Goal: Task Accomplishment & Management: Complete application form

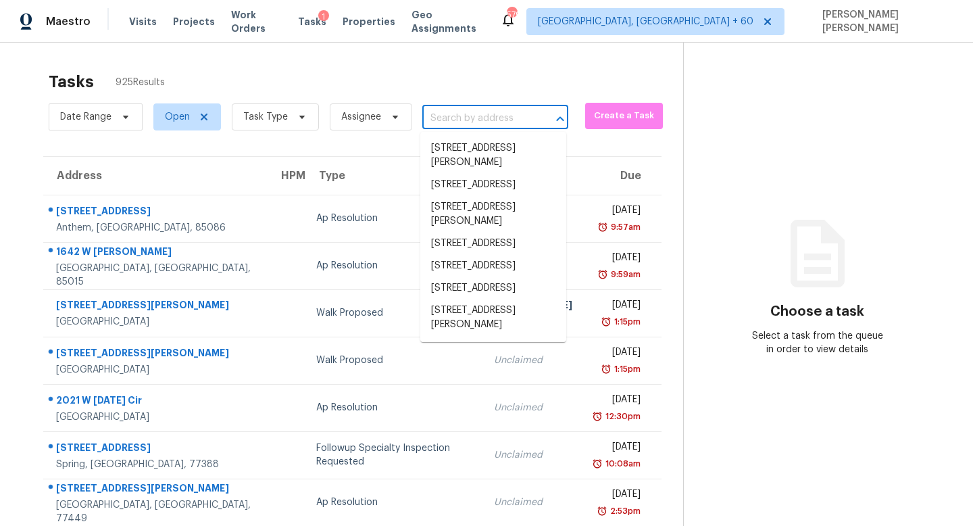
click at [446, 116] on input "text" at bounding box center [476, 118] width 108 height 21
paste input "2915 Cohassett Ln, Decatur, GA 30034"
type input "2915 Cohassett Ln, Decatur, GA 30034"
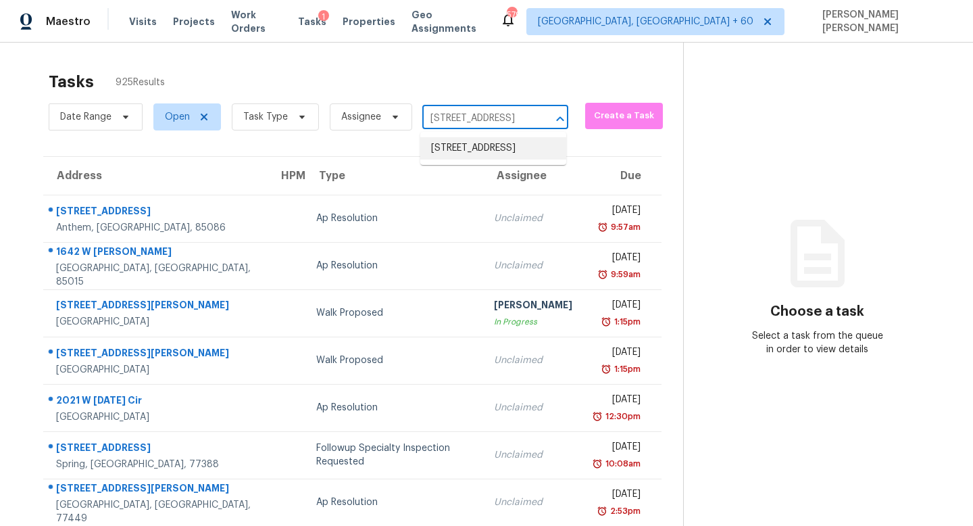
click at [479, 148] on li "2915 Cohassett Ln, Decatur, GA 30034" at bounding box center [493, 148] width 146 height 22
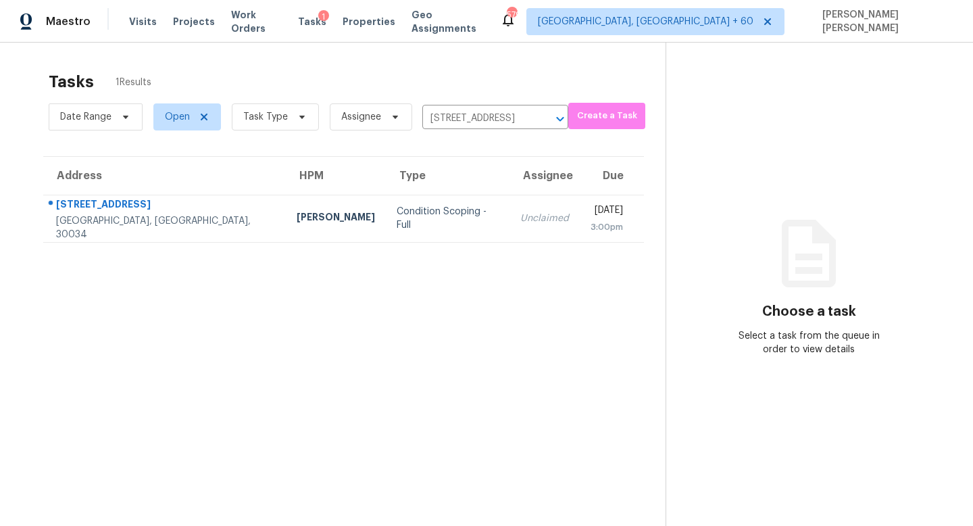
click at [520, 218] on div "Unclaimed" at bounding box center [544, 219] width 49 height 14
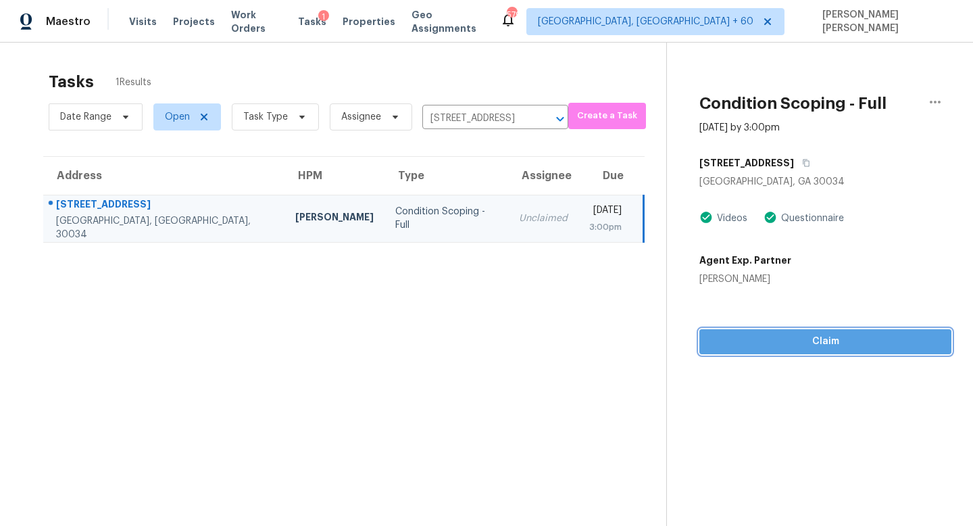
click at [818, 351] on button "Claim" at bounding box center [825, 341] width 252 height 25
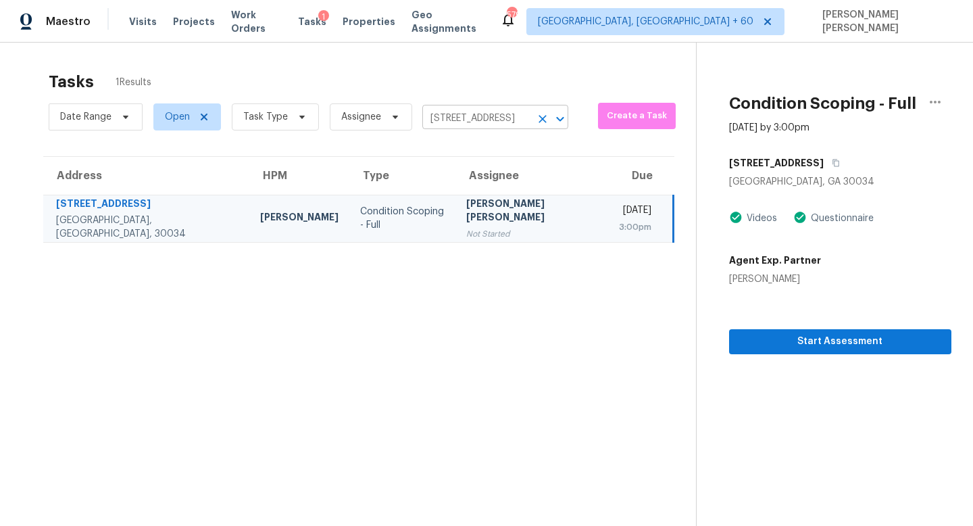
click at [458, 121] on input "2915 Cohassett Ln, Decatur, GA 30034" at bounding box center [476, 118] width 108 height 21
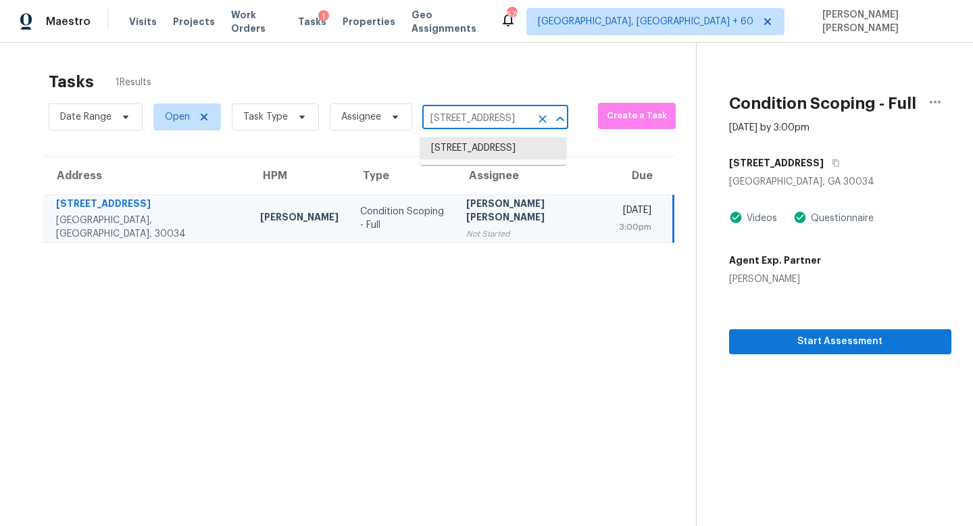
paste input "670 Rockport Dr Clayton, NC, 27527"
type input "670 Rockport Dr Clayton, NC, 27527"
click at [488, 147] on li "670 Rockport Dr, Clayton, NC 27527" at bounding box center [493, 155] width 146 height 36
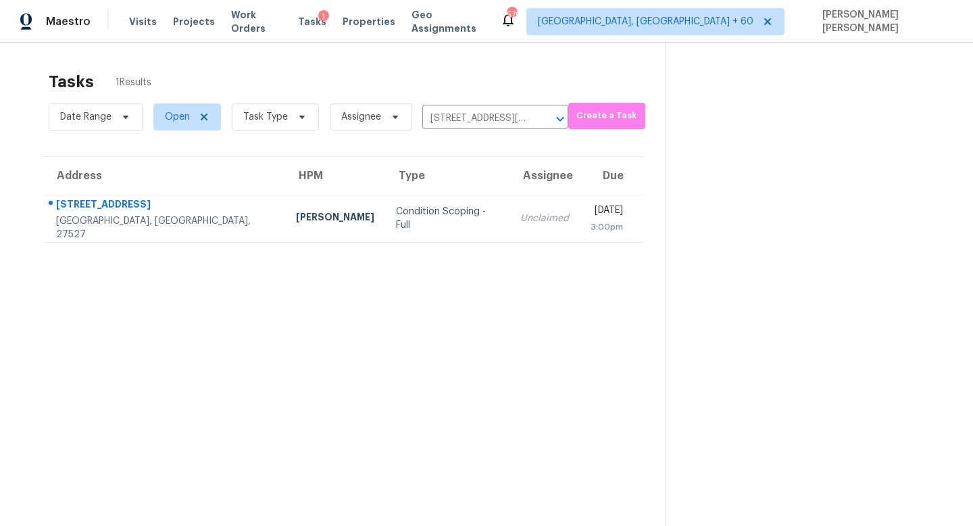
click at [510, 213] on td "Unclaimed" at bounding box center [545, 218] width 70 height 47
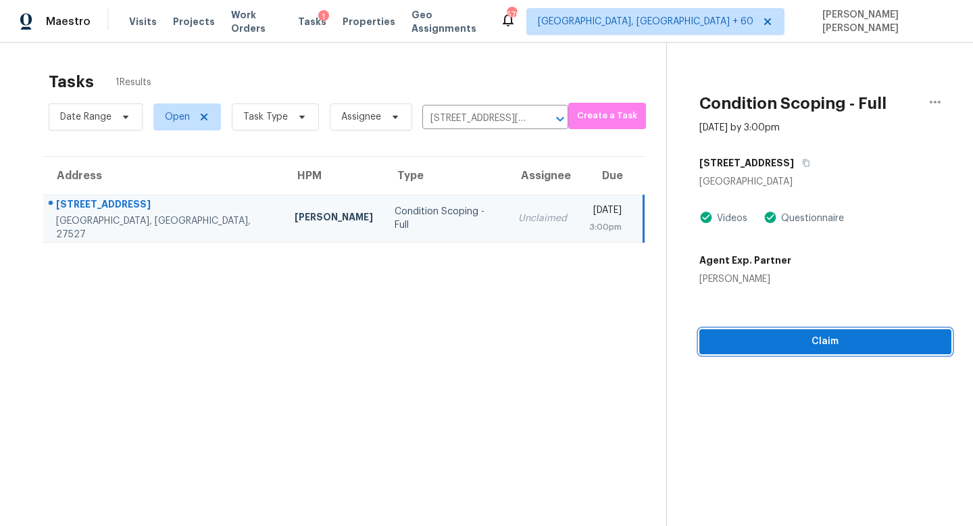
click at [762, 344] on span "Claim" at bounding box center [825, 341] width 231 height 17
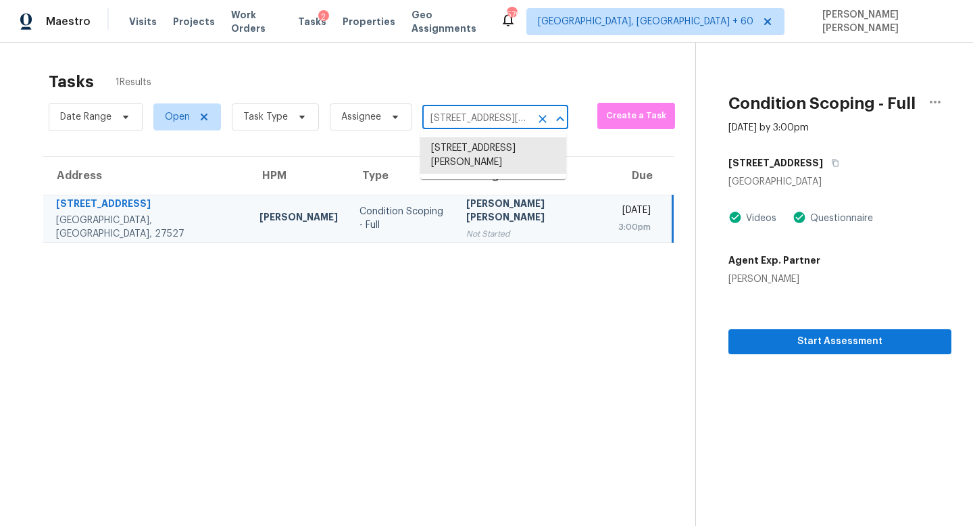
click at [462, 108] on input "[STREET_ADDRESS][PERSON_NAME]" at bounding box center [476, 118] width 108 height 21
paste input "2042 W 700 S Syracuse, UT, 84075"
type input "2042 W 700 S Syracuse, UT, 84075"
click at [489, 145] on li "2042 W 700 S, Syracuse, UT 84075" at bounding box center [493, 148] width 146 height 22
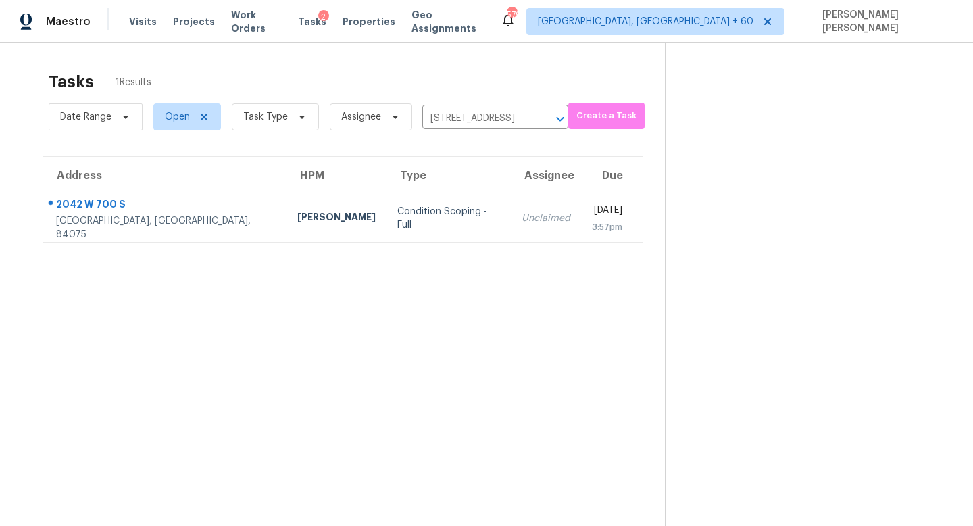
click at [511, 197] on td "Unclaimed" at bounding box center [546, 218] width 70 height 47
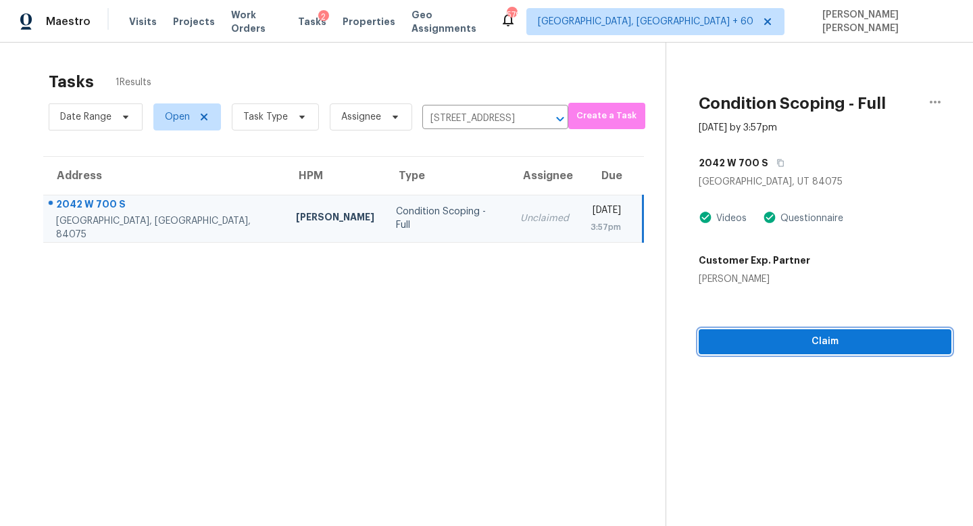
click at [834, 349] on span "Claim" at bounding box center [825, 341] width 231 height 17
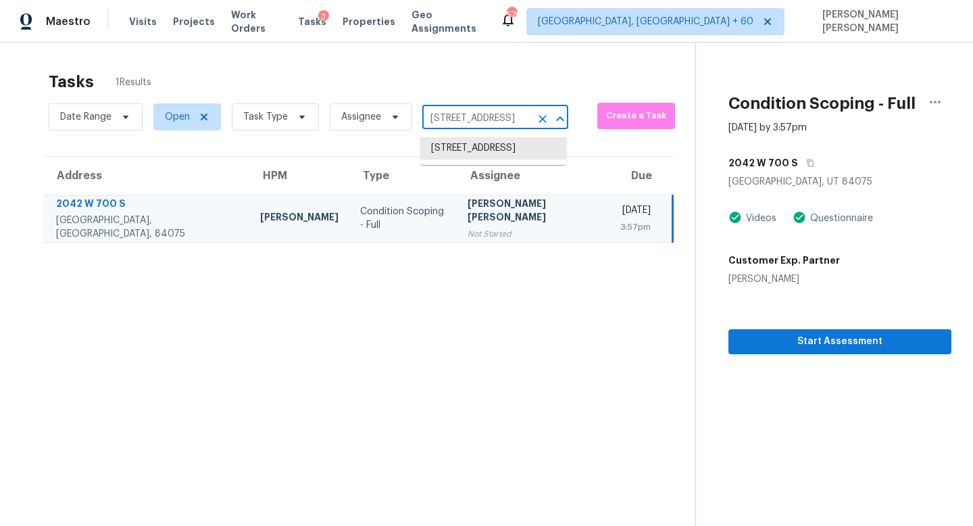
click at [458, 114] on input "2042 W 700 S, Syracuse, UT 84075" at bounding box center [476, 118] width 108 height 21
paste input "3489 S Bandit Rd Gilbert, AZ, 85297"
type input "3489 S Bandit Rd Gilbert, AZ, 85297"
click at [485, 143] on li "3489 S Bandit Rd, Gilbert, AZ 85297" at bounding box center [493, 148] width 146 height 22
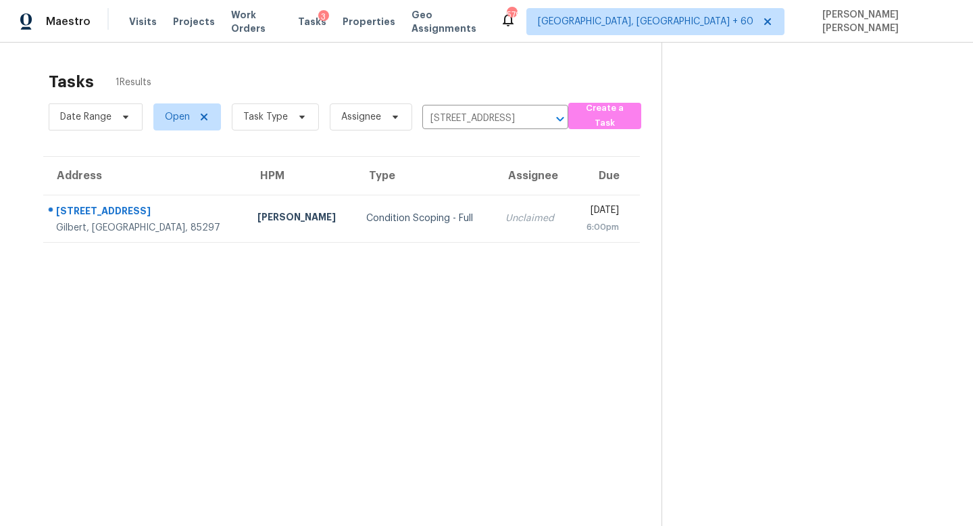
click at [495, 210] on td "Unclaimed" at bounding box center [533, 218] width 76 height 47
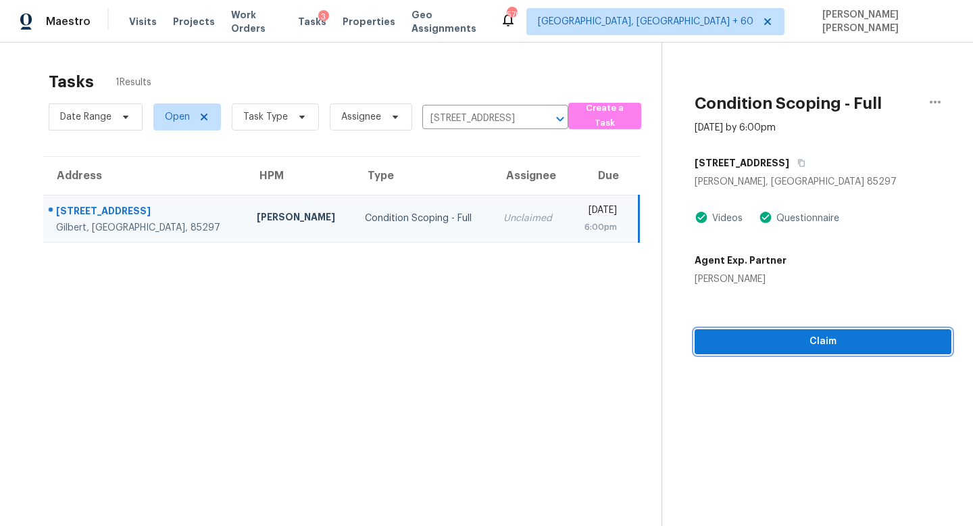
click at [749, 340] on span "Claim" at bounding box center [823, 341] width 235 height 17
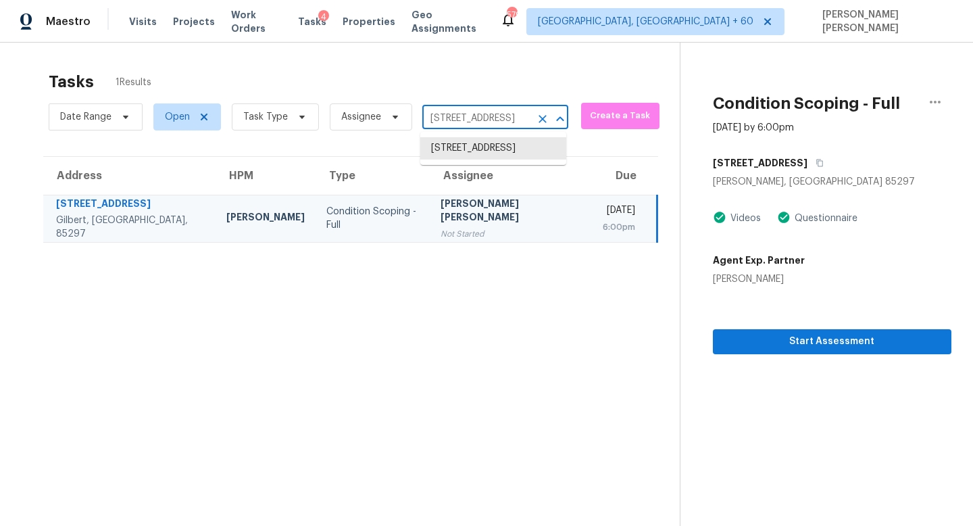
click at [475, 118] on input "3489 S Bandit Rd, Gilbert, AZ 85297" at bounding box center [476, 118] width 108 height 21
paste input "225 N 18th St Coolidge, AZ, 85128"
type input "225 N 18th St Coolidge, AZ, 85128"
click at [480, 143] on li "225 N 18th St, Coolidge, AZ 85128" at bounding box center [493, 155] width 146 height 36
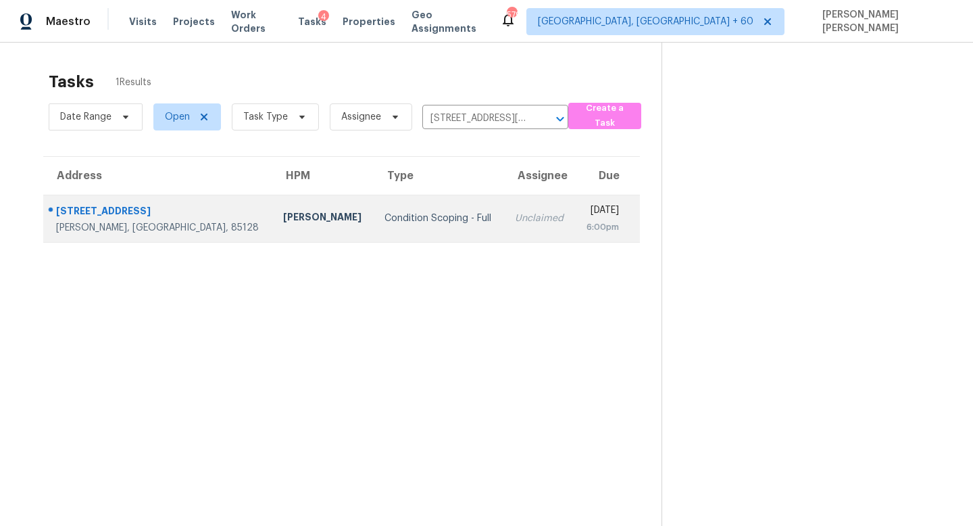
click at [504, 233] on td "Unclaimed" at bounding box center [539, 218] width 71 height 47
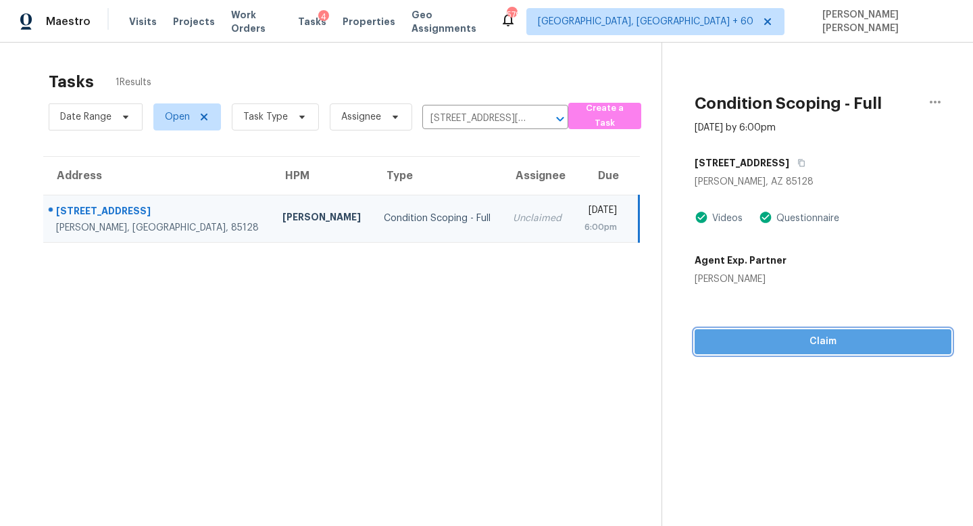
click at [758, 343] on span "Claim" at bounding box center [823, 341] width 235 height 17
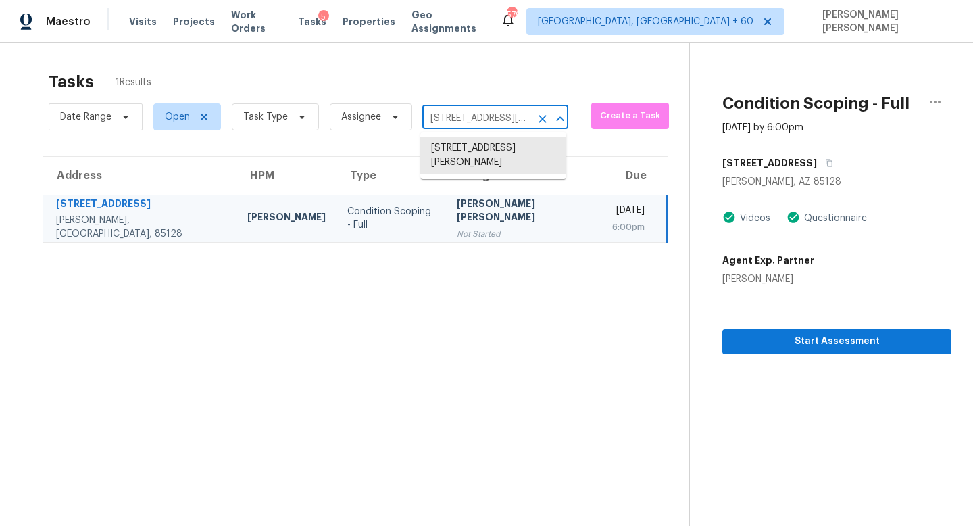
click at [454, 118] on input "225 N 18th St, Coolidge, AZ 85128" at bounding box center [476, 118] width 108 height 21
paste input "19720 N Pepka Ct, Maricopa, AZ, 8513"
type input "19720 N Pepka Ct, Maricopa, AZ, 85138"
click at [493, 146] on li "19720 N Pepka Ct, Maricopa, AZ 85138" at bounding box center [493, 155] width 146 height 36
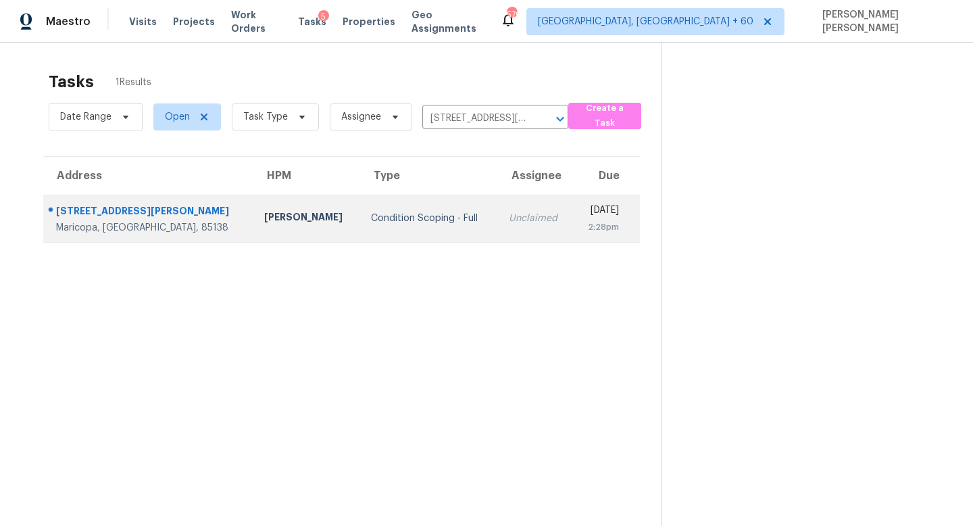
click at [509, 216] on div "Unclaimed" at bounding box center [535, 219] width 53 height 14
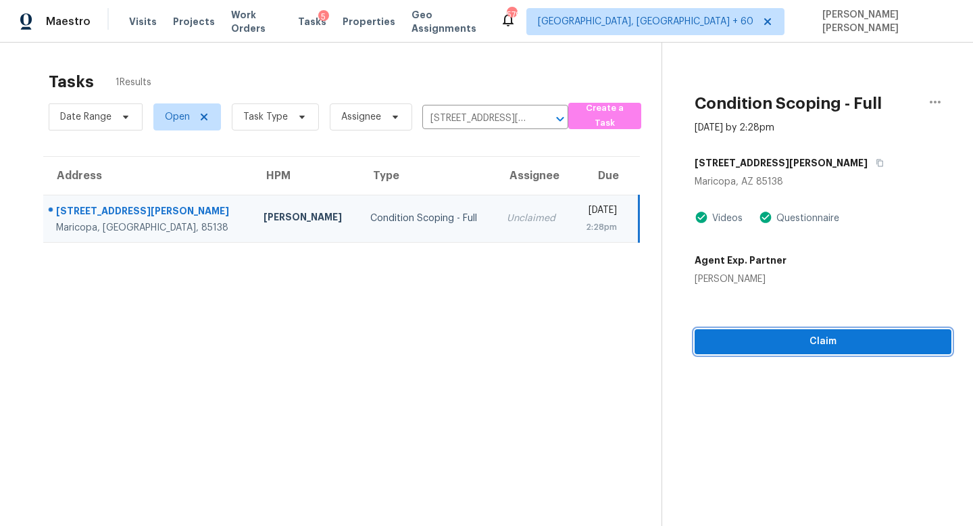
click at [770, 339] on span "Claim" at bounding box center [823, 341] width 235 height 17
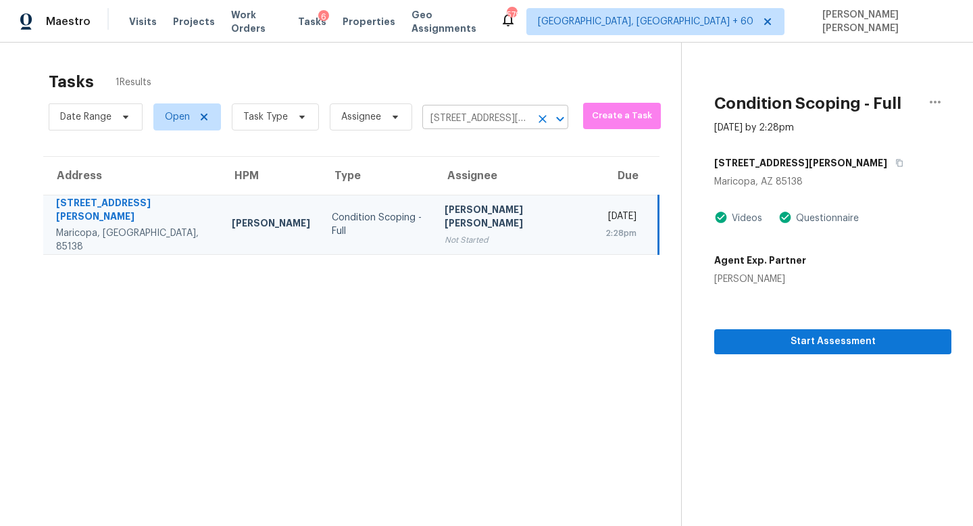
click at [468, 120] on input "19720 N Pepka Ct, Maricopa, AZ 85138" at bounding box center [476, 118] width 108 height 21
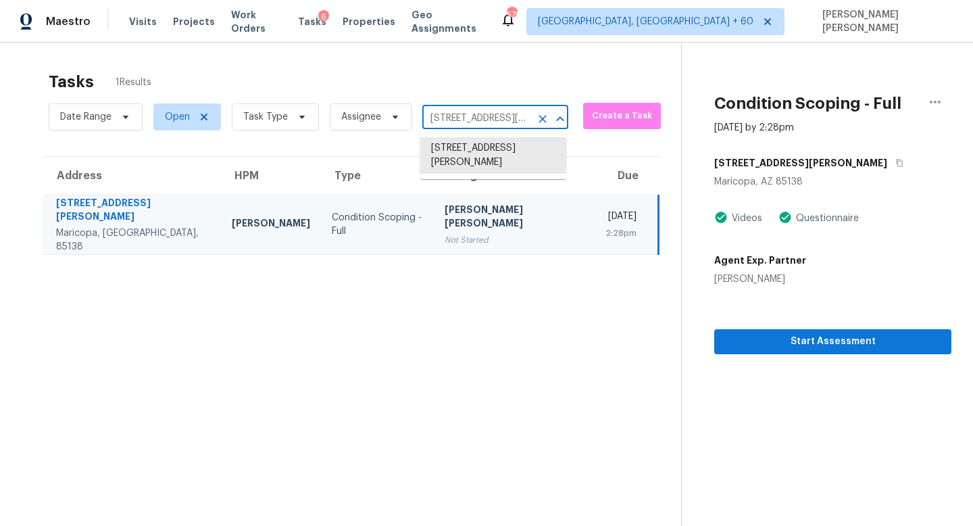
paste input "2915 Cohassett Ln, Decatur, GA 30034"
type input "2915 Cohassett Ln, Decatur, GA 30034"
click at [470, 148] on li "2915 Cohassett Ln, Decatur, GA 30034" at bounding box center [493, 148] width 146 height 22
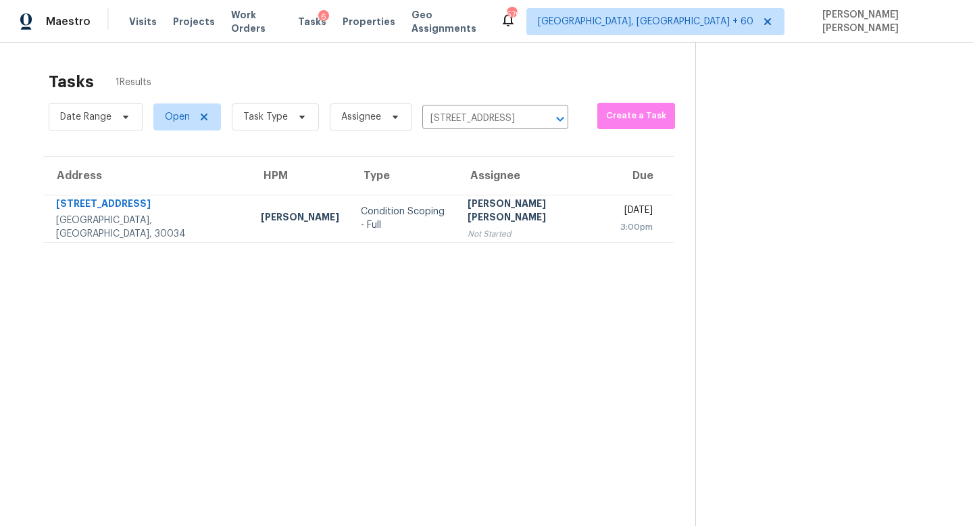
click at [610, 224] on td "Wed, Sep 17th 2025 3:00pm" at bounding box center [642, 218] width 64 height 47
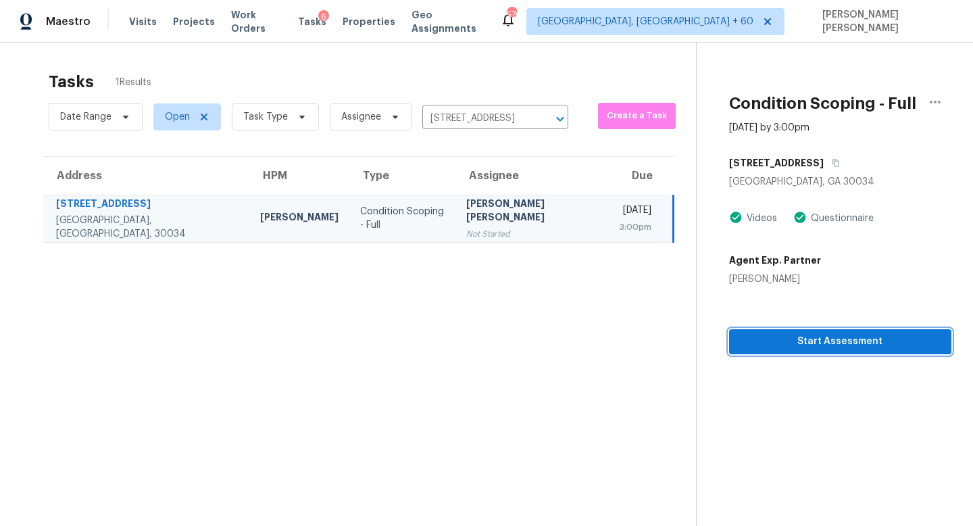
click at [740, 348] on span "Start Assessment" at bounding box center [840, 341] width 201 height 17
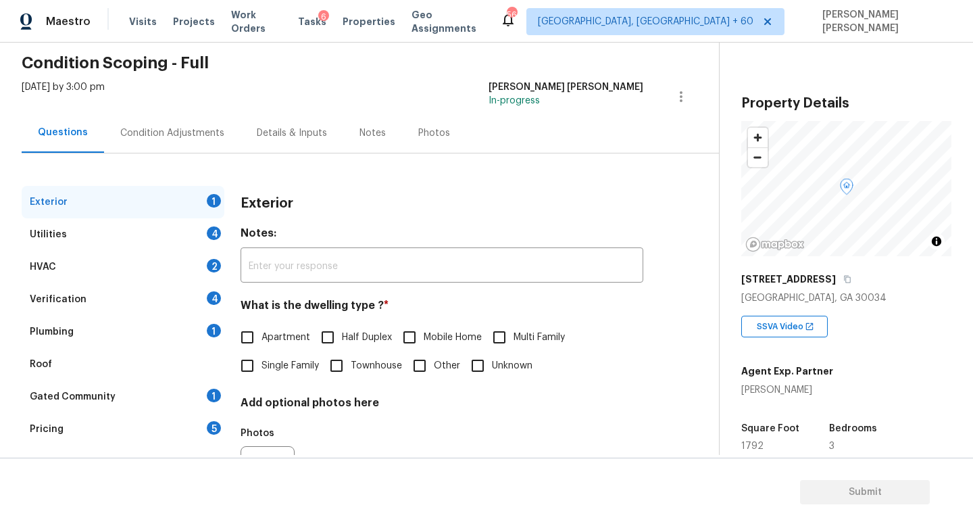
click at [93, 291] on div "Verification 4" at bounding box center [123, 299] width 203 height 32
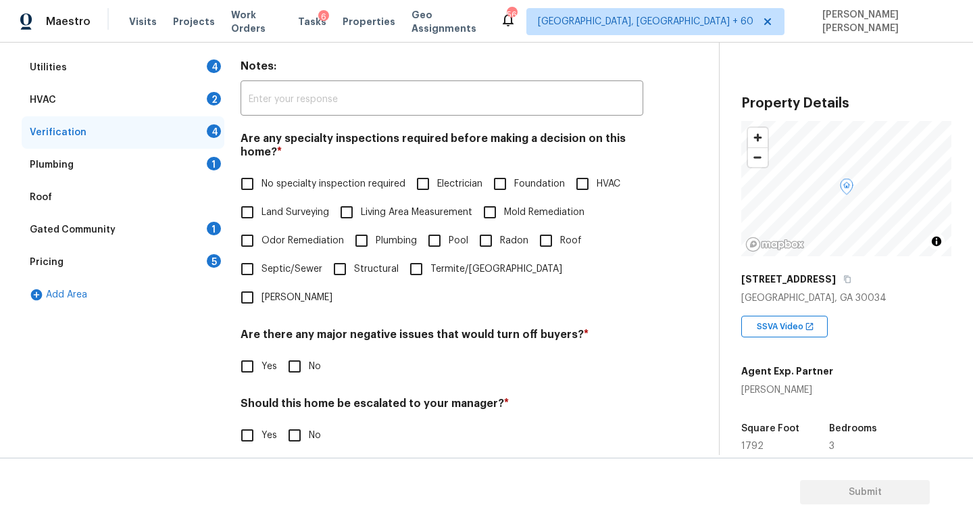
scroll to position [253, 0]
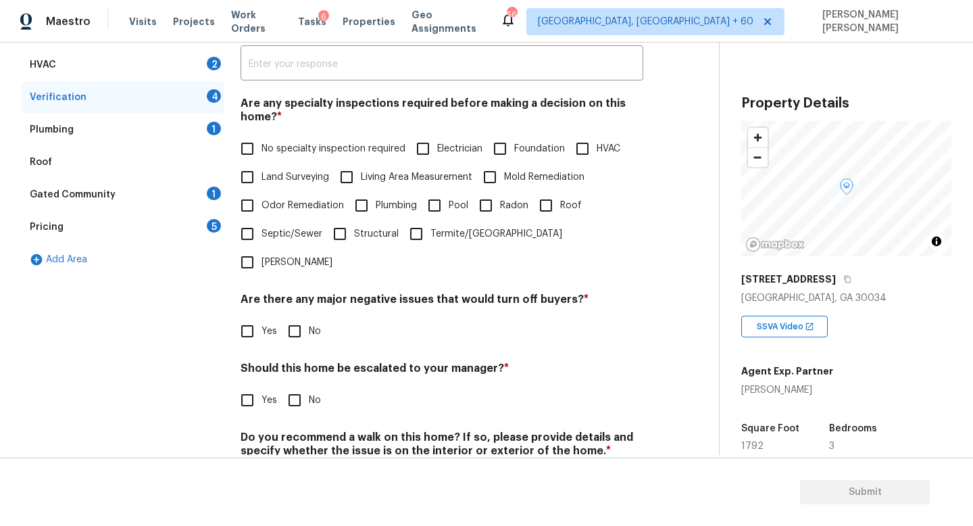
click at [239, 387] on div "Exterior 1 Utilities 4 HVAC 2 Verification 4 Plumbing 1 Roof Gated Community 1 …" at bounding box center [354, 248] width 665 height 529
click at [249, 386] on input "Yes" at bounding box center [247, 400] width 28 height 28
checkbox input "true"
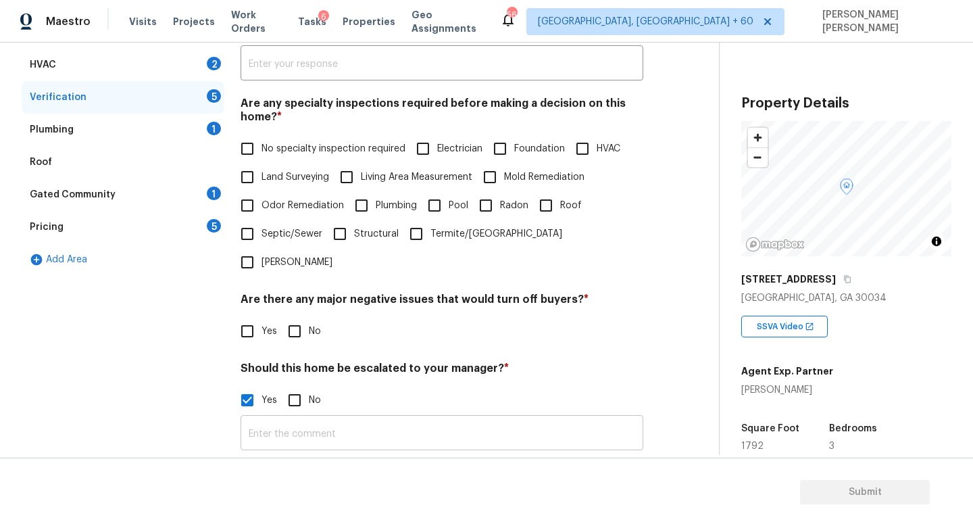
click at [415, 418] on input "text" at bounding box center [442, 434] width 403 height 32
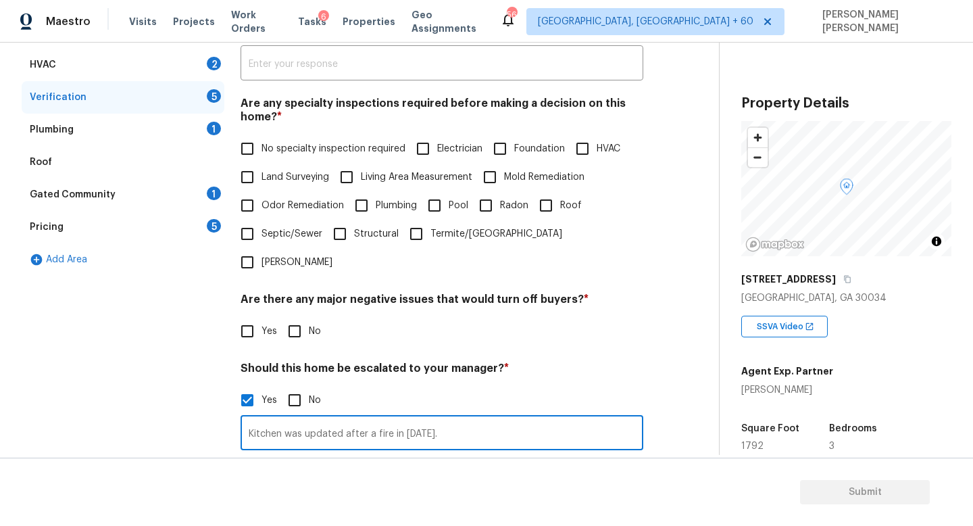
type input "Kitchen was updated after a fire in 2021."
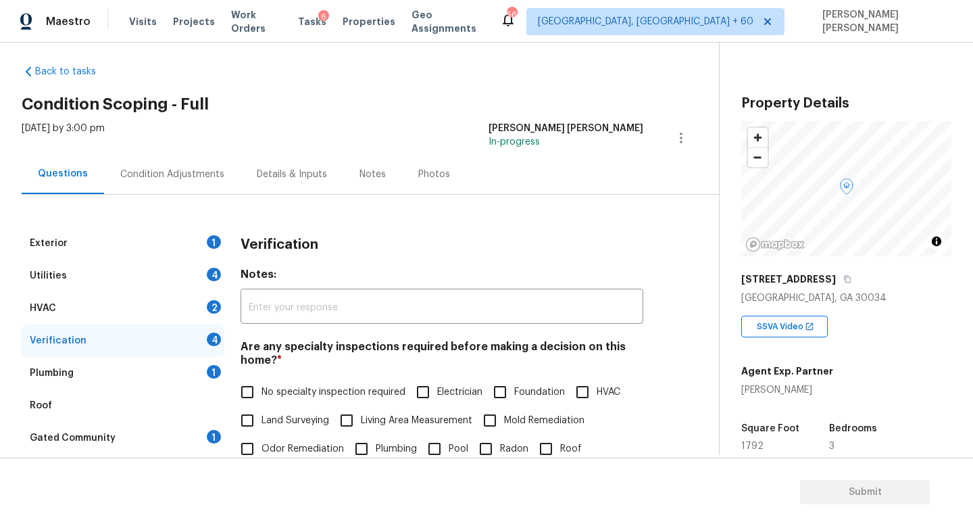
scroll to position [0, 0]
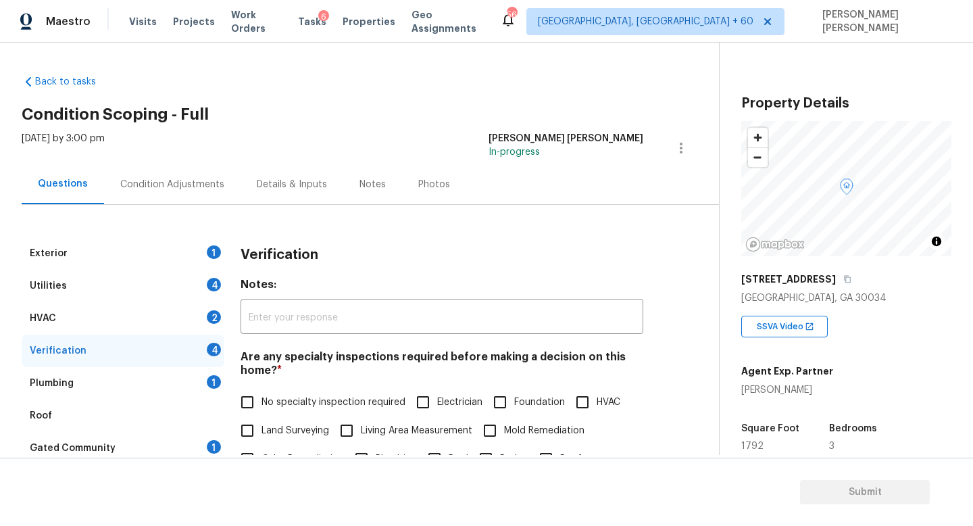
click at [164, 185] on div "Condition Adjustments" at bounding box center [172, 185] width 104 height 14
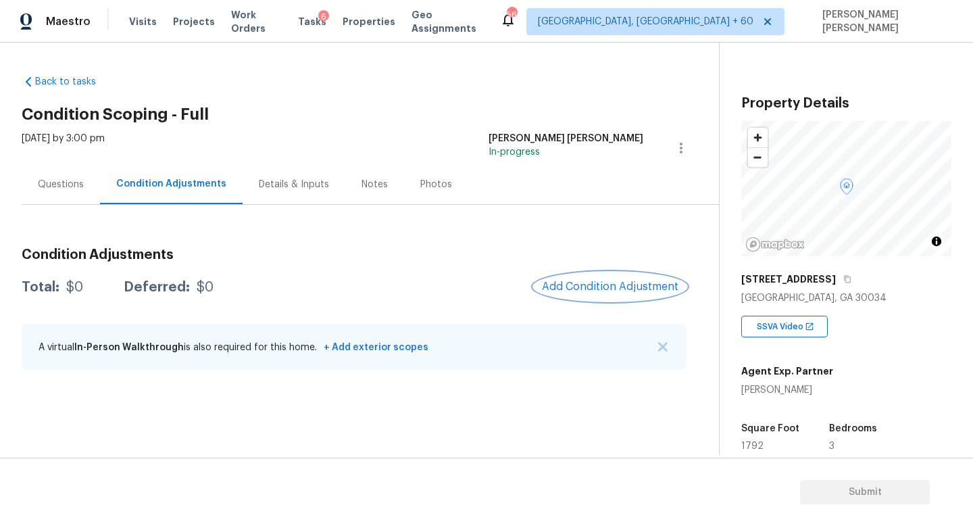
click at [622, 283] on span "Add Condition Adjustment" at bounding box center [610, 286] width 137 height 12
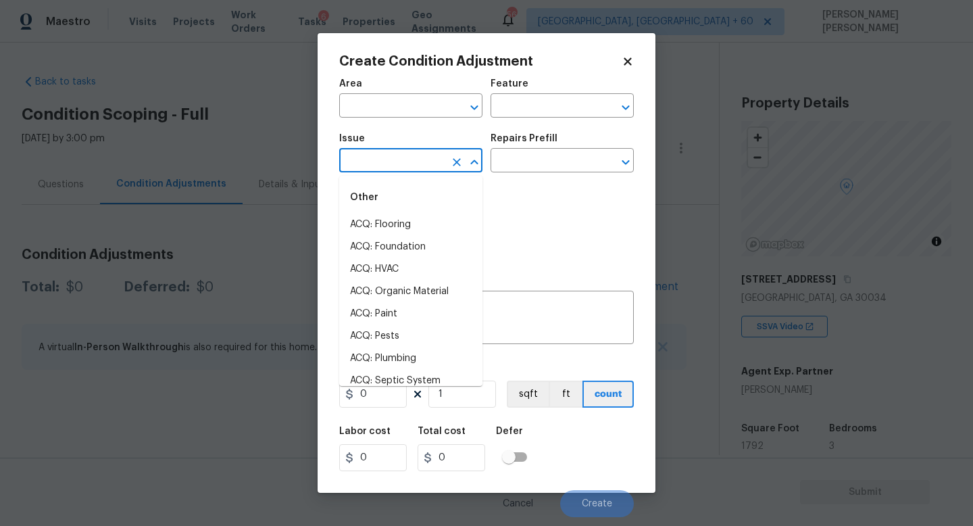
click at [400, 162] on input "text" at bounding box center [391, 161] width 105 height 21
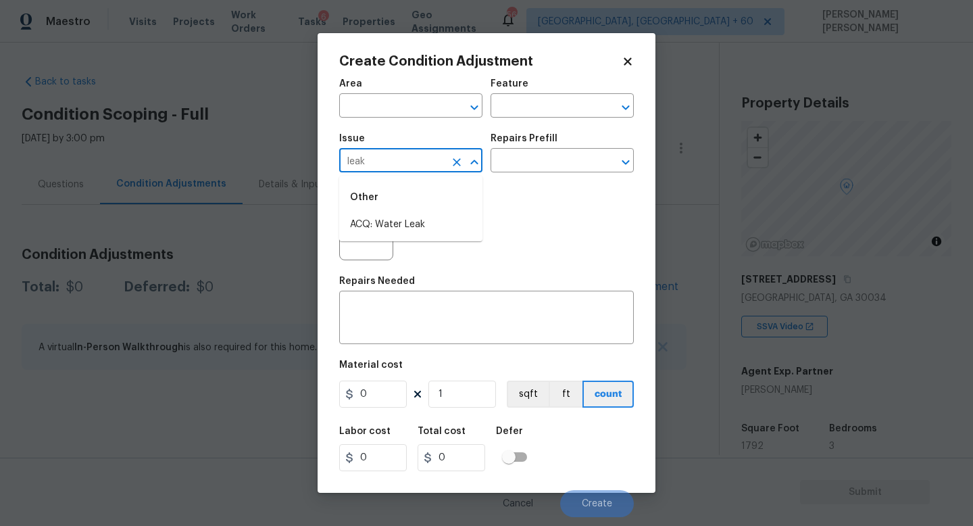
click at [400, 224] on li "ACQ: Water Leak" at bounding box center [410, 225] width 143 height 22
type input "ACQ: Water Leak"
click at [563, 145] on div "Repairs Prefill" at bounding box center [562, 143] width 143 height 18
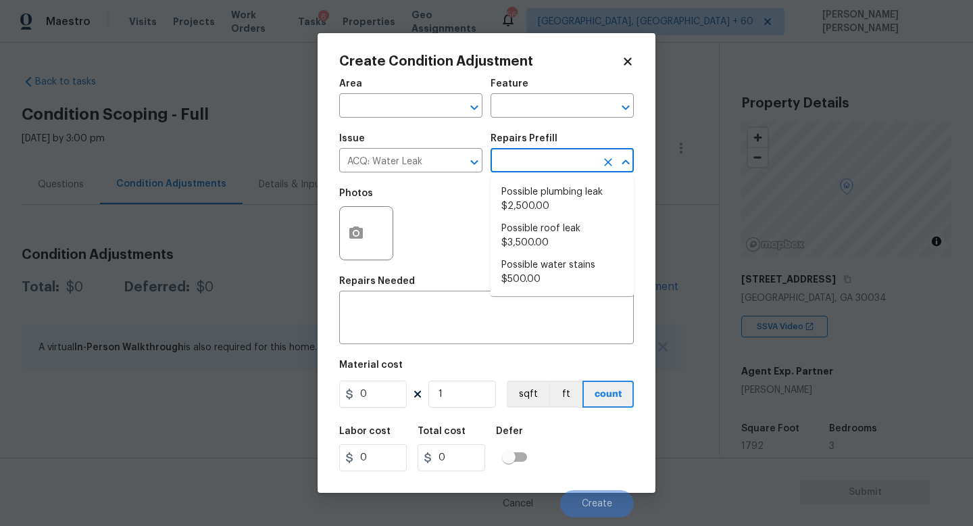
click at [537, 170] on input "text" at bounding box center [543, 161] width 105 height 21
drag, startPoint x: 535, startPoint y: 218, endPoint x: 557, endPoint y: 198, distance: 29.2
click at [557, 198] on ul "Possible plumbing leak $2,500.00 Possible roof leak $3,500.00 Possible water st…" at bounding box center [562, 236] width 143 height 120
click at [557, 198] on li "Possible plumbing leak $2,500.00" at bounding box center [562, 199] width 143 height 36
type input "Acquisition"
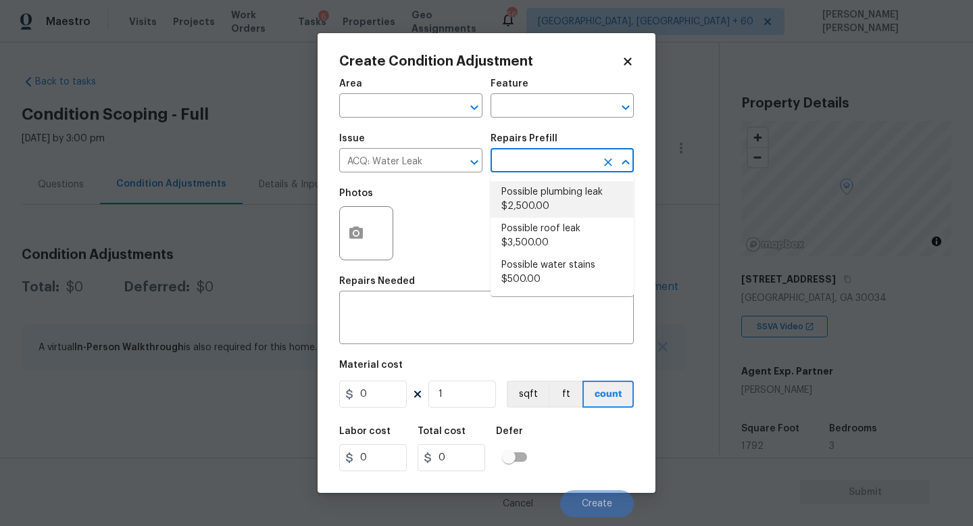
type textarea "Acquisition Scope: Possible plumbing leak"
type input "2500"
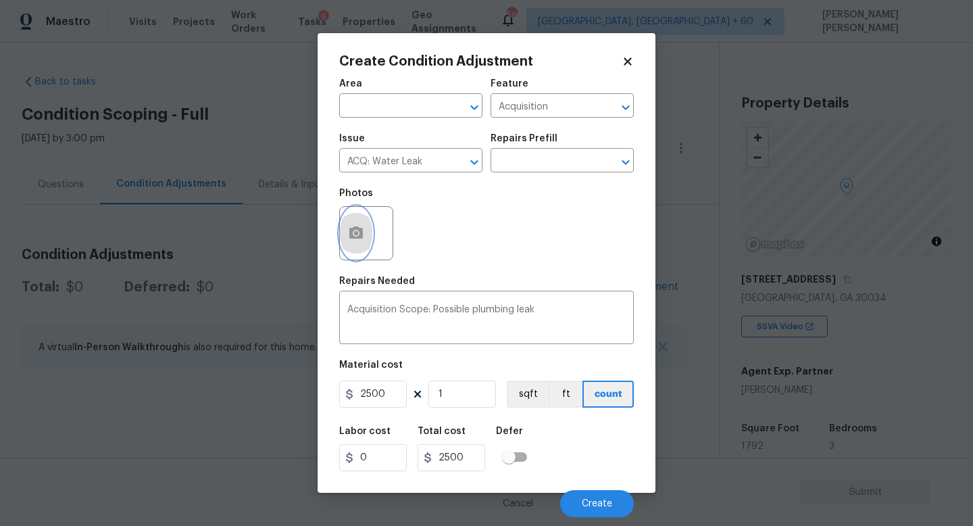
click at [356, 220] on button "button" at bounding box center [356, 233] width 32 height 53
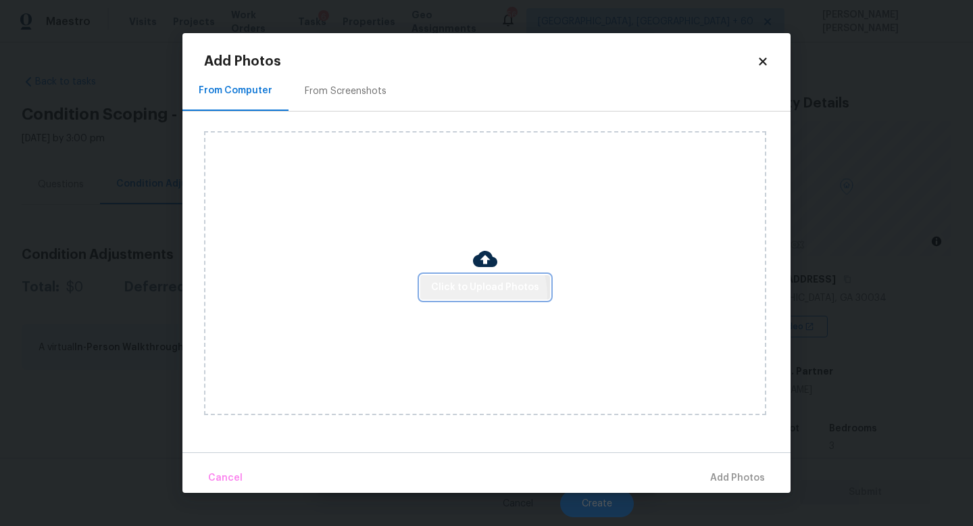
click at [474, 294] on span "Click to Upload Photos" at bounding box center [485, 287] width 108 height 17
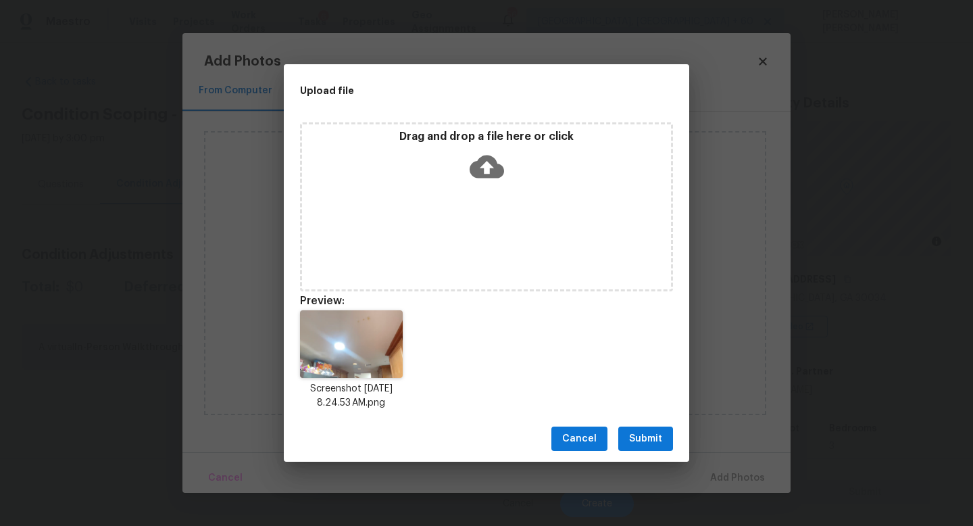
click at [639, 441] on span "Submit" at bounding box center [645, 438] width 33 height 17
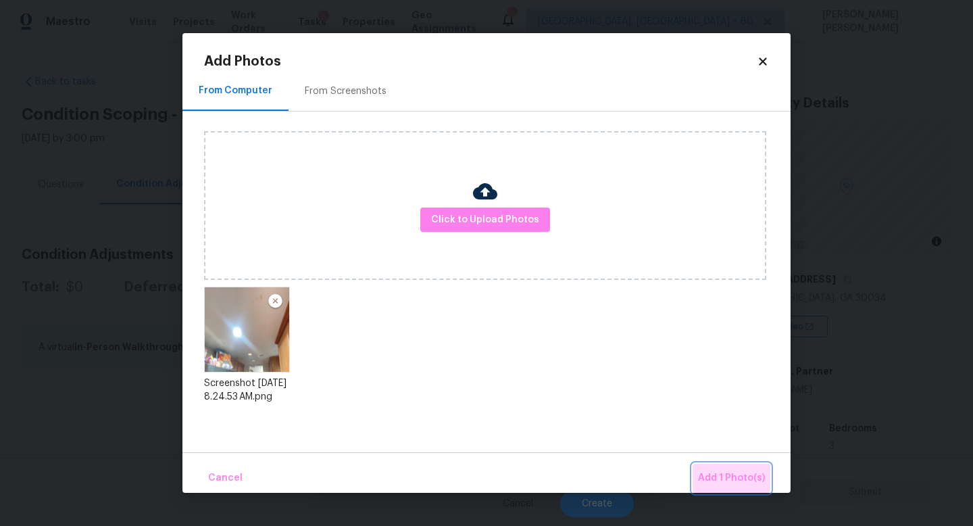
click at [719, 471] on span "Add 1 Photo(s)" at bounding box center [731, 478] width 67 height 17
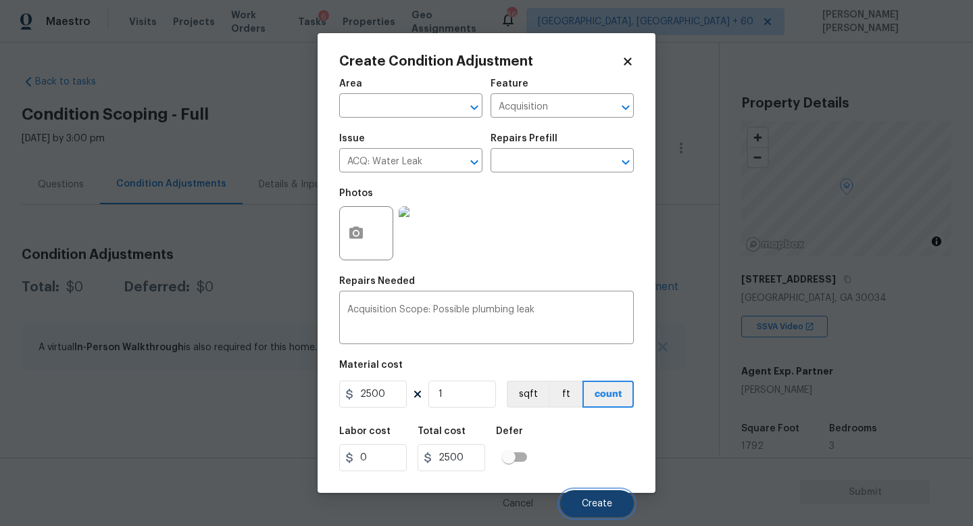
click at [584, 501] on span "Create" at bounding box center [597, 504] width 30 height 10
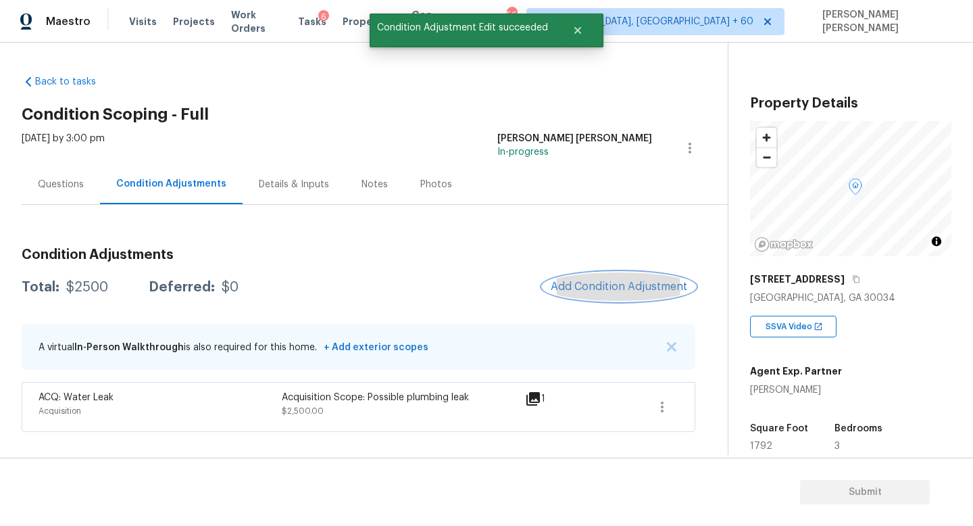
click at [651, 286] on span "Add Condition Adjustment" at bounding box center [619, 286] width 137 height 12
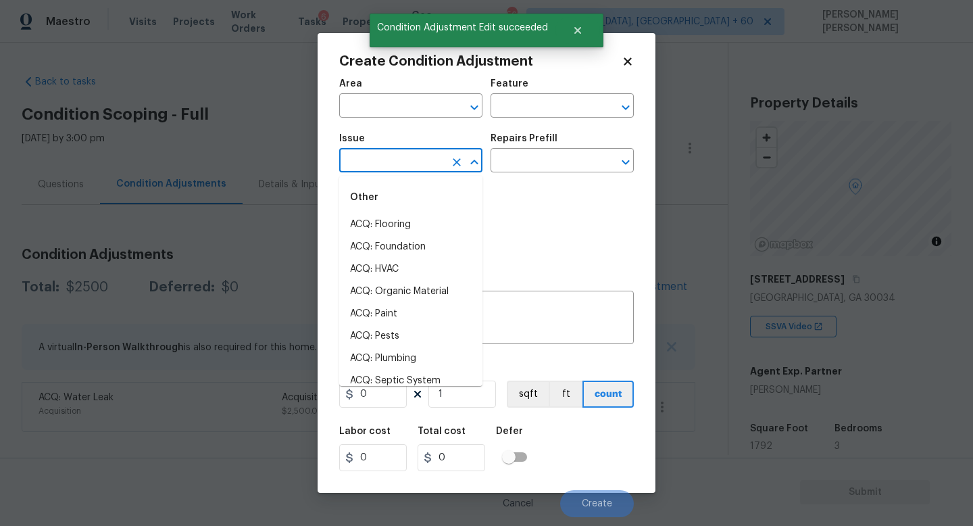
click at [410, 162] on input "text" at bounding box center [391, 161] width 105 height 21
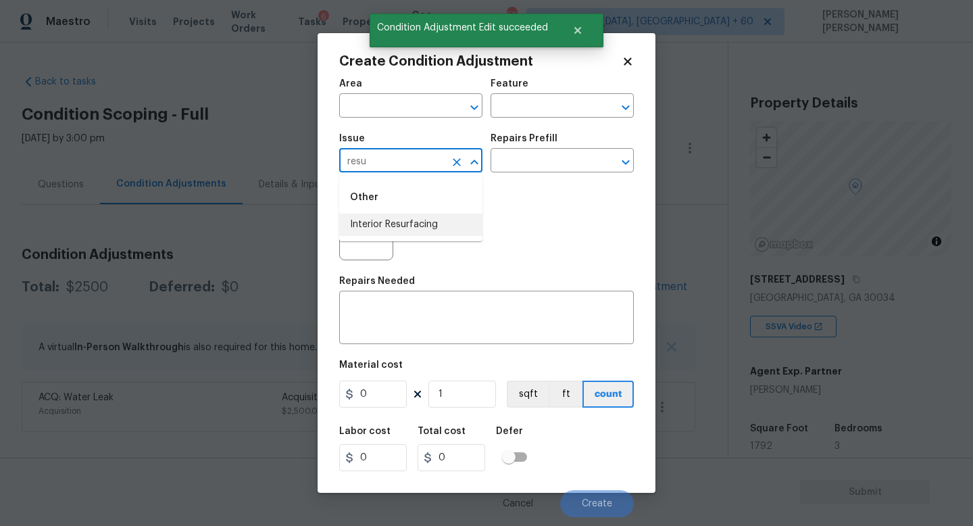
click at [408, 220] on li "Interior Resurfacing" at bounding box center [410, 225] width 143 height 22
type input "Interior Resurfacing"
click at [535, 182] on div "Photos" at bounding box center [486, 224] width 295 height 88
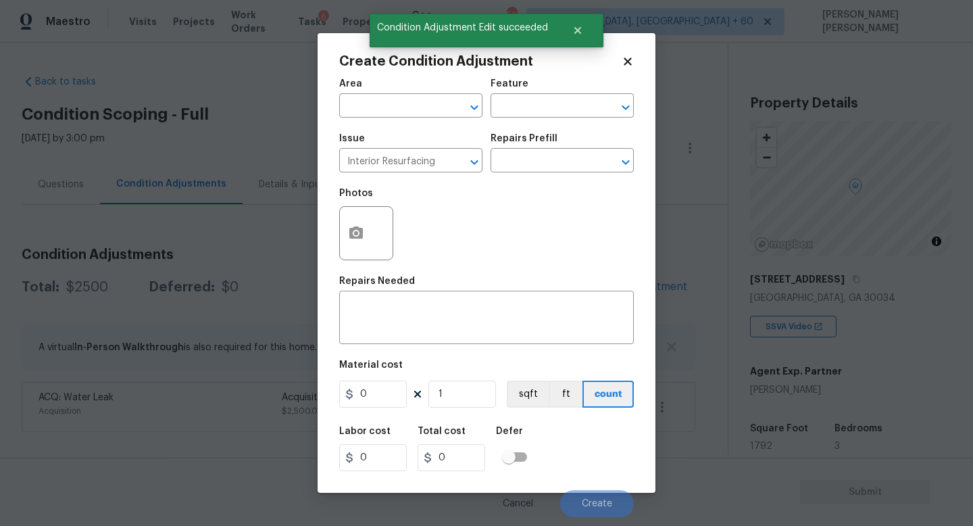
click at [541, 174] on div "Issue Interior Resurfacing ​ Repairs Prefill ​" at bounding box center [486, 153] width 295 height 55
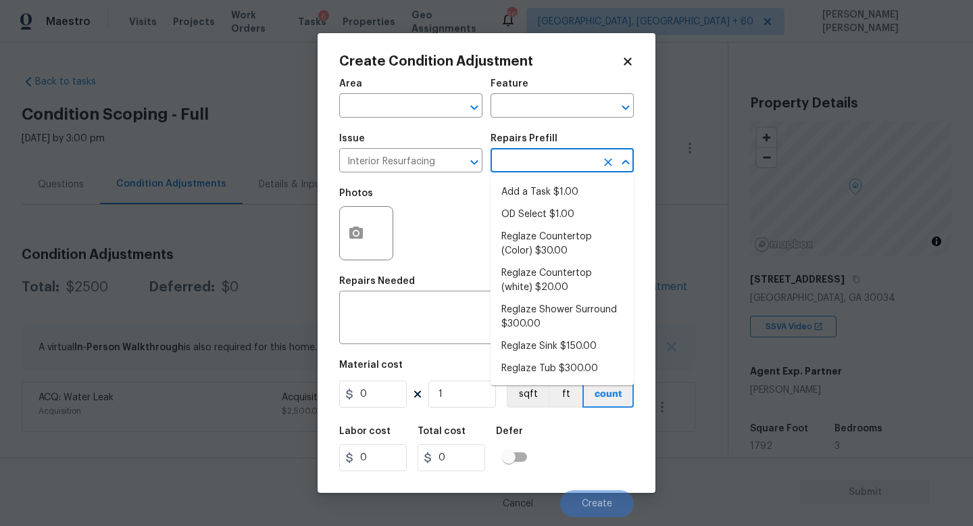
click at [547, 168] on input "text" at bounding box center [543, 161] width 105 height 21
click at [568, 306] on li "Reglaze Shower Surround $300.00" at bounding box center [562, 317] width 143 height 36
type textarea "Prep, mask, clean and reglaze the fiberglass shower surround (white) both on th…"
type input "300"
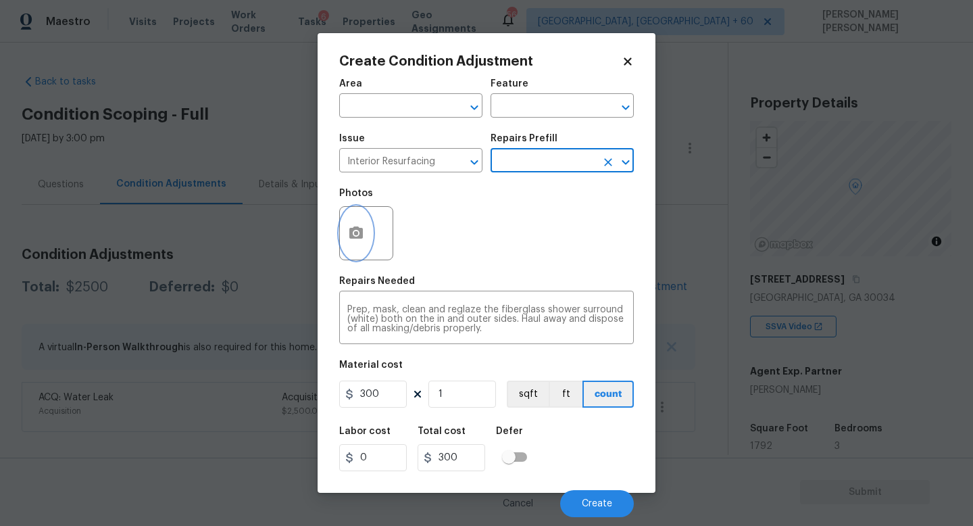
click at [357, 229] on icon "button" at bounding box center [356, 232] width 14 height 12
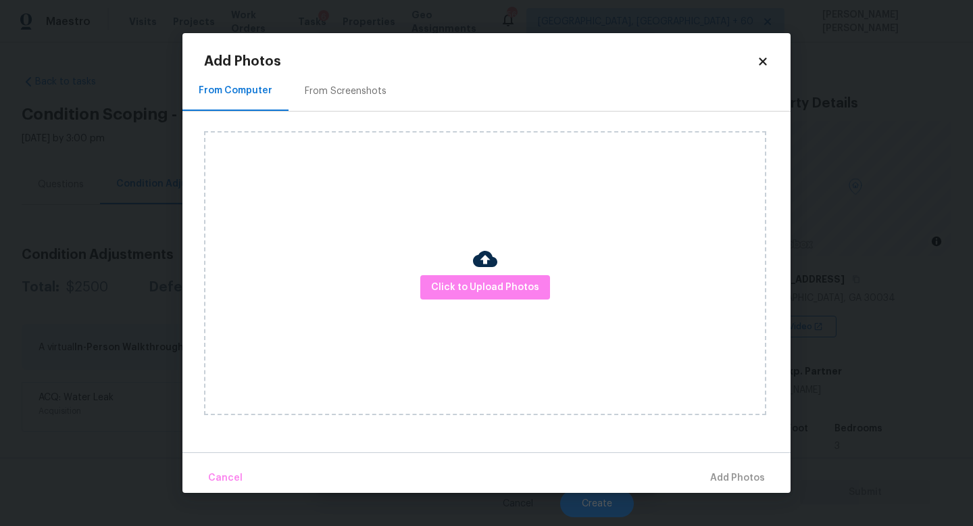
click at [483, 302] on div "Click to Upload Photos" at bounding box center [485, 273] width 562 height 284
click at [491, 287] on span "Click to Upload Photos" at bounding box center [485, 287] width 108 height 17
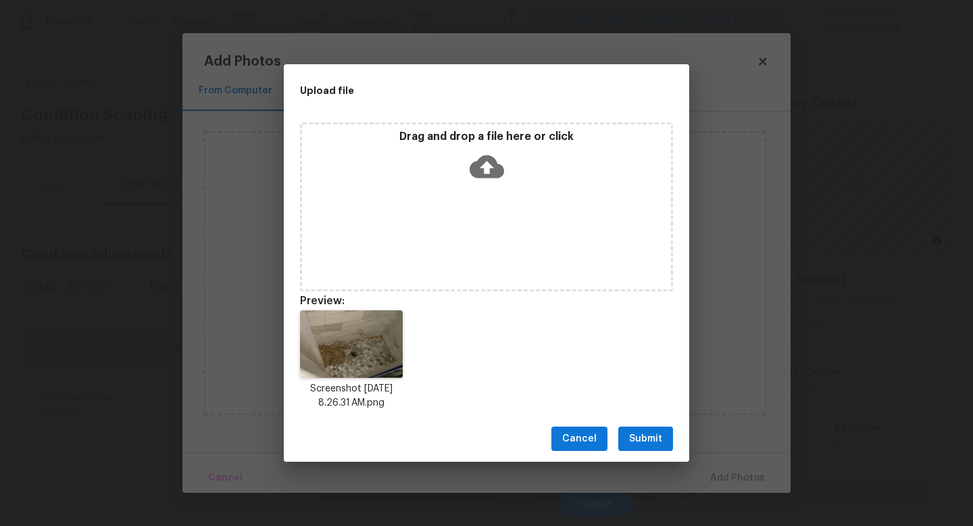
click at [651, 430] on span "Submit" at bounding box center [645, 438] width 33 height 17
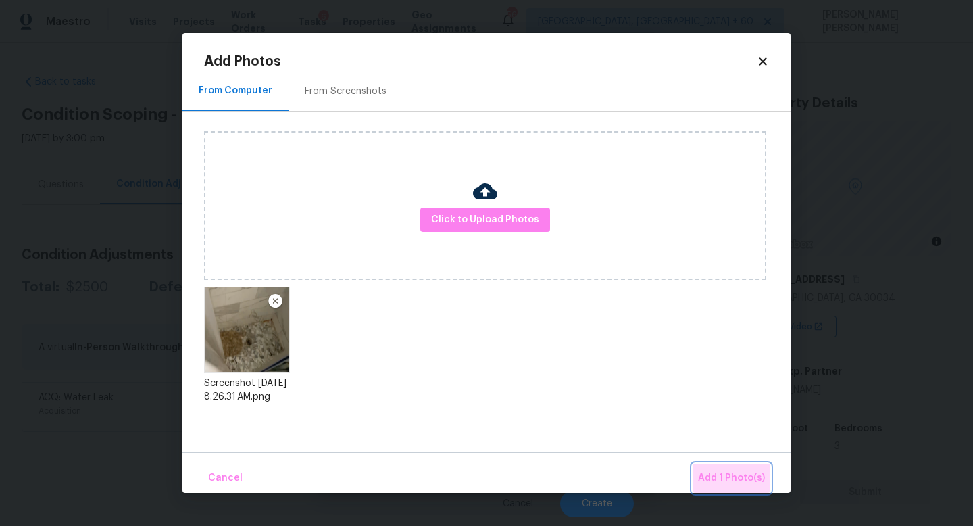
click at [736, 488] on button "Add 1 Photo(s)" at bounding box center [732, 478] width 78 height 29
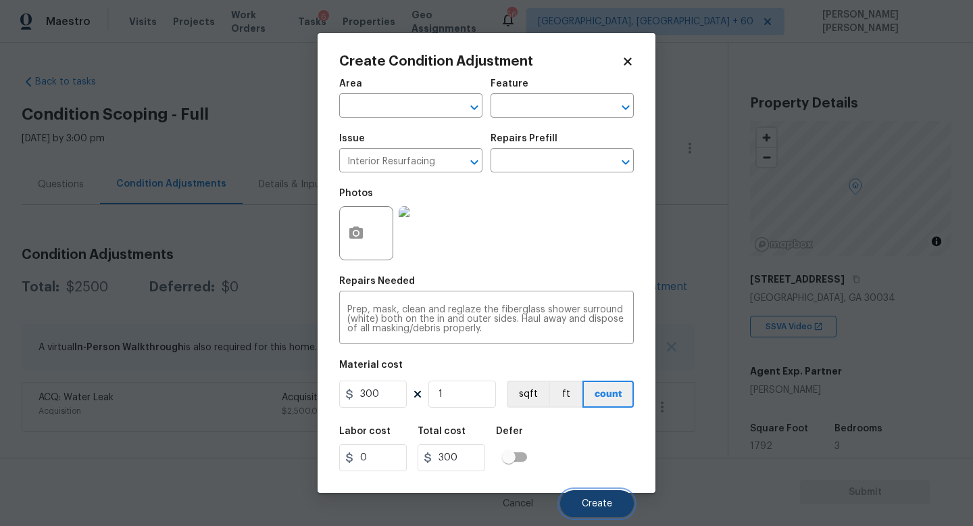
click at [609, 505] on span "Create" at bounding box center [597, 504] width 30 height 10
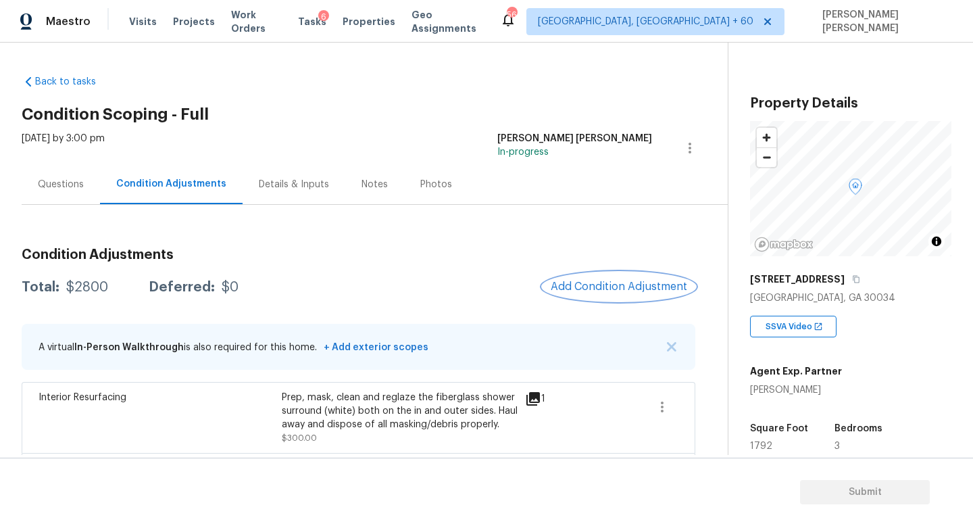
scroll to position [52, 0]
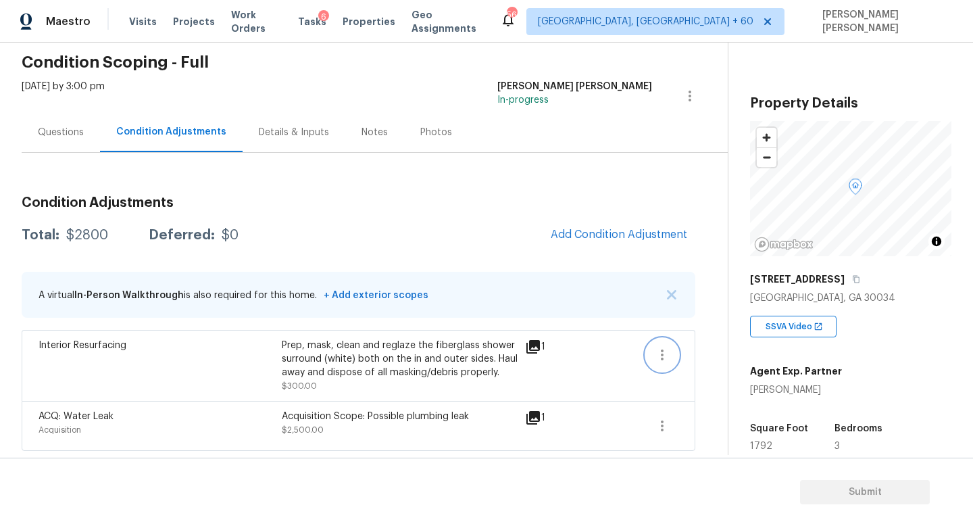
click at [670, 351] on button "button" at bounding box center [662, 355] width 32 height 32
click at [728, 346] on div "Edit" at bounding box center [739, 352] width 105 height 14
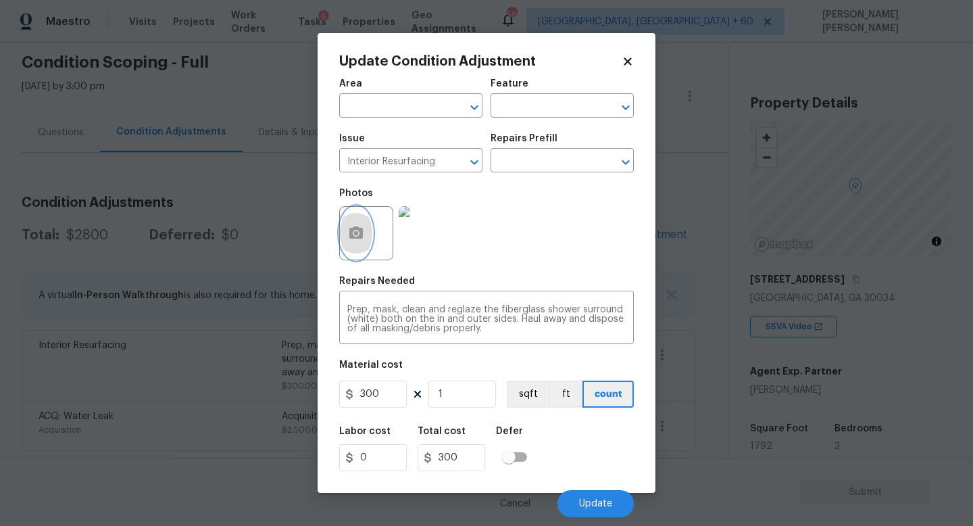
click at [349, 235] on icon "button" at bounding box center [356, 232] width 14 height 12
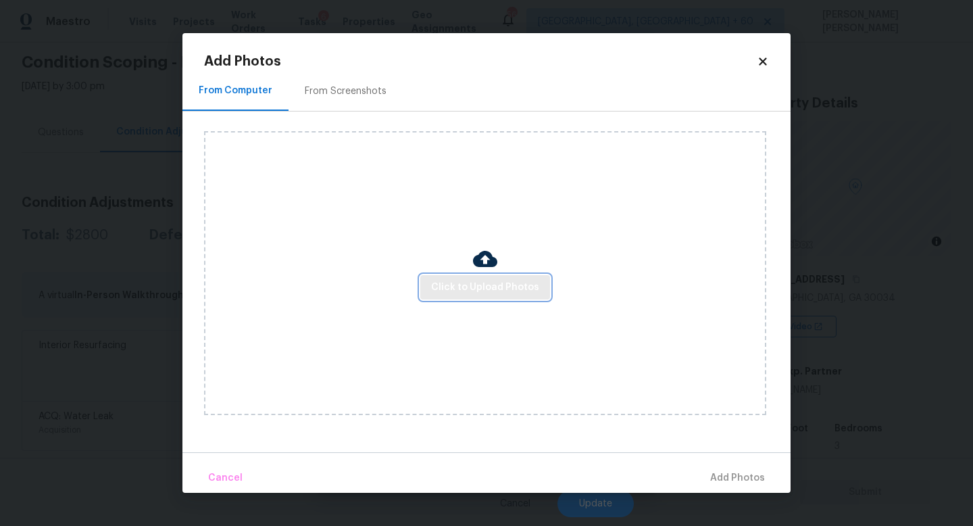
click at [489, 297] on button "Click to Upload Photos" at bounding box center [485, 287] width 130 height 25
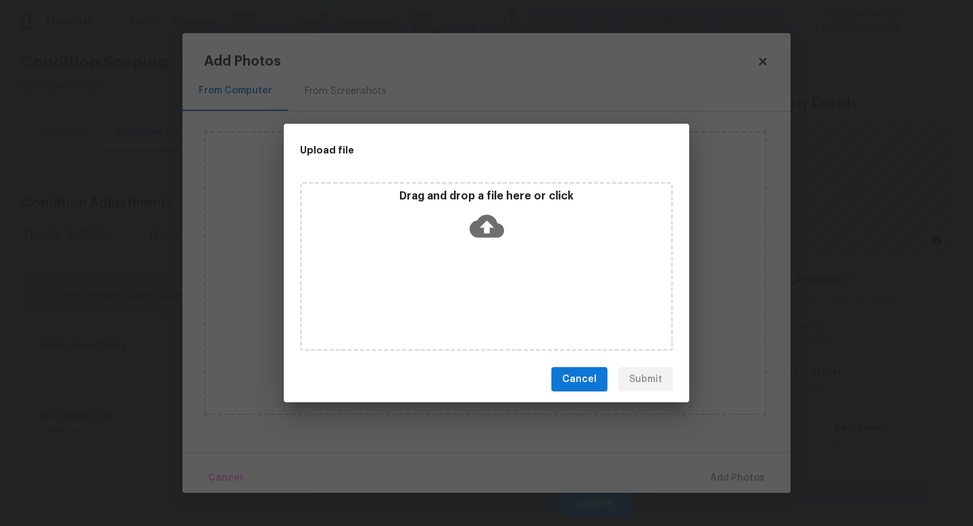
drag, startPoint x: 857, startPoint y: 491, endPoint x: 428, endPoint y: 260, distance: 487.7
click at [428, 260] on div "Upload file Drag and drop a file here or click Cancel Submit" at bounding box center [486, 263] width 973 height 526
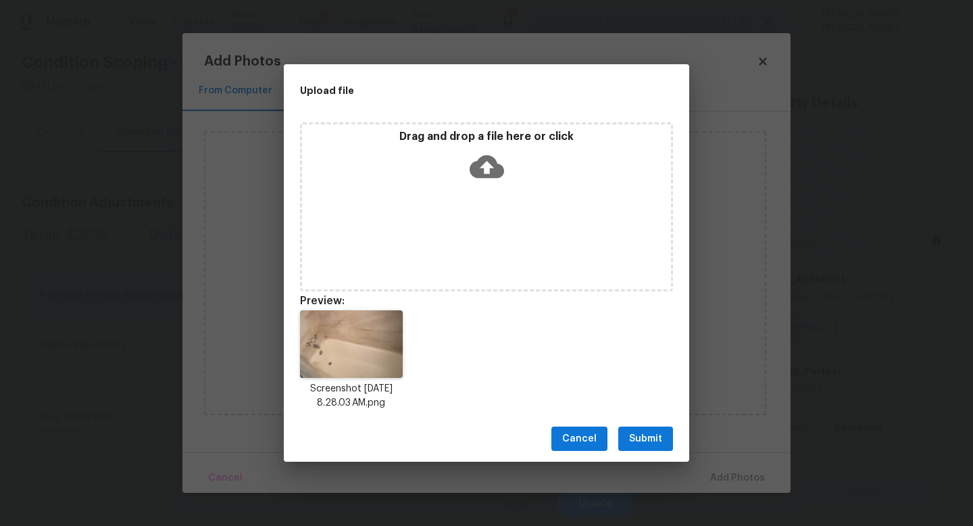
click at [641, 432] on span "Submit" at bounding box center [645, 438] width 33 height 17
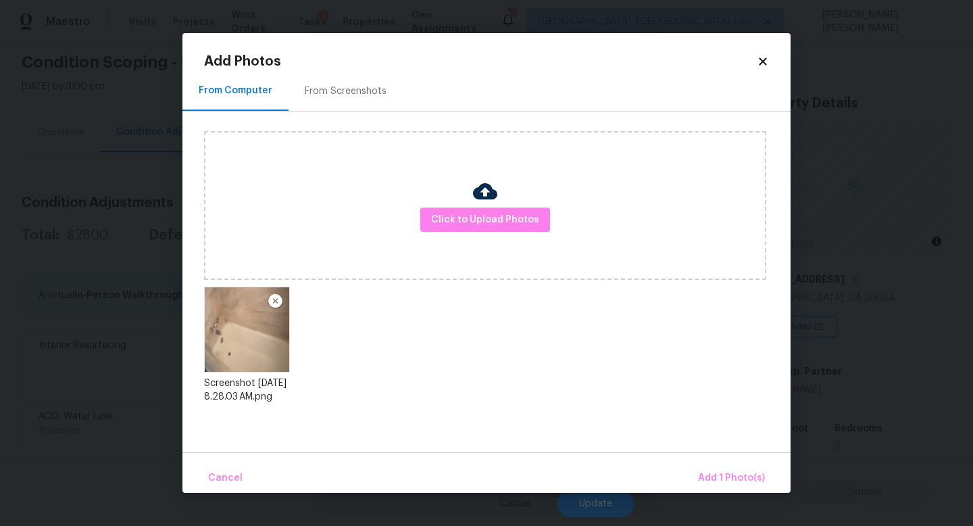
click at [700, 460] on div "Cancel Add 1 Photo(s)" at bounding box center [486, 472] width 608 height 41
click at [714, 467] on button "Add 1 Photo(s)" at bounding box center [732, 478] width 78 height 29
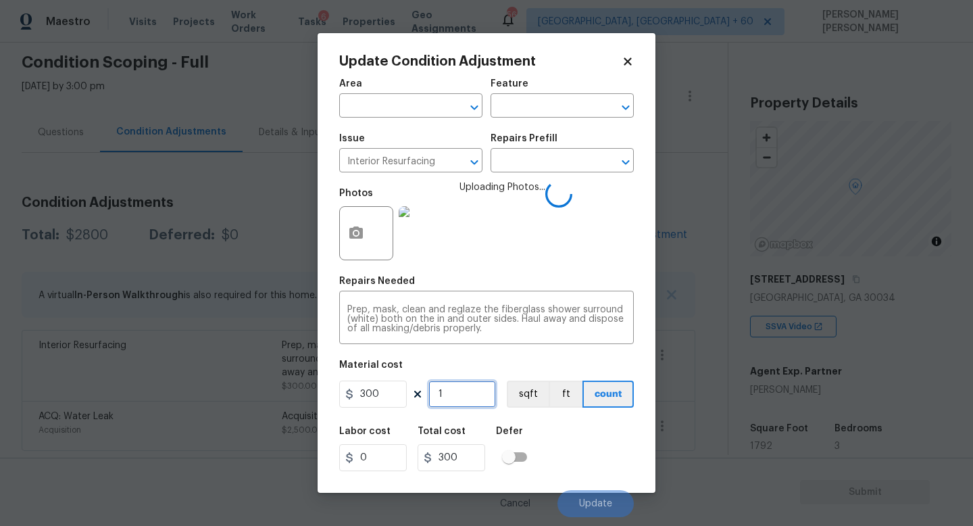
click at [447, 394] on input "1" at bounding box center [462, 393] width 68 height 27
type input "0"
type input "2"
type input "600"
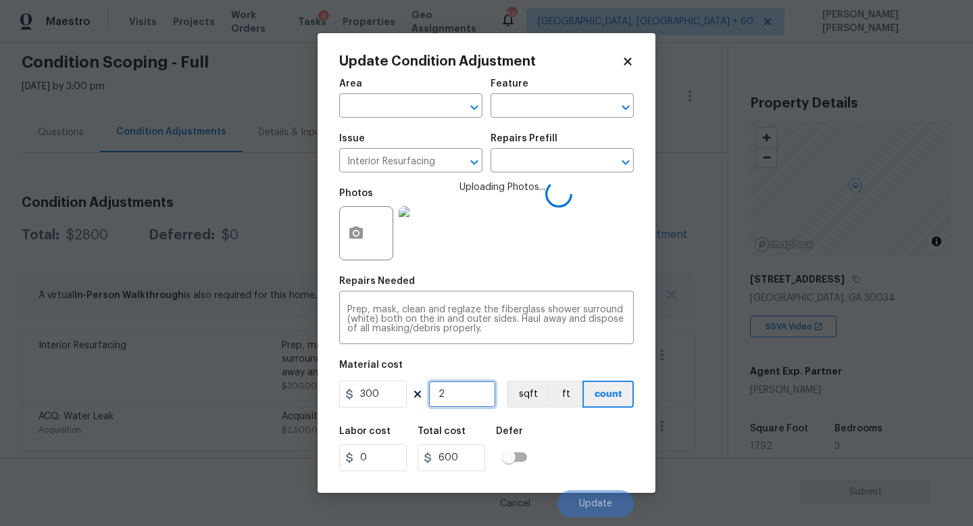
type input "2"
click at [588, 505] on span "Update" at bounding box center [595, 504] width 33 height 10
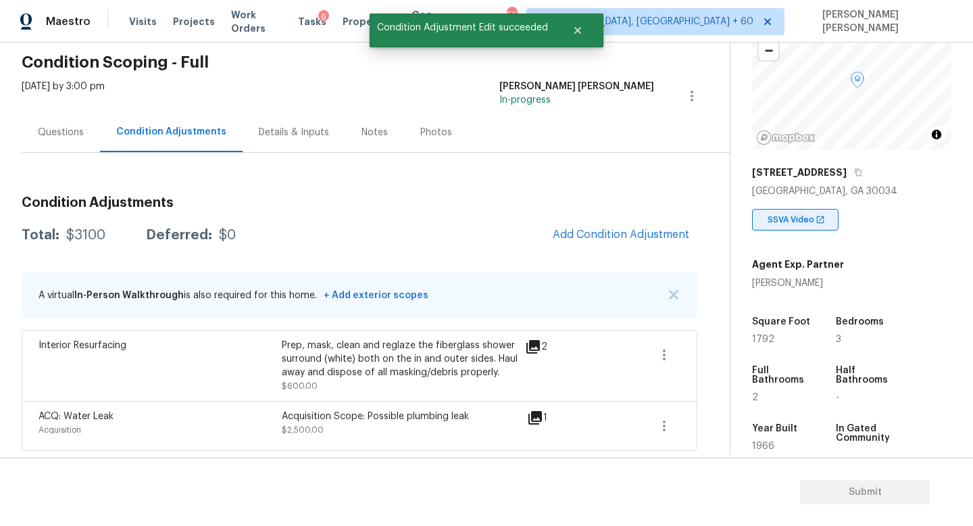
scroll to position [107, 0]
click at [71, 147] on div "Questions" at bounding box center [61, 132] width 78 height 40
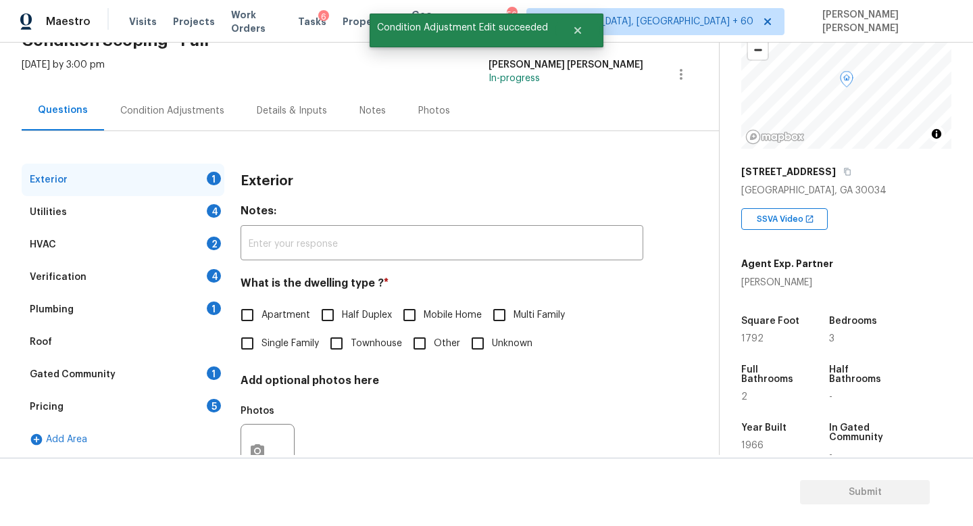
scroll to position [80, 0]
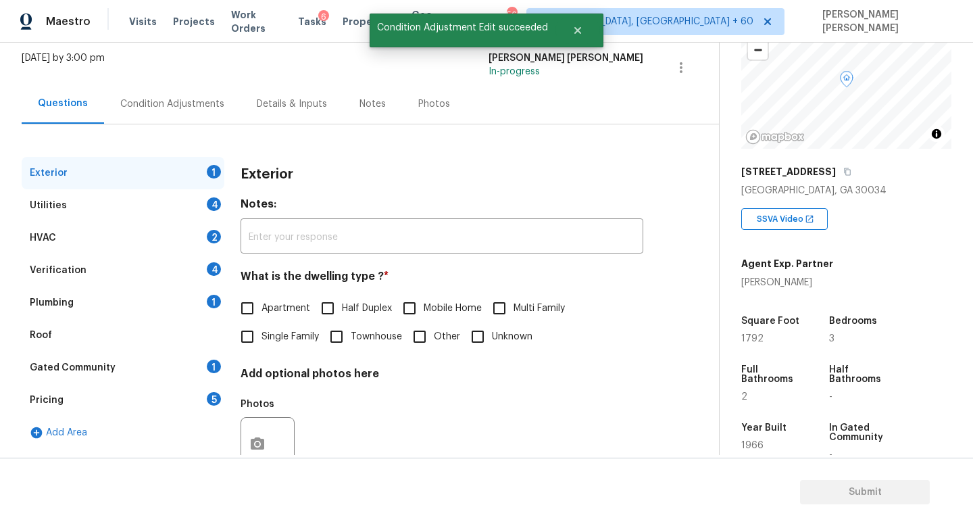
click at [257, 337] on input "Single Family" at bounding box center [247, 336] width 28 height 28
checkbox input "true"
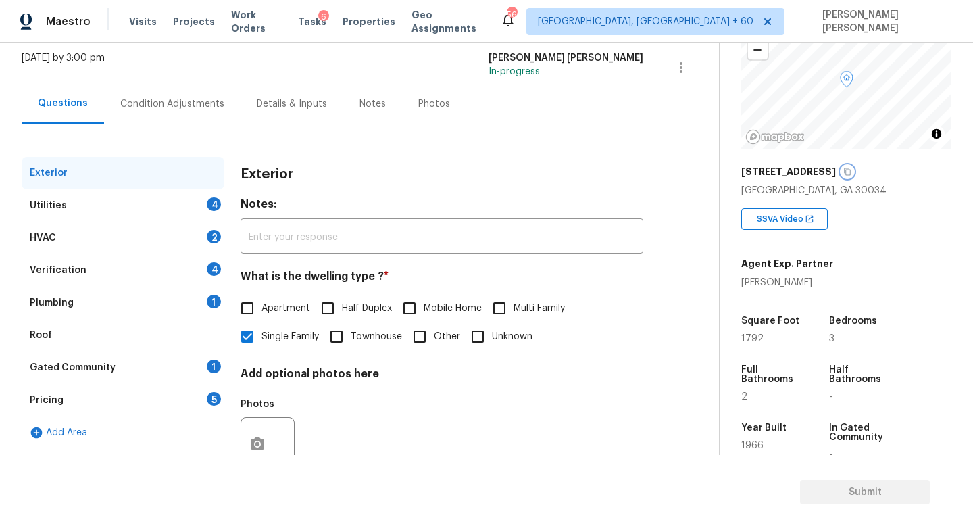
click at [843, 170] on icon "button" at bounding box center [847, 172] width 8 height 8
click at [884, 212] on div "SSVA Video" at bounding box center [846, 213] width 210 height 32
click at [162, 97] on div "Condition Adjustments" at bounding box center [172, 104] width 104 height 14
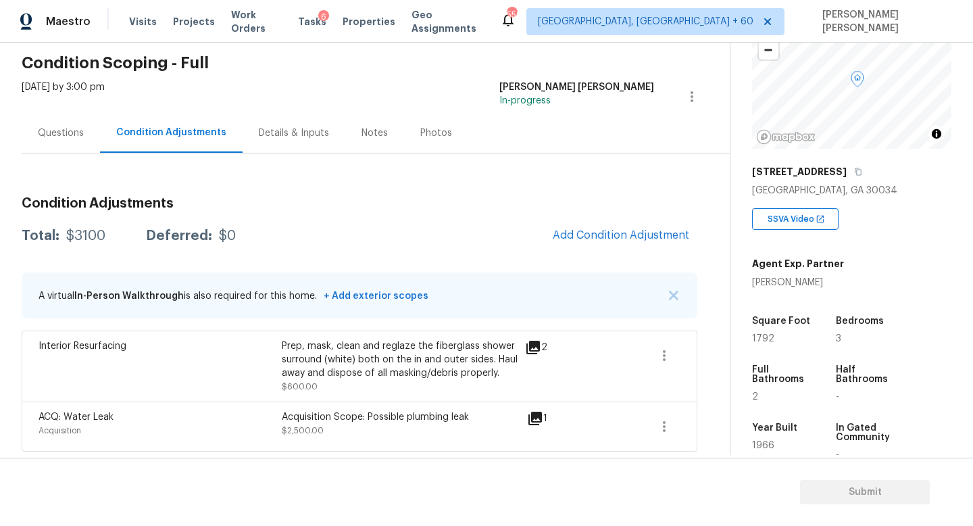
scroll to position [52, 0]
click at [618, 230] on span "Add Condition Adjustment" at bounding box center [621, 234] width 137 height 12
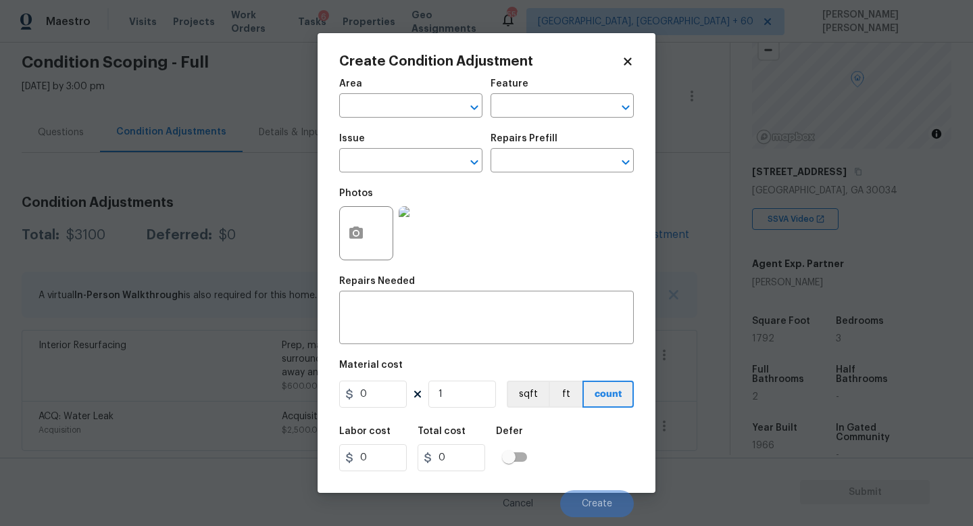
click at [411, 174] on span "Issue ​" at bounding box center [410, 153] width 143 height 55
click at [393, 162] on input "text" at bounding box center [391, 161] width 105 height 21
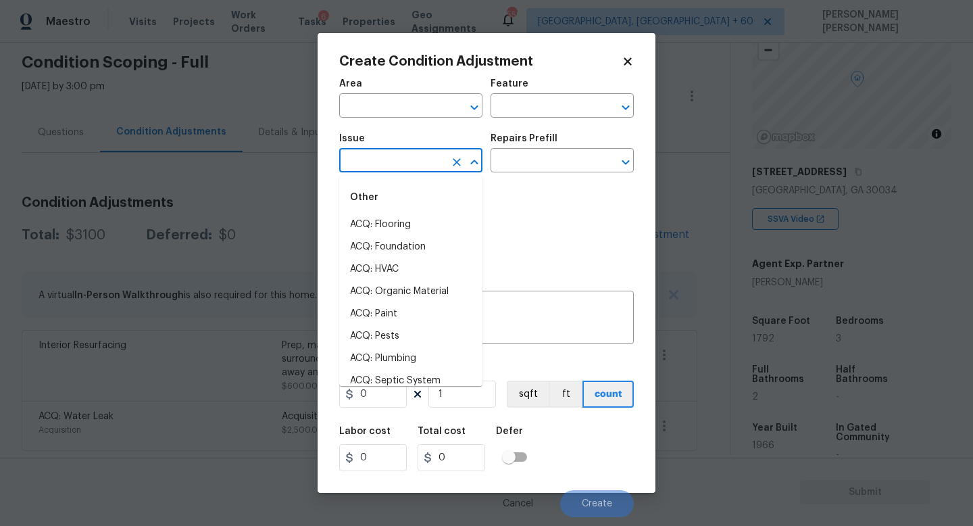
type input "p"
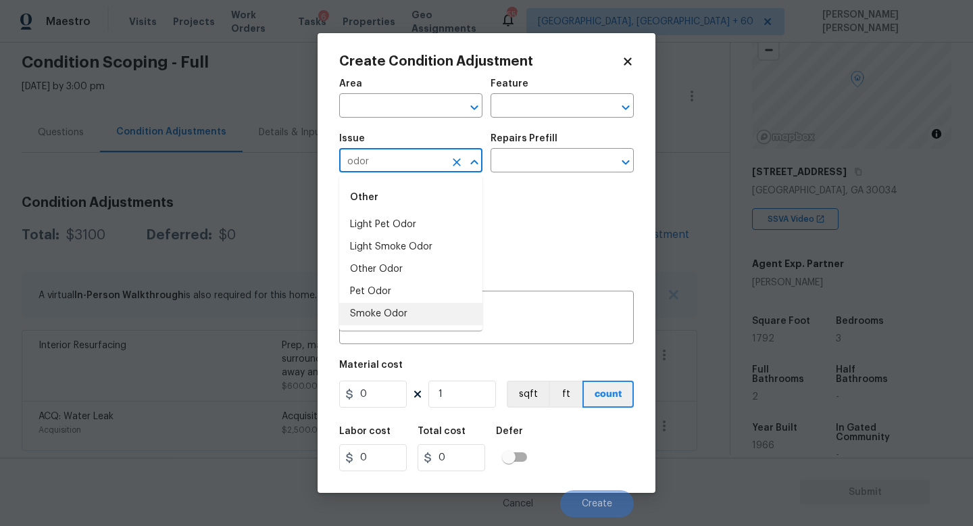
click at [399, 307] on li "Smoke Odor" at bounding box center [410, 314] width 143 height 22
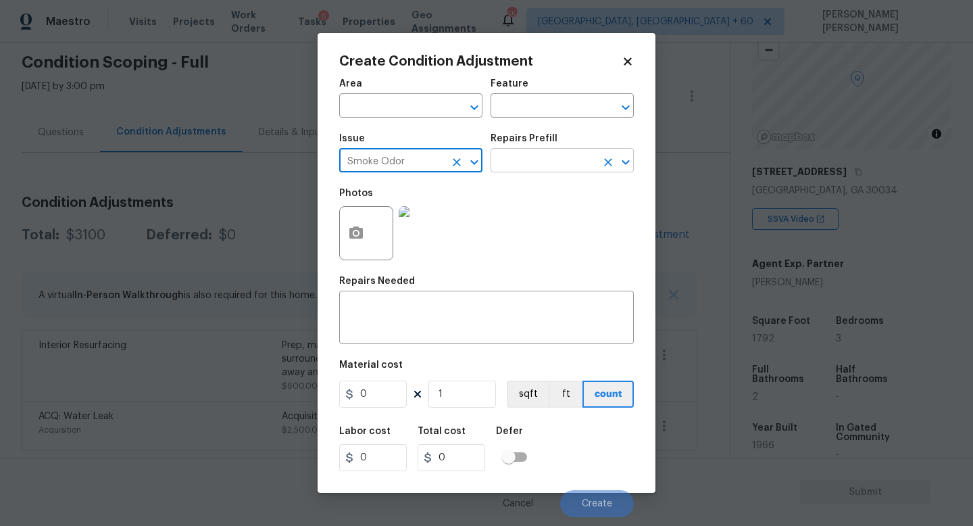
type input "Smoke Odor"
click at [566, 155] on input "text" at bounding box center [543, 161] width 105 height 21
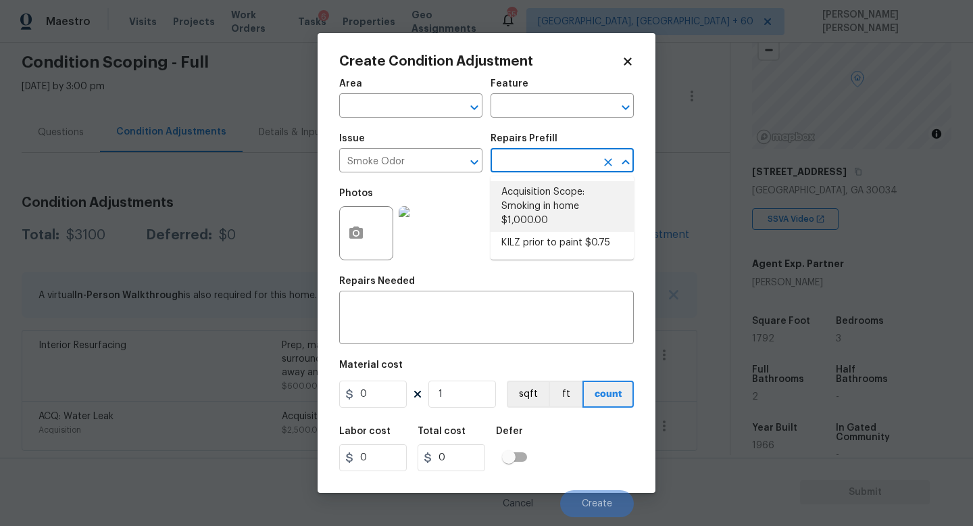
click at [550, 212] on li "Acquisition Scope: Smoking in home $1,000.00" at bounding box center [562, 206] width 143 height 51
type textarea "Acquisition Scope: Smoking in home"
type input "1000"
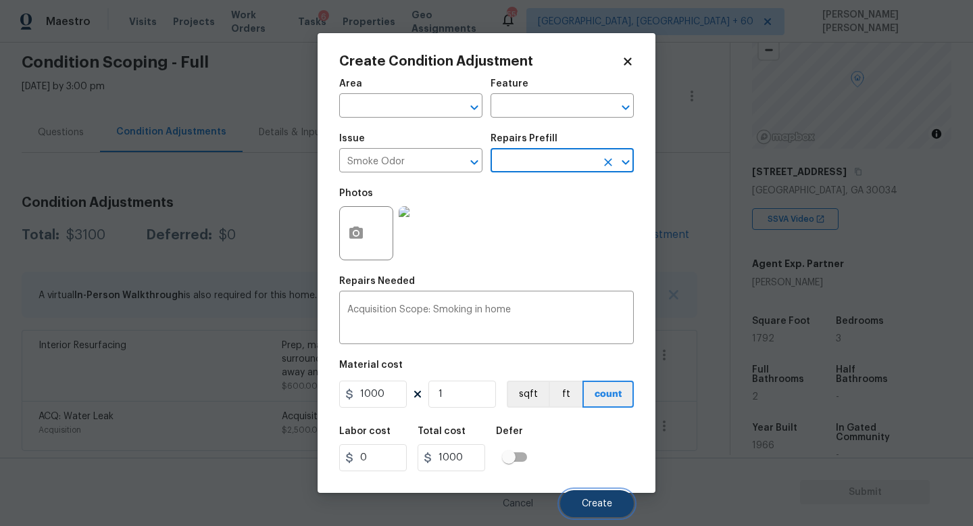
click at [631, 504] on button "Create" at bounding box center [597, 503] width 74 height 27
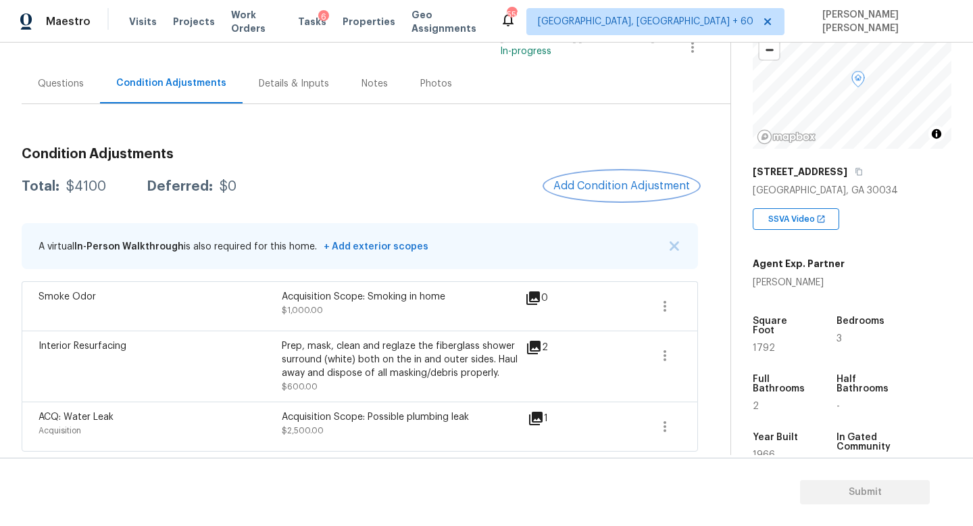
scroll to position [101, 0]
click at [619, 195] on button "Add Condition Adjustment" at bounding box center [621, 185] width 153 height 28
click at [262, 264] on body "Maestro Visits Projects Work Orders Tasks 6 Properties Geo Assignments 559 Knox…" at bounding box center [486, 263] width 973 height 526
click at [62, 79] on div "Questions" at bounding box center [61, 83] width 46 height 14
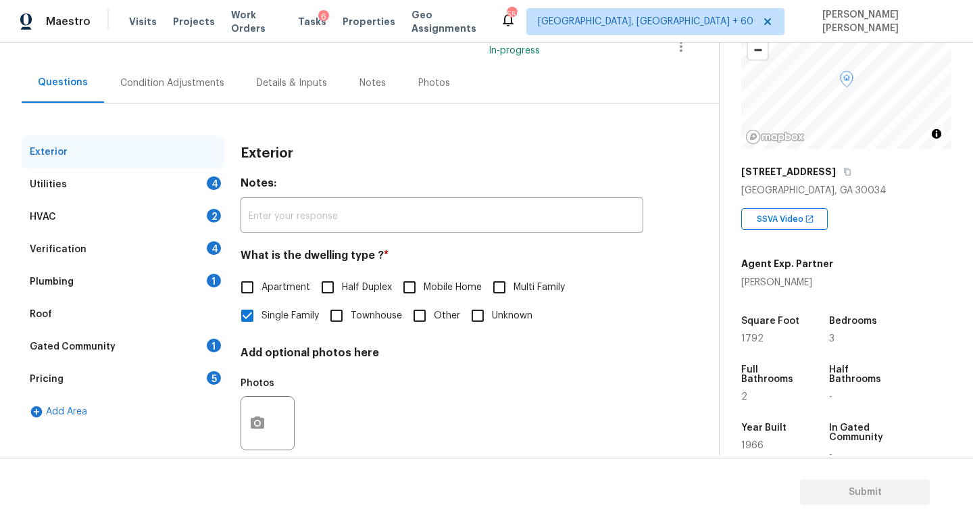
scroll to position [101, 0]
click at [88, 243] on div "Verification 4" at bounding box center [123, 249] width 203 height 32
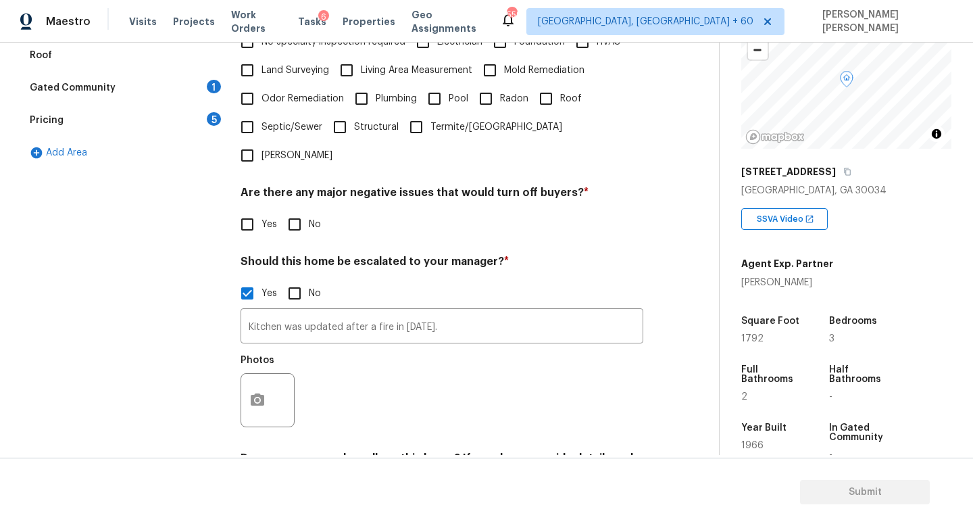
scroll to position [363, 0]
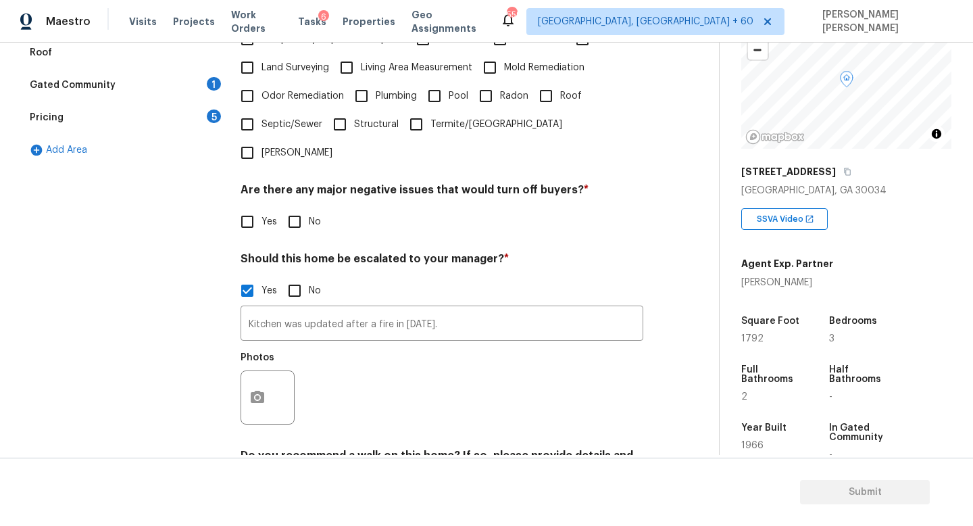
click at [443, 314] on div "Kitchen was updated after a fire in 2021. ​ Photos" at bounding box center [442, 369] width 403 height 128
click at [451, 309] on input "Kitchen was updated after a fire in 2021." at bounding box center [442, 325] width 403 height 32
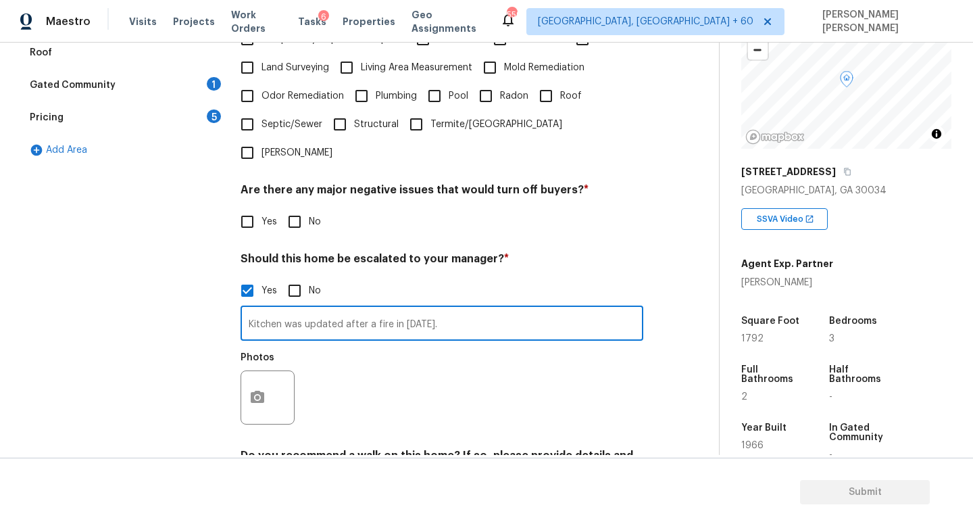
paste input "There was fire damage around 2022, which resulted in an insurance for kitchen, …"
type input "There was fire damage around 2022, which resulted in an insurance for kitchen, …"
click at [139, 353] on div "Exterior Utilities 4 HVAC 2 Verification 4 Plumbing 1 Roof Gated Community 1 Pr…" at bounding box center [123, 202] width 203 height 657
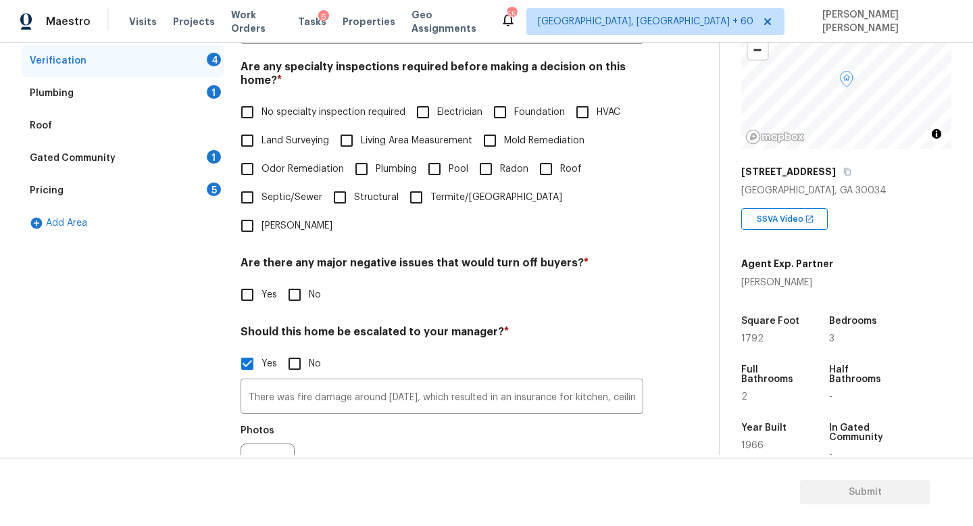
click at [301, 280] on input "No" at bounding box center [294, 294] width 28 height 28
checkbox input "true"
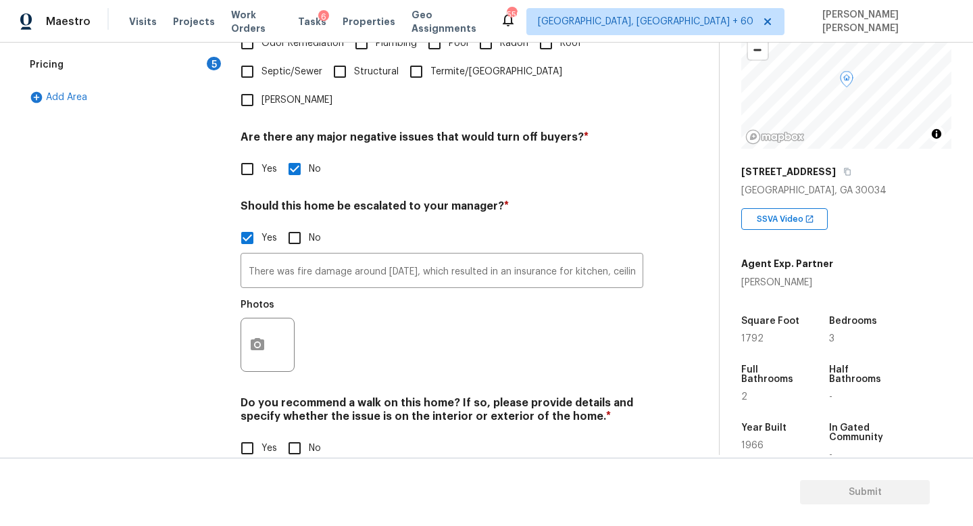
click at [287, 434] on input "No" at bounding box center [294, 448] width 28 height 28
checkbox input "true"
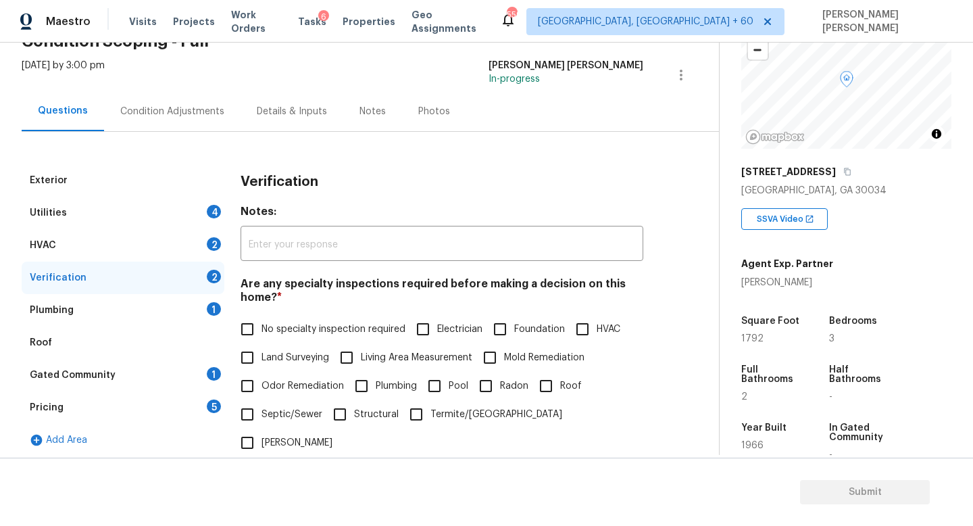
scroll to position [85, 0]
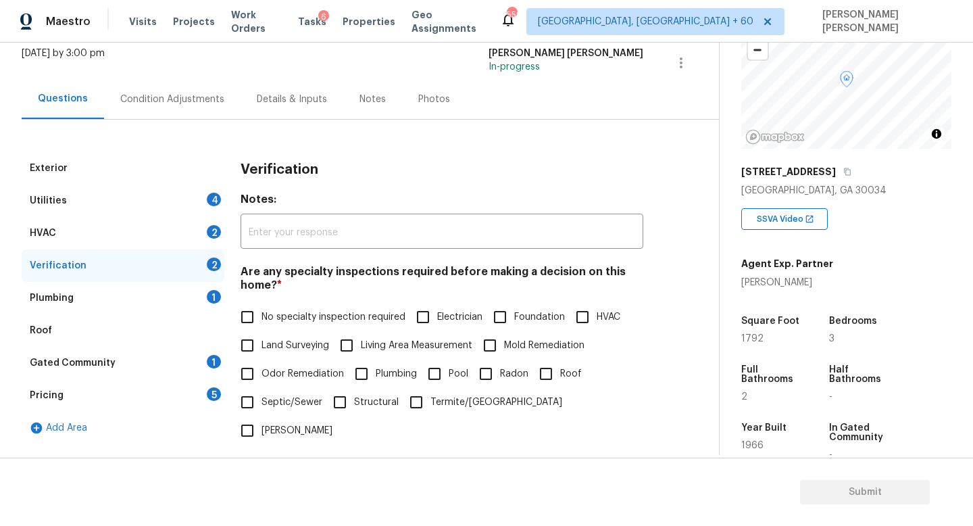
click at [264, 322] on span "No specialty inspection required" at bounding box center [334, 317] width 144 height 14
click at [262, 322] on input "No specialty inspection required" at bounding box center [247, 317] width 28 height 28
checkbox input "true"
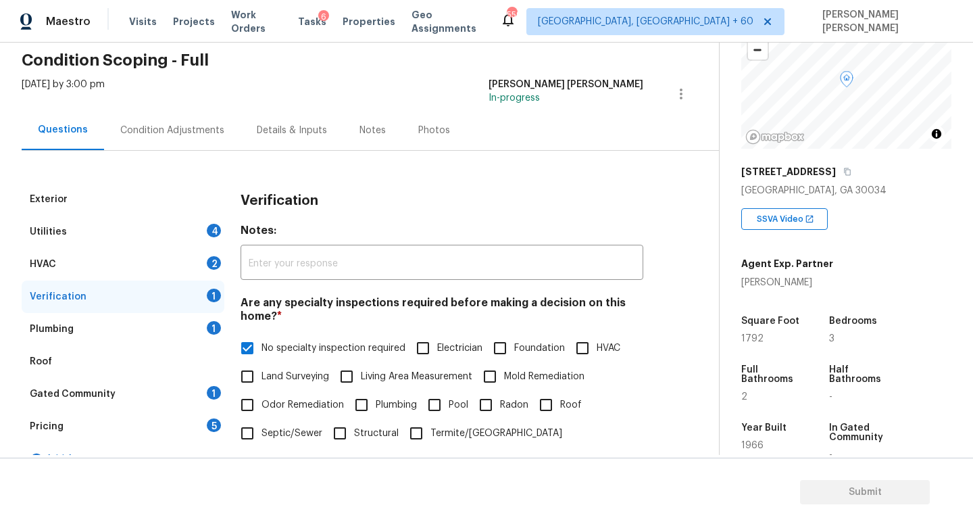
scroll to position [43, 0]
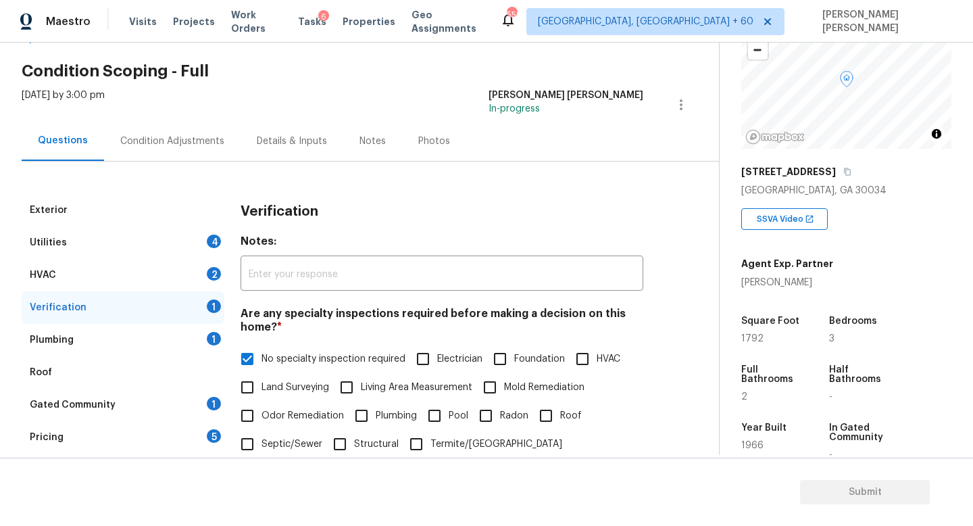
click at [176, 245] on div "Utilities 4" at bounding box center [123, 242] width 203 height 32
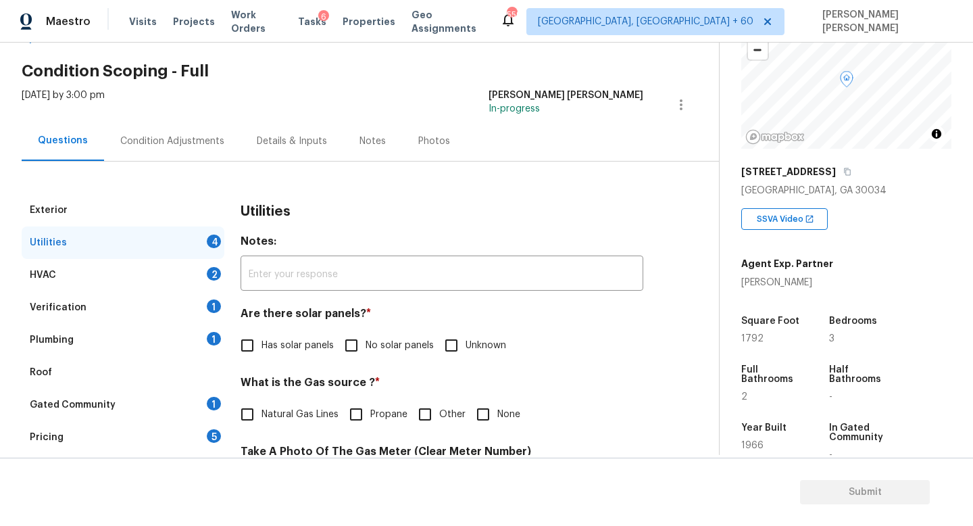
click at [191, 333] on div "Plumbing 1" at bounding box center [123, 340] width 203 height 32
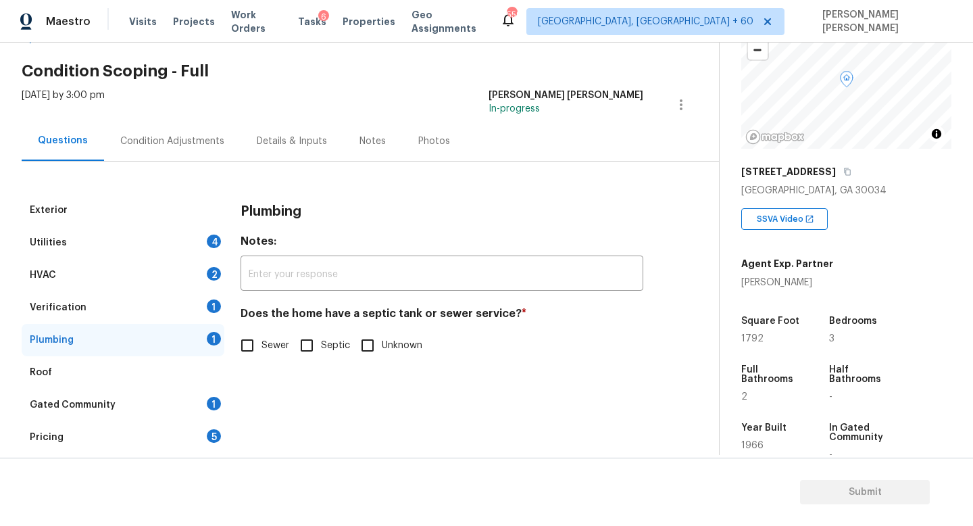
click at [195, 311] on div "Verification 1" at bounding box center [123, 307] width 203 height 32
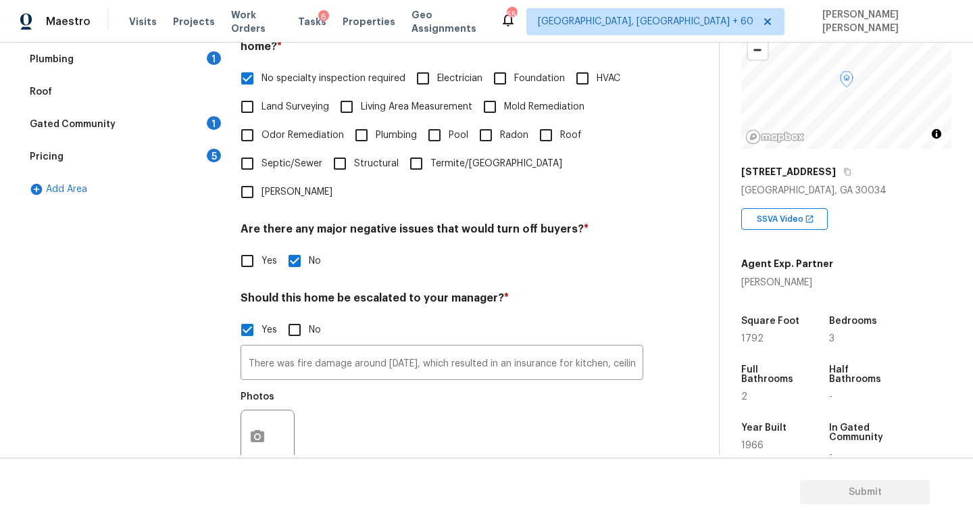
scroll to position [326, 0]
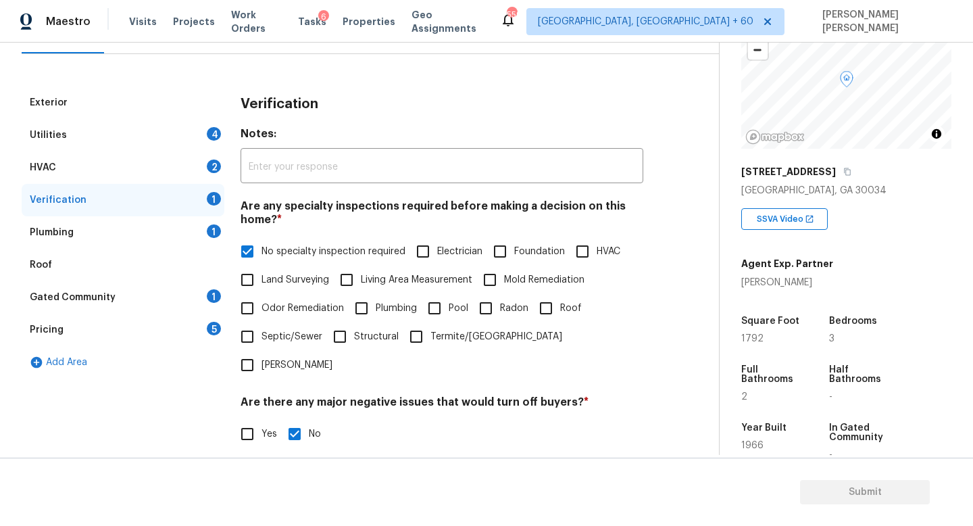
click at [167, 224] on div "Plumbing 1" at bounding box center [123, 232] width 203 height 32
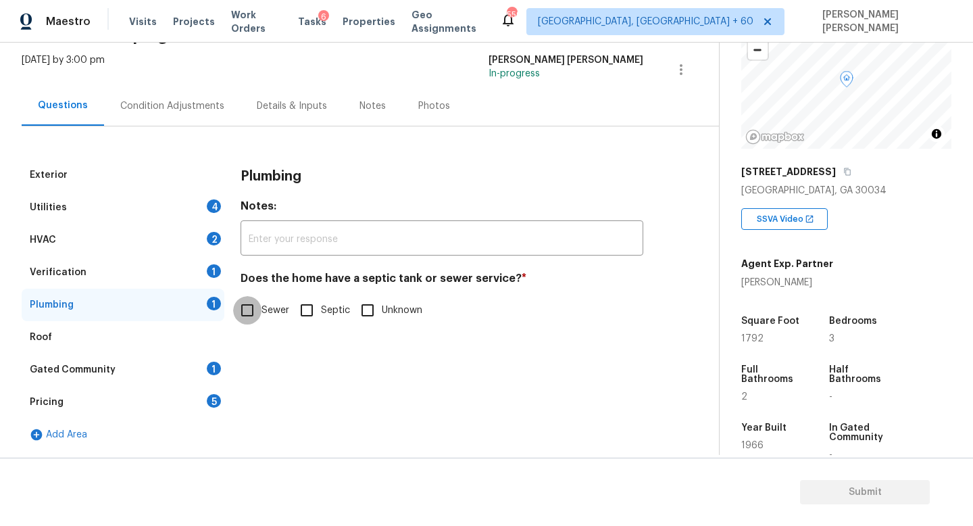
click at [248, 307] on input "Sewer" at bounding box center [247, 310] width 28 height 28
checkbox input "true"
click at [167, 188] on div "Exterior" at bounding box center [123, 175] width 203 height 32
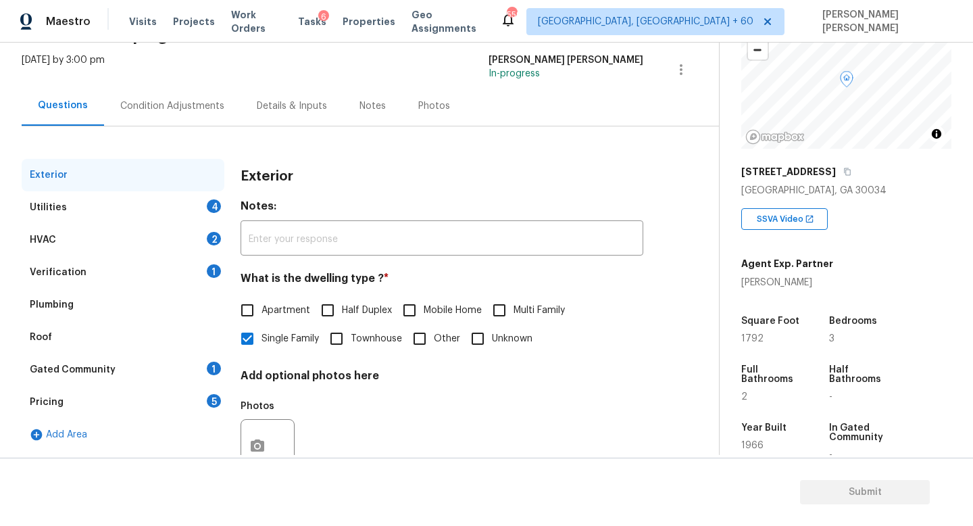
click at [167, 202] on div "Utilities 4" at bounding box center [123, 207] width 203 height 32
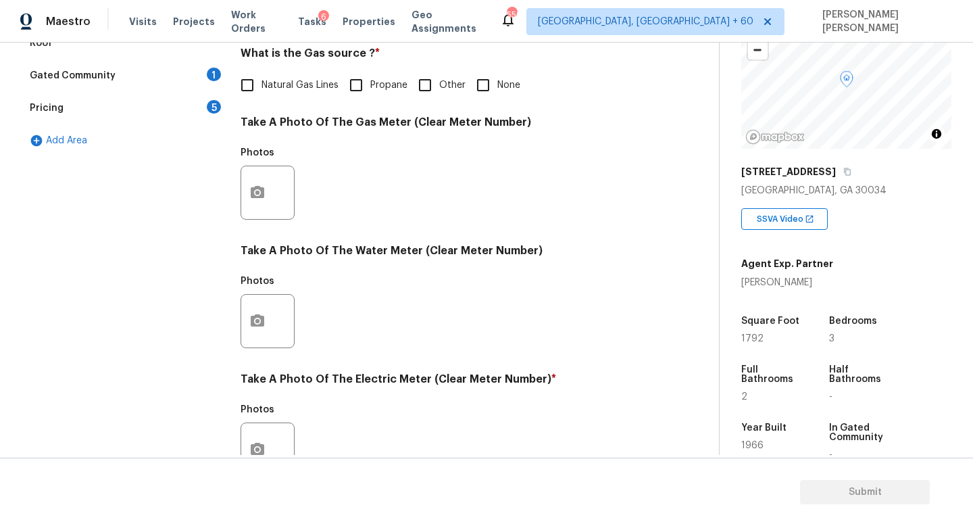
scroll to position [294, 0]
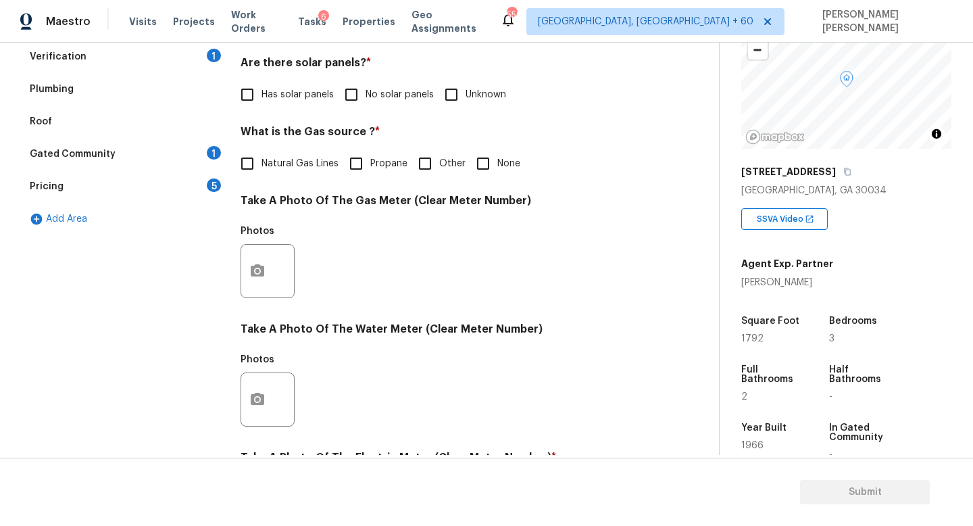
click at [250, 170] on input "Natural Gas Lines" at bounding box center [247, 163] width 28 height 28
checkbox input "true"
click at [367, 97] on span "No solar panels" at bounding box center [400, 95] width 68 height 14
click at [366, 97] on input "No solar panels" at bounding box center [351, 94] width 28 height 28
checkbox input "true"
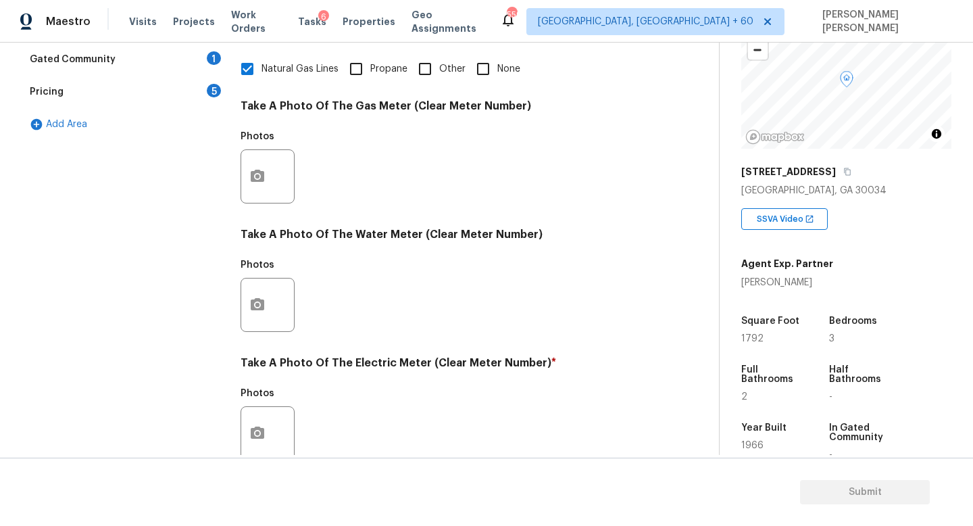
scroll to position [491, 0]
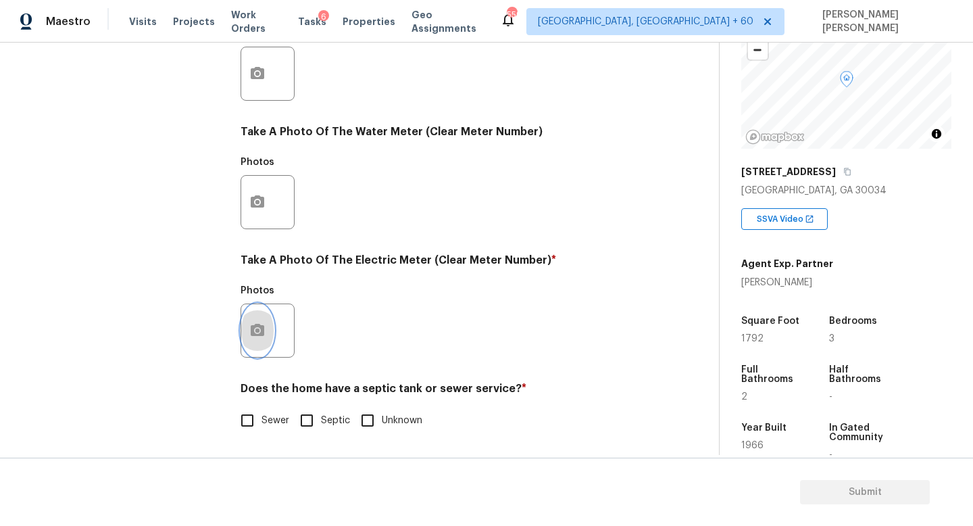
click at [251, 330] on icon "button" at bounding box center [258, 330] width 14 height 12
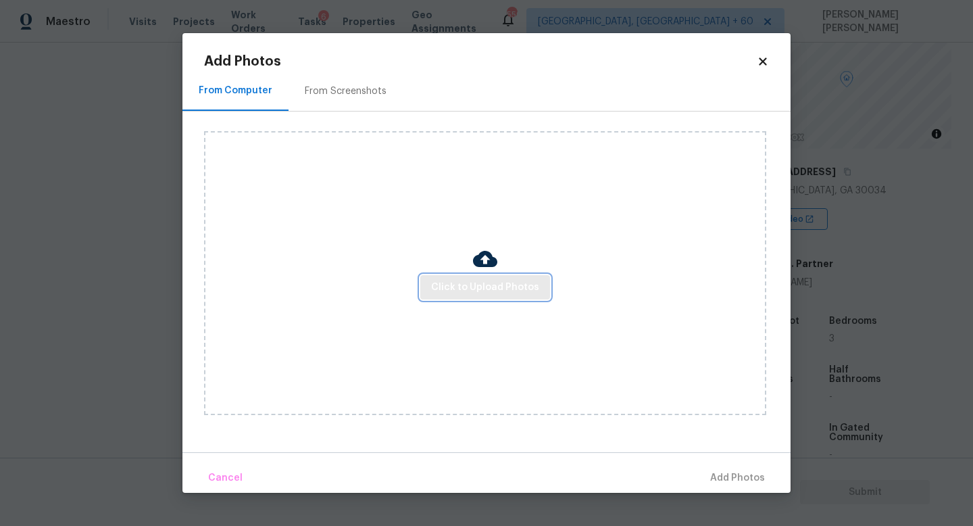
click at [455, 294] on span "Click to Upload Photos" at bounding box center [485, 287] width 108 height 17
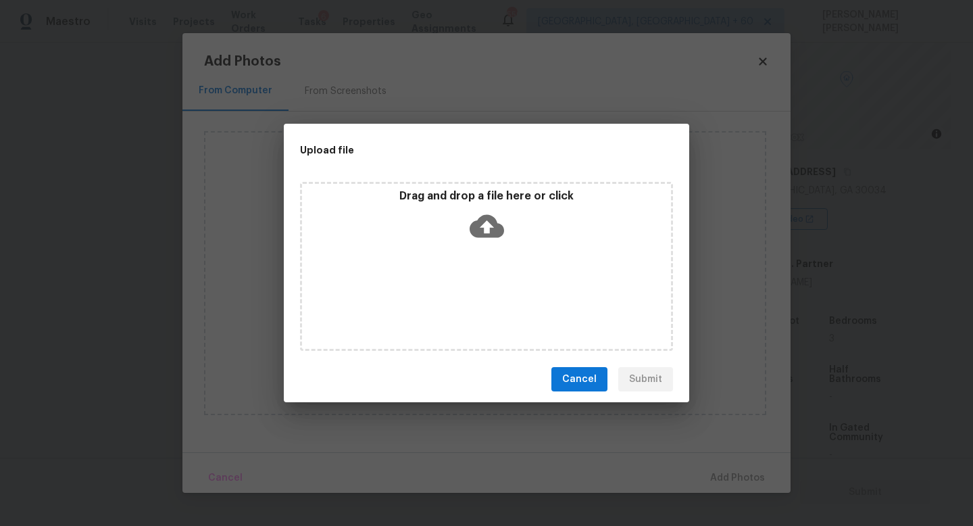
click at [466, 235] on div "Drag and drop a file here or click" at bounding box center [486, 218] width 369 height 58
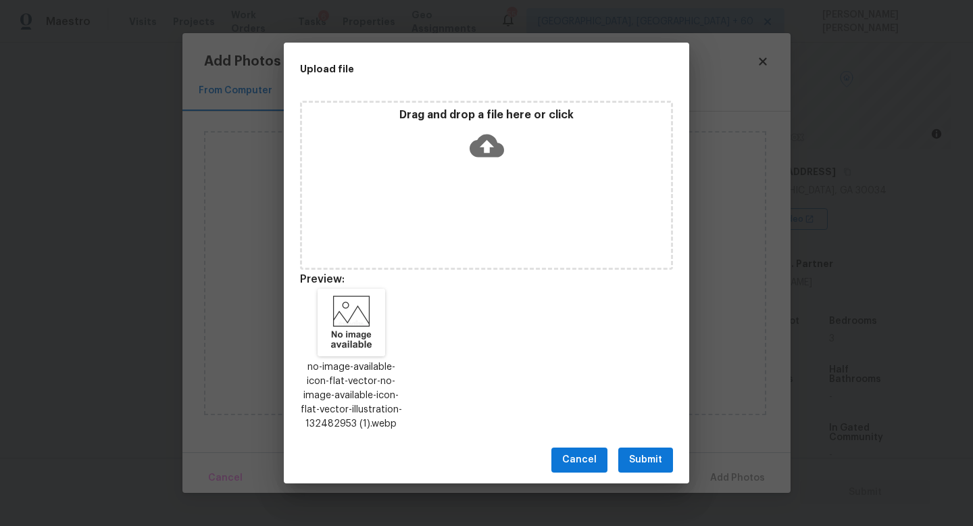
click at [646, 462] on span "Submit" at bounding box center [645, 459] width 33 height 17
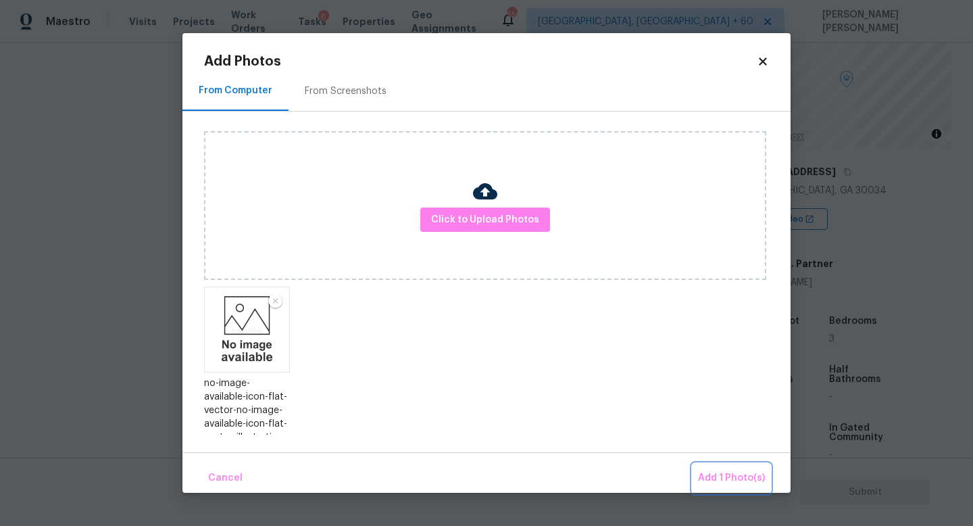
click at [708, 470] on span "Add 1 Photo(s)" at bounding box center [731, 478] width 67 height 17
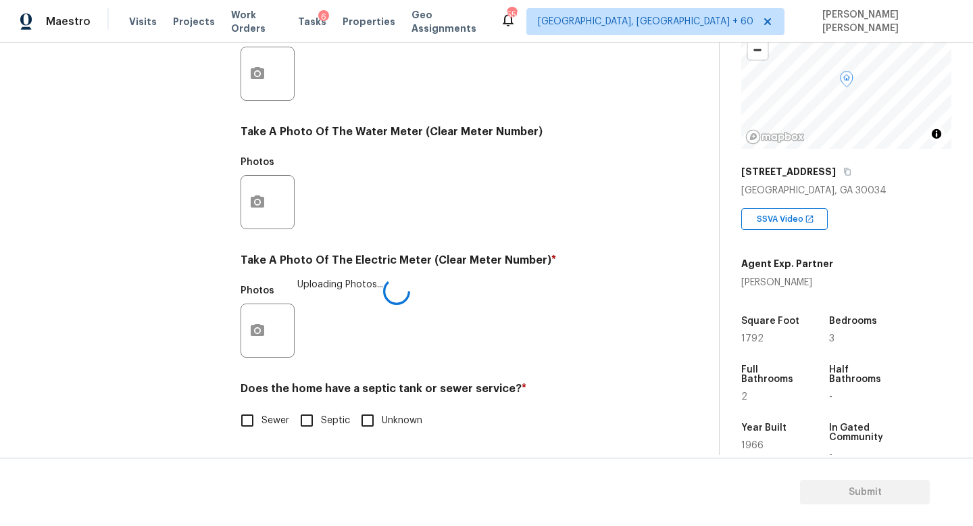
click at [255, 424] on input "Sewer" at bounding box center [247, 420] width 28 height 28
checkbox input "true"
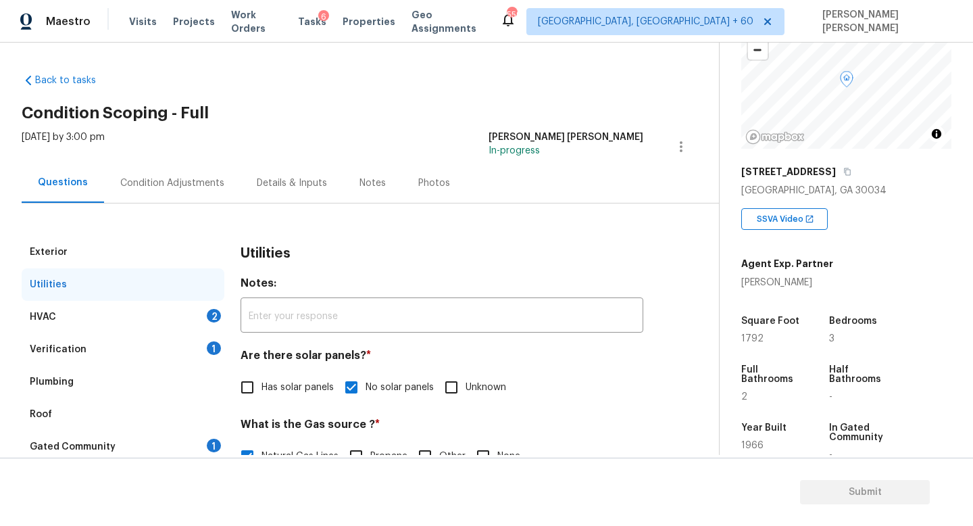
scroll to position [0, 0]
click at [185, 312] on div "HVAC 2" at bounding box center [123, 318] width 203 height 32
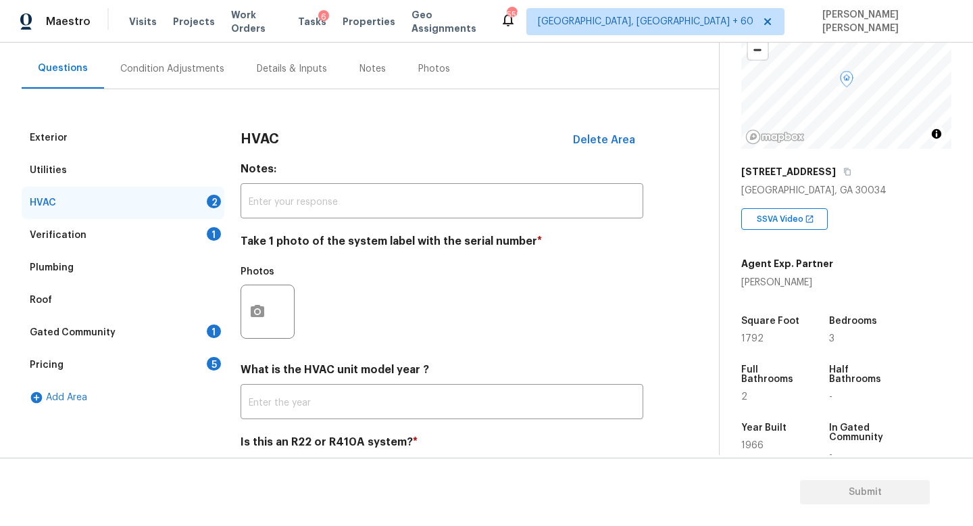
scroll to position [133, 0]
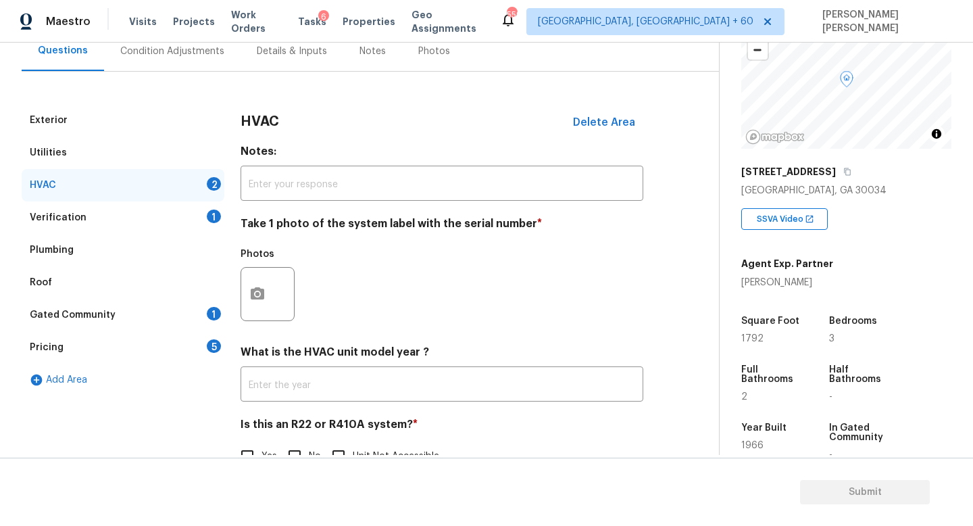
click at [247, 268] on div at bounding box center [268, 294] width 54 height 54
click at [257, 291] on icon "button" at bounding box center [257, 294] width 16 height 16
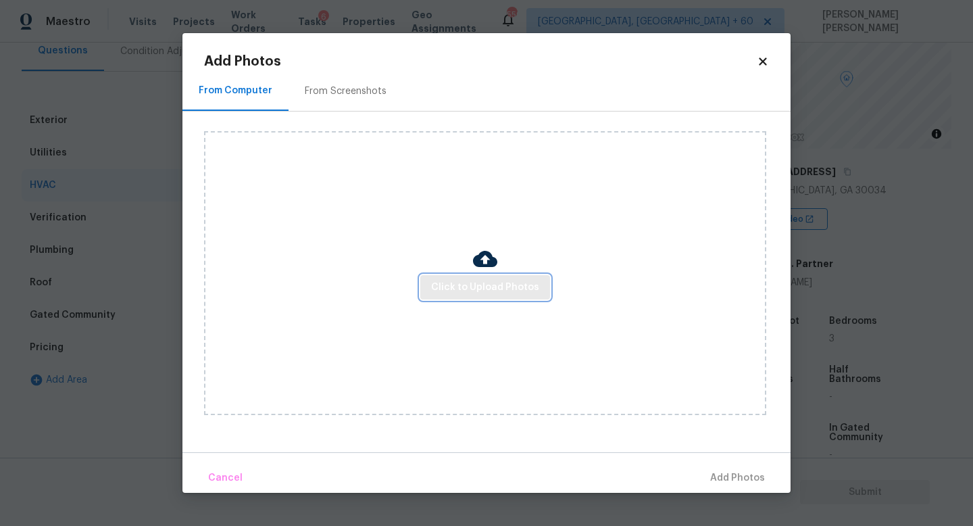
click at [468, 289] on span "Click to Upload Photos" at bounding box center [485, 287] width 108 height 17
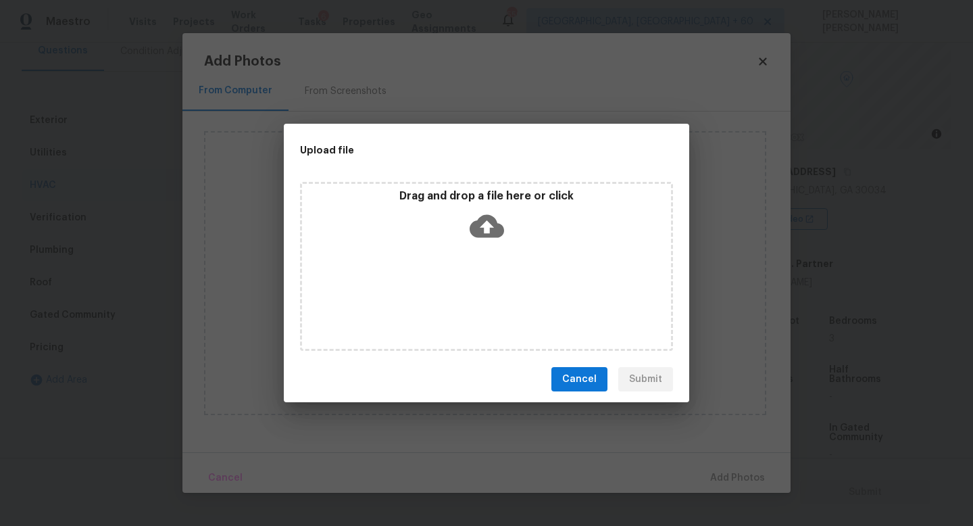
click at [499, 245] on div "Drag and drop a file here or click" at bounding box center [486, 218] width 369 height 58
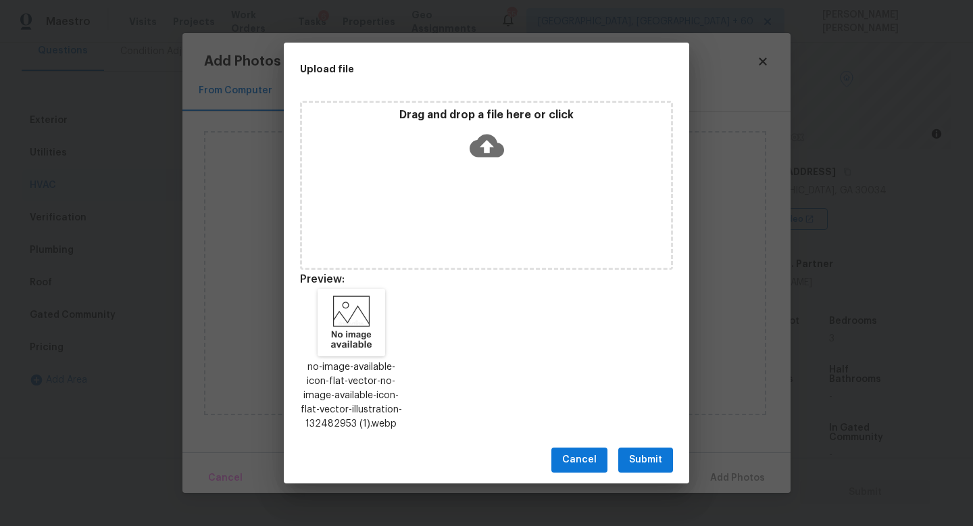
click at [633, 460] on span "Submit" at bounding box center [645, 459] width 33 height 17
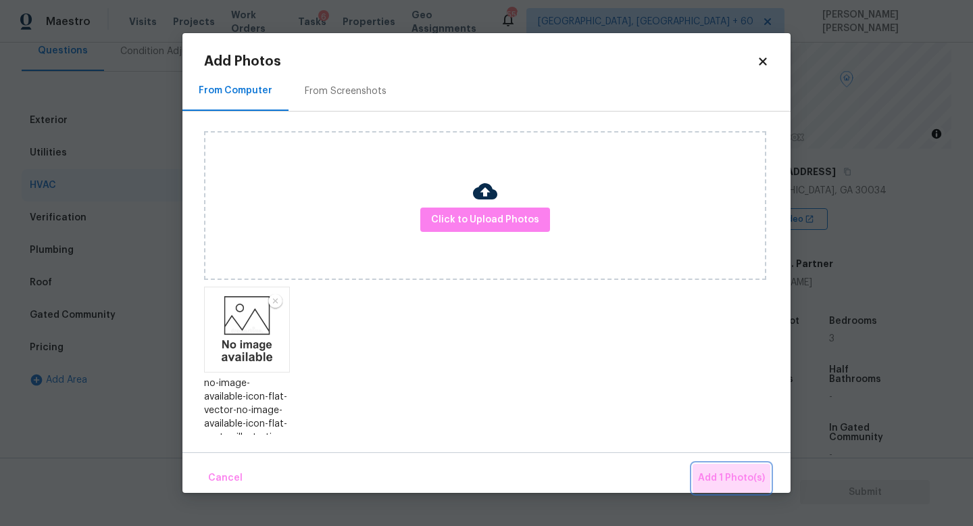
click at [738, 480] on span "Add 1 Photo(s)" at bounding box center [731, 478] width 67 height 17
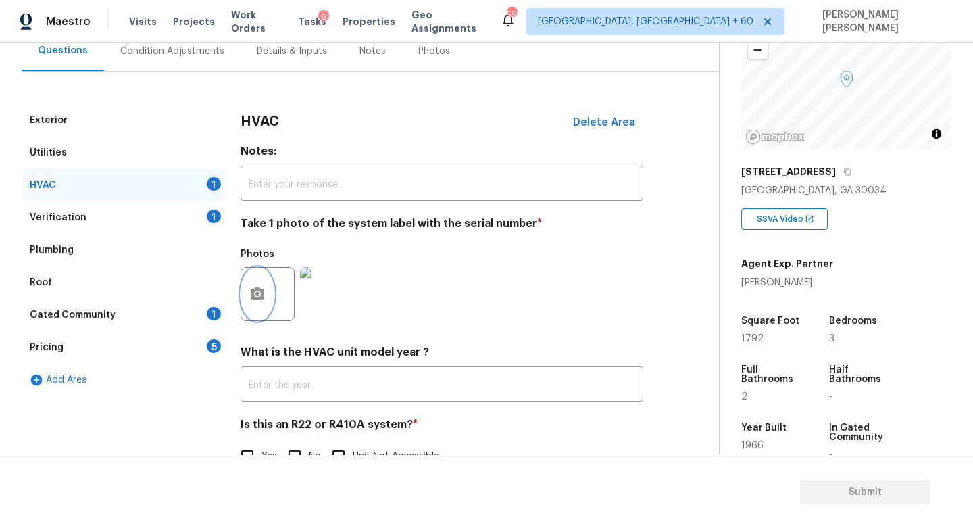
scroll to position [170, 0]
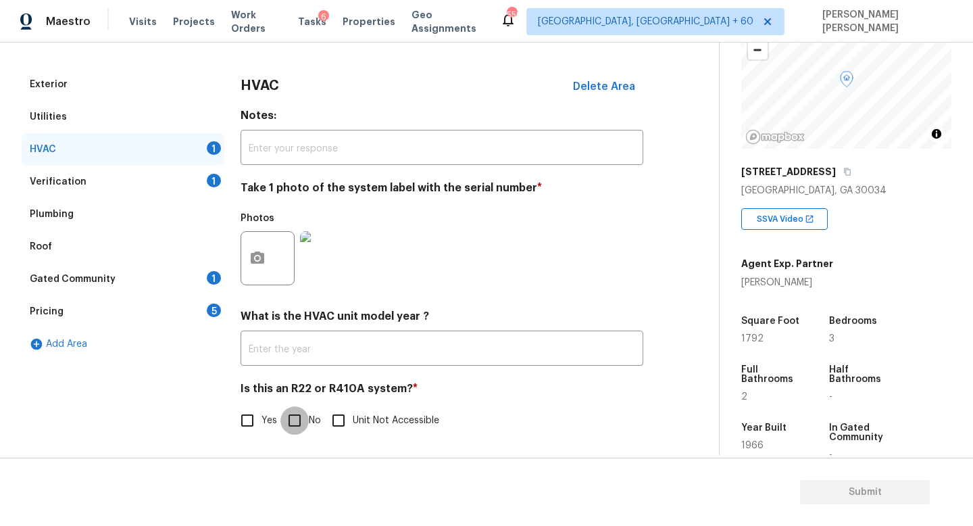
click at [302, 418] on input "No" at bounding box center [294, 420] width 28 height 28
checkbox input "true"
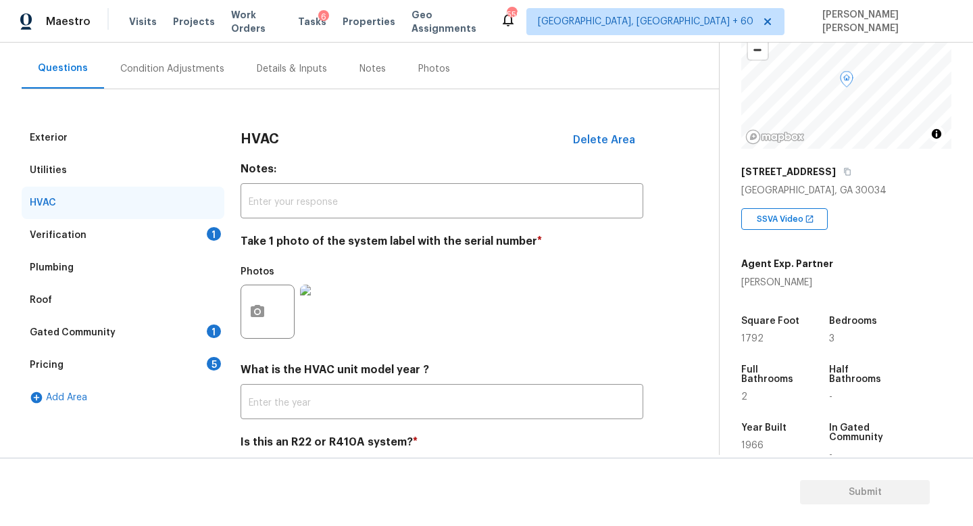
scroll to position [63, 0]
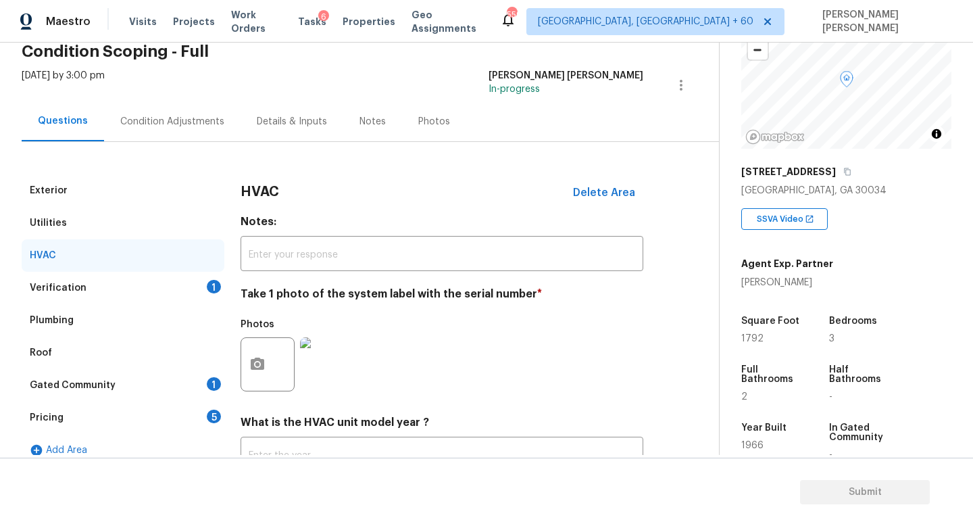
click at [165, 284] on div "Verification 1" at bounding box center [123, 288] width 203 height 32
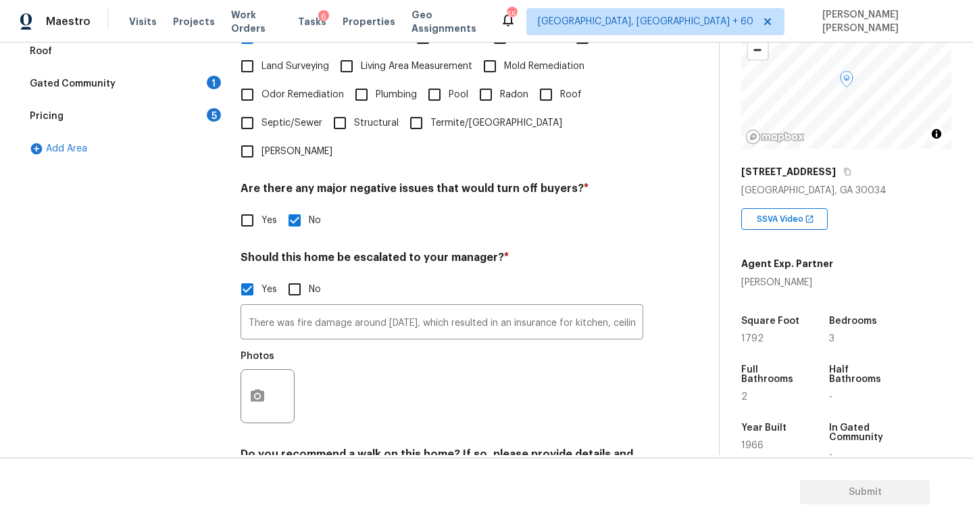
click at [136, 83] on div "Gated Community 1" at bounding box center [123, 84] width 203 height 32
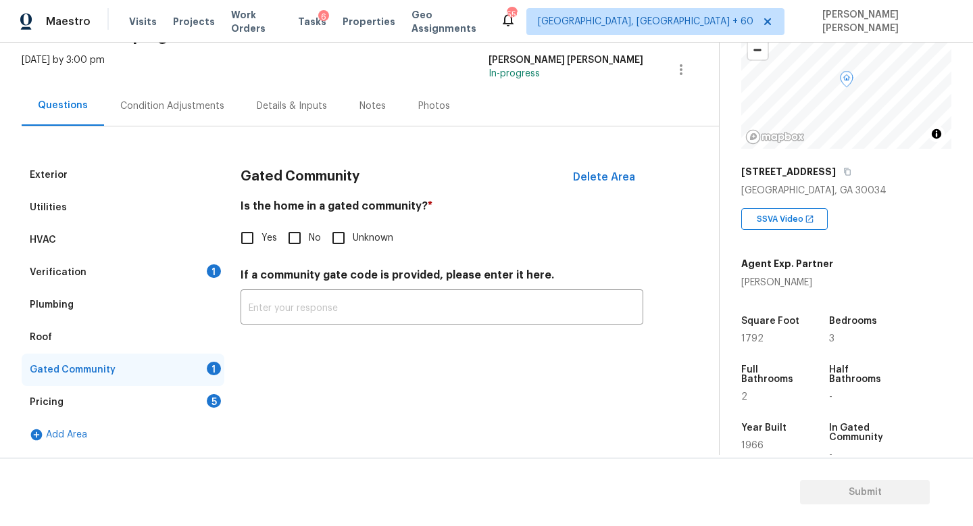
click at [284, 251] on input "No" at bounding box center [294, 238] width 28 height 28
checkbox input "true"
click at [157, 393] on div "Pricing 5" at bounding box center [123, 402] width 203 height 32
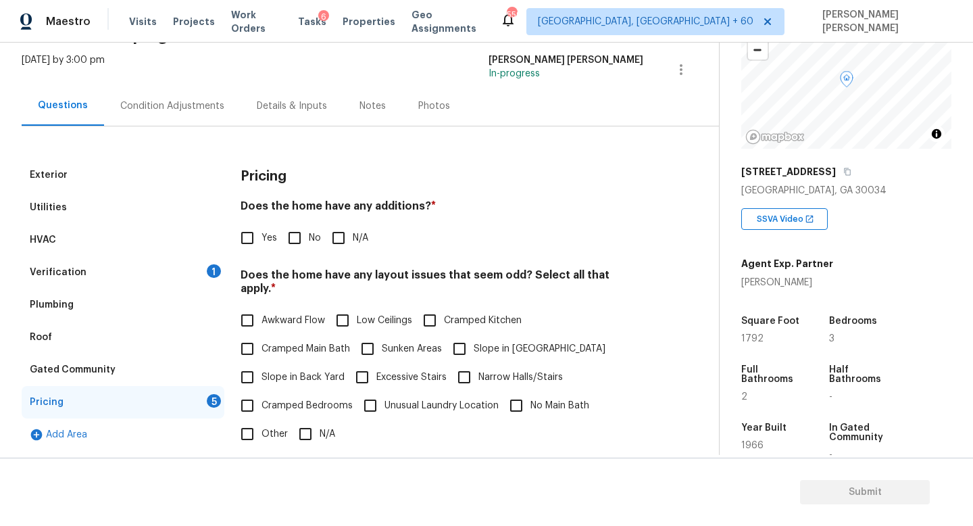
click at [288, 230] on input "No" at bounding box center [294, 238] width 28 height 28
checkbox input "true"
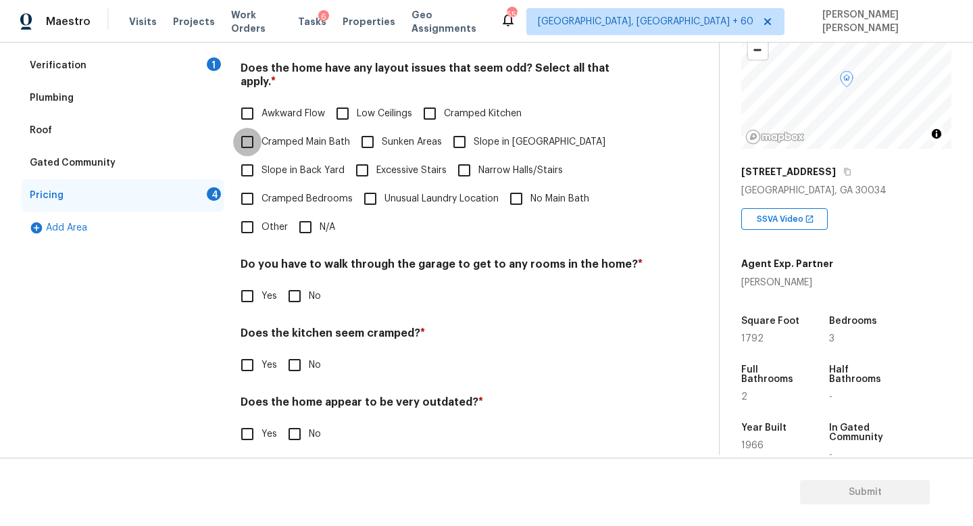
click at [253, 131] on input "Cramped Main Bath" at bounding box center [247, 142] width 28 height 28
checkbox input "true"
click at [305, 284] on input "No" at bounding box center [294, 296] width 28 height 28
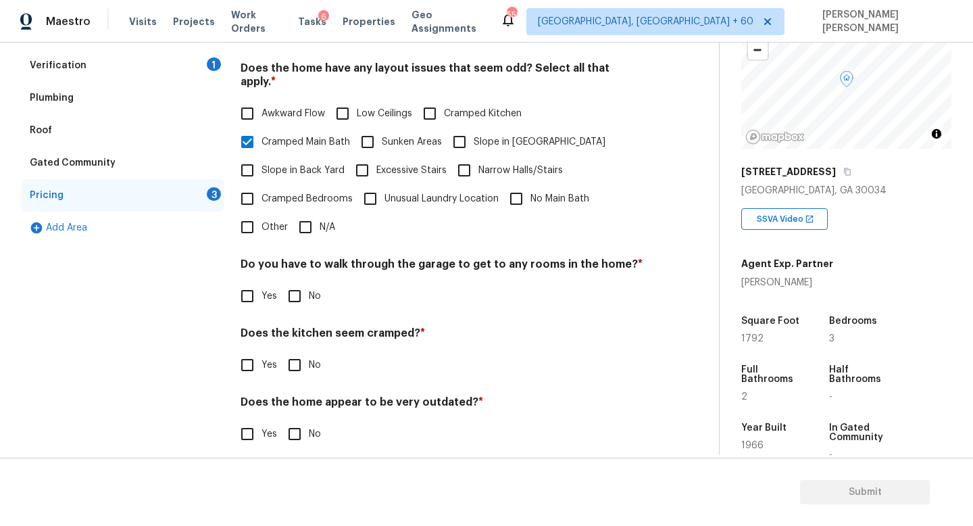
checkbox input "true"
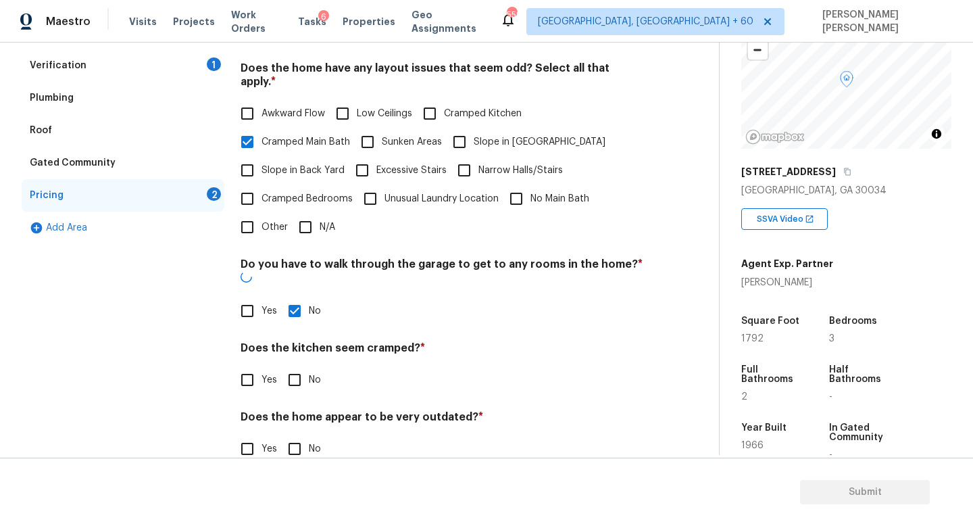
click at [299, 370] on div "Pricing Does the home have any additions? * Yes No N/A Does the home have any l…" at bounding box center [442, 215] width 403 height 527
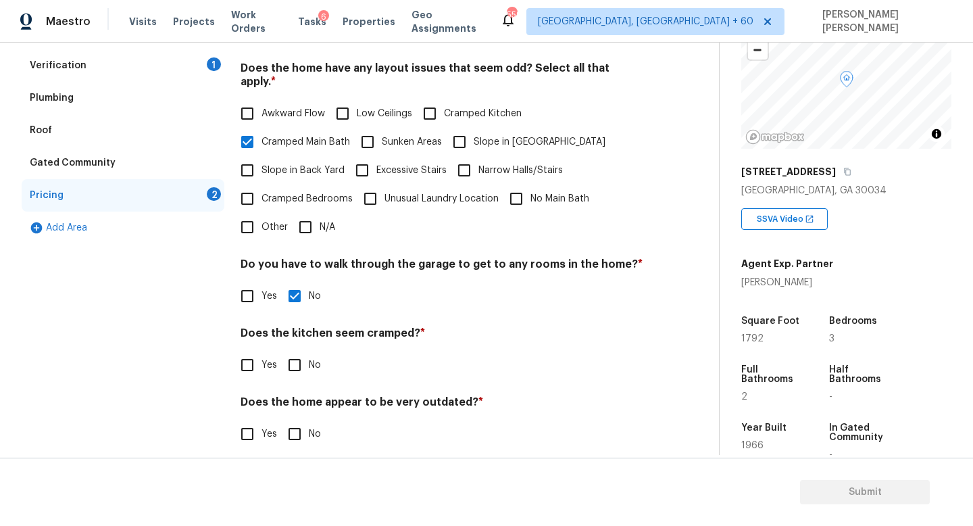
click at [299, 365] on input "No" at bounding box center [294, 365] width 28 height 28
checkbox input "true"
click at [299, 421] on input "No" at bounding box center [294, 435] width 28 height 28
checkbox input "true"
click at [245, 128] on input "Cramped Main Bath" at bounding box center [247, 142] width 28 height 28
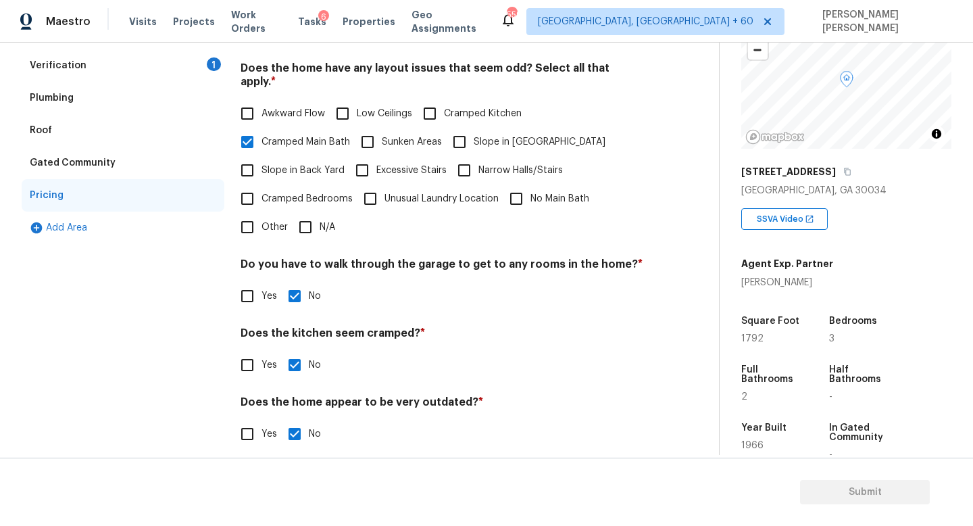
checkbox input "false"
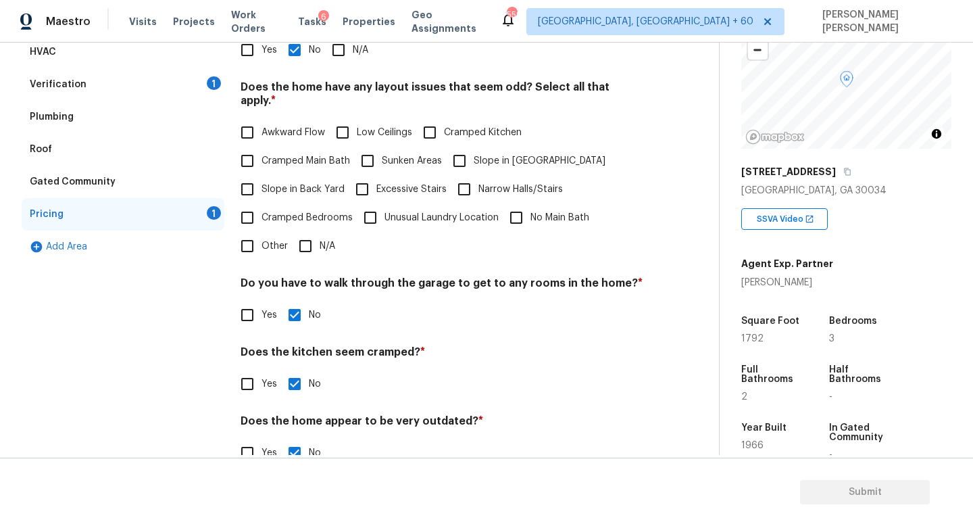
click at [312, 239] on input "N/A" at bounding box center [305, 246] width 28 height 28
checkbox input "true"
click at [263, 239] on span "Other" at bounding box center [275, 246] width 26 height 14
click at [262, 233] on input "Other" at bounding box center [247, 246] width 28 height 28
checkbox input "true"
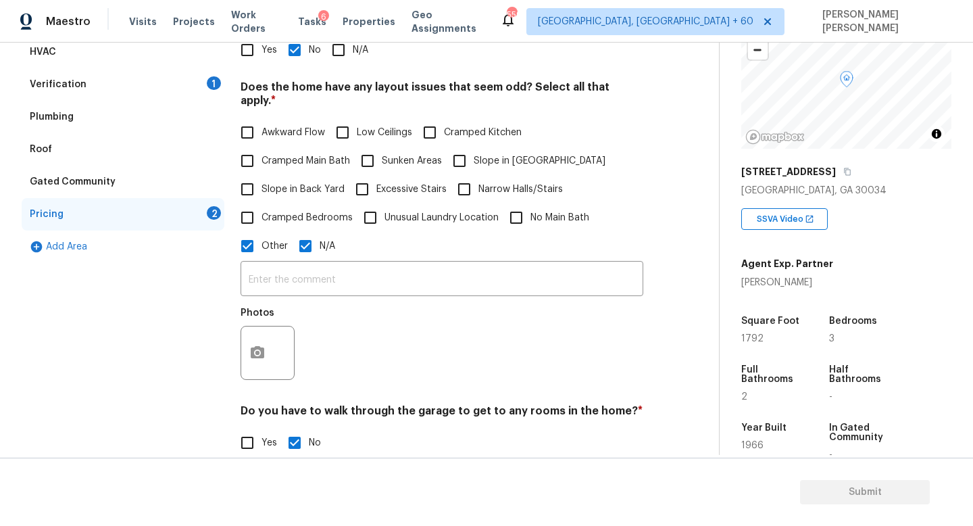
click at [299, 232] on input "N/A" at bounding box center [305, 246] width 28 height 28
checkbox input "false"
click at [252, 232] on input "Other" at bounding box center [247, 246] width 28 height 28
checkbox input "false"
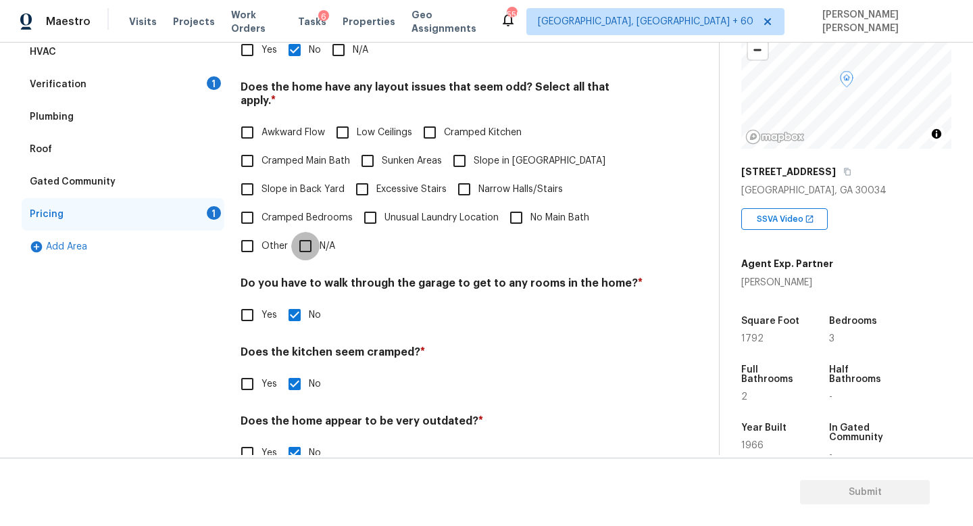
click at [310, 232] on input "N/A" at bounding box center [305, 246] width 28 height 28
checkbox input "true"
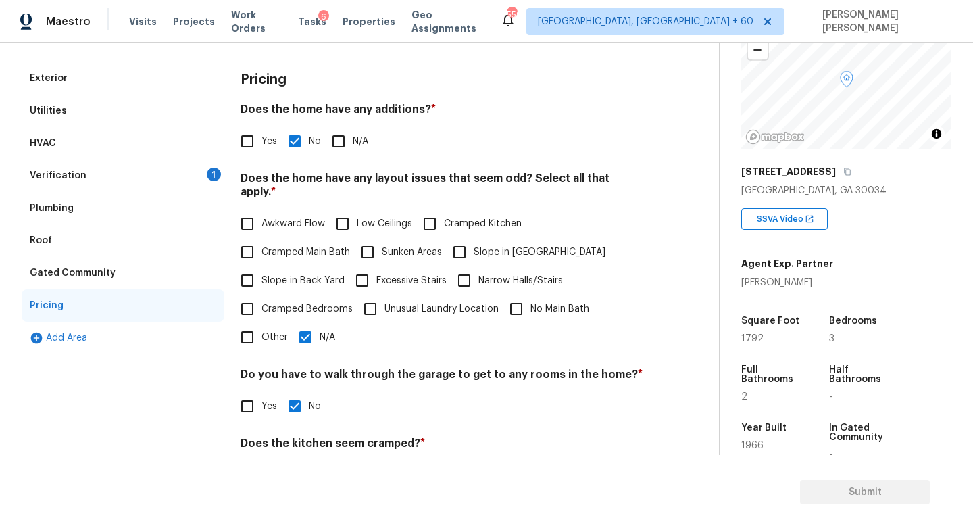
click at [178, 184] on div "Verification 1" at bounding box center [123, 175] width 203 height 32
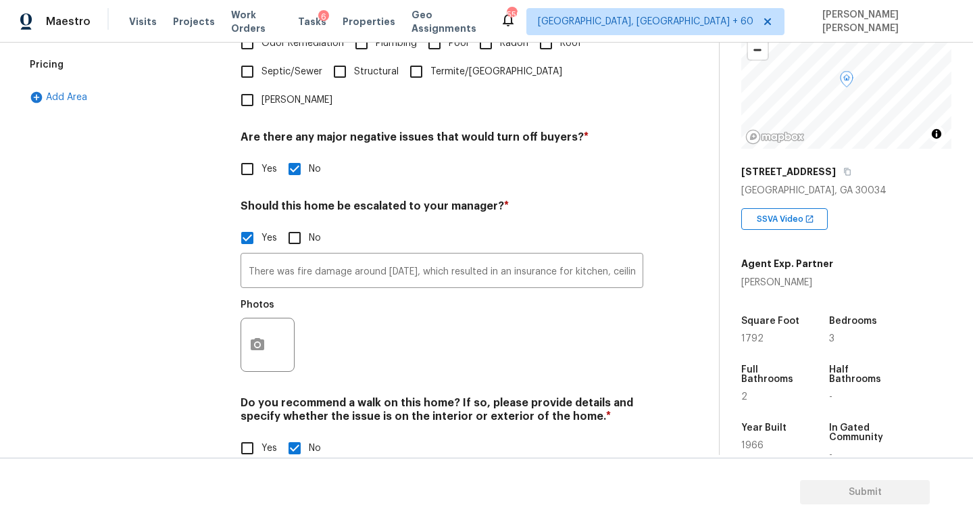
scroll to position [0, 0]
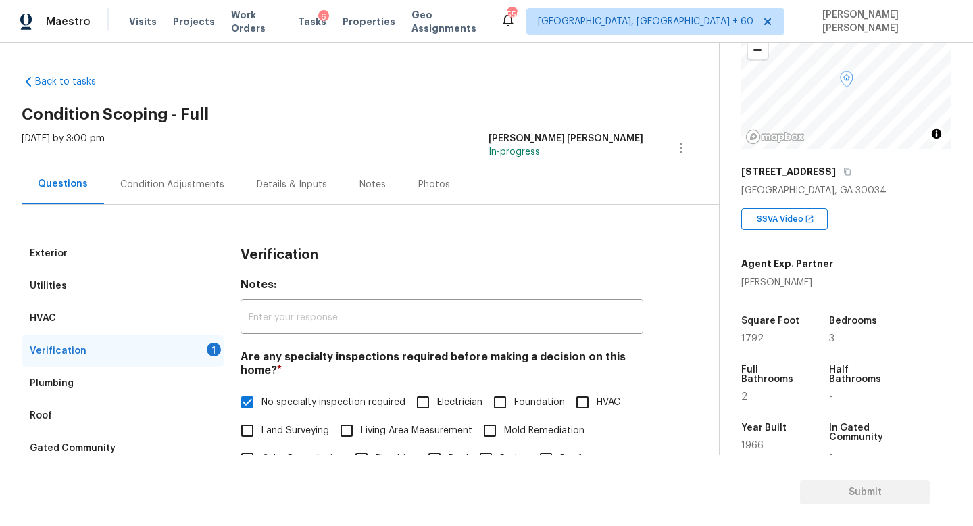
click at [170, 201] on div "Condition Adjustments" at bounding box center [172, 184] width 137 height 40
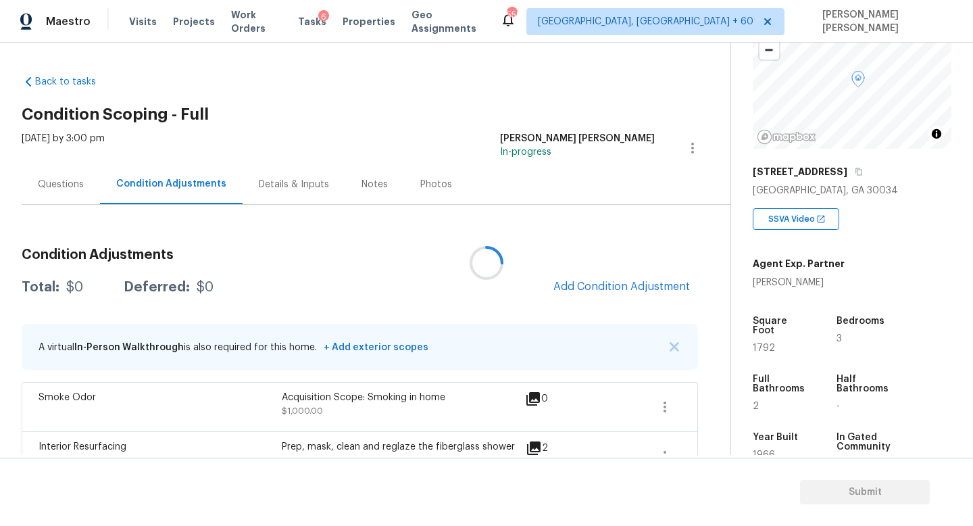
click at [170, 199] on div at bounding box center [486, 263] width 973 height 526
click at [636, 289] on span "Add Condition Adjustment" at bounding box center [621, 286] width 137 height 12
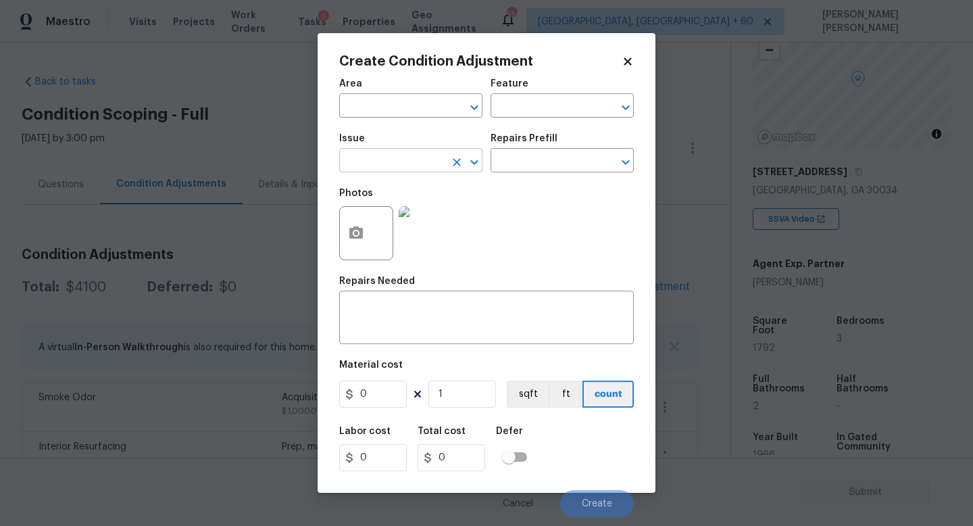
click at [394, 164] on input "text" at bounding box center [391, 161] width 105 height 21
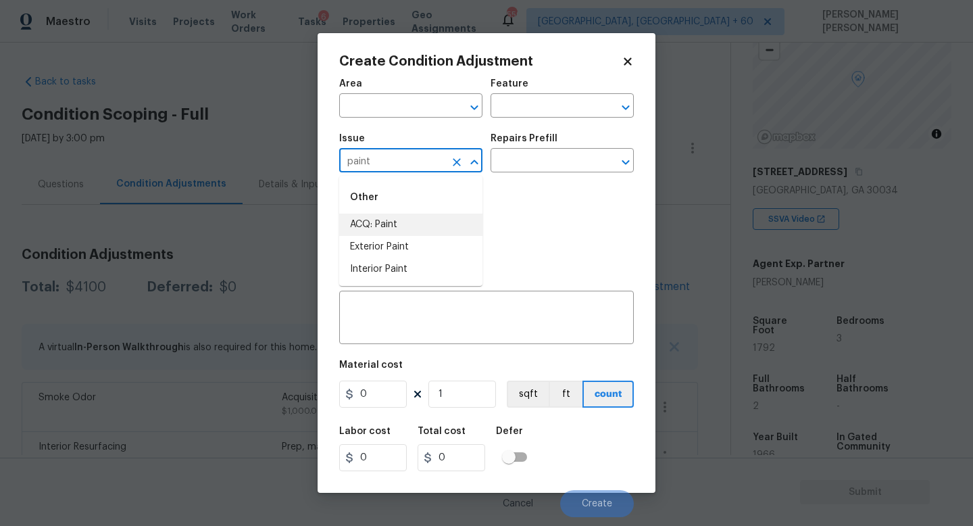
click at [392, 221] on li "ACQ: Paint" at bounding box center [410, 225] width 143 height 22
type input "ACQ: Paint"
click at [530, 166] on input "text" at bounding box center [543, 161] width 105 height 21
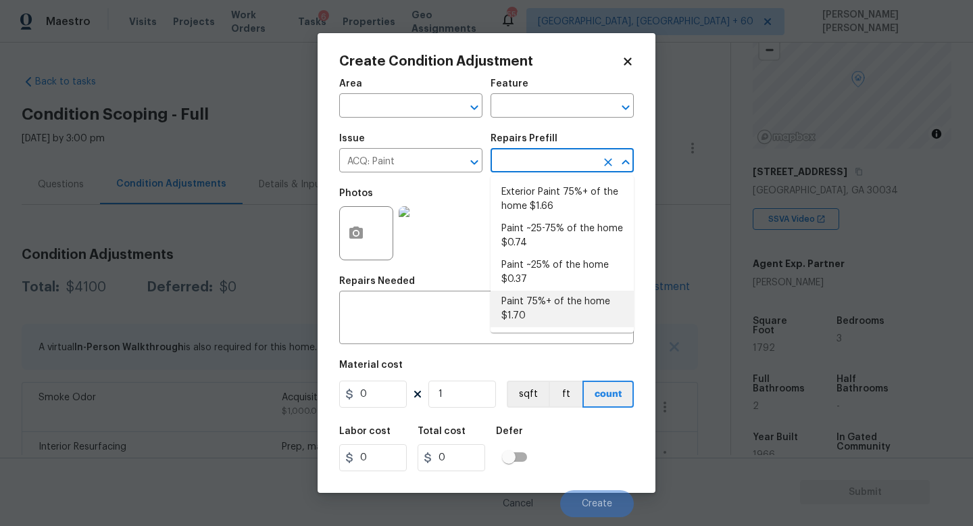
click at [554, 298] on li "Paint 75%+ of the home $1.70" at bounding box center [562, 309] width 143 height 36
type input "Acquisition"
type textarea "Acquisition Scope: 75%+ of the home will likely require interior paint"
type input "1.7"
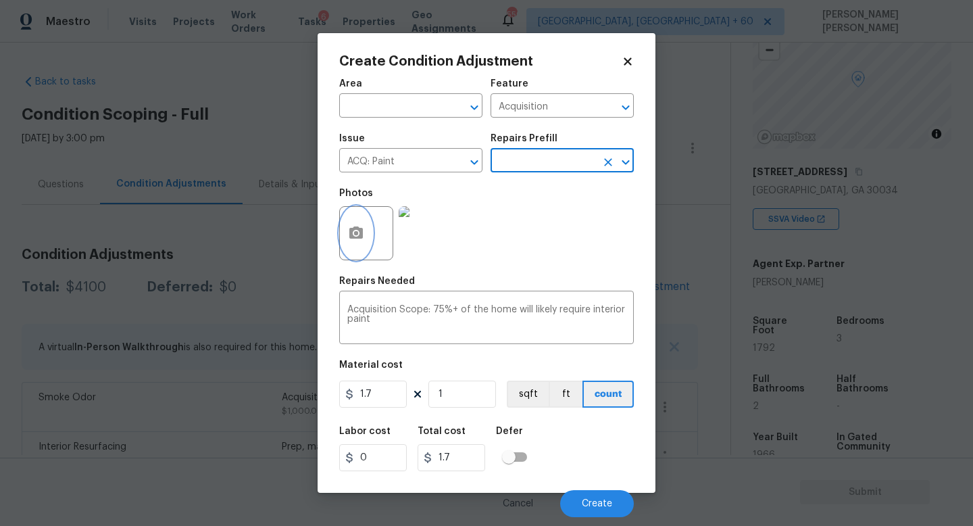
click at [360, 232] on icon "button" at bounding box center [356, 232] width 14 height 12
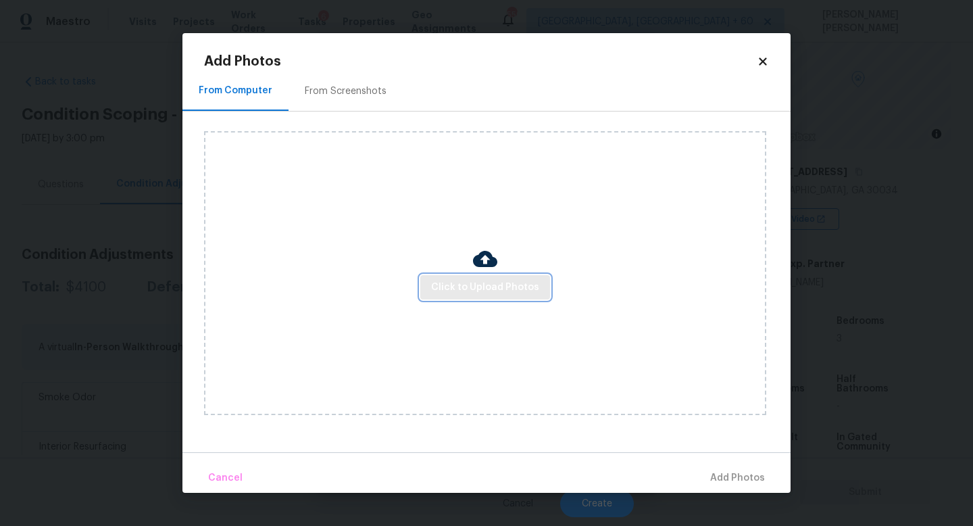
click at [503, 290] on span "Click to Upload Photos" at bounding box center [485, 287] width 108 height 17
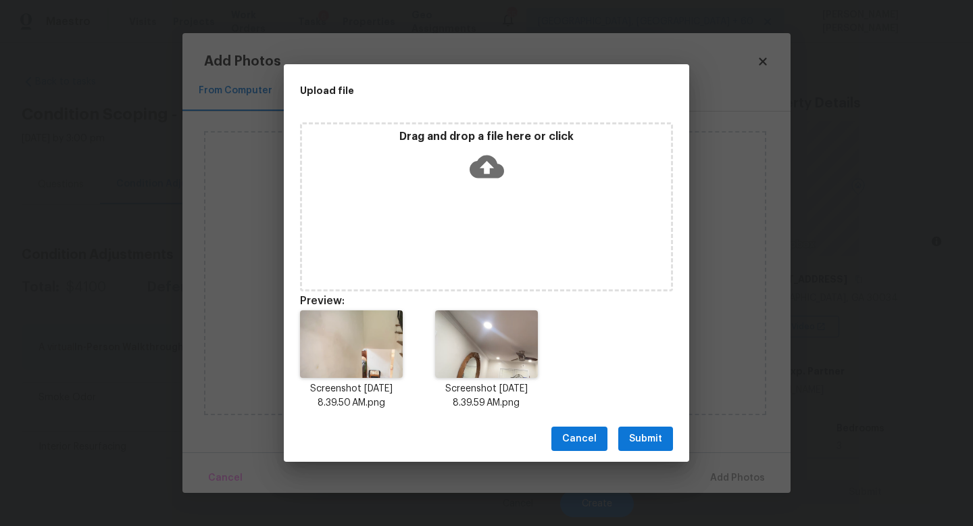
scroll to position [107, 0]
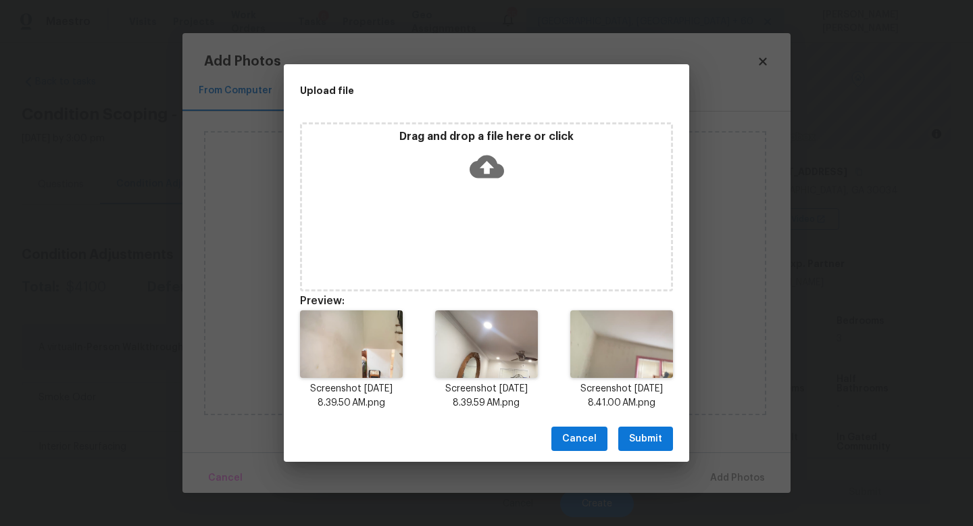
click at [626, 441] on button "Submit" at bounding box center [645, 438] width 55 height 25
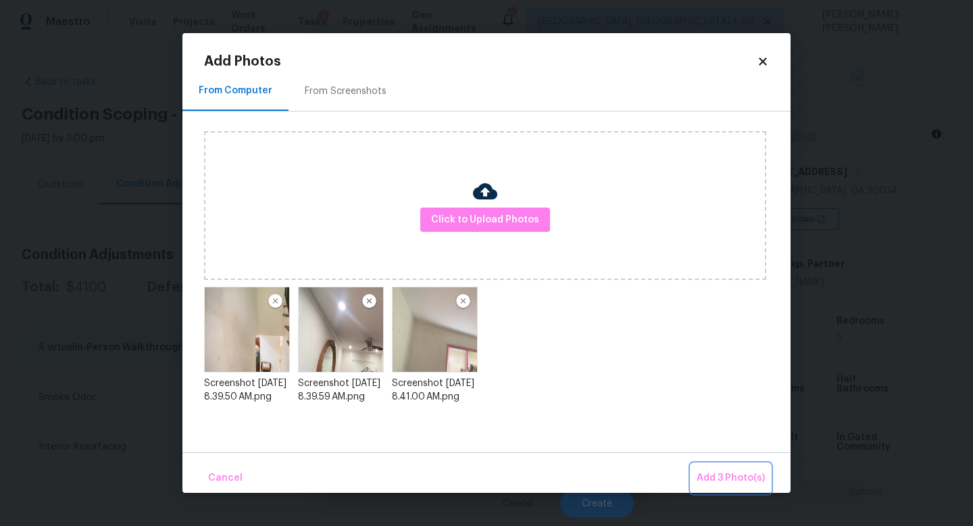
click at [742, 469] on button "Add 3 Photo(s)" at bounding box center [730, 478] width 79 height 29
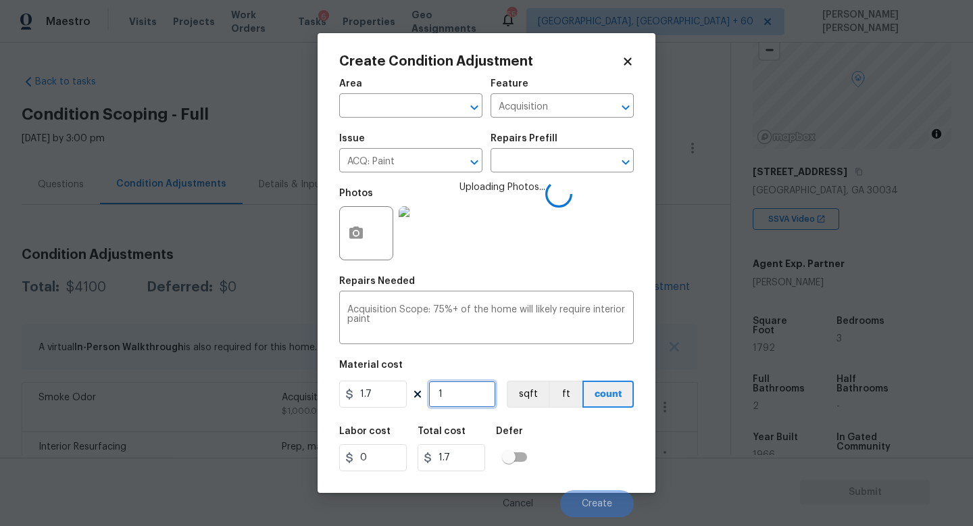
click at [466, 397] on input "1" at bounding box center [462, 393] width 68 height 27
type input "0"
type input "1"
type input "1.7"
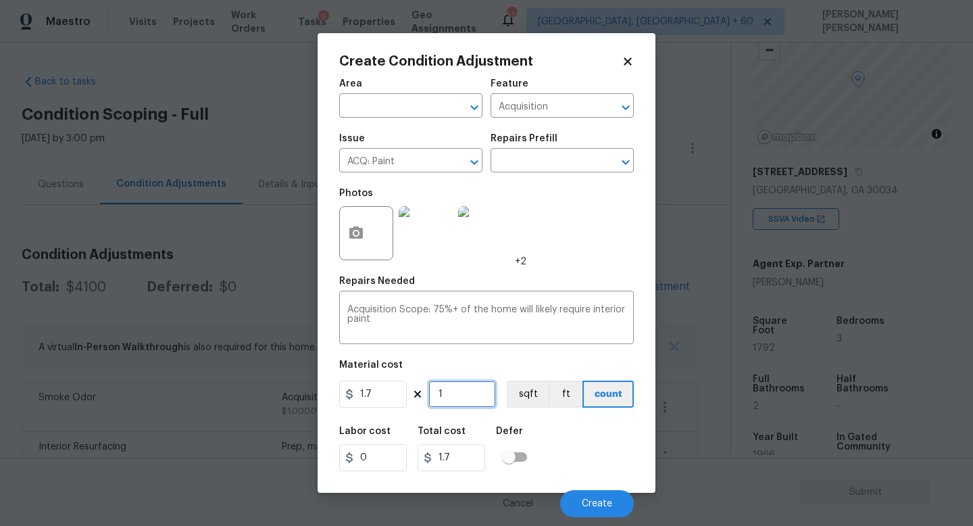
type input "17"
type input "28.9"
type input "179"
type input "304.3"
type input "1792"
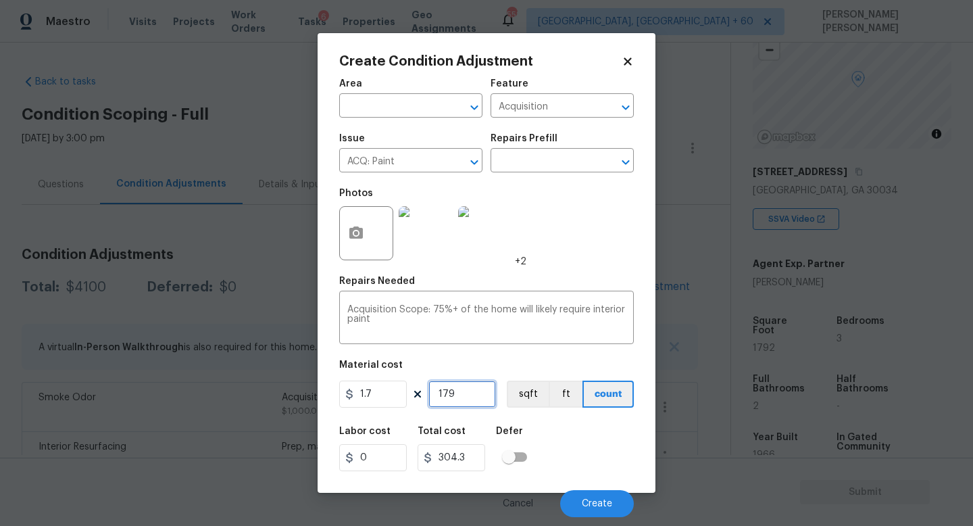
type input "3046.4"
type input "1792"
click at [591, 499] on span "Create" at bounding box center [597, 504] width 30 height 10
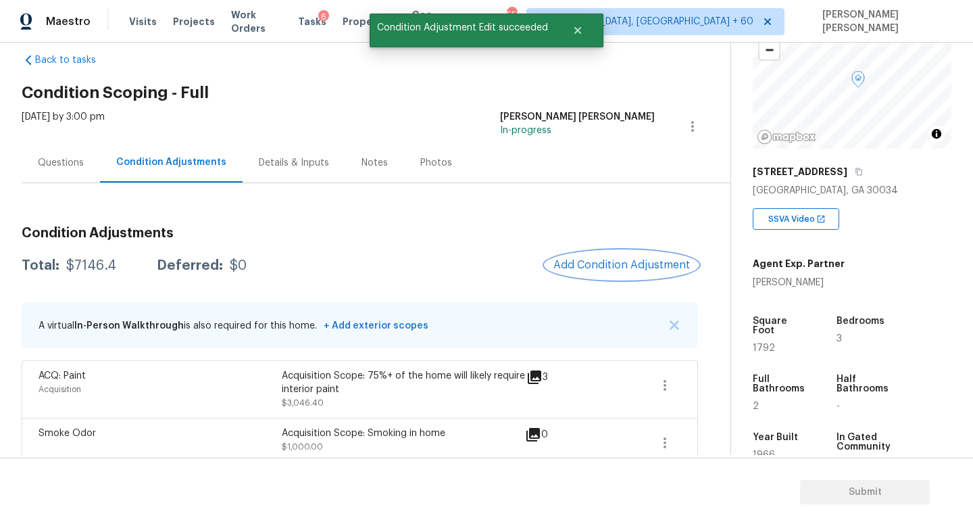
scroll to position [38, 0]
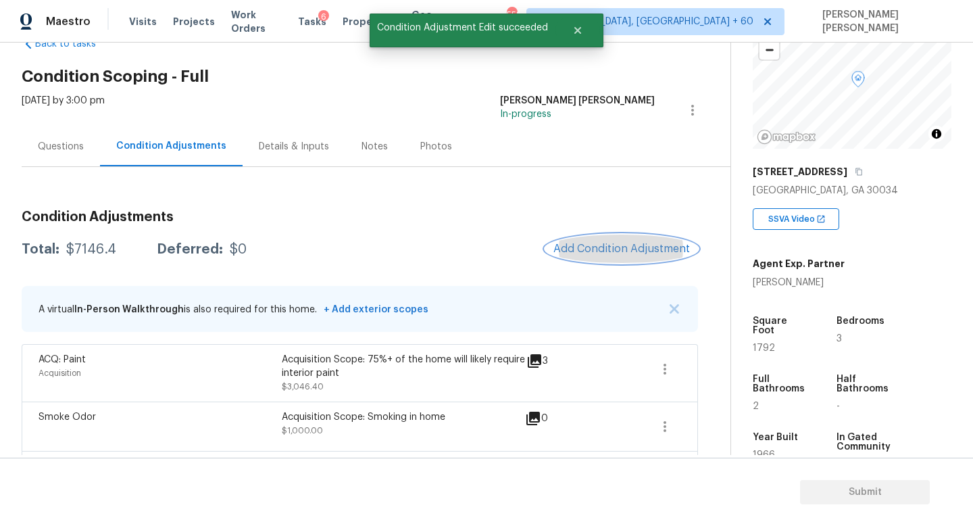
click at [626, 257] on button "Add Condition Adjustment" at bounding box center [621, 249] width 153 height 28
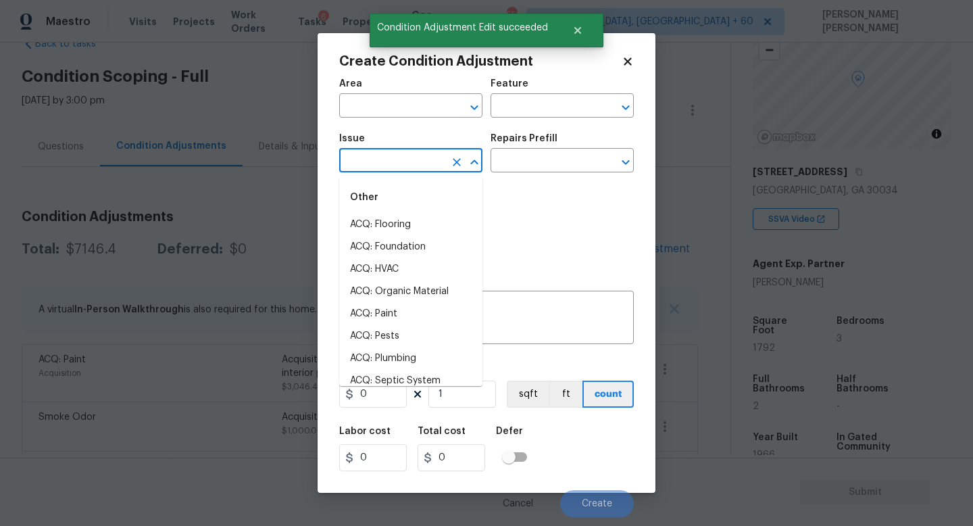
click at [388, 171] on input "text" at bounding box center [391, 161] width 105 height 21
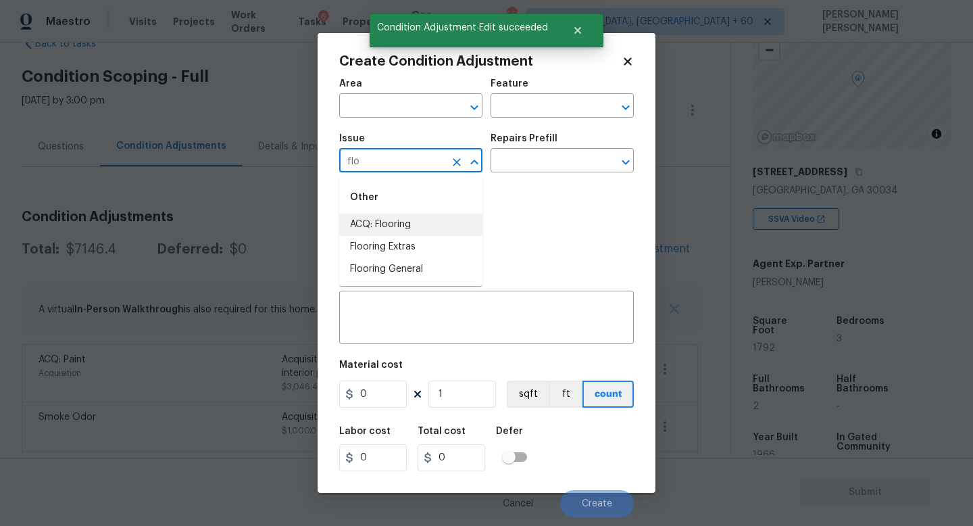
click at [426, 236] on li "Flooring Extras" at bounding box center [410, 247] width 143 height 22
type input "Flooring Extras"
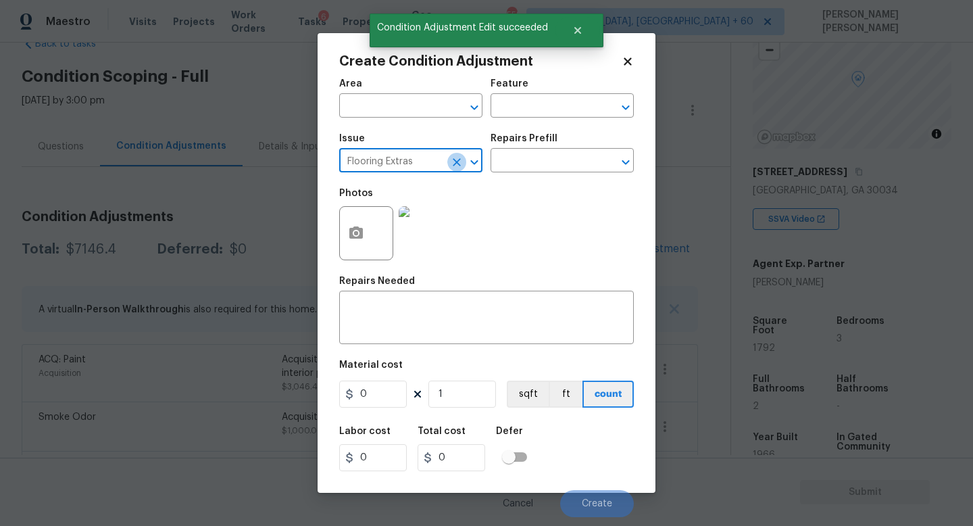
click at [455, 166] on icon "Clear" at bounding box center [457, 162] width 14 height 14
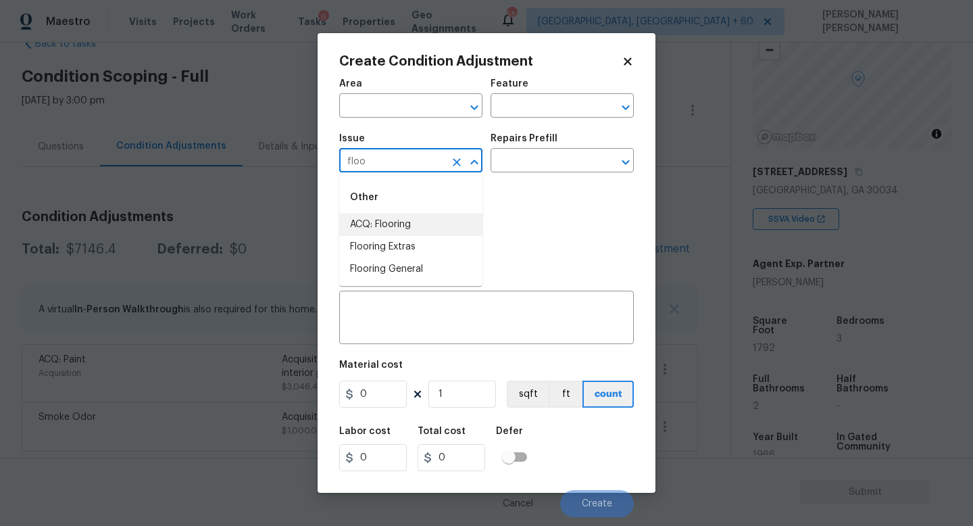
click at [439, 220] on li "ACQ: Flooring" at bounding box center [410, 225] width 143 height 22
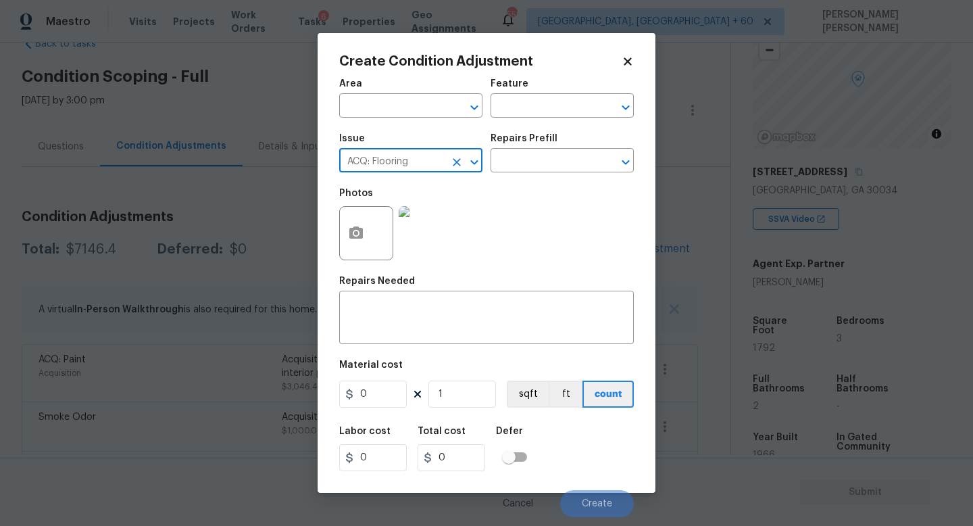
type input "ACQ: Flooring"
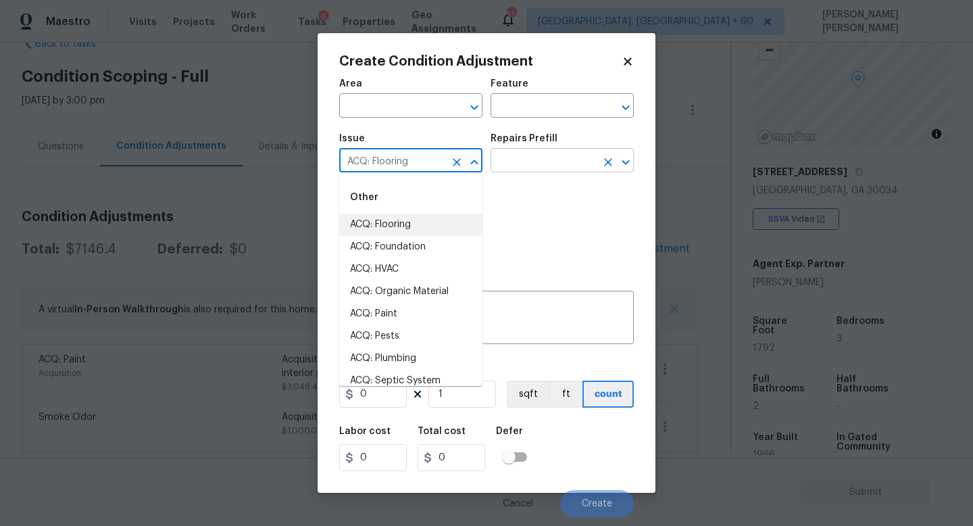
click at [531, 160] on input "text" at bounding box center [543, 161] width 105 height 21
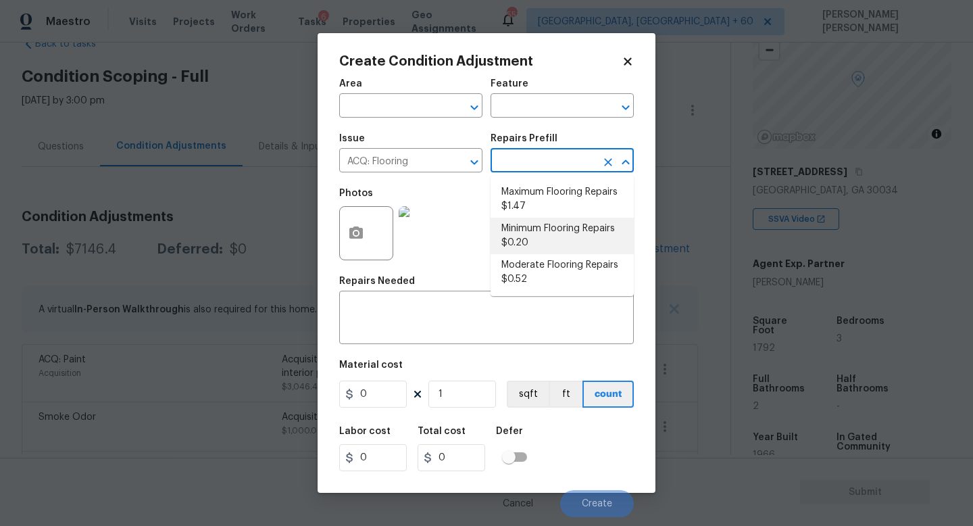
click at [537, 240] on li "Minimum Flooring Repairs $0.20" at bounding box center [562, 236] width 143 height 36
type input "Acquisition"
type textarea "Acquisition Scope: Minimum flooring repairs"
type input "0.2"
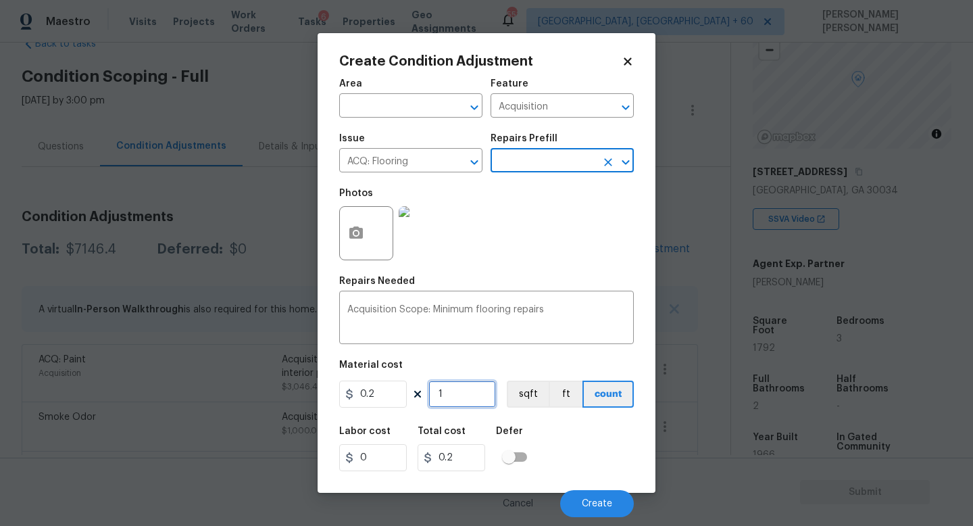
click at [478, 397] on input "1" at bounding box center [462, 393] width 68 height 27
type input "0"
type input "1"
type input "0.2"
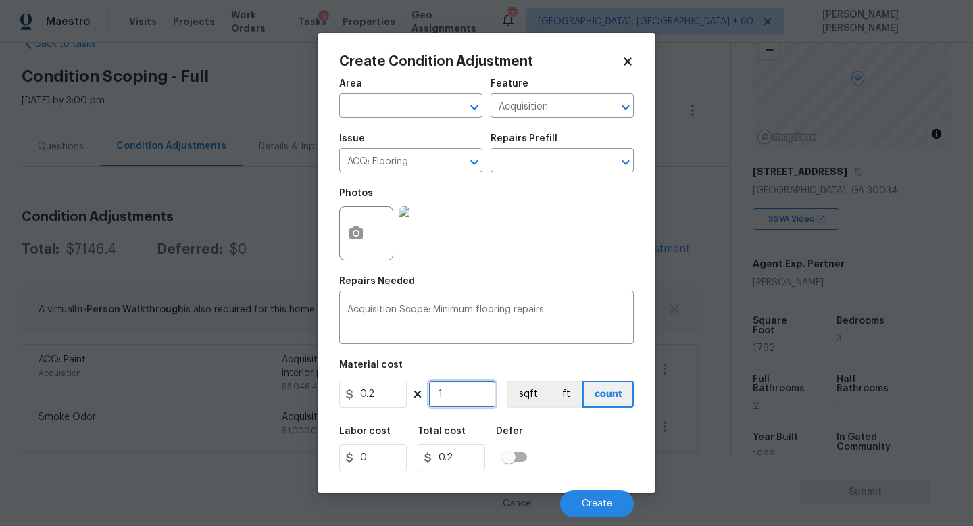
type input "10"
type input "2"
type input "100"
type input "20"
type input "1000"
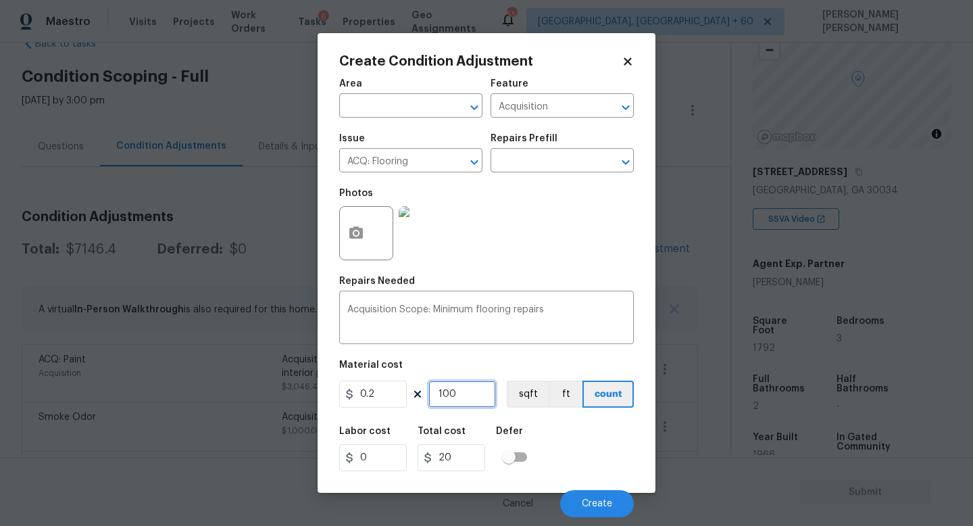
type input "200"
type input "1000"
drag, startPoint x: 387, startPoint y: 392, endPoint x: 320, endPoint y: 380, distance: 68.0
click at [321, 381] on div "Create Condition Adjustment Area ​ Feature Acquisition ​ Issue ACQ: Flooring ​ …" at bounding box center [487, 263] width 338 height 460
type input "5"
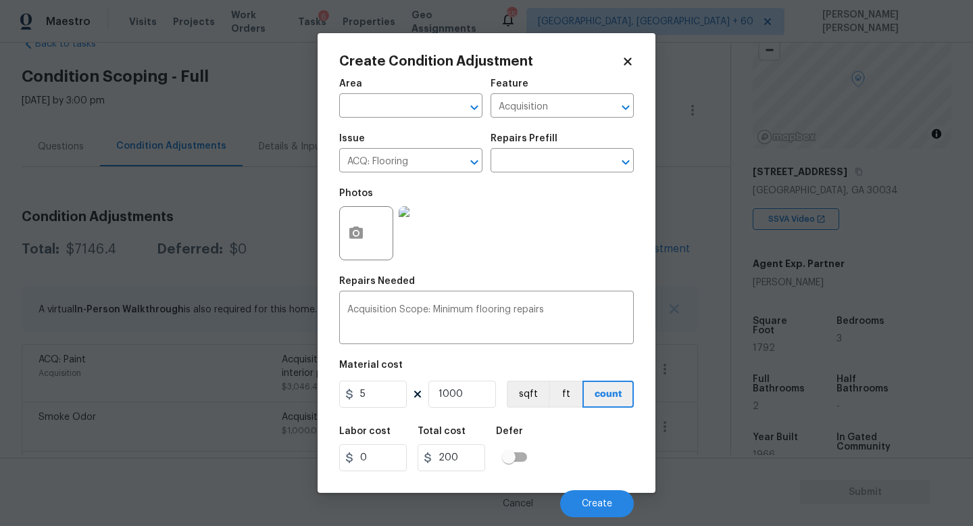
type input "5000"
click at [616, 463] on div "Labor cost 0 Total cost 5000 Defer" at bounding box center [486, 448] width 295 height 61
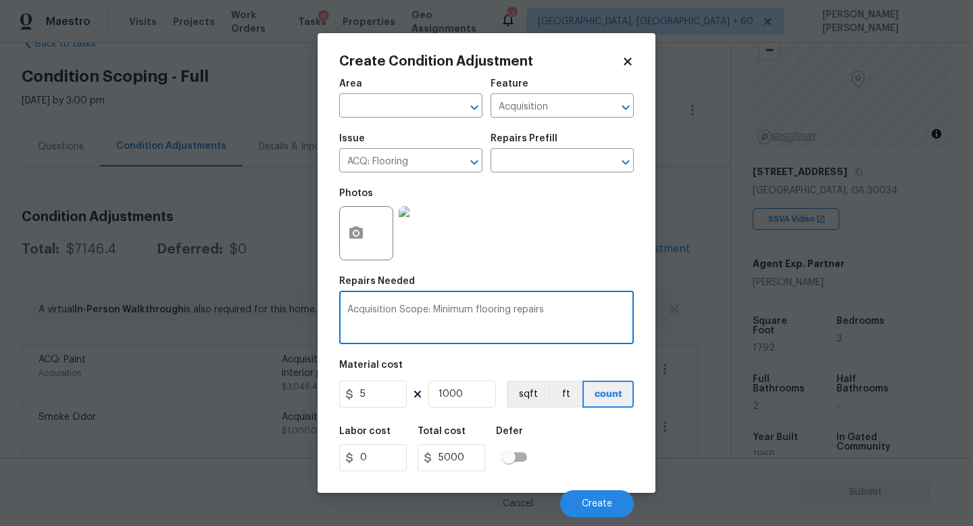
click at [559, 314] on textarea "Acquisition Scope: Minimum flooring repairs" at bounding box center [486, 319] width 278 height 28
click at [458, 164] on icon "Clear" at bounding box center [457, 162] width 8 height 8
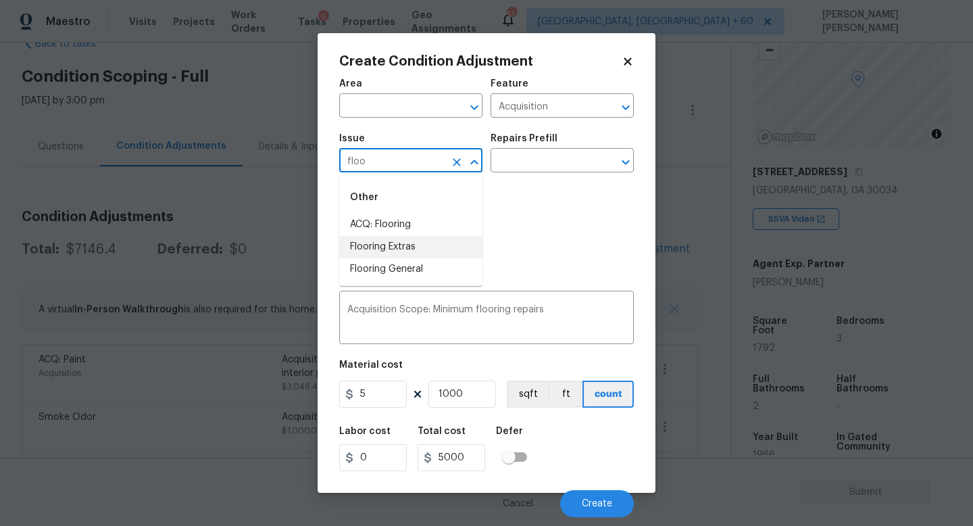
click at [433, 251] on li "Flooring Extras" at bounding box center [410, 247] width 143 height 22
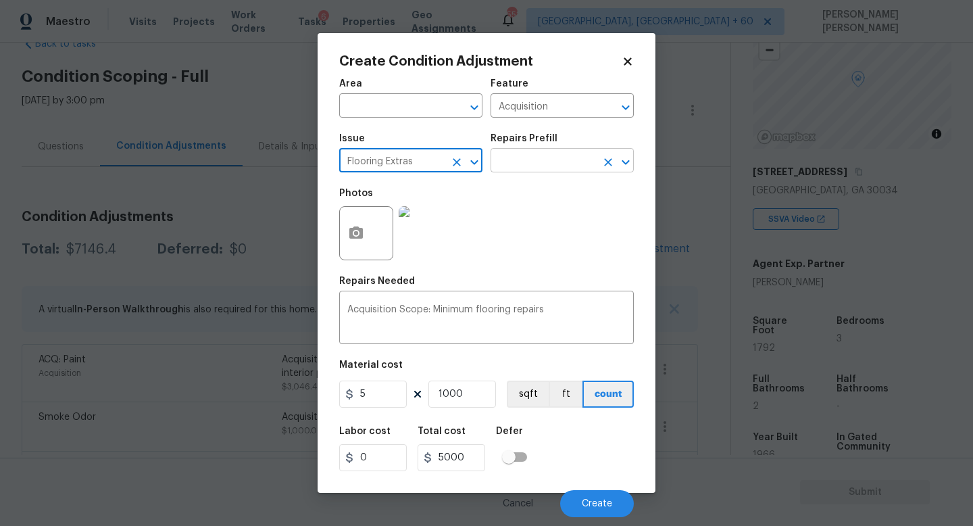
type input "Flooring Extras"
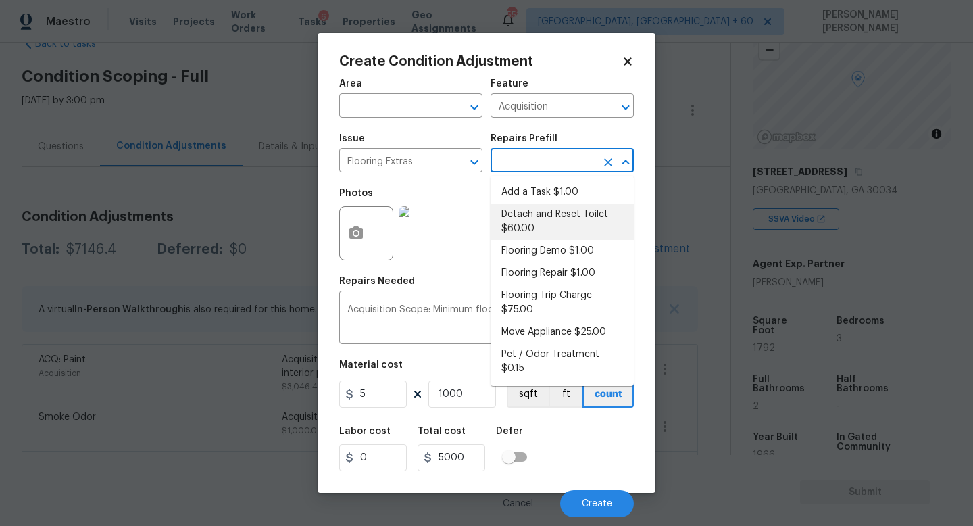
click at [547, 153] on input "text" at bounding box center [543, 161] width 105 height 21
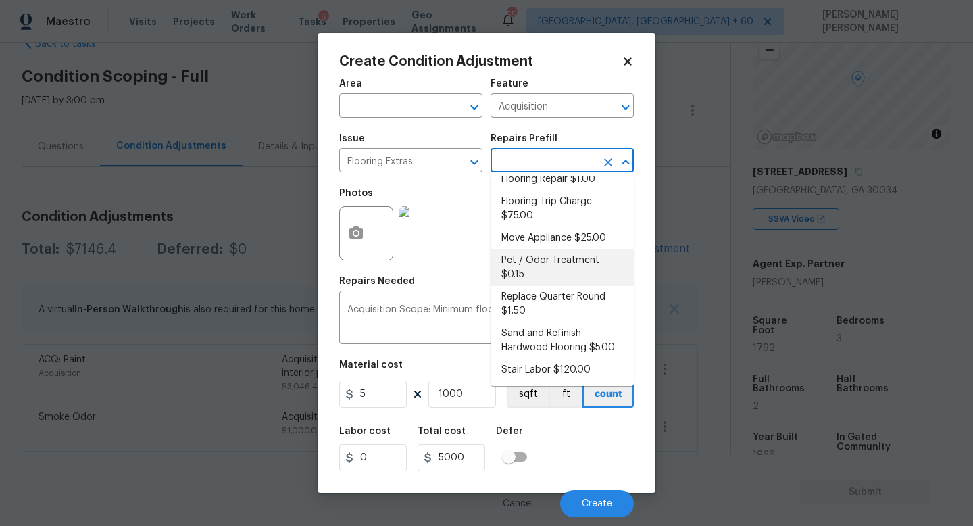
scroll to position [125, 0]
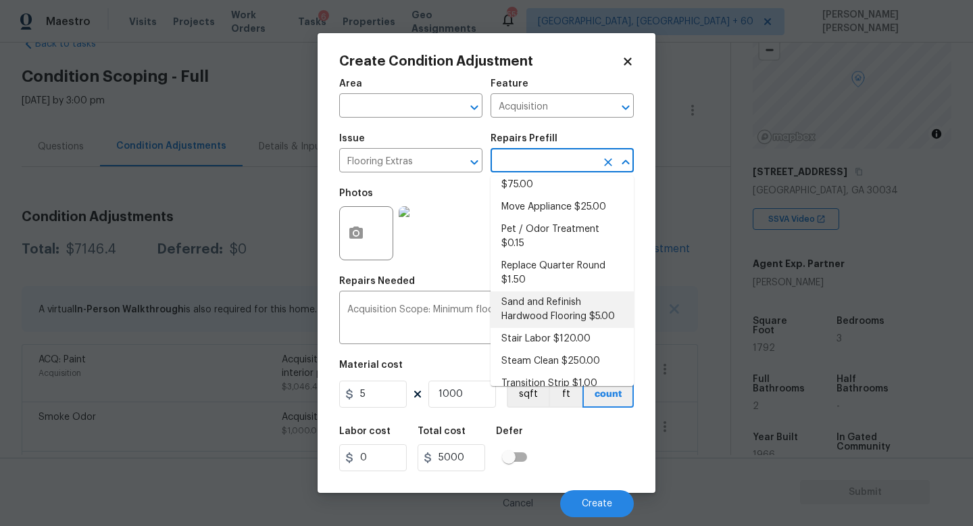
click at [534, 291] on li "Sand and Refinish Hardwood Flooring $5.00" at bounding box center [562, 309] width 143 height 36
type input "Overall Flooring"
type textarea "Sand and refinish the existing hardwood floors. PM to confirm color/sheen."
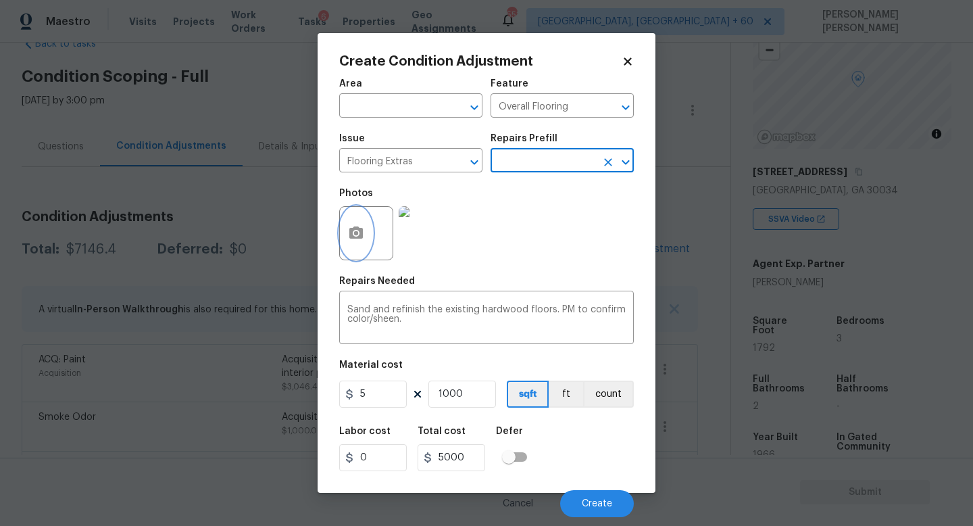
click at [343, 241] on button "button" at bounding box center [356, 233] width 32 height 53
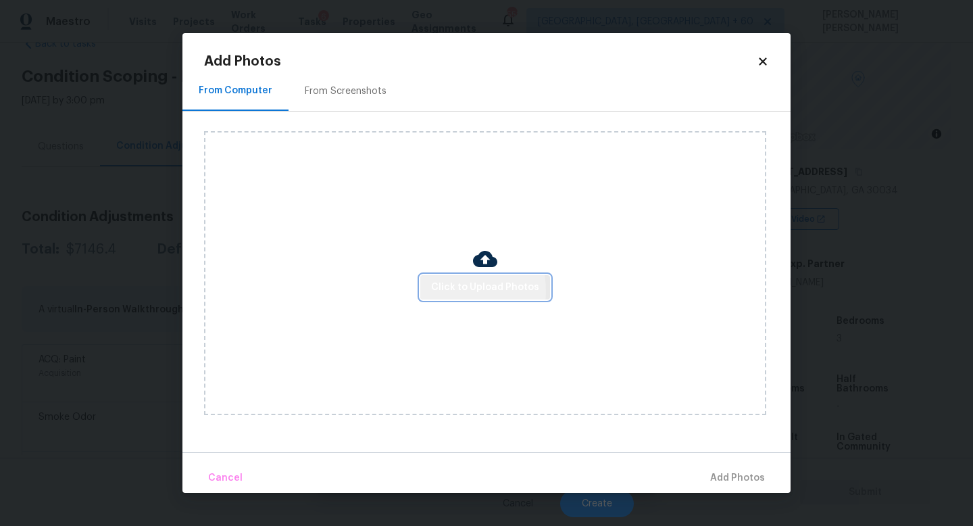
click at [453, 290] on span "Click to Upload Photos" at bounding box center [485, 287] width 108 height 17
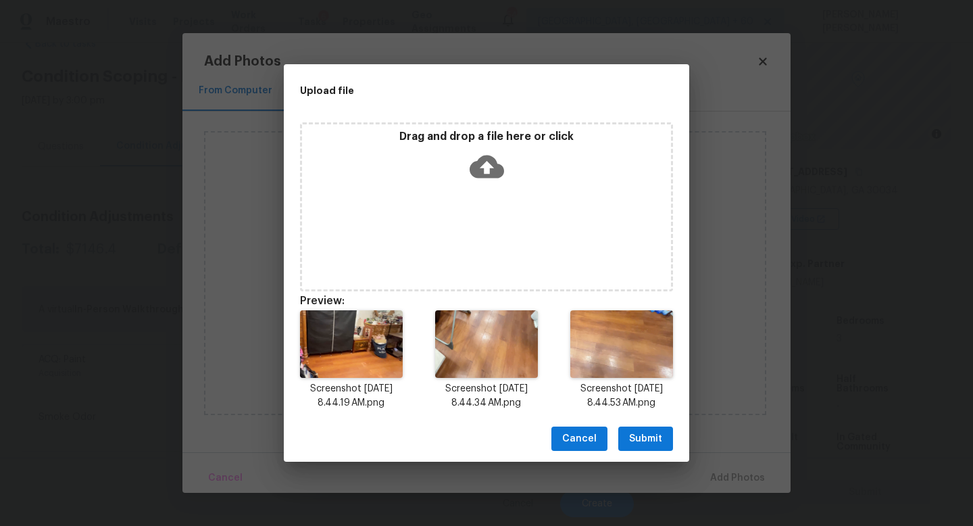
click at [649, 440] on span "Submit" at bounding box center [645, 438] width 33 height 17
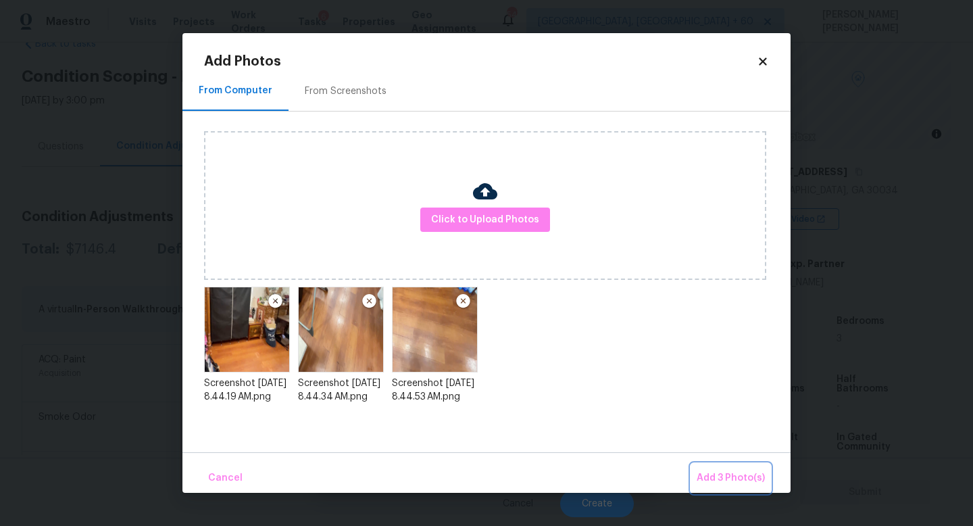
click at [719, 470] on span "Add 3 Photo(s)" at bounding box center [731, 478] width 68 height 17
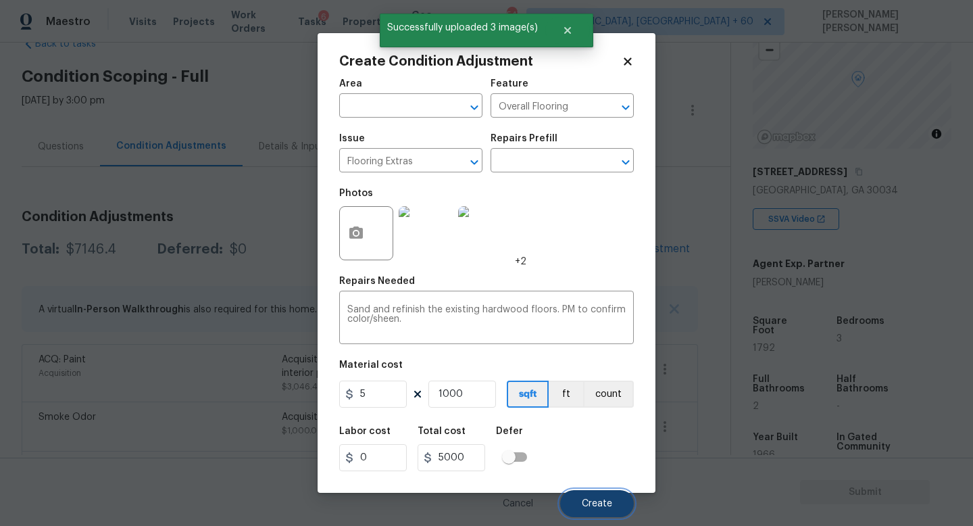
click at [603, 497] on button "Create" at bounding box center [597, 503] width 74 height 27
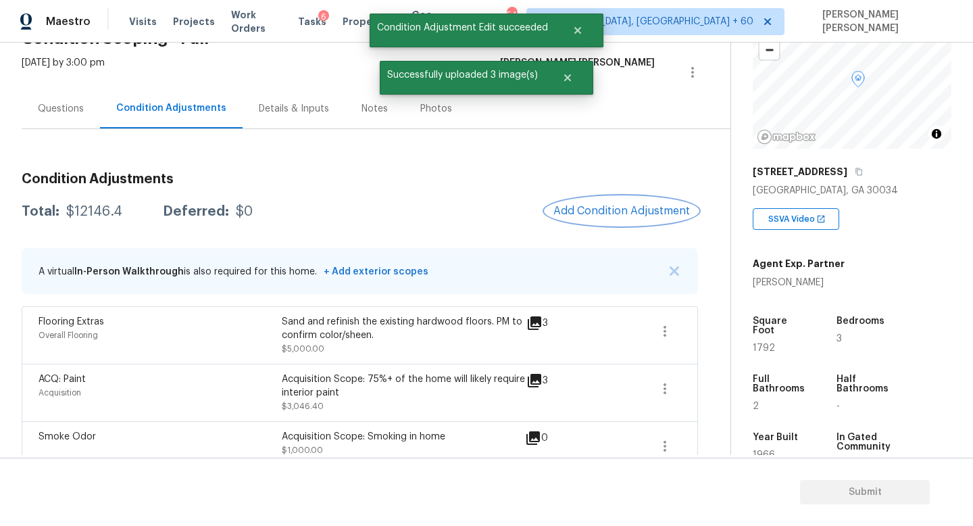
scroll to position [88, 0]
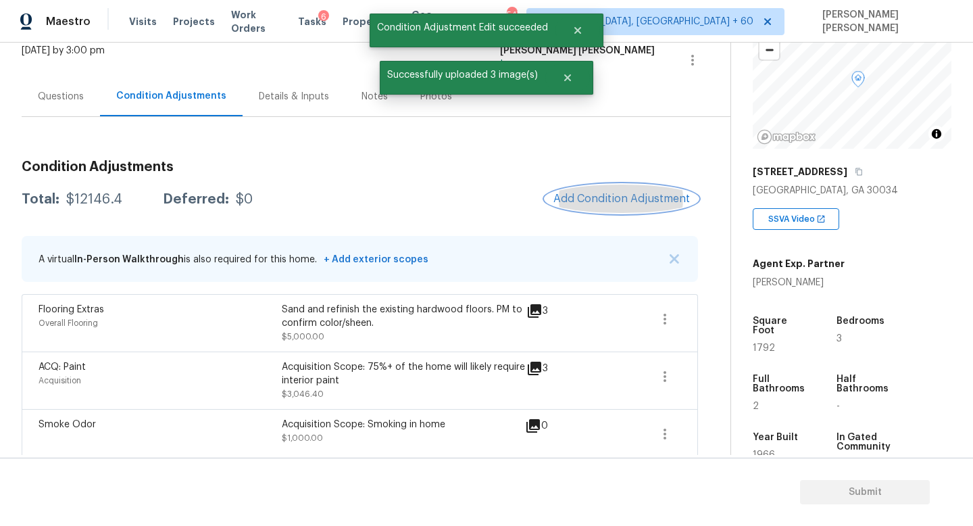
click at [634, 211] on button "Add Condition Adjustment" at bounding box center [621, 198] width 153 height 28
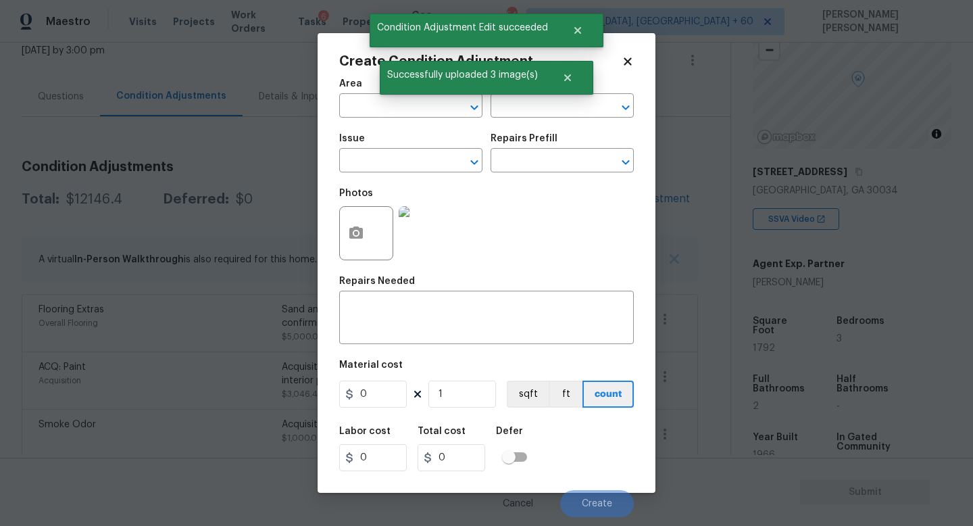
click at [385, 180] on span "Issue ​" at bounding box center [410, 153] width 143 height 55
click at [393, 167] on input "text" at bounding box center [391, 161] width 105 height 21
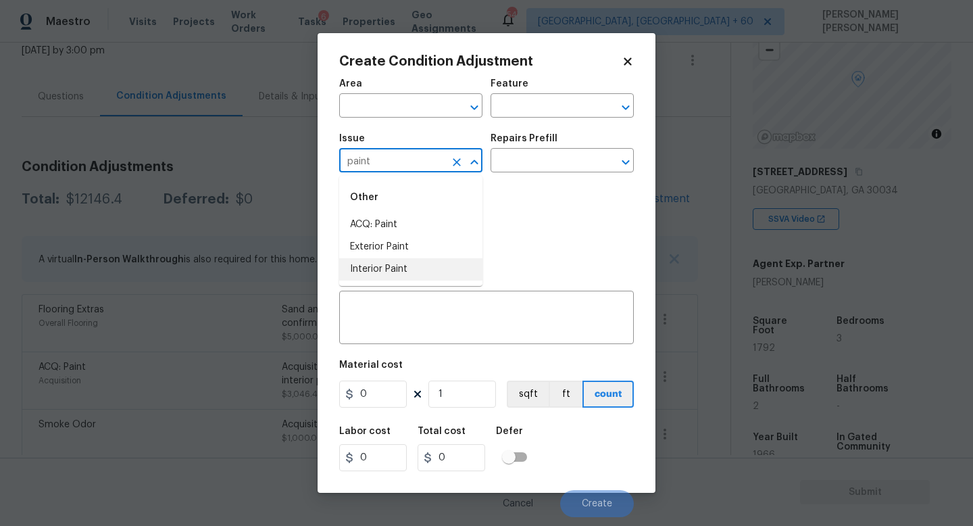
click at [392, 271] on li "Interior Paint" at bounding box center [410, 269] width 143 height 22
type input "Interior Paint"
click at [507, 159] on input "text" at bounding box center [543, 161] width 105 height 21
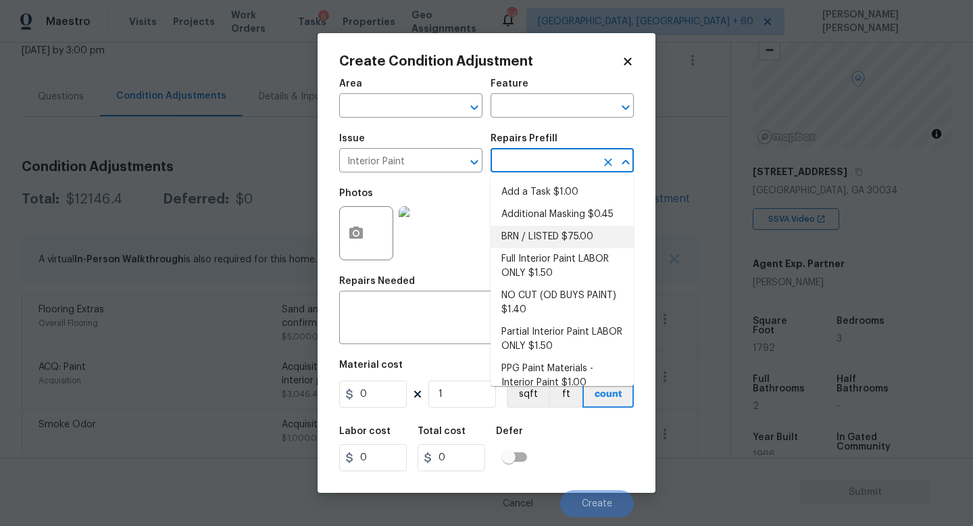
scroll to position [36, 0]
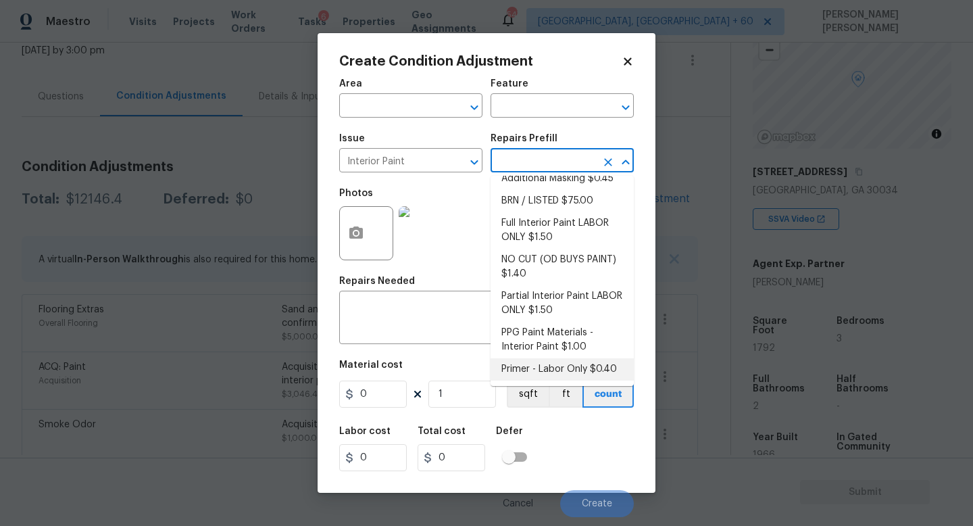
click at [564, 368] on li "Primer - Labor Only $0.40" at bounding box center [562, 369] width 143 height 22
type input "Overall Paint"
type textarea "Interior primer - PRIMER PROVIDED BY OPENDOOR - All nails, screws, drywall anch…"
type input "0.4"
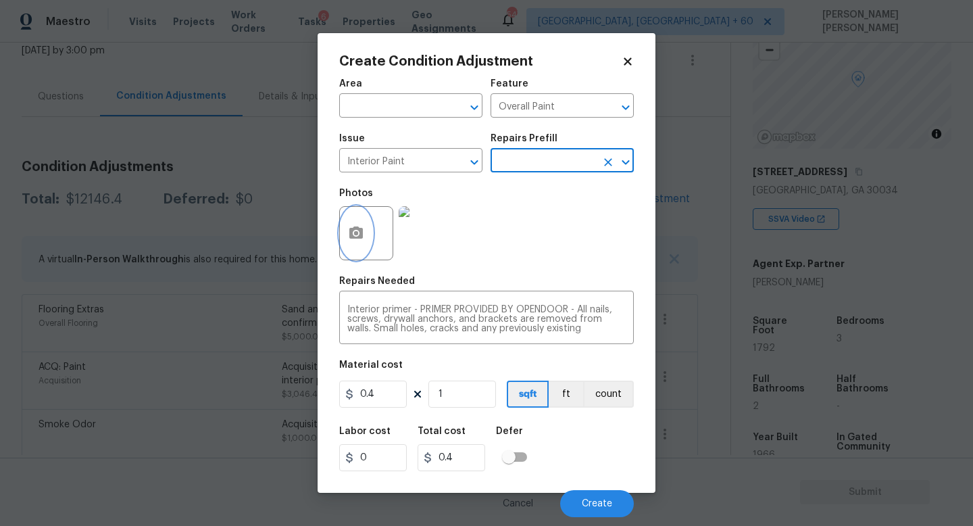
click at [360, 232] on icon "button" at bounding box center [356, 232] width 14 height 12
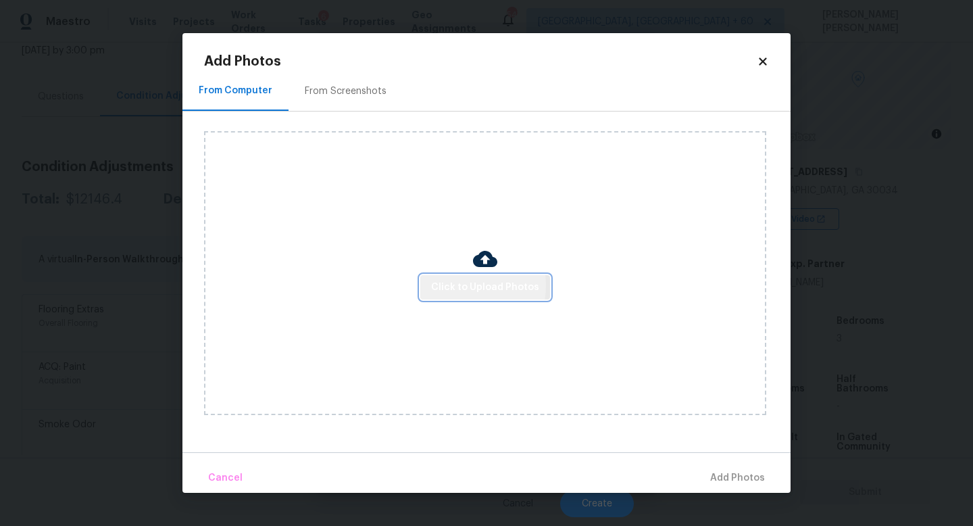
click at [456, 285] on span "Click to Upload Photos" at bounding box center [485, 287] width 108 height 17
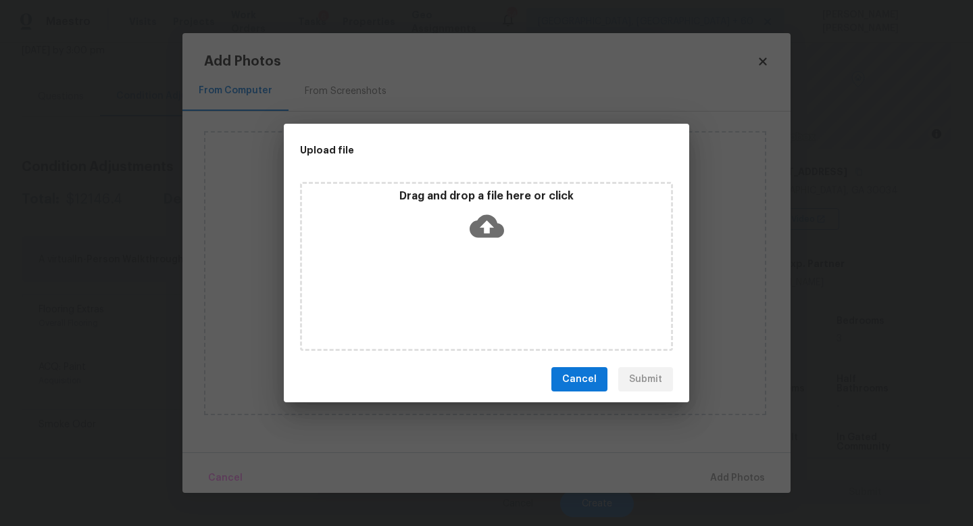
click at [585, 375] on span "Cancel" at bounding box center [579, 379] width 34 height 17
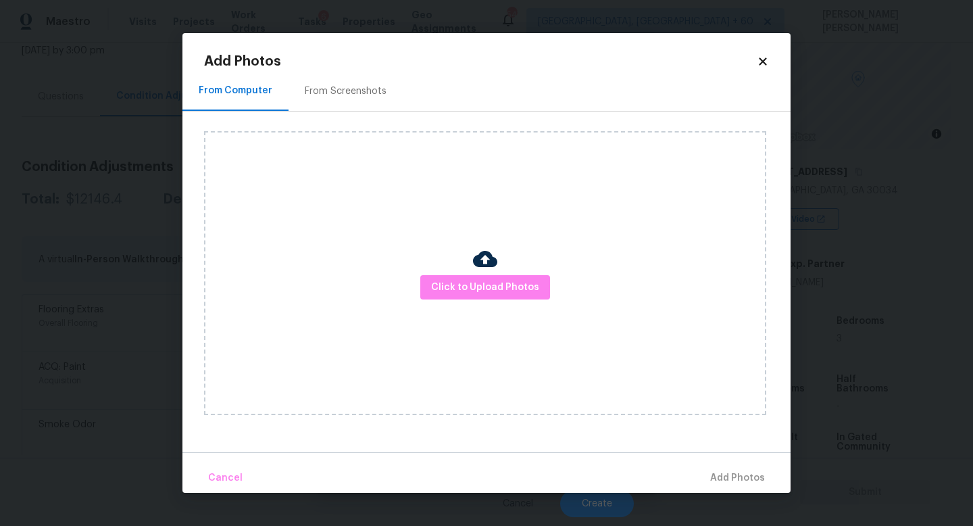
click at [760, 66] on icon at bounding box center [763, 61] width 12 height 12
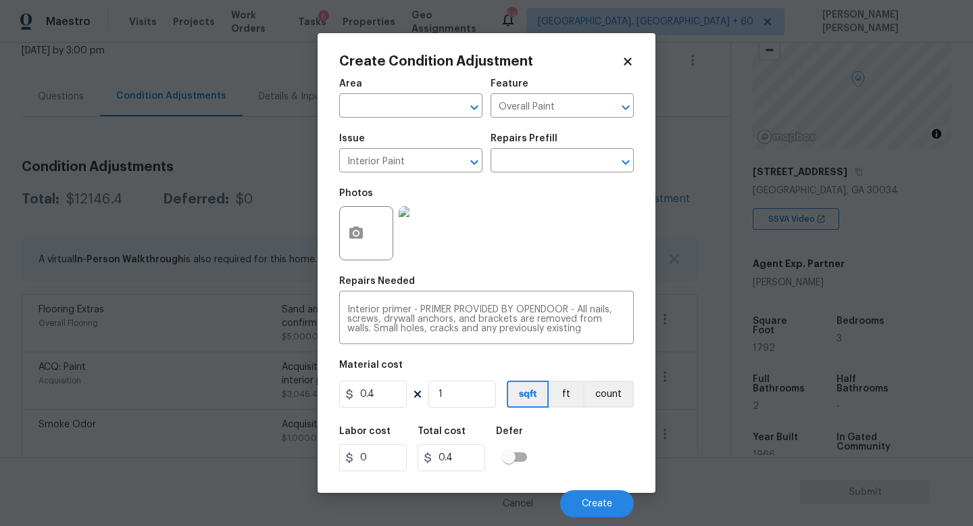
click at [625, 59] on icon at bounding box center [627, 60] width 7 height 7
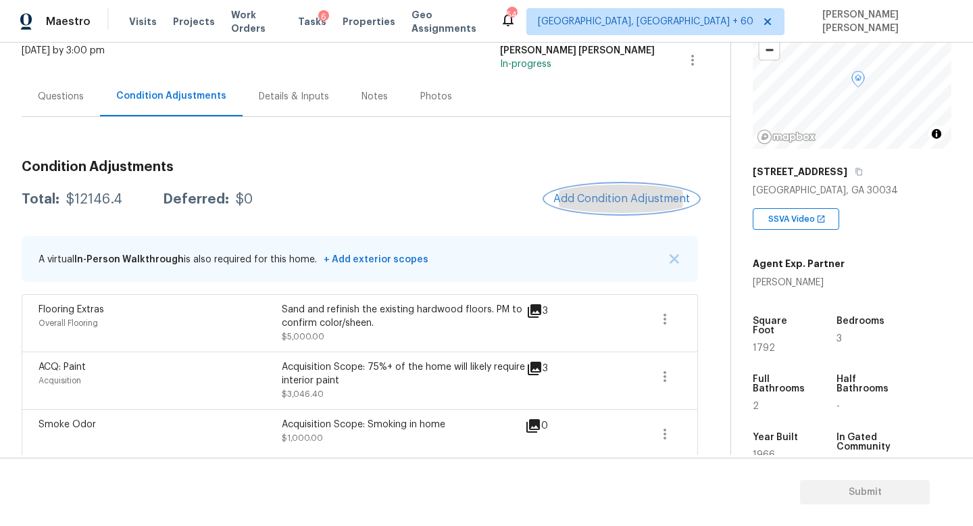
click at [638, 199] on span "Add Condition Adjustment" at bounding box center [621, 199] width 137 height 12
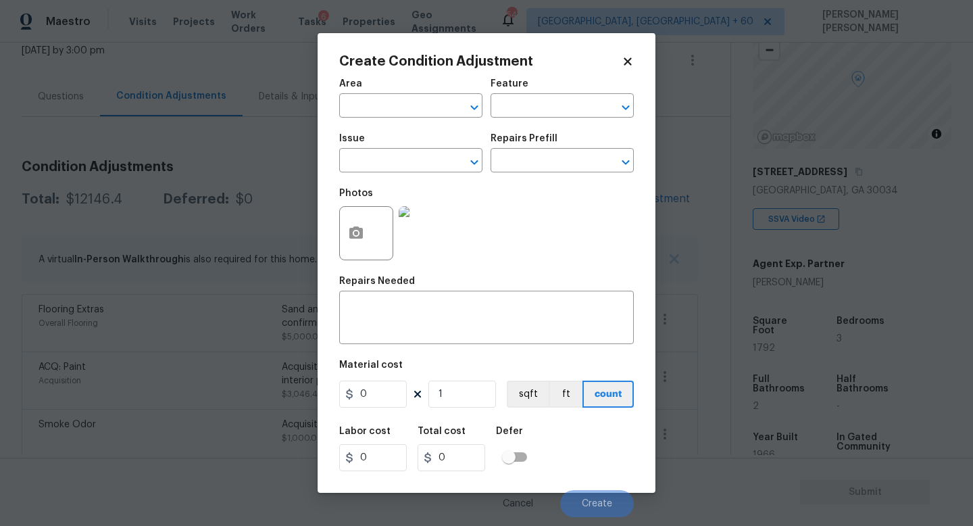
click at [393, 174] on span "Issue ​" at bounding box center [410, 153] width 143 height 55
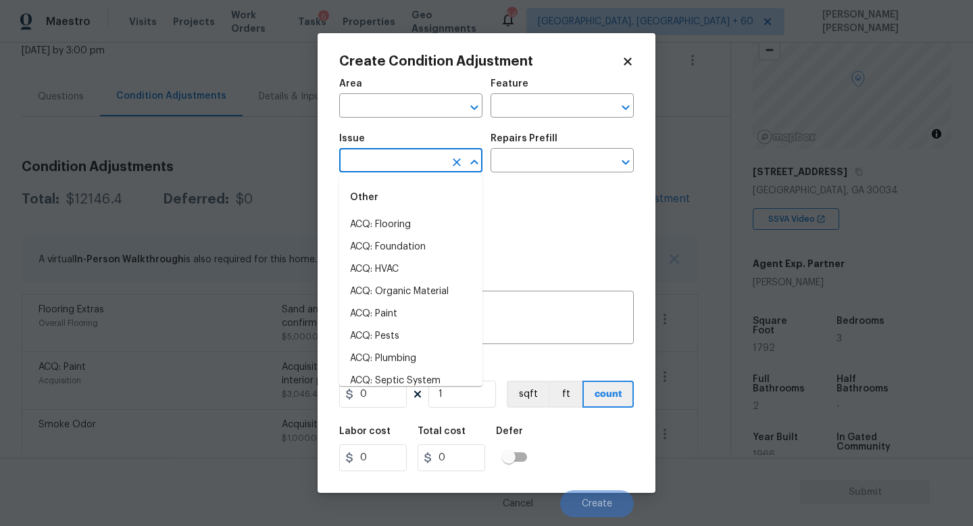
click at [395, 166] on input "text" at bounding box center [391, 161] width 105 height 21
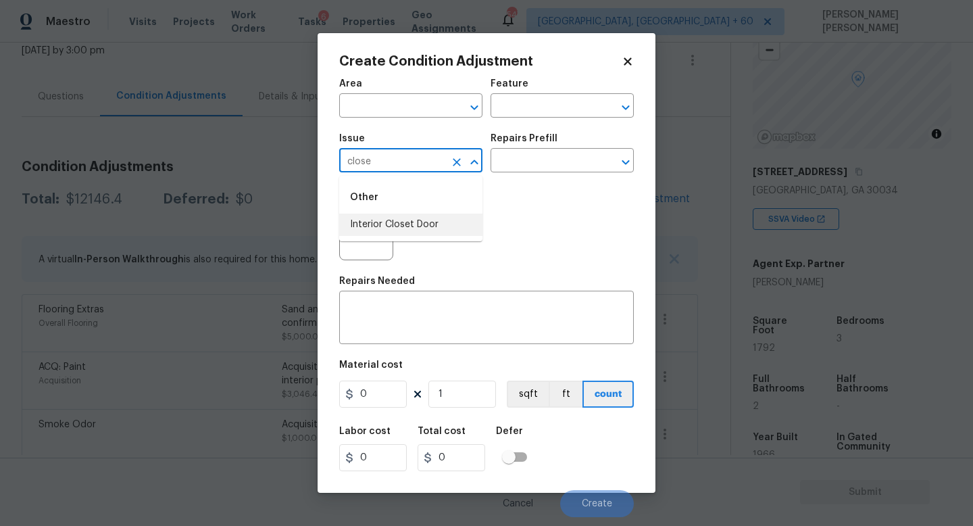
click at [409, 222] on li "Interior Closet Door" at bounding box center [410, 225] width 143 height 22
type input "Interior Closet Door"
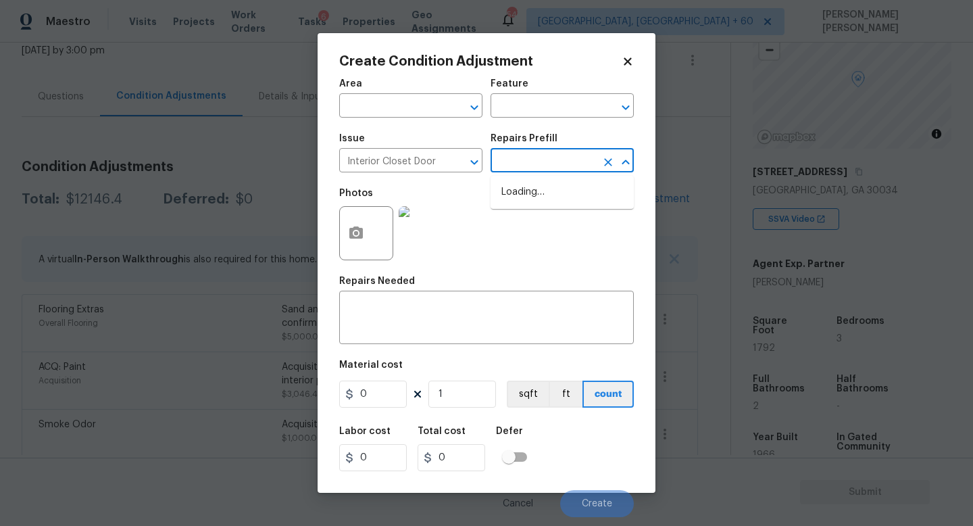
click at [546, 154] on input "text" at bounding box center [543, 161] width 105 height 21
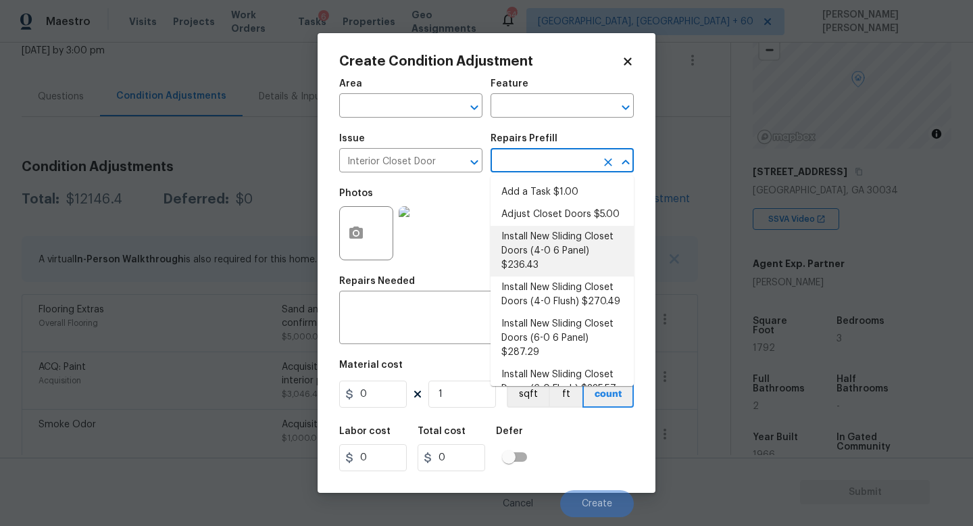
click at [562, 240] on li "Install New Sliding Closet Doors (4-0 6 Panel) $236.43" at bounding box center [562, 251] width 143 height 51
type input "Interior Door"
type textarea "Remove the existing door (if present). Install a new 4-0 bi-fold 6 panel interi…"
type input "236.43"
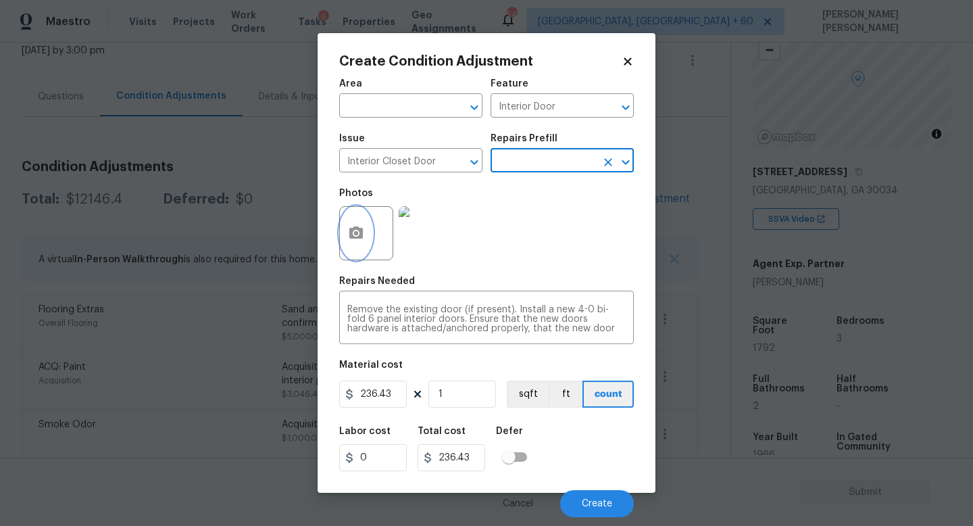
click at [364, 243] on button "button" at bounding box center [356, 233] width 32 height 53
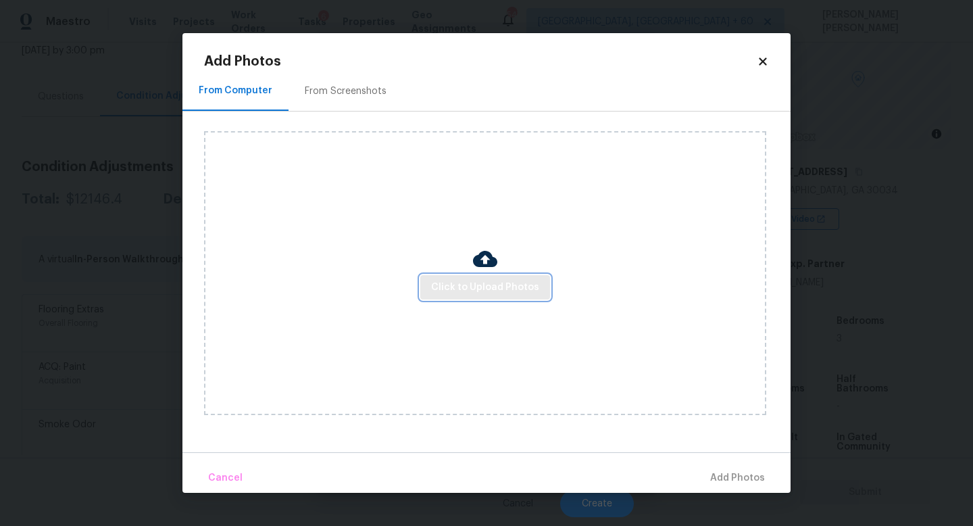
click at [462, 287] on span "Click to Upload Photos" at bounding box center [485, 287] width 108 height 17
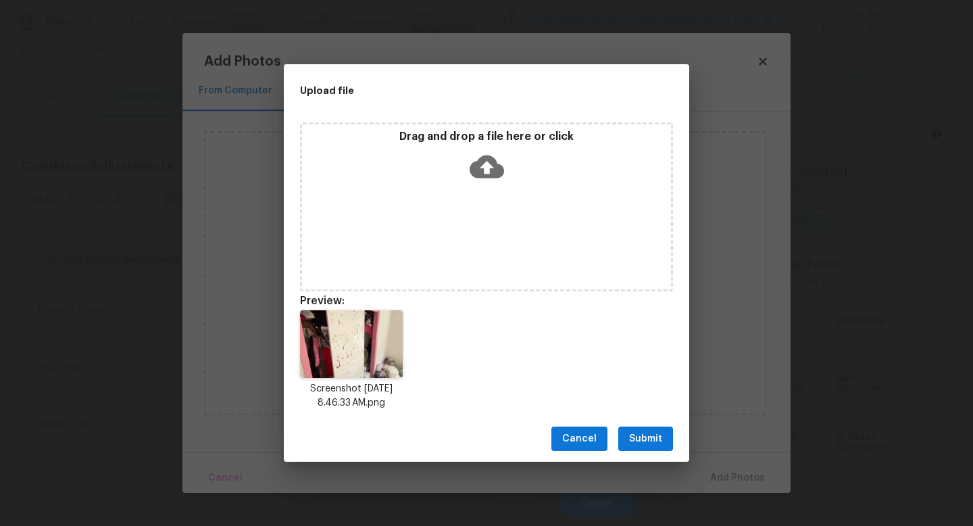
click at [650, 435] on span "Submit" at bounding box center [645, 438] width 33 height 17
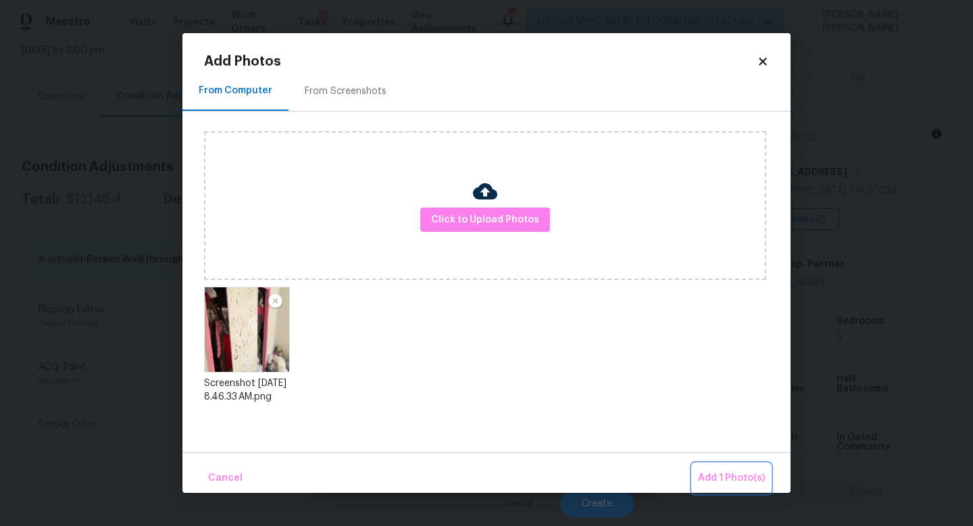
click at [729, 466] on button "Add 1 Photo(s)" at bounding box center [732, 478] width 78 height 29
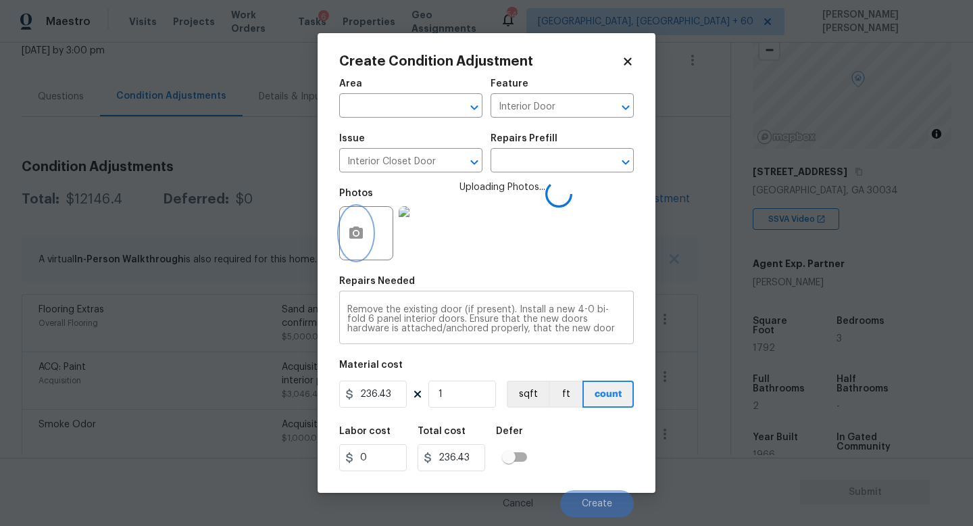
scroll to position [19, 0]
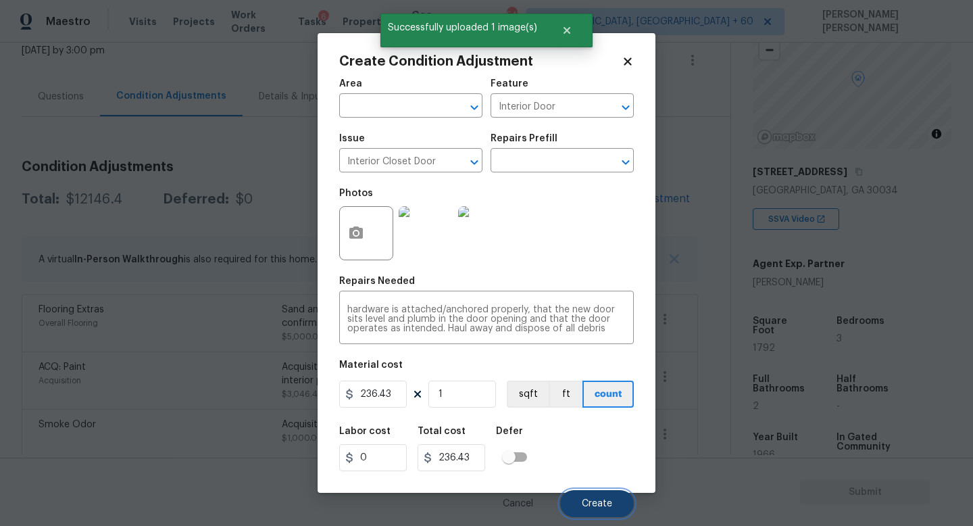
click at [596, 498] on button "Create" at bounding box center [597, 503] width 74 height 27
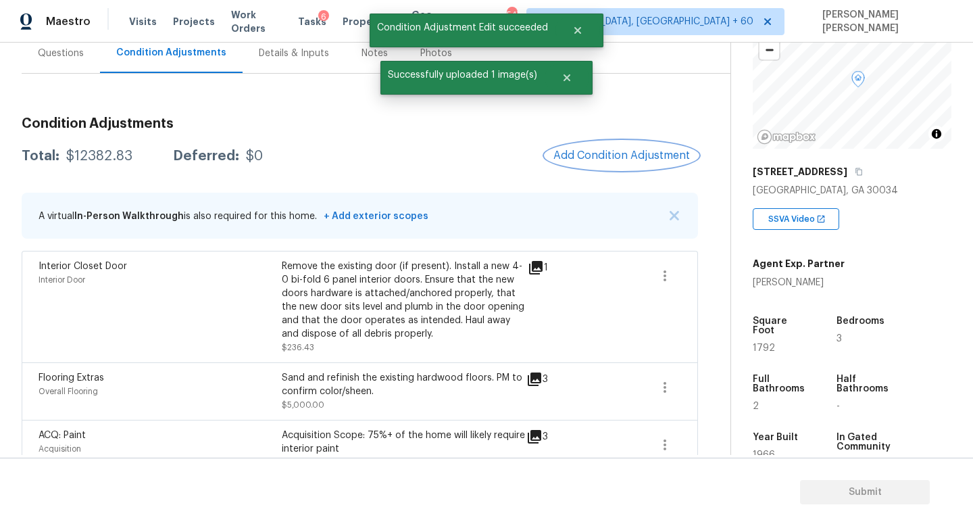
scroll to position [136, 0]
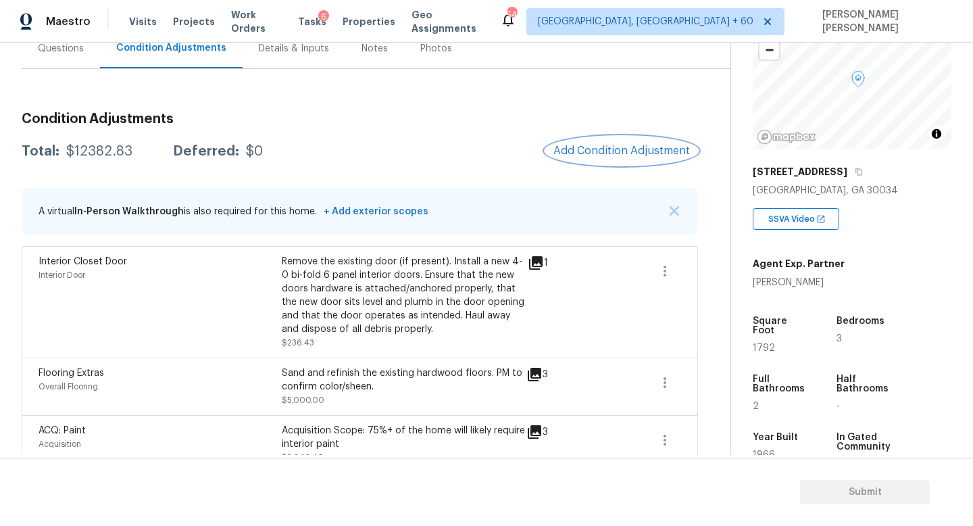
click at [606, 149] on span "Add Condition Adjustment" at bounding box center [621, 151] width 137 height 12
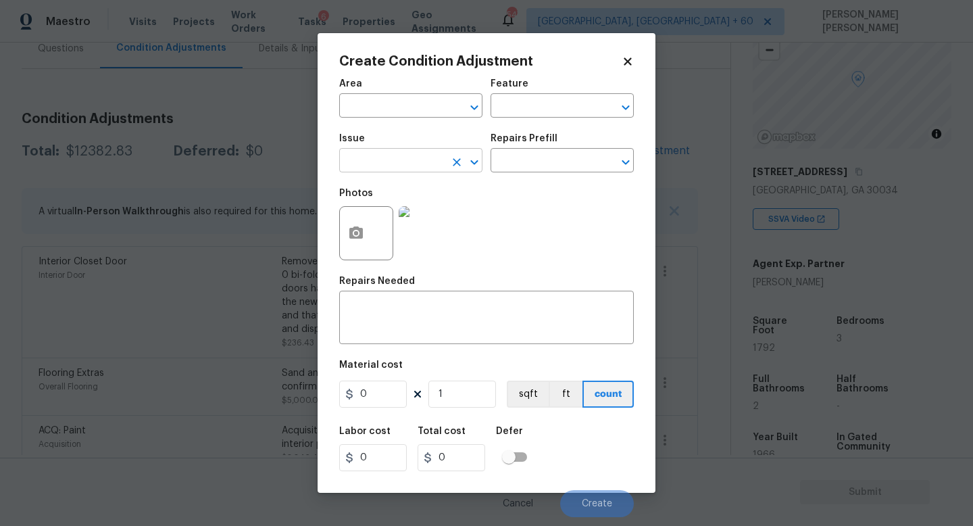
click at [439, 167] on input "text" at bounding box center [391, 161] width 105 height 21
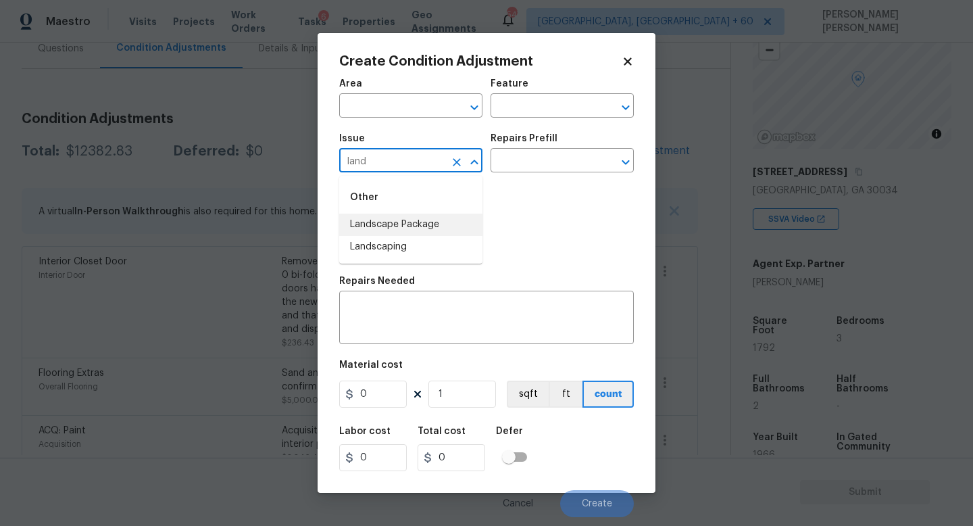
click at [455, 225] on li "Landscape Package" at bounding box center [410, 225] width 143 height 22
type input "Landscape Package"
click at [533, 156] on input "text" at bounding box center [543, 161] width 105 height 21
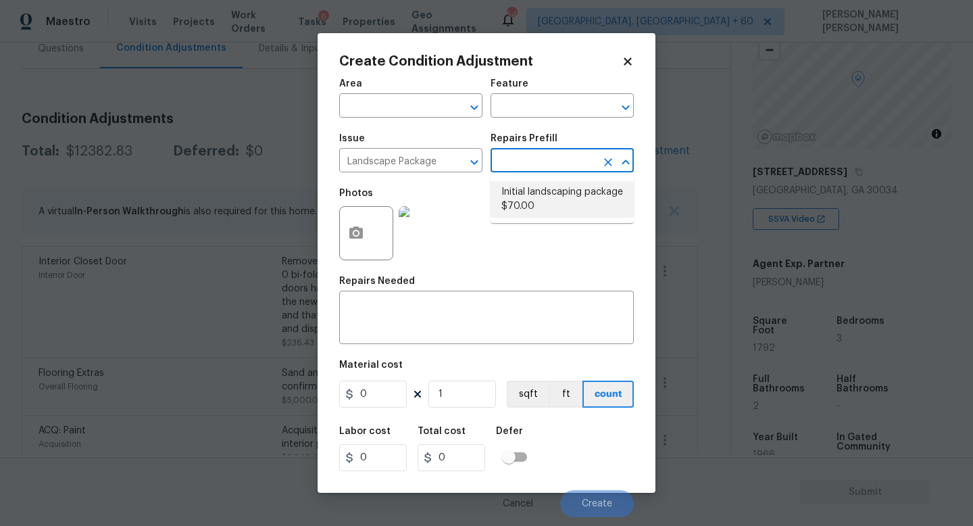
click at [541, 200] on li "Initial landscaping package $70.00" at bounding box center [562, 199] width 143 height 36
type input "Home Readiness Packages"
type textarea "Mowing of grass up to 6" in height. Mow, edge along driveways & sidewalks, trim…"
type input "70"
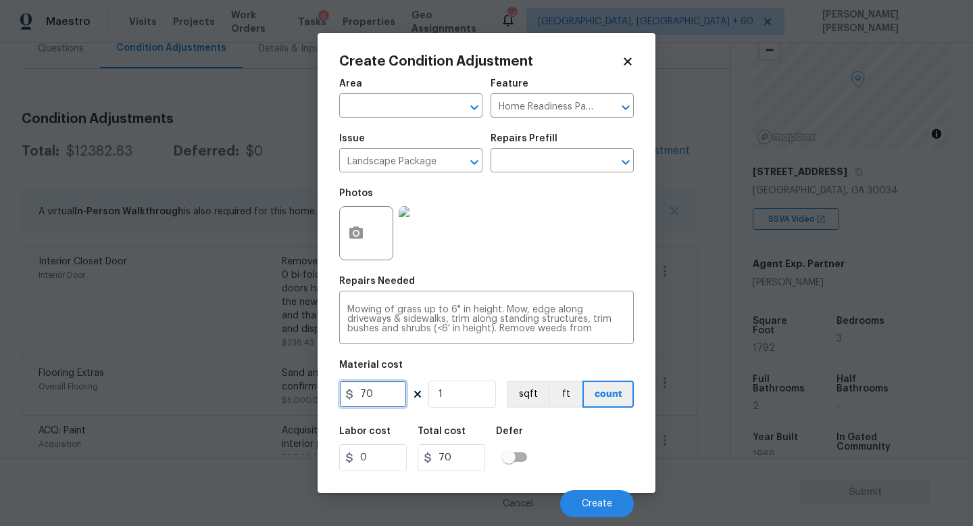
drag, startPoint x: 380, startPoint y: 403, endPoint x: 180, endPoint y: 403, distance: 200.0
click at [180, 403] on div "Create Condition Adjustment Area ​ Feature Home Readiness Packages ​ Issue Land…" at bounding box center [486, 263] width 973 height 526
type input "750"
click at [364, 230] on icon "button" at bounding box center [356, 233] width 16 height 16
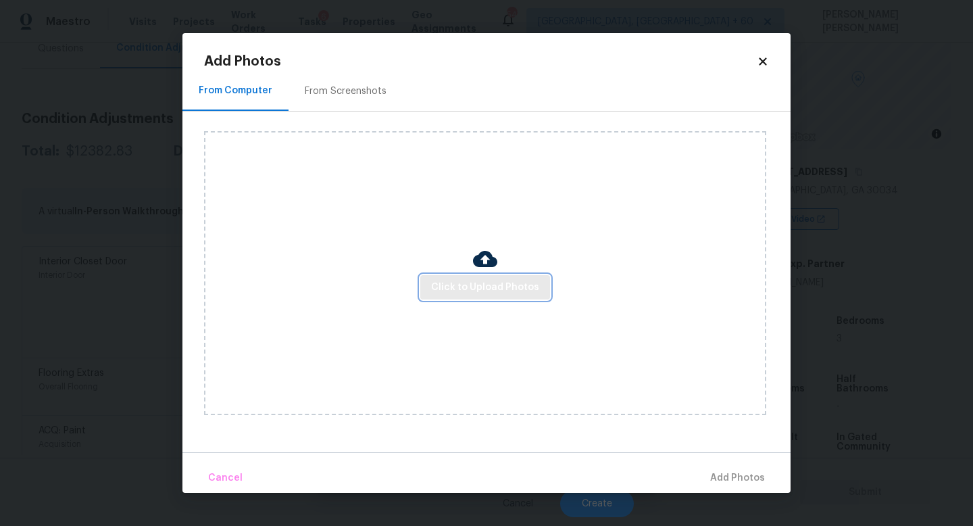
click at [485, 282] on span "Click to Upload Photos" at bounding box center [485, 287] width 108 height 17
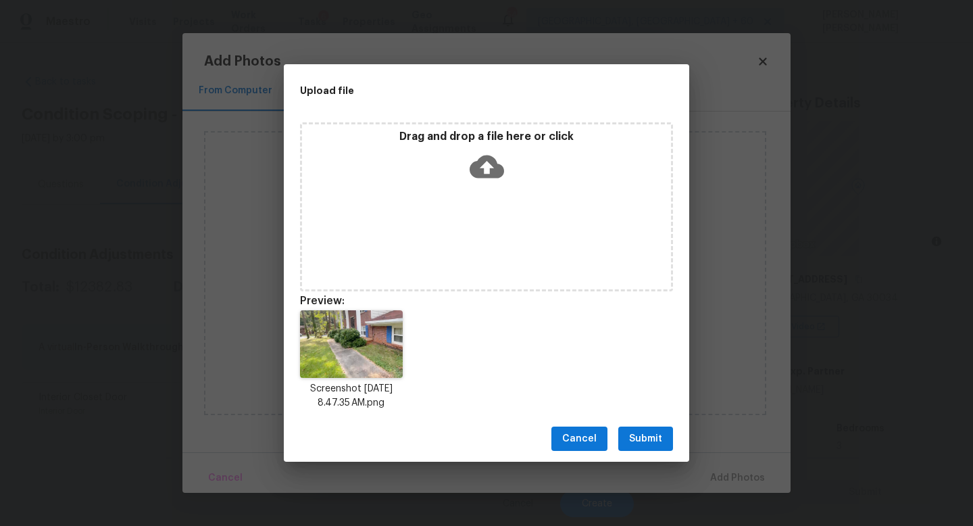
scroll to position [107, 0]
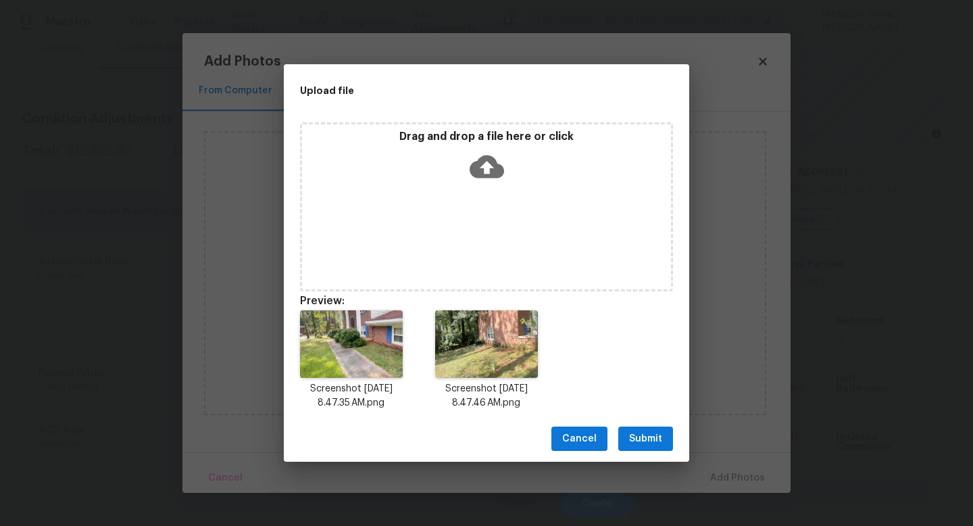
click at [643, 437] on span "Submit" at bounding box center [645, 438] width 33 height 17
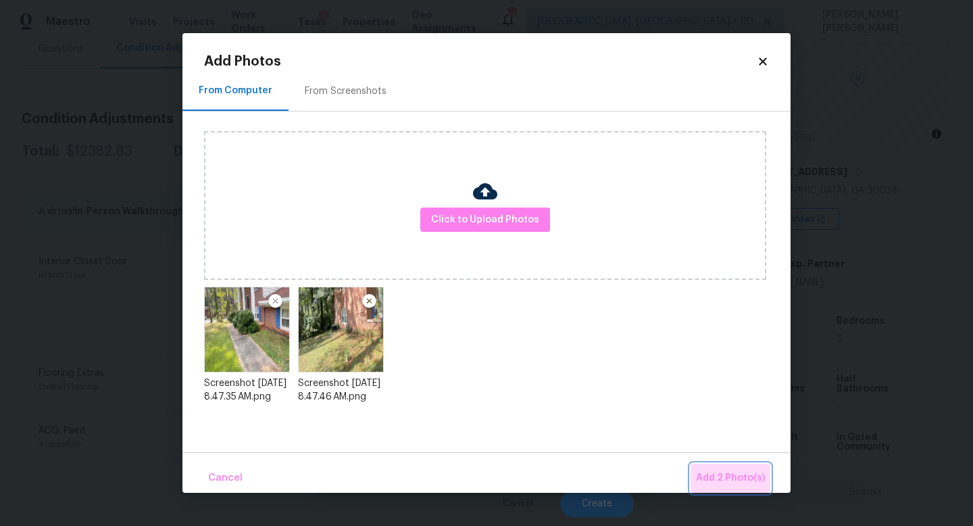
click at [724, 466] on button "Add 2 Photo(s)" at bounding box center [731, 478] width 80 height 29
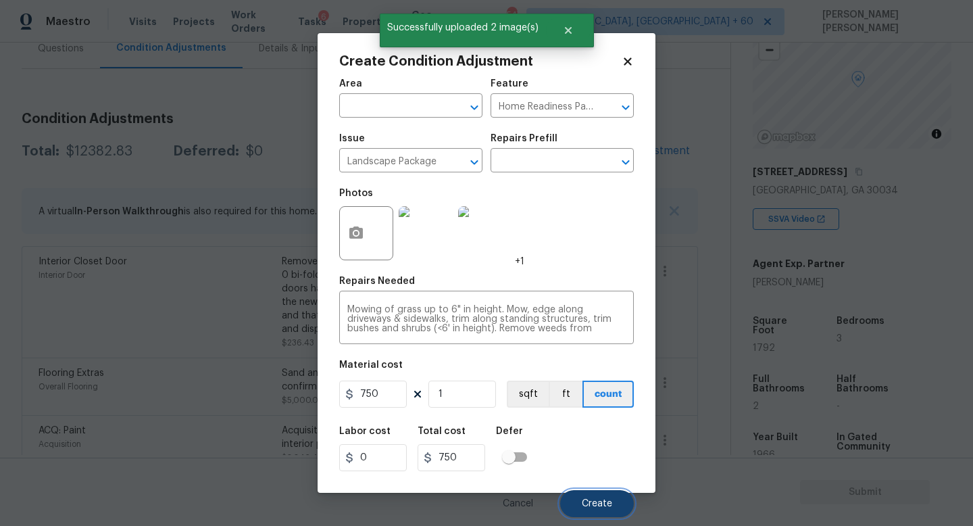
click at [589, 499] on span "Create" at bounding box center [597, 504] width 30 height 10
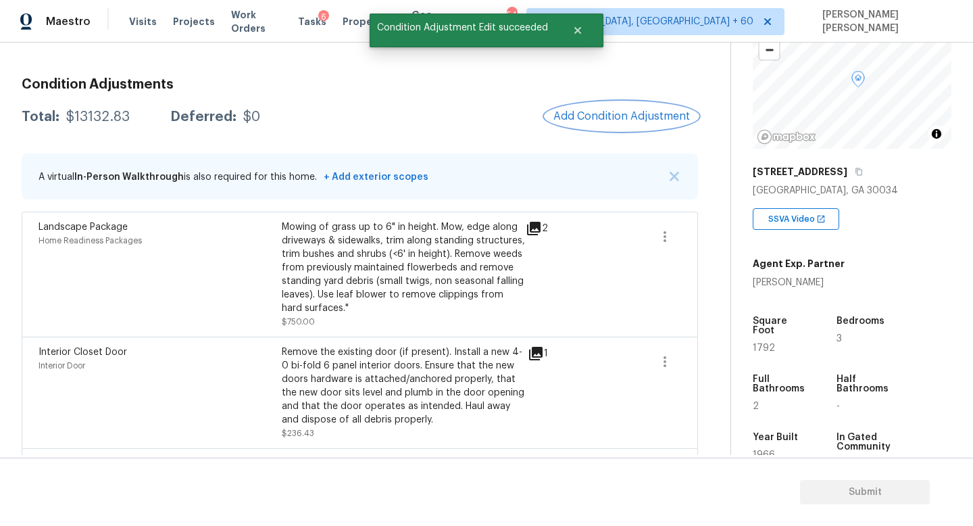
scroll to position [171, 0]
click at [632, 118] on span "Add Condition Adjustment" at bounding box center [621, 115] width 137 height 12
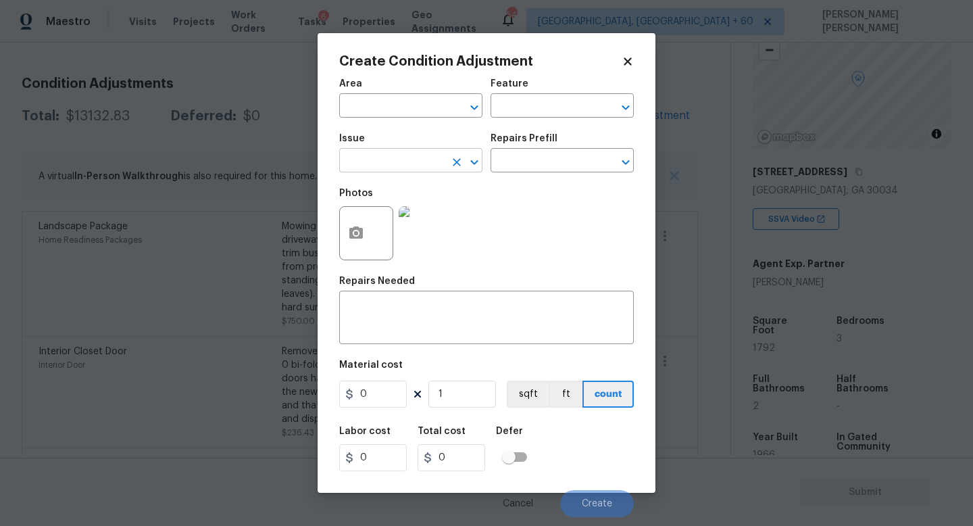
click at [423, 166] on input "text" at bounding box center [391, 161] width 105 height 21
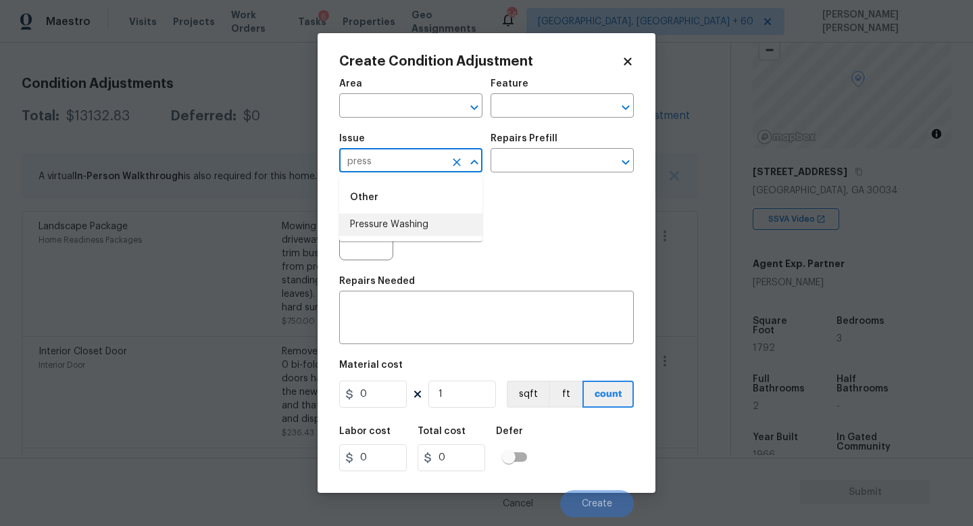
click at [412, 225] on li "Pressure Washing" at bounding box center [410, 225] width 143 height 22
type input "Pressure Washing"
click at [525, 156] on input "text" at bounding box center [543, 161] width 105 height 21
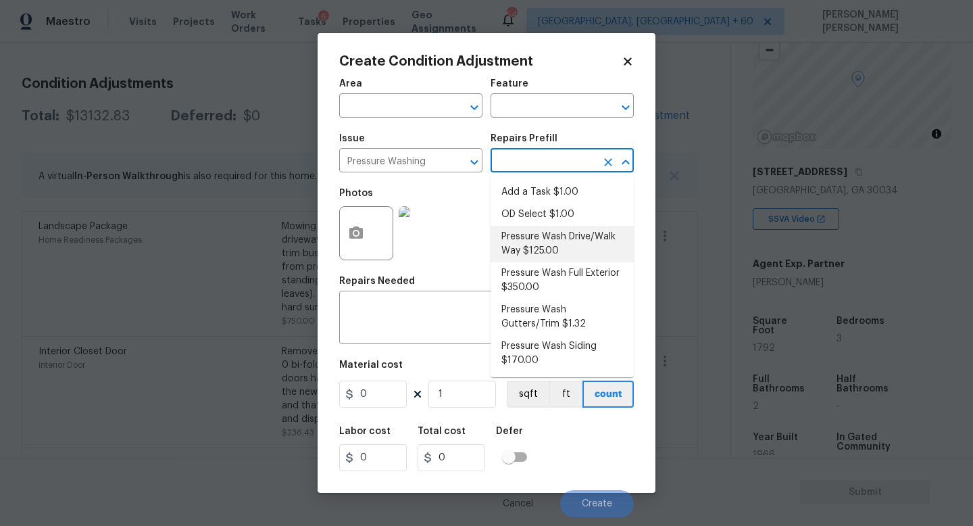
click at [553, 255] on li "Pressure Wash Drive/Walk Way $125.00" at bounding box center [562, 244] width 143 height 36
type input "Siding"
type textarea "Pressure wash the driveways/walkways as directed by the PM. Ensure that all deb…"
type input "125"
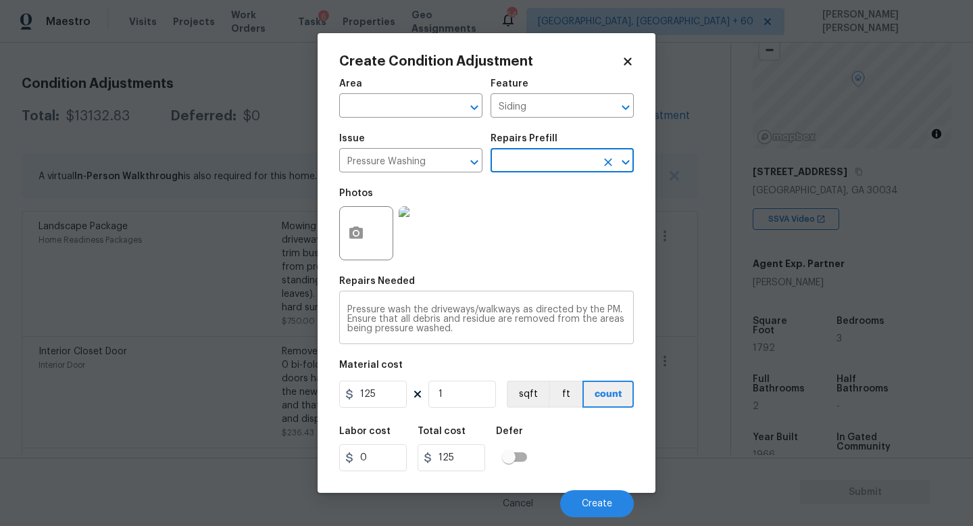
click at [485, 338] on div "Pressure wash the driveways/walkways as directed by the PM. Ensure that all deb…" at bounding box center [486, 319] width 295 height 50
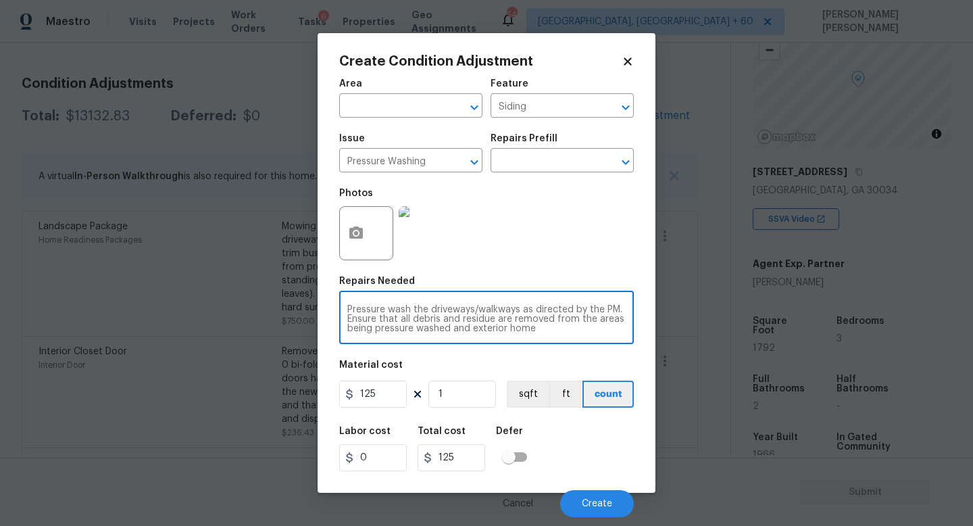
type textarea "Pressure wash the driveways/walkways as directed by the PM. Ensure that all deb…"
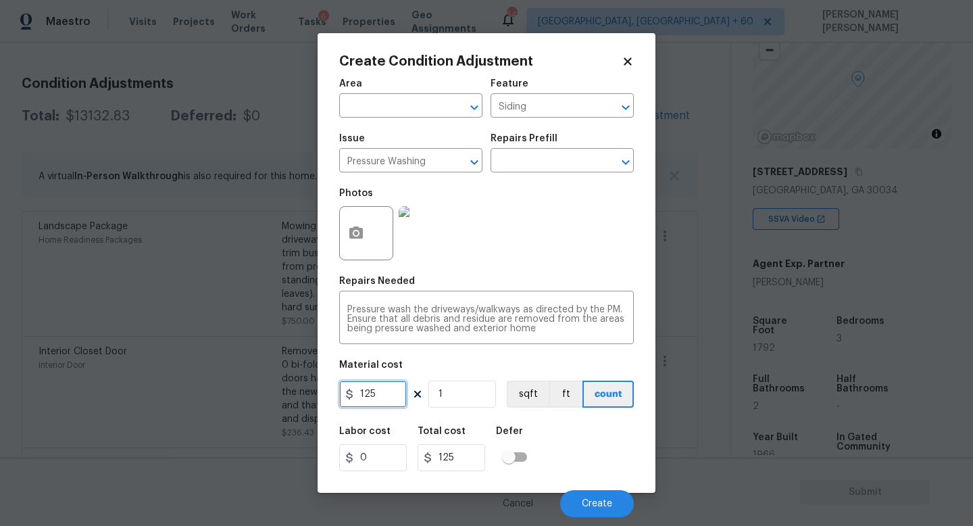
drag, startPoint x: 387, startPoint y: 399, endPoint x: 280, endPoint y: 399, distance: 106.1
click at [280, 399] on div "Create Condition Adjustment Area ​ Feature Siding ​ Issue Pressure Washing ​ Re…" at bounding box center [486, 263] width 973 height 526
type input "300"
click at [601, 494] on button "Create" at bounding box center [597, 503] width 74 height 27
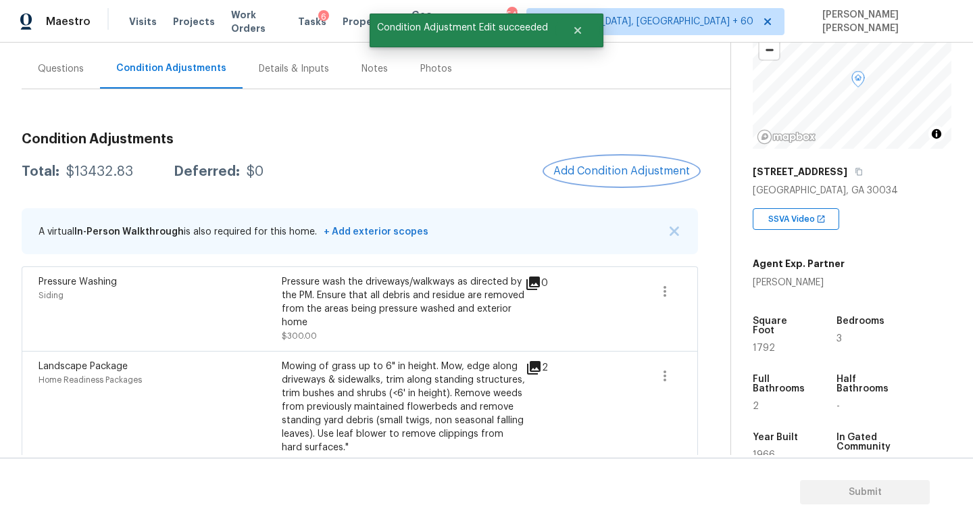
scroll to position [102, 0]
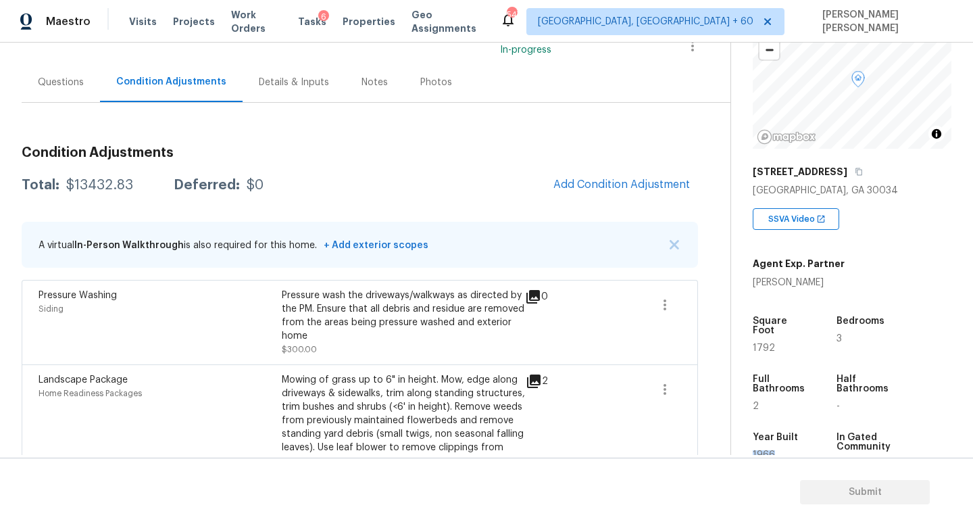
drag, startPoint x: 749, startPoint y: 443, endPoint x: 804, endPoint y: 443, distance: 54.7
click at [804, 443] on div "Property Details © Mapbox © OpenStreetMap Improve this map 2915 Cohassett Ln De…" at bounding box center [841, 290] width 220 height 710
click at [804, 450] on div "1966" at bounding box center [782, 454] width 58 height 9
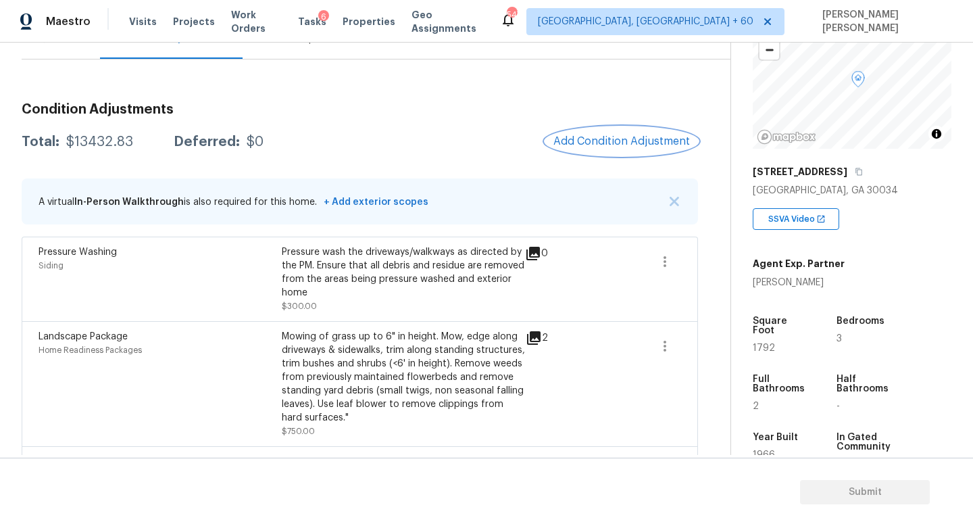
click at [647, 137] on span "Add Condition Adjustment" at bounding box center [621, 141] width 137 height 12
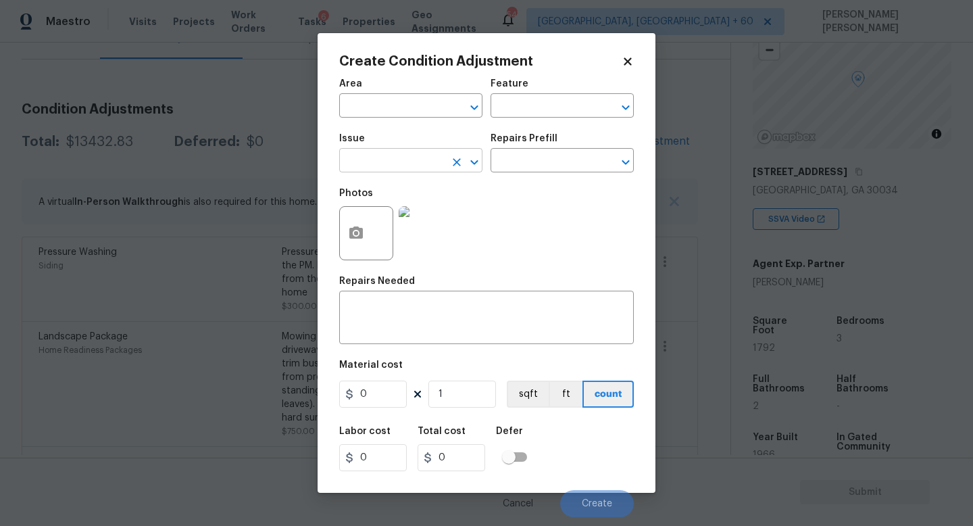
click at [394, 163] on input "text" at bounding box center [391, 161] width 105 height 21
type input "roodf"
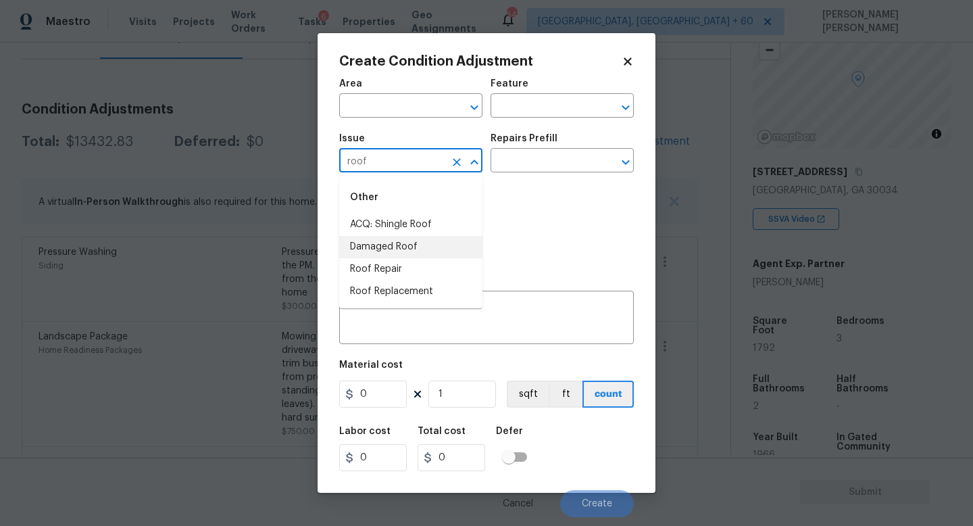
click at [410, 253] on li "Damaged Roof" at bounding box center [410, 247] width 143 height 22
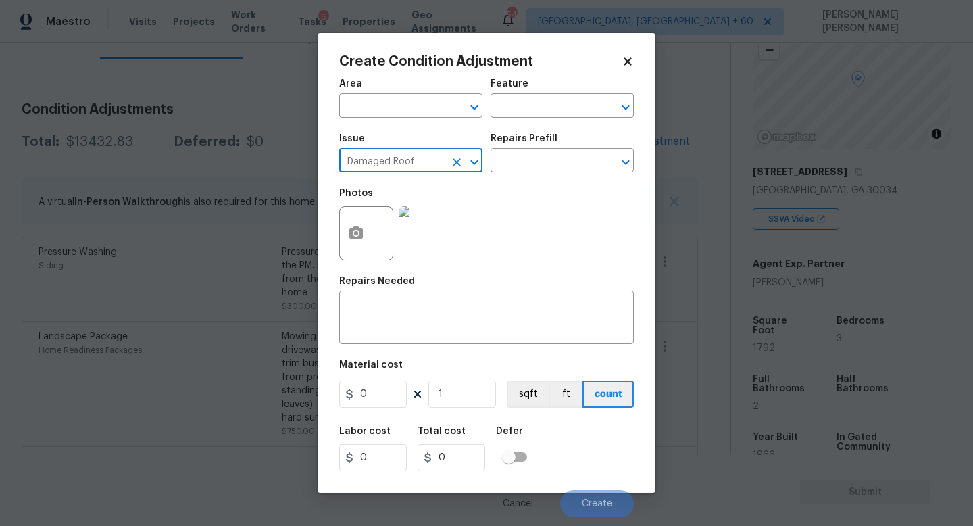
type input "Damaged Roof"
click at [546, 178] on div "Issue Damaged Roof ​ Repairs Prefill ​" at bounding box center [486, 153] width 295 height 55
click at [546, 157] on input "text" at bounding box center [543, 161] width 105 height 21
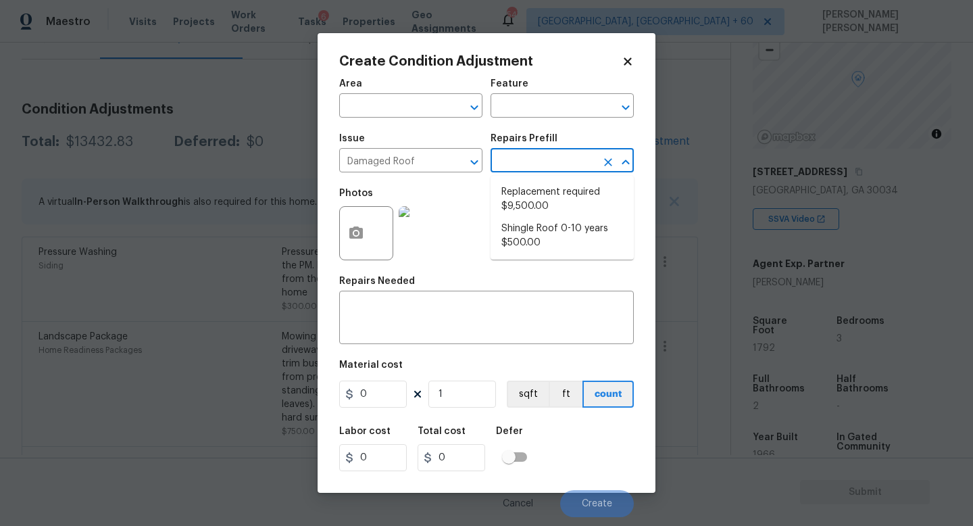
click at [546, 157] on input "text" at bounding box center [543, 161] width 105 height 21
click at [545, 199] on li "Replacement required $9,500.00" at bounding box center [562, 199] width 143 height 36
type input "Eaves and Trim"
type textarea "Acquisition Scope: Shingle Roof Replacement Required. Lump sum."
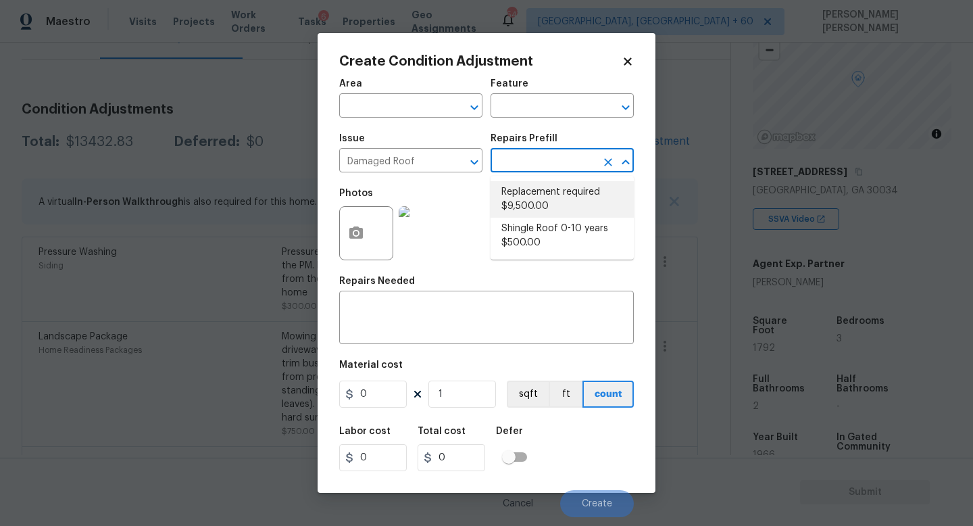
type input "9500"
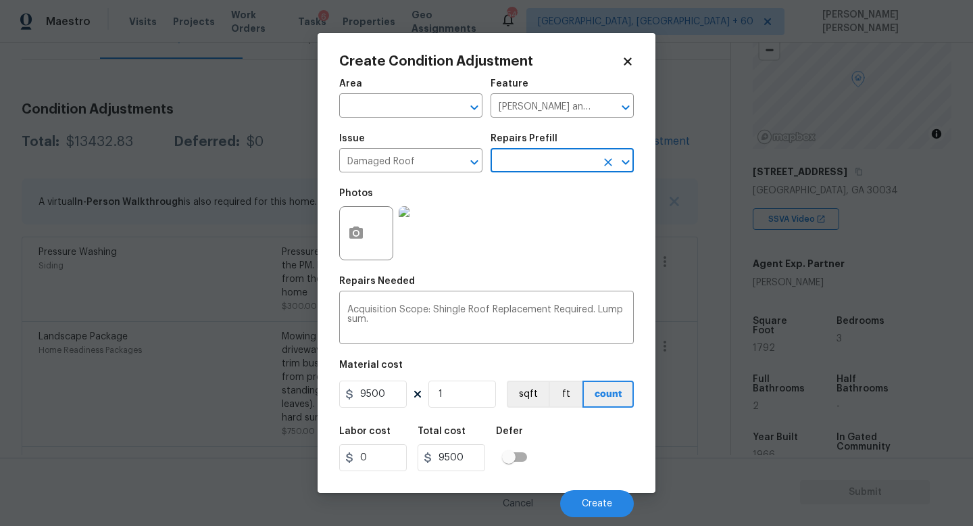
click at [447, 362] on div "Material cost" at bounding box center [486, 369] width 295 height 18
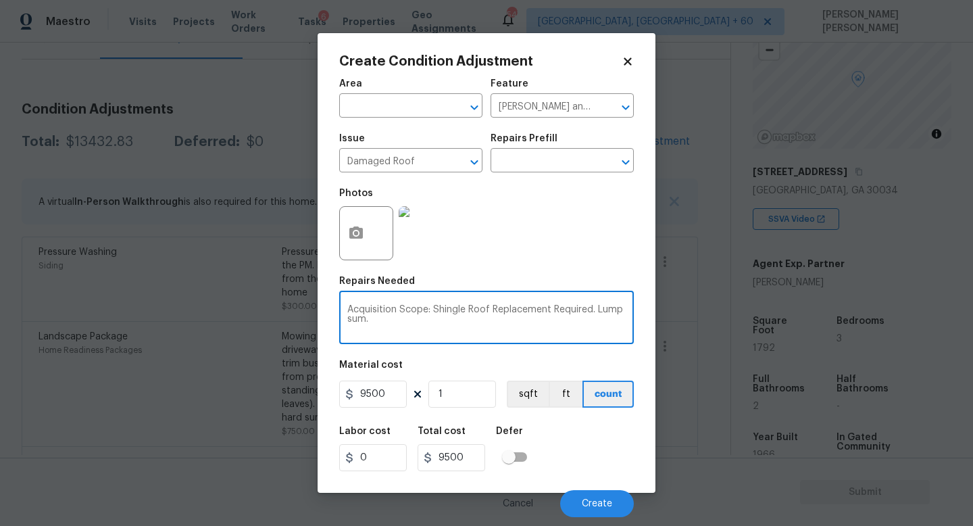
click at [447, 332] on textarea "Acquisition Scope: Shingle Roof Replacement Required. Lump sum." at bounding box center [486, 319] width 278 height 28
type textarea "Partial roof replacement"
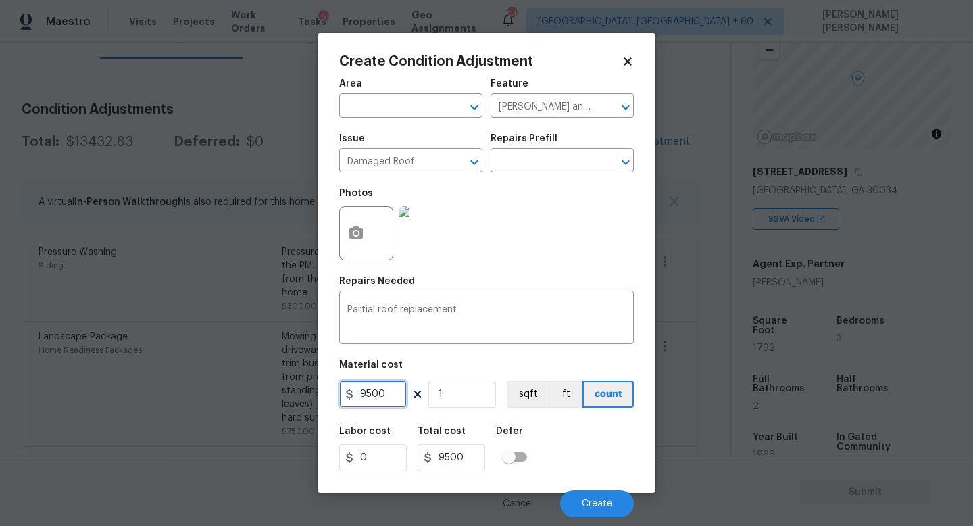
drag, startPoint x: 395, startPoint y: 397, endPoint x: 143, endPoint y: 397, distance: 252.7
click at [143, 397] on div "Create Condition Adjustment Area ​ Feature Eaves and Trim ​ Issue Damaged Roof …" at bounding box center [486, 263] width 973 height 526
type input "2500"
click at [348, 241] on icon "button" at bounding box center [356, 233] width 16 height 16
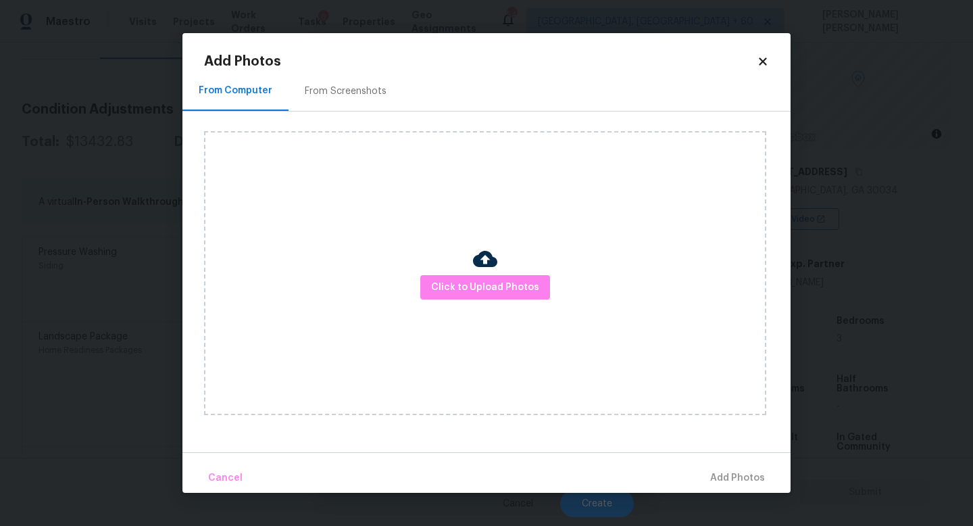
click at [466, 274] on div "Click to Upload Photos" at bounding box center [485, 273] width 562 height 284
click at [471, 285] on span "Click to Upload Photos" at bounding box center [485, 287] width 108 height 17
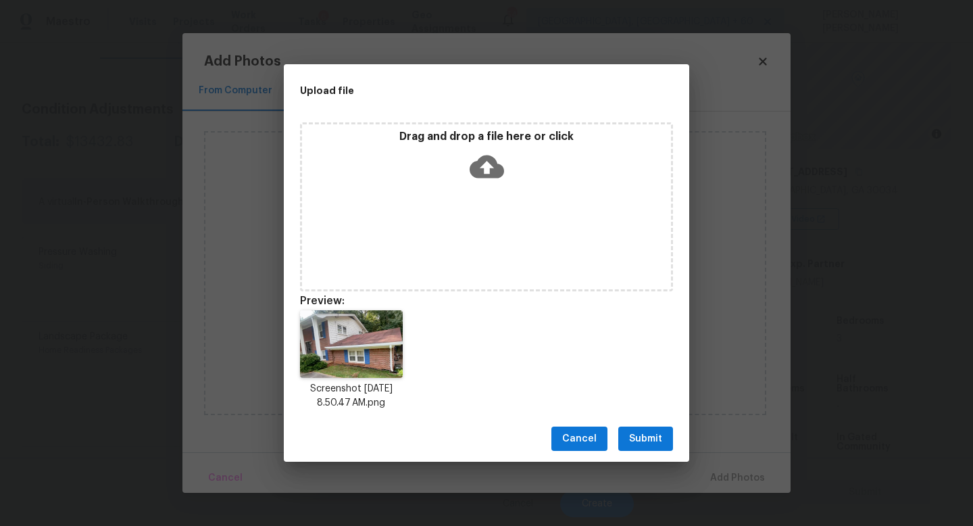
click at [655, 439] on span "Submit" at bounding box center [645, 438] width 33 height 17
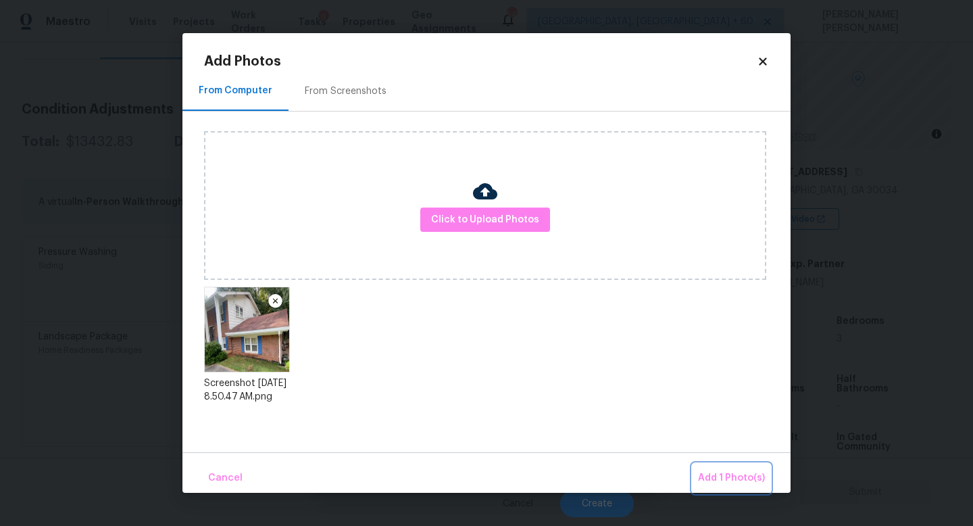
click at [716, 471] on span "Add 1 Photo(s)" at bounding box center [731, 478] width 67 height 17
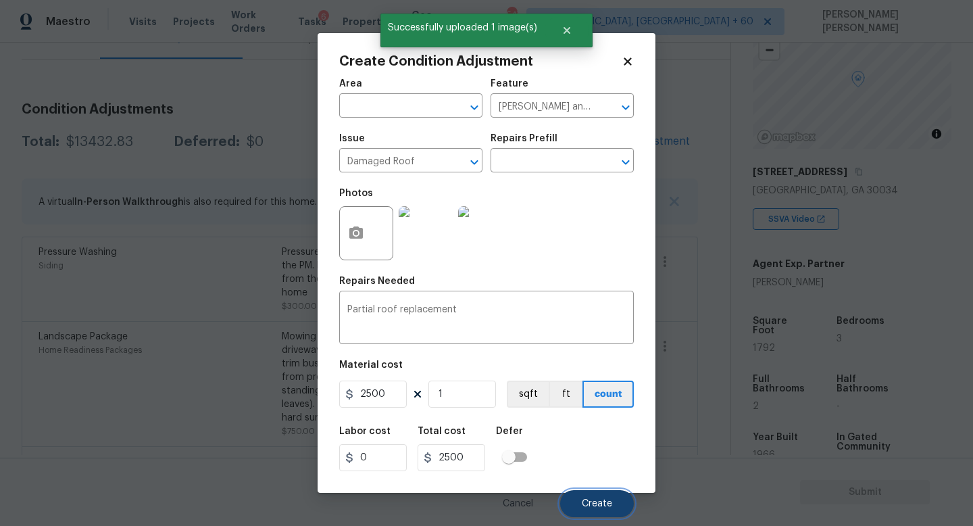
click at [592, 500] on span "Create" at bounding box center [597, 504] width 30 height 10
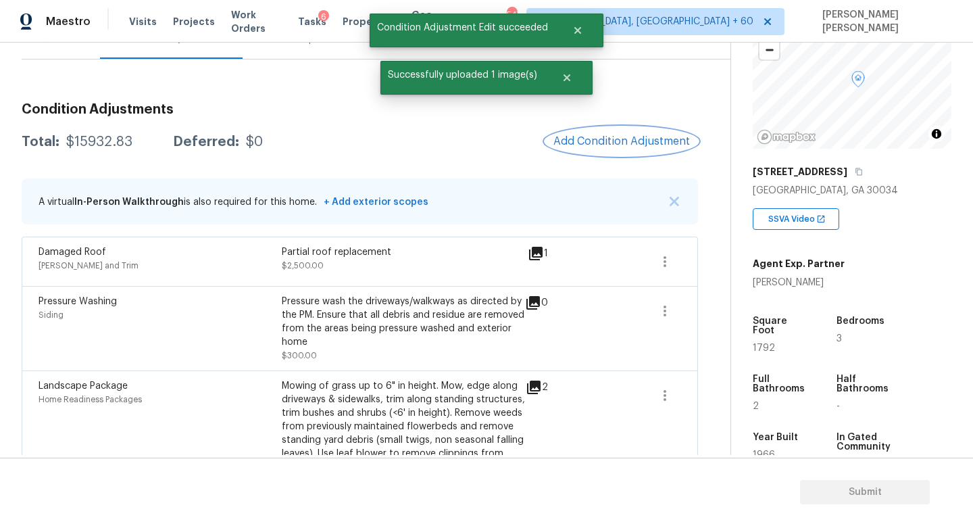
scroll to position [62, 0]
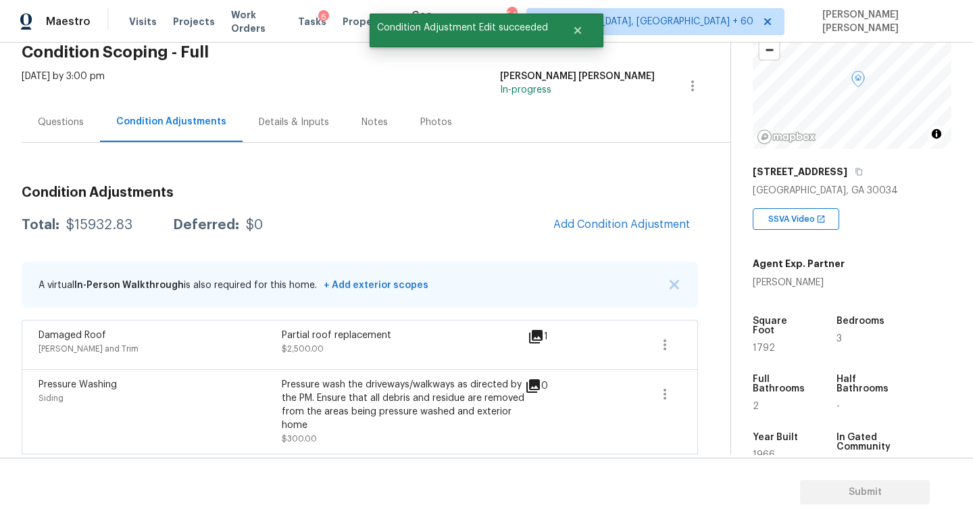
click at [51, 132] on div "Questions" at bounding box center [61, 122] width 78 height 40
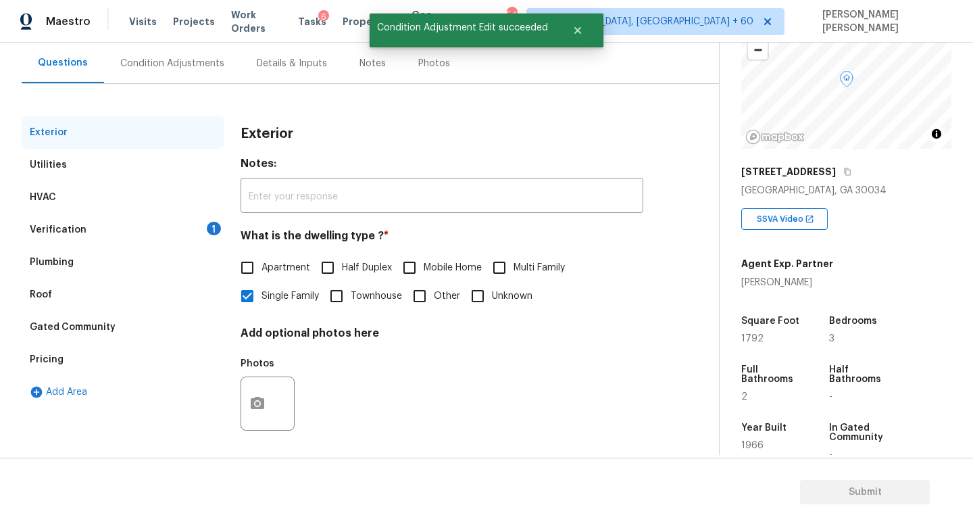
scroll to position [125, 0]
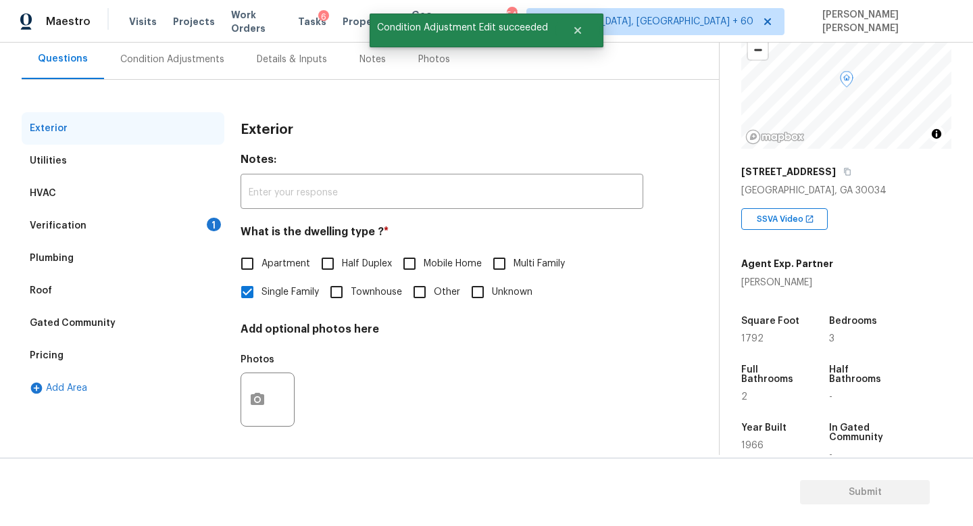
click at [117, 230] on div "Verification 1" at bounding box center [123, 225] width 203 height 32
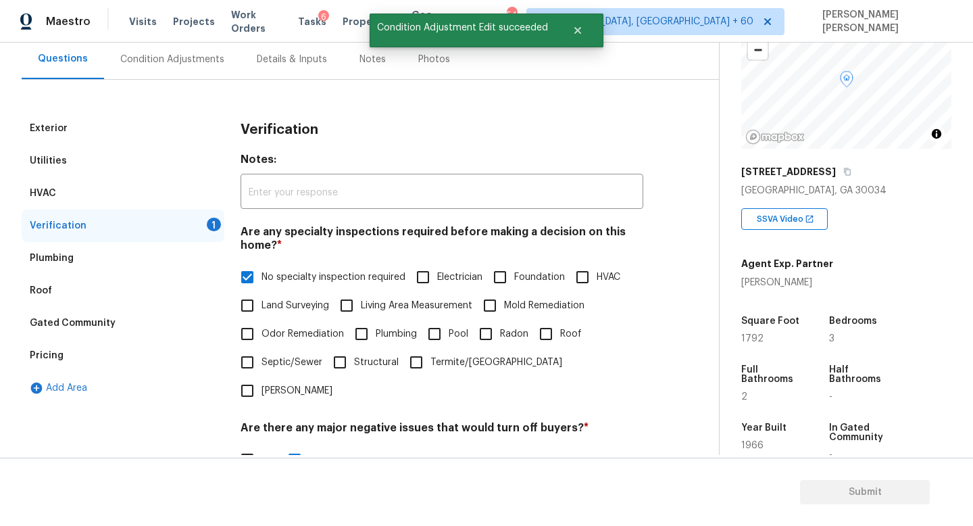
scroll to position [299, 0]
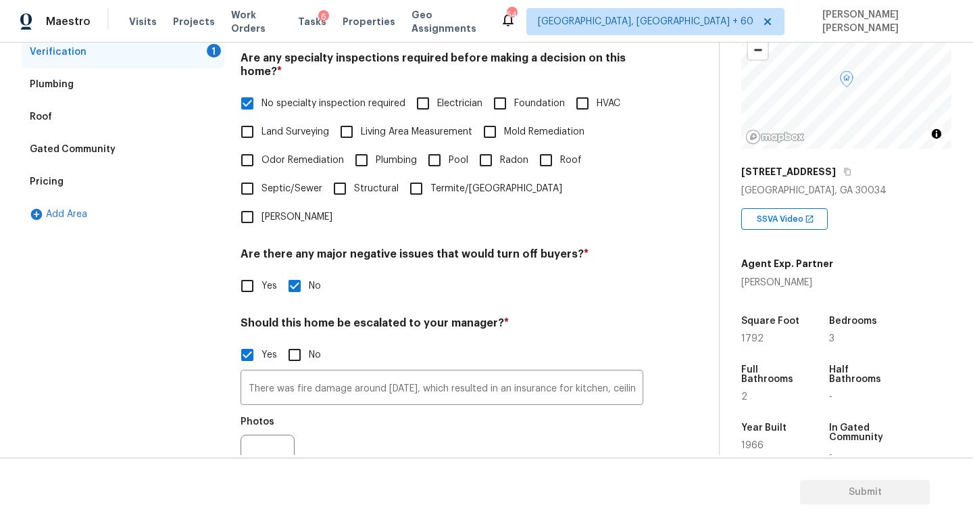
click at [276, 435] on div at bounding box center [268, 462] width 54 height 54
click at [258, 453] on icon "button" at bounding box center [257, 461] width 16 height 16
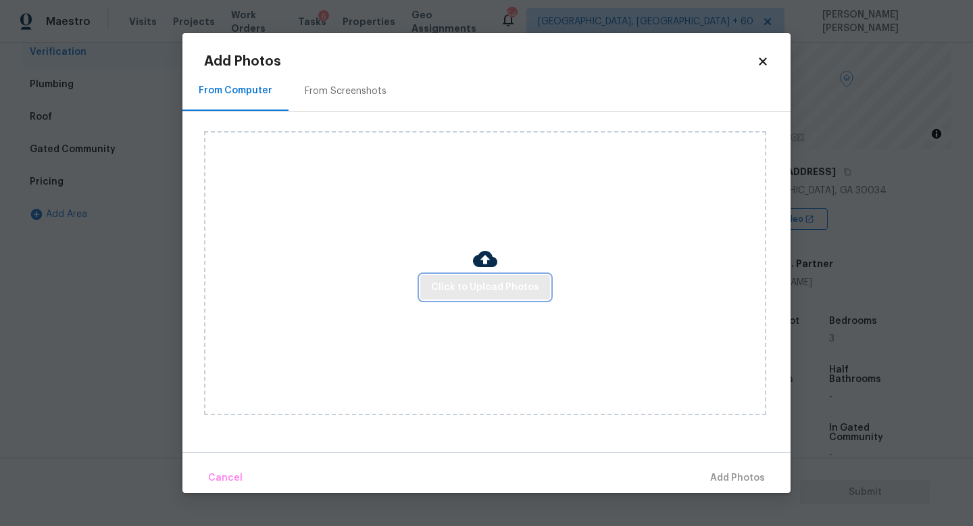
click at [505, 296] on button "Click to Upload Photos" at bounding box center [485, 287] width 130 height 25
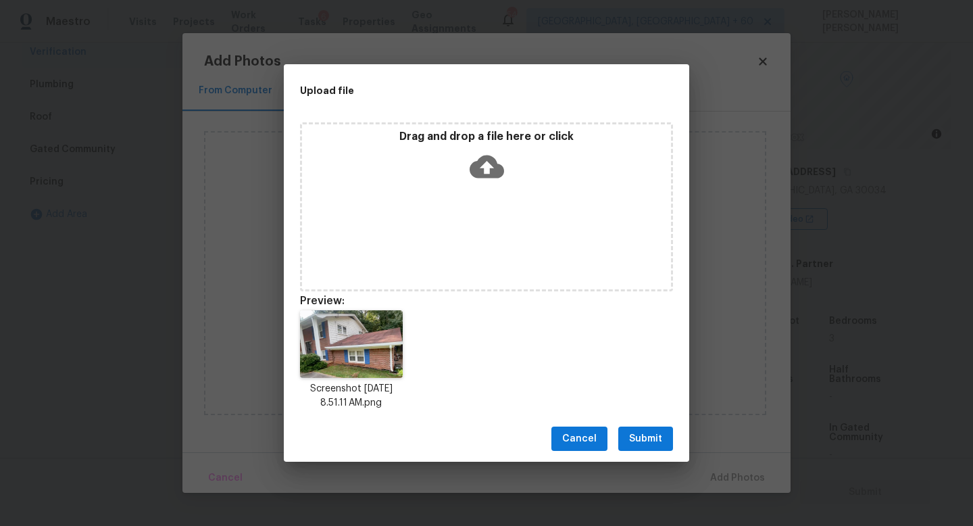
click at [633, 447] on button "Submit" at bounding box center [645, 438] width 55 height 25
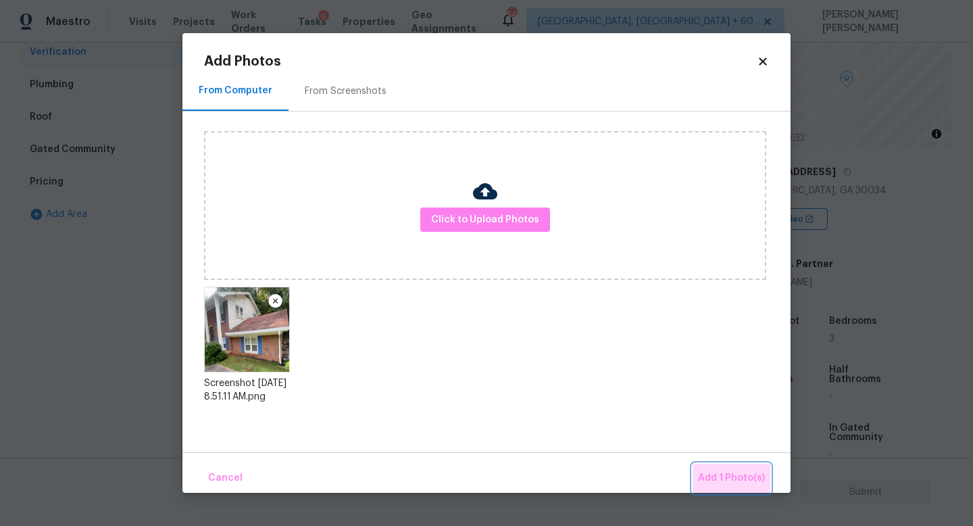
click at [737, 472] on span "Add 1 Photo(s)" at bounding box center [731, 478] width 67 height 17
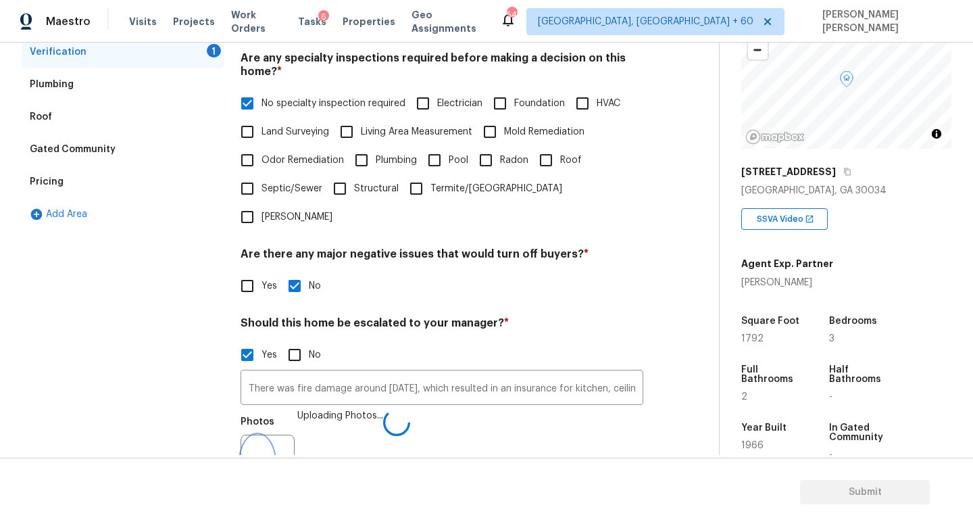
scroll to position [304, 0]
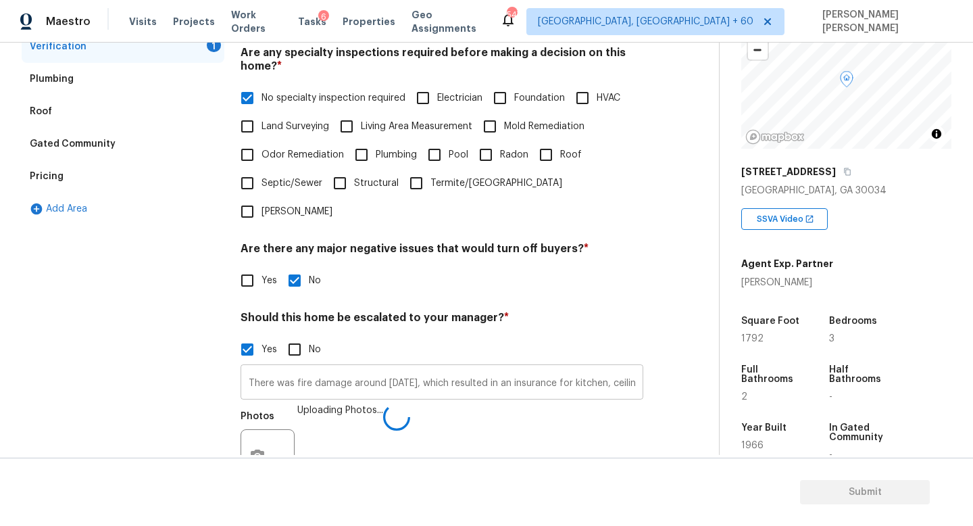
click at [481, 368] on input "There was fire damage around 2022, which resulted in an insurance for kitchen, …" at bounding box center [442, 384] width 403 height 32
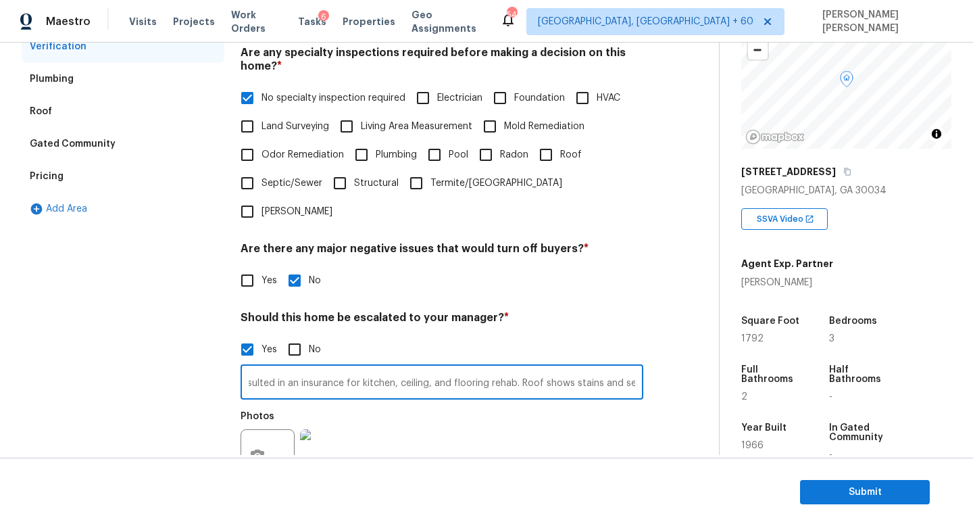
scroll to position [0, 220]
click at [556, 368] on input "There was fire damage around 2022, which resulted in an insurance for kitchen, …" at bounding box center [442, 384] width 403 height 32
type input "There was fire damage around 2022, which resulted in an insurance for kitchen, …"
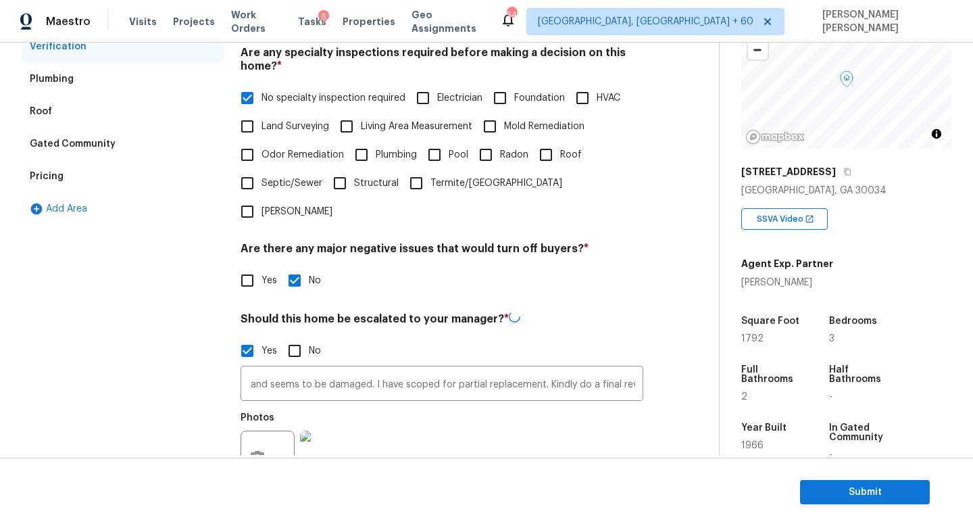
scroll to position [0, 0]
click at [624, 337] on div "Yes No" at bounding box center [442, 351] width 403 height 28
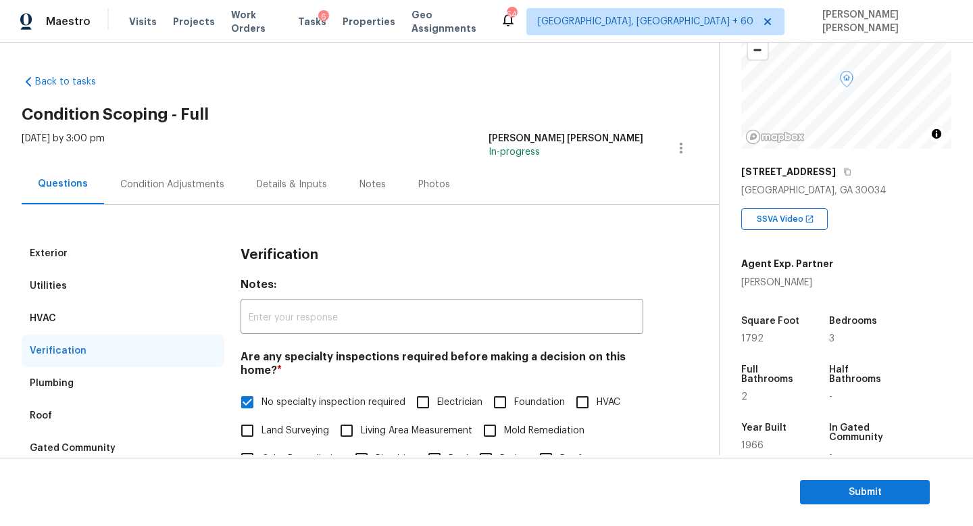
click at [160, 176] on div "Condition Adjustments" at bounding box center [172, 184] width 137 height 40
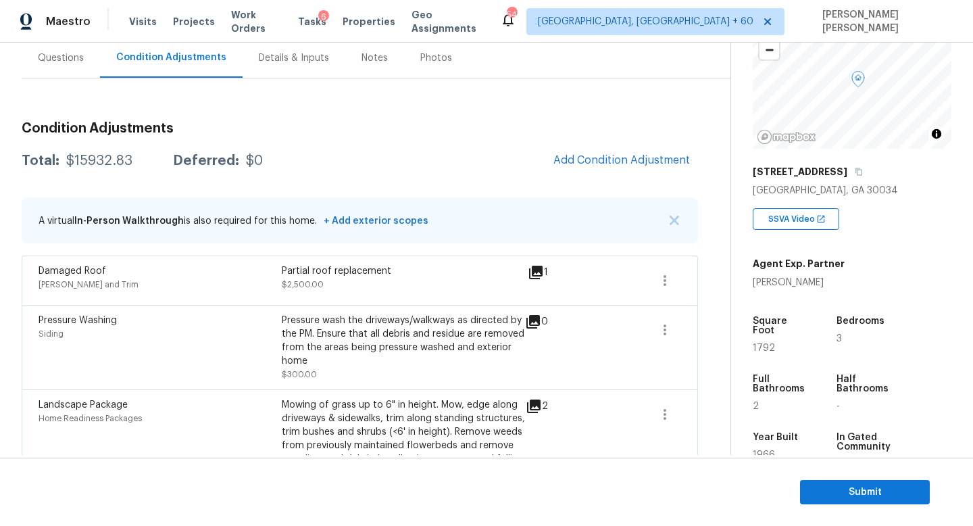
scroll to position [128, 0]
click at [592, 152] on button "Add Condition Adjustment" at bounding box center [621, 159] width 153 height 28
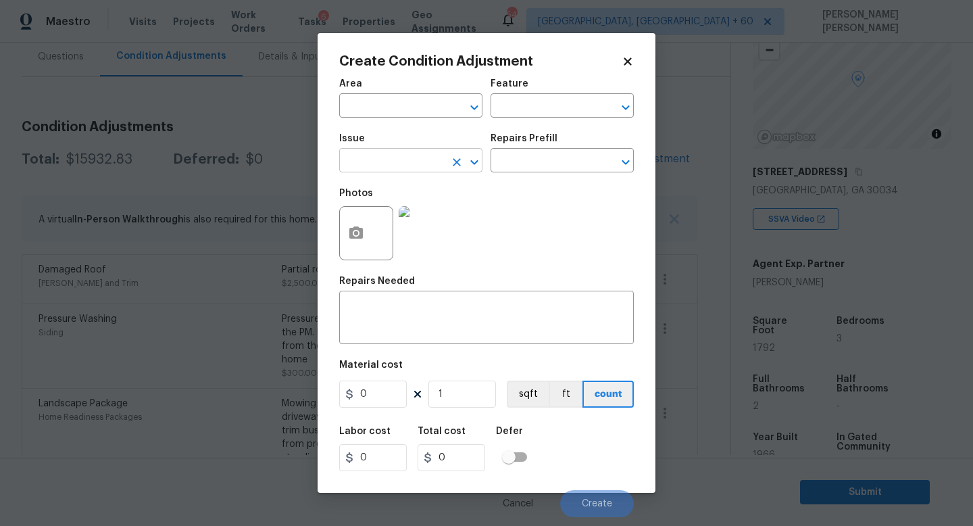
click at [379, 158] on input "text" at bounding box center [391, 161] width 105 height 21
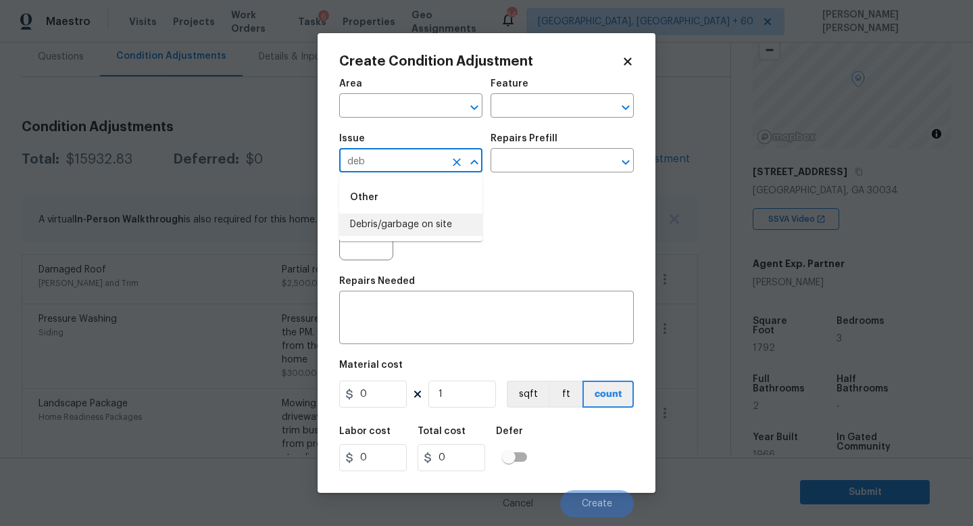
click at [387, 220] on li "Debris/garbage on site" at bounding box center [410, 225] width 143 height 22
type input "Debris/garbage on site"
click at [549, 155] on input "text" at bounding box center [543, 161] width 105 height 21
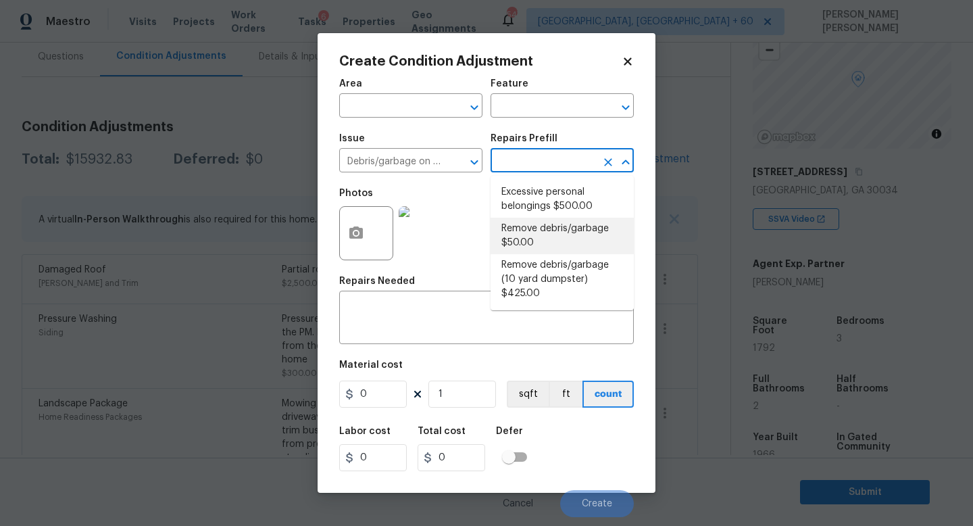
click at [545, 233] on li "Remove debris/garbage $50.00" at bounding box center [562, 236] width 143 height 36
type textarea "Remove, haul off, and properly dispose of any debris left by seller to offsite …"
type input "50"
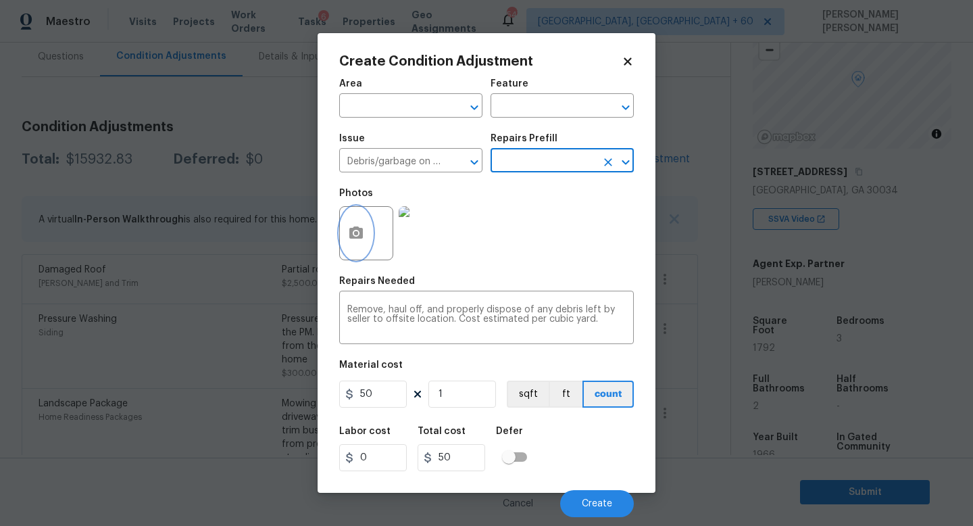
click at [360, 230] on icon "button" at bounding box center [356, 232] width 14 height 12
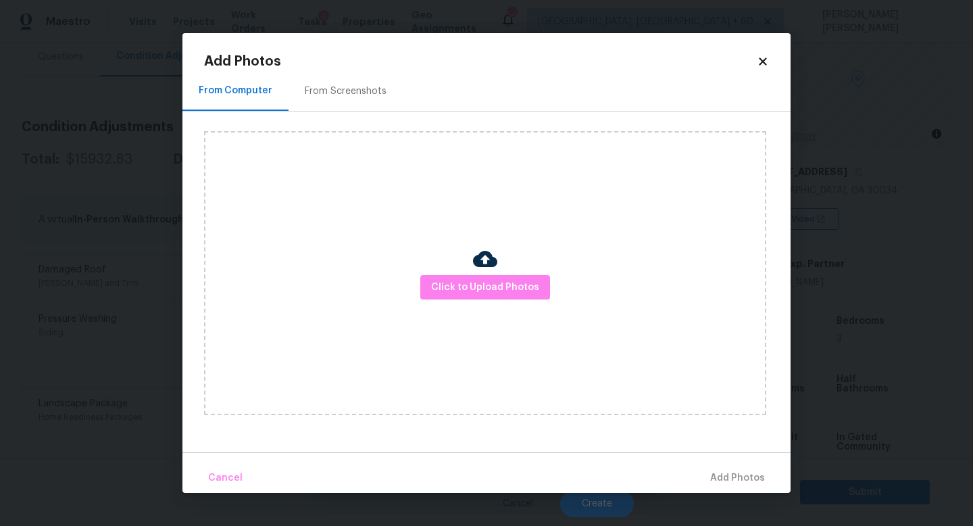
click at [447, 270] on div "Click to Upload Photos" at bounding box center [485, 273] width 562 height 284
click at [453, 278] on button "Click to Upload Photos" at bounding box center [485, 287] width 130 height 25
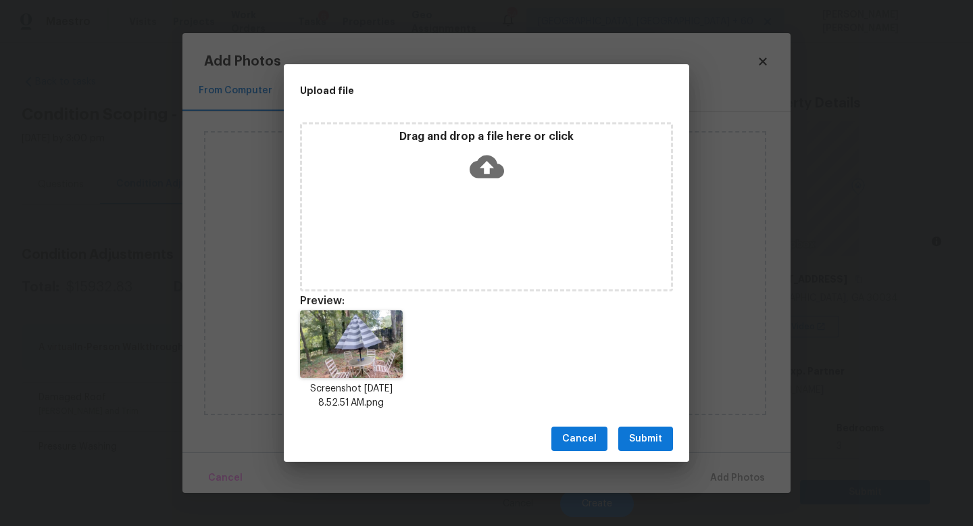
scroll to position [107, 0]
click at [636, 439] on span "Submit" at bounding box center [645, 438] width 33 height 17
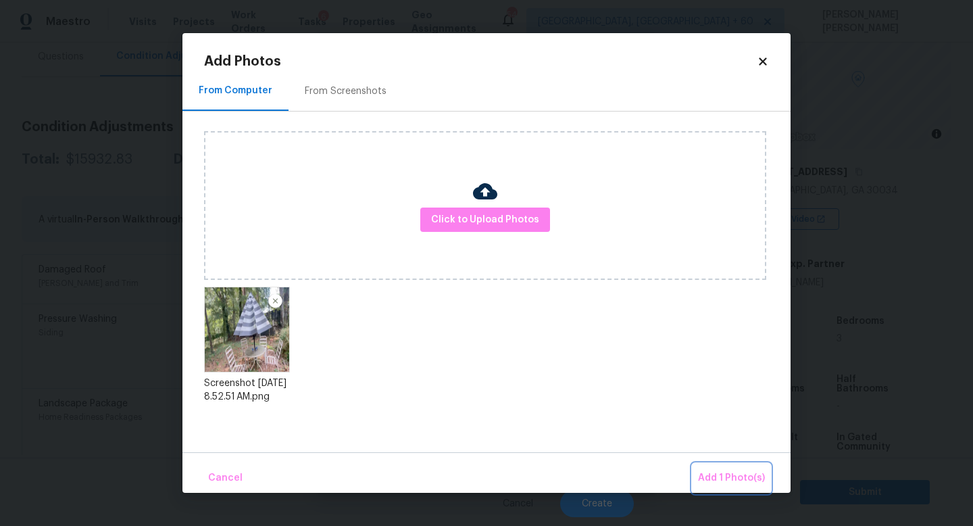
click at [716, 467] on button "Add 1 Photo(s)" at bounding box center [732, 478] width 78 height 29
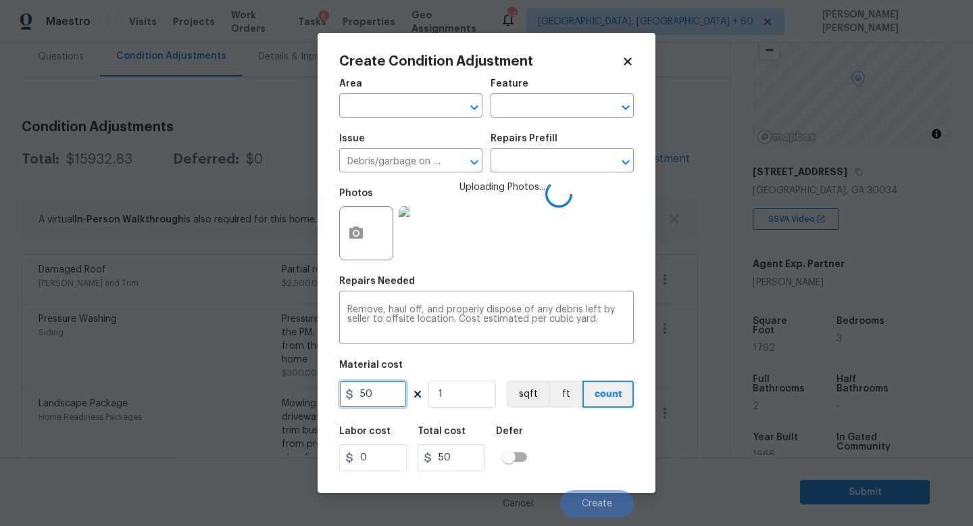
drag, startPoint x: 380, startPoint y: 393, endPoint x: 303, endPoint y: 393, distance: 77.0
click at [303, 393] on div "Create Condition Adjustment Area ​ Feature ​ Issue Debris/garbage on site ​ Rep…" at bounding box center [486, 263] width 973 height 526
type input "300"
drag, startPoint x: 599, startPoint y: 416, endPoint x: 582, endPoint y: 416, distance: 16.9
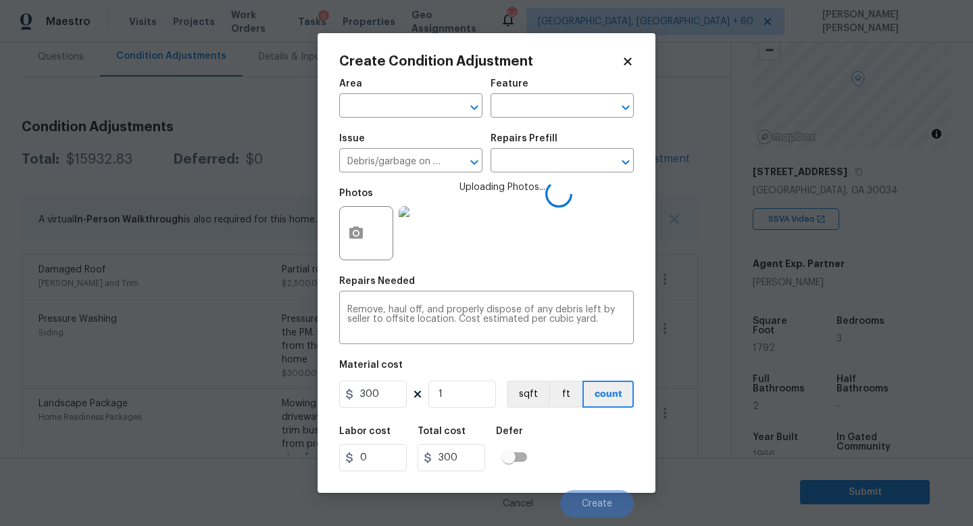
click at [600, 416] on div "Area ​ Feature ​ Issue Debris/garbage on site ​ Repairs Prefill ​ Photos Upload…" at bounding box center [486, 294] width 295 height 446
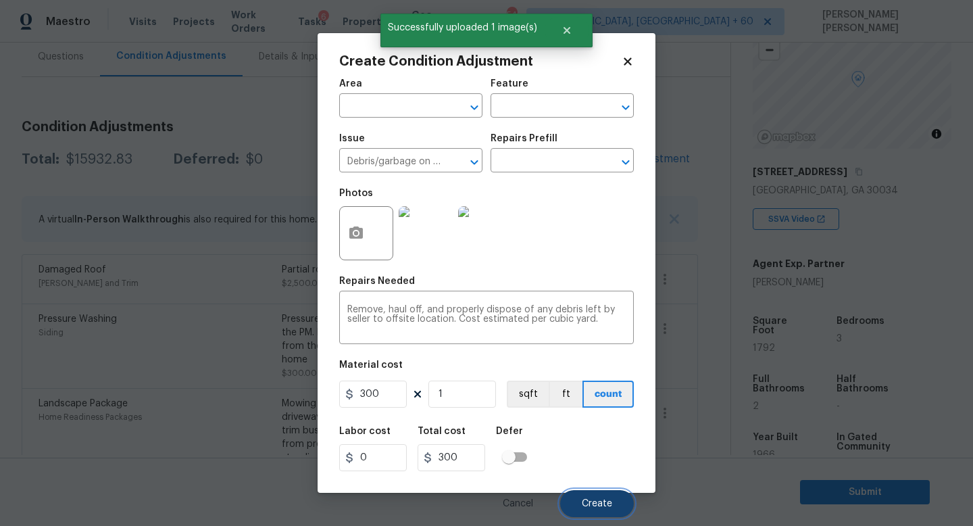
click at [603, 505] on span "Create" at bounding box center [597, 504] width 30 height 10
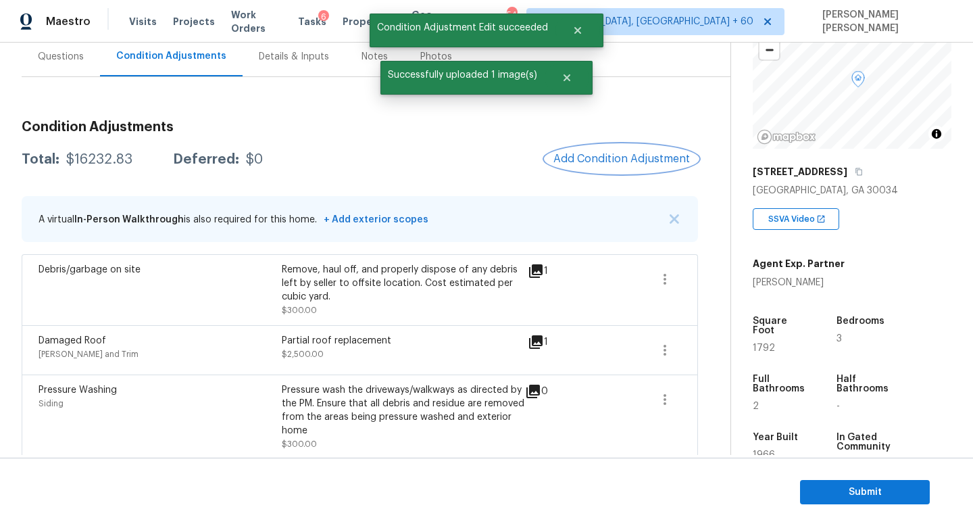
click at [604, 162] on span "Add Condition Adjustment" at bounding box center [621, 159] width 137 height 12
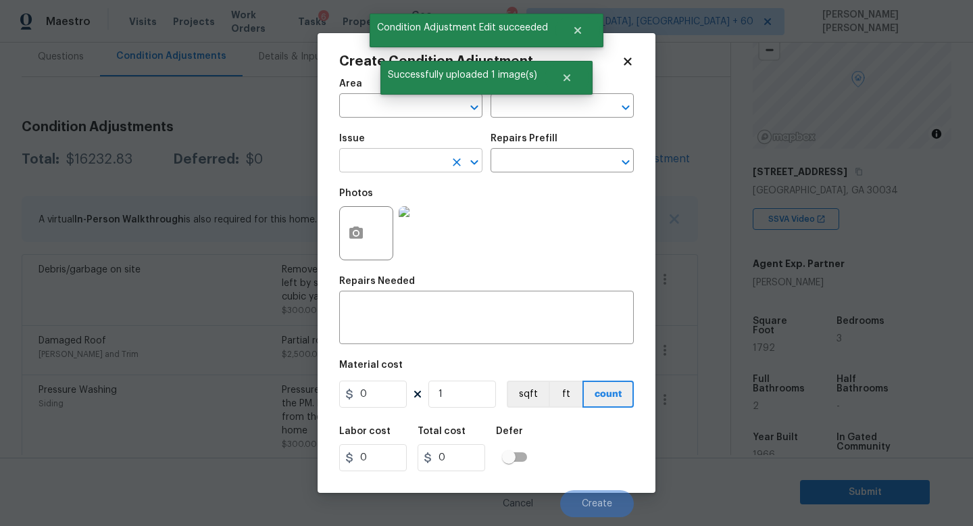
click at [370, 157] on input "text" at bounding box center [391, 161] width 105 height 21
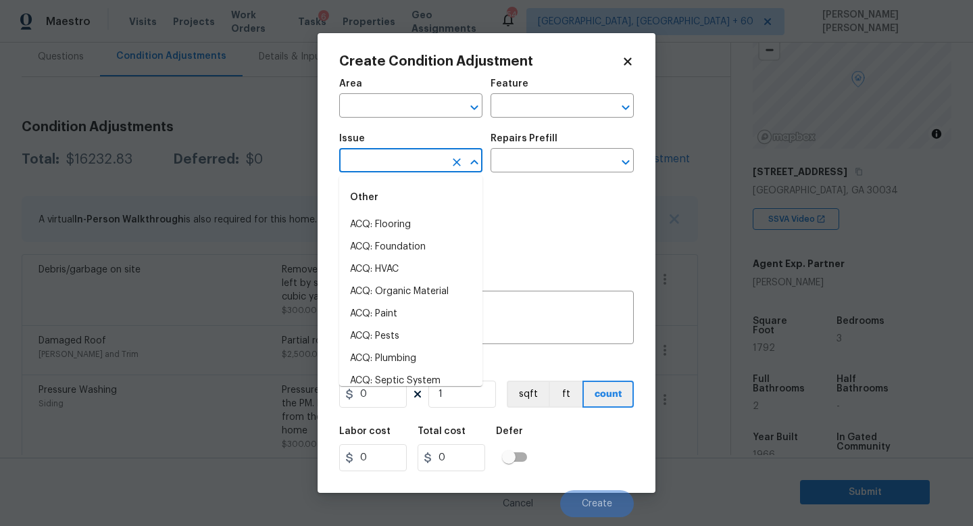
click at [374, 155] on input "text" at bounding box center [391, 161] width 105 height 21
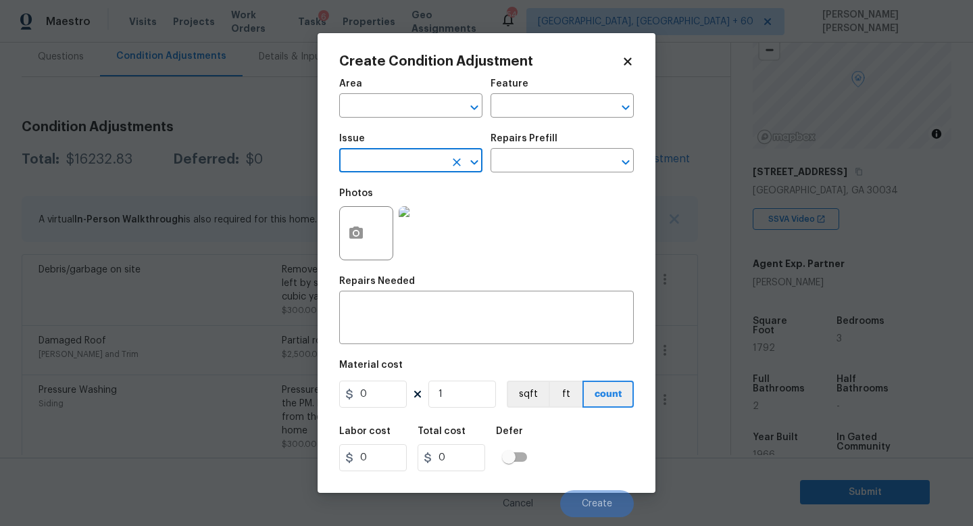
type input "d"
click at [390, 222] on li "Fencing" at bounding box center [410, 225] width 143 height 22
type input "Fencing"
click at [379, 313] on textarea at bounding box center [486, 319] width 278 height 28
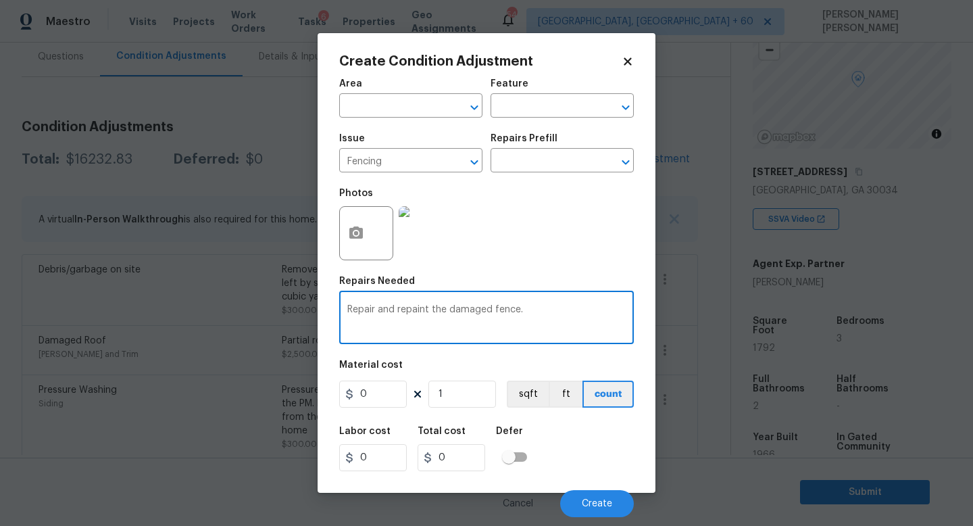
type textarea "Repair and repaint the damaged fence."
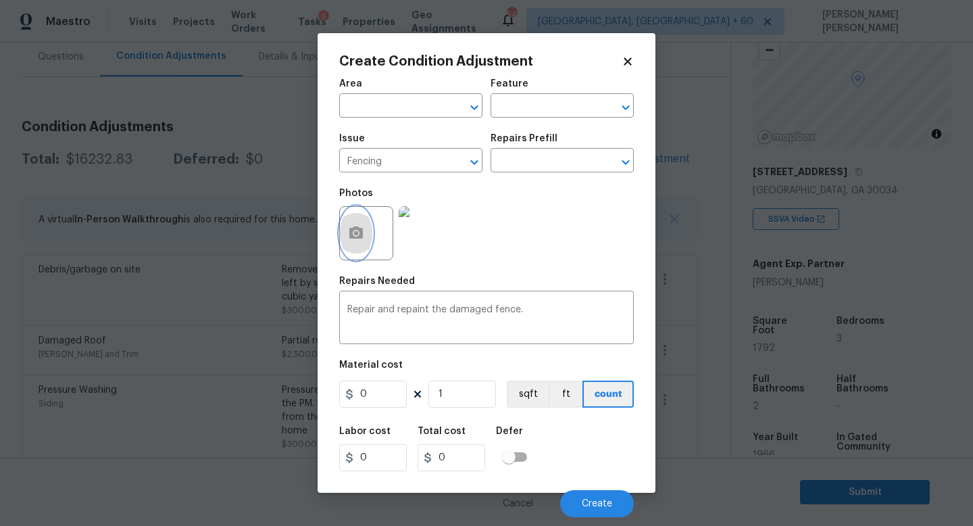
click at [341, 230] on button "button" at bounding box center [356, 233] width 32 height 53
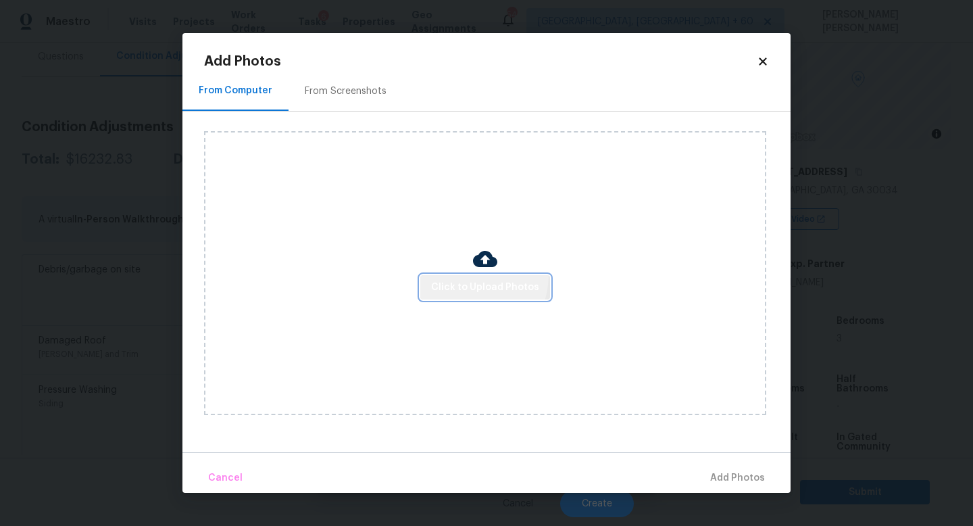
click at [468, 275] on button "Click to Upload Photos" at bounding box center [485, 287] width 130 height 25
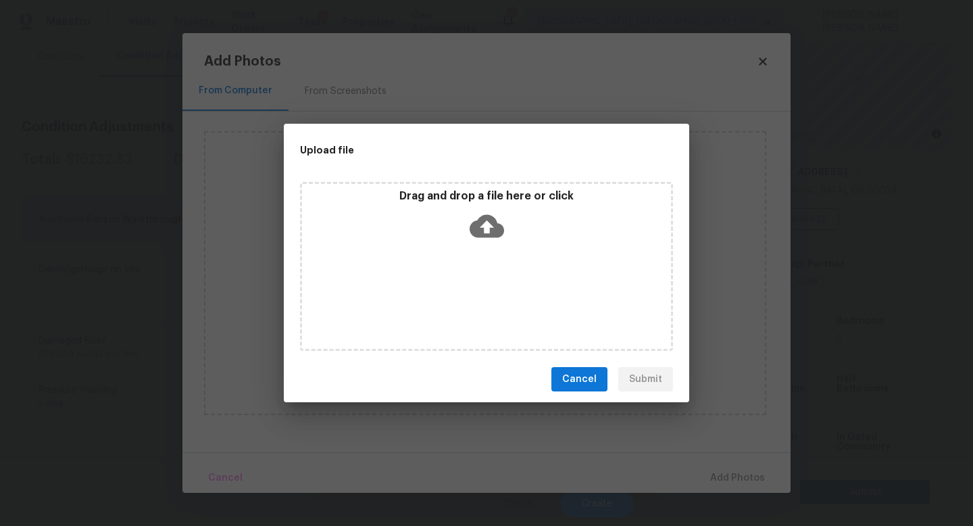
click at [467, 274] on div "Drag and drop a file here or click" at bounding box center [486, 266] width 373 height 169
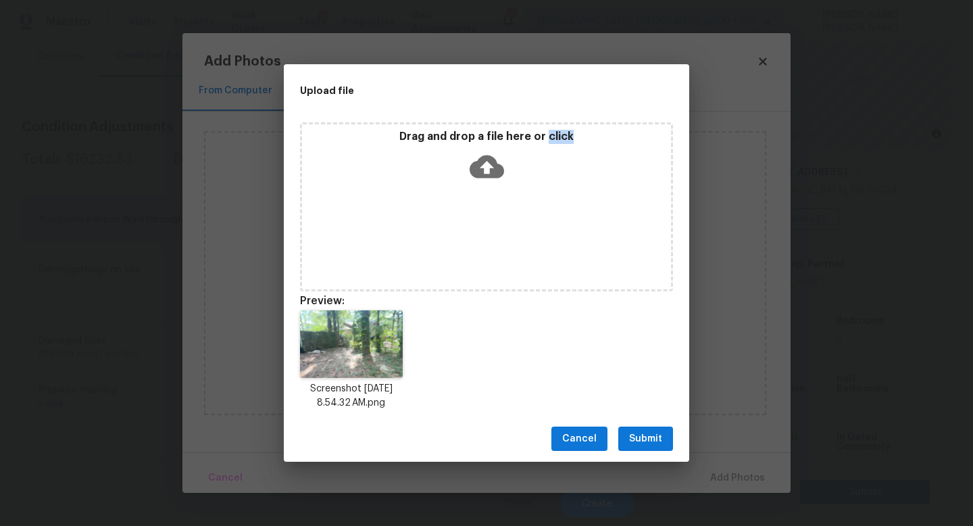
click at [649, 438] on span "Submit" at bounding box center [645, 438] width 33 height 17
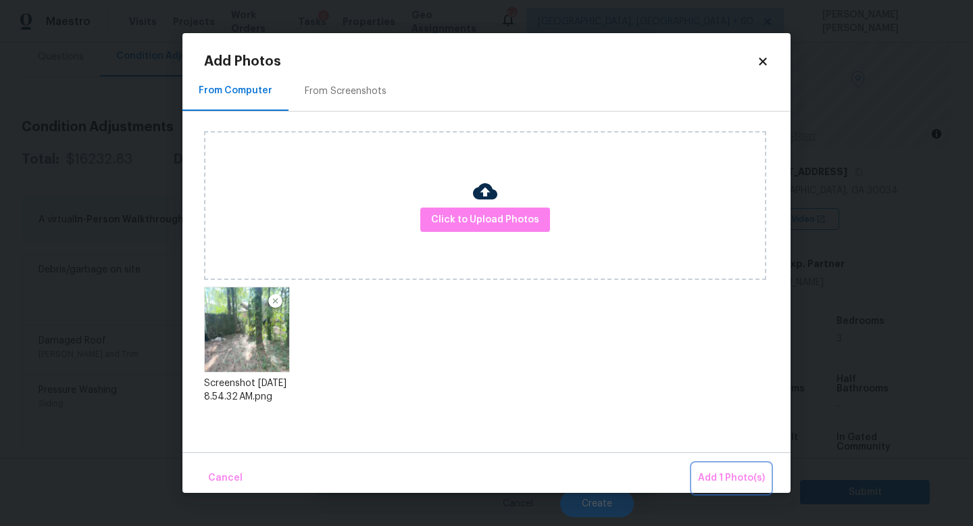
click at [726, 469] on button "Add 1 Photo(s)" at bounding box center [732, 478] width 78 height 29
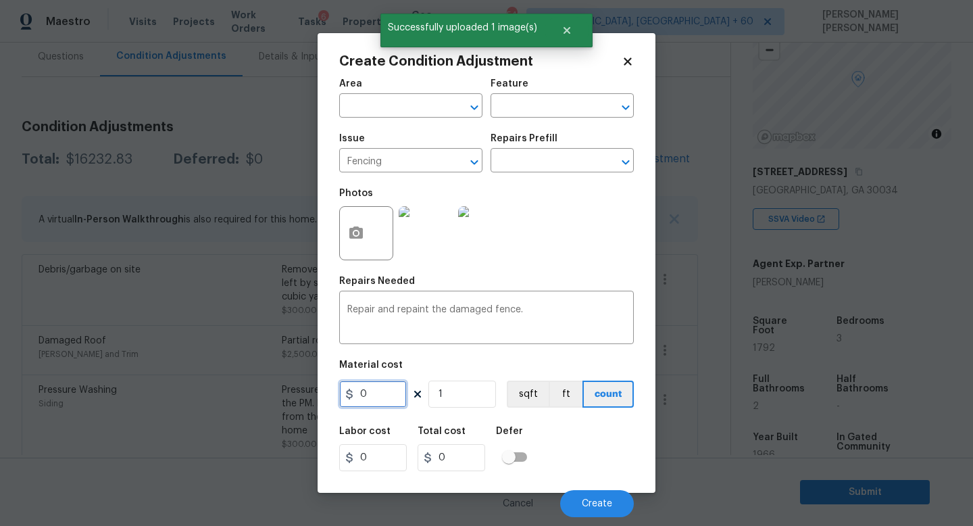
drag, startPoint x: 377, startPoint y: 394, endPoint x: 299, endPoint y: 394, distance: 78.4
click at [307, 394] on div "Create Condition Adjustment Area ​ Feature ​ Issue Fencing ​ Repairs Prefill ​ …" at bounding box center [486, 263] width 973 height 526
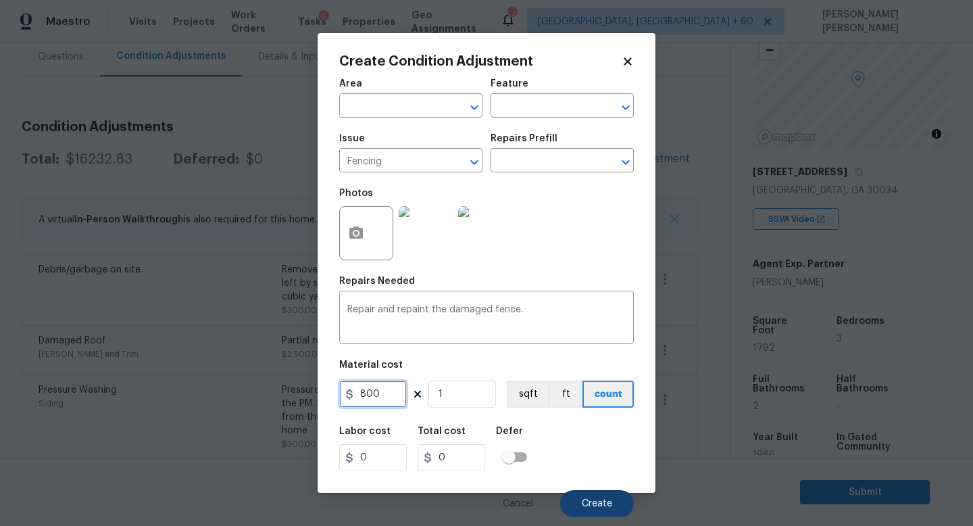
type input "800"
click at [610, 508] on span "Create" at bounding box center [597, 504] width 30 height 10
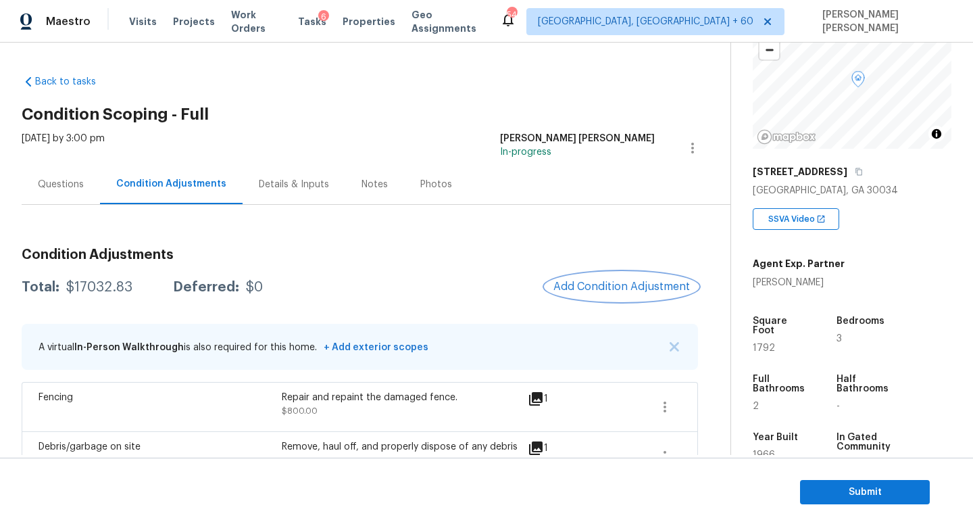
scroll to position [0, 0]
copy div "$17032.83"
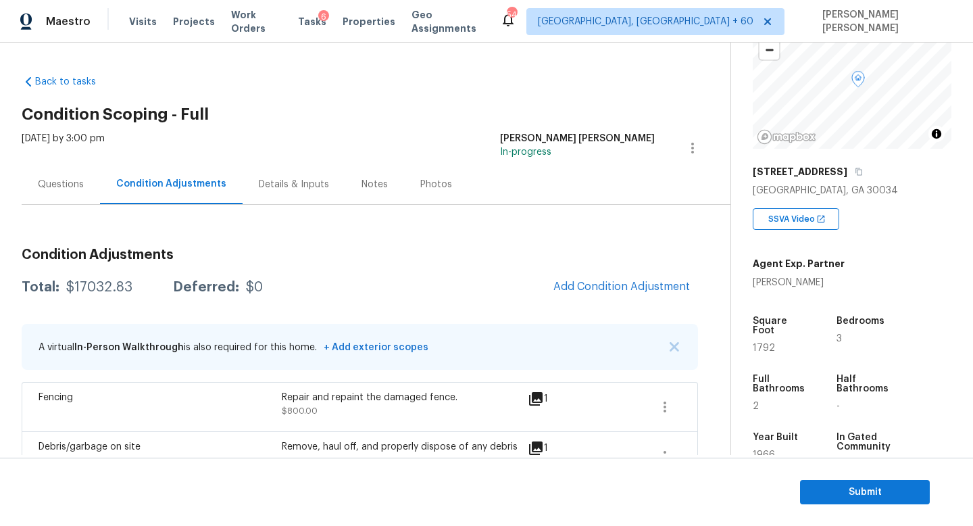
click at [63, 183] on div "Questions" at bounding box center [61, 185] width 46 height 14
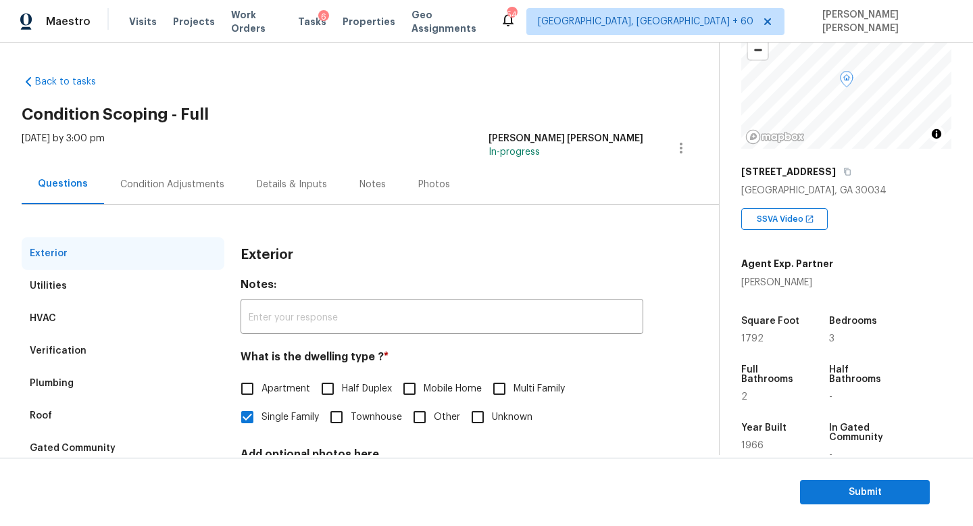
click at [47, 363] on div "Verification" at bounding box center [123, 351] width 203 height 32
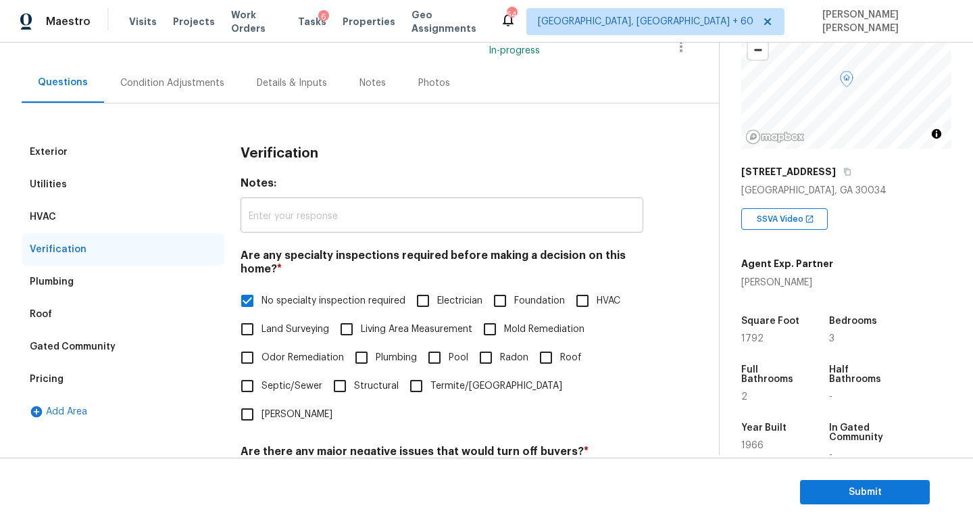
scroll to position [251, 0]
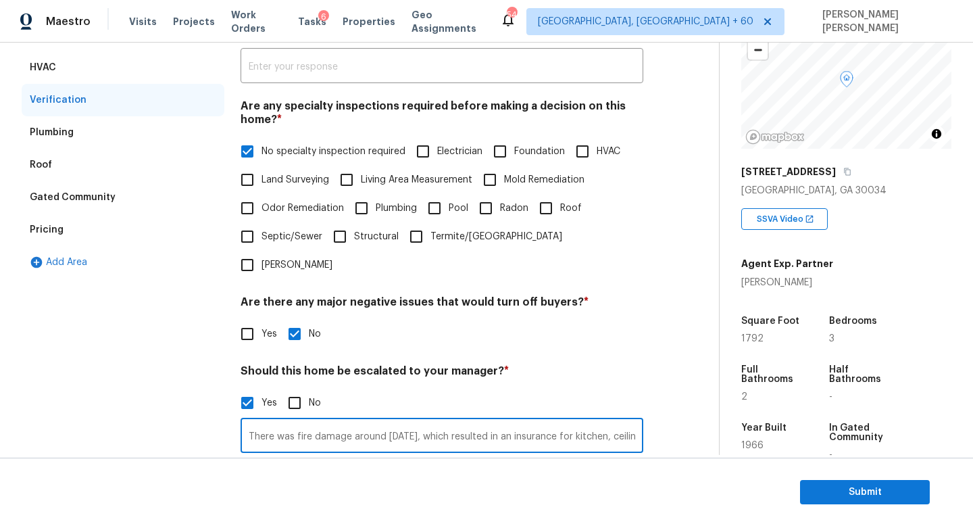
click at [341, 421] on input "There was fire damage around 2022, which resulted in an insurance for kitchen, …" at bounding box center [442, 437] width 403 height 32
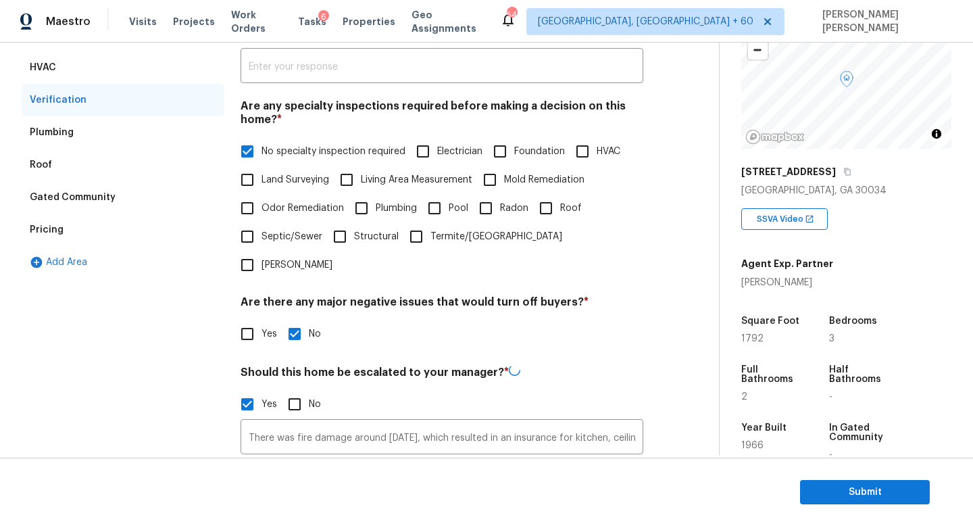
click at [128, 335] on div "Exterior Utilities HVAC Verification Plumbing Roof Gated Community Pricing Add …" at bounding box center [123, 315] width 203 height 658
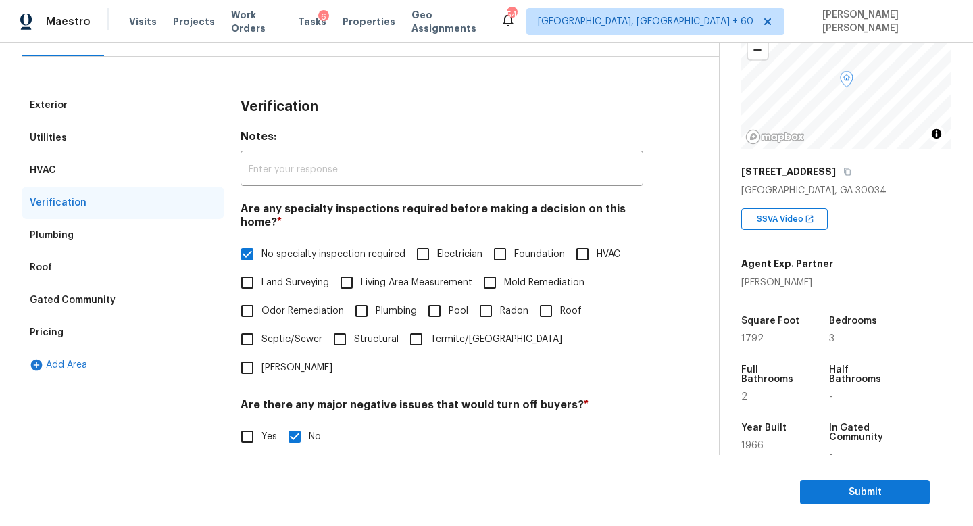
scroll to position [151, 0]
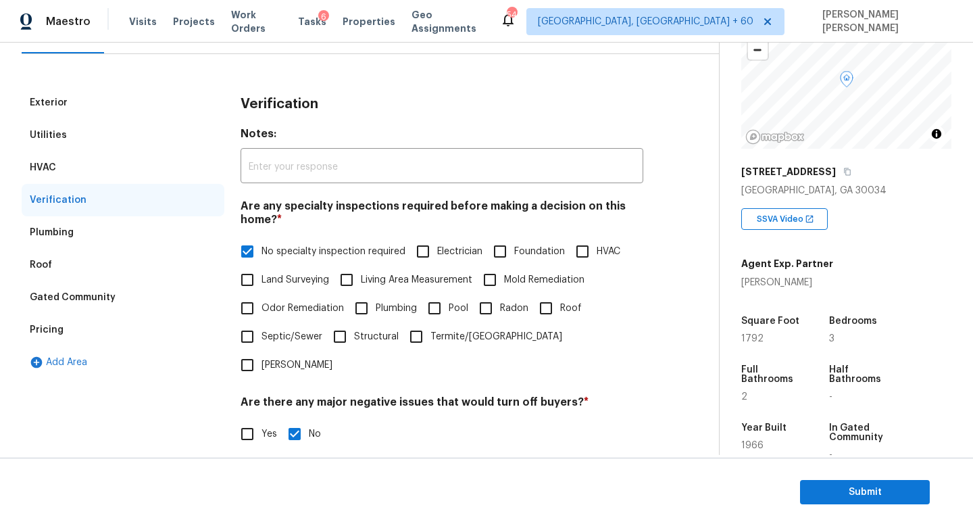
click at [245, 253] on input "No specialty inspection required" at bounding box center [247, 251] width 28 height 28
checkbox input "false"
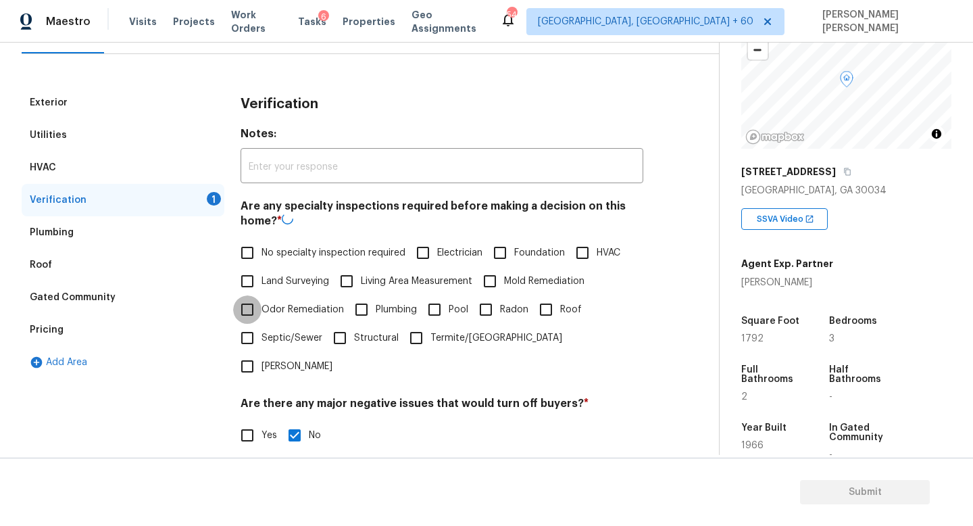
click at [239, 322] on input "Odor Remediation" at bounding box center [247, 309] width 28 height 28
checkbox input "true"
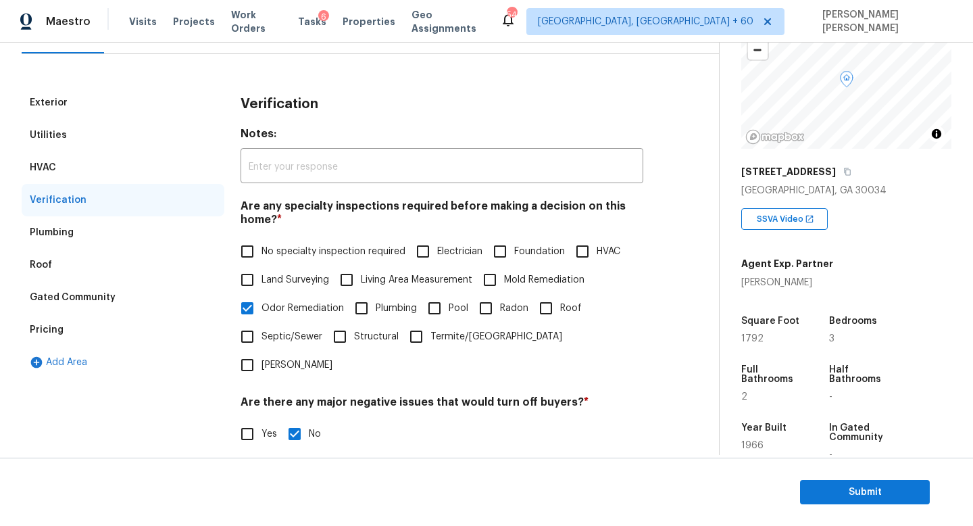
click at [82, 336] on div "Pricing" at bounding box center [123, 330] width 203 height 32
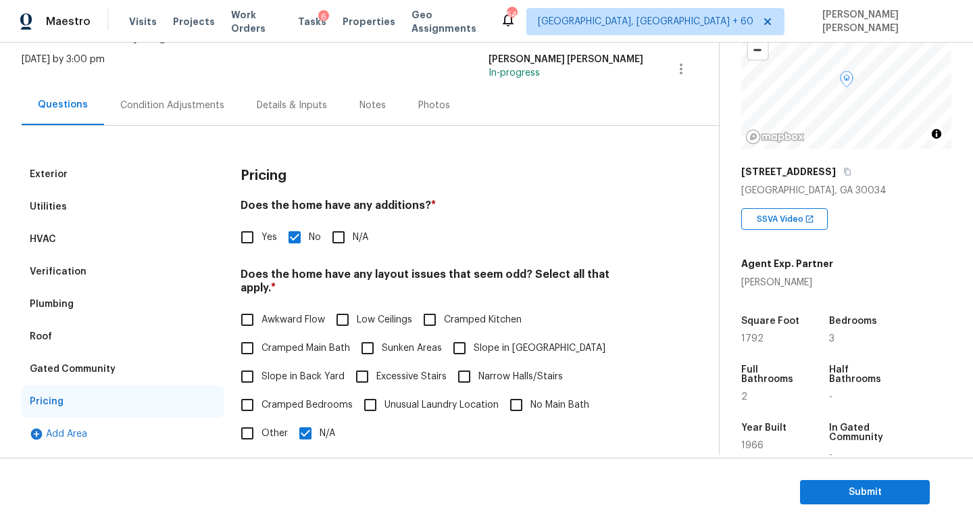
scroll to position [0, 0]
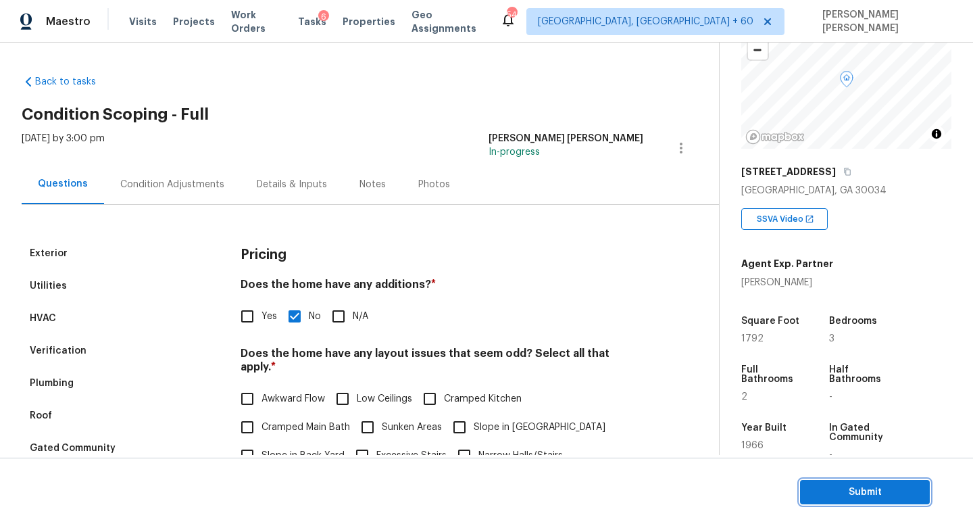
click at [854, 496] on span "Submit" at bounding box center [865, 492] width 108 height 17
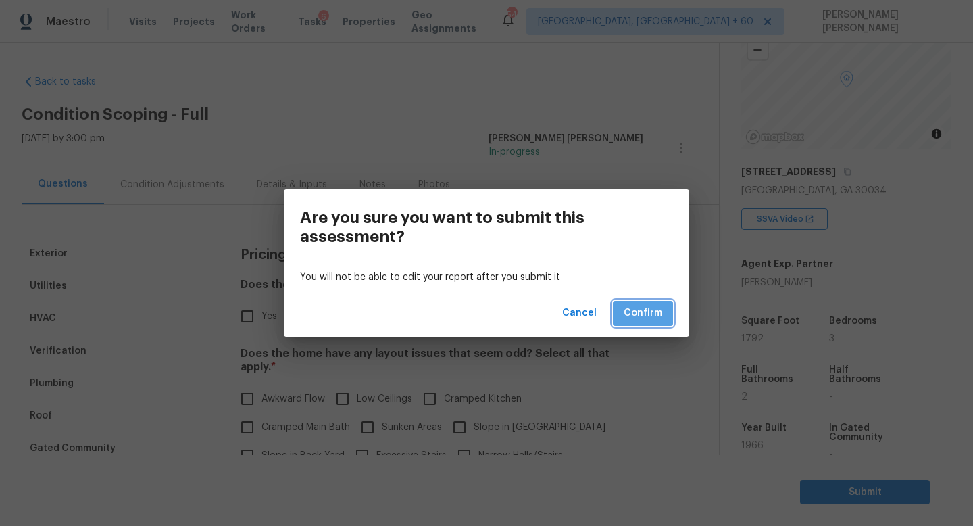
click at [647, 313] on span "Confirm" at bounding box center [643, 313] width 39 height 17
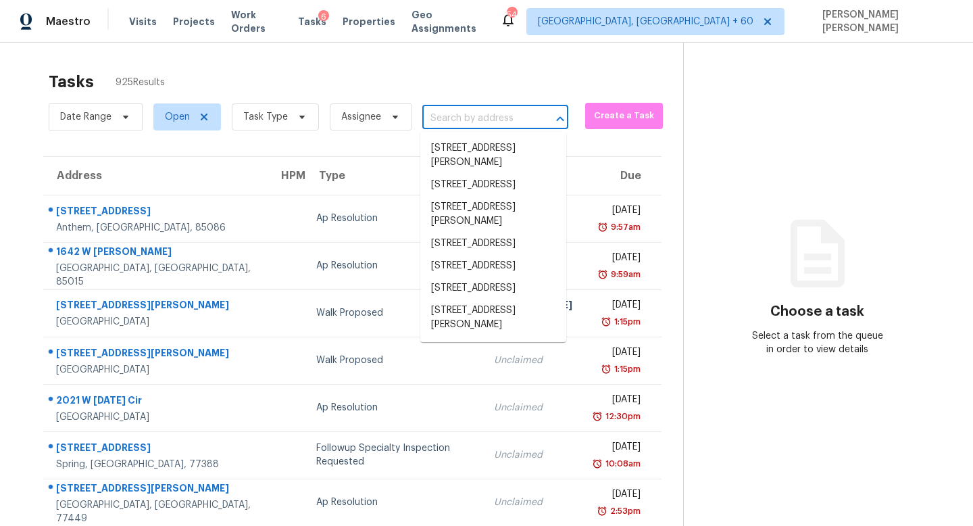
click at [481, 109] on input "text" at bounding box center [476, 118] width 108 height 21
paste input "670 Rockport Dr Clayton, NC, 27527"
type input "670 Rockport Dr Clayton, NC, 27527"
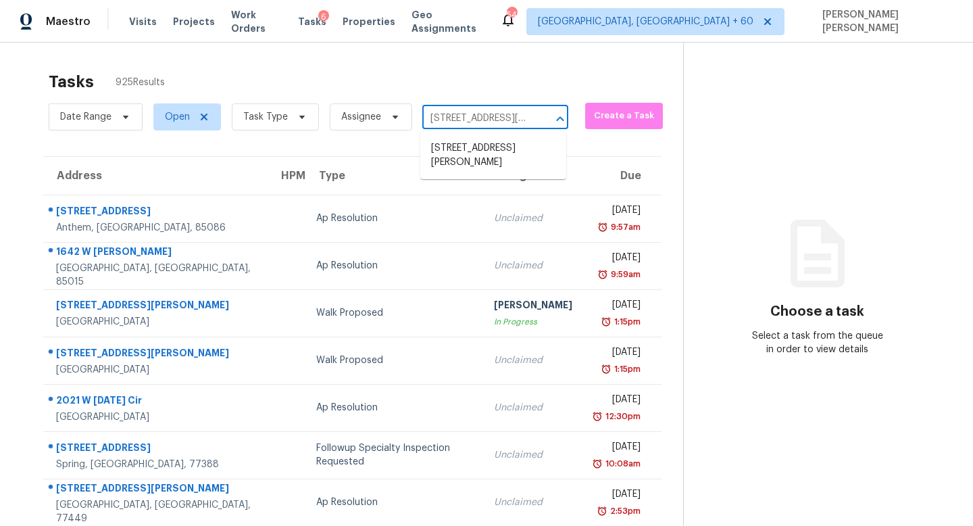
scroll to position [0, 59]
click at [476, 143] on li "670 Rockport Dr, Clayton, NC 27527" at bounding box center [493, 155] width 146 height 36
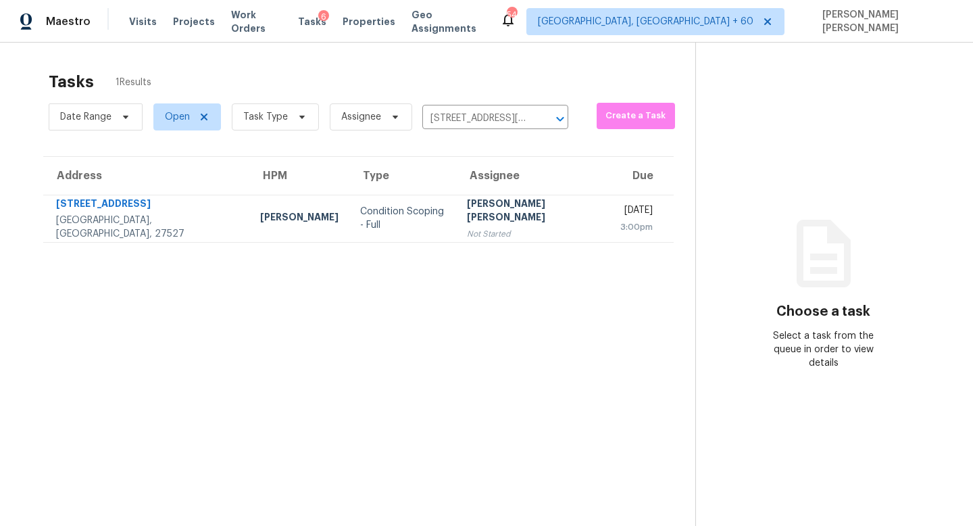
click at [486, 216] on div "[PERSON_NAME] [PERSON_NAME]" at bounding box center [532, 212] width 131 height 30
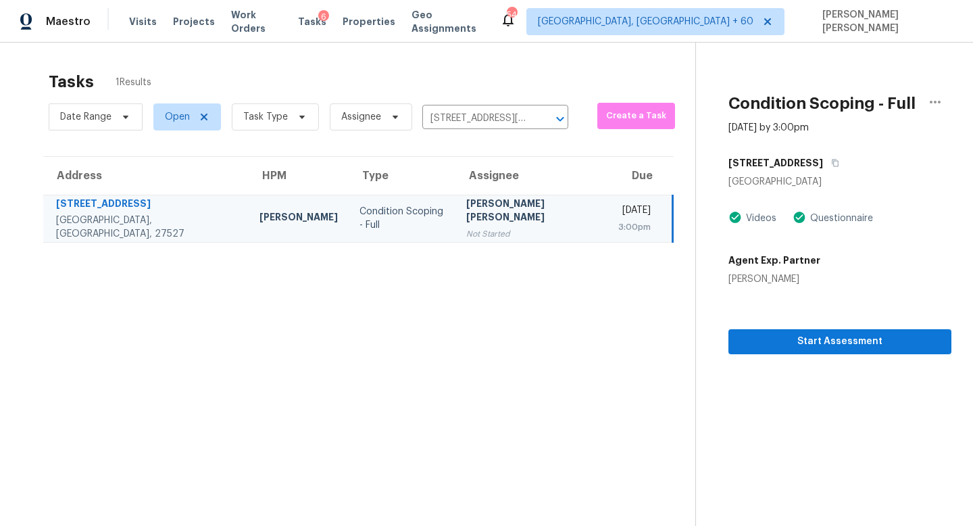
click at [776, 355] on section "Condition Scoping - Full Sep 17th 2025 by 3:00pm 670 Rockport Dr Clayton, NC 27…" at bounding box center [823, 306] width 256 height 526
click at [787, 346] on span "Start Assessment" at bounding box center [839, 341] width 201 height 17
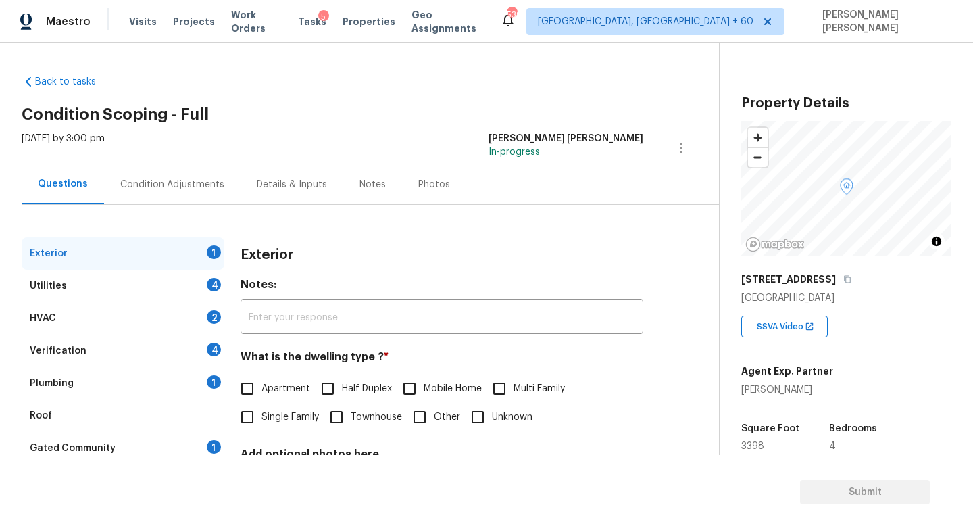
click at [176, 183] on div "Condition Adjustments" at bounding box center [172, 185] width 104 height 14
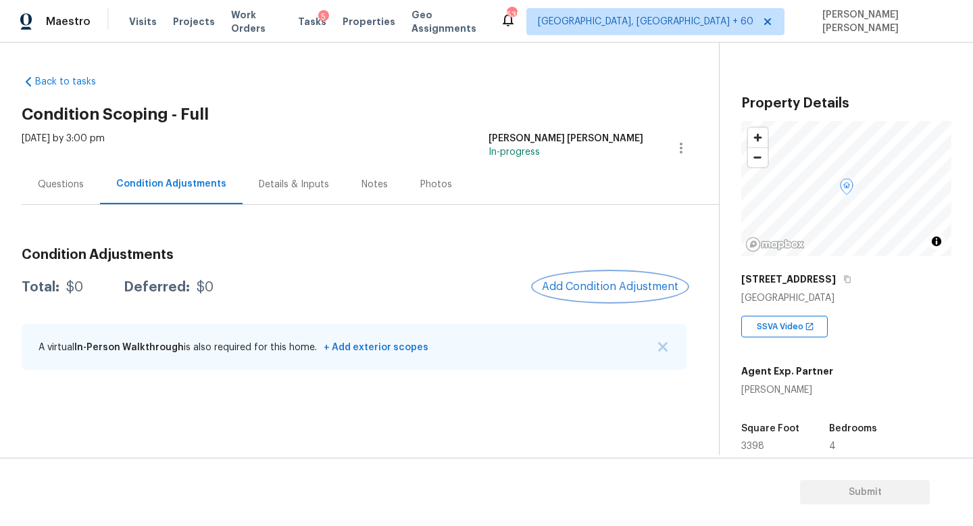
click at [622, 292] on span "Add Condition Adjustment" at bounding box center [610, 286] width 137 height 12
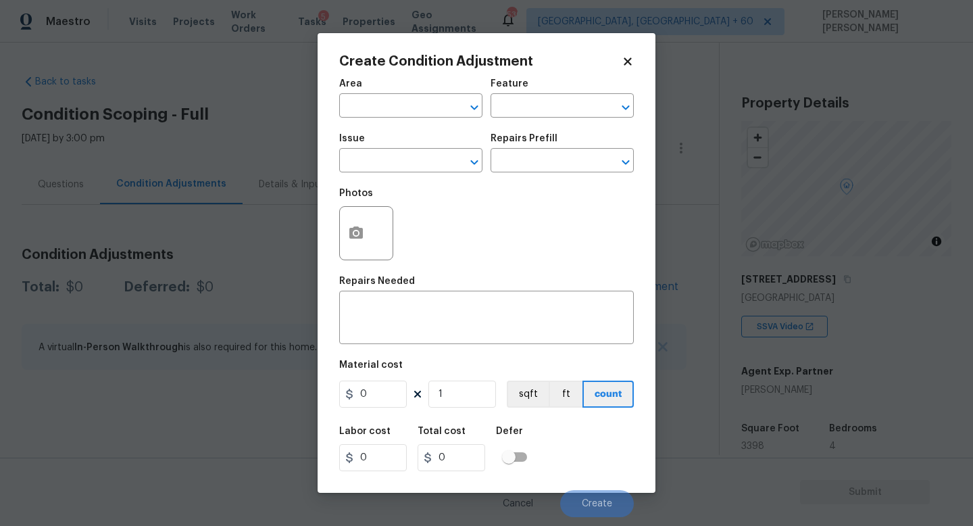
click at [414, 188] on div "Photos" at bounding box center [486, 224] width 295 height 88
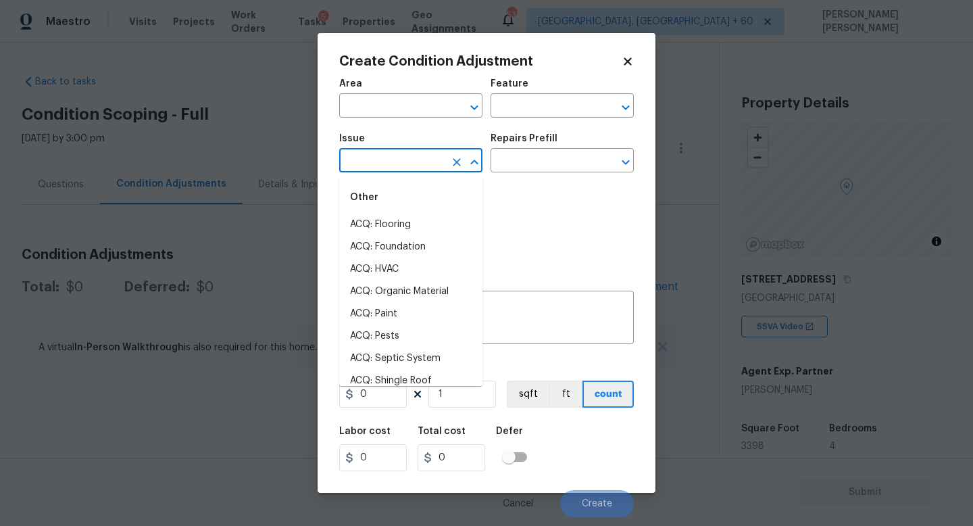
click at [399, 162] on input "text" at bounding box center [391, 161] width 105 height 21
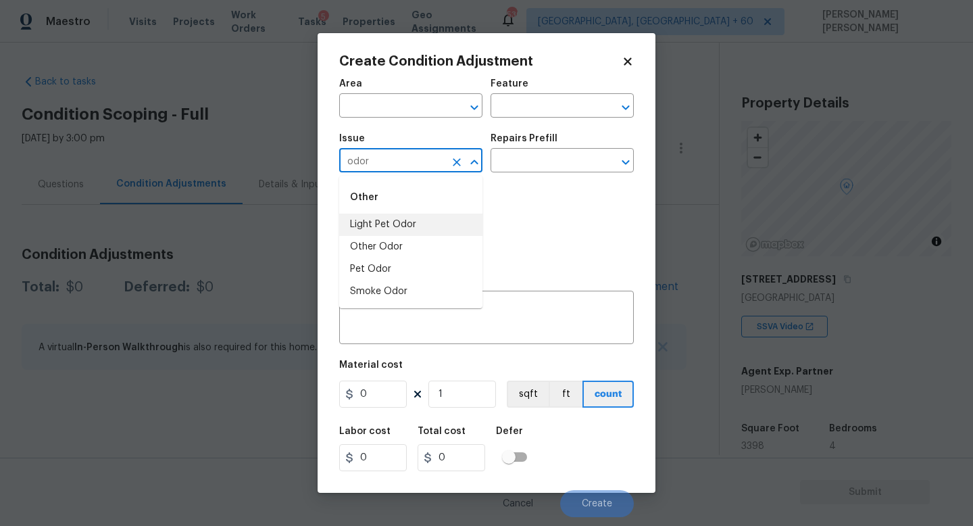
click at [408, 222] on li "Light Pet Odor" at bounding box center [410, 225] width 143 height 22
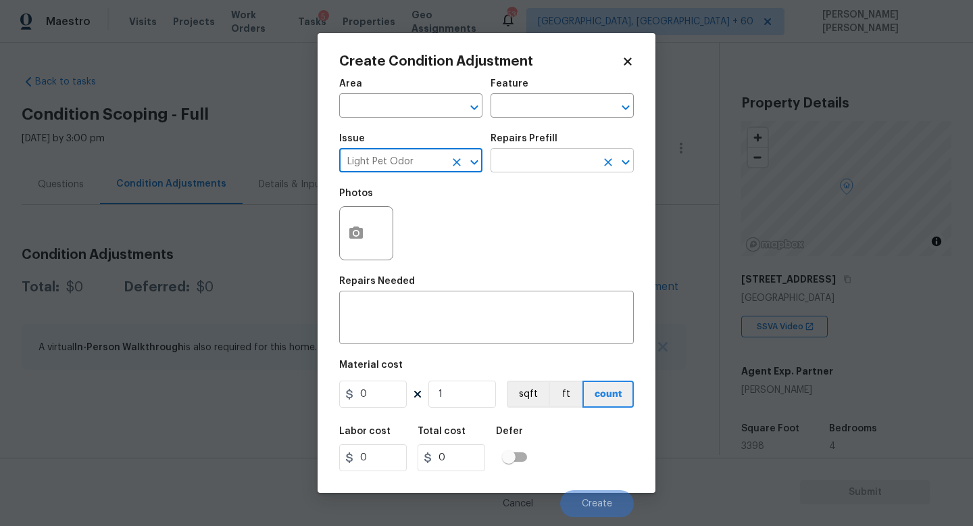
type input "Light Pet Odor"
click at [555, 160] on input "text" at bounding box center [543, 161] width 105 height 21
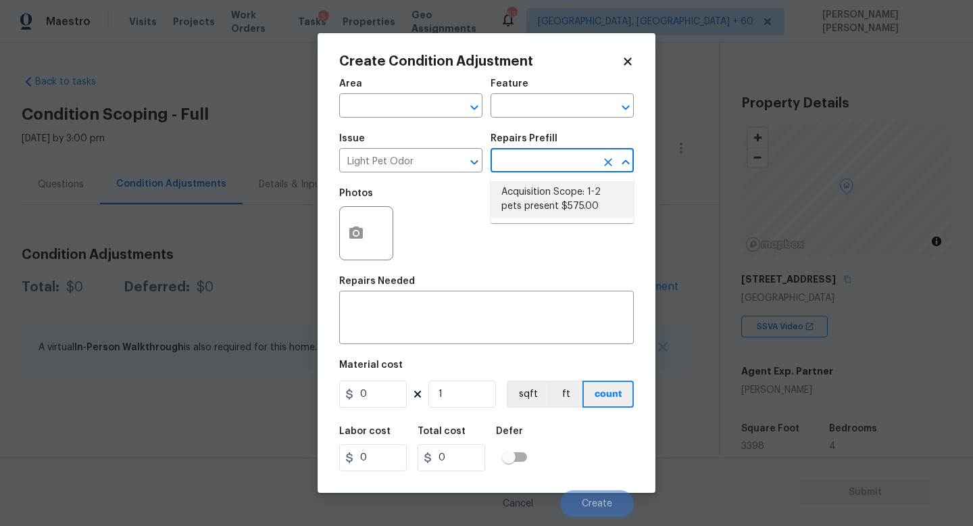
click at [566, 198] on li "Acquisition Scope: 1-2 pets present $575.00" at bounding box center [562, 199] width 143 height 36
type textarea "Acquisition Scope: 1-2 pets present"
type input "575"
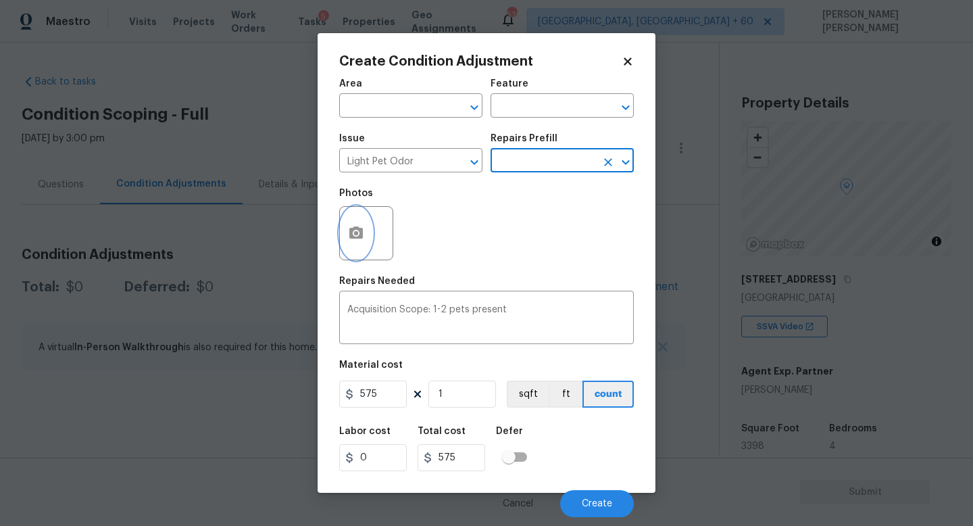
click at [360, 233] on icon "button" at bounding box center [356, 232] width 14 height 12
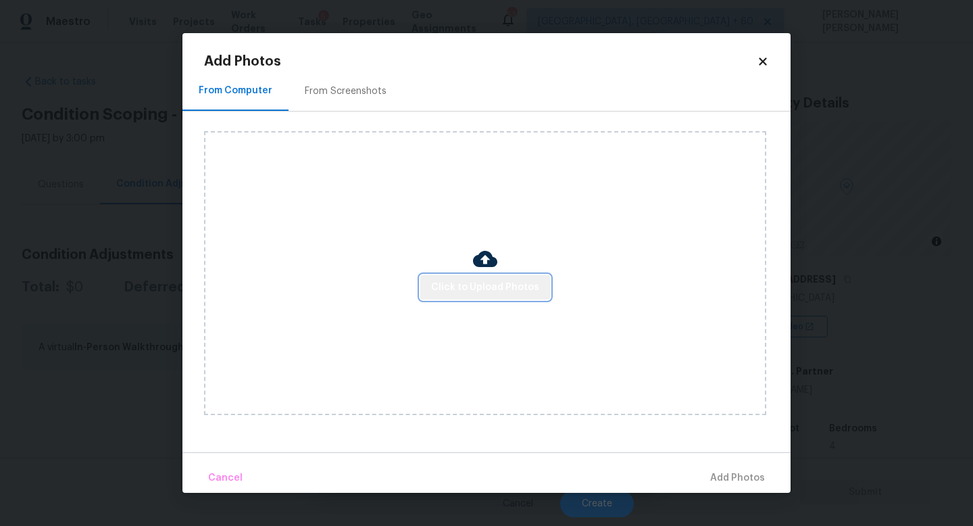
click at [526, 294] on span "Click to Upload Photos" at bounding box center [485, 287] width 108 height 17
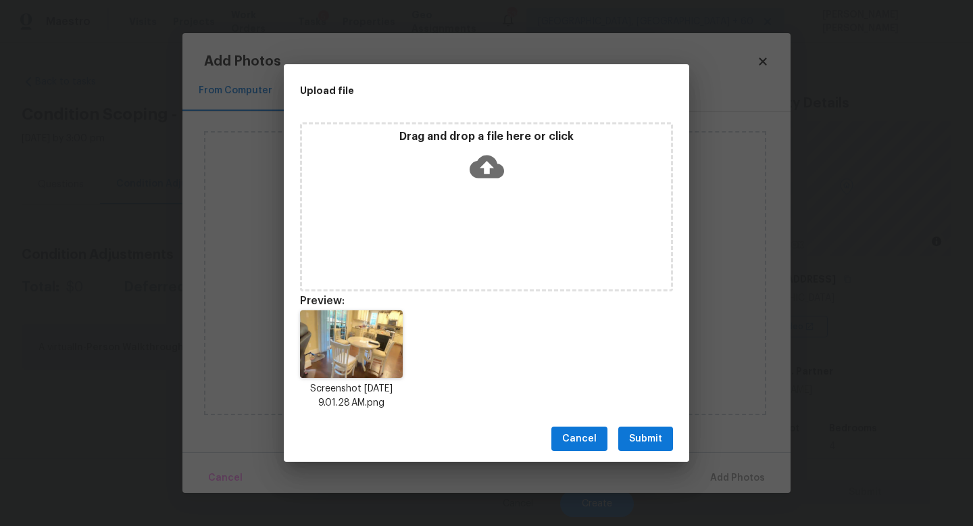
click at [645, 434] on span "Submit" at bounding box center [645, 438] width 33 height 17
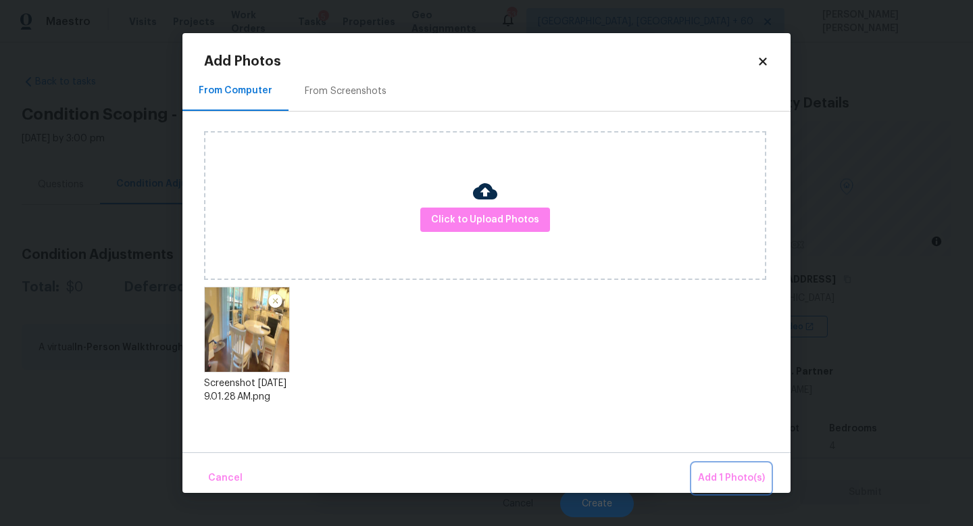
click at [711, 472] on span "Add 1 Photo(s)" at bounding box center [731, 478] width 67 height 17
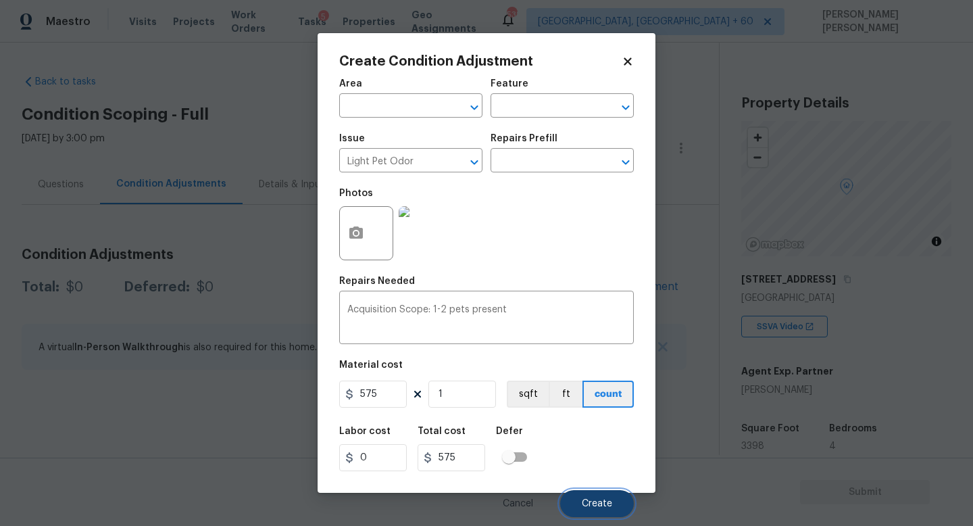
click at [591, 495] on button "Create" at bounding box center [597, 503] width 74 height 27
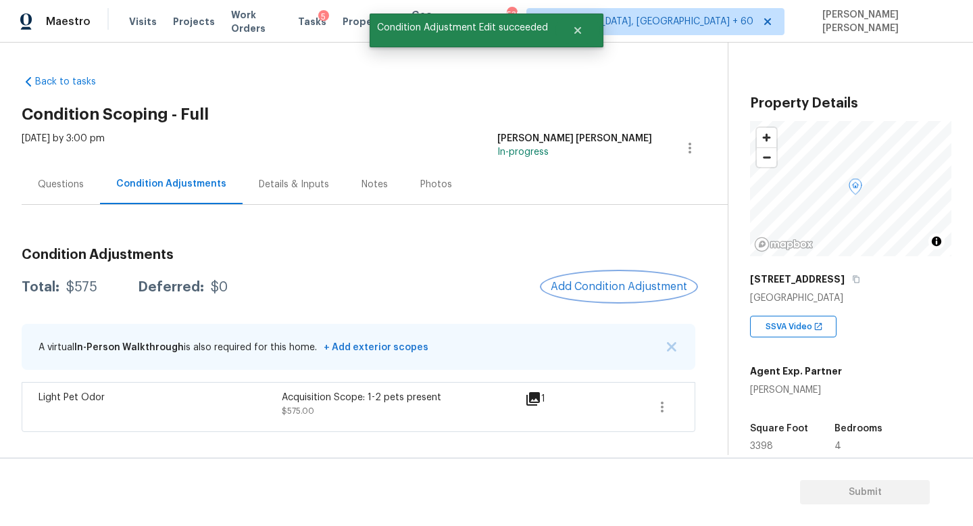
click at [643, 282] on span "Add Condition Adjustment" at bounding box center [619, 286] width 137 height 12
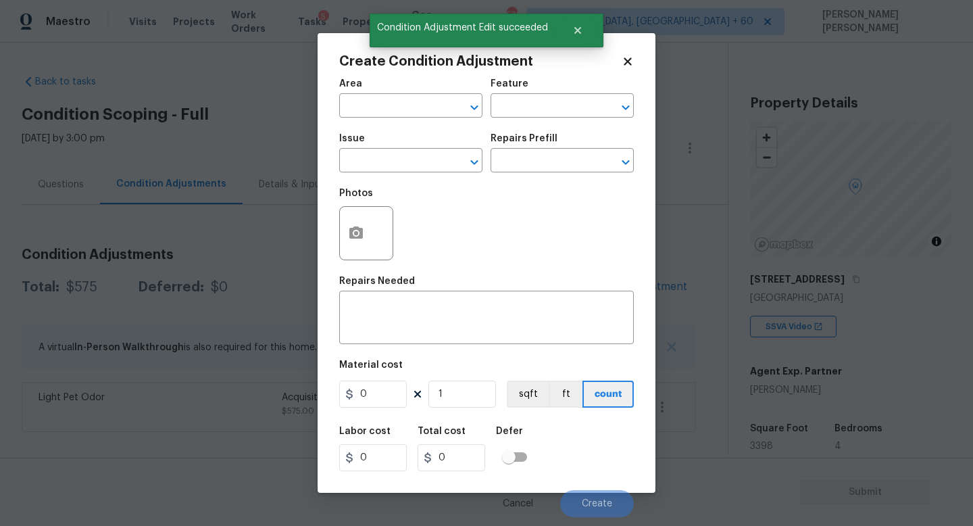
click at [224, 173] on body "Maestro Visits Projects Work Orders Tasks 5 Properties Geo Assignments 538 Knox…" at bounding box center [486, 263] width 973 height 526
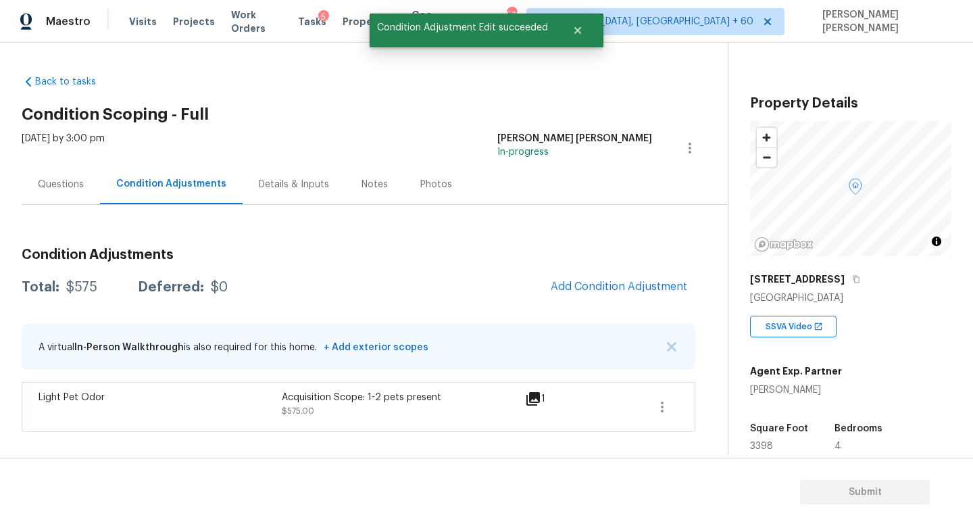
click at [68, 202] on div "Questions" at bounding box center [61, 184] width 78 height 40
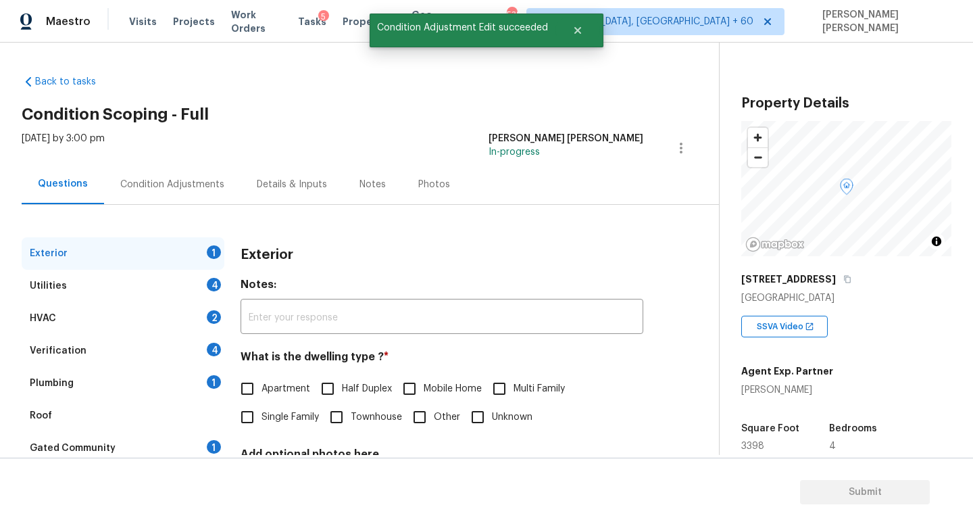
scroll to position [125, 0]
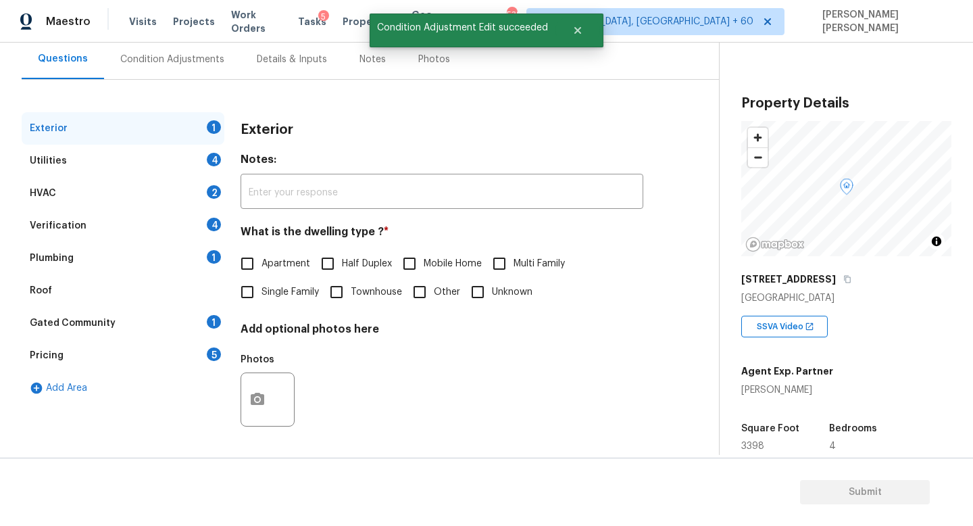
click at [100, 349] on div "Pricing 5" at bounding box center [123, 355] width 203 height 32
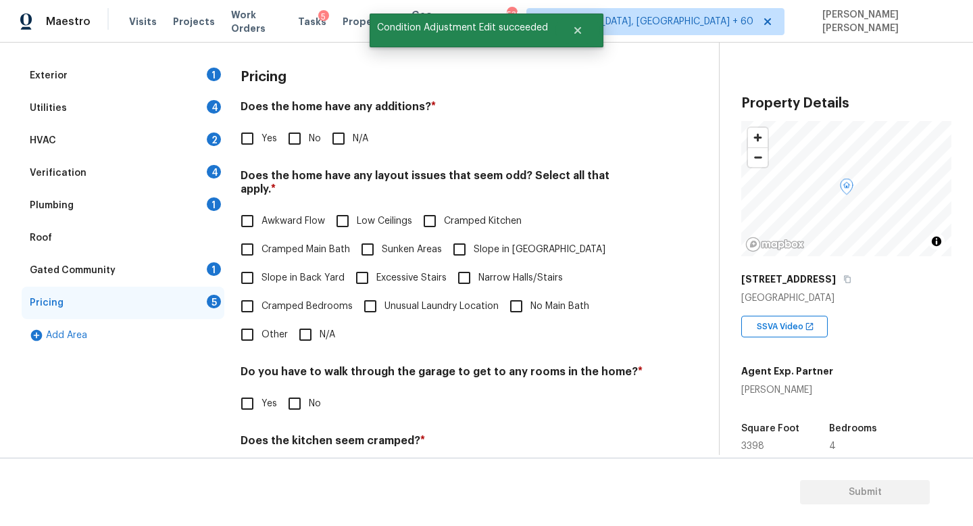
scroll to position [183, 0]
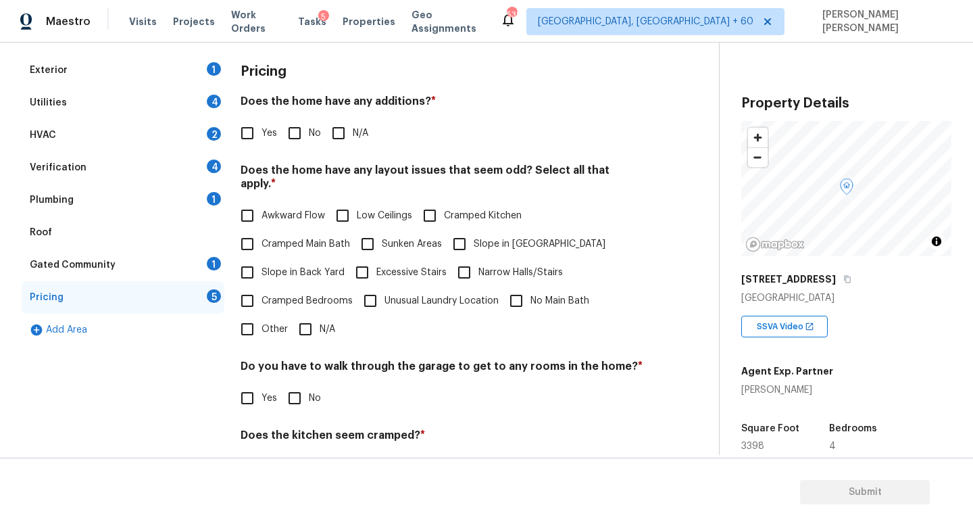
click at [253, 264] on input "Slope in Back Yard" at bounding box center [247, 272] width 28 height 28
checkbox input "true"
click at [482, 243] on label "Slope in Front Yard" at bounding box center [525, 244] width 160 height 28
click at [474, 243] on input "Slope in Front Yard" at bounding box center [459, 244] width 28 height 28
checkbox input "true"
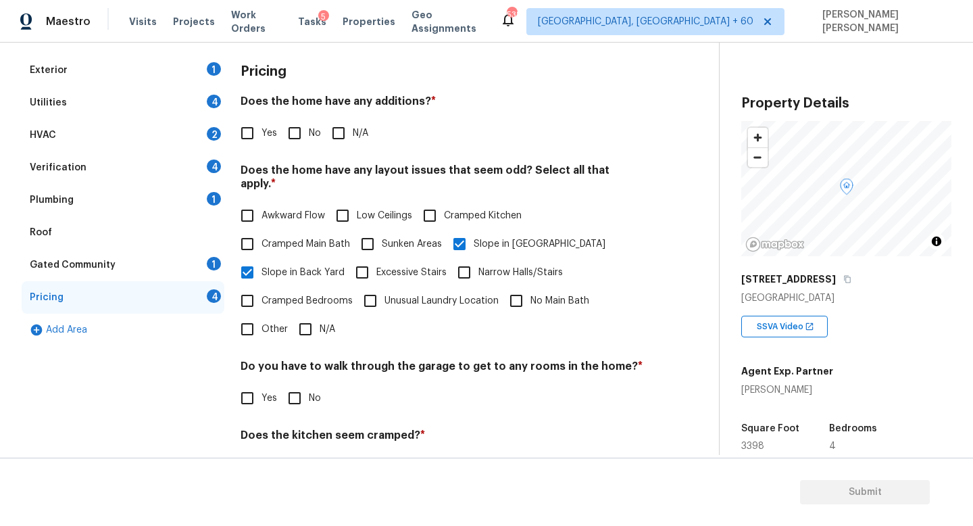
click at [301, 141] on input "No" at bounding box center [294, 133] width 28 height 28
checkbox input "true"
click at [150, 264] on div "Gated Community 1" at bounding box center [123, 265] width 203 height 32
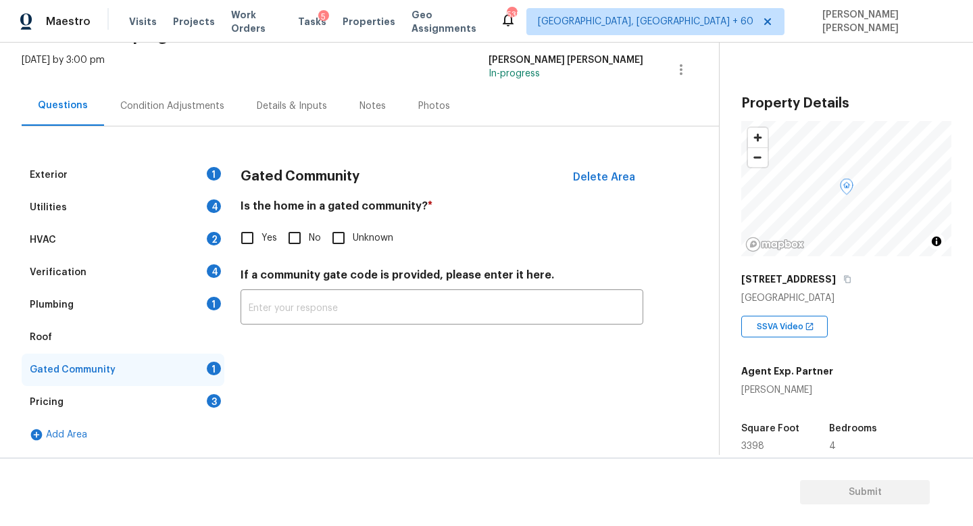
scroll to position [78, 0]
click at [293, 237] on input "No" at bounding box center [294, 238] width 28 height 28
checkbox input "true"
click at [178, 310] on div "Plumbing 1" at bounding box center [123, 305] width 203 height 32
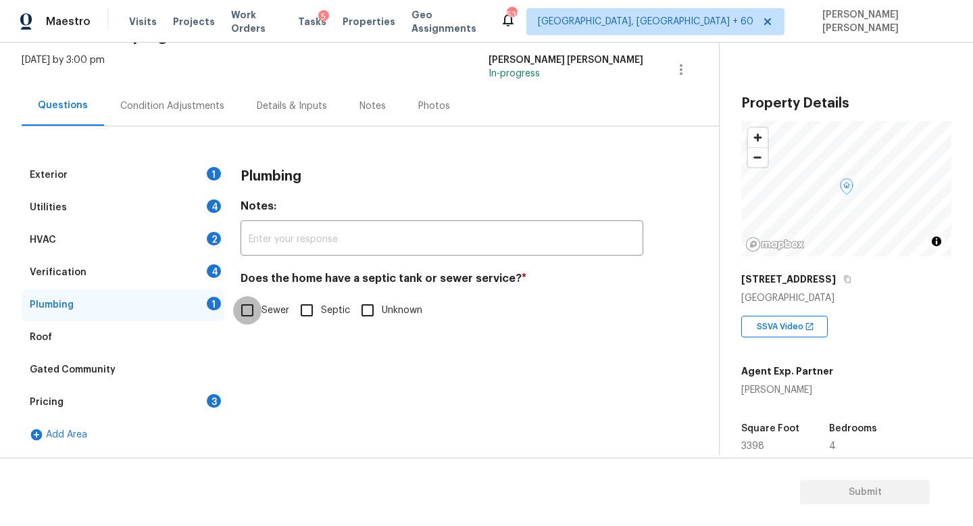
click at [260, 314] on input "Sewer" at bounding box center [247, 310] width 28 height 28
checkbox input "true"
click at [314, 313] on input "Septic" at bounding box center [307, 310] width 28 height 28
checkbox input "true"
checkbox input "false"
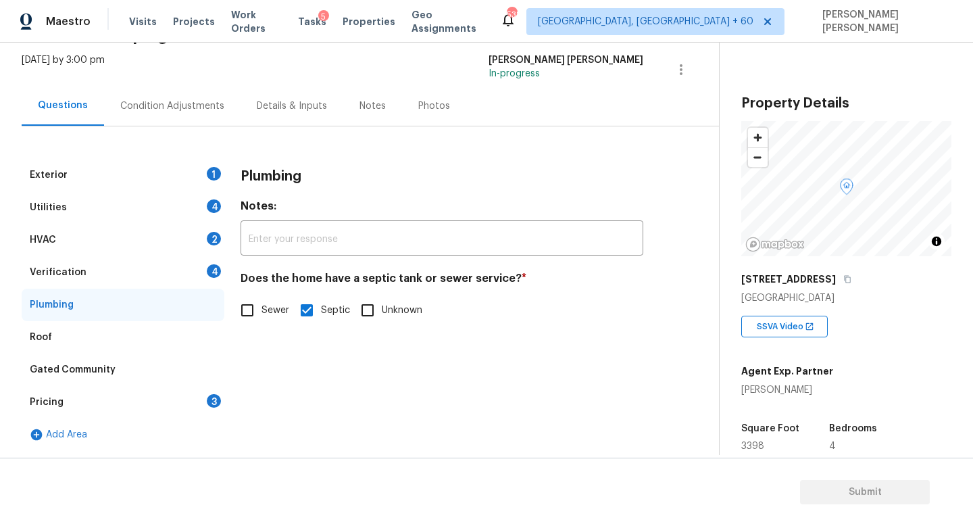
click at [127, 161] on div "Exterior 1" at bounding box center [123, 175] width 203 height 32
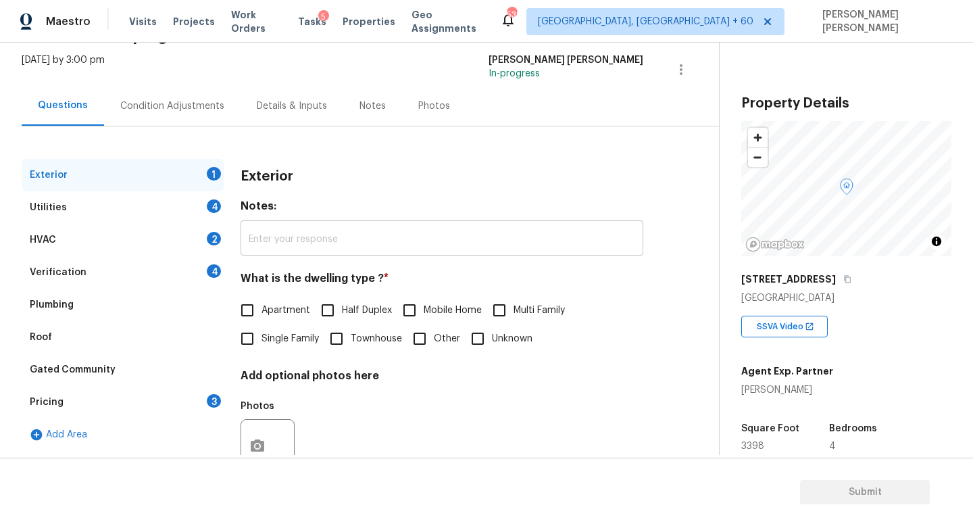
scroll to position [125, 0]
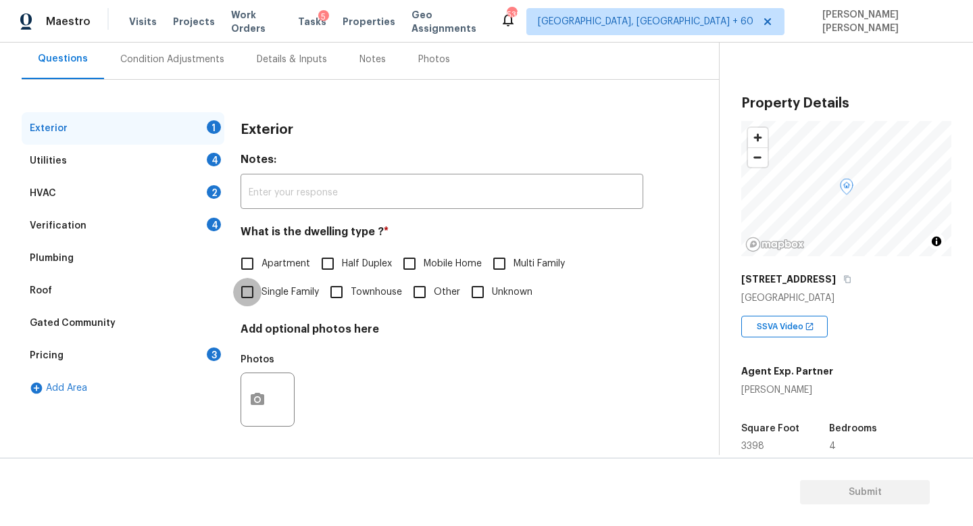
click at [250, 297] on input "Single Family" at bounding box center [247, 292] width 28 height 28
checkbox input "true"
click at [168, 169] on div "Utilities 4" at bounding box center [123, 161] width 203 height 32
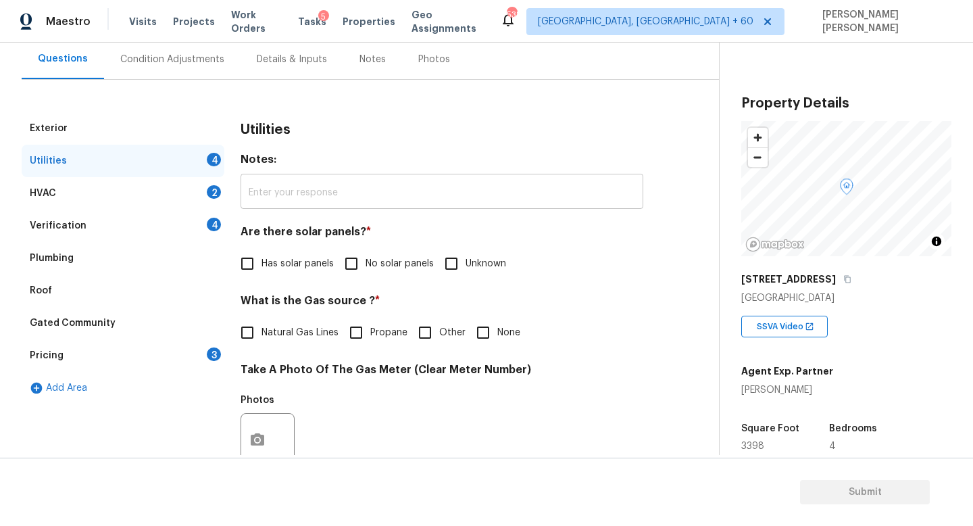
scroll to position [128, 0]
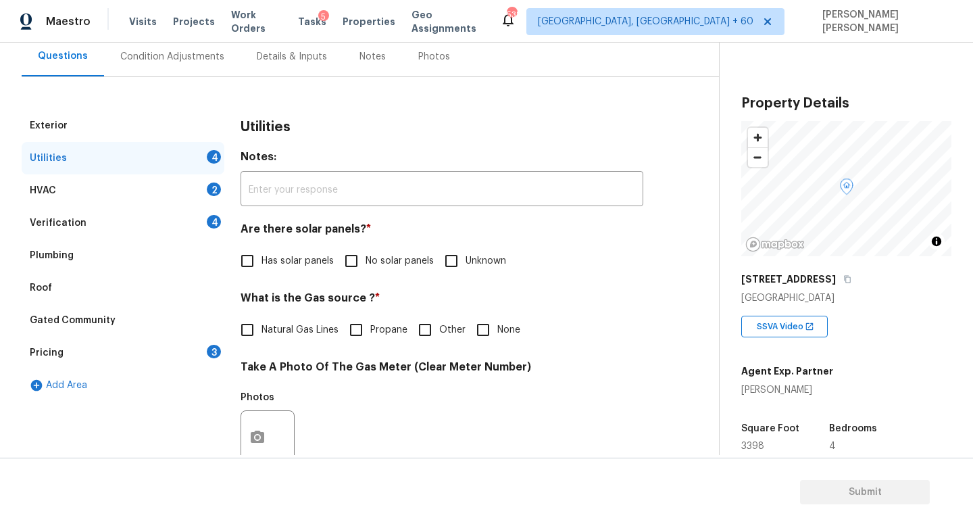
click at [347, 260] on input "No solar panels" at bounding box center [351, 261] width 28 height 28
checkbox input "true"
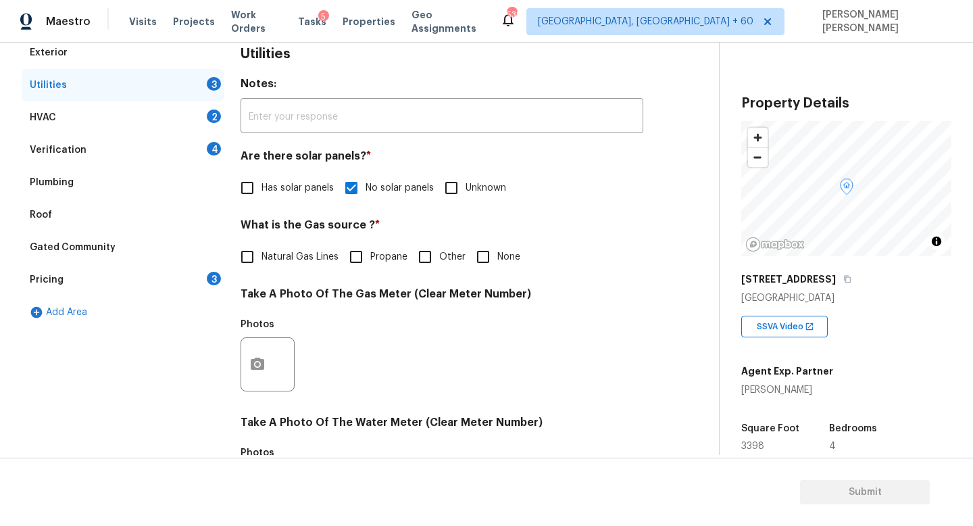
scroll to position [249, 0]
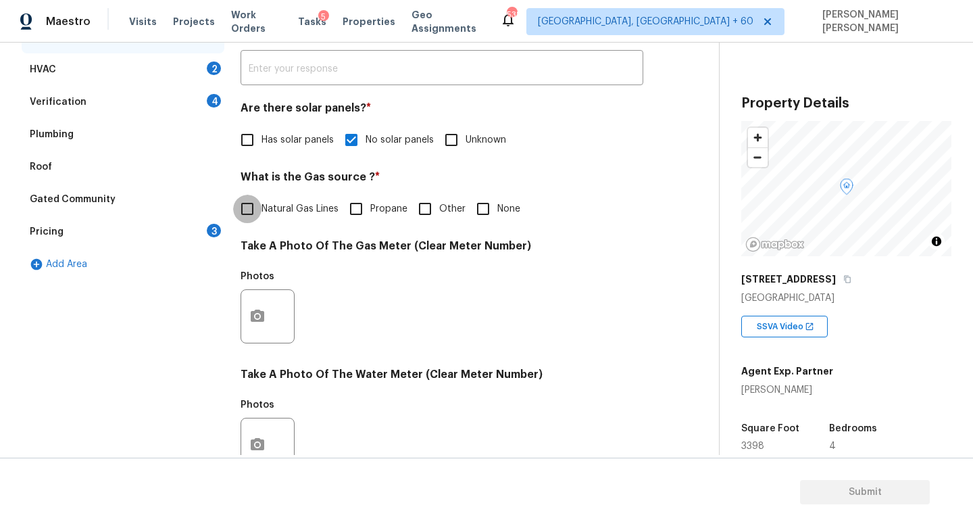
click at [235, 195] on input "Natural Gas Lines" at bounding box center [247, 209] width 28 height 28
checkbox input "true"
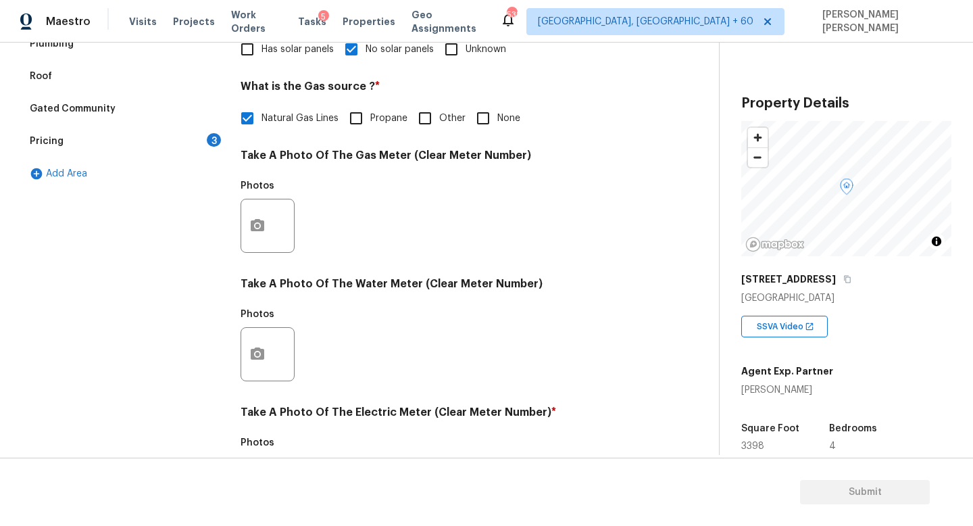
scroll to position [472, 0]
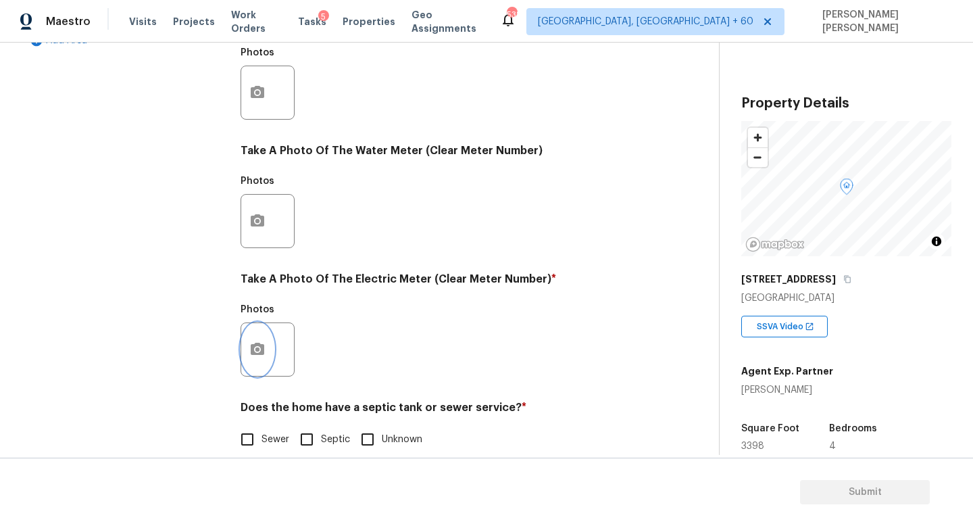
click at [260, 360] on button "button" at bounding box center [257, 349] width 32 height 53
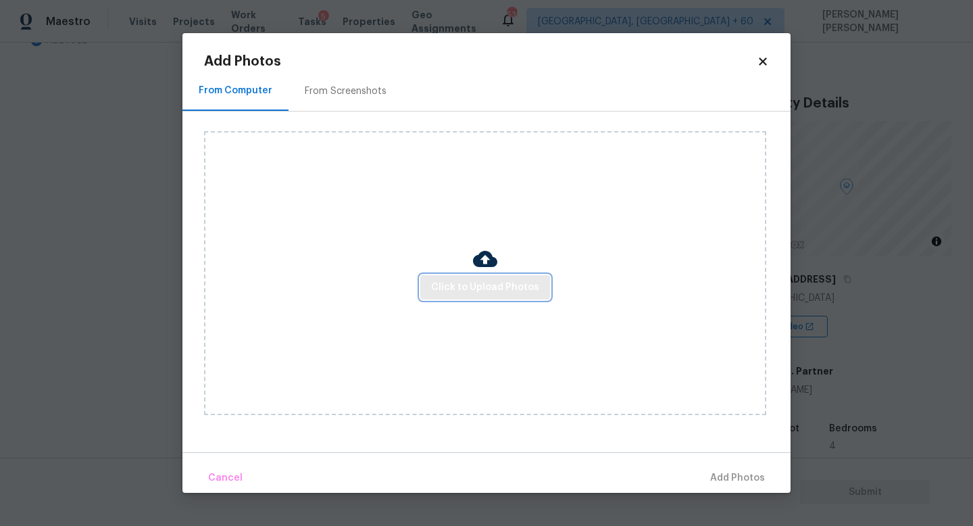
click at [499, 289] on span "Click to Upload Photos" at bounding box center [485, 287] width 108 height 17
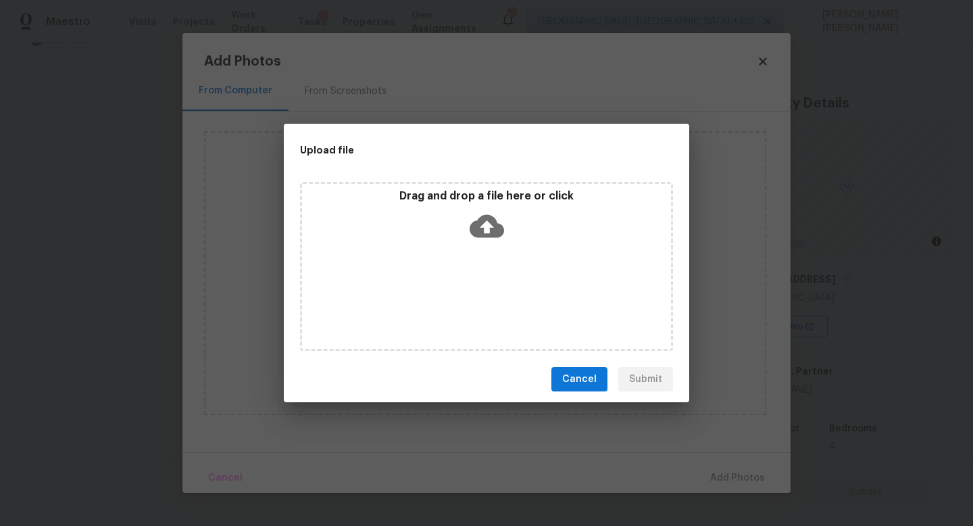
click at [489, 230] on icon at bounding box center [487, 226] width 34 height 34
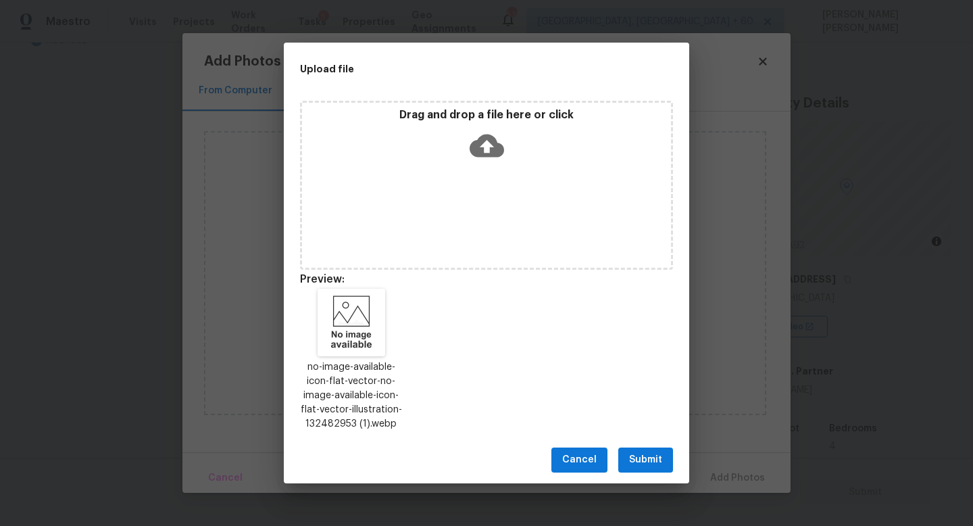
click at [647, 464] on span "Submit" at bounding box center [645, 459] width 33 height 17
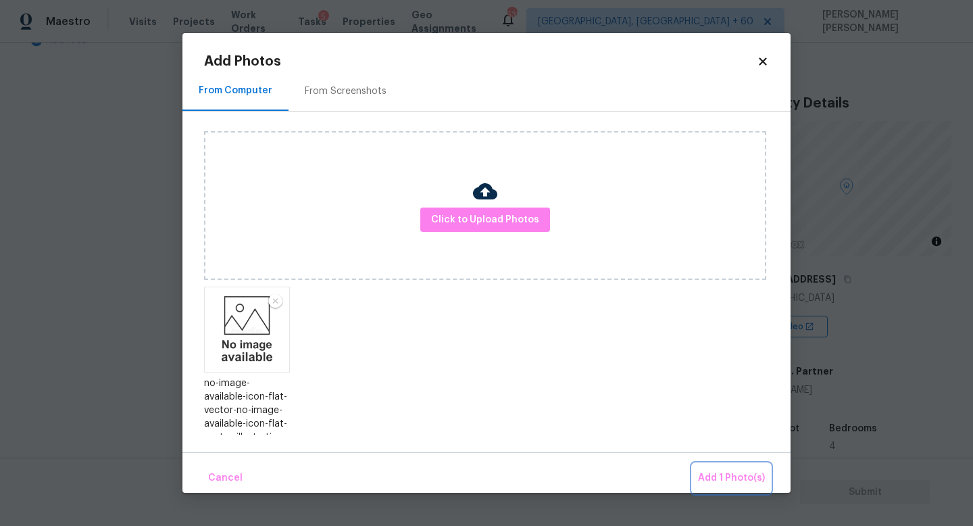
click at [731, 466] on button "Add 1 Photo(s)" at bounding box center [732, 478] width 78 height 29
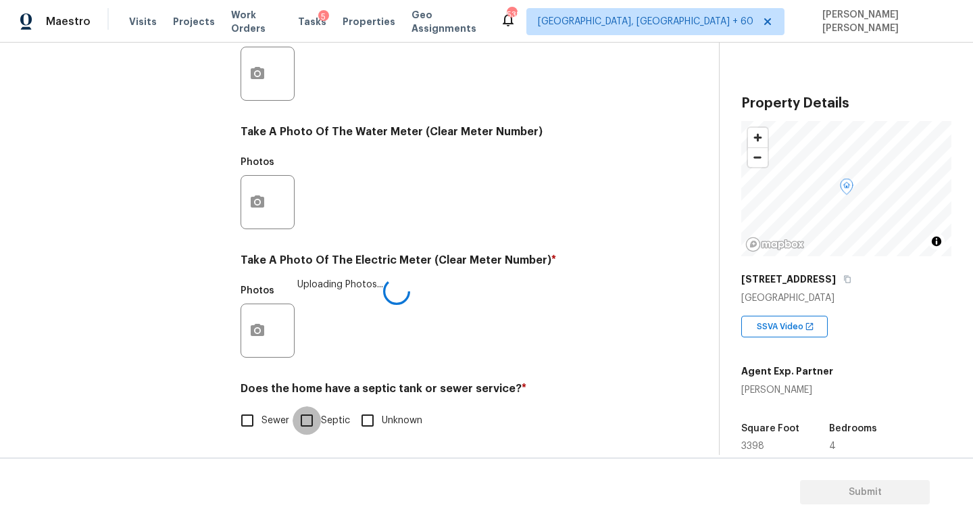
click at [305, 419] on input "Septic" at bounding box center [307, 420] width 28 height 28
checkbox input "true"
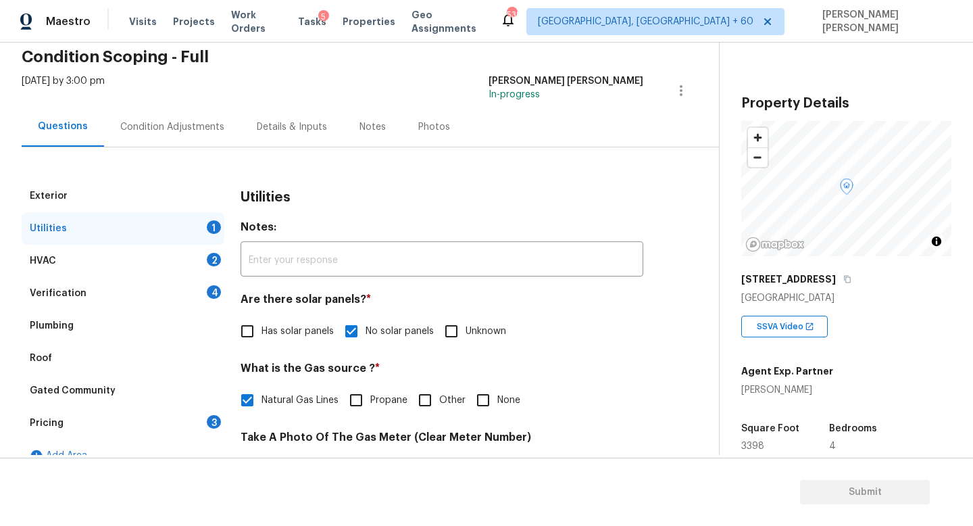
scroll to position [56, 0]
click at [201, 276] on div "HVAC 2" at bounding box center [123, 262] width 203 height 32
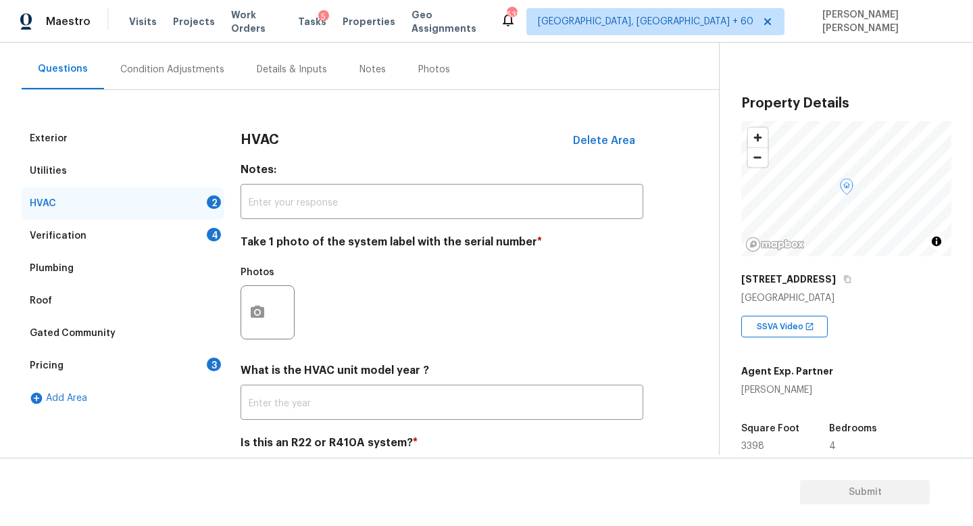
scroll to position [126, 0]
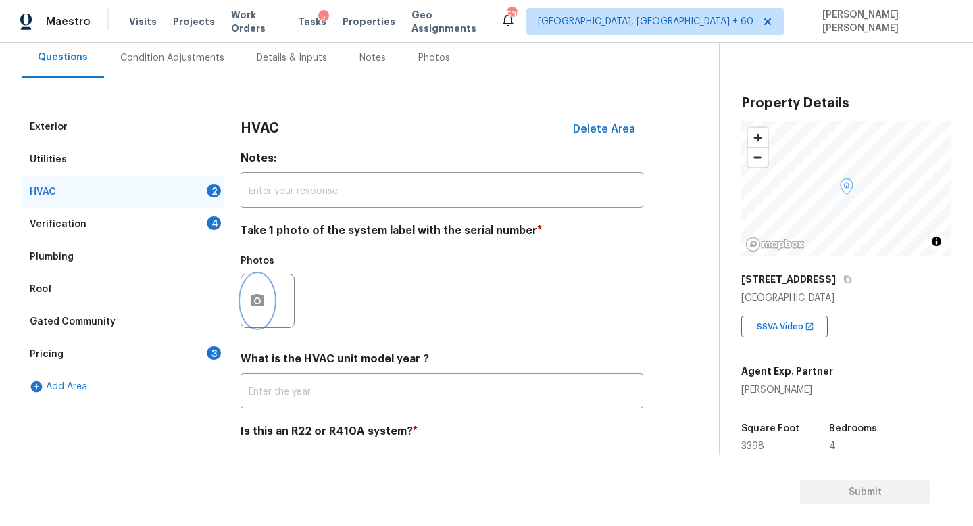
click at [267, 287] on button "button" at bounding box center [257, 300] width 32 height 53
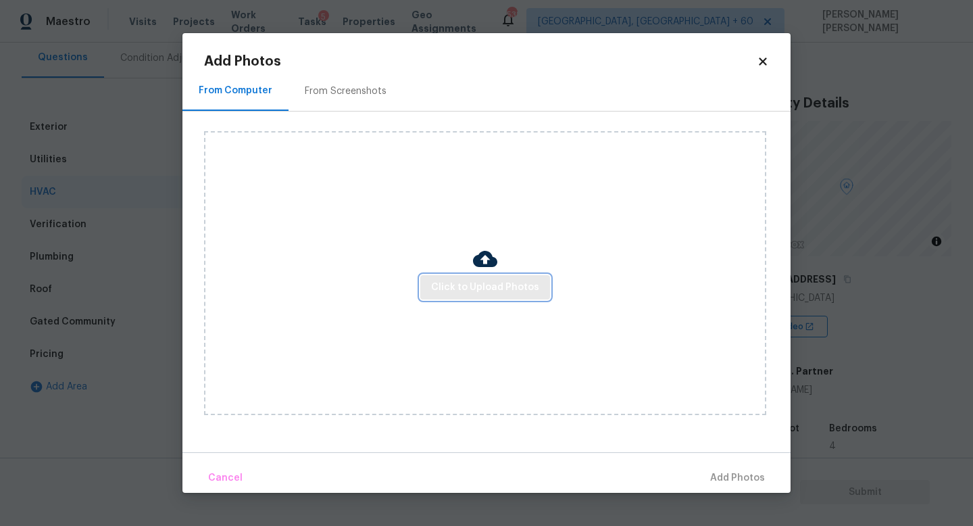
click at [497, 299] on button "Click to Upload Photos" at bounding box center [485, 287] width 130 height 25
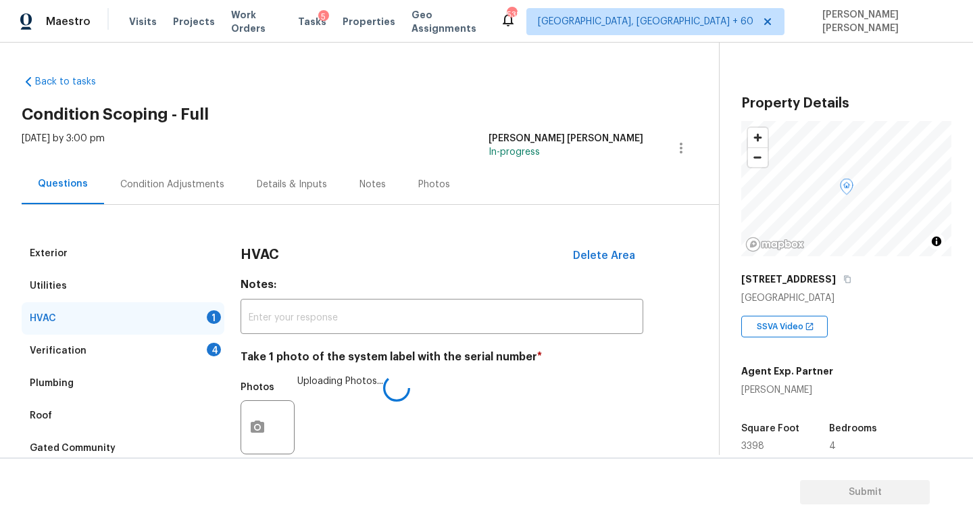
scroll to position [170, 0]
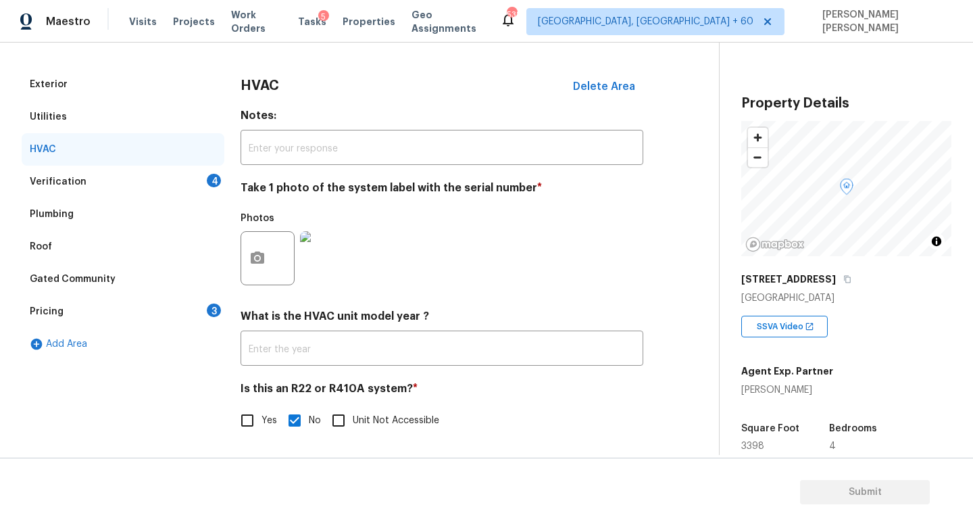
click at [138, 162] on div "HVAC" at bounding box center [123, 149] width 203 height 32
click at [140, 169] on div "Verification 4" at bounding box center [123, 182] width 203 height 32
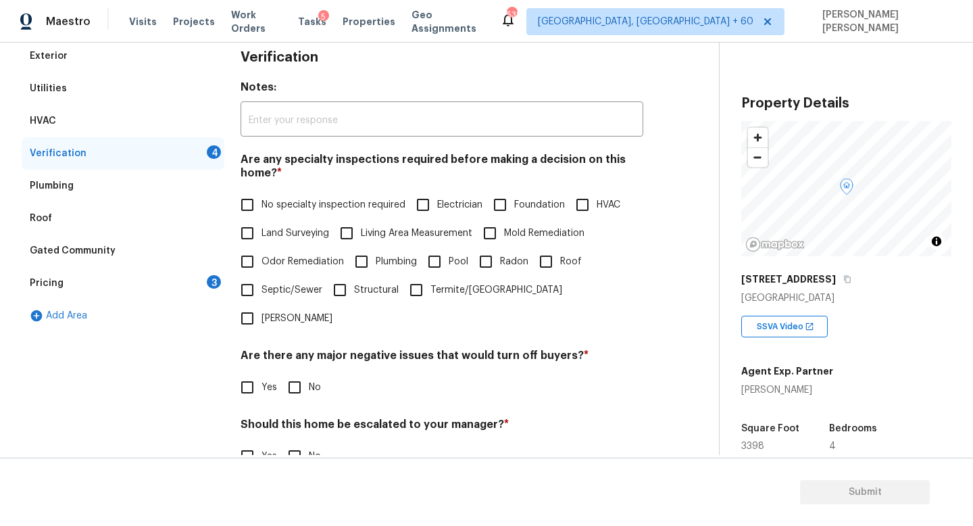
scroll to position [200, 0]
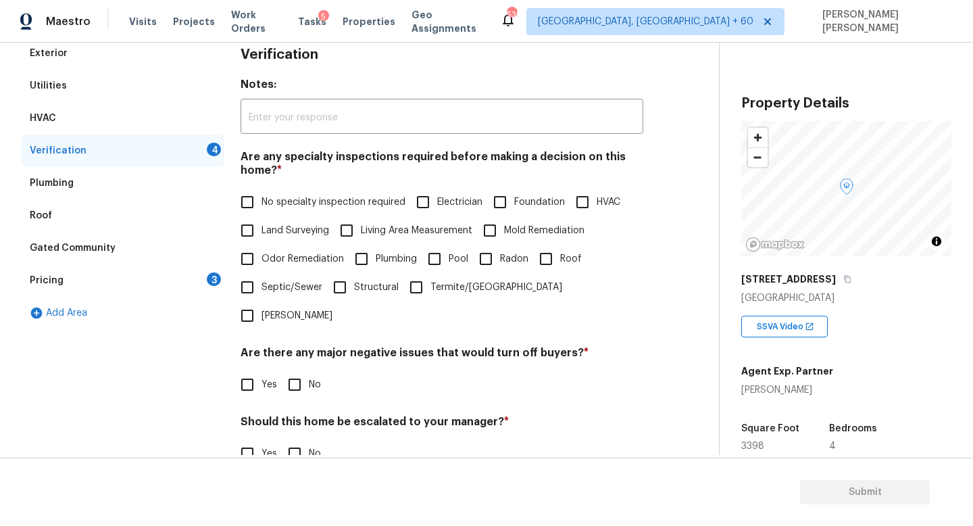
click at [257, 199] on input "No specialty inspection required" at bounding box center [247, 202] width 28 height 28
checkbox input "true"
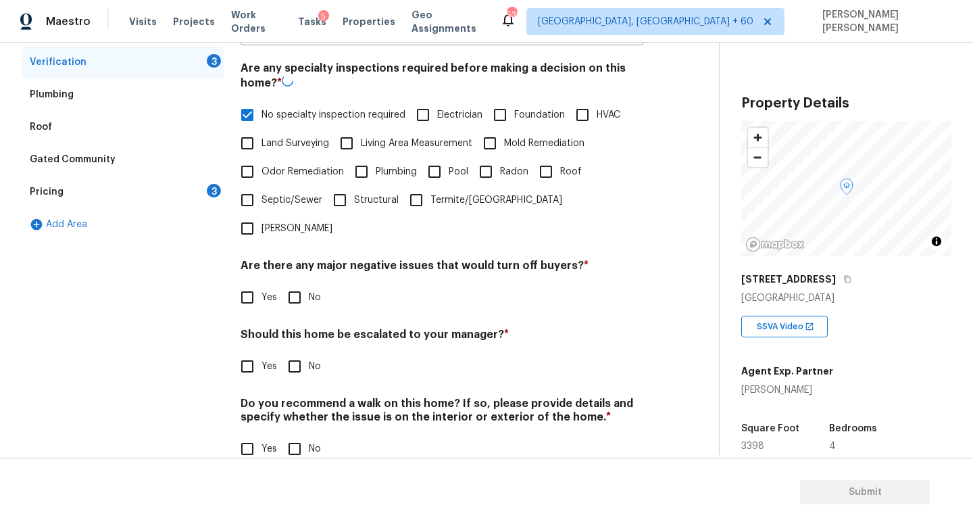
scroll to position [287, 0]
click at [295, 283] on input "No" at bounding box center [294, 297] width 28 height 28
checkbox input "true"
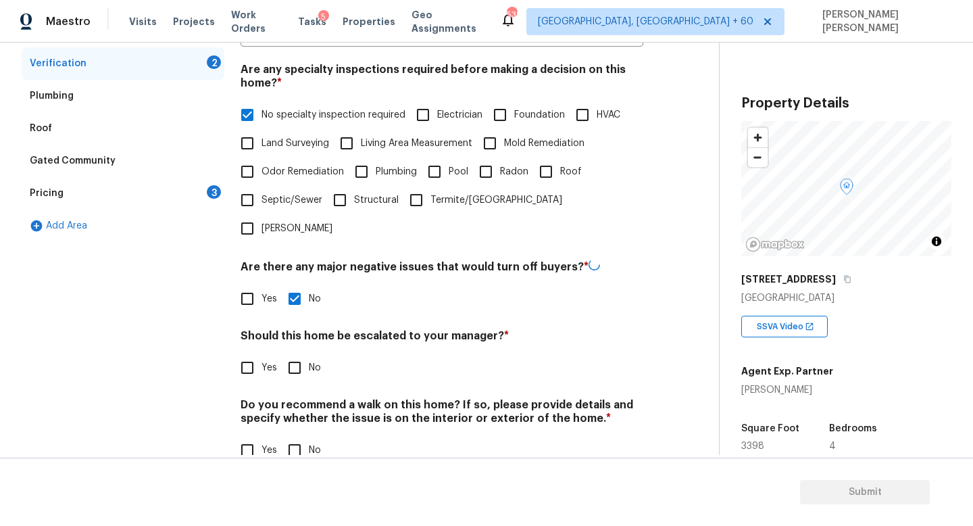
click at [291, 329] on div "Should this home be escalated to your manager? * Yes No" at bounding box center [442, 355] width 403 height 53
click at [291, 352] on input "No" at bounding box center [294, 366] width 28 height 28
checkbox input "true"
click at [302, 436] on input "No" at bounding box center [294, 450] width 28 height 28
checkbox input "true"
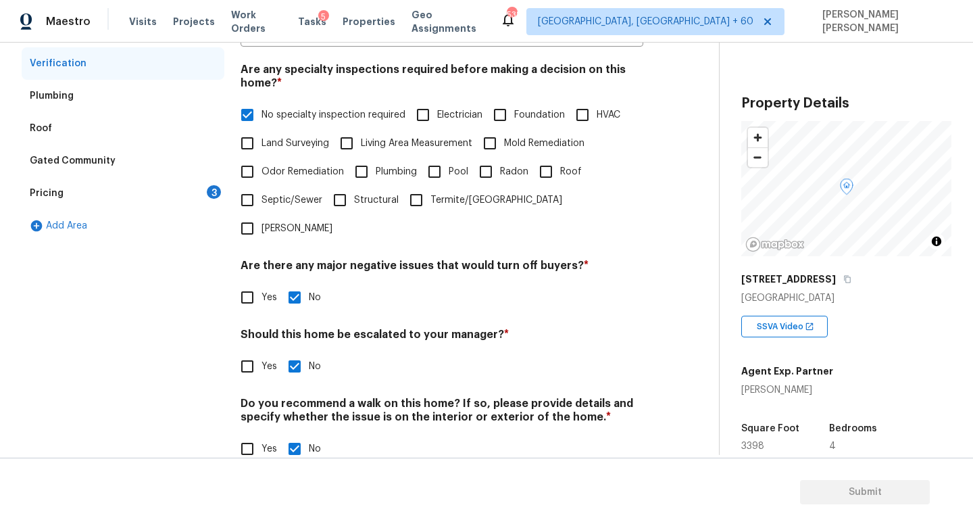
scroll to position [283, 0]
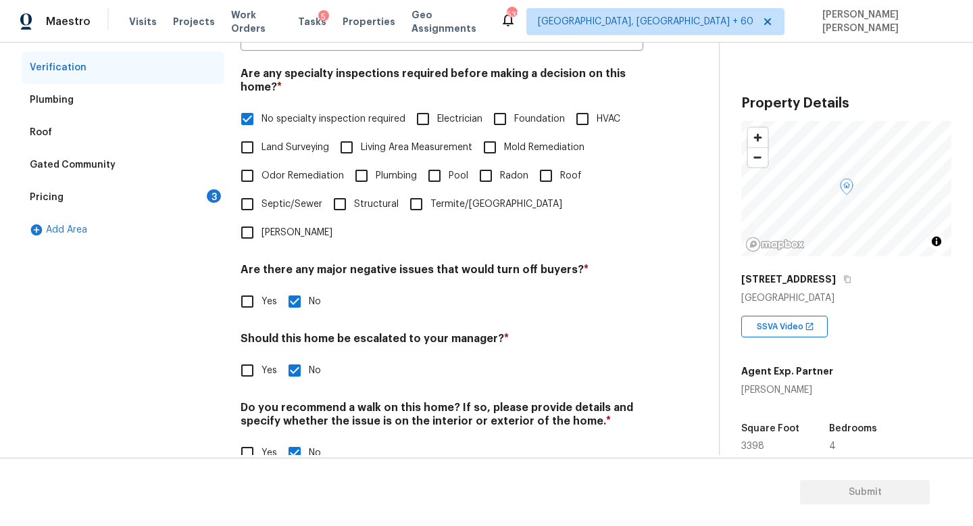
click at [178, 200] on div "Pricing 3" at bounding box center [123, 197] width 203 height 32
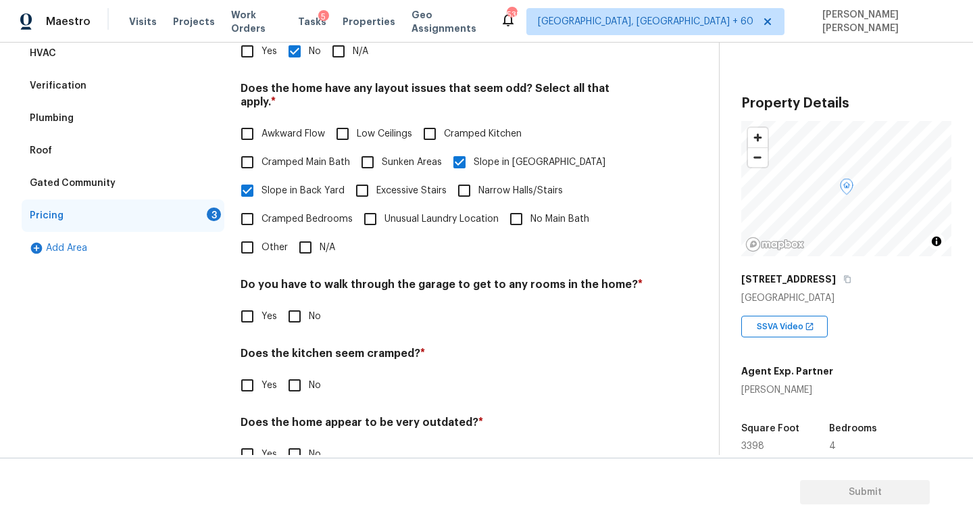
scroll to position [285, 0]
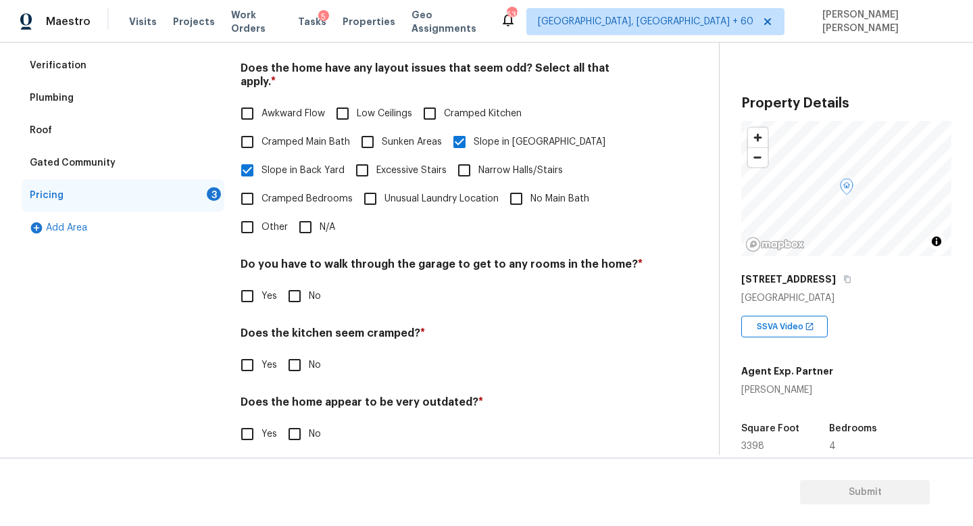
click at [293, 282] on input "No" at bounding box center [294, 296] width 28 height 28
checkbox input "true"
click at [304, 357] on input "No" at bounding box center [294, 365] width 28 height 28
checkbox input "true"
click at [304, 431] on input "No" at bounding box center [294, 435] width 28 height 28
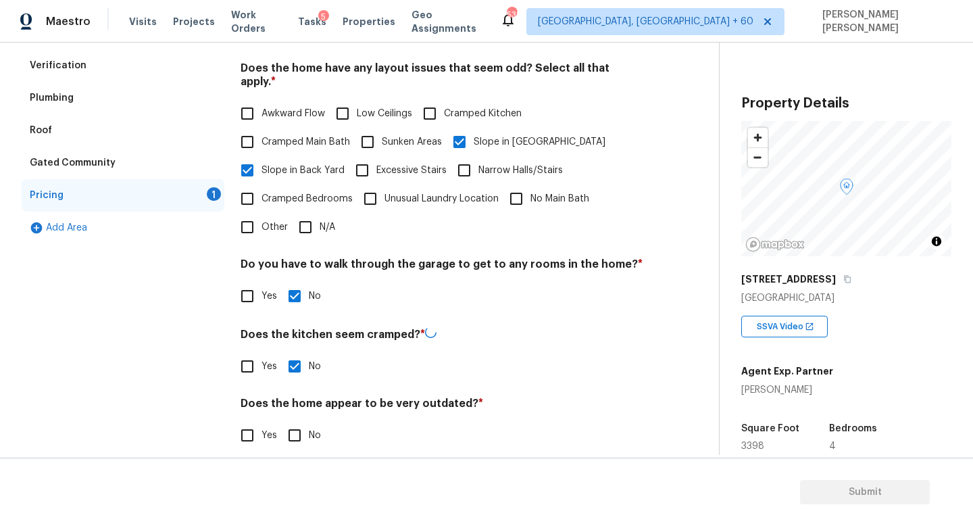
checkbox input "true"
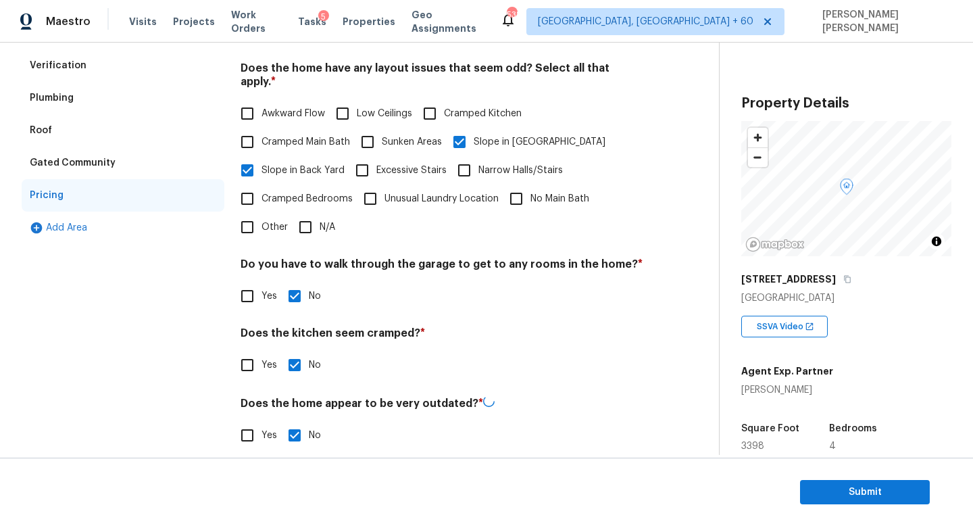
scroll to position [0, 0]
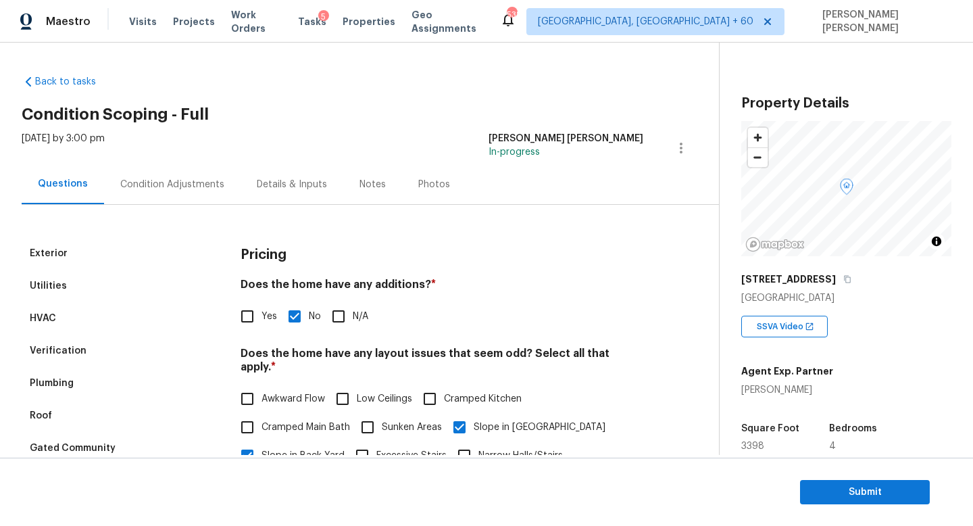
click at [168, 170] on div "Condition Adjustments" at bounding box center [172, 184] width 137 height 40
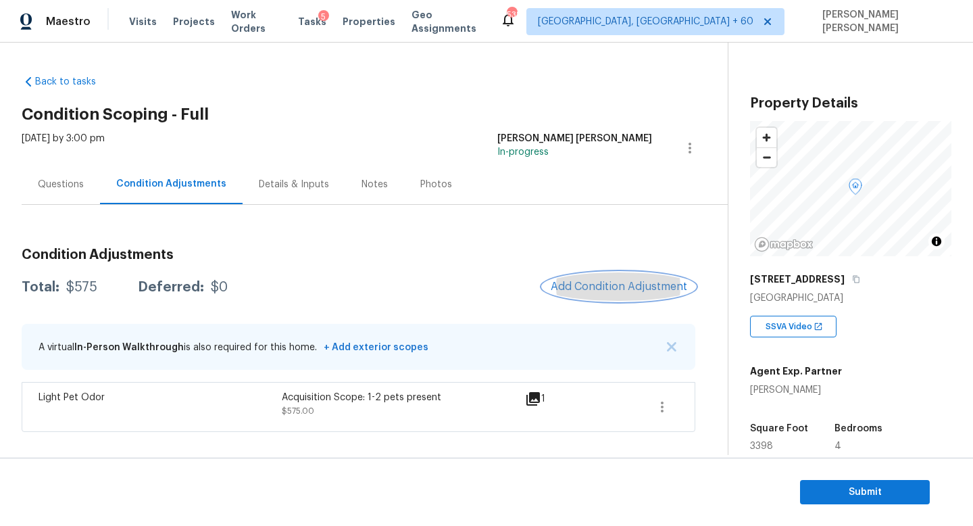
click at [624, 276] on button "Add Condition Adjustment" at bounding box center [619, 286] width 153 height 28
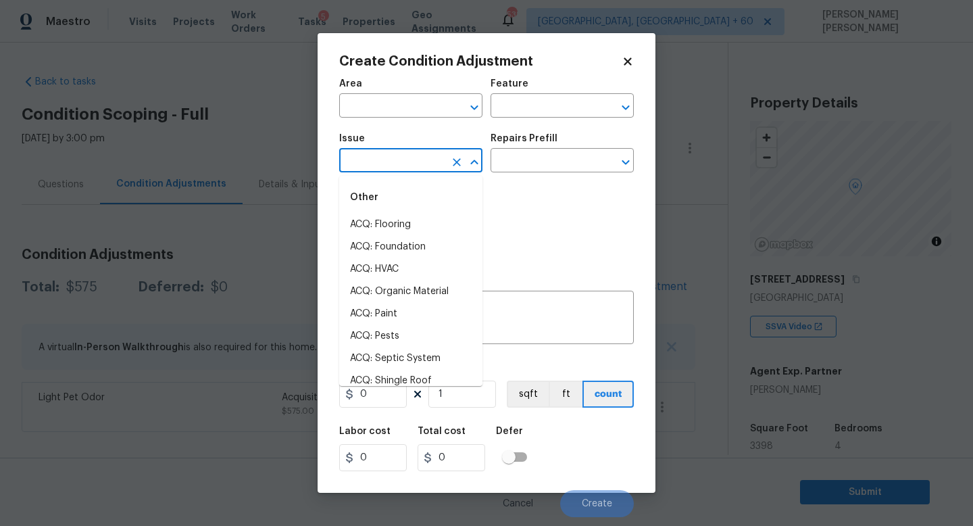
click at [374, 161] on input "text" at bounding box center [391, 161] width 105 height 21
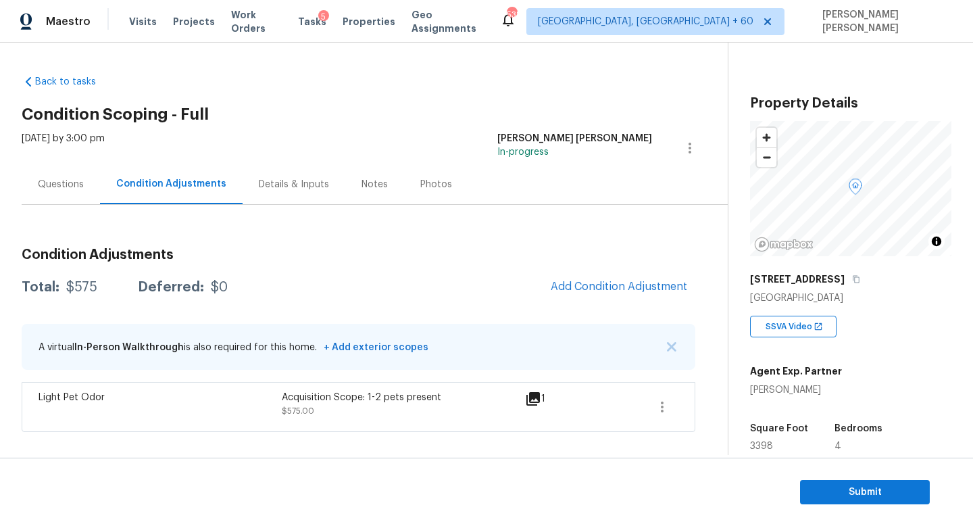
click at [241, 248] on body "Maestro Visits Projects Work Orders Tasks 5 Properties Geo Assignments 538 [GEO…" at bounding box center [486, 263] width 973 height 526
click at [63, 176] on div "Questions" at bounding box center [61, 184] width 78 height 40
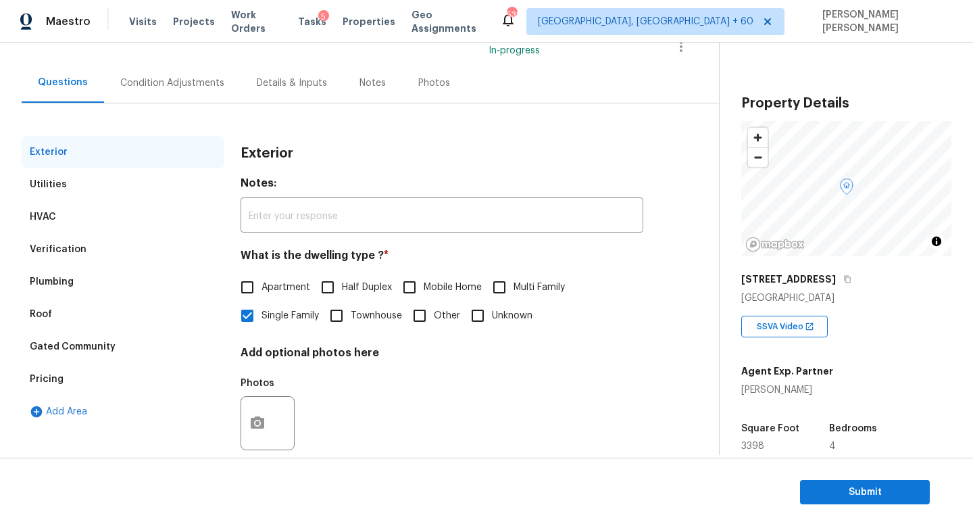
scroll to position [112, 0]
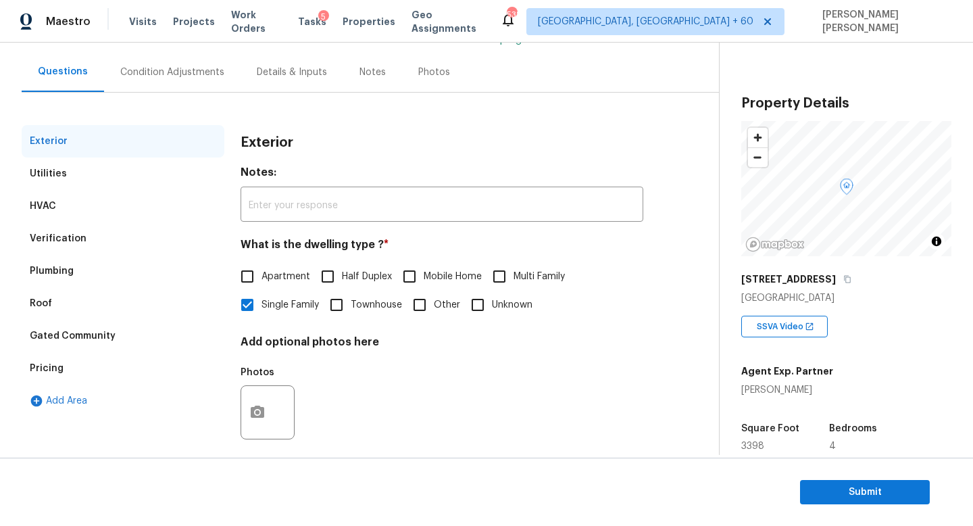
click at [62, 368] on div "Pricing" at bounding box center [123, 368] width 203 height 32
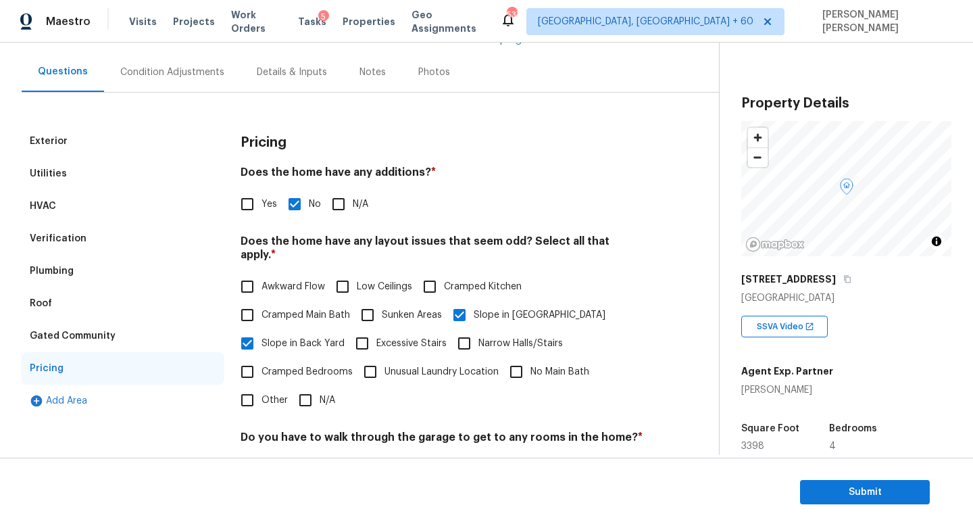
click at [247, 208] on input "Yes" at bounding box center [247, 204] width 28 height 28
checkbox input "true"
checkbox input "false"
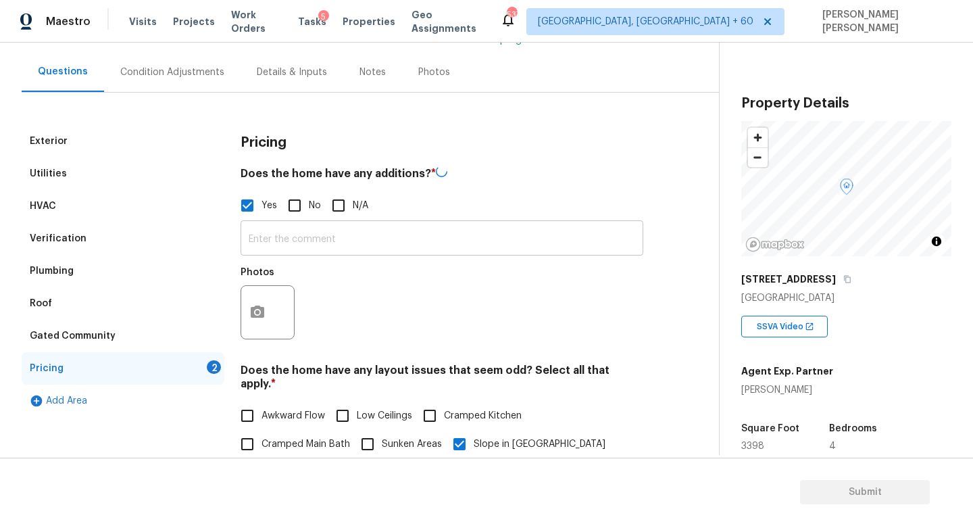
click at [281, 242] on input "text" at bounding box center [442, 240] width 403 height 32
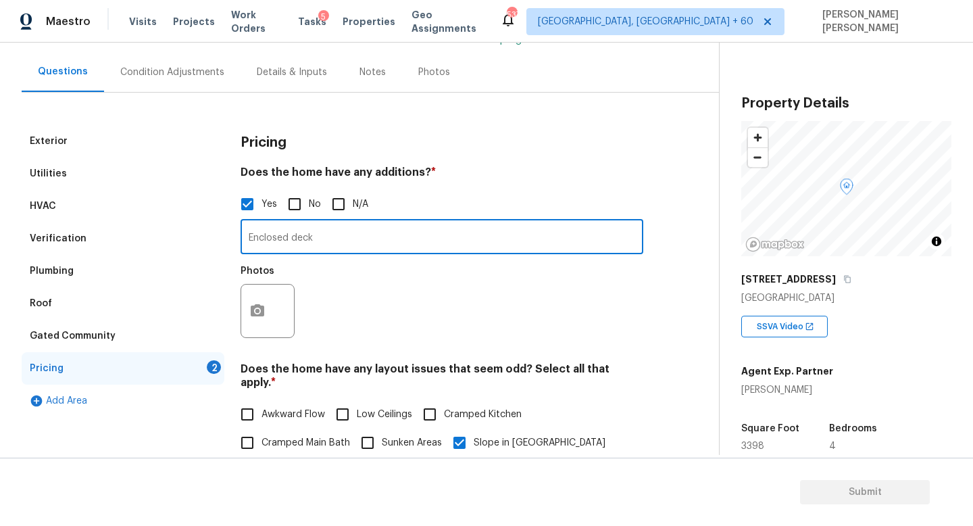
type input "Enclosed deck"
click at [251, 304] on icon "button" at bounding box center [257, 311] width 16 height 16
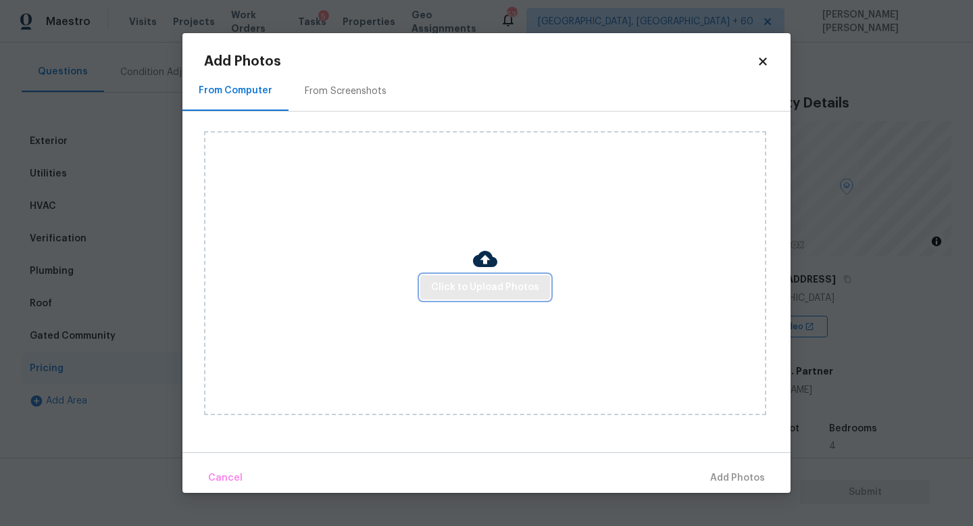
click at [491, 284] on span "Click to Upload Photos" at bounding box center [485, 287] width 108 height 17
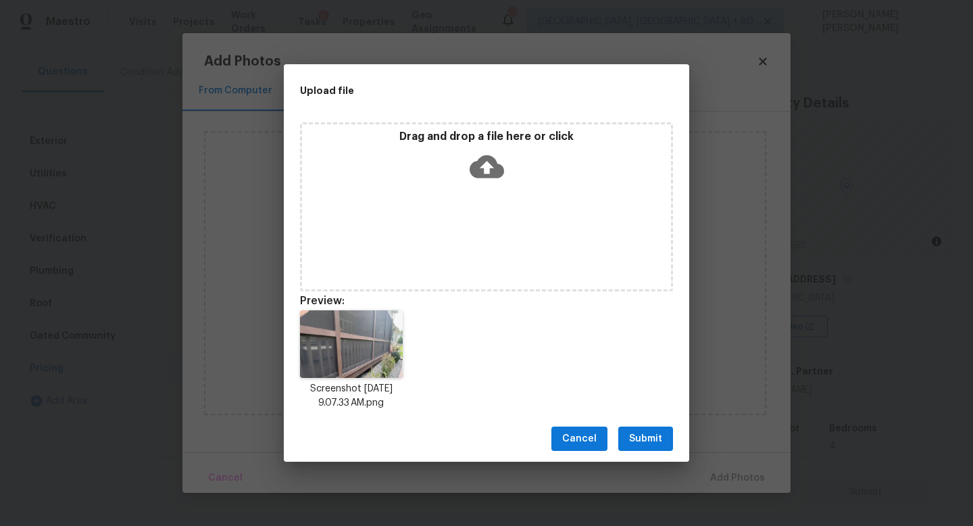
click at [658, 435] on span "Submit" at bounding box center [645, 438] width 33 height 17
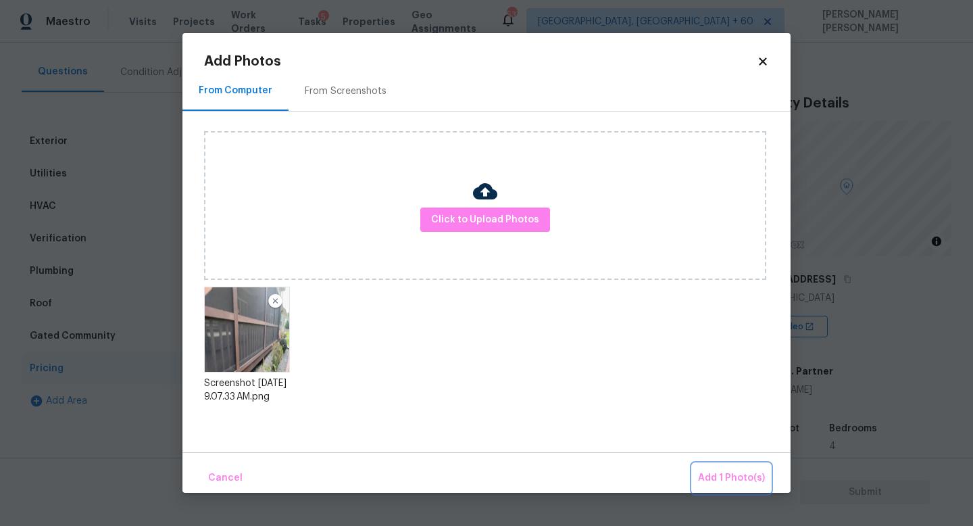
click at [720, 468] on button "Add 1 Photo(s)" at bounding box center [732, 478] width 78 height 29
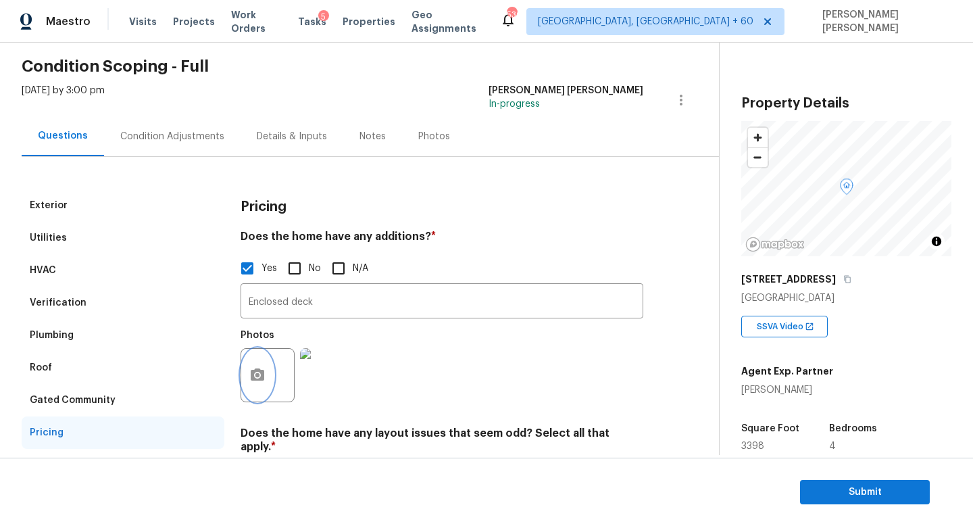
scroll to position [42, 0]
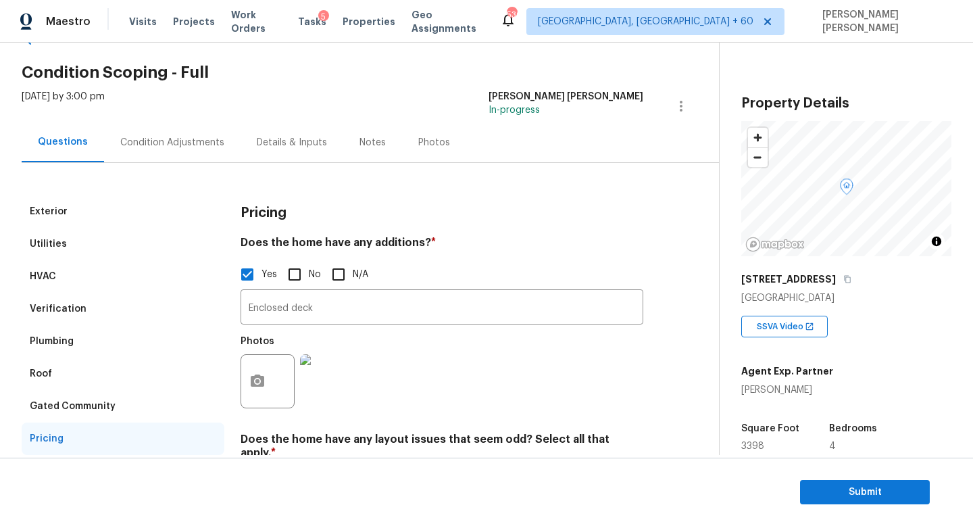
click at [159, 144] on div "Condition Adjustments" at bounding box center [172, 143] width 104 height 14
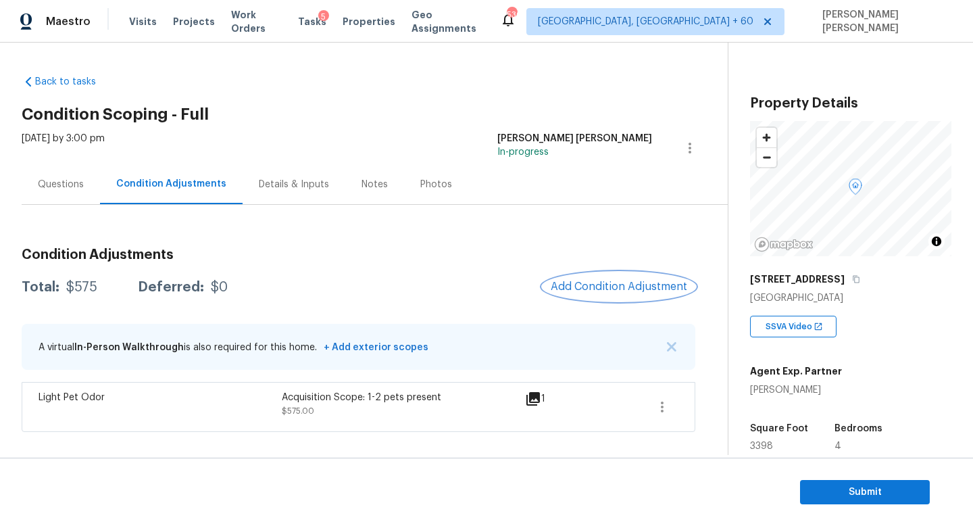
click at [646, 287] on span "Add Condition Adjustment" at bounding box center [619, 286] width 137 height 12
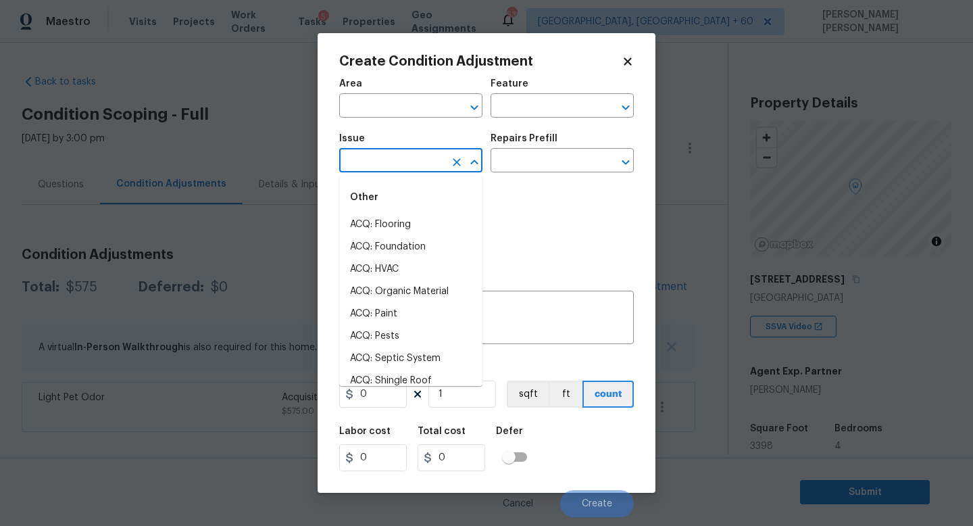
click at [387, 153] on input "text" at bounding box center [391, 161] width 105 height 21
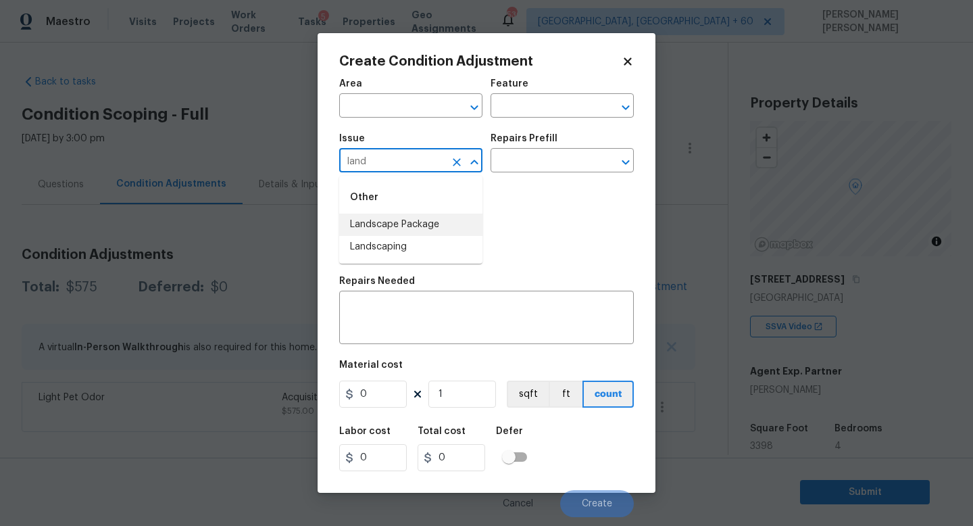
click at [426, 220] on li "Landscape Package" at bounding box center [410, 225] width 143 height 22
type input "Landscape Package"
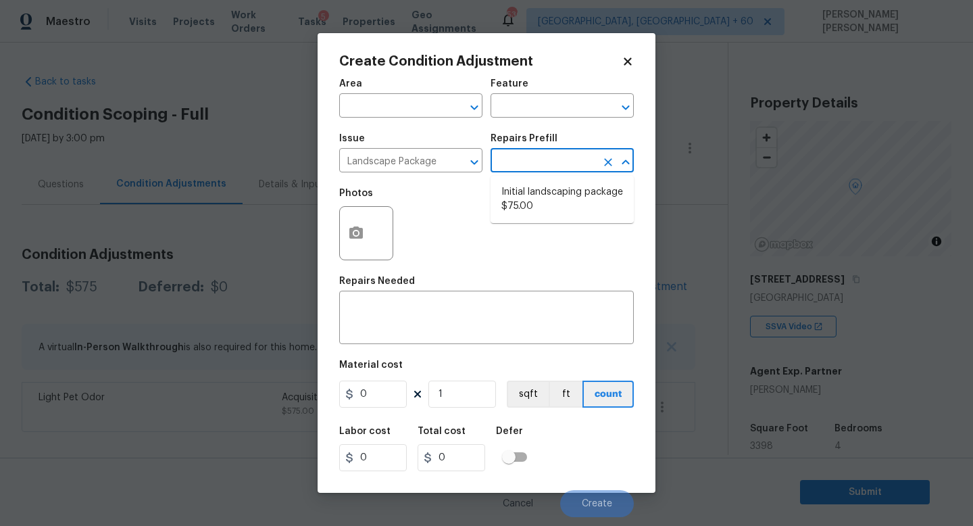
click at [554, 166] on input "text" at bounding box center [543, 161] width 105 height 21
click at [556, 196] on li "Initial landscaping package $75.00" at bounding box center [562, 199] width 143 height 36
type input "Home Readiness Packages"
type textarea "Mowing of grass up to 6" in height. Mow, edge along driveways & sidewalks, trim…"
type input "75"
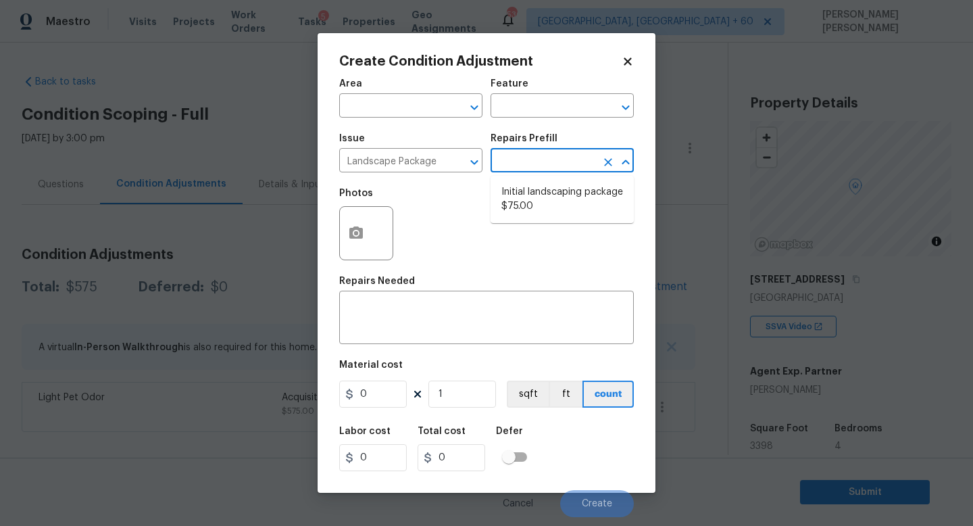
type input "75"
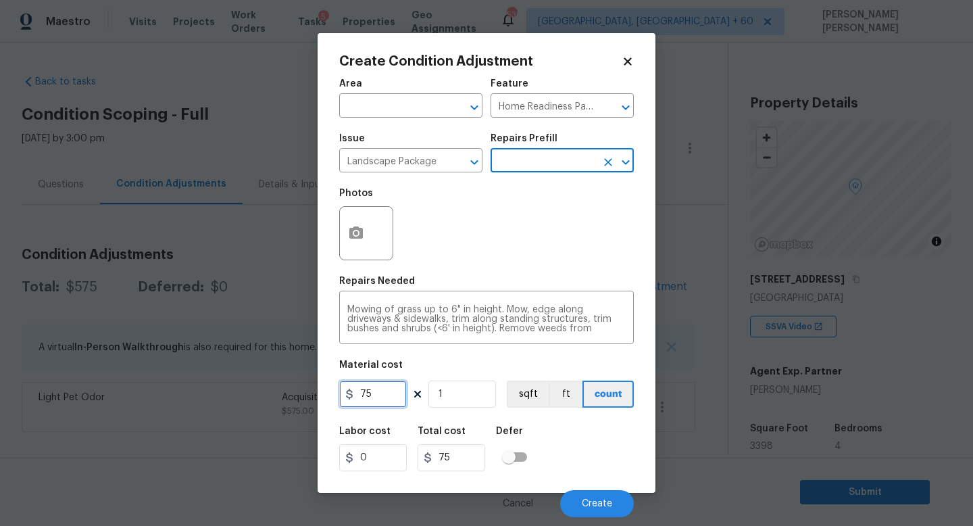
click at [386, 395] on input "75" at bounding box center [373, 393] width 68 height 27
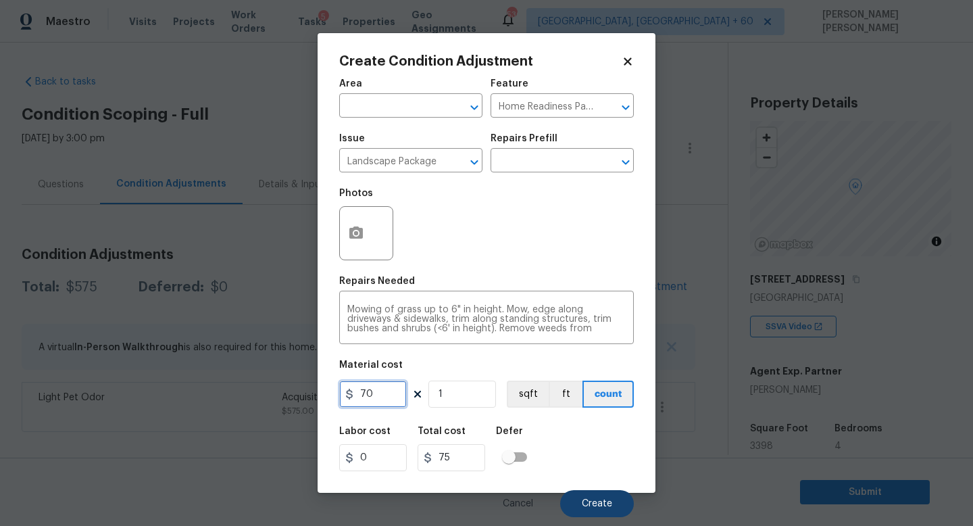
type input "70"
click at [603, 504] on span "Create" at bounding box center [597, 504] width 30 height 10
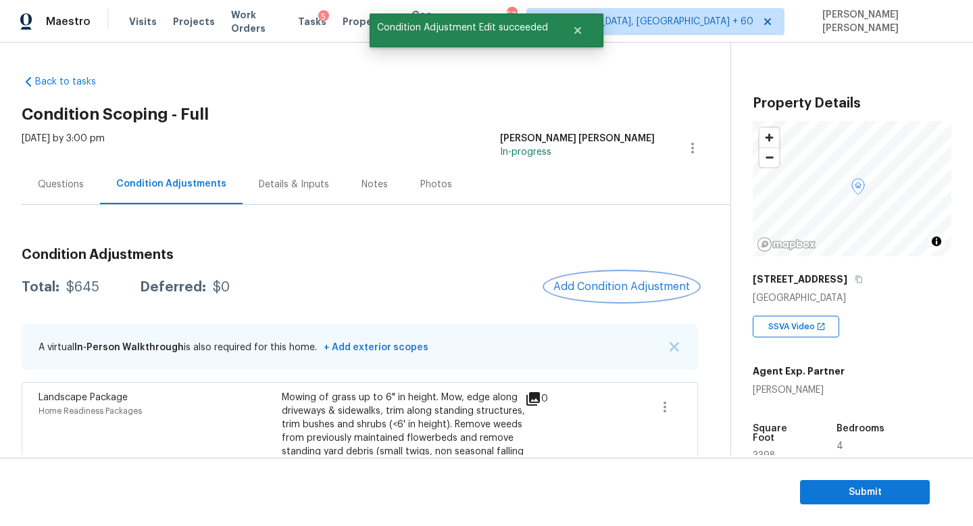
click at [613, 285] on span "Add Condition Adjustment" at bounding box center [621, 286] width 137 height 12
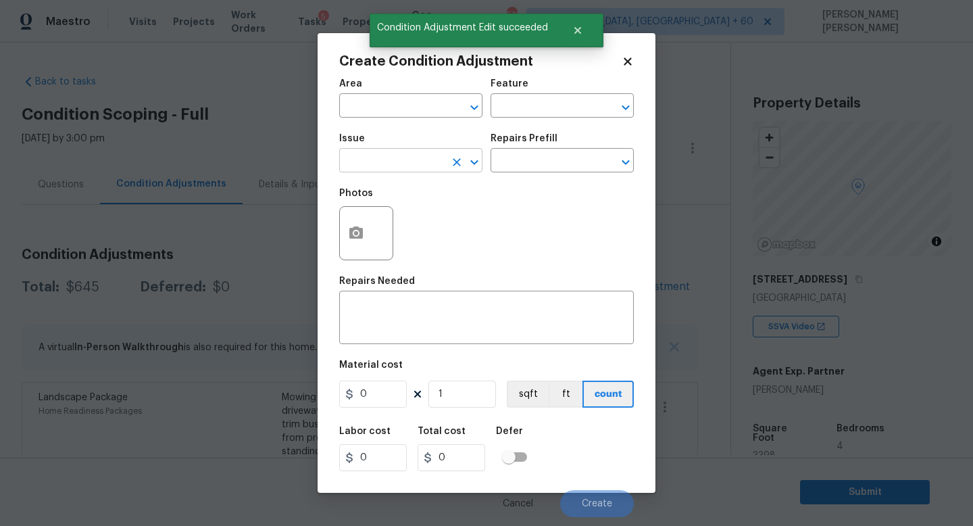
click at [371, 157] on input "text" at bounding box center [391, 161] width 105 height 21
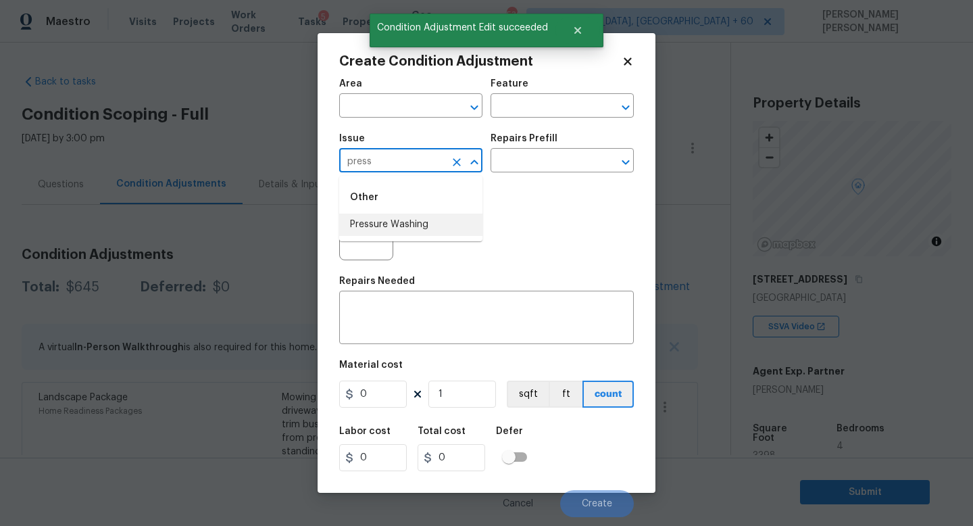
click at [456, 223] on li "Pressure Washing" at bounding box center [410, 225] width 143 height 22
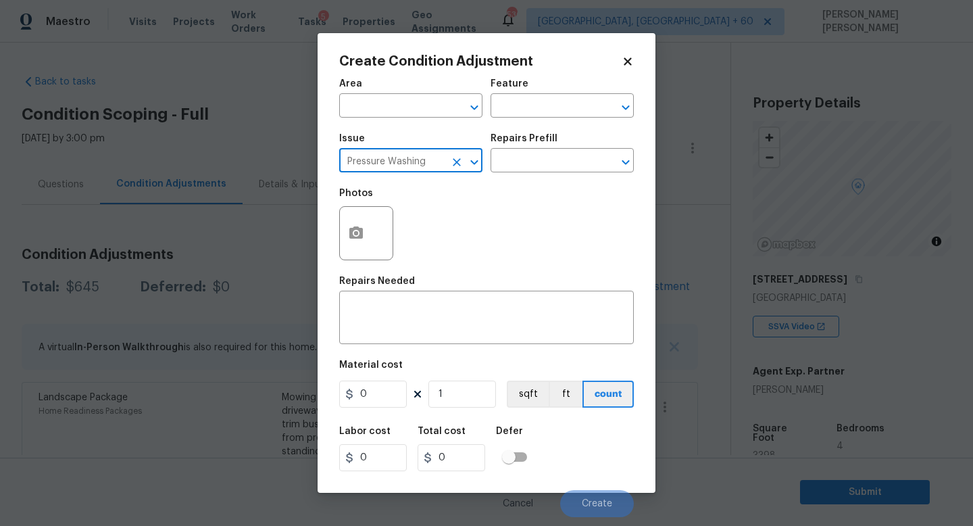
type input "Pressure Washing"
click at [516, 174] on div "Issue Pressure Washing ​ Repairs Prefill ​" at bounding box center [486, 153] width 295 height 55
click at [520, 162] on input "text" at bounding box center [543, 161] width 105 height 21
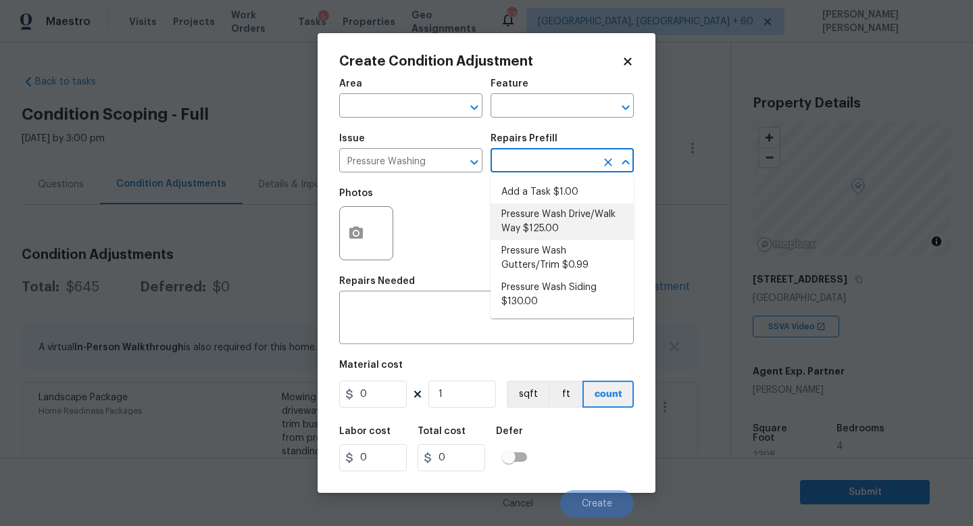
click at [529, 219] on li "Pressure Wash Drive/Walk Way $125.00" at bounding box center [562, 221] width 143 height 36
type input "Siding"
type textarea "Pressure wash the driveways/walkways as directed by the PM. Ensure that all deb…"
type input "125"
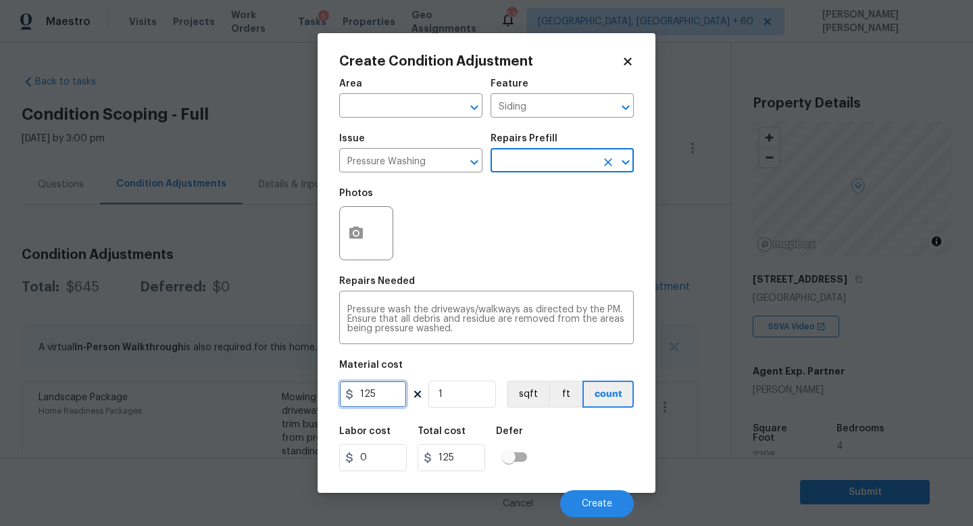
click at [399, 397] on input "125" at bounding box center [373, 393] width 68 height 27
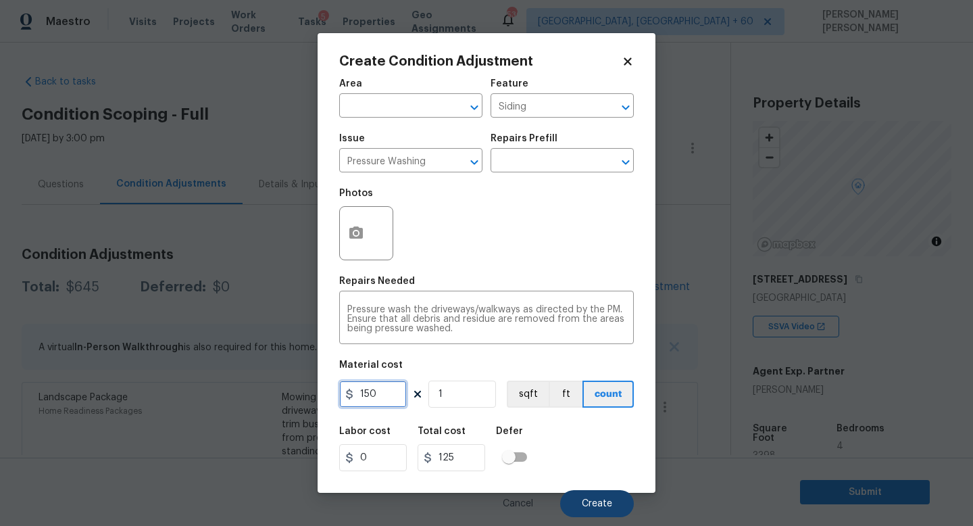
type input "150"
click at [591, 503] on span "Create" at bounding box center [597, 504] width 30 height 10
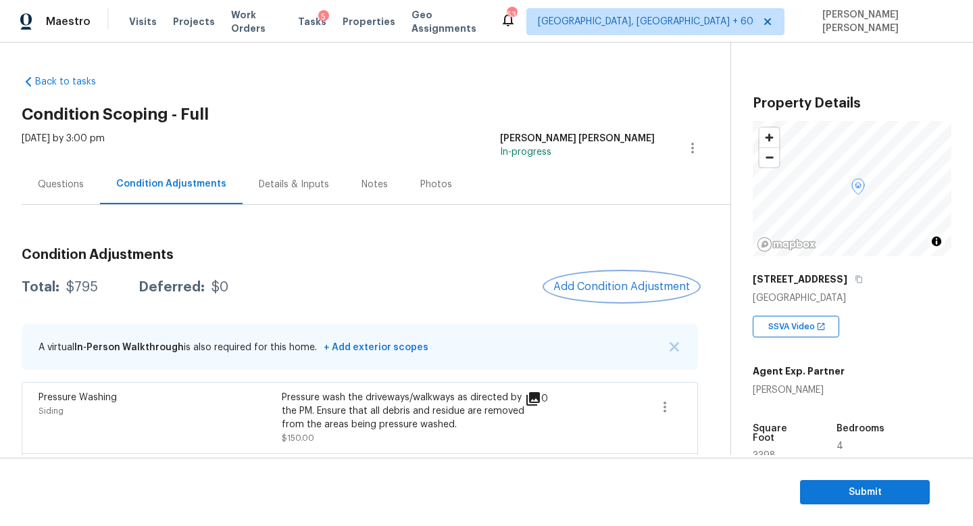
scroll to position [49, 0]
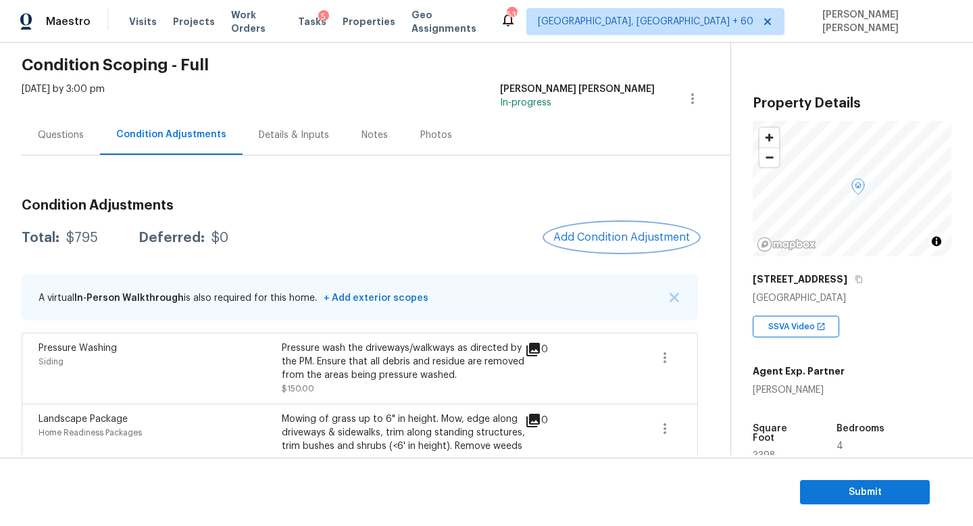
click at [591, 241] on span "Add Condition Adjustment" at bounding box center [621, 237] width 137 height 12
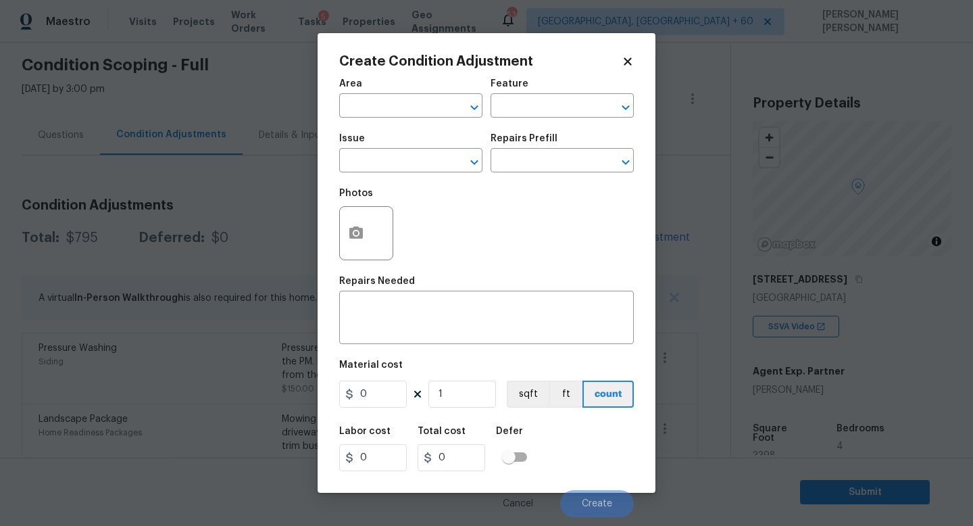
click at [378, 137] on div "Issue" at bounding box center [410, 143] width 143 height 18
click at [378, 149] on div "Issue" at bounding box center [410, 143] width 143 height 18
click at [388, 168] on input "text" at bounding box center [391, 161] width 105 height 21
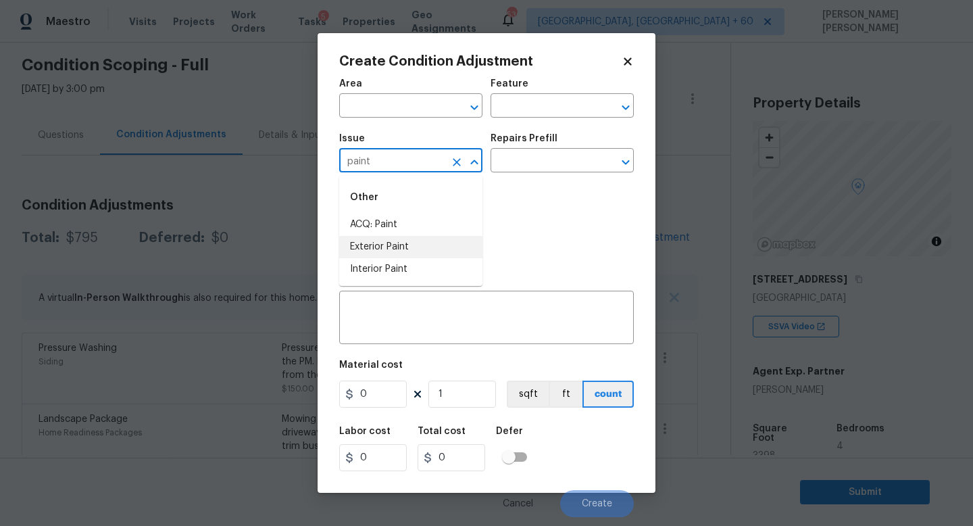
click at [393, 239] on li "Exterior Paint" at bounding box center [410, 247] width 143 height 22
type input "Exterior Paint"
click at [393, 239] on div at bounding box center [367, 233] width 57 height 54
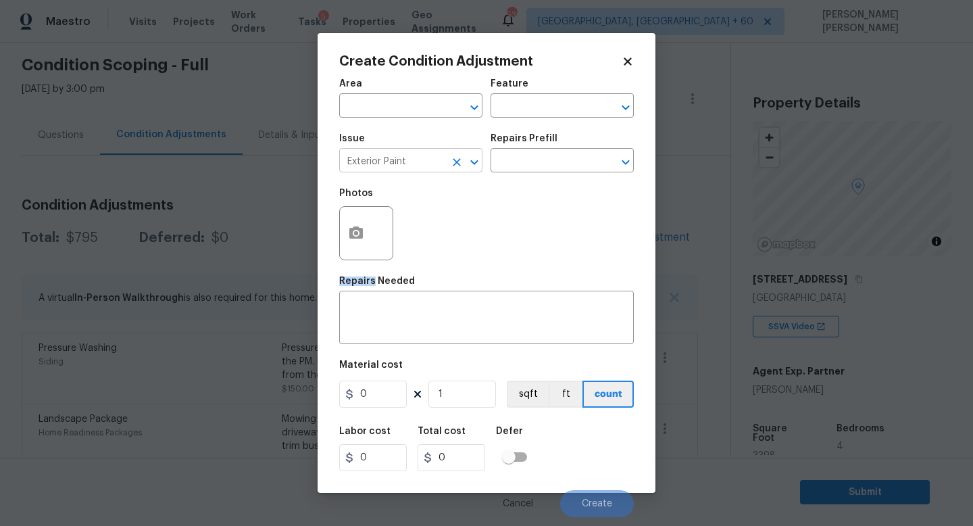
click at [455, 164] on icon "Clear" at bounding box center [457, 162] width 8 height 8
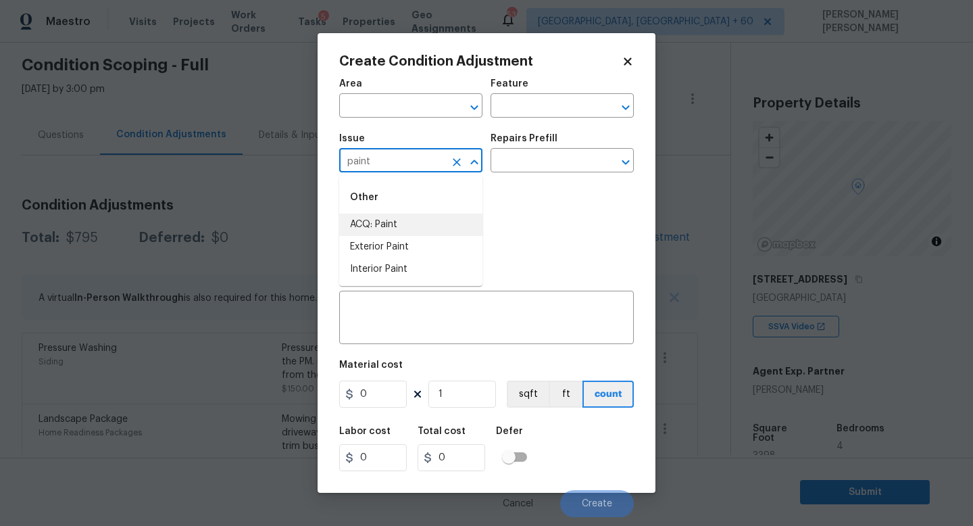
click at [443, 223] on li "ACQ: Paint" at bounding box center [410, 225] width 143 height 22
type input "ACQ: Paint"
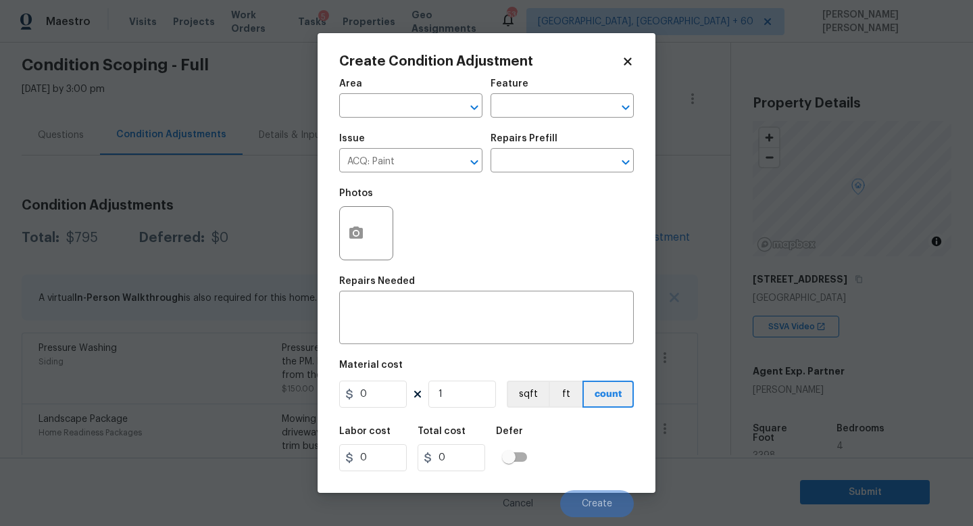
click at [569, 141] on div "Repairs Prefill" at bounding box center [562, 143] width 143 height 18
click at [539, 172] on input "text" at bounding box center [543, 161] width 105 height 21
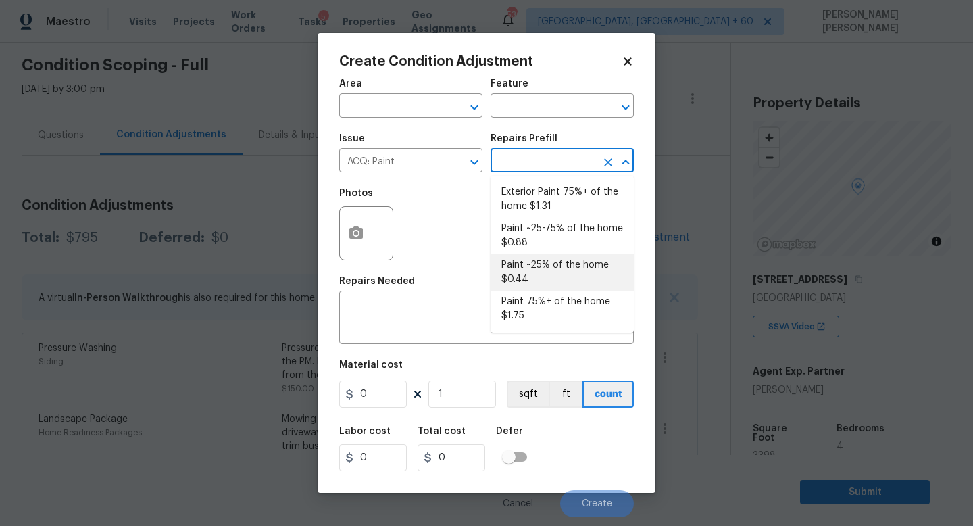
click at [541, 269] on li "Paint ~25% of the home $0.44" at bounding box center [562, 272] width 143 height 36
type input "Acquisition"
type textarea "Acquisition Scope: ~25% of the home needs interior paint"
type input "0.44"
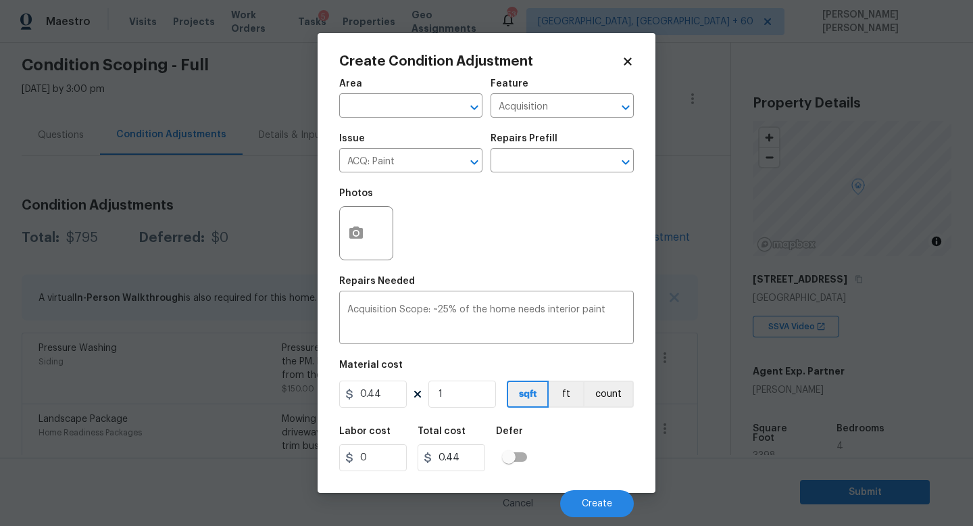
click at [447, 412] on div "Area ​ Feature Acquisition ​ Issue ACQ: Paint ​ Repairs Prefill ​ Photos Repair…" at bounding box center [486, 294] width 295 height 446
click at [458, 399] on input "1" at bounding box center [462, 393] width 68 height 27
type input "0"
type input "2"
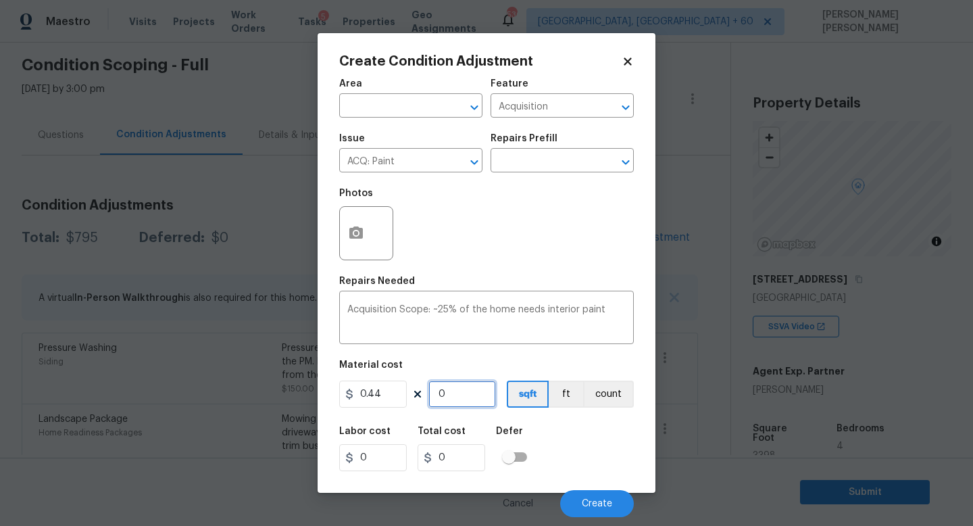
type input "0.88"
type input "0"
type input "3"
type input "1.32"
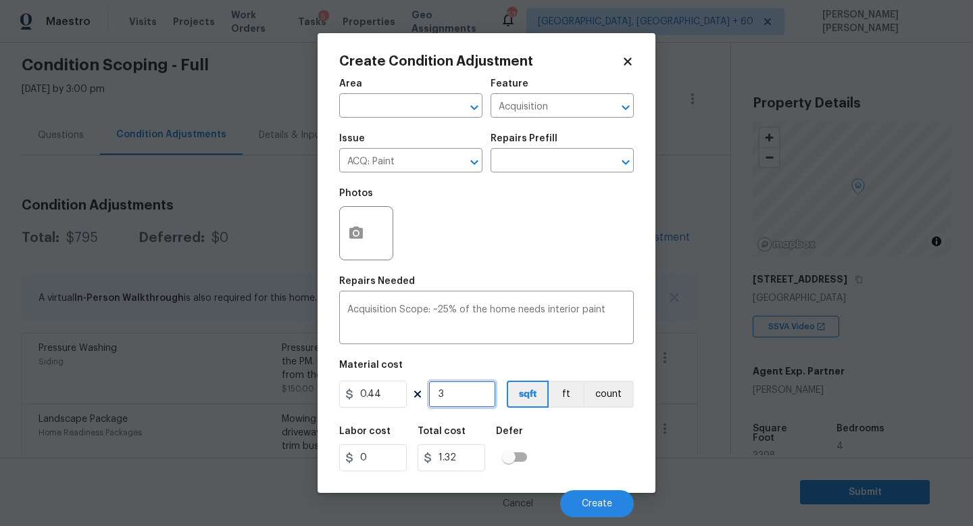
type input "33"
type input "14.52"
type input "339"
type input "149.16"
type input "3398"
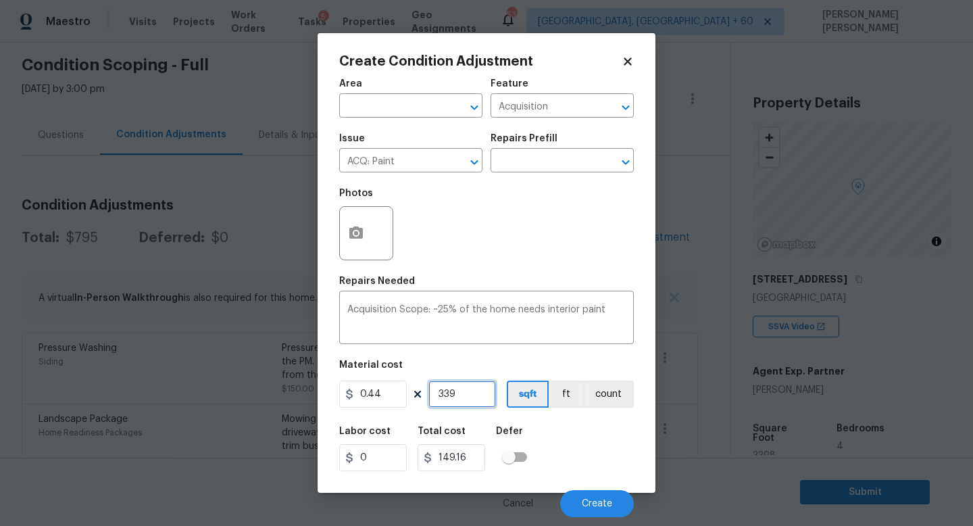
type input "1495.12"
type input "3398"
click at [603, 508] on span "Create" at bounding box center [597, 504] width 30 height 10
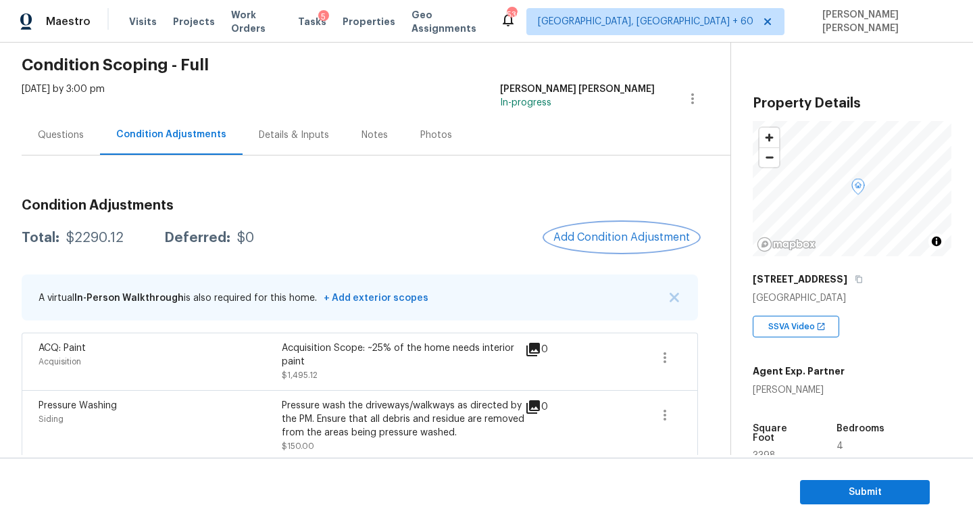
click at [627, 234] on span "Add Condition Adjustment" at bounding box center [621, 237] width 137 height 12
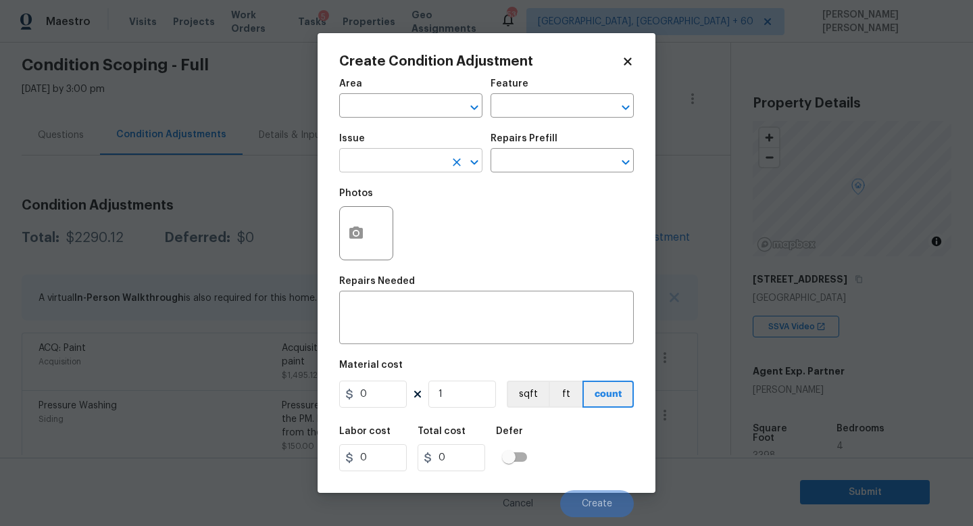
click at [412, 166] on input "text" at bounding box center [391, 161] width 105 height 21
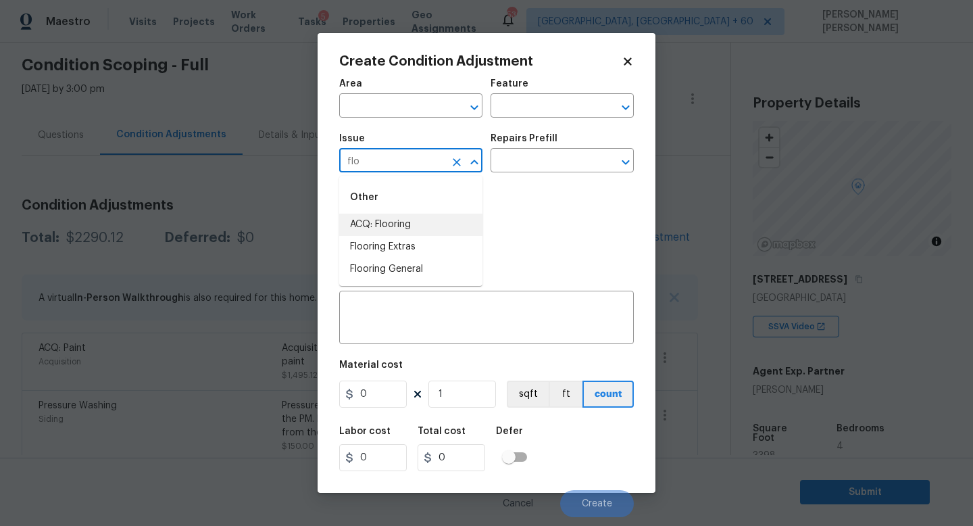
click at [416, 225] on li "ACQ: Flooring" at bounding box center [410, 225] width 143 height 22
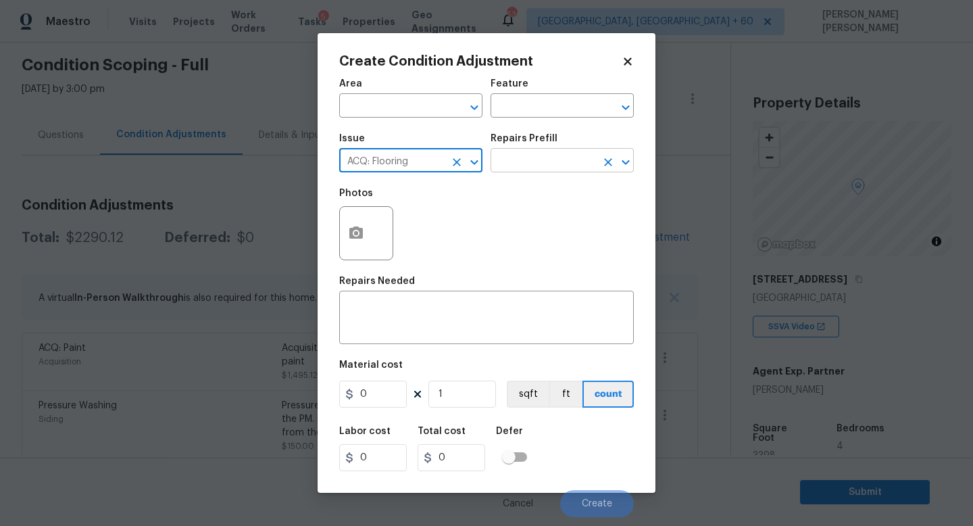
type input "ACQ: Flooring"
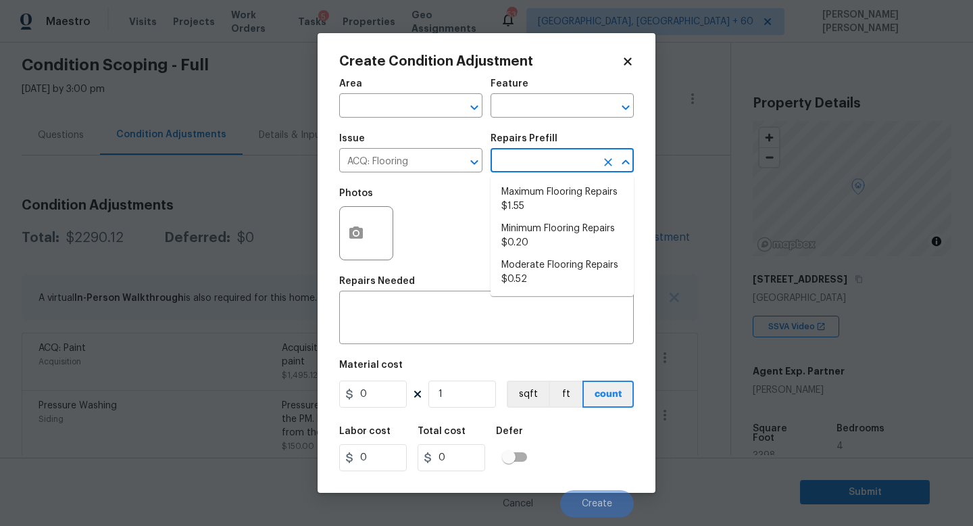
click at [521, 157] on input "text" at bounding box center [543, 161] width 105 height 21
click at [534, 268] on li "Moderate Flooring Repairs $0.52" at bounding box center [562, 272] width 143 height 36
type input "Acquisition"
type textarea "Acquisition Scope: Moderate flooring repairs"
type input "0.52"
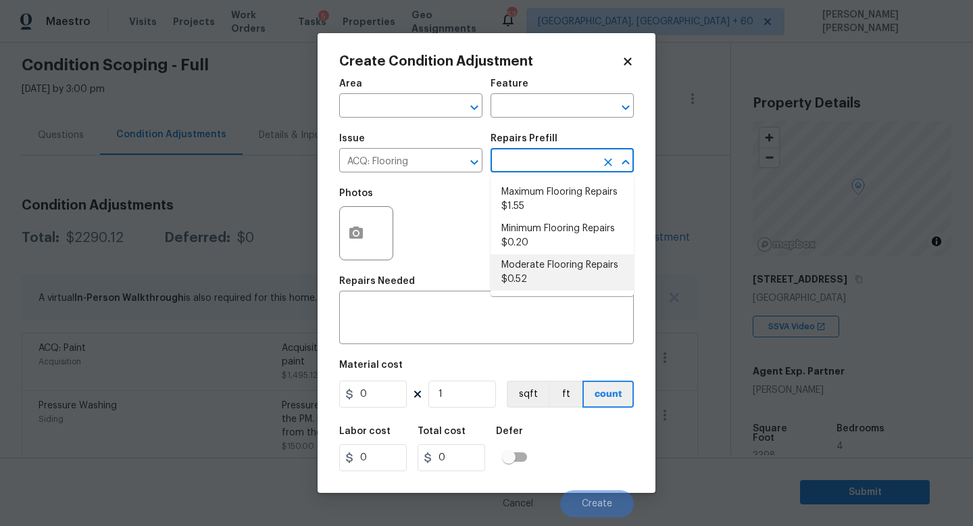
type input "0.52"
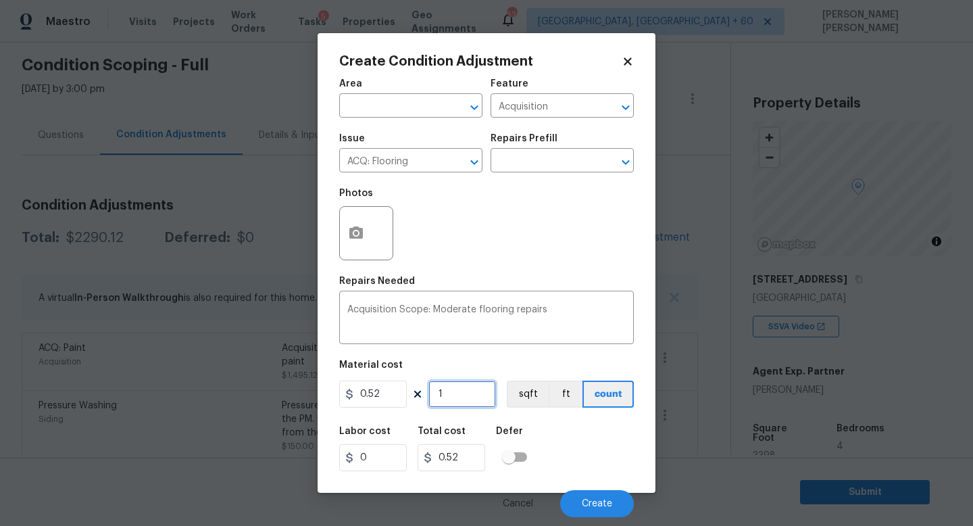
click at [455, 388] on input "1" at bounding box center [462, 393] width 68 height 27
type input "0"
type input "3"
type input "1.56"
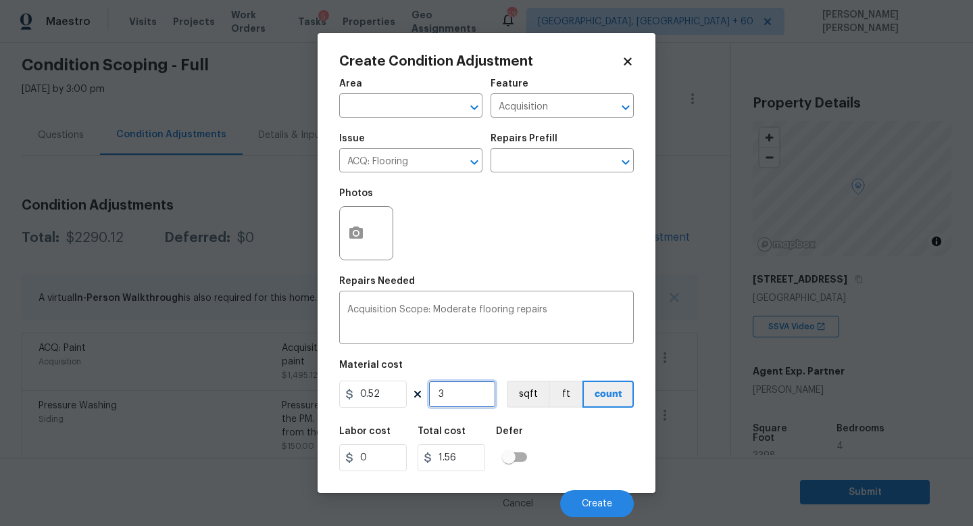
type input "33"
type input "17.16"
type input "339"
type input "176.28"
type input "3398"
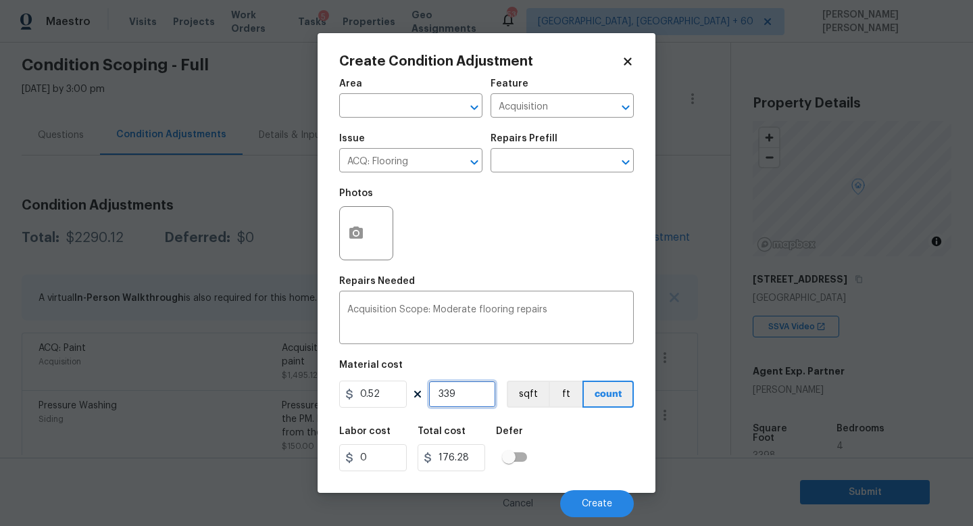
type input "1766.96"
type input "3398"
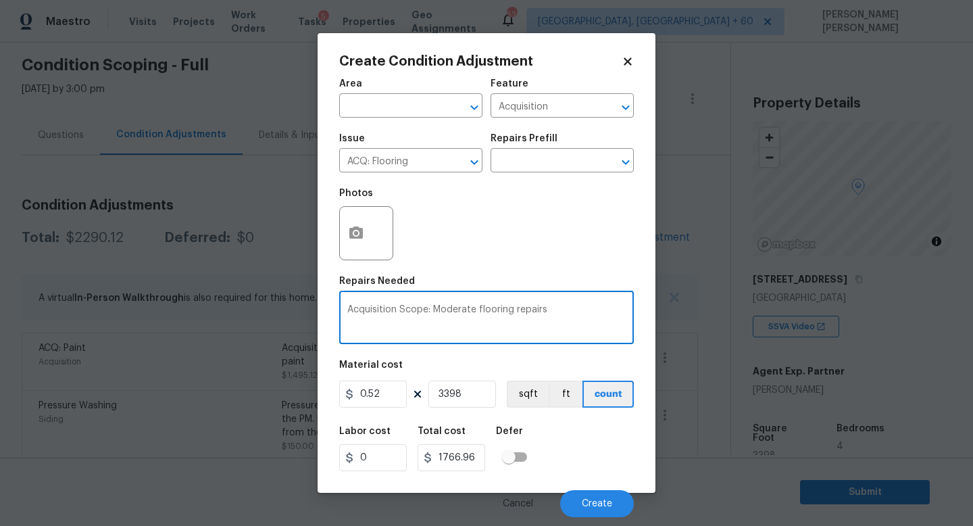
click at [554, 314] on textarea "Acquisition Scope: Moderate flooring repairs" at bounding box center [486, 319] width 278 height 28
type textarea "Acquisition Scope: Moderate flooring repairs to replace"
click at [539, 156] on input "text" at bounding box center [543, 161] width 105 height 21
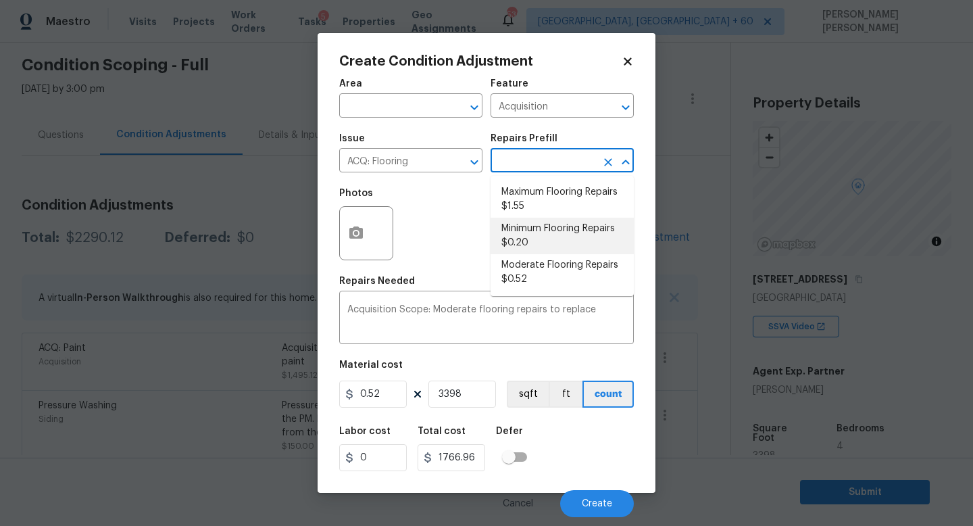
click at [524, 224] on li "Minimum Flooring Repairs $0.20" at bounding box center [562, 236] width 143 height 36
type textarea "Acquisition Scope: Minimum flooring repairs"
type input "0.2"
type input "679.6"
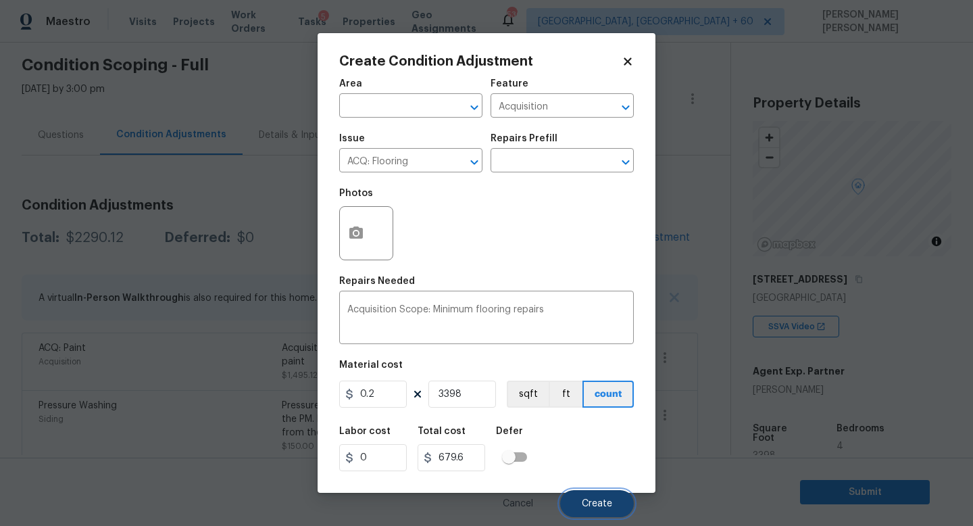
click at [593, 501] on span "Create" at bounding box center [597, 504] width 30 height 10
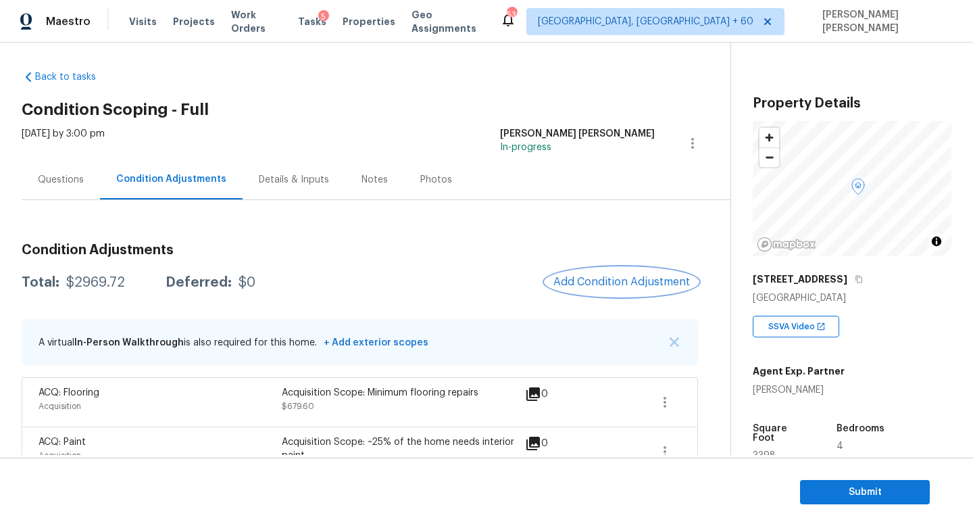
scroll to position [0, 0]
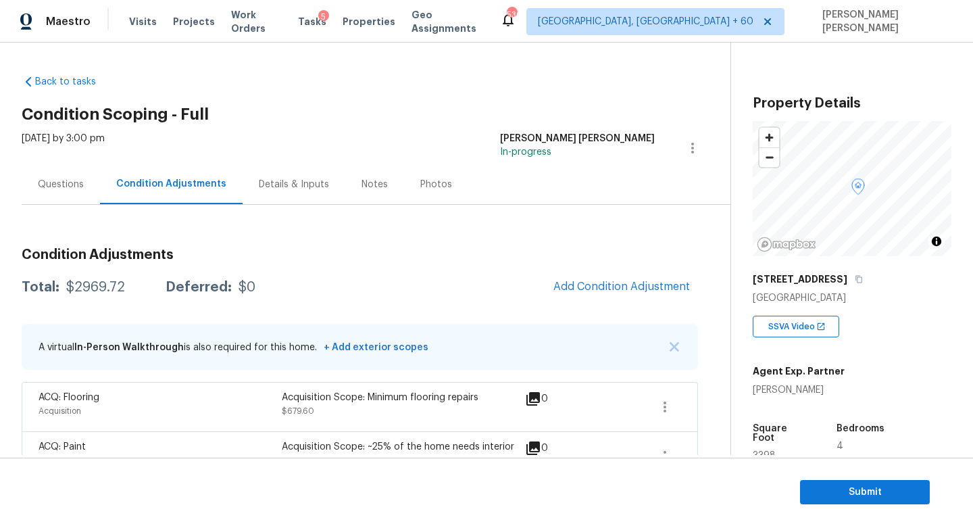
click at [47, 180] on div "Questions" at bounding box center [61, 185] width 46 height 14
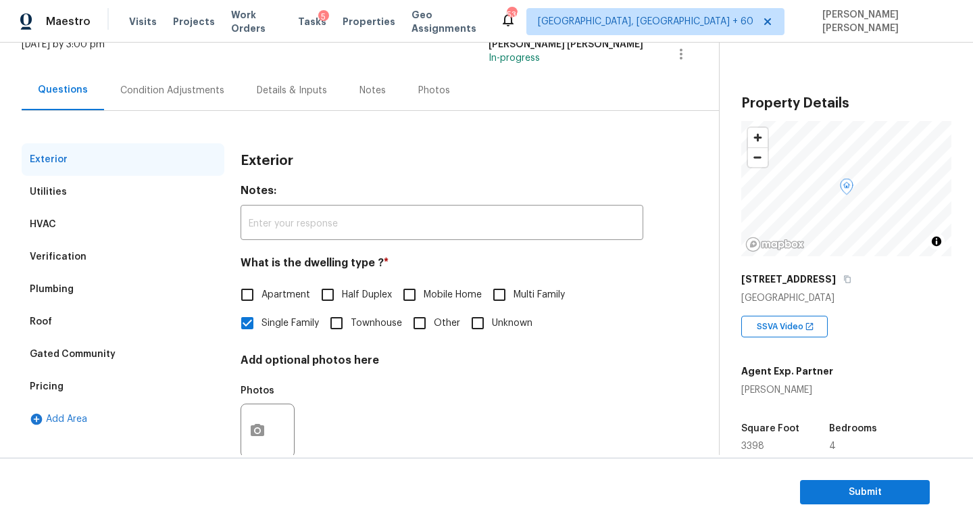
scroll to position [125, 0]
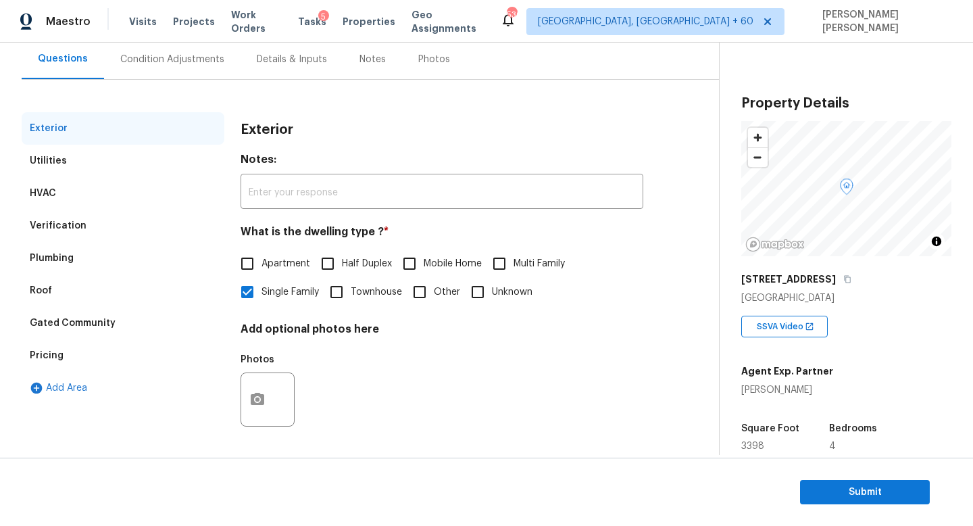
click at [160, 73] on div "Condition Adjustments" at bounding box center [172, 59] width 137 height 40
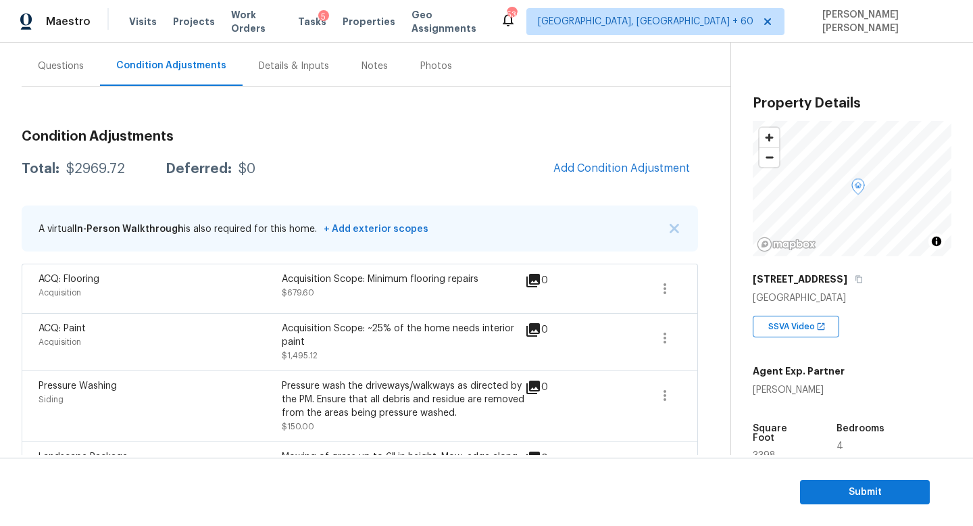
scroll to position [100, 0]
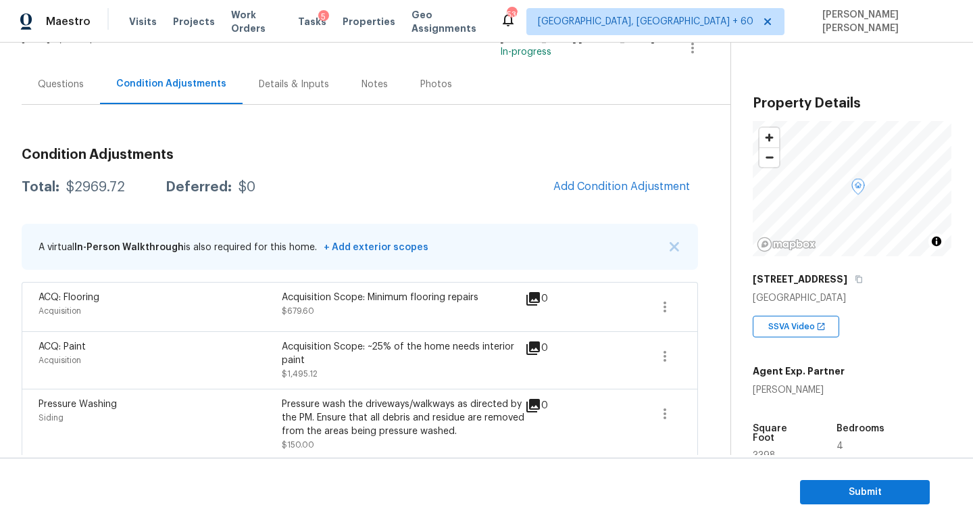
click at [87, 190] on div "$2969.72" at bounding box center [95, 187] width 59 height 14
copy div "$2969.72"
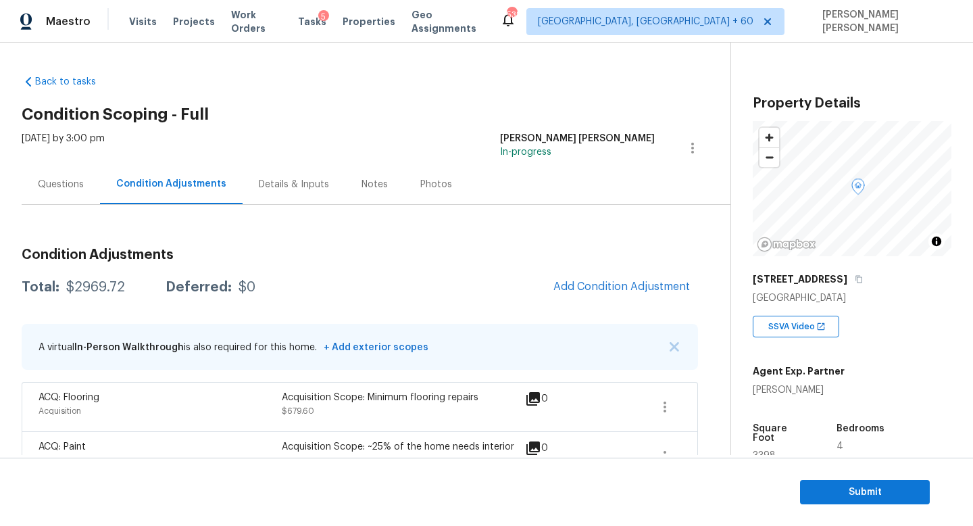
click at [57, 191] on div "Questions" at bounding box center [61, 184] width 78 height 40
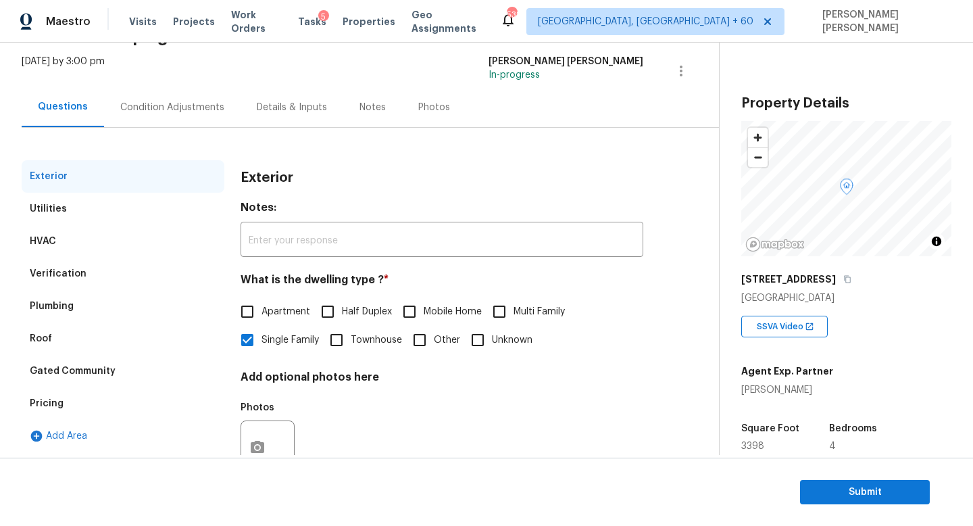
scroll to position [125, 0]
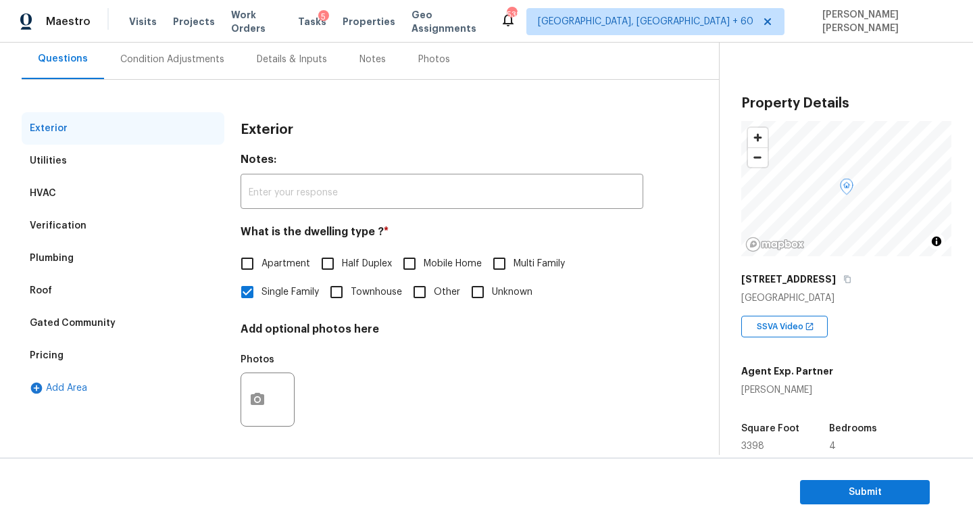
click at [147, 59] on div "Condition Adjustments" at bounding box center [172, 60] width 104 height 14
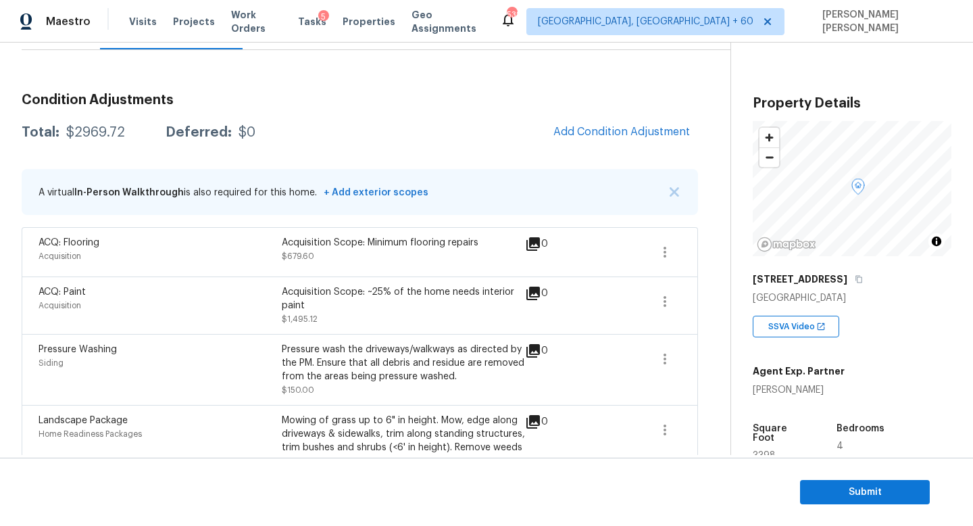
scroll to position [3, 0]
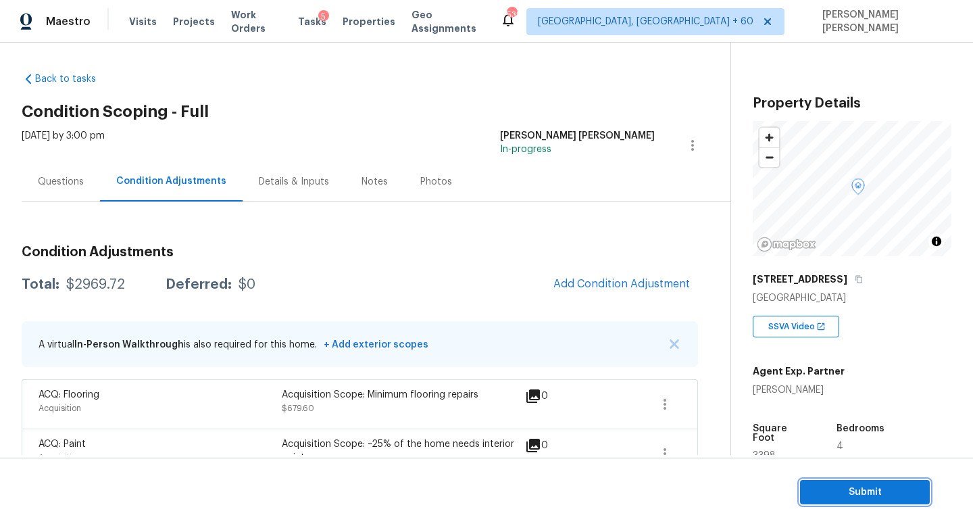
click at [838, 486] on span "Submit" at bounding box center [865, 492] width 108 height 17
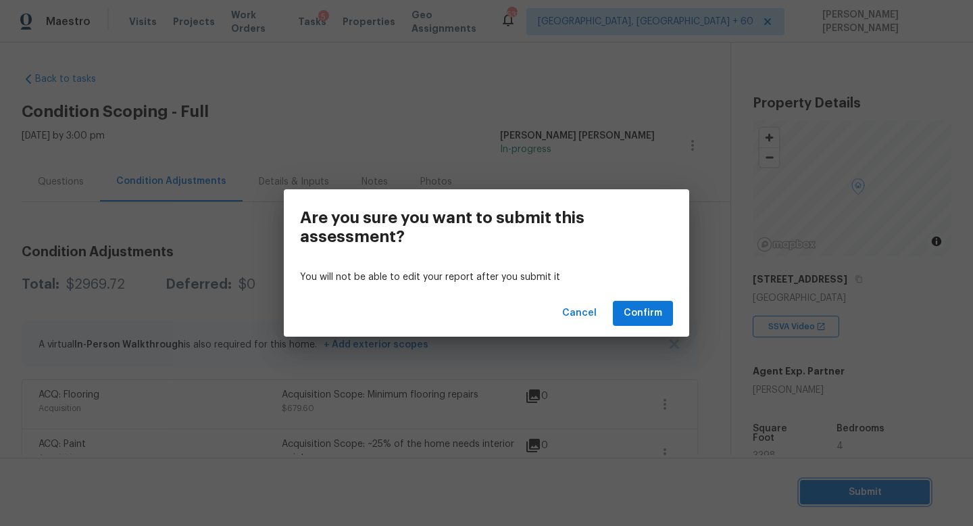
click at [602, 372] on div "Are you sure you want to submit this assessment? You will not be able to edit y…" at bounding box center [486, 263] width 973 height 526
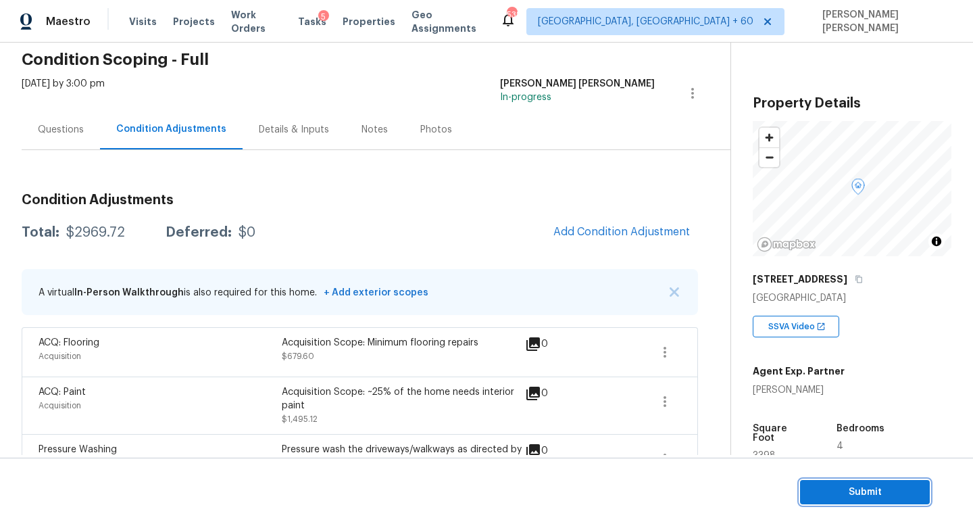
scroll to position [138, 0]
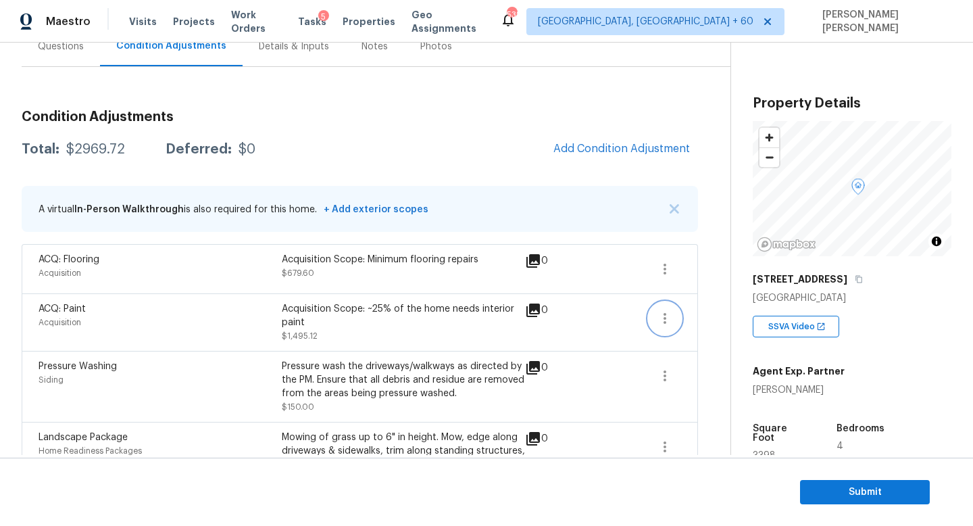
click at [664, 317] on icon "button" at bounding box center [665, 318] width 3 height 11
click at [705, 315] on div "Edit" at bounding box center [741, 316] width 105 height 14
click at [705, 315] on body "Maestro Visits Projects Work Orders Tasks 5 Properties Geo Assignments 532 Knox…" at bounding box center [486, 263] width 973 height 526
click at [652, 272] on button "button" at bounding box center [665, 269] width 32 height 32
click at [694, 272] on div "Edit" at bounding box center [741, 267] width 105 height 14
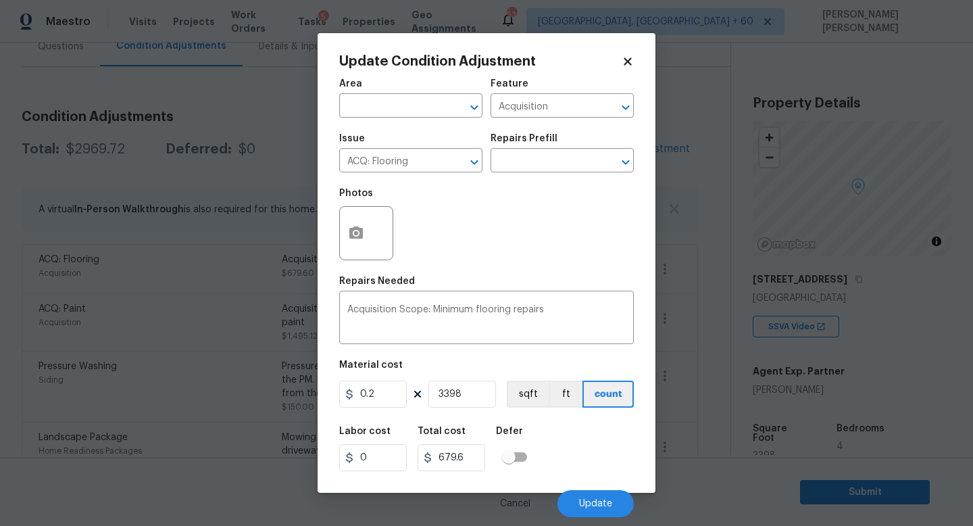
click at [699, 327] on body "Maestro Visits Projects Work Orders Tasks 5 Properties Geo Assignments 532 Knox…" at bounding box center [486, 263] width 973 height 526
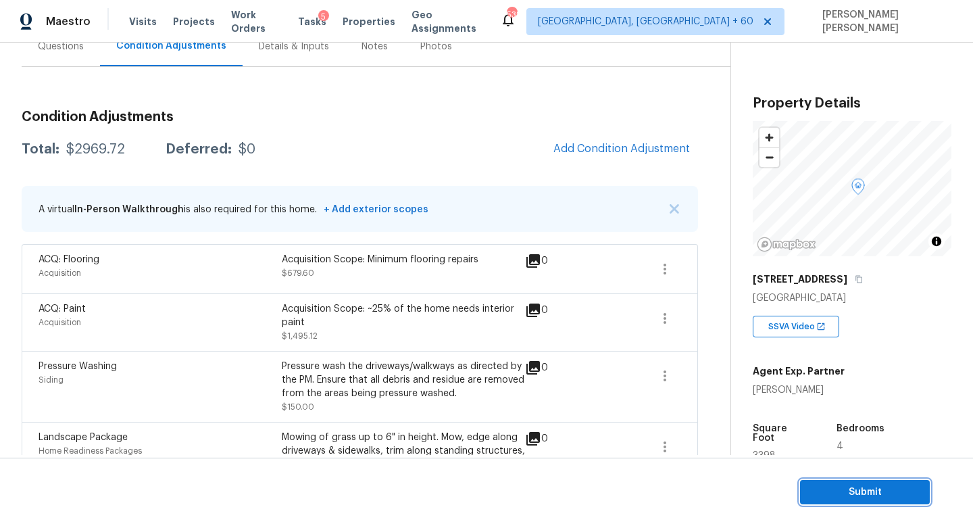
click at [897, 498] on span "Submit" at bounding box center [865, 492] width 108 height 17
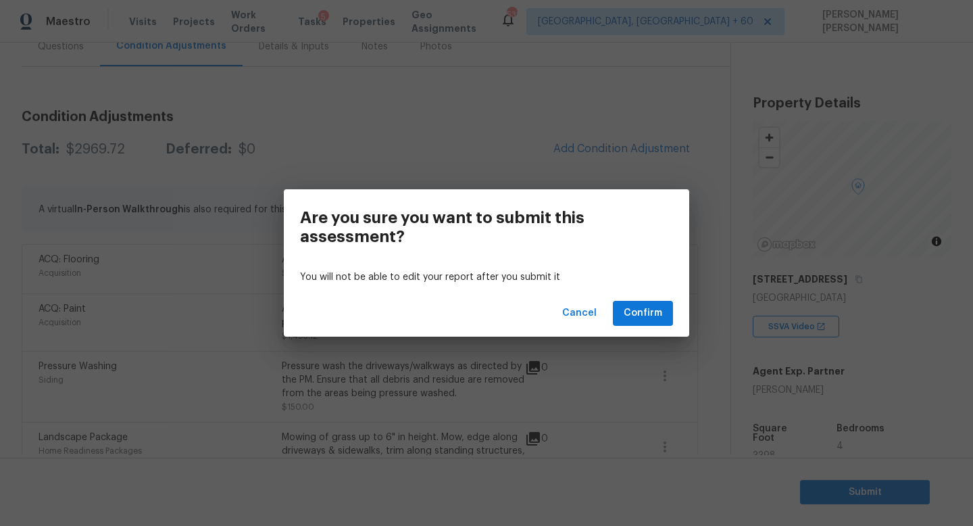
click at [640, 298] on div "Cancel Confirm" at bounding box center [486, 313] width 405 height 47
click at [646, 314] on span "Confirm" at bounding box center [643, 313] width 39 height 17
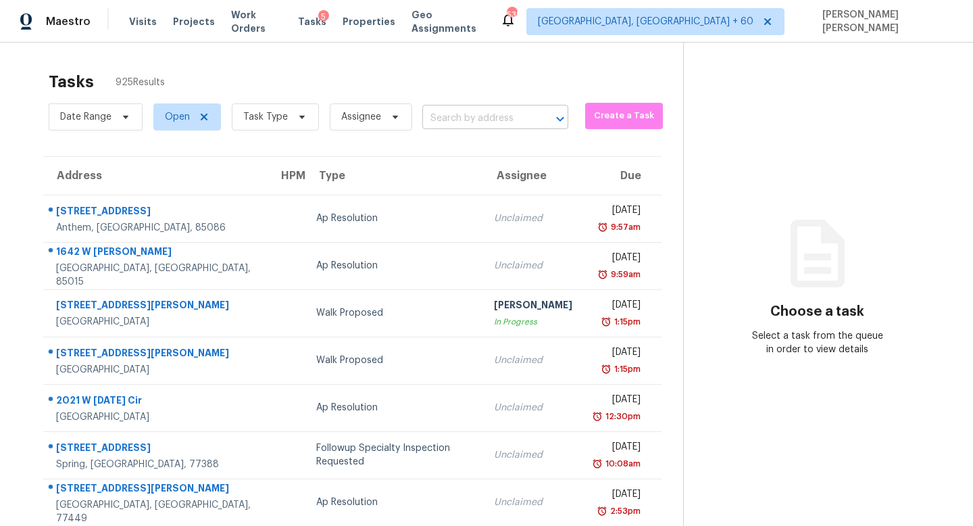
click at [470, 114] on input "text" at bounding box center [476, 118] width 108 height 21
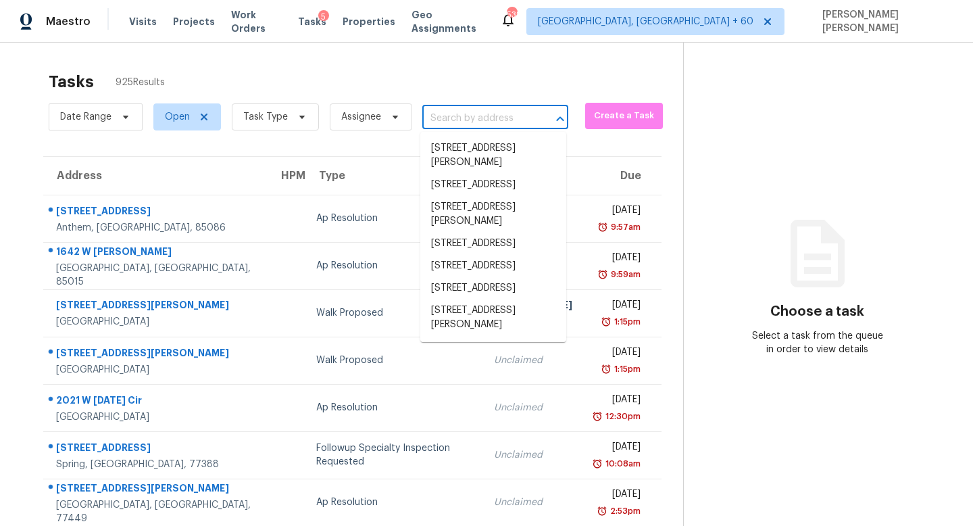
paste input "2042 W 700 S Syracuse, UT, 84075"
type input "2042 W 700 S Syracuse, UT, 84075"
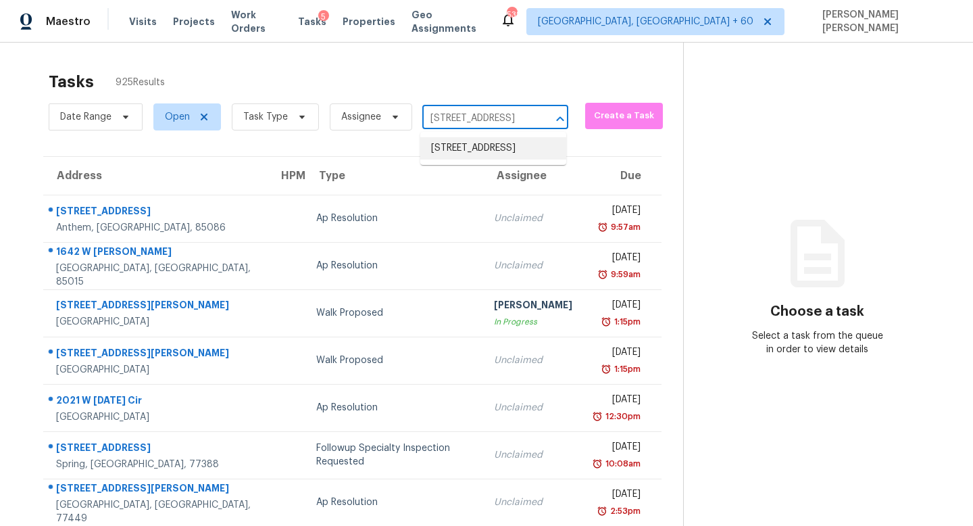
click at [477, 150] on li "2042 W 700 S, Syracuse, UT 84075" at bounding box center [493, 148] width 146 height 22
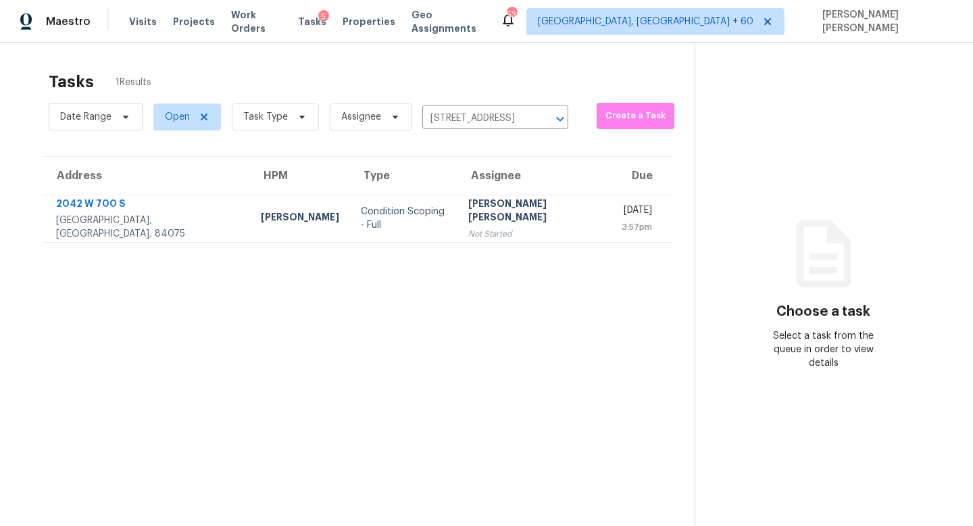
click at [458, 236] on td "Jishnu Manoj Not Started" at bounding box center [534, 218] width 153 height 47
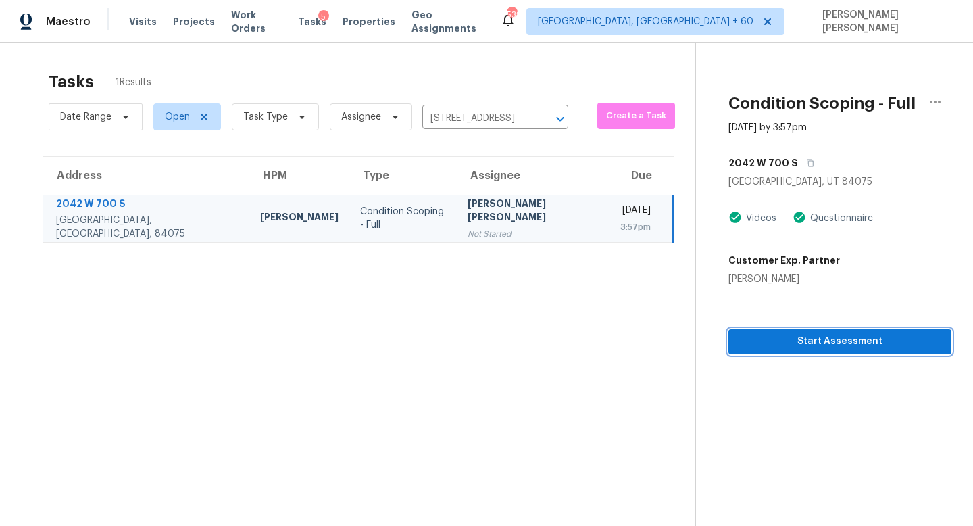
click at [752, 345] on span "Start Assessment" at bounding box center [839, 341] width 201 height 17
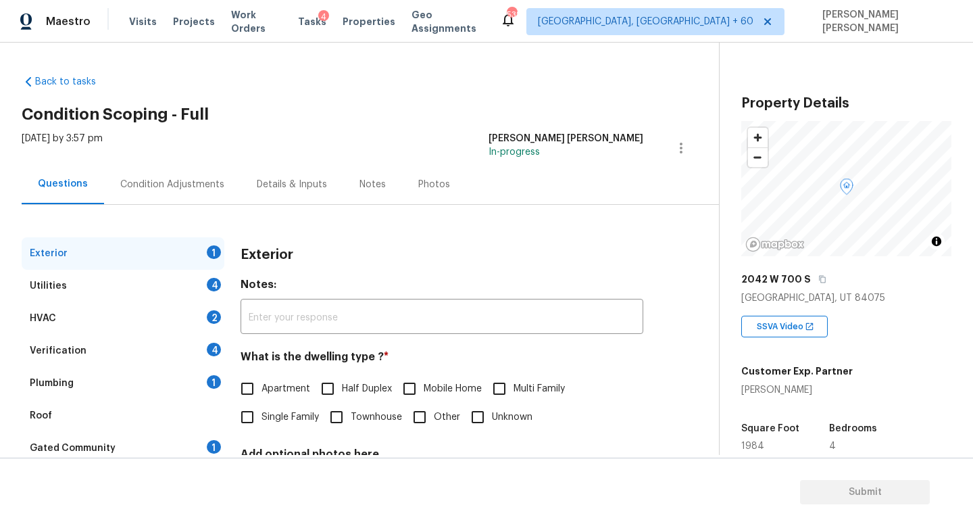
click at [249, 418] on input "Single Family" at bounding box center [247, 417] width 28 height 28
checkbox input "true"
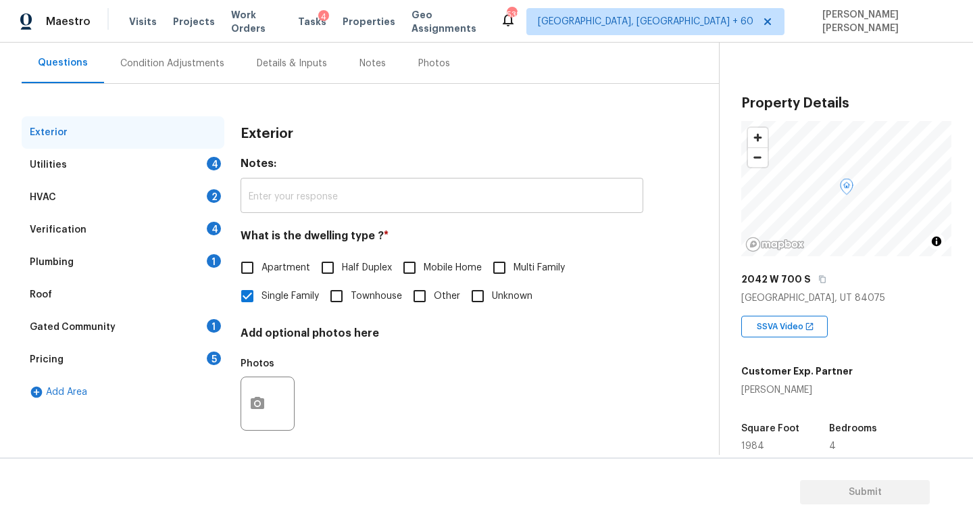
scroll to position [125, 0]
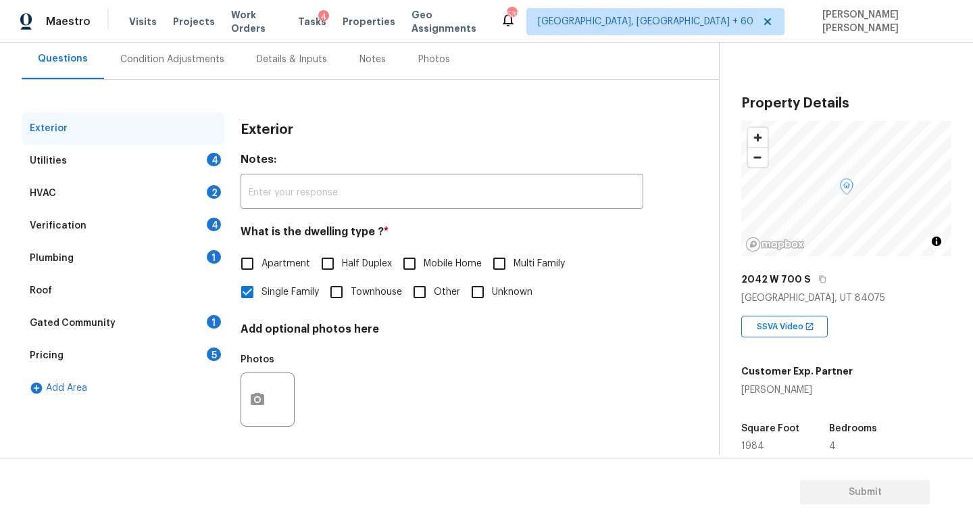
click at [169, 166] on div "Utilities 4" at bounding box center [123, 161] width 203 height 32
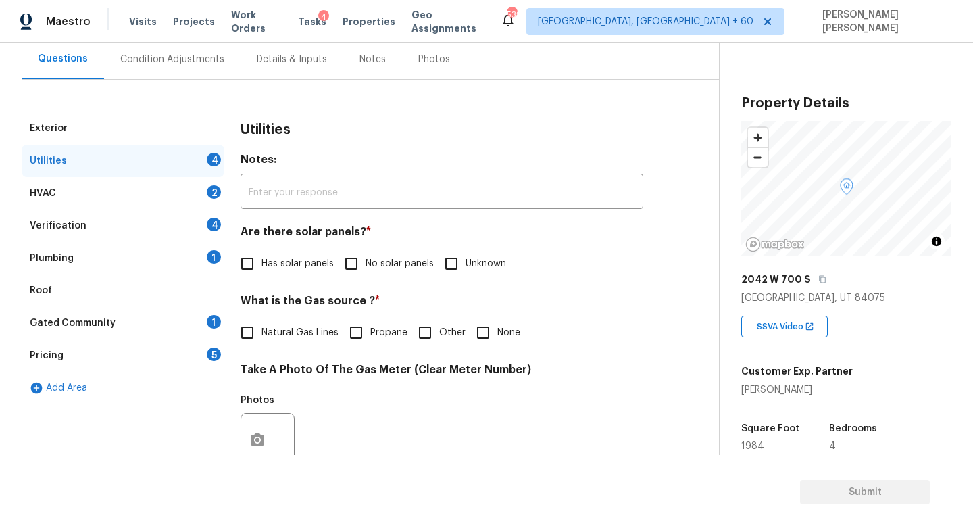
click at [355, 264] on input "No solar panels" at bounding box center [351, 263] width 28 height 28
checkbox input "true"
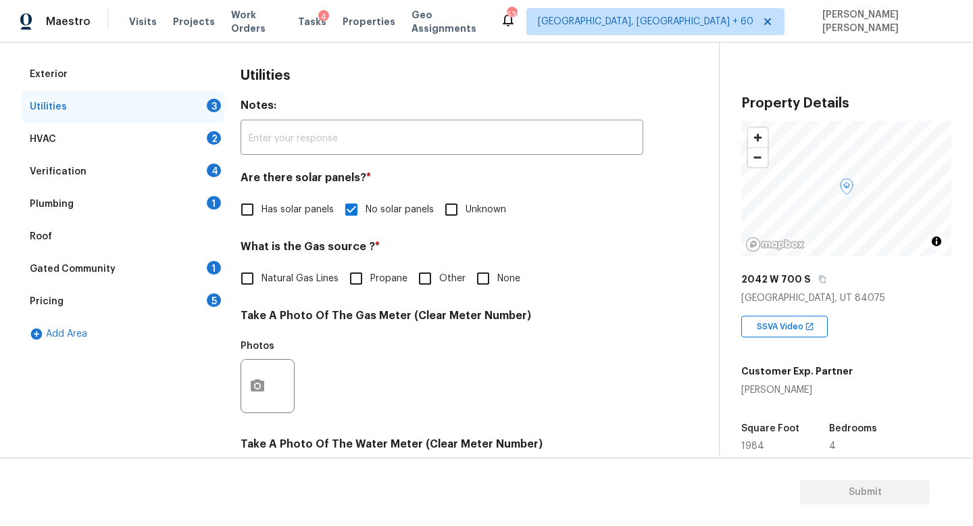
scroll to position [142, 0]
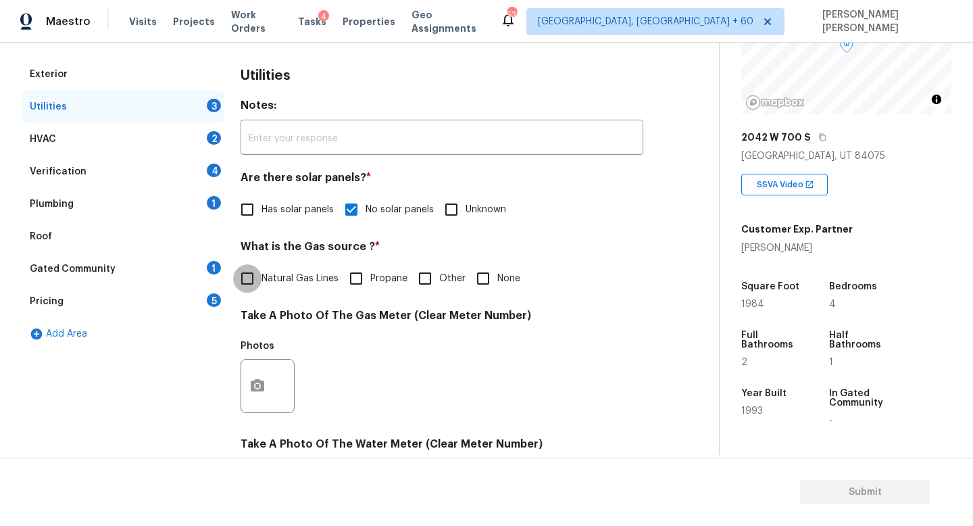
click at [259, 276] on input "Natural Gas Lines" at bounding box center [247, 278] width 28 height 28
checkbox input "true"
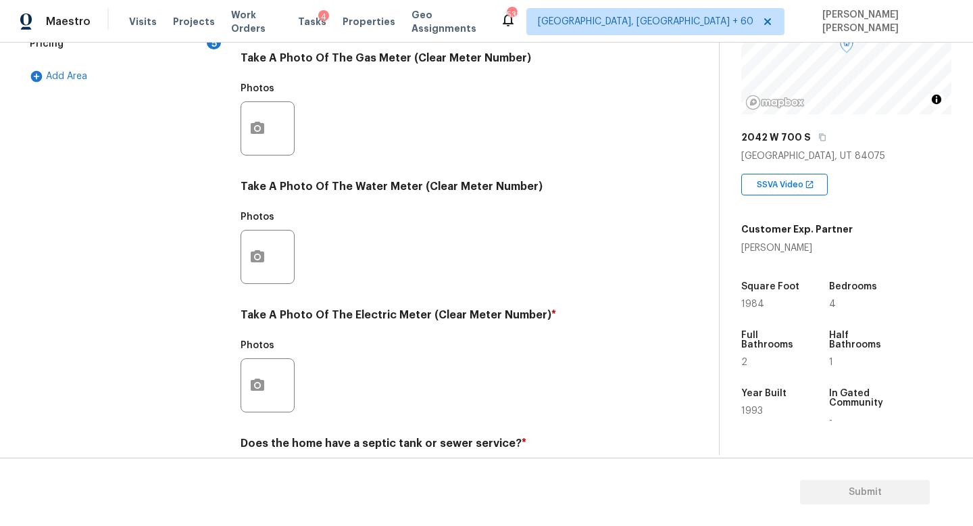
scroll to position [491, 0]
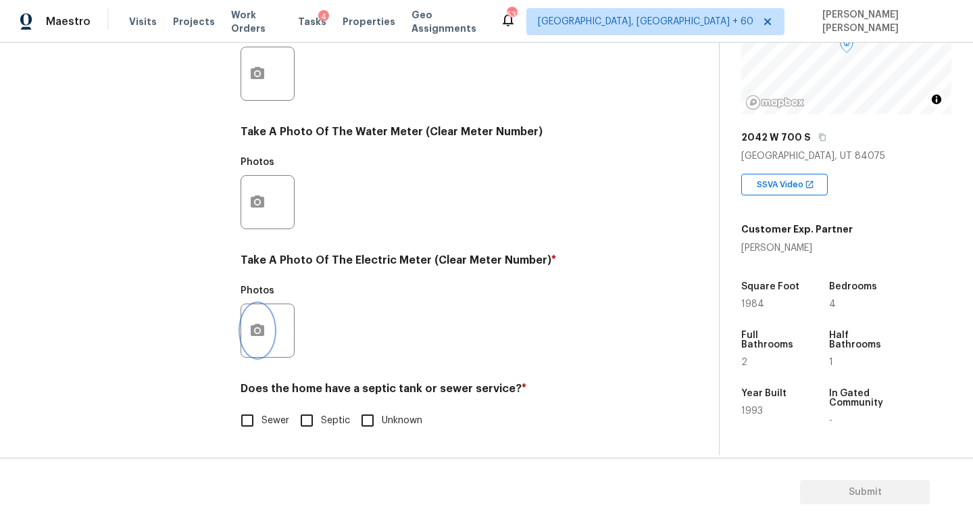
click at [249, 333] on button "button" at bounding box center [257, 330] width 32 height 53
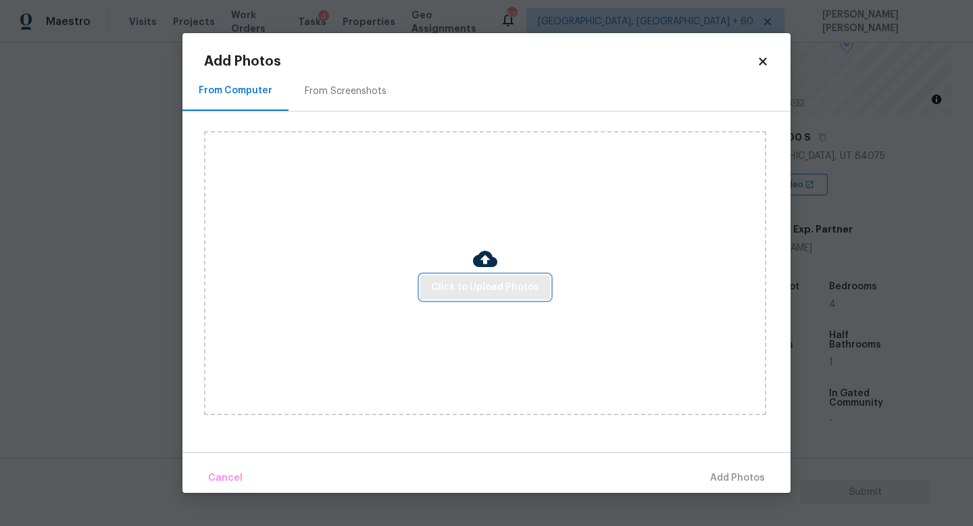
click at [487, 285] on span "Click to Upload Photos" at bounding box center [485, 287] width 108 height 17
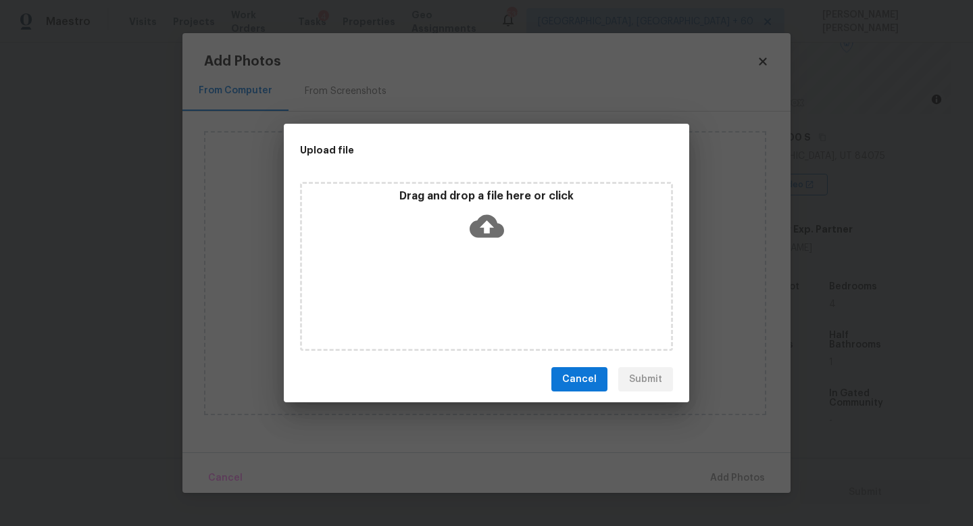
click at [476, 225] on icon at bounding box center [487, 226] width 34 height 23
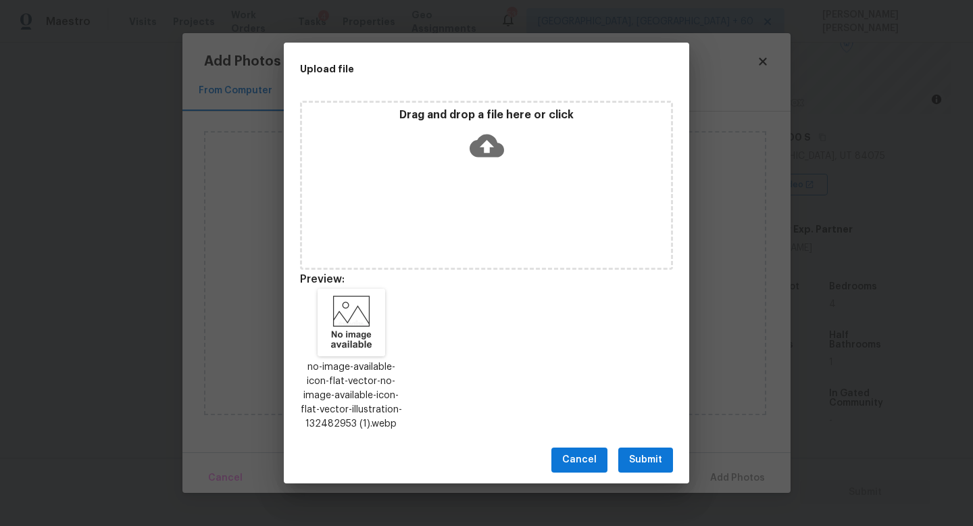
click at [636, 460] on span "Submit" at bounding box center [645, 459] width 33 height 17
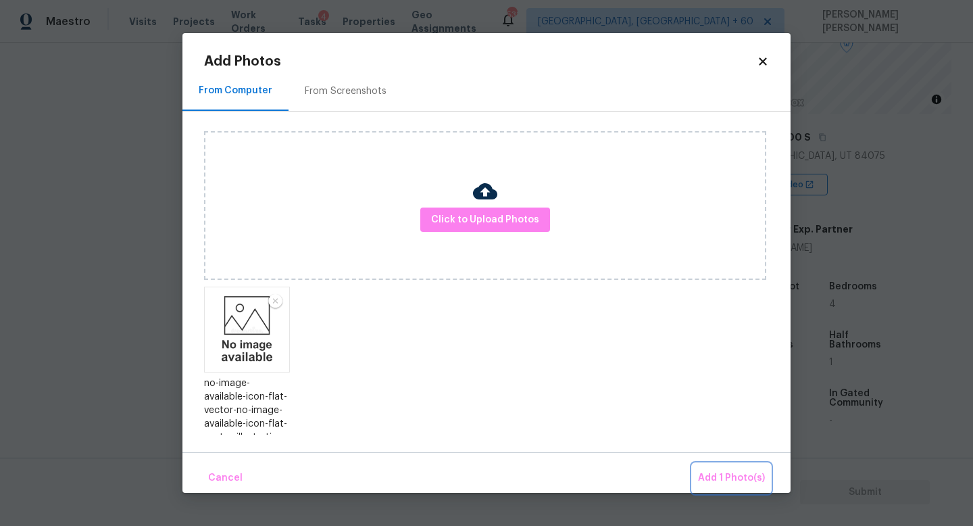
click at [710, 476] on span "Add 1 Photo(s)" at bounding box center [731, 478] width 67 height 17
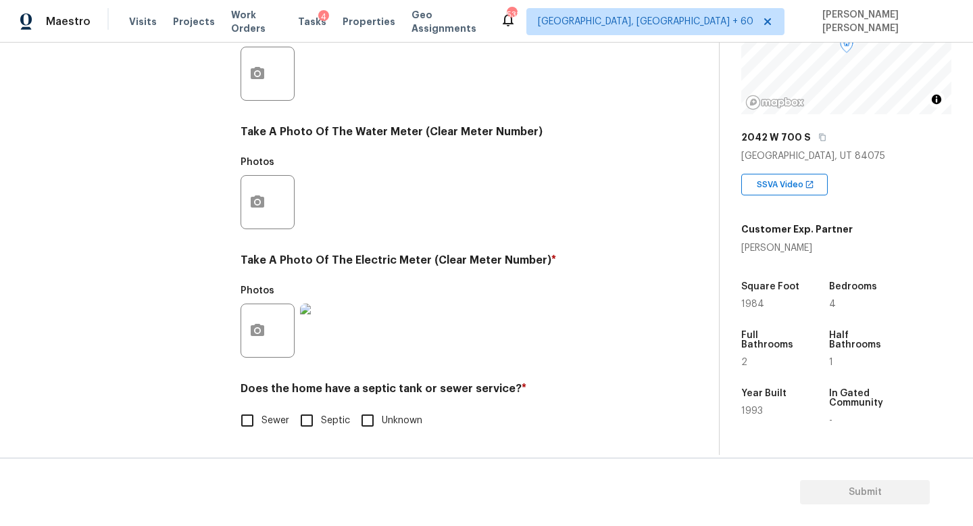
click at [245, 419] on input "Sewer" at bounding box center [247, 420] width 28 height 28
checkbox input "true"
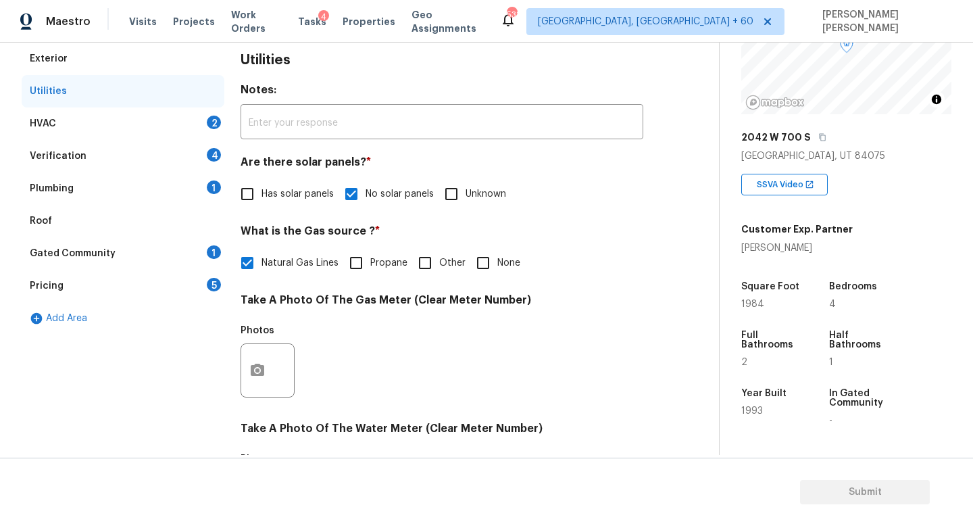
scroll to position [0, 0]
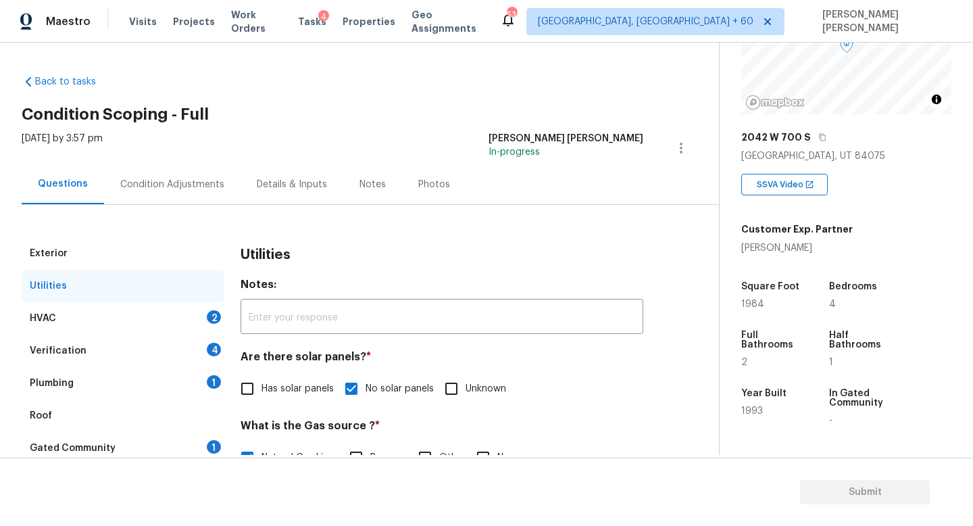
click at [172, 379] on div "Plumbing 1" at bounding box center [123, 383] width 203 height 32
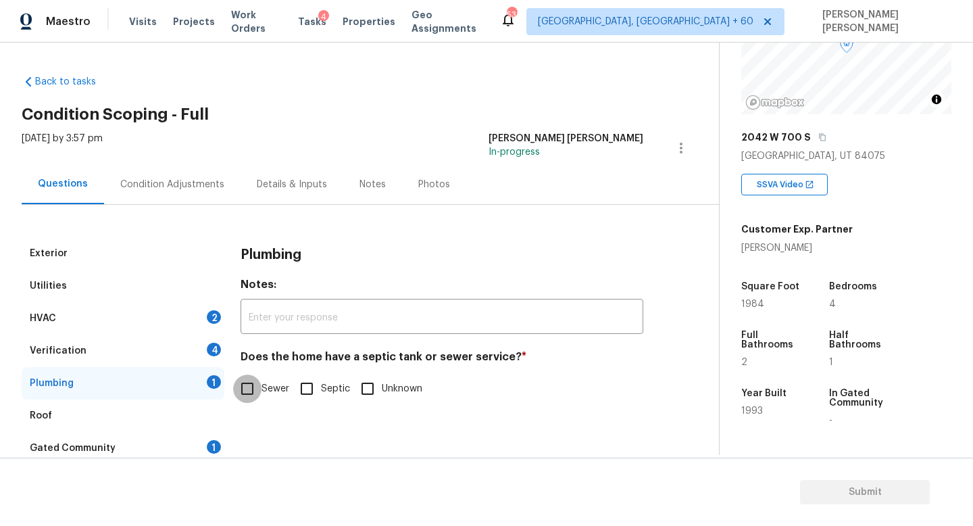
click at [245, 385] on input "Sewer" at bounding box center [247, 388] width 28 height 28
checkbox input "true"
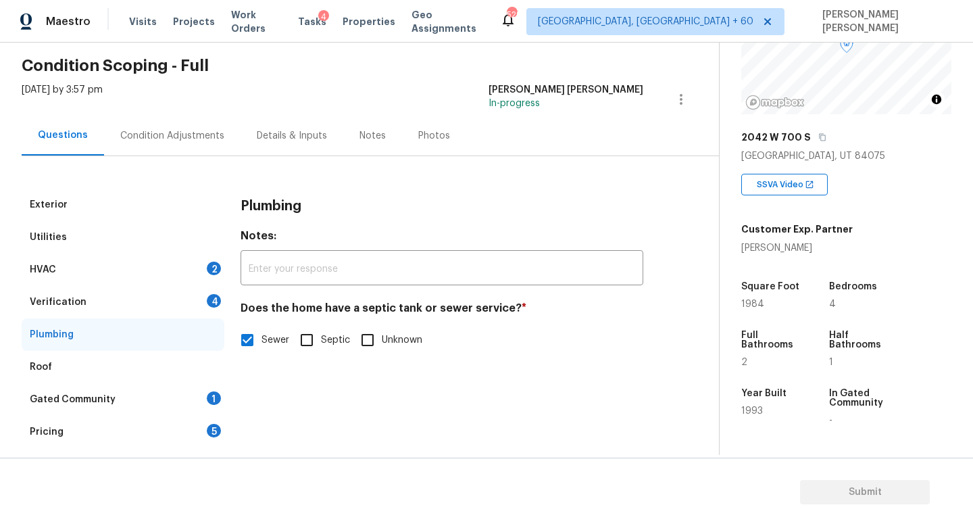
scroll to position [78, 0]
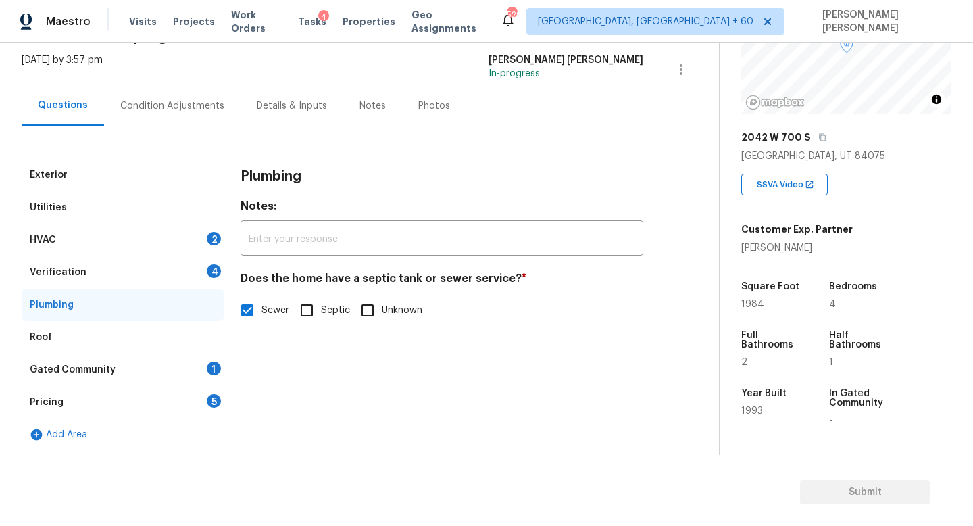
click at [105, 392] on div "Pricing 5" at bounding box center [123, 402] width 203 height 32
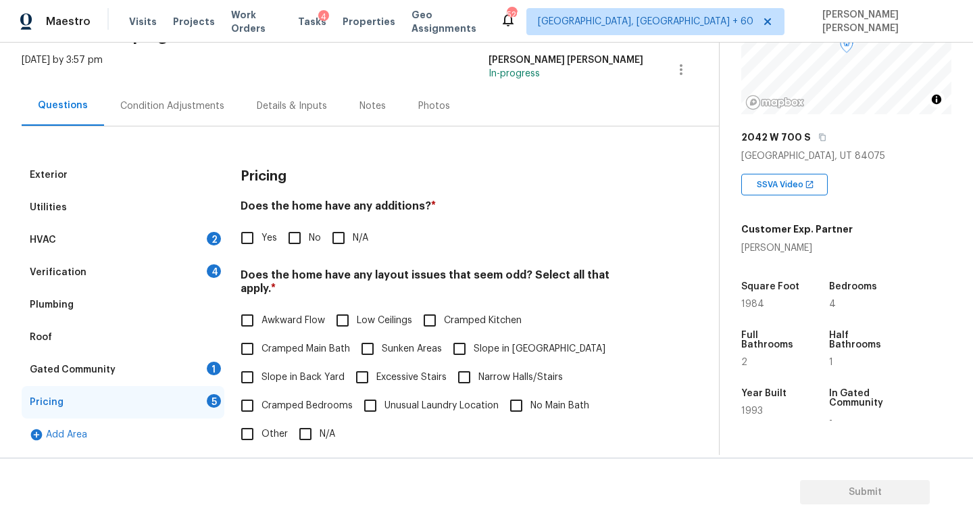
click at [472, 338] on input "Slope in Front Yard" at bounding box center [459, 349] width 28 height 28
checkbox input "true"
click at [151, 99] on div "Condition Adjustments" at bounding box center [172, 106] width 104 height 14
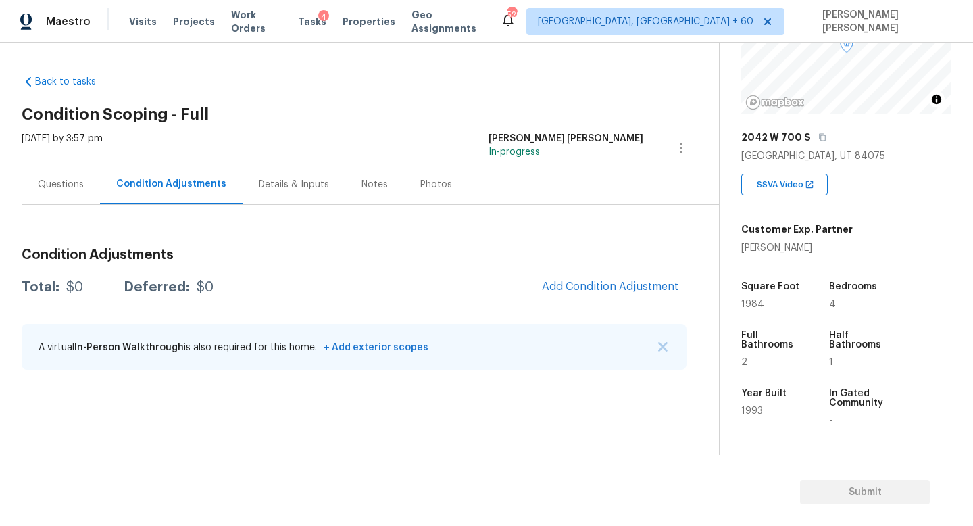
click at [497, 109] on h2 "Condition Scoping - Full" at bounding box center [370, 114] width 697 height 14
click at [818, 137] on icon "button" at bounding box center [822, 137] width 8 height 8
click at [626, 282] on span "Add Condition Adjustment" at bounding box center [610, 286] width 137 height 12
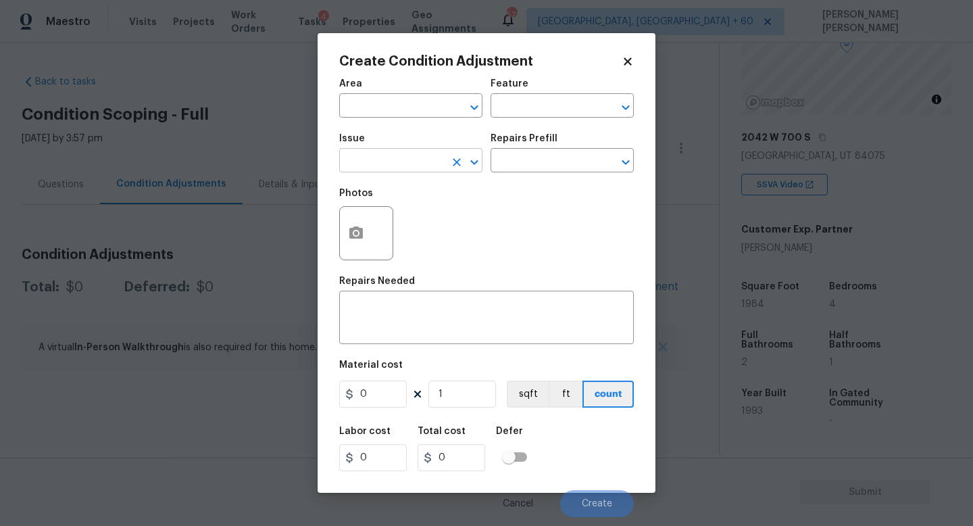
click at [380, 157] on input "text" at bounding box center [391, 161] width 105 height 21
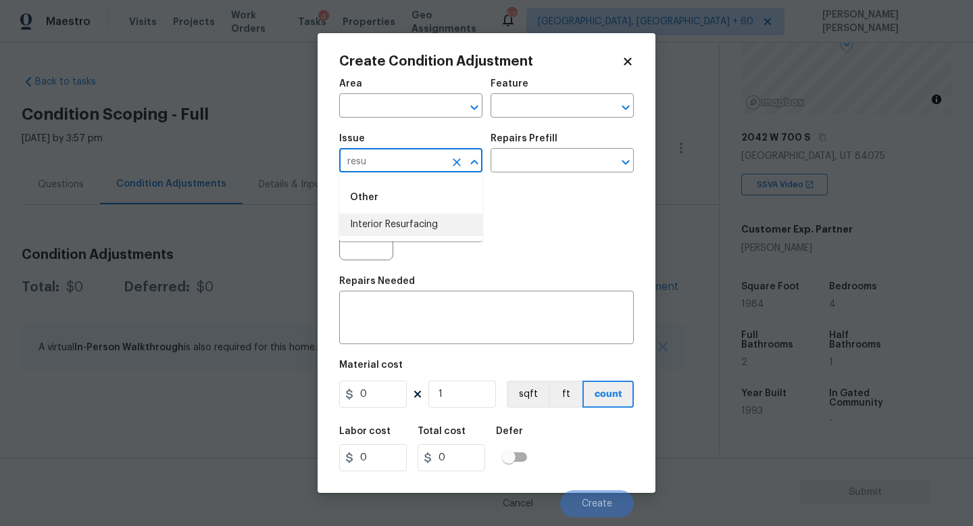
click at [405, 219] on li "Interior Resurfacing" at bounding box center [410, 225] width 143 height 22
type input "Interior Resurfacing"
click at [556, 170] on input "text" at bounding box center [543, 161] width 105 height 21
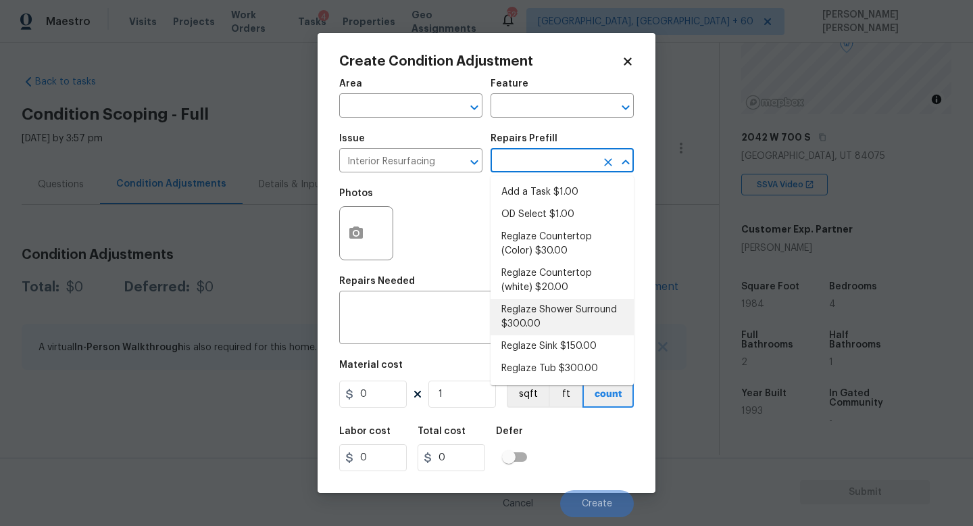
click at [576, 317] on li "Reglaze Shower Surround $300.00" at bounding box center [562, 317] width 143 height 36
type textarea "Prep, mask, clean and reglaze the fiberglass shower surround (white) both on th…"
type input "300"
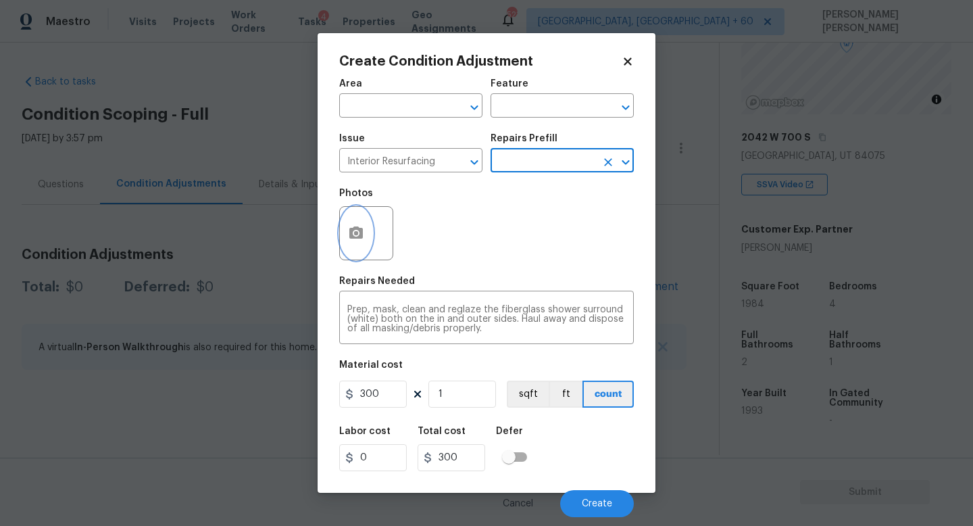
click at [362, 246] on button "button" at bounding box center [356, 233] width 32 height 53
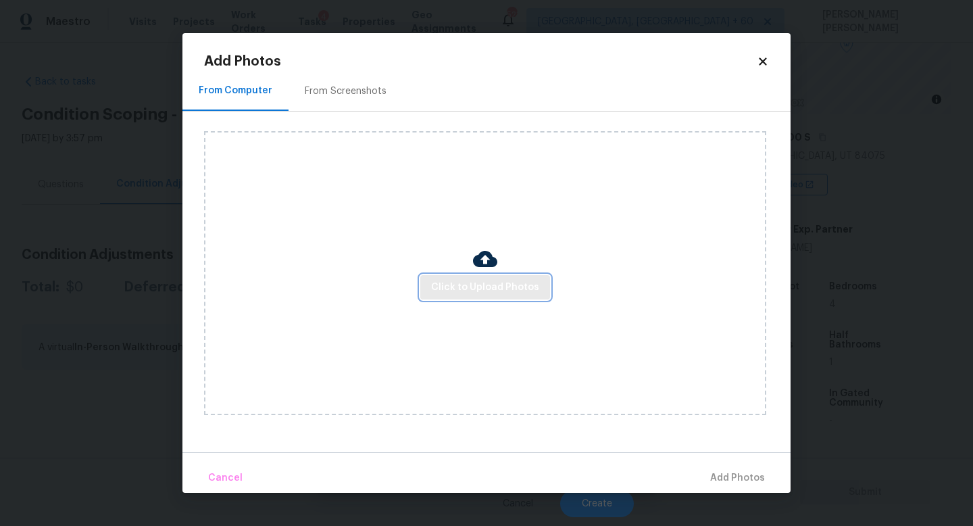
click at [464, 276] on button "Click to Upload Photos" at bounding box center [485, 287] width 130 height 25
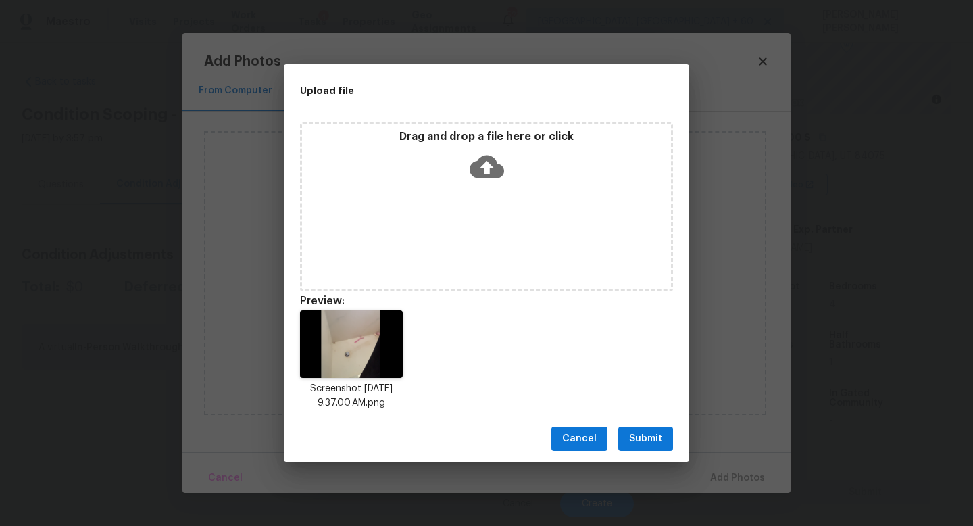
click at [641, 447] on button "Submit" at bounding box center [645, 438] width 55 height 25
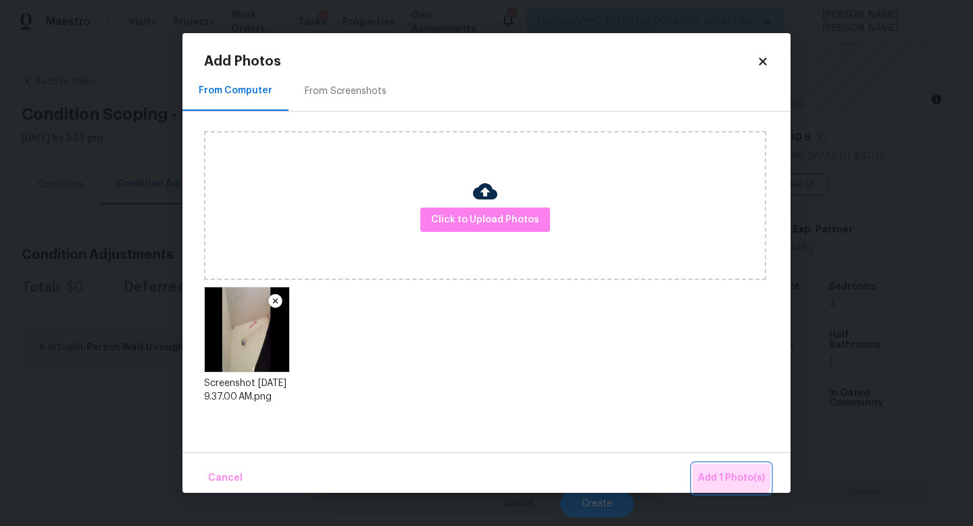
click at [724, 474] on span "Add 1 Photo(s)" at bounding box center [731, 478] width 67 height 17
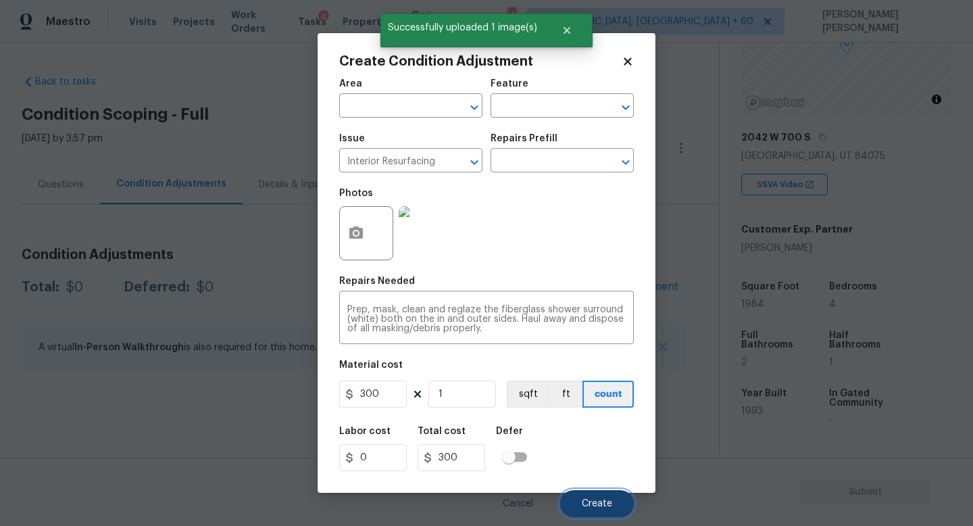
click at [594, 501] on span "Create" at bounding box center [597, 504] width 30 height 10
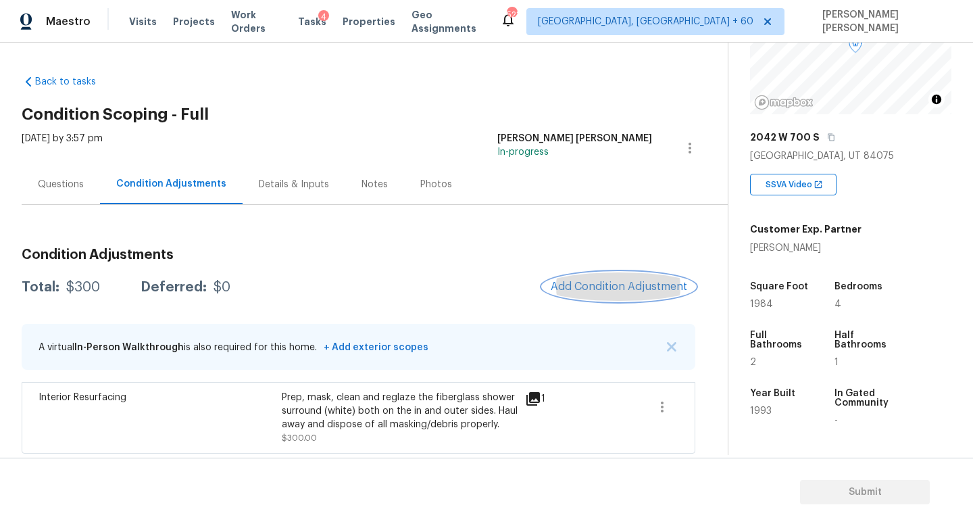
click at [618, 291] on span "Add Condition Adjustment" at bounding box center [619, 286] width 137 height 12
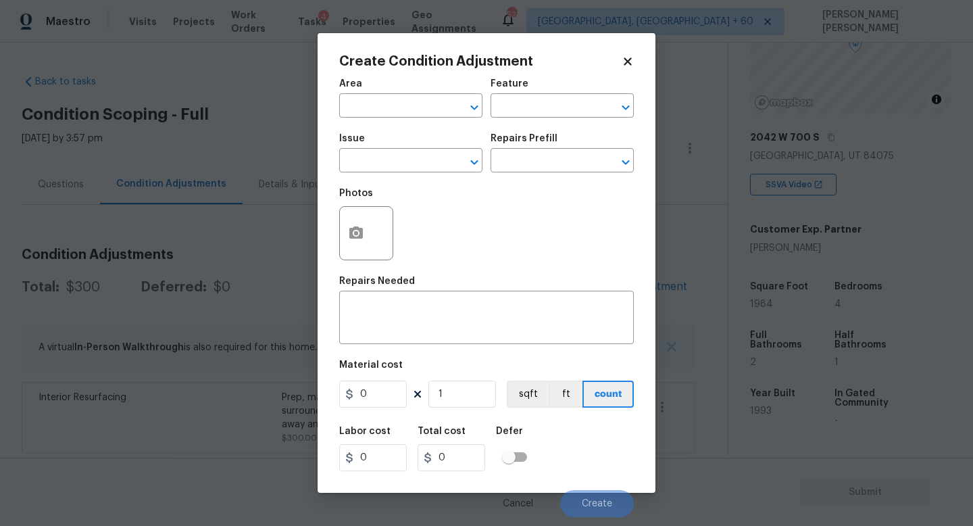
click at [201, 220] on body "Maestro Visits Projects Work Orders Tasks 4 Properties Geo Assignments 523 Knox…" at bounding box center [486, 263] width 973 height 526
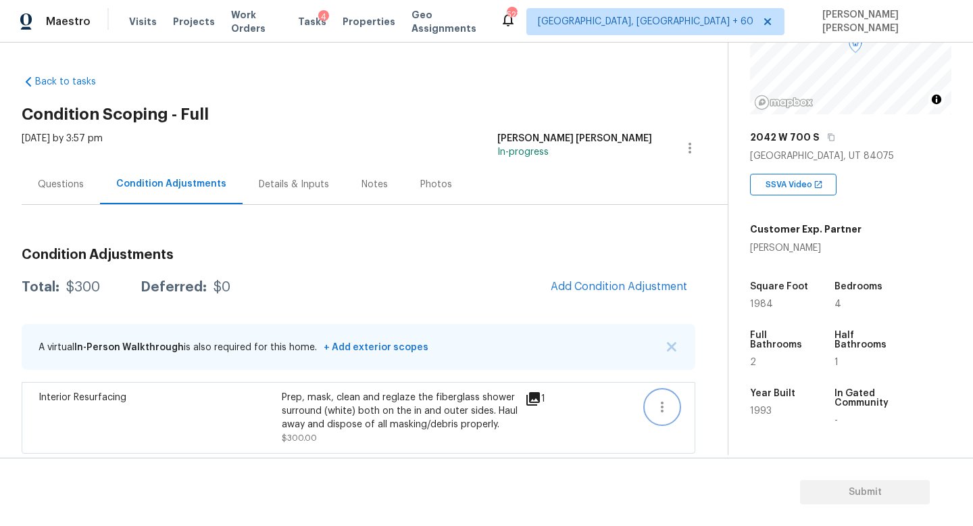
click at [656, 407] on icon "button" at bounding box center [662, 407] width 16 height 16
click at [716, 403] on div "Edit" at bounding box center [739, 404] width 105 height 14
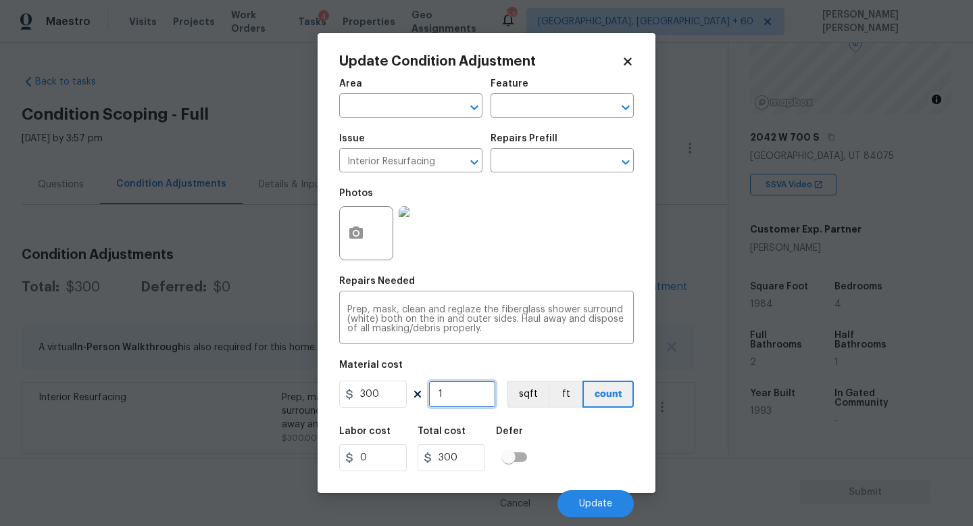
click at [451, 399] on input "1" at bounding box center [462, 393] width 68 height 27
type input "0"
type input "2"
type input "600"
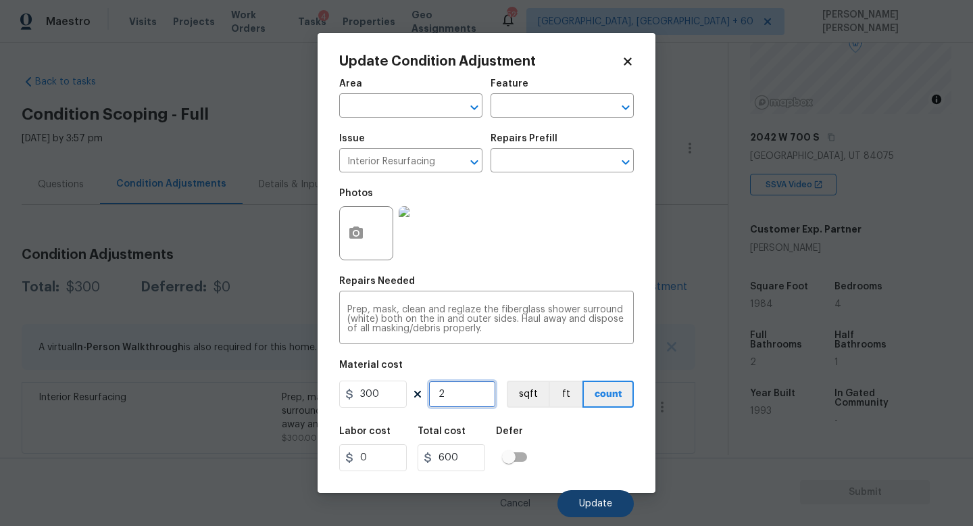
type input "2"
click at [599, 499] on span "Update" at bounding box center [595, 504] width 33 height 10
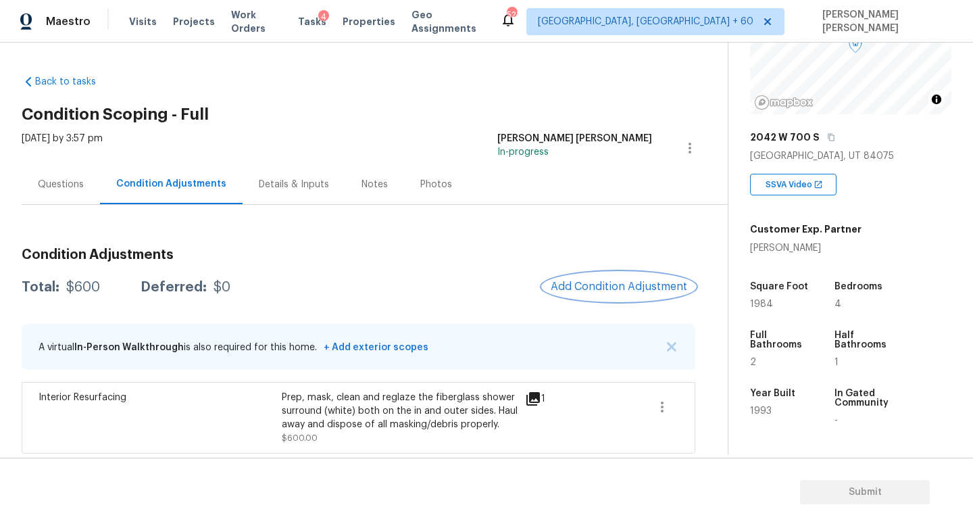
click at [612, 290] on span "Add Condition Adjustment" at bounding box center [619, 286] width 137 height 12
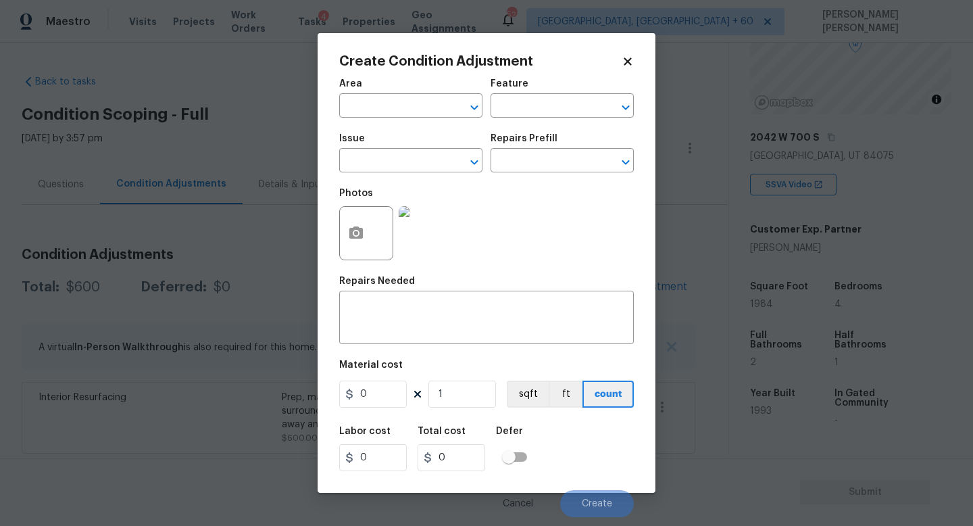
click at [393, 145] on div "Issue" at bounding box center [410, 143] width 143 height 18
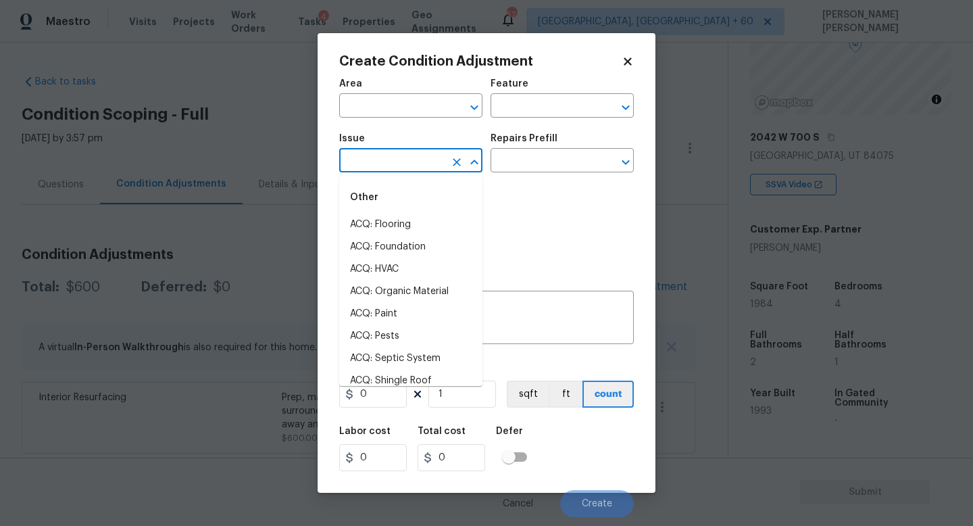
click at [395, 170] on input "text" at bounding box center [391, 161] width 105 height 21
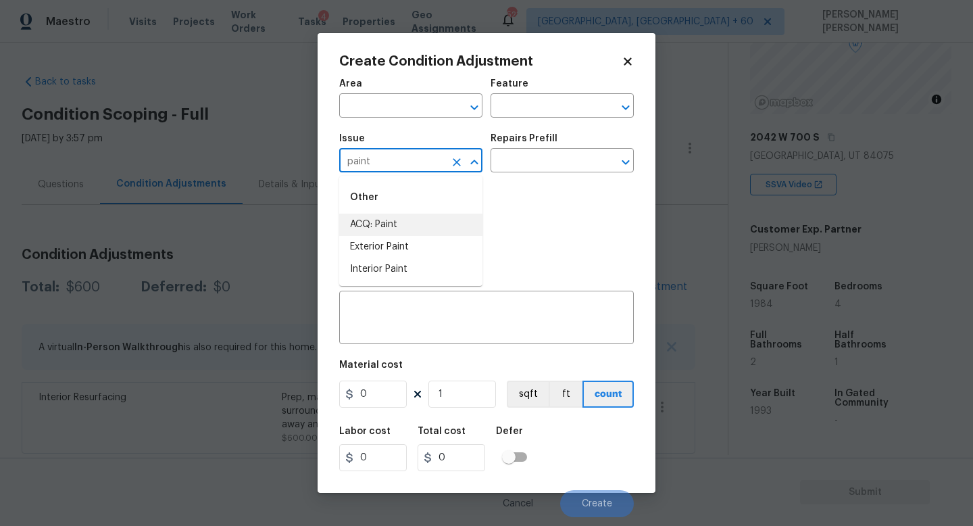
click at [404, 222] on li "ACQ: Paint" at bounding box center [410, 225] width 143 height 22
type input "ACQ: Paint"
click at [535, 165] on input "text" at bounding box center [543, 161] width 105 height 21
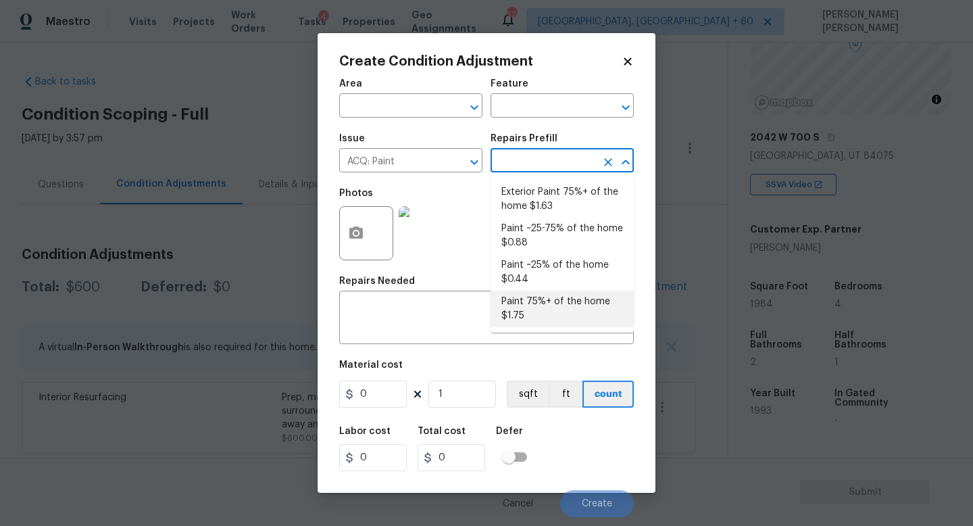
click at [544, 302] on li "Paint 75%+ of the home $1.75" at bounding box center [562, 309] width 143 height 36
type input "Acquisition"
type textarea "Acquisition Scope: 75%+ of the home will likely require interior paint"
type input "1.75"
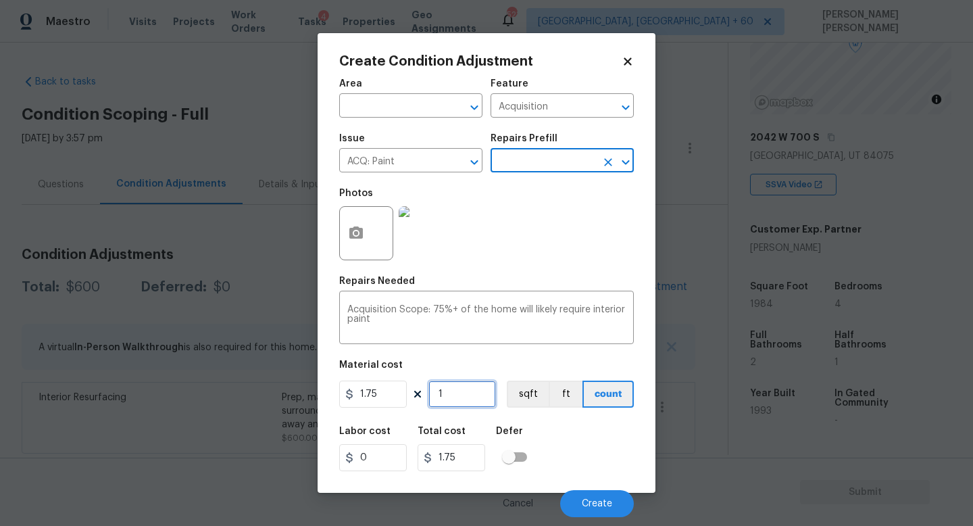
click at [484, 393] on input "1" at bounding box center [462, 393] width 68 height 27
type input "0"
type input "3"
type input "5.25"
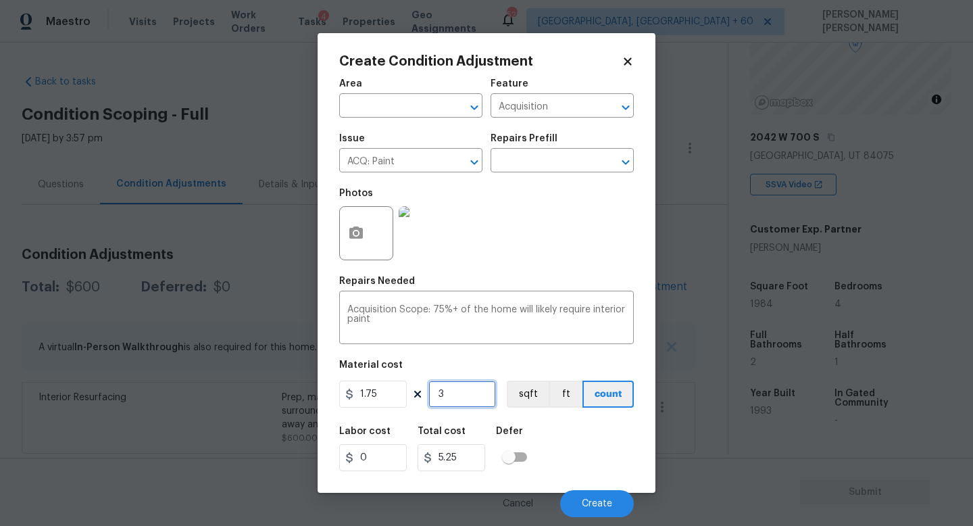
type input "33"
type input "57.75"
type input "330"
type input "577.5"
type input "3307"
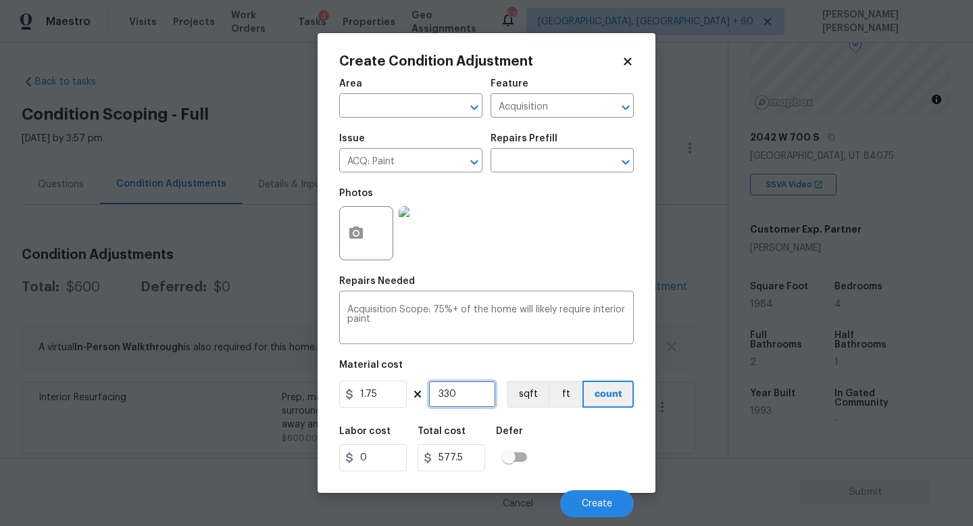
type input "5787.25"
type input "3307"
click at [350, 243] on button "button" at bounding box center [356, 233] width 32 height 53
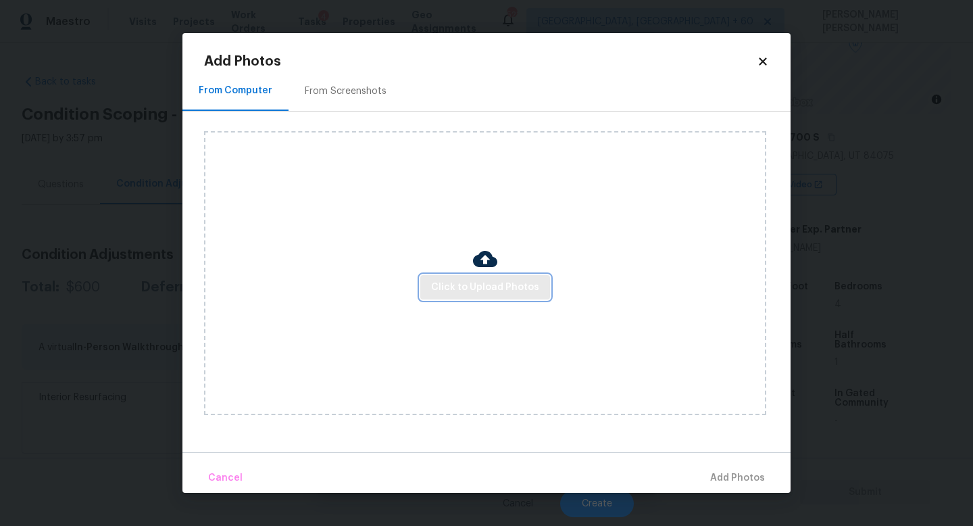
click at [474, 276] on button "Click to Upload Photos" at bounding box center [485, 287] width 130 height 25
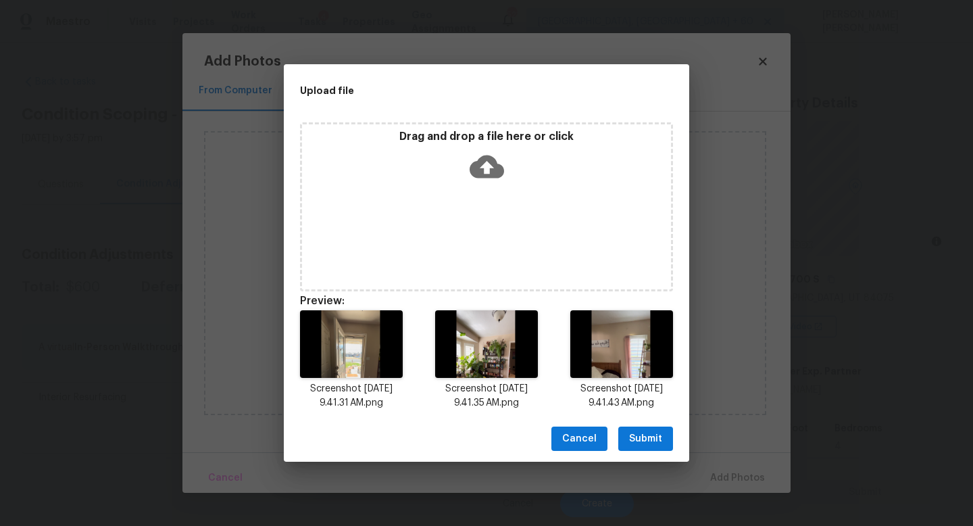
scroll to position [142, 0]
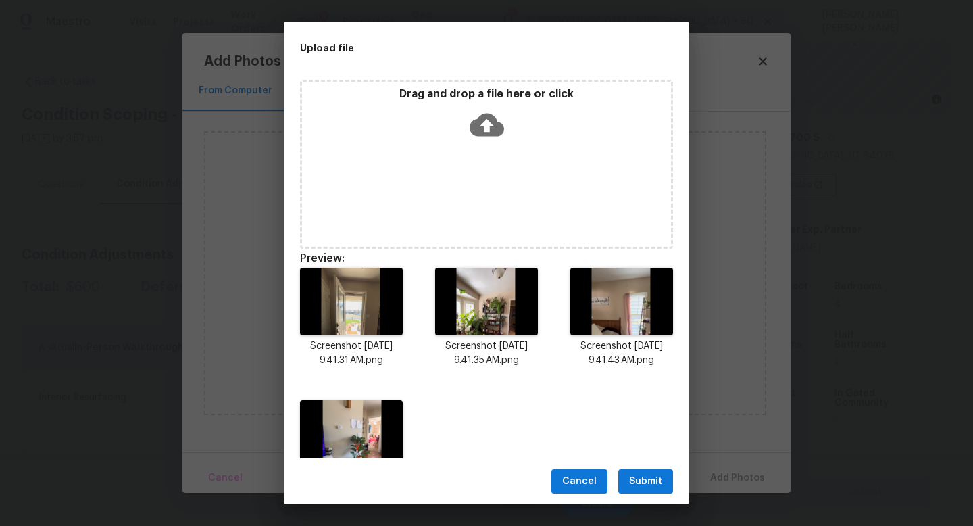
click at [639, 478] on span "Submit" at bounding box center [645, 481] width 33 height 17
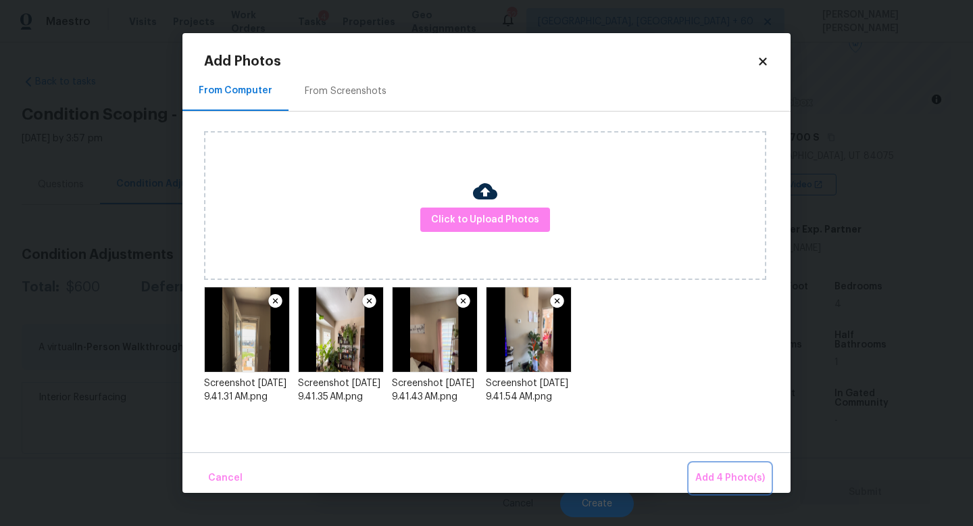
click at [740, 476] on span "Add 4 Photo(s)" at bounding box center [730, 478] width 70 height 17
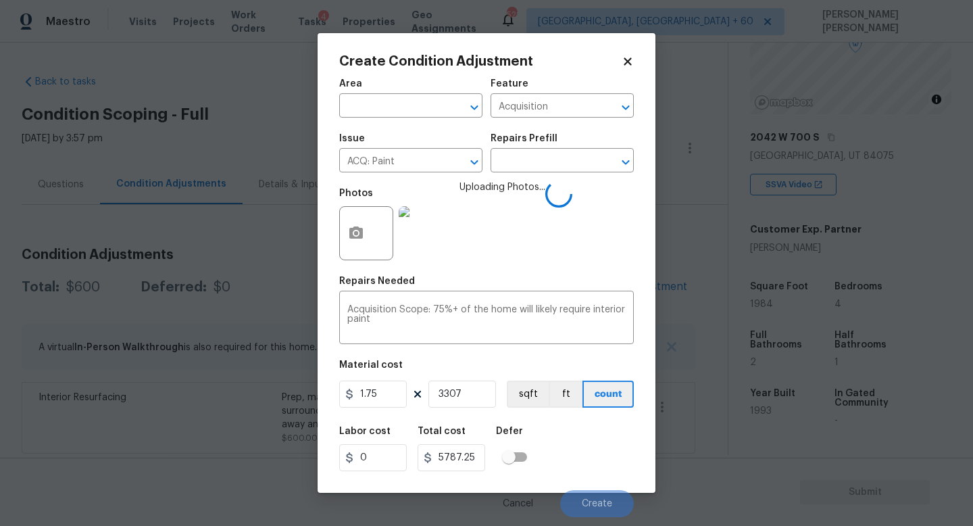
click at [494, 189] on span "Uploading Photos..." at bounding box center [503, 224] width 86 height 88
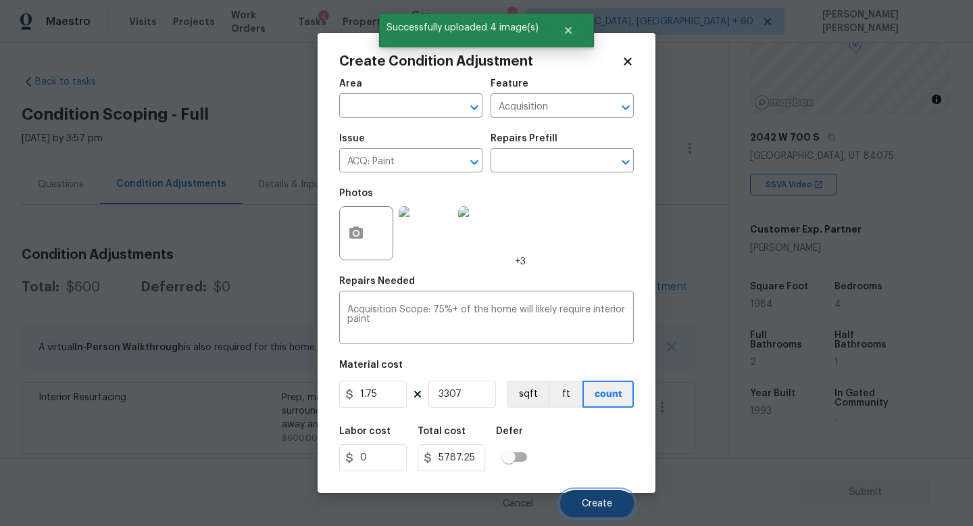
click at [574, 497] on button "Create" at bounding box center [597, 503] width 74 height 27
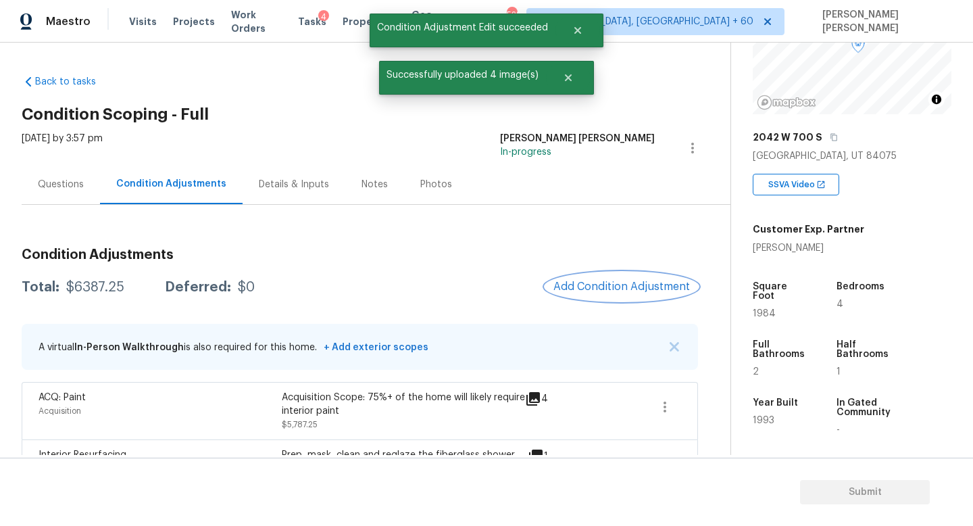
click at [599, 276] on button "Add Condition Adjustment" at bounding box center [621, 286] width 153 height 28
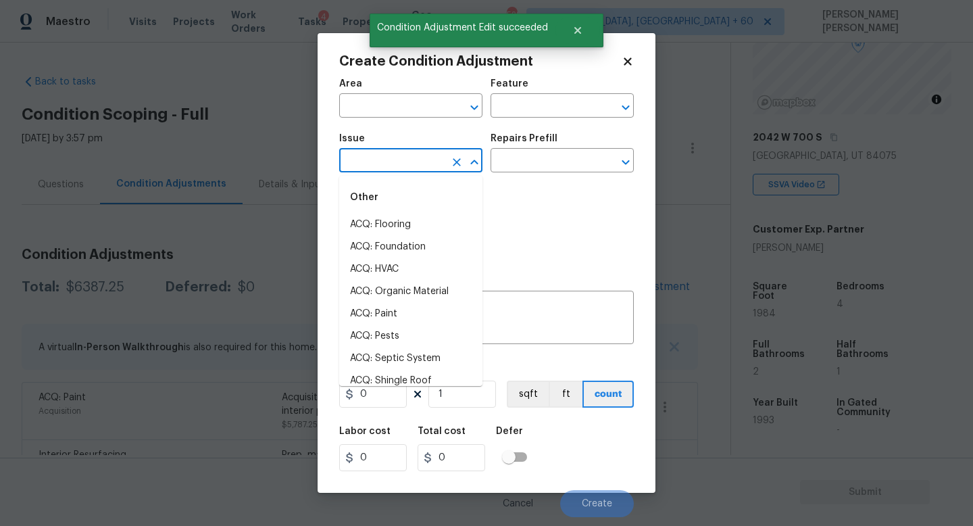
click at [414, 166] on input "text" at bounding box center [391, 161] width 105 height 21
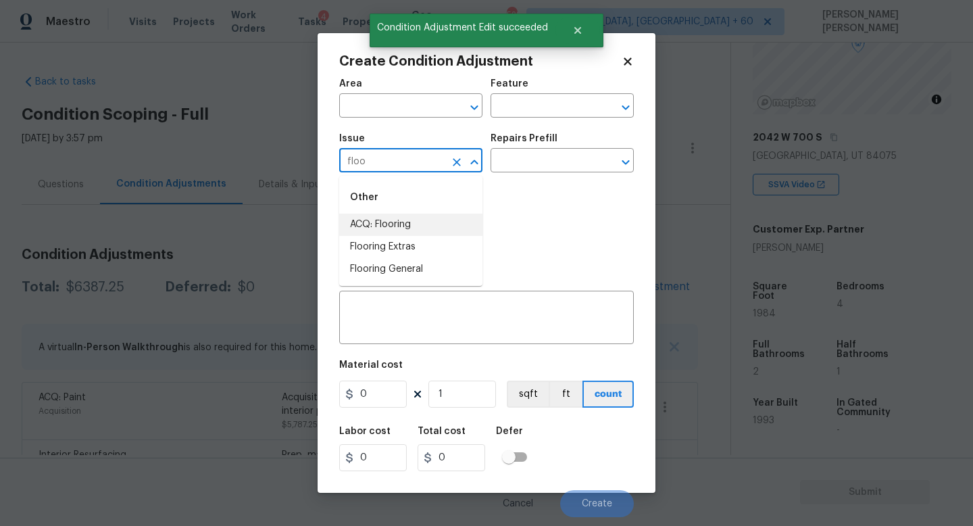
click at [408, 224] on li "ACQ: Flooring" at bounding box center [410, 225] width 143 height 22
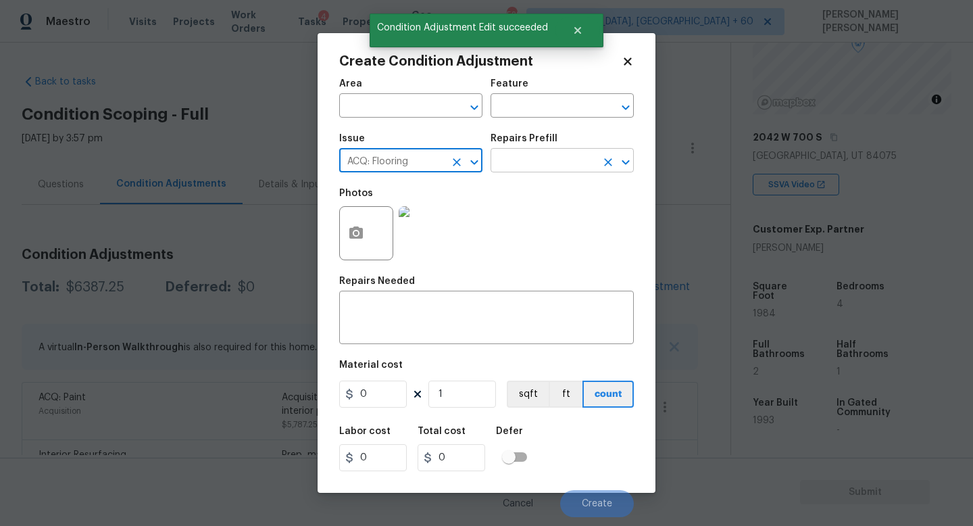
type input "ACQ: Flooring"
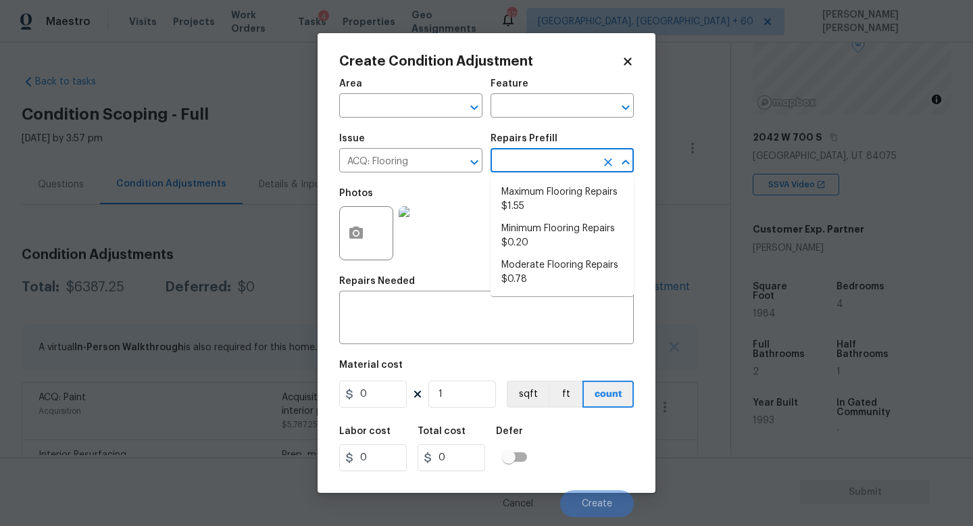
click at [544, 155] on input "text" at bounding box center [543, 161] width 105 height 21
click at [455, 168] on icon "Clear" at bounding box center [457, 162] width 14 height 14
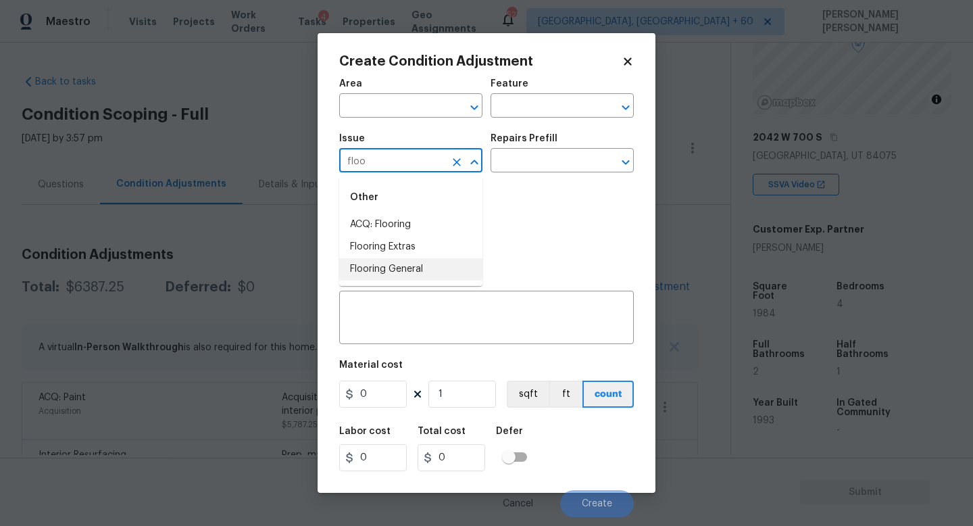
click at [439, 271] on li "Flooring General" at bounding box center [410, 269] width 143 height 22
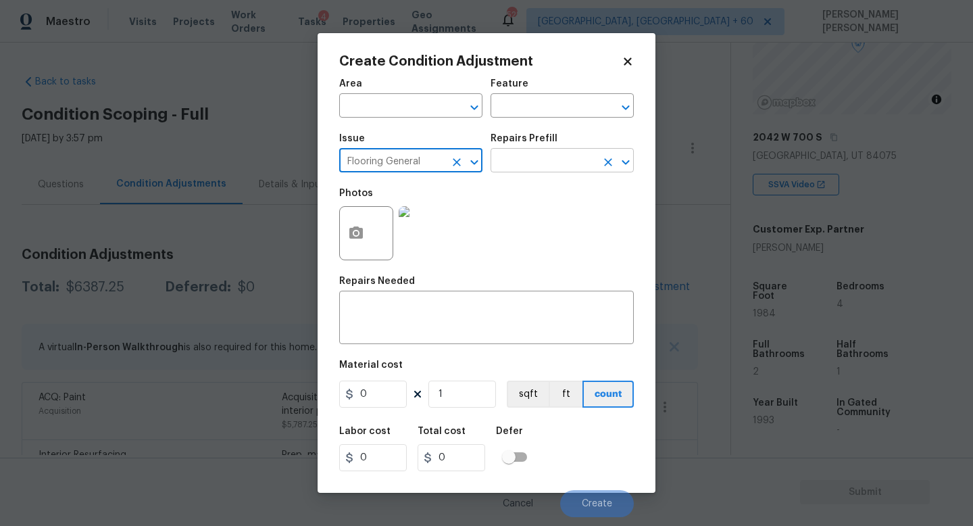
type input "Flooring General"
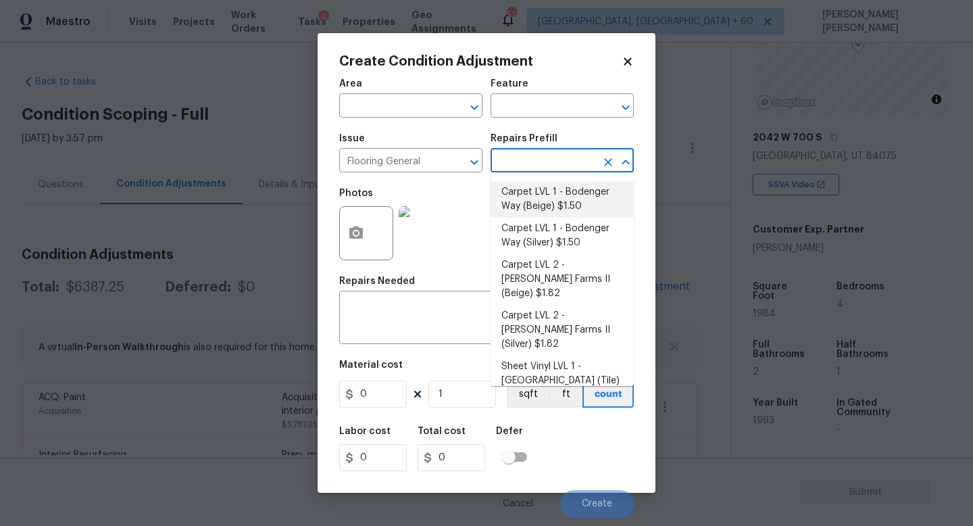
click at [545, 157] on input "text" at bounding box center [543, 161] width 105 height 21
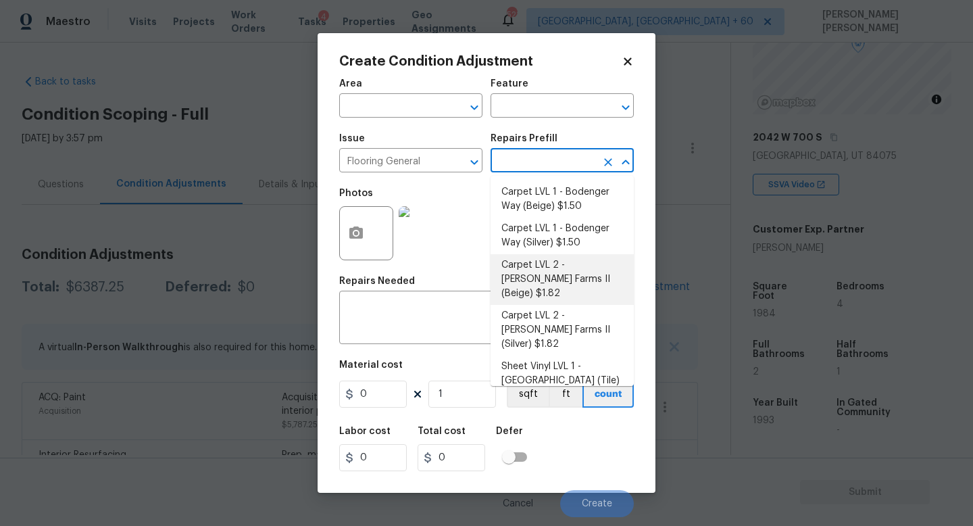
click at [252, 168] on body "Maestro Visits Projects Work Orders Tasks 4 Properties Geo Assignments 521 [GEO…" at bounding box center [486, 263] width 973 height 526
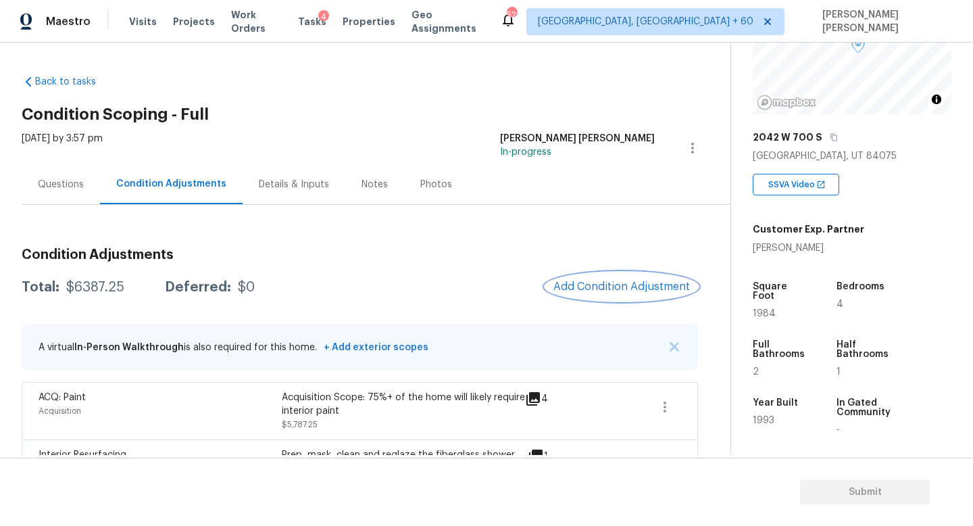
scroll to position [61, 0]
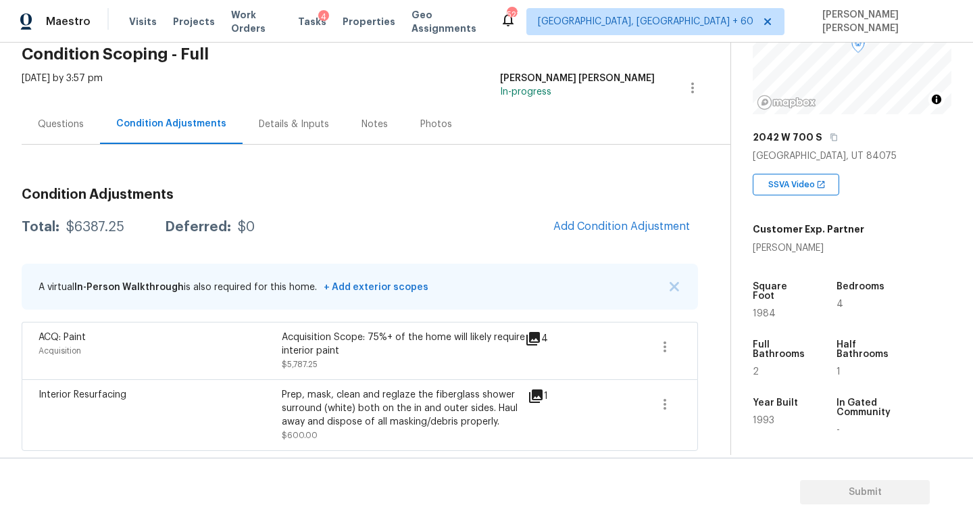
click at [683, 353] on div "ACQ: Paint Acquisition Acquisition Scope: 75%+ of the home will likely require …" at bounding box center [360, 350] width 676 height 57
click at [663, 347] on icon "button" at bounding box center [665, 347] width 16 height 16
click at [711, 350] on link "Edit" at bounding box center [741, 343] width 115 height 20
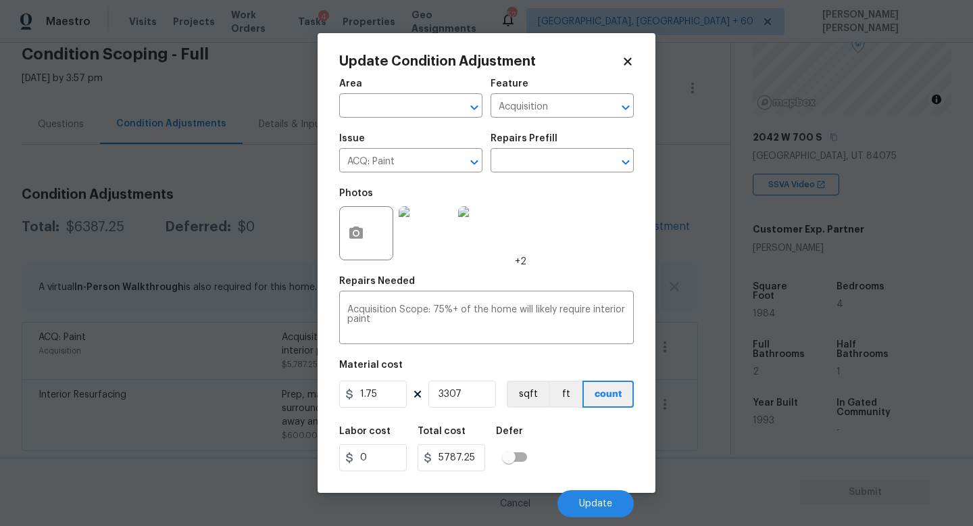
click at [699, 257] on body "Maestro Visits Projects Work Orders Tasks 4 Properties Geo Assignments 521 [GEO…" at bounding box center [486, 263] width 973 height 526
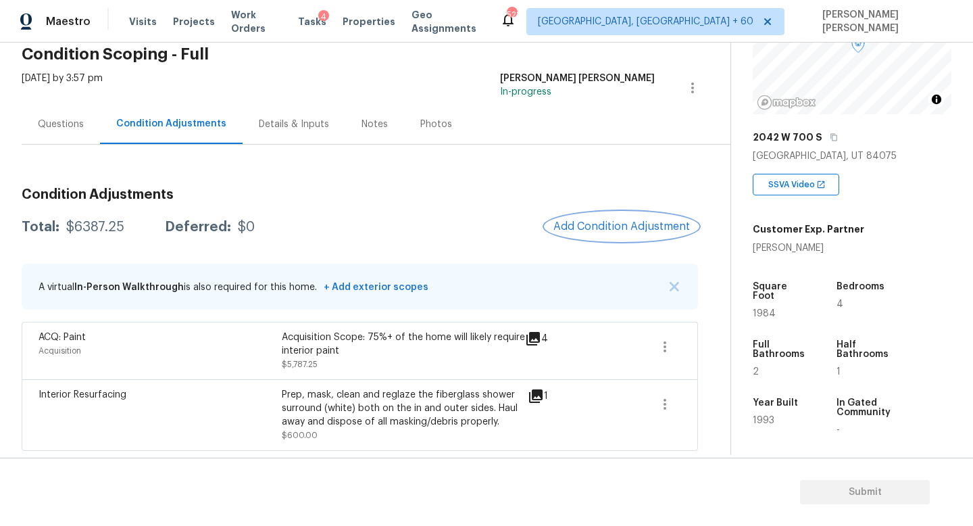
click at [645, 224] on span "Add Condition Adjustment" at bounding box center [621, 226] width 137 height 12
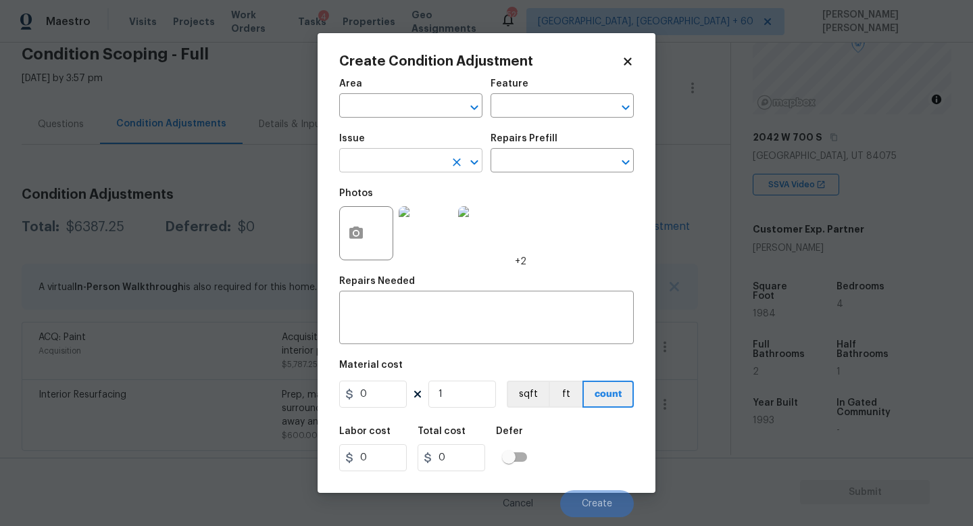
click at [412, 156] on input "text" at bounding box center [391, 161] width 105 height 21
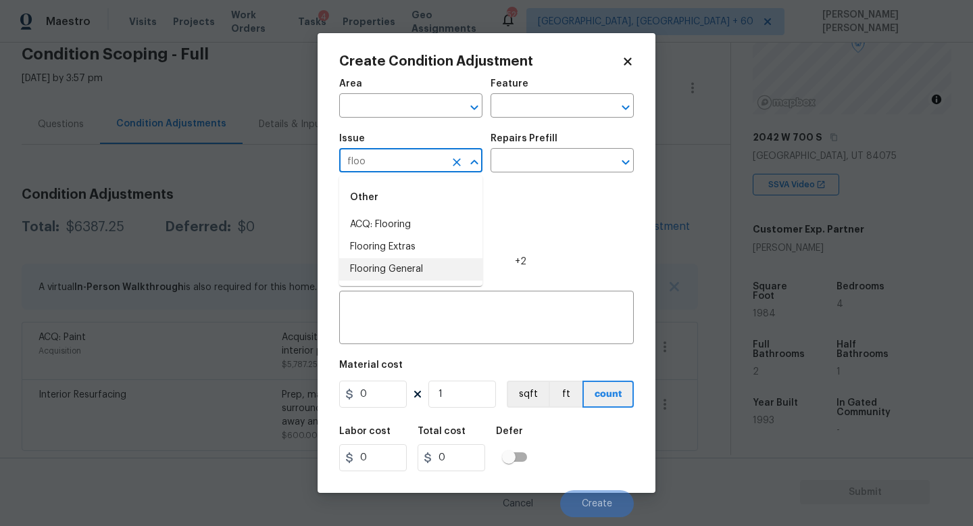
click at [407, 268] on li "Flooring General" at bounding box center [410, 269] width 143 height 22
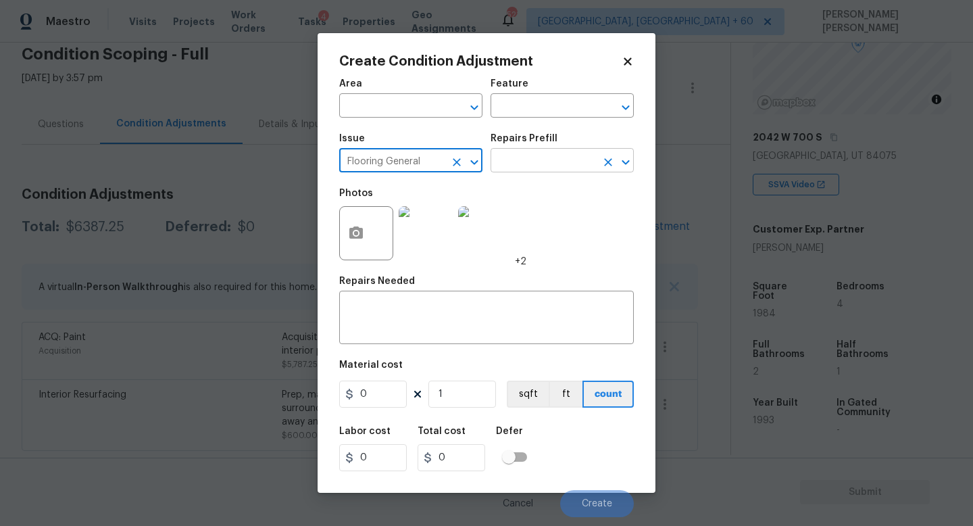
type input "Flooring General"
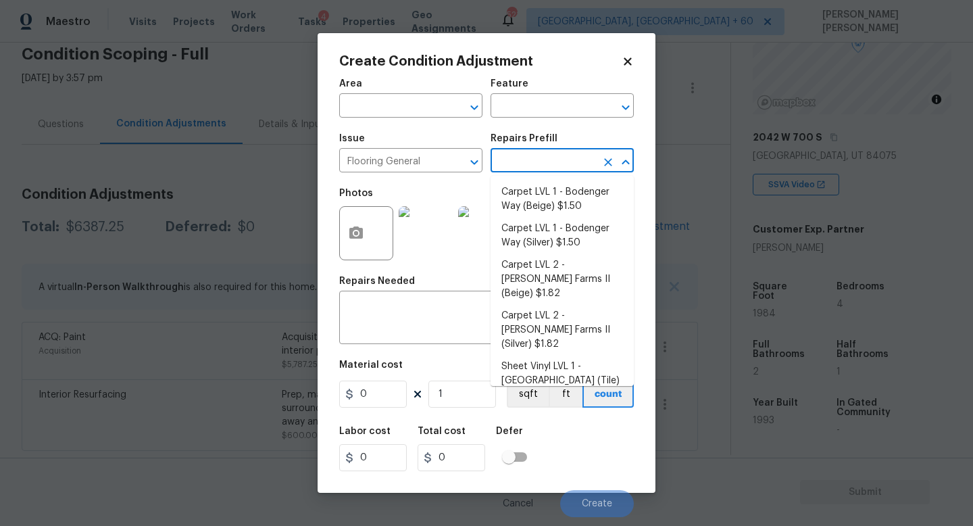
click at [514, 157] on input "text" at bounding box center [543, 161] width 105 height 21
click at [542, 207] on li "Carpet LVL 1 - Bodenger Way (Beige) $1.50" at bounding box center [562, 199] width 143 height 36
type input "Overall Flooring"
type textarea "Install new carpet. (Bodenger Way 749 Bird Bath, Beige) at all previously carpe…"
type input "1.5"
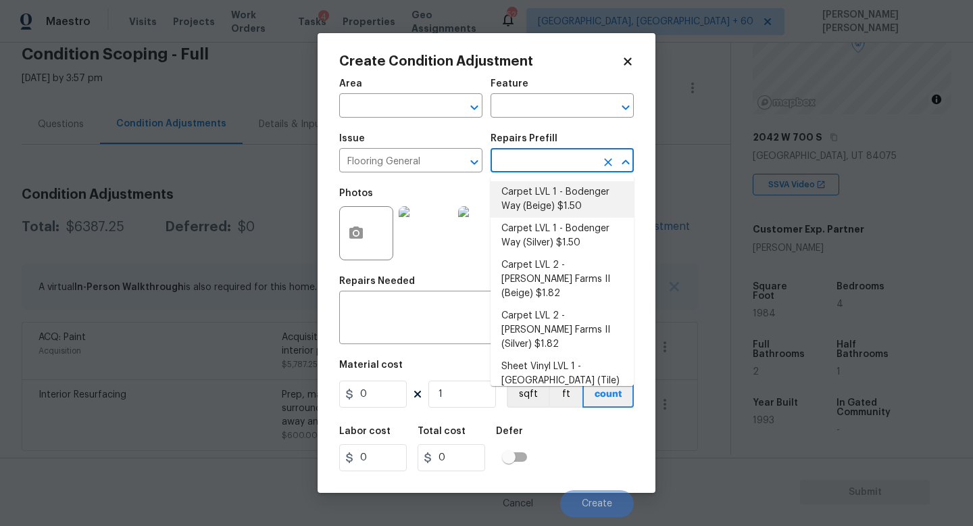
type input "1.5"
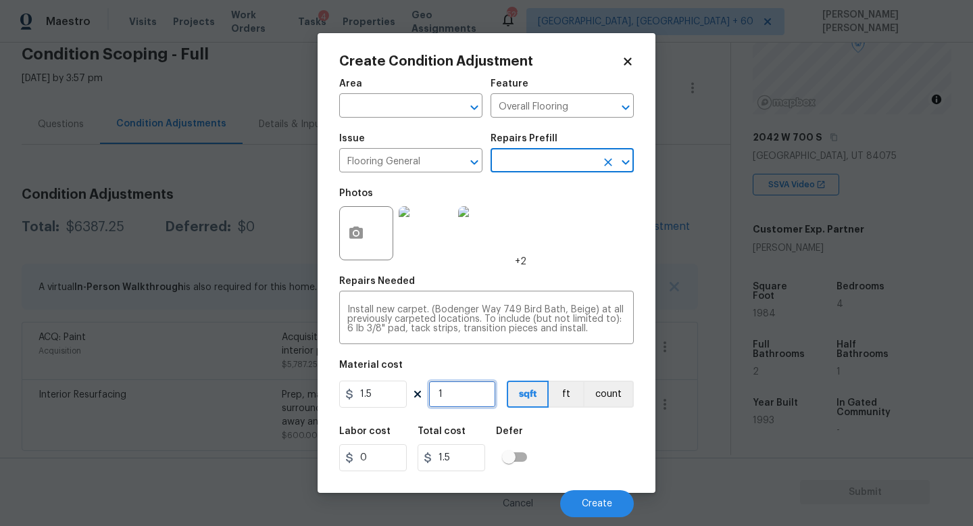
click at [459, 399] on input "1" at bounding box center [462, 393] width 68 height 27
type input "0"
type input "2"
type input "3"
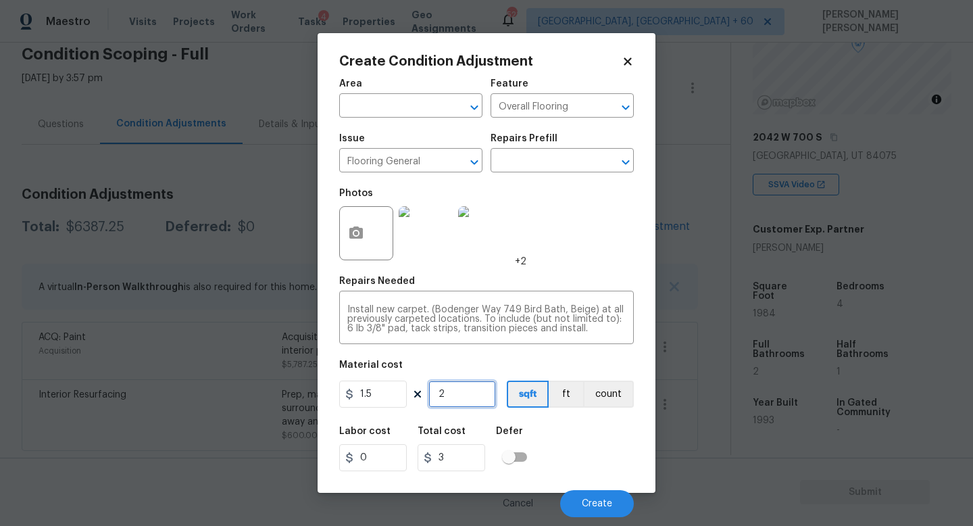
type input "25"
type input "37.5"
type input "250"
type input "375"
type input "2507"
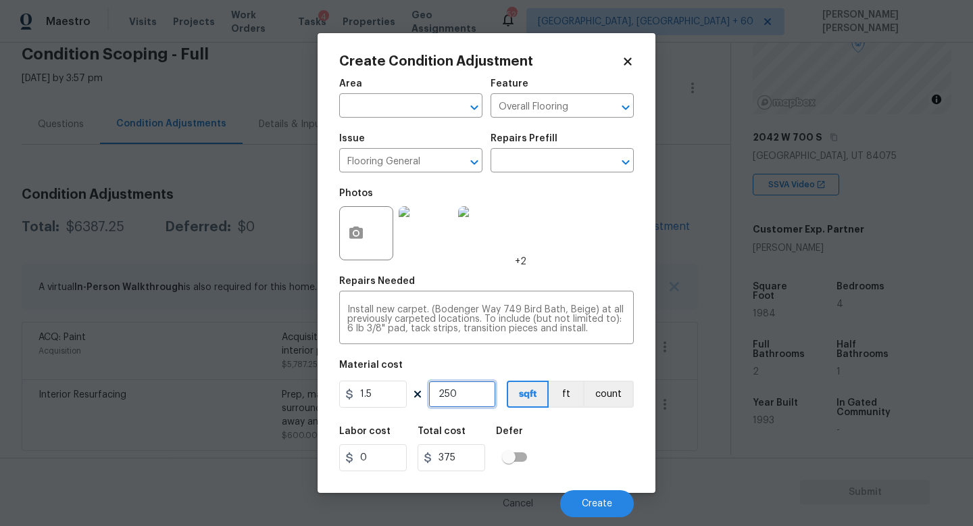
type input "3760.5"
drag, startPoint x: 474, startPoint y: 394, endPoint x: 430, endPoint y: 391, distance: 44.7
click at [430, 391] on input "2507" at bounding box center [462, 393] width 68 height 27
type input "2"
type input "3"
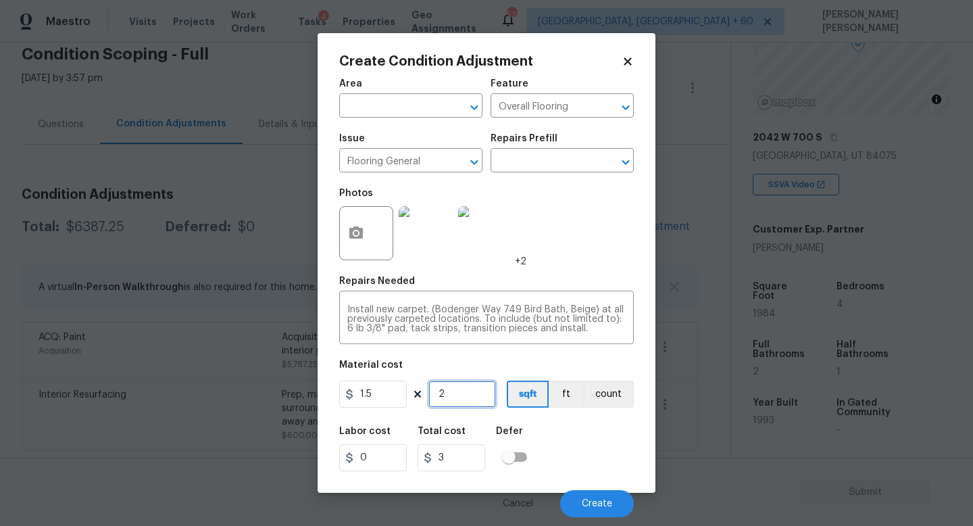
type input "23"
type input "34.5"
type input "230"
type input "345"
type input "2307"
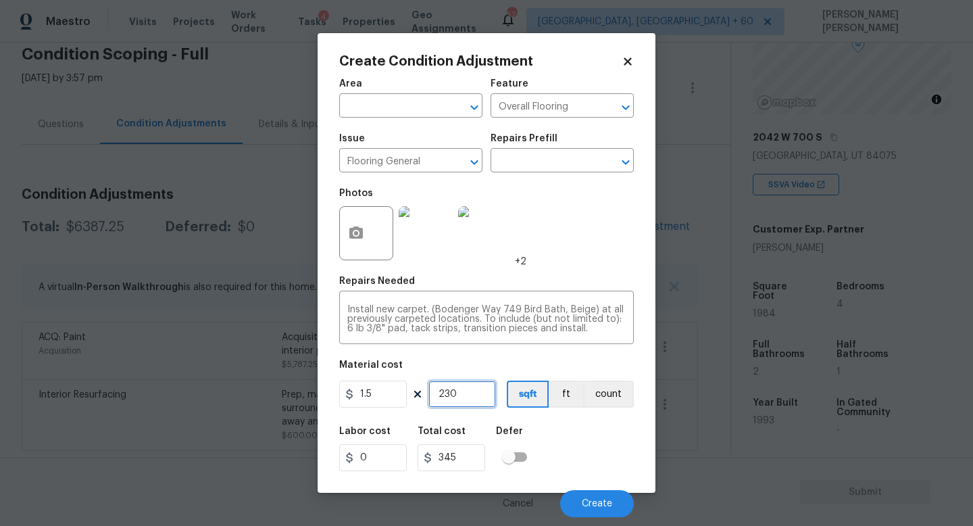
type input "3460.5"
type input "2307"
click at [354, 218] on button "button" at bounding box center [356, 233] width 32 height 53
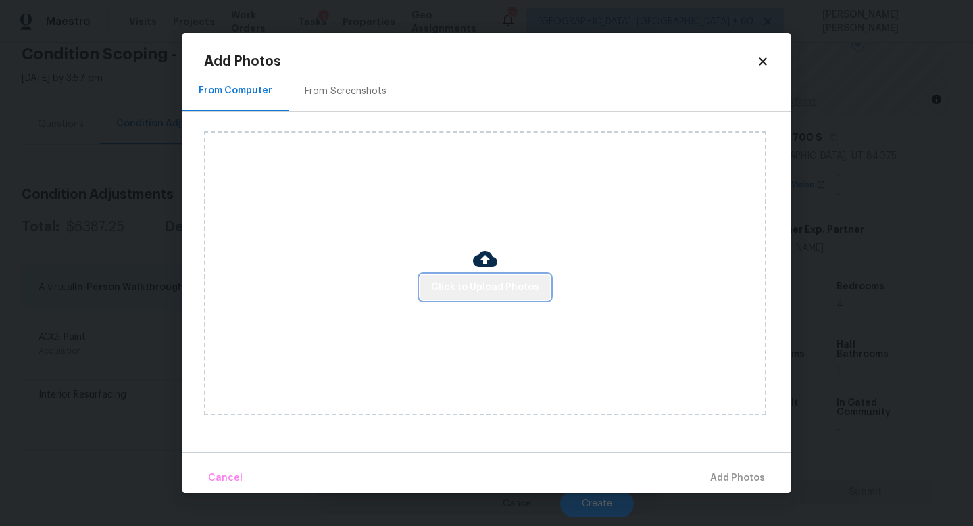
click at [523, 285] on span "Click to Upload Photos" at bounding box center [485, 287] width 108 height 17
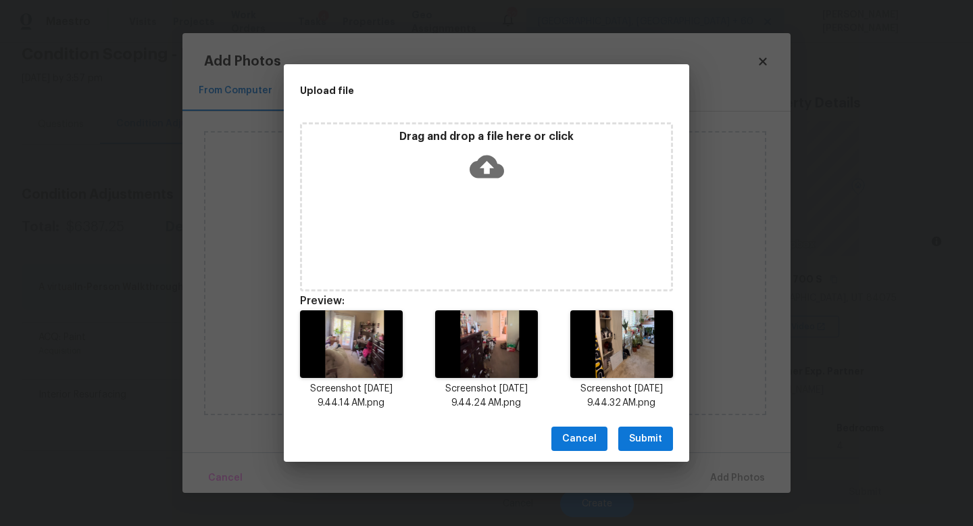
scroll to position [142, 0]
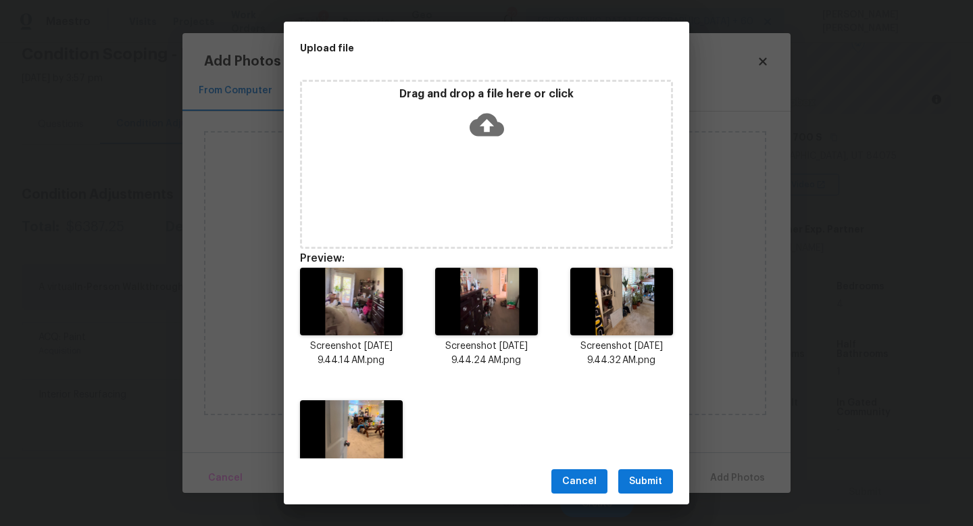
click at [643, 488] on span "Submit" at bounding box center [645, 481] width 33 height 17
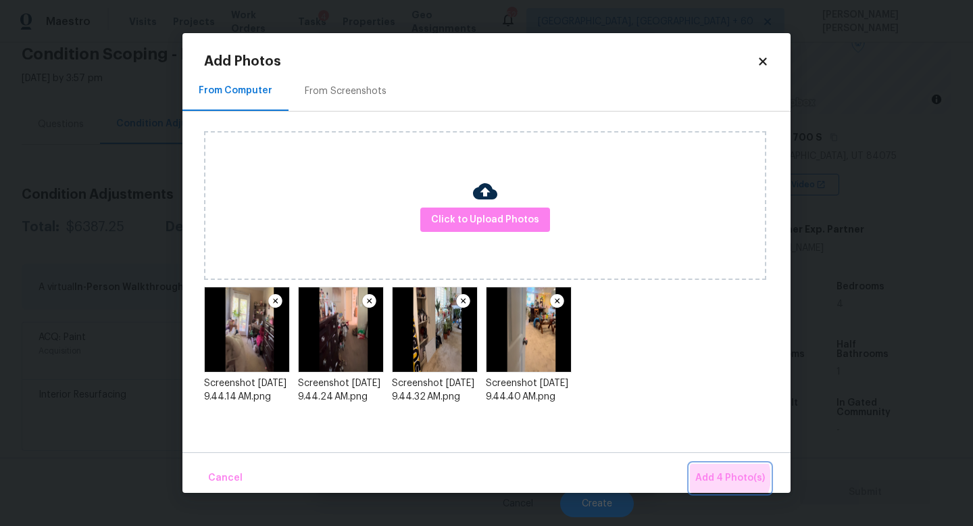
click at [732, 477] on span "Add 4 Photo(s)" at bounding box center [730, 478] width 70 height 17
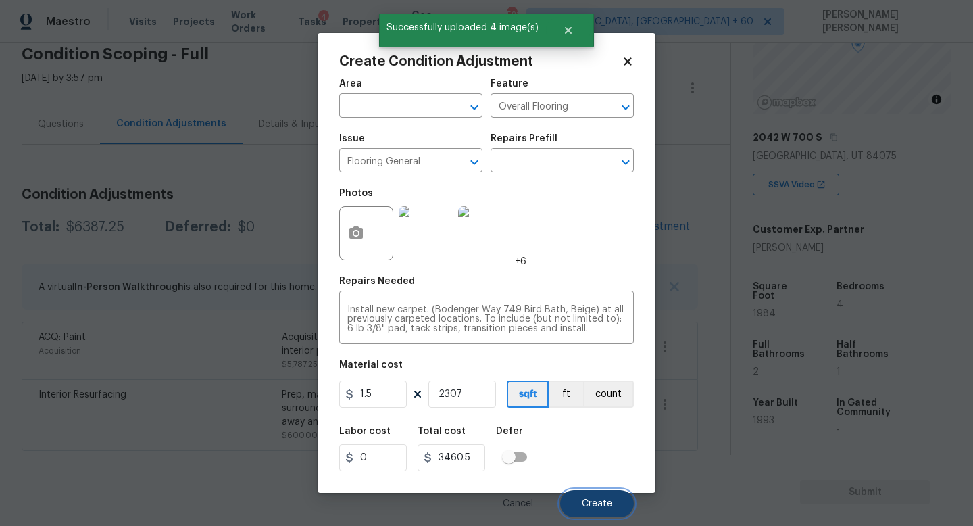
click at [593, 507] on span "Create" at bounding box center [597, 504] width 30 height 10
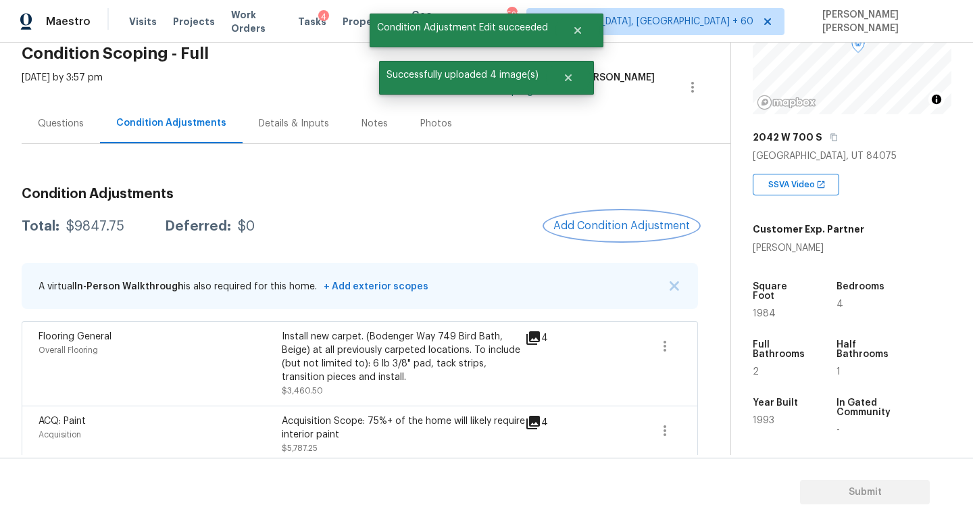
click at [668, 224] on span "Add Condition Adjustment" at bounding box center [621, 226] width 137 height 12
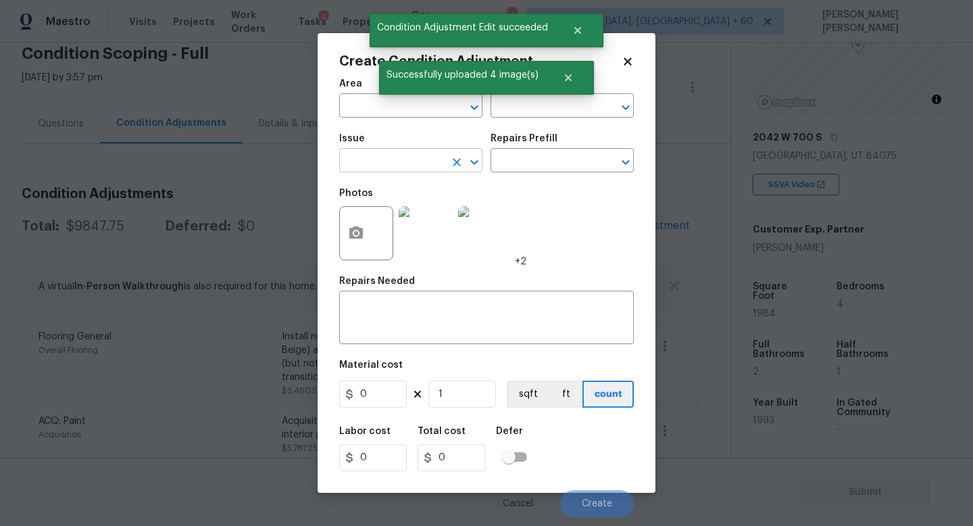
click at [398, 164] on input "text" at bounding box center [391, 161] width 105 height 21
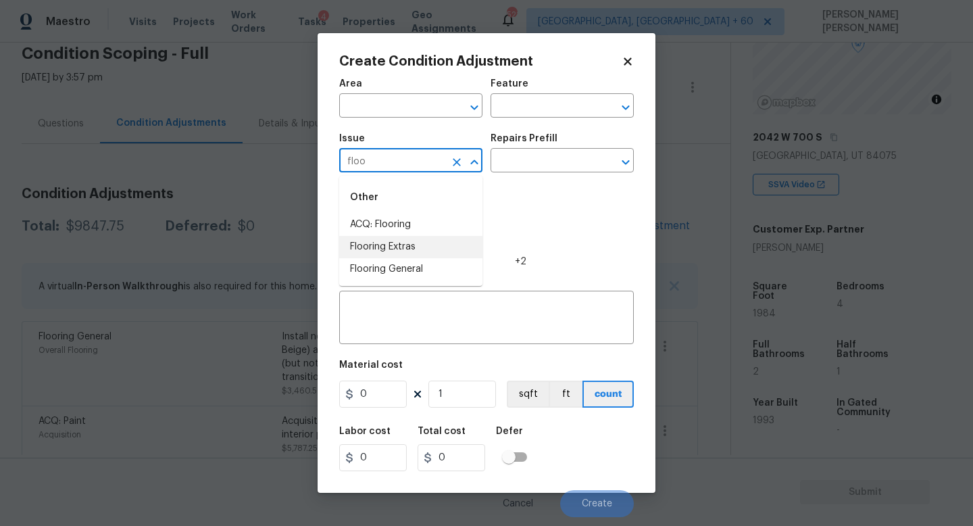
click at [416, 248] on li "Flooring Extras" at bounding box center [410, 247] width 143 height 22
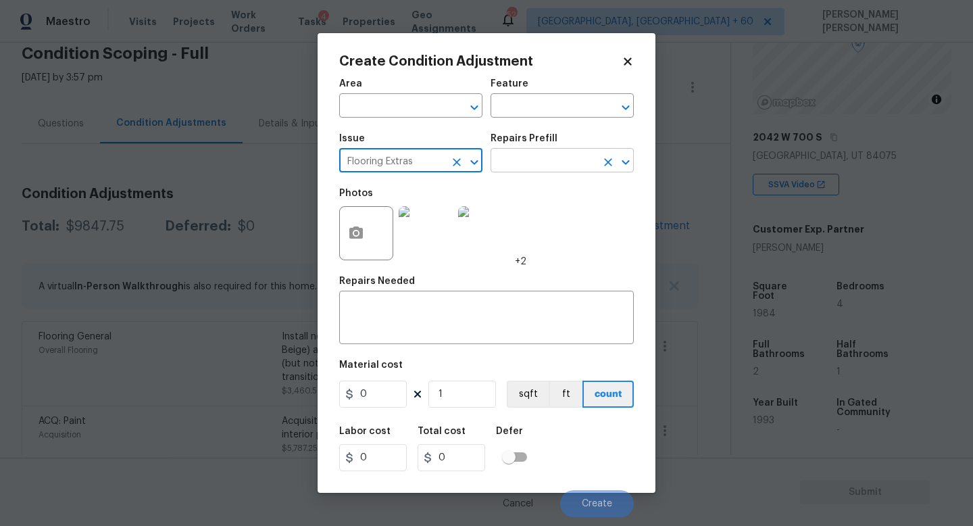
type input "Flooring Extras"
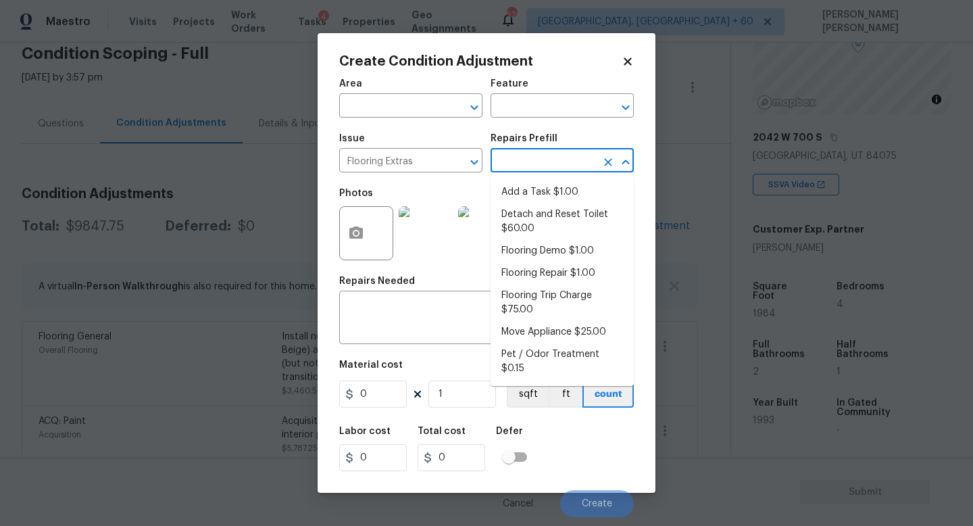
click at [562, 166] on input "text" at bounding box center [543, 161] width 105 height 21
click at [575, 252] on li "Flooring Demo $1.00" at bounding box center [562, 251] width 143 height 22
type input "Overall Flooring"
type textarea "Demo existing flooring."
type input "1"
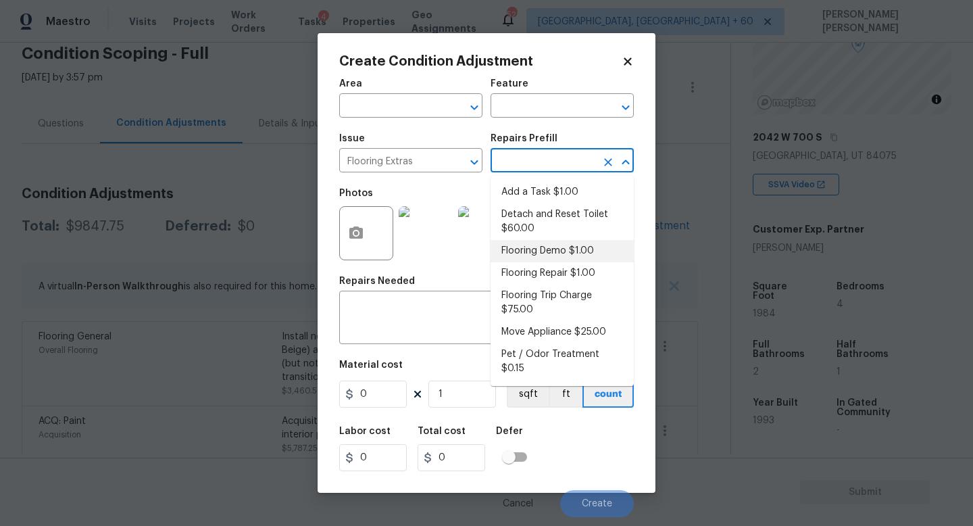
type input "1"
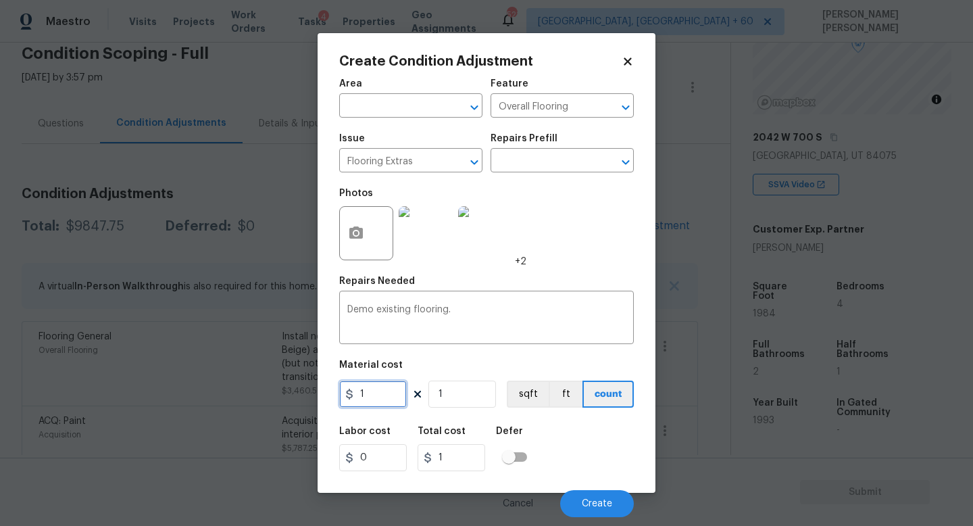
click at [387, 395] on input "1" at bounding box center [373, 393] width 68 height 27
type input "7"
click at [412, 310] on textarea "Demo existing flooring." at bounding box center [486, 319] width 278 height 28
click at [512, 294] on div "Repairs Needed" at bounding box center [486, 285] width 295 height 18
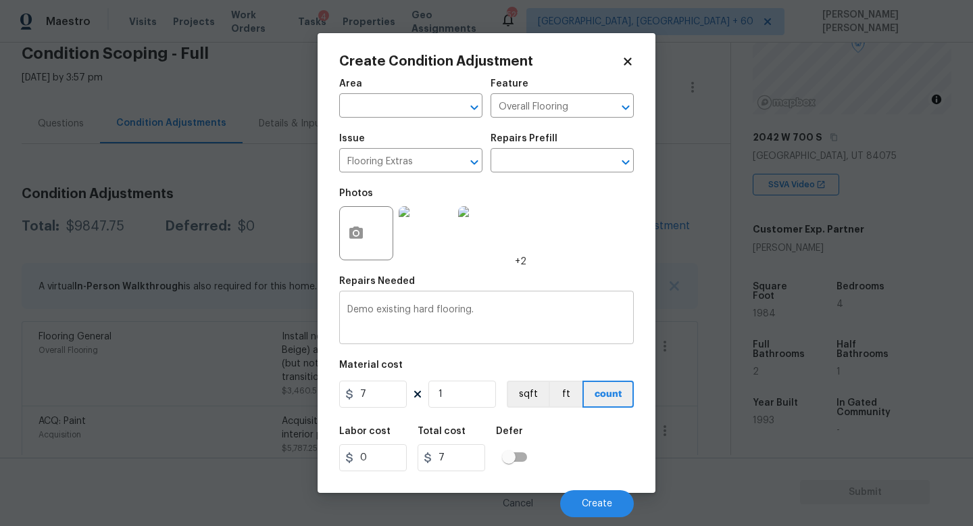
click at [500, 315] on textarea "Demo existing hard flooring." at bounding box center [486, 319] width 278 height 28
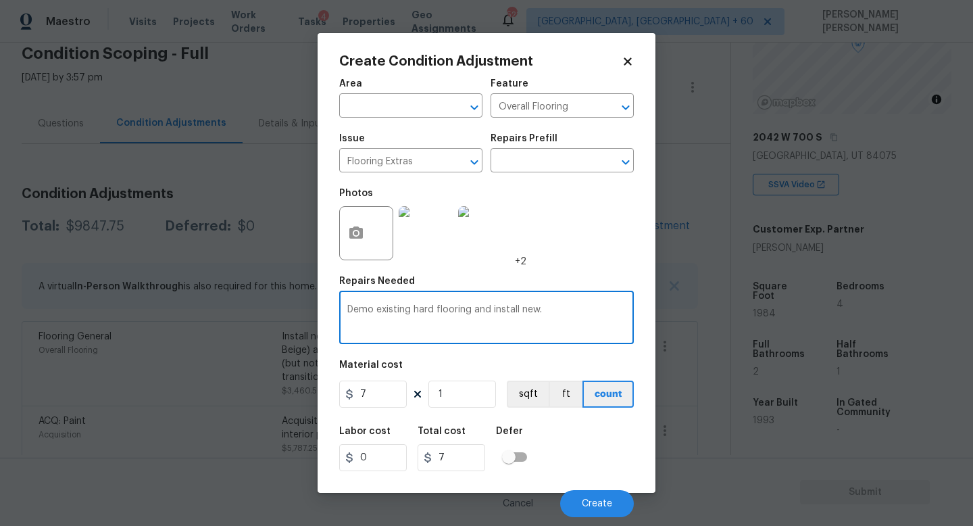
type textarea "Demo existing hard flooring and install new."
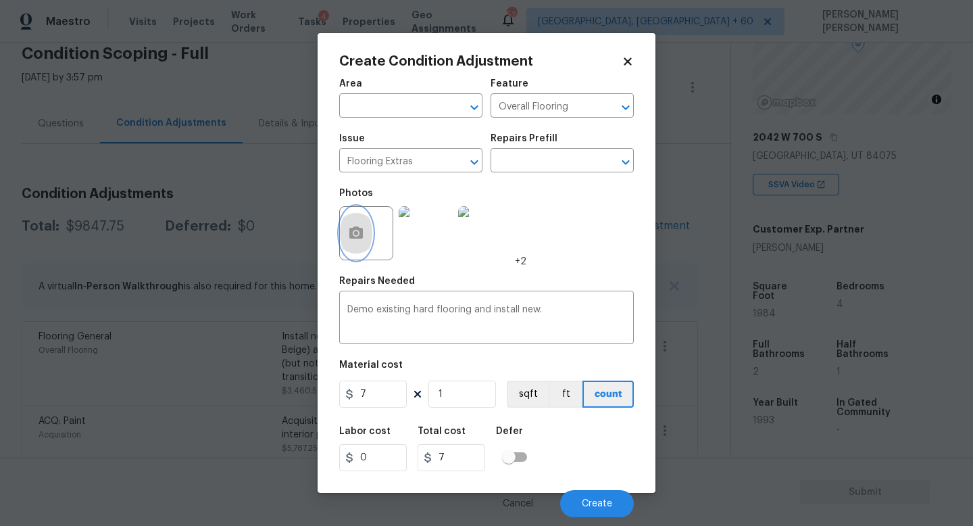
click at [365, 237] on button "button" at bounding box center [356, 233] width 32 height 53
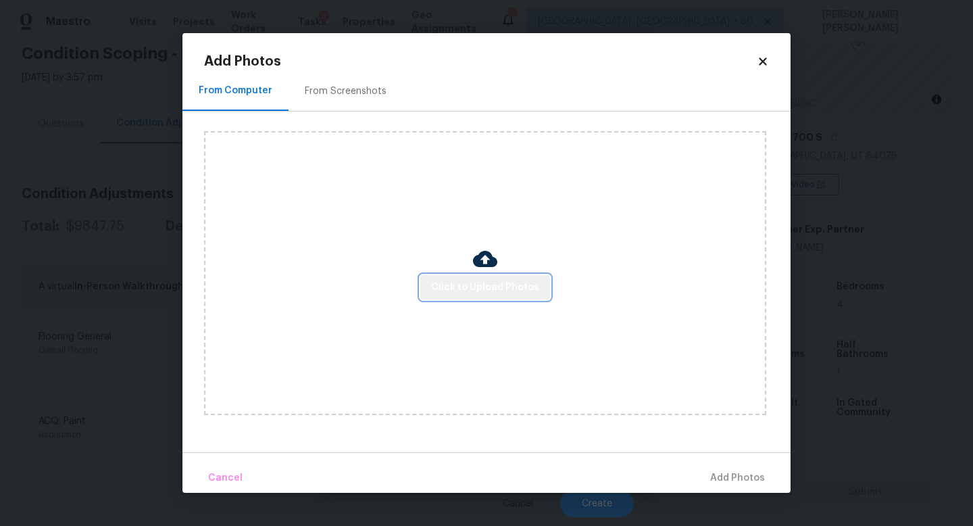
click at [489, 276] on button "Click to Upload Photos" at bounding box center [485, 287] width 130 height 25
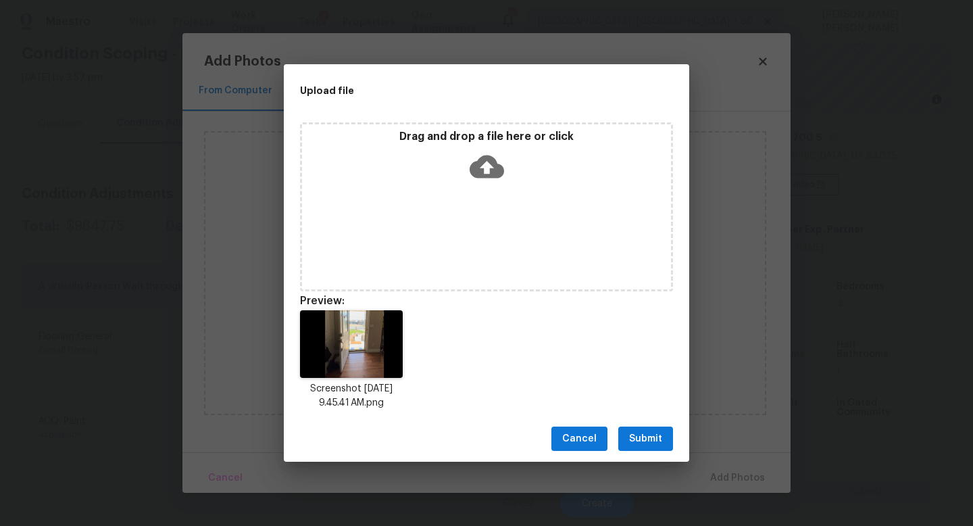
drag, startPoint x: 926, startPoint y: 450, endPoint x: 592, endPoint y: 254, distance: 387.1
click at [592, 254] on div "Upload file Drag and drop a file here or click Preview: Screenshot 2025-09-17 a…" at bounding box center [486, 263] width 973 height 526
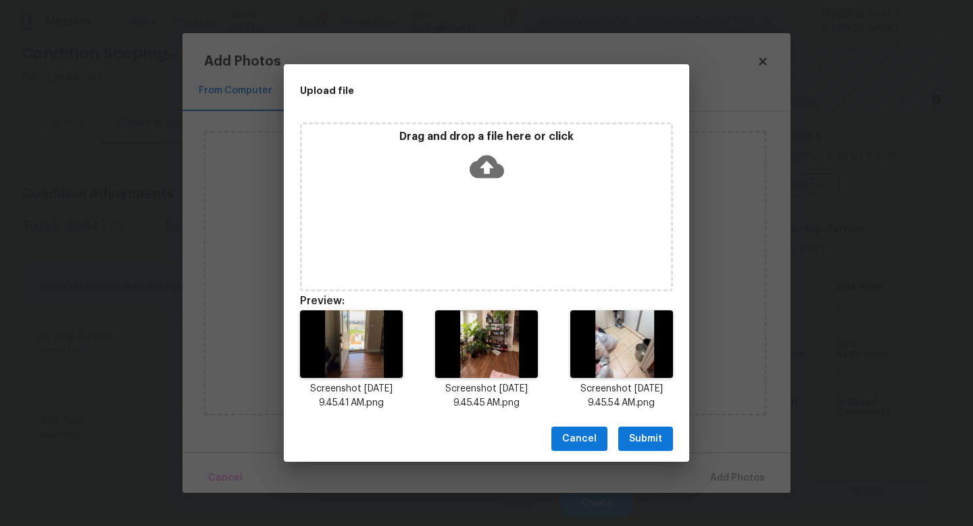
click at [651, 434] on span "Submit" at bounding box center [645, 438] width 33 height 17
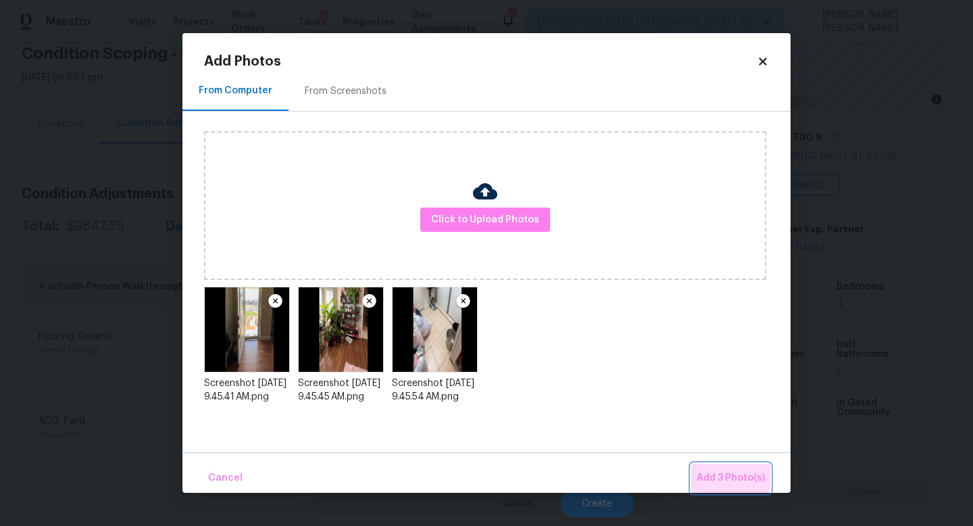
click at [732, 474] on span "Add 3 Photo(s)" at bounding box center [731, 478] width 68 height 17
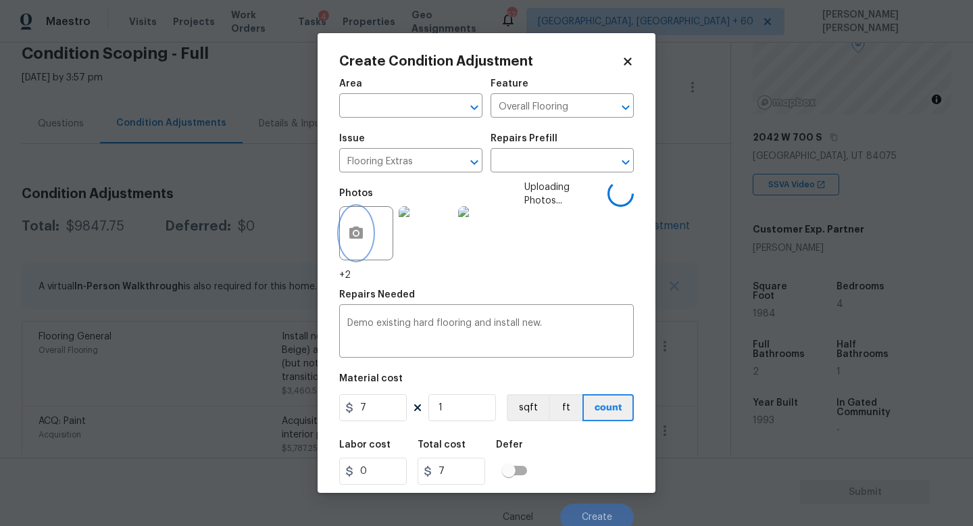
scroll to position [5, 0]
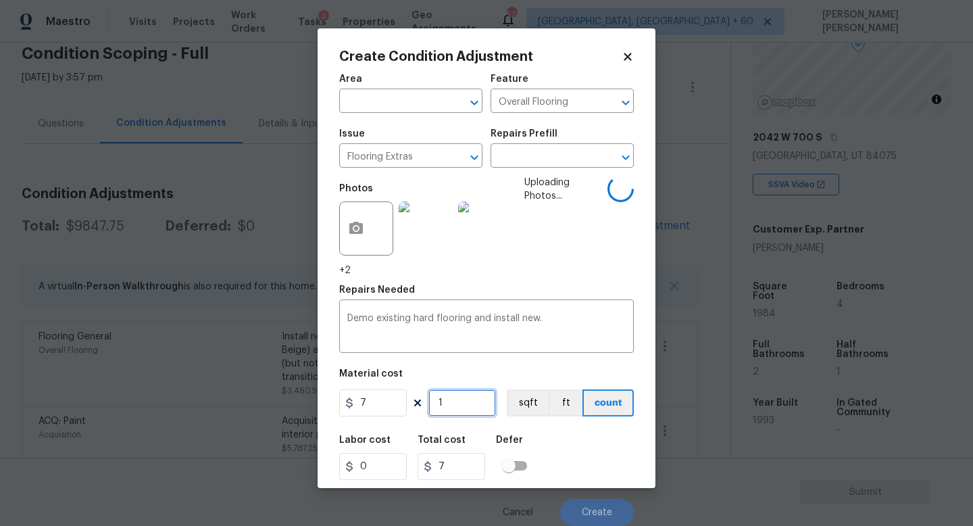
click at [457, 403] on input "1" at bounding box center [462, 402] width 68 height 27
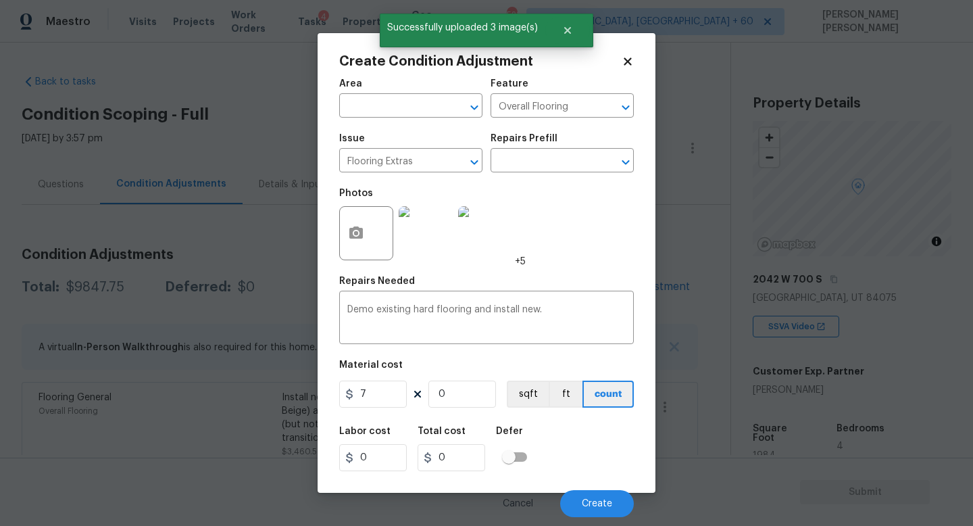
scroll to position [142, 0]
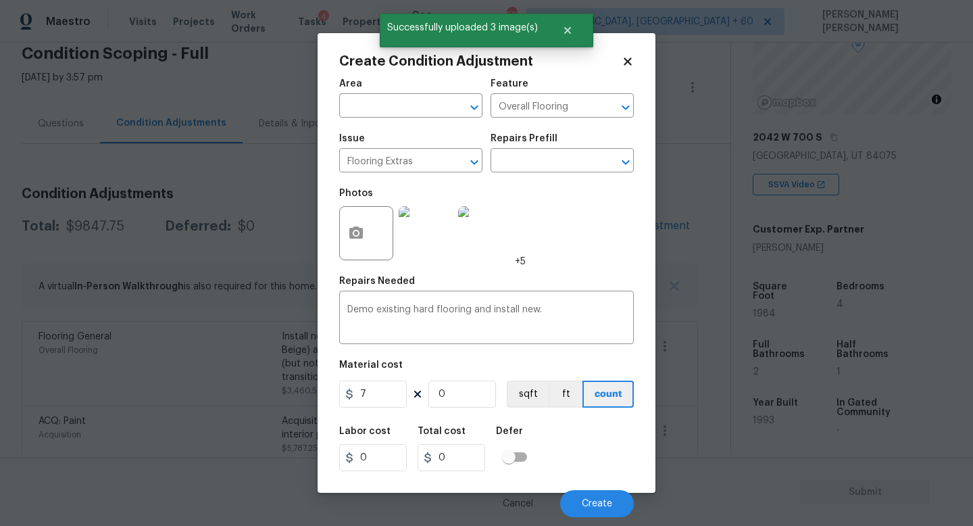
type input "1"
type input "7"
type input "10"
type input "70"
type input "100"
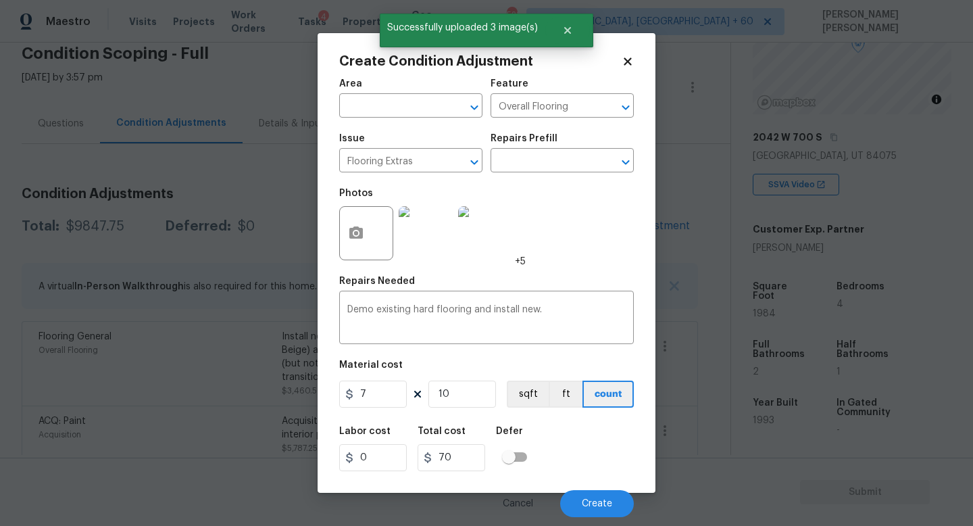
type input "700"
type input "1000"
type input "7000"
type input "1000"
click at [591, 499] on span "Create" at bounding box center [597, 504] width 30 height 10
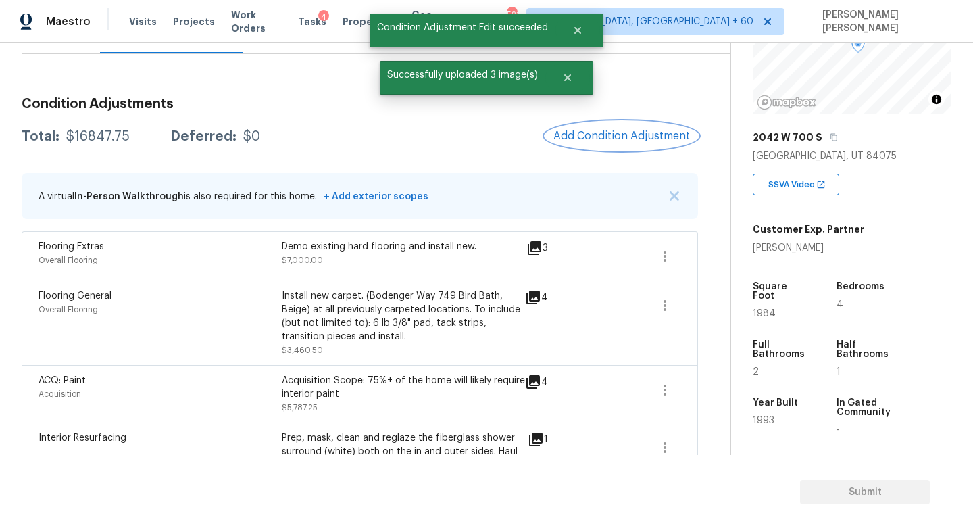
scroll to position [156, 0]
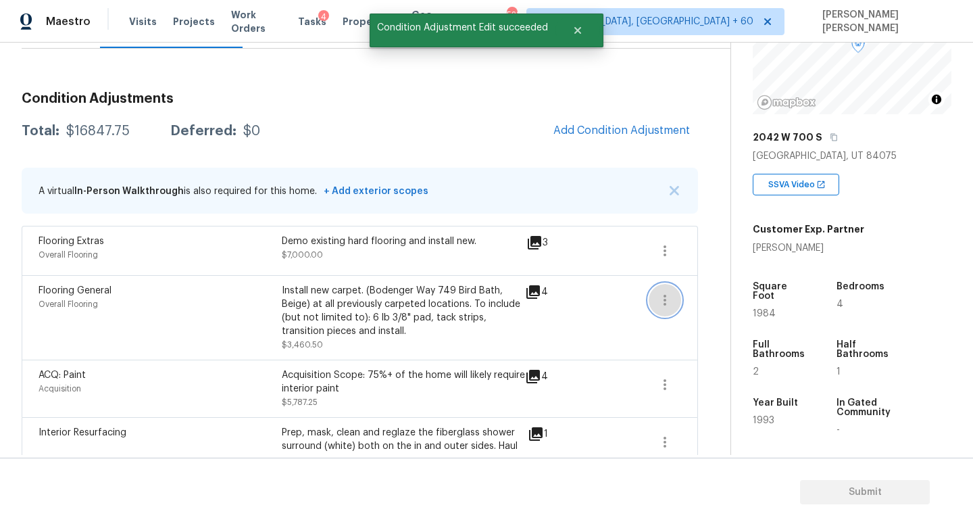
click at [662, 294] on icon "button" at bounding box center [665, 300] width 16 height 16
click at [720, 293] on div "Edit" at bounding box center [741, 298] width 105 height 14
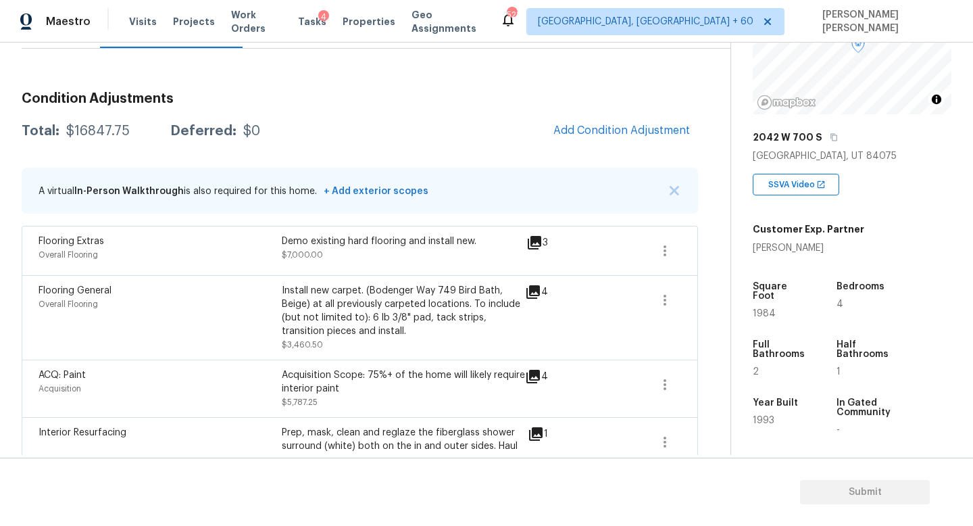
click at [702, 228] on body "Maestro Visits Projects Work Orders Tasks 4 Properties Geo Assignments 521 [GEO…" at bounding box center [486, 263] width 973 height 526
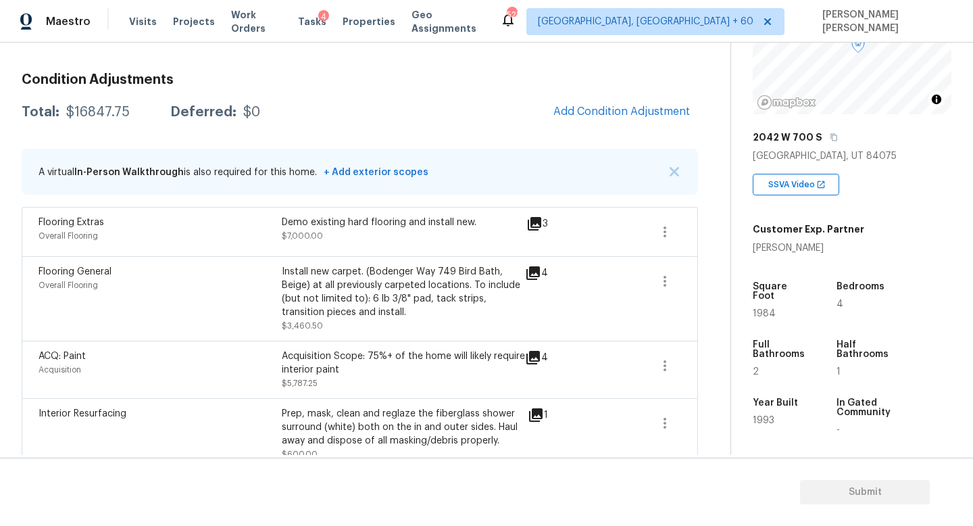
scroll to position [178, 0]
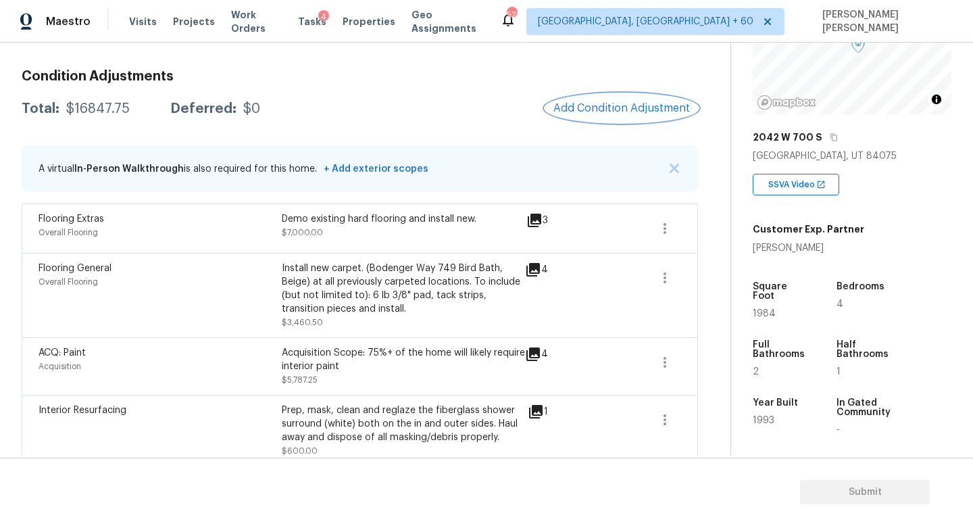
click at [644, 104] on span "Add Condition Adjustment" at bounding box center [621, 108] width 137 height 12
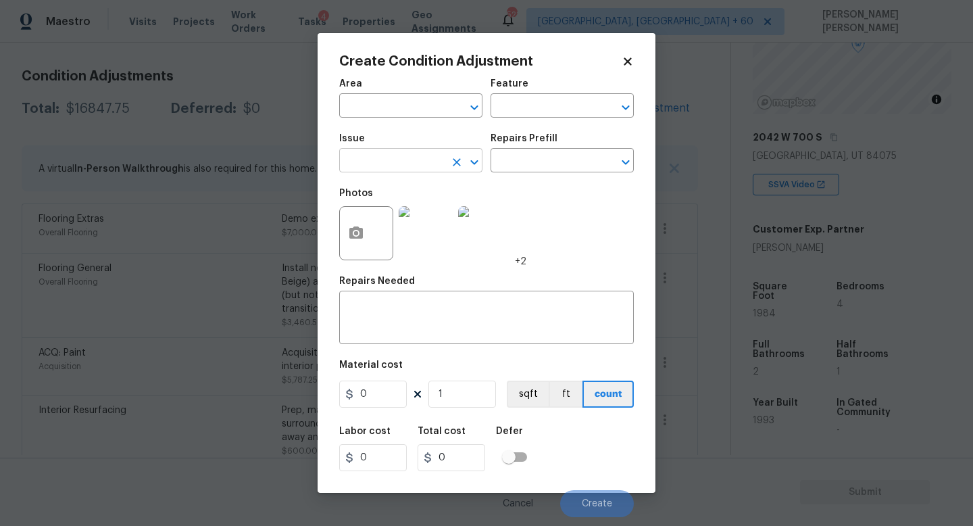
click at [378, 172] on input "text" at bounding box center [391, 161] width 105 height 21
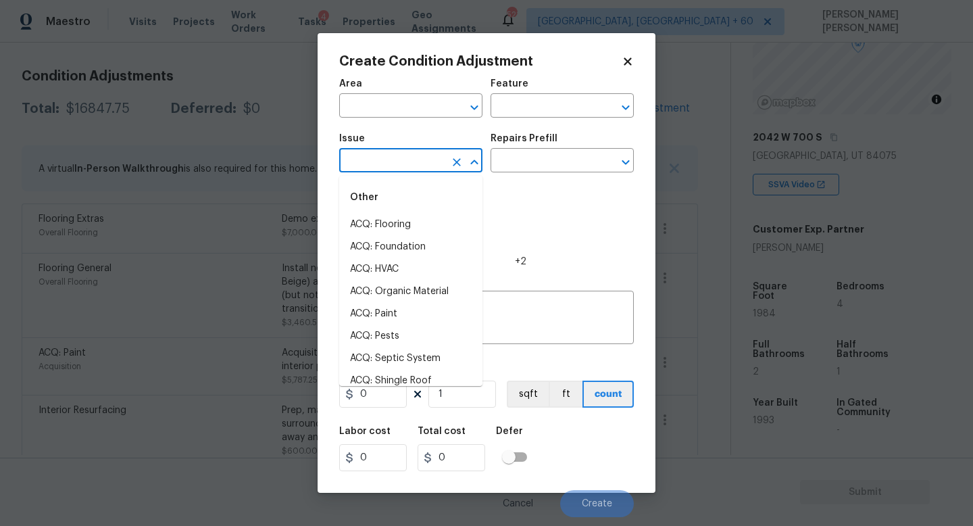
type input "2"
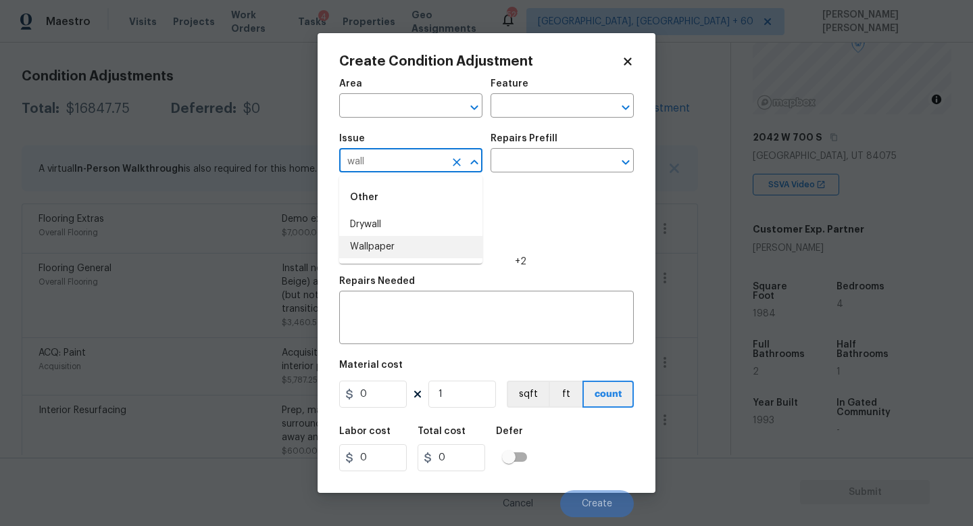
click at [404, 249] on li "Wallpaper" at bounding box center [410, 247] width 143 height 22
type input "Wallpaper"
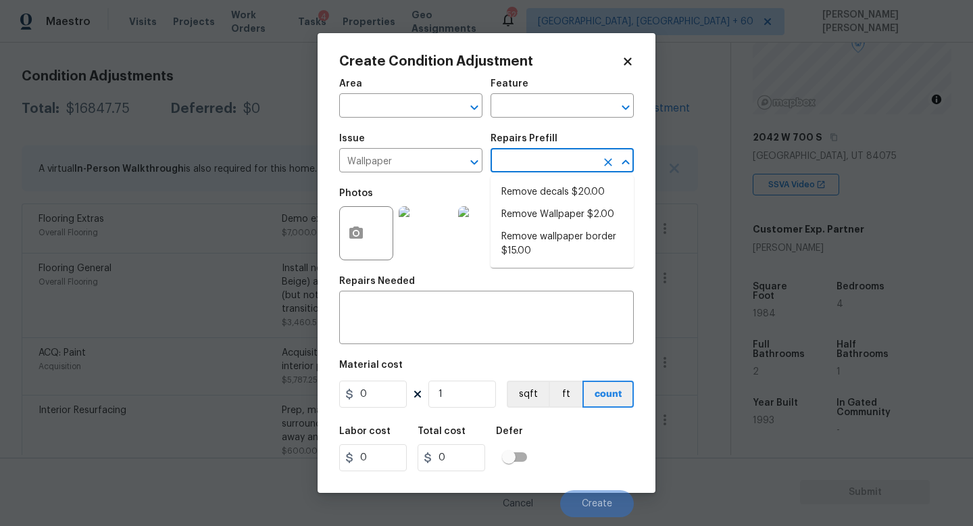
click at [559, 158] on input "text" at bounding box center [543, 161] width 105 height 21
click at [567, 238] on li "Remove wallpaper border $15.00" at bounding box center [562, 244] width 143 height 36
type input "Walls and Ceiling"
type textarea "Remove wallpaper border in rooms/areas identified by HPM, texture to match, and…"
type input "15"
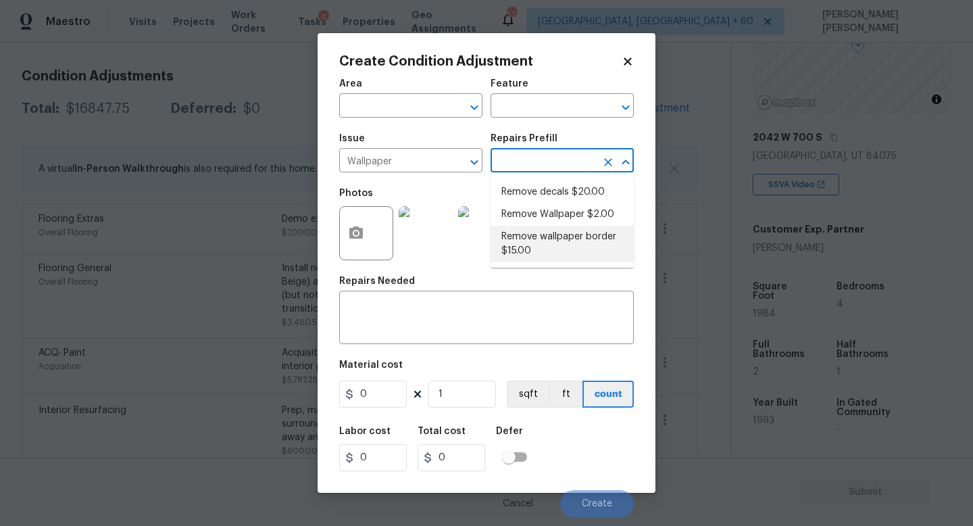
type input "15"
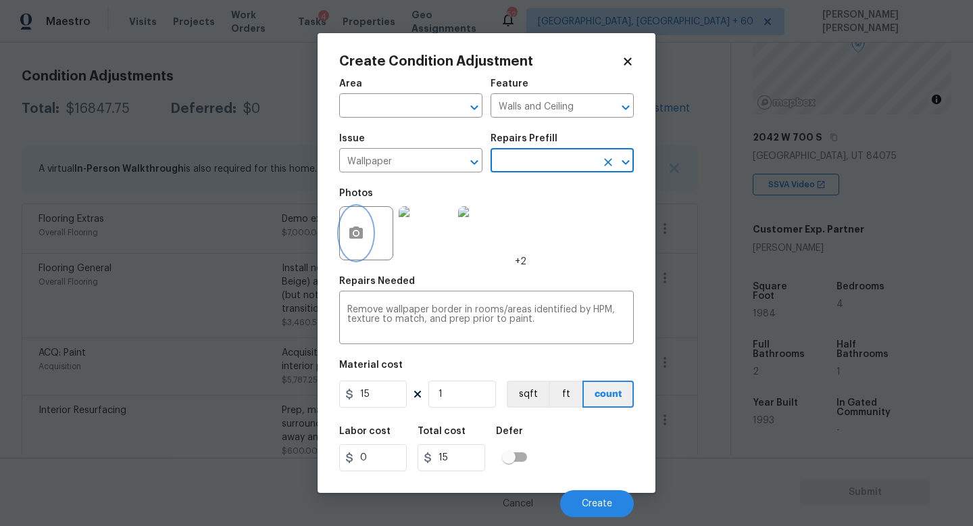
click at [355, 232] on circle "button" at bounding box center [356, 233] width 4 height 4
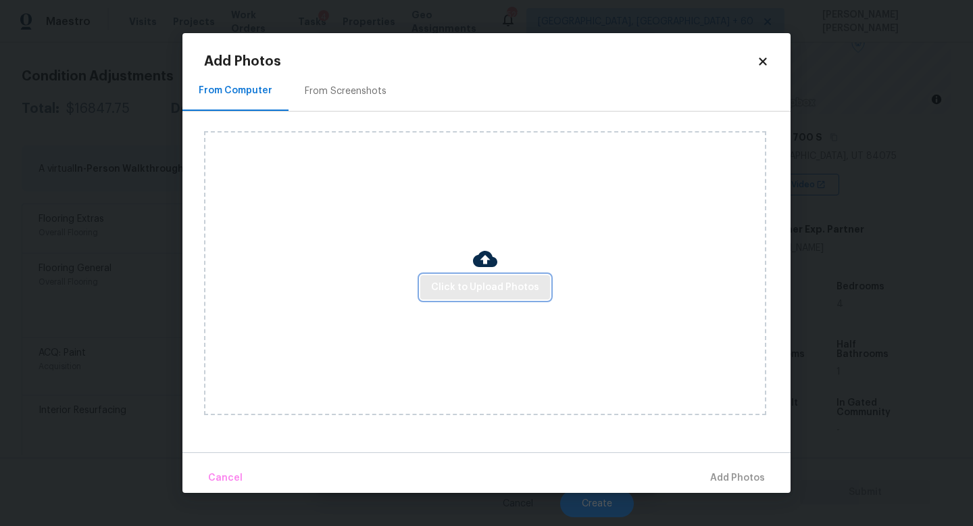
click at [489, 293] on span "Click to Upload Photos" at bounding box center [485, 287] width 108 height 17
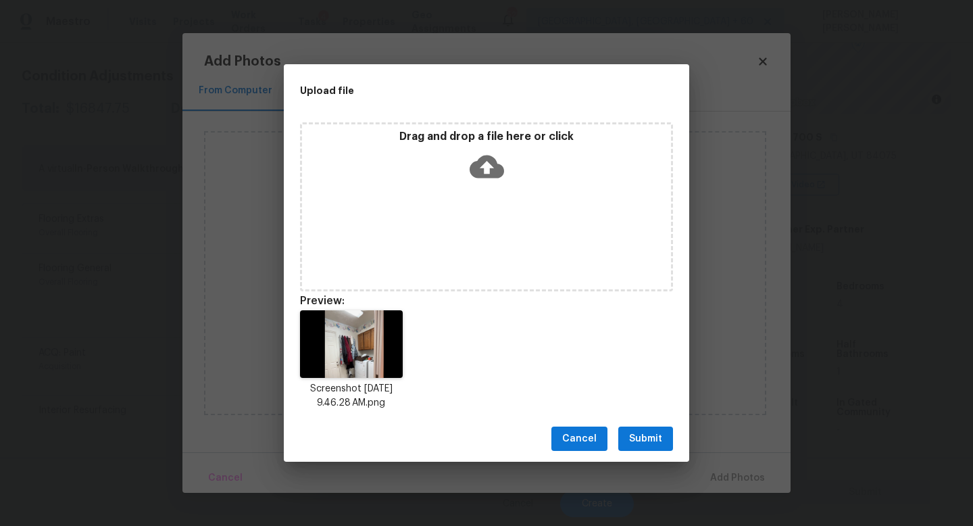
click at [659, 433] on span "Submit" at bounding box center [645, 438] width 33 height 17
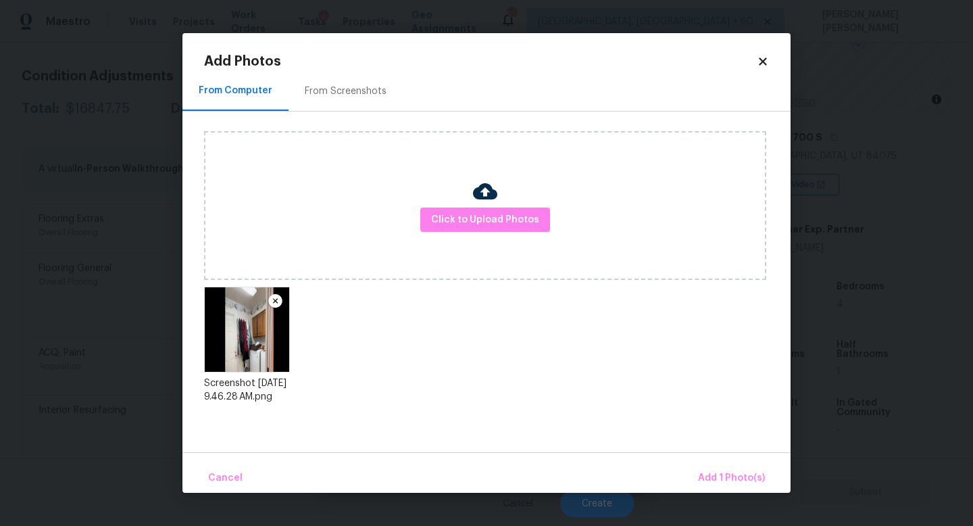
click at [719, 459] on div "Cancel Add 1 Photo(s)" at bounding box center [486, 472] width 608 height 41
click at [723, 468] on button "Add 1 Photo(s)" at bounding box center [732, 478] width 78 height 29
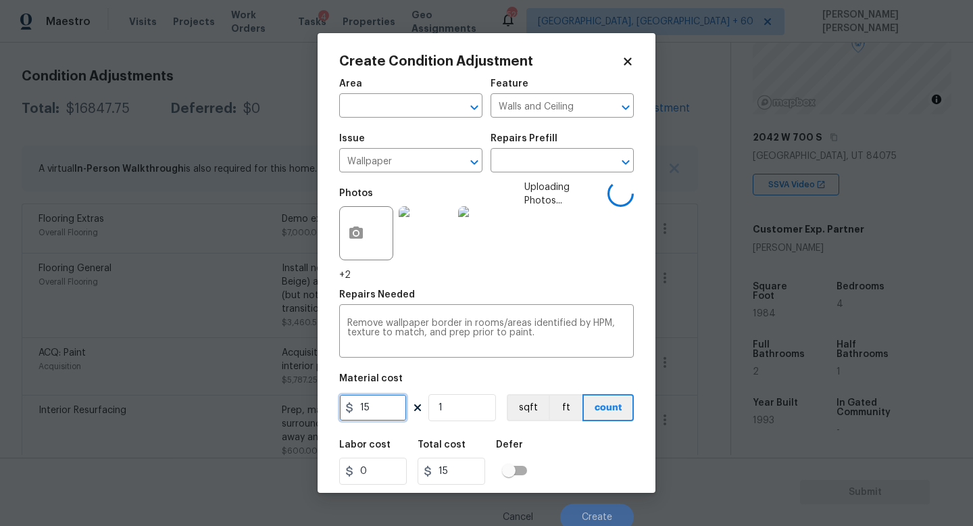
click at [379, 407] on input "15" at bounding box center [373, 407] width 68 height 27
type input "100"
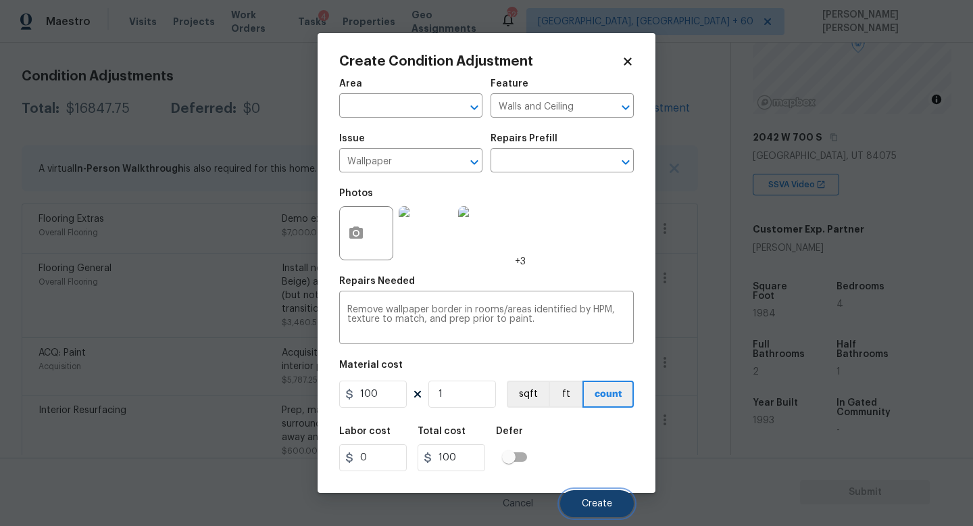
click at [609, 499] on span "Create" at bounding box center [597, 504] width 30 height 10
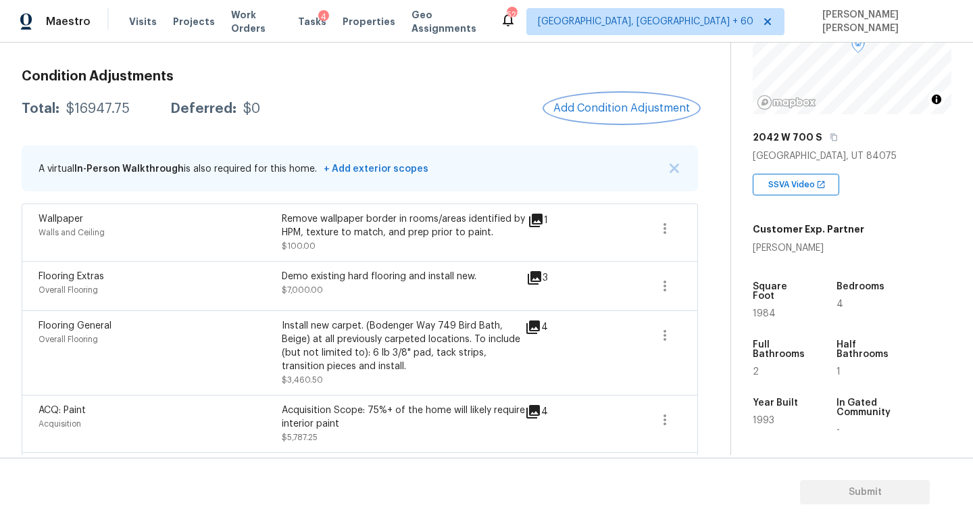
scroll to position [253, 0]
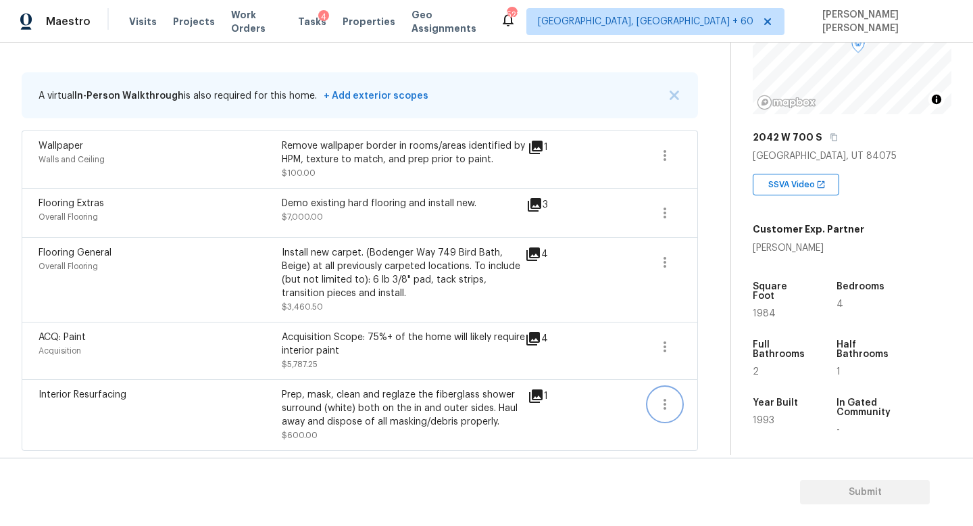
click at [668, 393] on button "button" at bounding box center [665, 404] width 32 height 32
click at [721, 391] on ul "Edit" at bounding box center [742, 401] width 122 height 27
click at [706, 401] on div "Edit" at bounding box center [741, 402] width 105 height 14
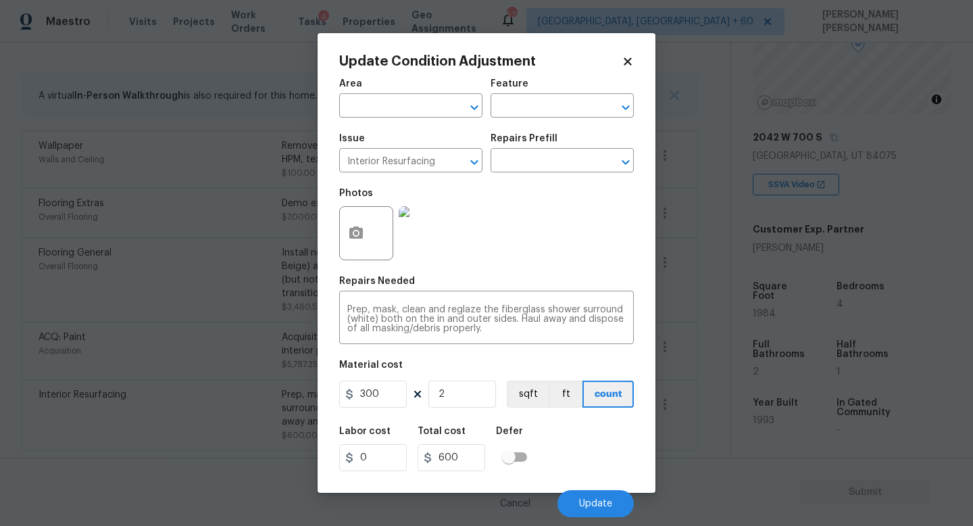
click at [433, 235] on img at bounding box center [426, 233] width 54 height 54
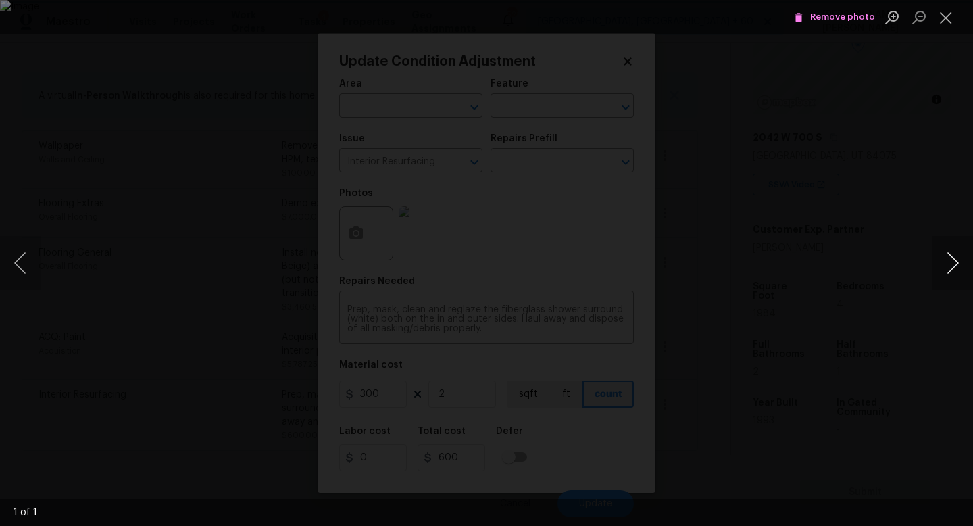
click at [952, 249] on button "Next image" at bounding box center [953, 263] width 41 height 54
click at [958, 260] on button "Next image" at bounding box center [953, 263] width 41 height 54
click at [853, 318] on div "Lightbox" at bounding box center [486, 263] width 973 height 526
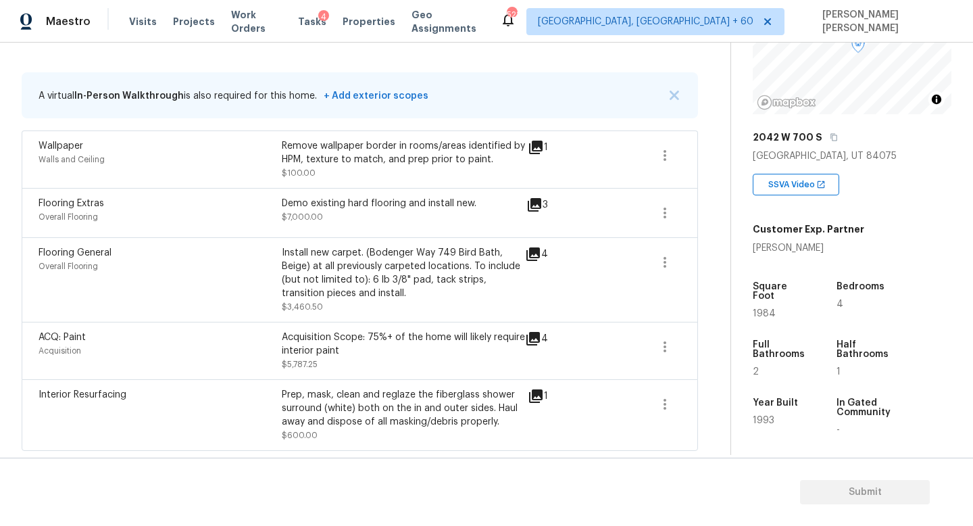
click at [887, 150] on body "Maestro Visits Projects Work Orders Tasks 4 Properties Geo Assignments 521 [GEO…" at bounding box center [486, 263] width 973 height 526
click at [671, 399] on icon "button" at bounding box center [665, 404] width 16 height 16
click at [735, 383] on div "Property Details © Mapbox © OpenStreetMap Improve this map [STREET_ADDRESS] SSV…" at bounding box center [841, 257] width 220 height 710
click at [660, 407] on icon "button" at bounding box center [665, 404] width 16 height 16
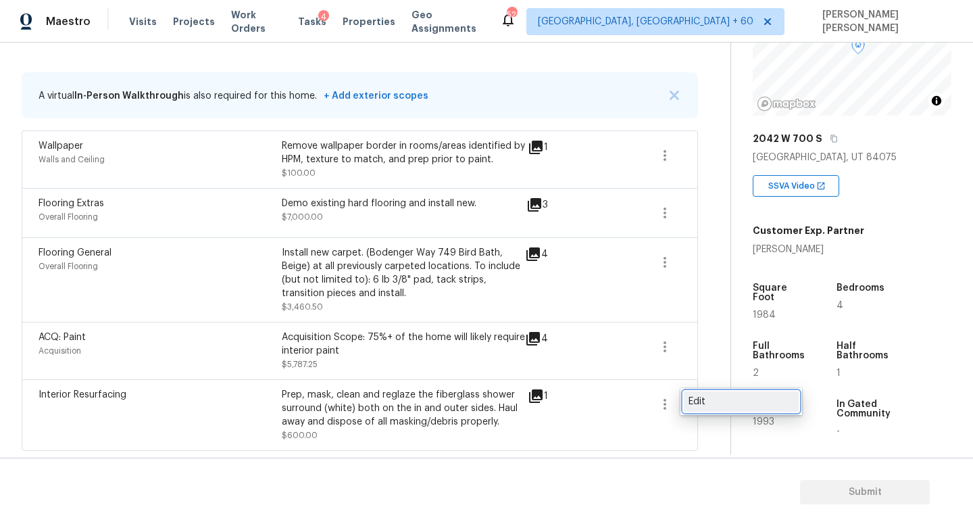
click at [712, 407] on div "Edit" at bounding box center [741, 402] width 105 height 14
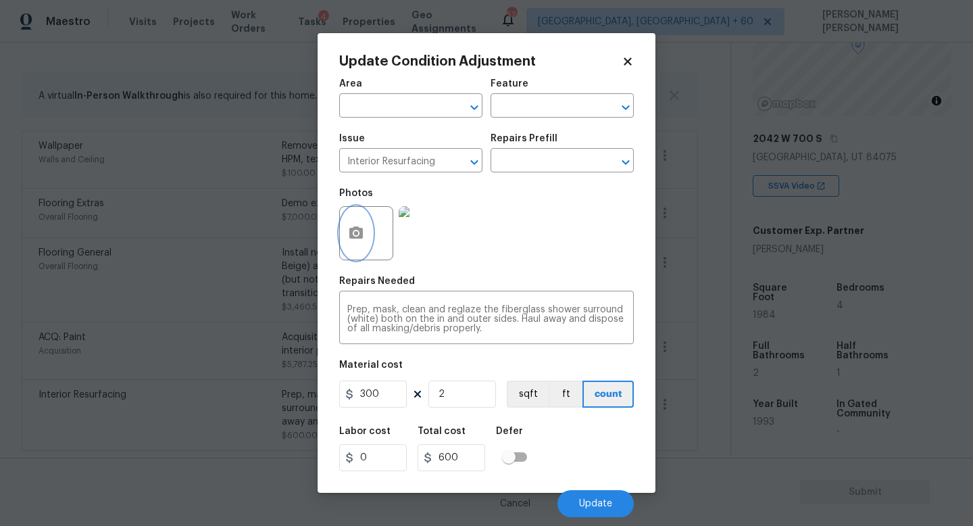
click at [362, 233] on icon "button" at bounding box center [356, 232] width 14 height 12
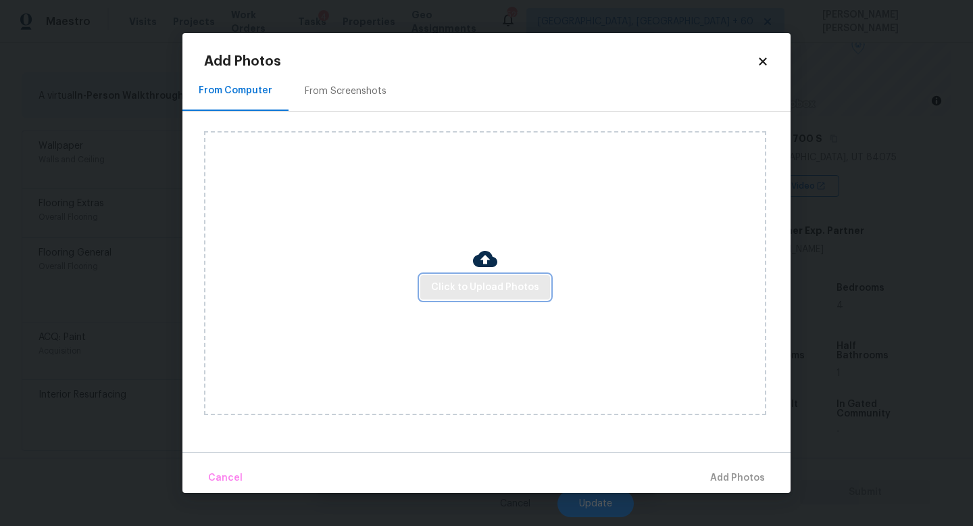
click at [464, 293] on span "Click to Upload Photos" at bounding box center [485, 287] width 108 height 17
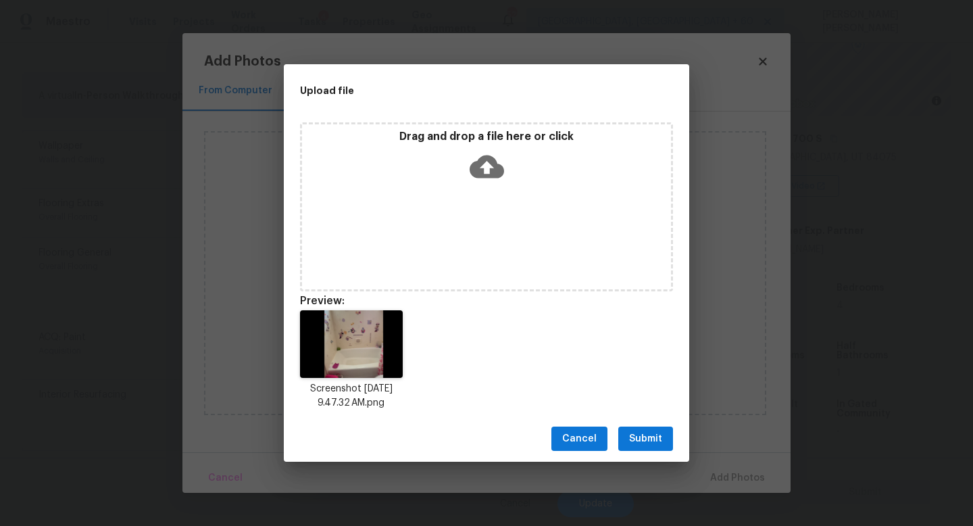
click at [662, 440] on button "Submit" at bounding box center [645, 438] width 55 height 25
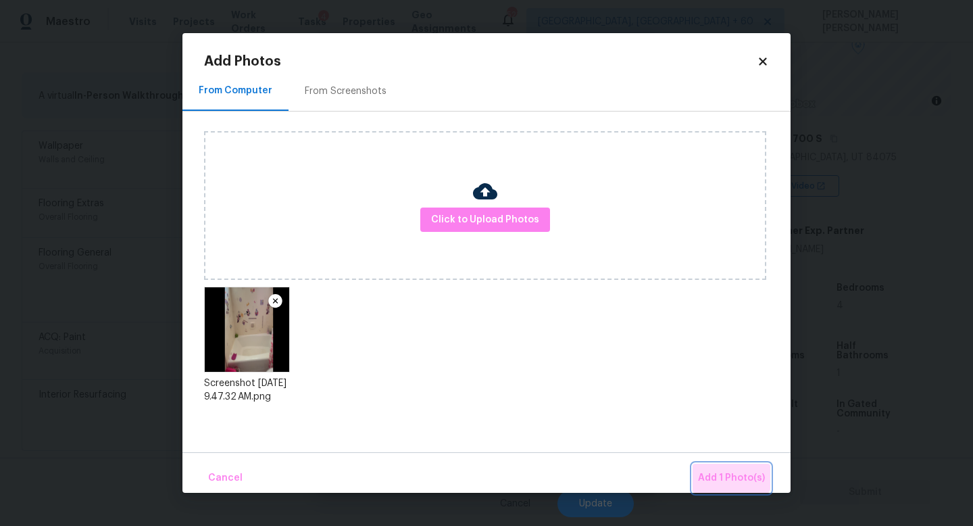
click at [728, 470] on span "Add 1 Photo(s)" at bounding box center [731, 478] width 67 height 17
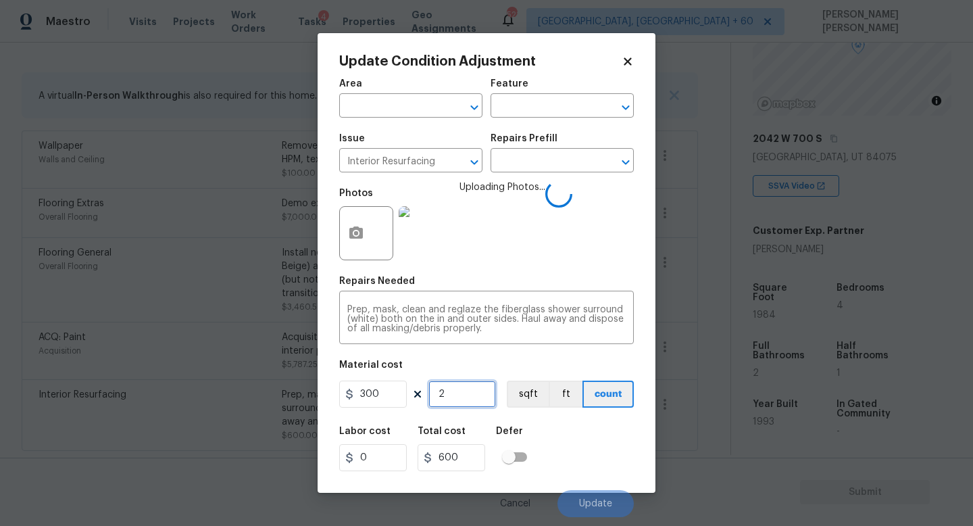
click at [455, 392] on input "2" at bounding box center [462, 393] width 68 height 27
type input "0"
type input "3"
type input "900"
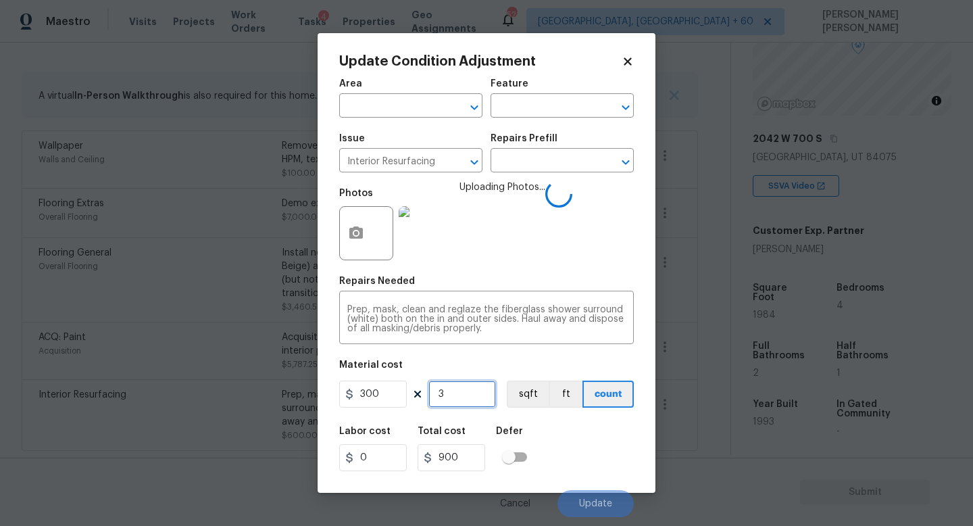
type input "3"
click at [556, 432] on div "Labor cost 0 Total cost 900 Defer" at bounding box center [486, 448] width 295 height 61
click at [581, 501] on span "Update" at bounding box center [595, 504] width 33 height 10
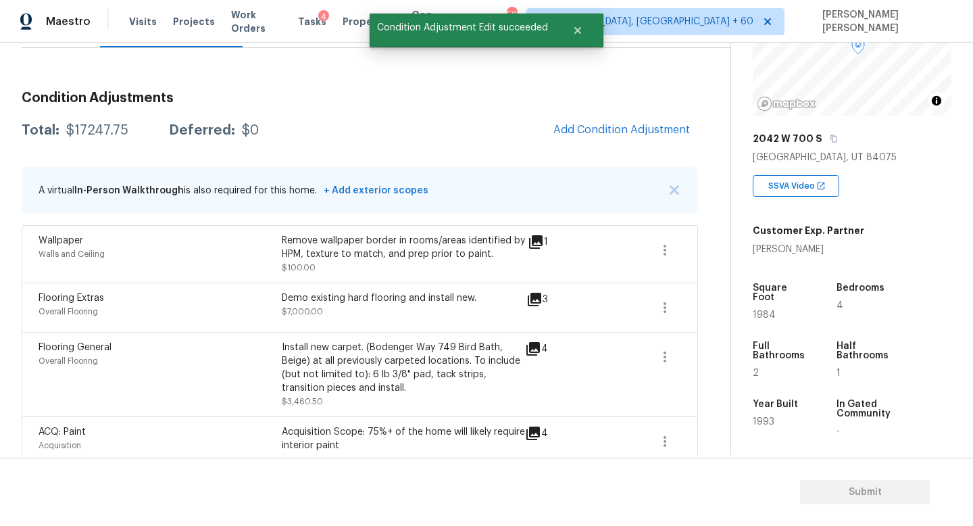
scroll to position [59, 0]
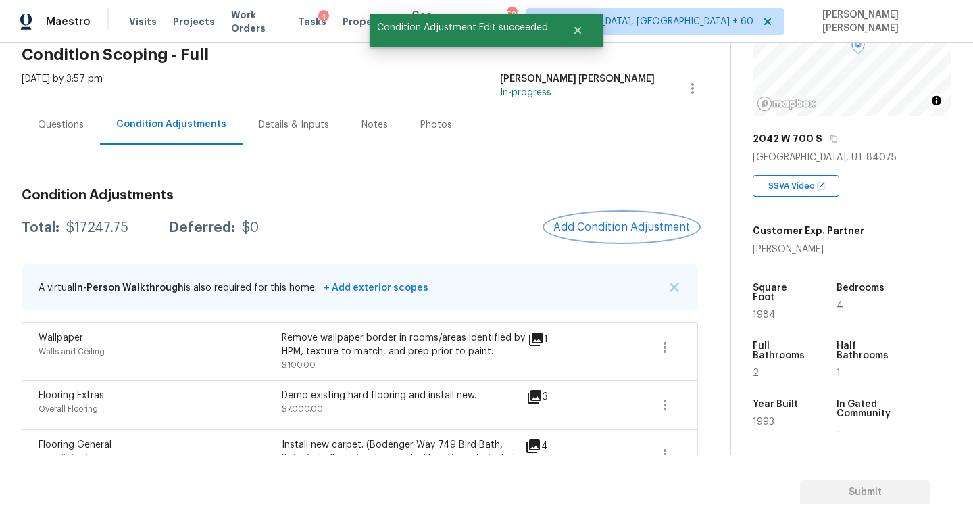
click at [613, 228] on span "Add Condition Adjustment" at bounding box center [621, 227] width 137 height 12
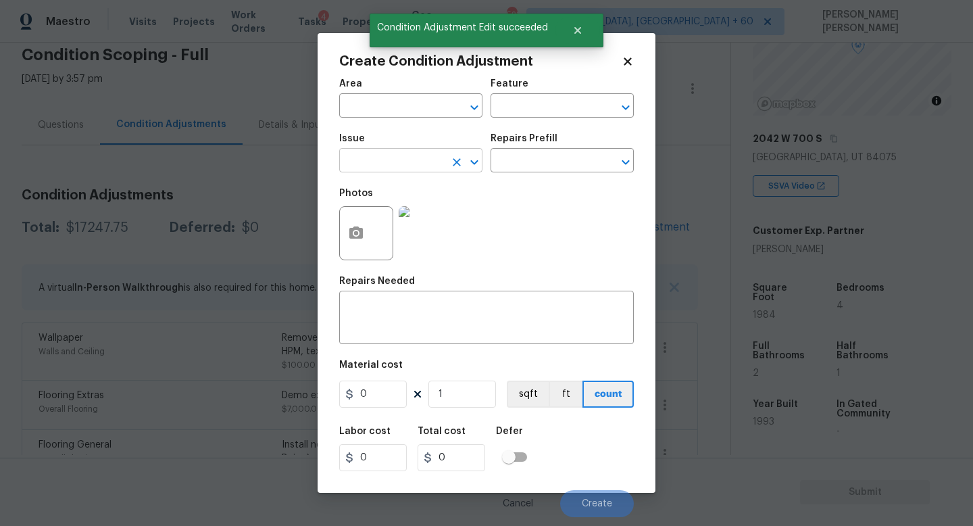
click at [407, 168] on input "text" at bounding box center [391, 161] width 105 height 21
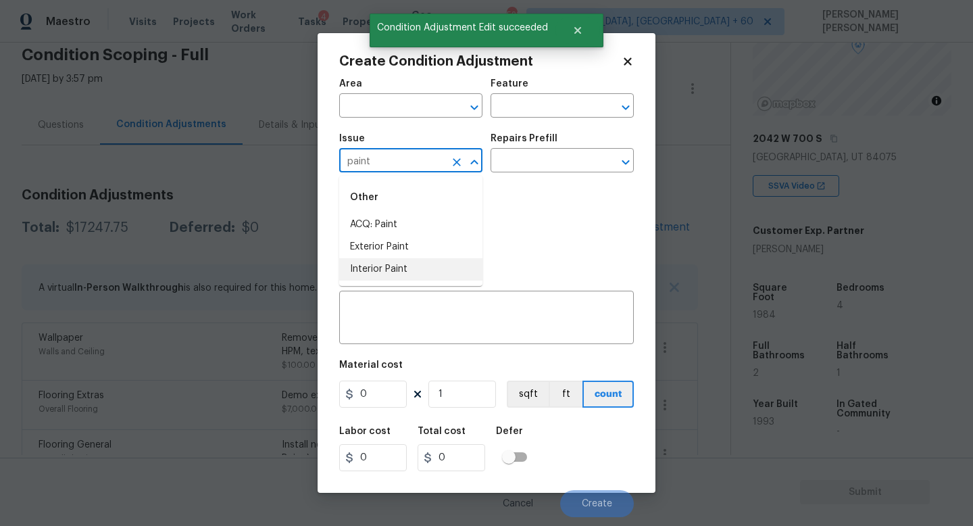
click at [400, 275] on li "Interior Paint" at bounding box center [410, 269] width 143 height 22
type input "Interior Paint"
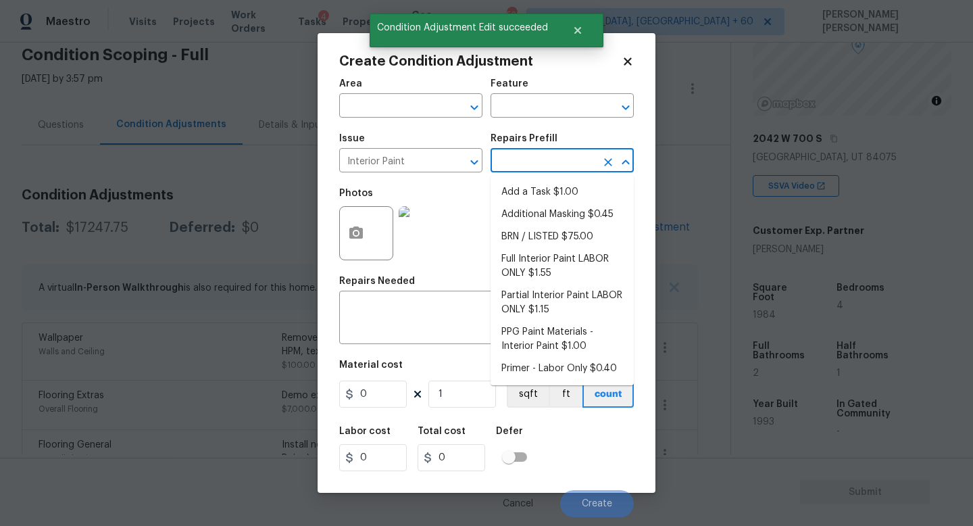
click at [541, 164] on input "text" at bounding box center [543, 161] width 105 height 21
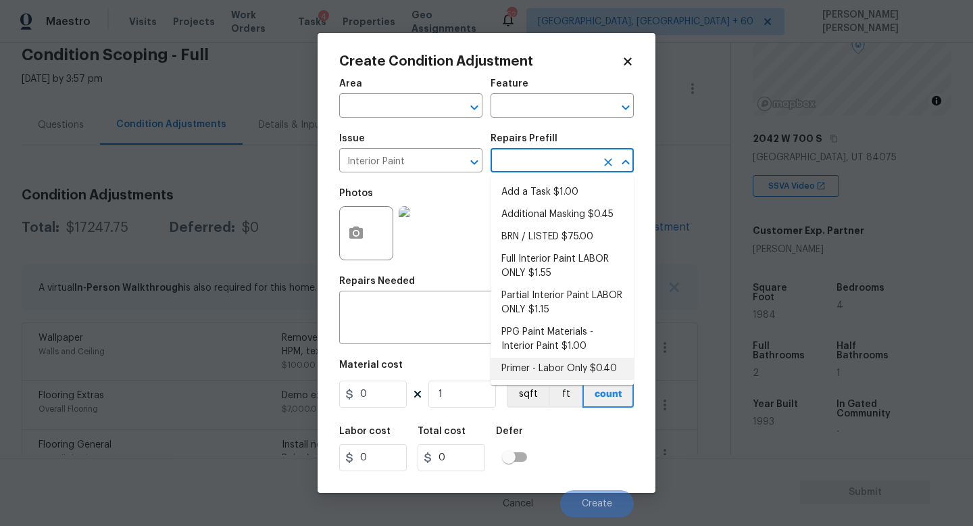
click at [543, 368] on li "Primer - Labor Only $0.40" at bounding box center [562, 368] width 143 height 22
type input "Overall Paint"
type textarea "Interior primer - PRIMER PROVIDED BY OPENDOOR - All nails, screws, drywall anch…"
type input "0.4"
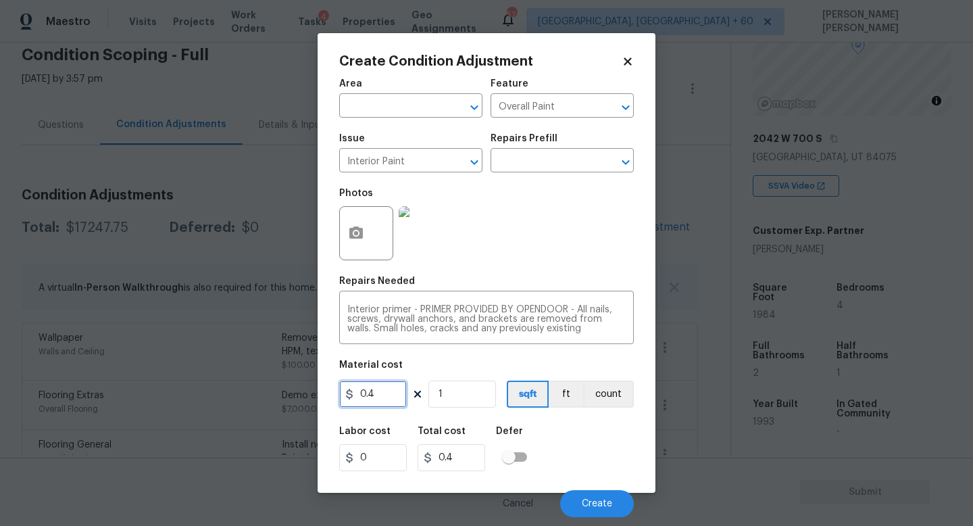
drag, startPoint x: 399, startPoint y: 391, endPoint x: 0, endPoint y: 385, distance: 399.4
click at [0, 385] on div "Create Condition Adjustment Area ​ Feature Overall Paint ​ Issue Interior Paint…" at bounding box center [486, 263] width 973 height 526
type input "300"
click at [571, 451] on div "Labor cost 0 Total cost 300 Defer" at bounding box center [486, 448] width 295 height 61
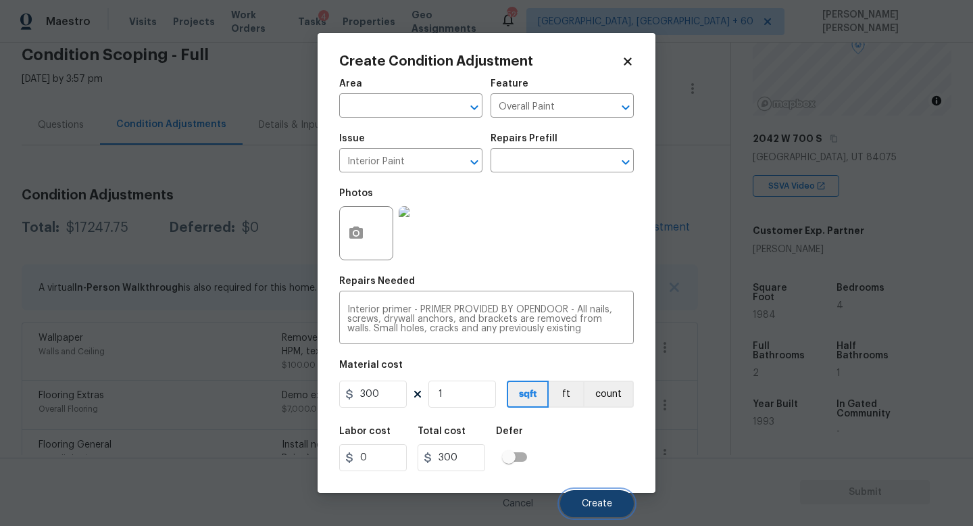
click at [586, 505] on span "Create" at bounding box center [597, 504] width 30 height 10
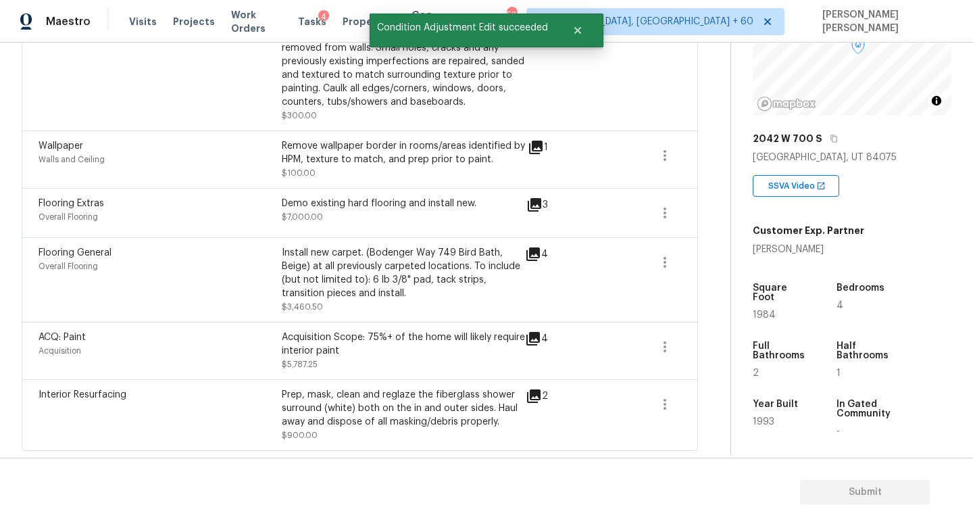
scroll to position [0, 0]
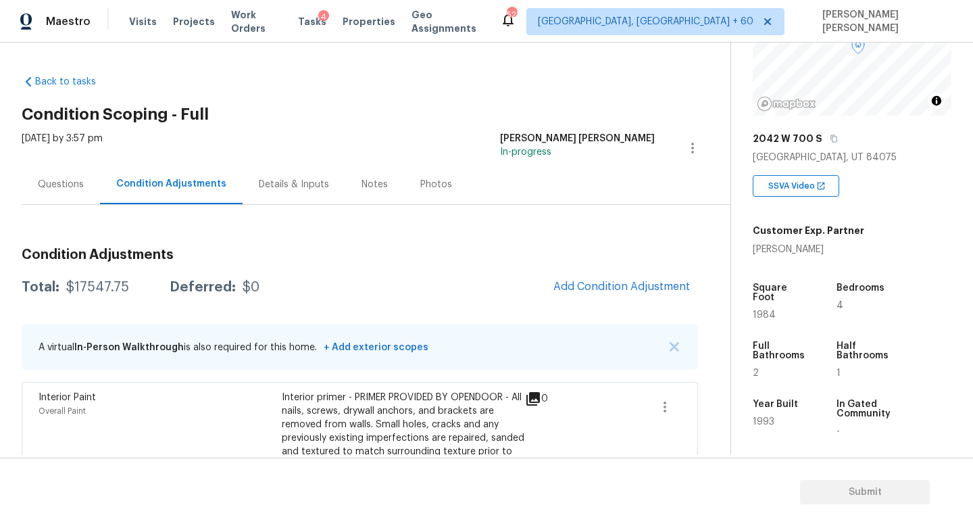
click at [57, 165] on div "Questions" at bounding box center [61, 184] width 78 height 40
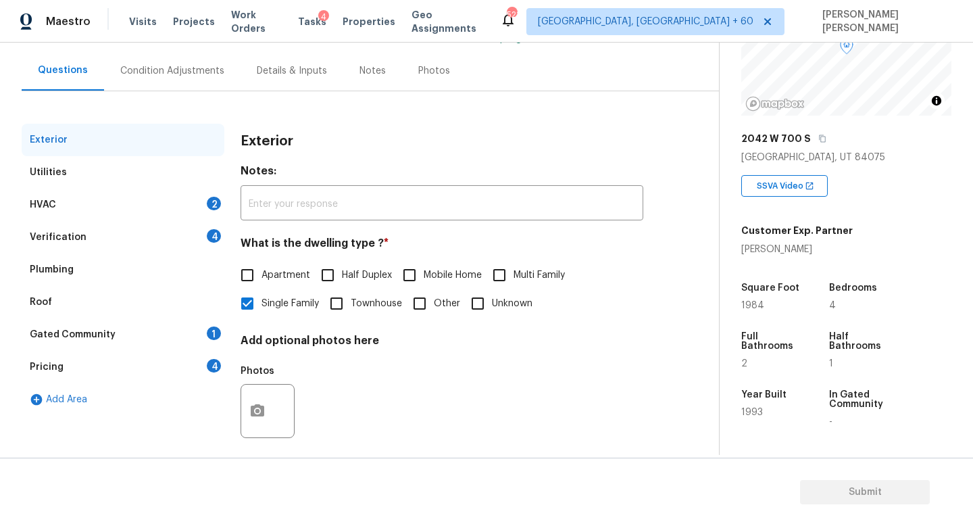
scroll to position [125, 0]
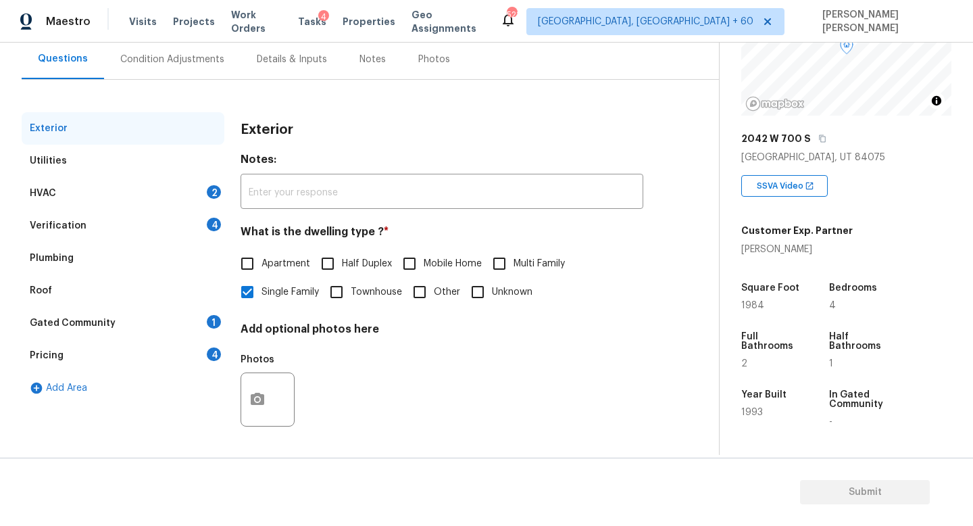
click at [105, 349] on div "Pricing 4" at bounding box center [123, 355] width 203 height 32
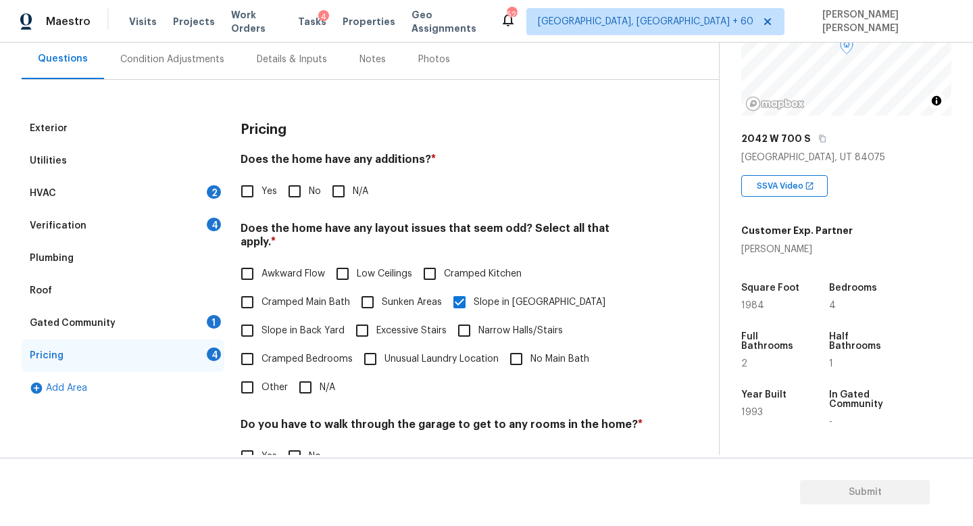
click at [255, 373] on input "Other" at bounding box center [247, 387] width 28 height 28
checkbox input "true"
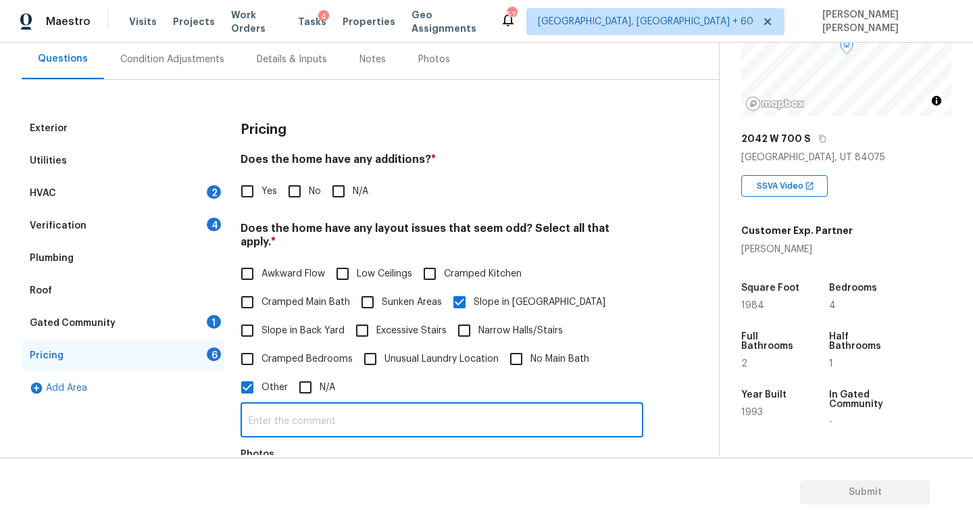
click at [318, 418] on input "text" at bounding box center [442, 421] width 403 height 32
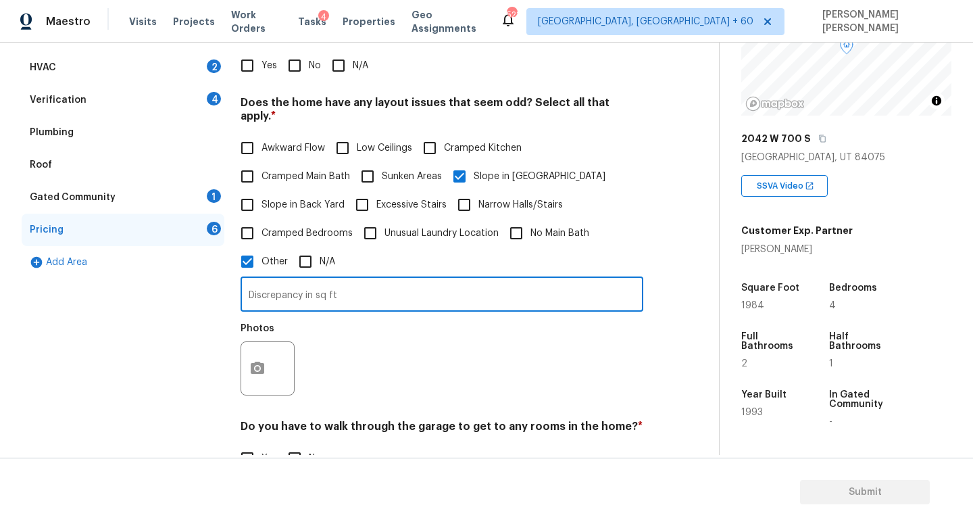
type input "Discrepancy in sq ft"
click at [253, 362] on icon "button" at bounding box center [257, 368] width 16 height 16
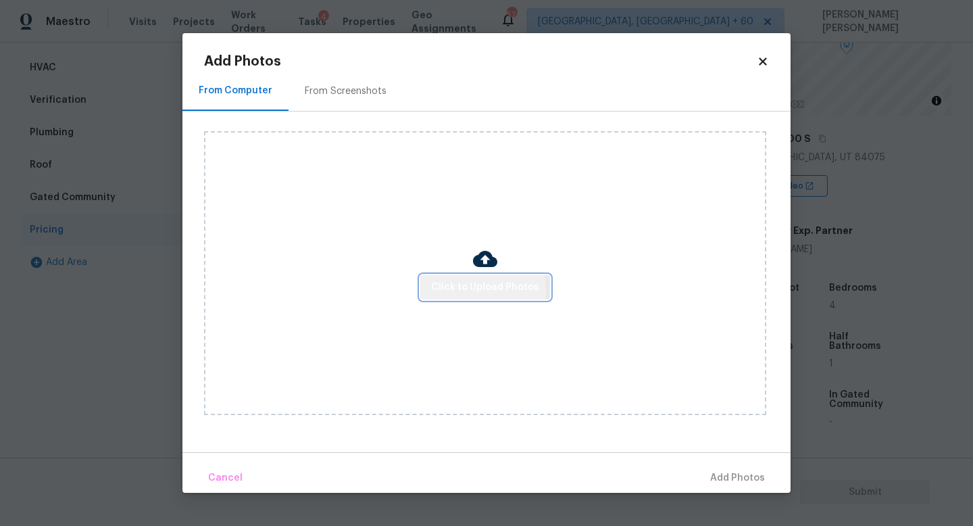
click at [450, 291] on span "Click to Upload Photos" at bounding box center [485, 287] width 108 height 17
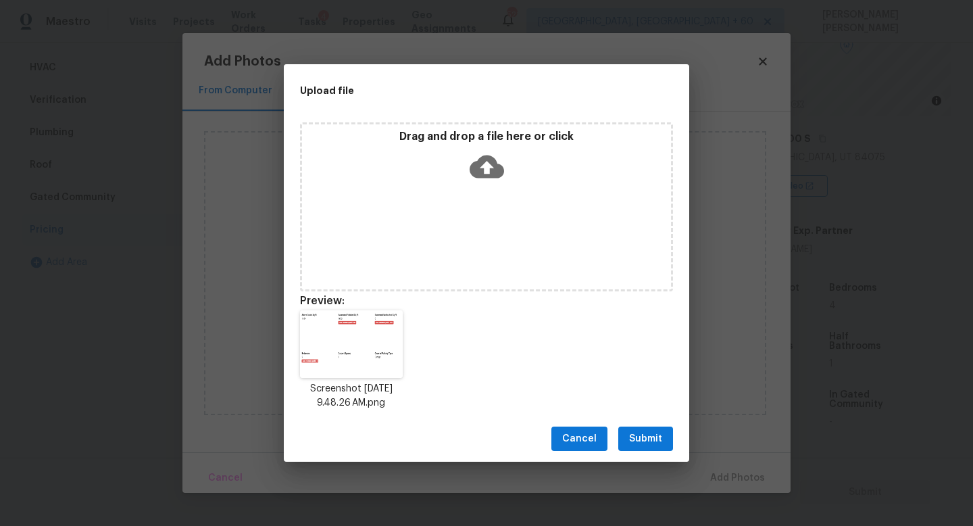
click at [639, 433] on span "Submit" at bounding box center [645, 438] width 33 height 17
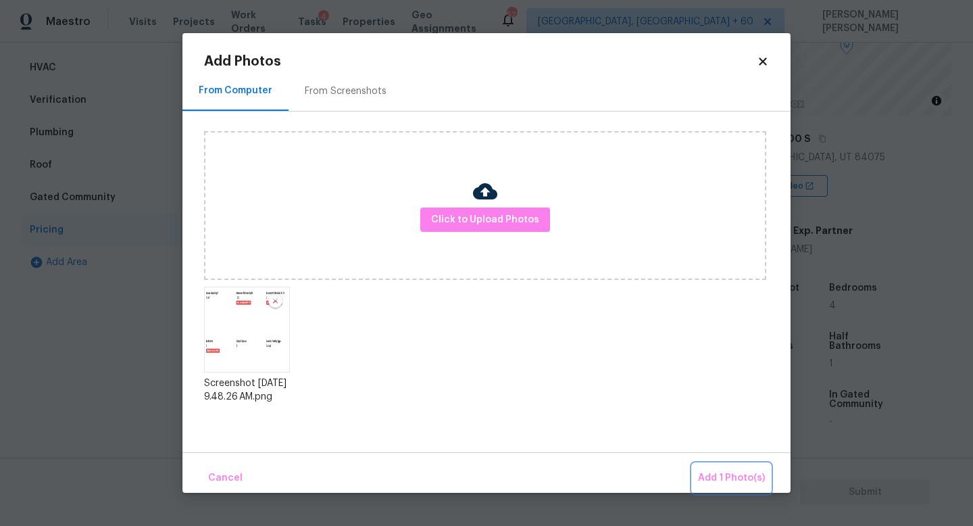
click at [722, 474] on span "Add 1 Photo(s)" at bounding box center [731, 478] width 67 height 17
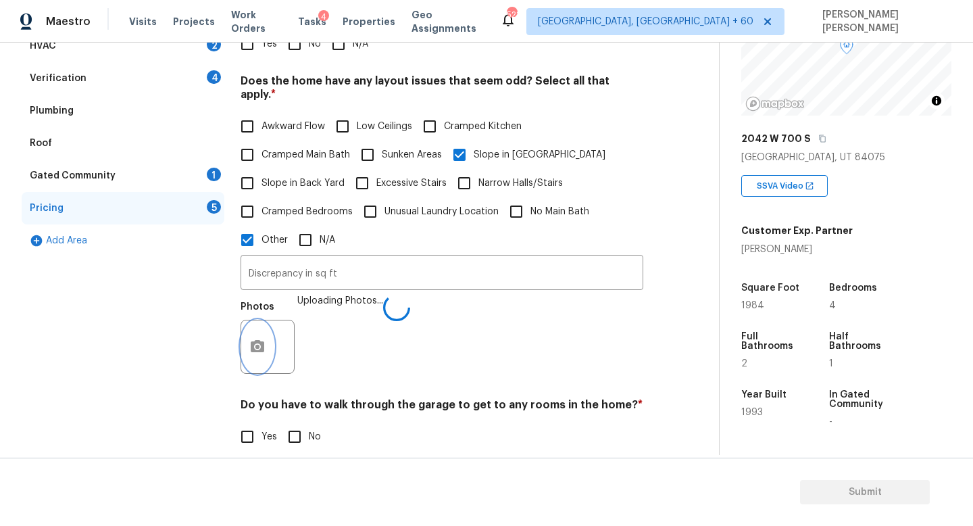
scroll to position [368, 0]
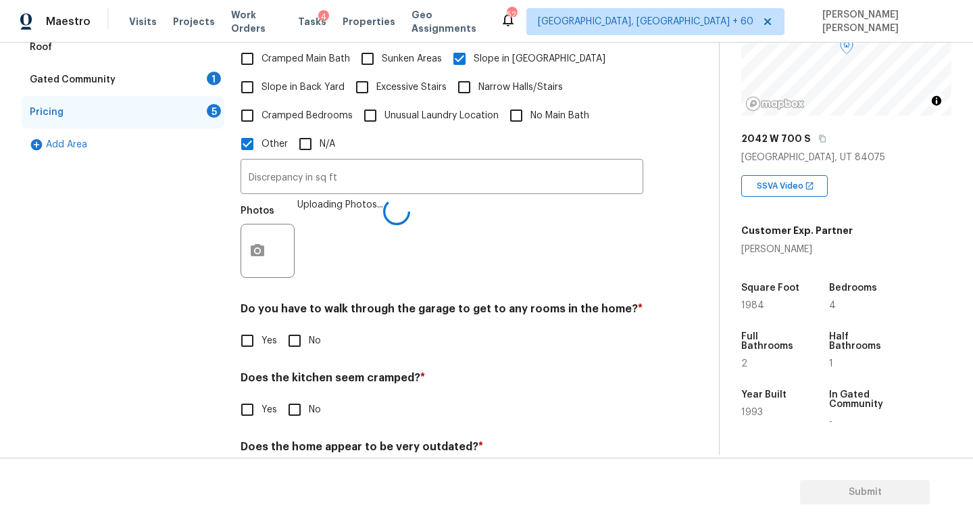
click at [293, 326] on input "No" at bounding box center [294, 340] width 28 height 28
checkbox input "true"
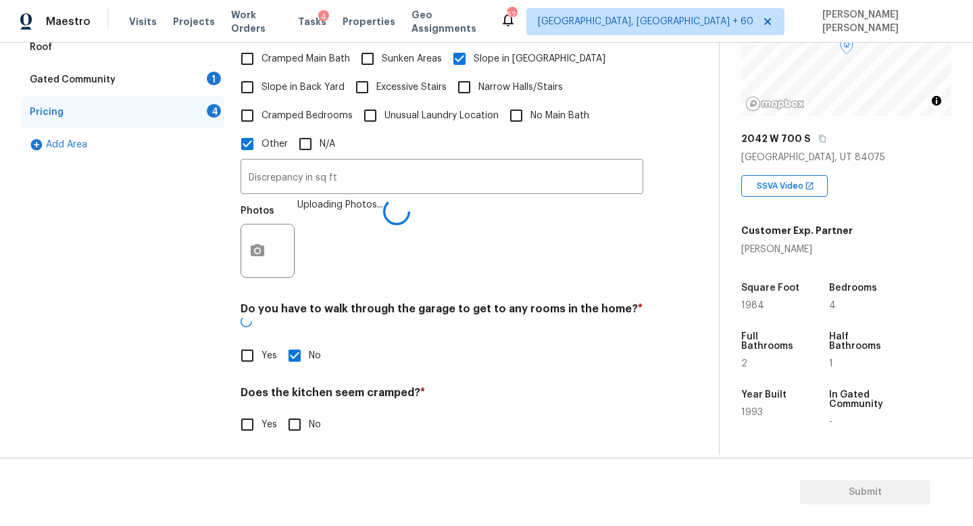
click at [295, 386] on h4 "Does the kitchen seem cramped? *" at bounding box center [442, 395] width 403 height 19
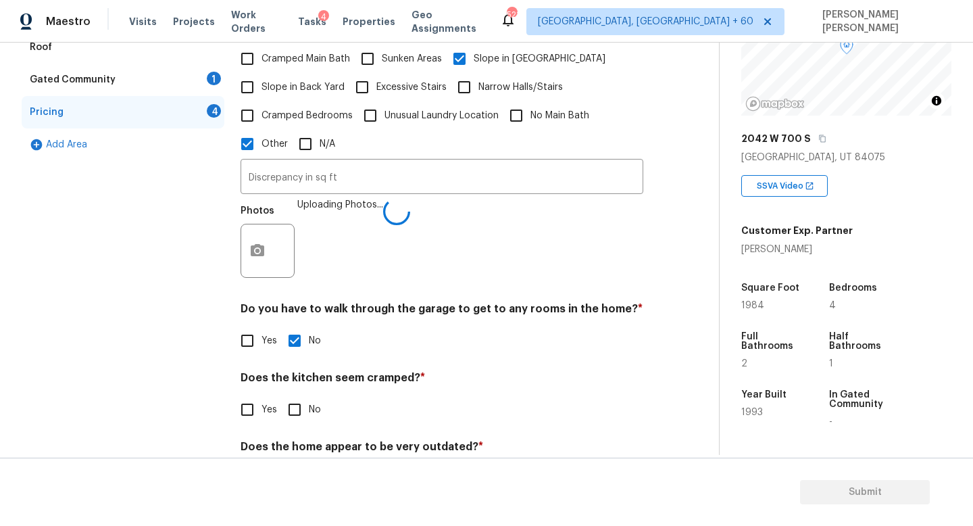
click at [295, 389] on div "Does the kitchen seem cramped? * Yes No" at bounding box center [442, 397] width 403 height 53
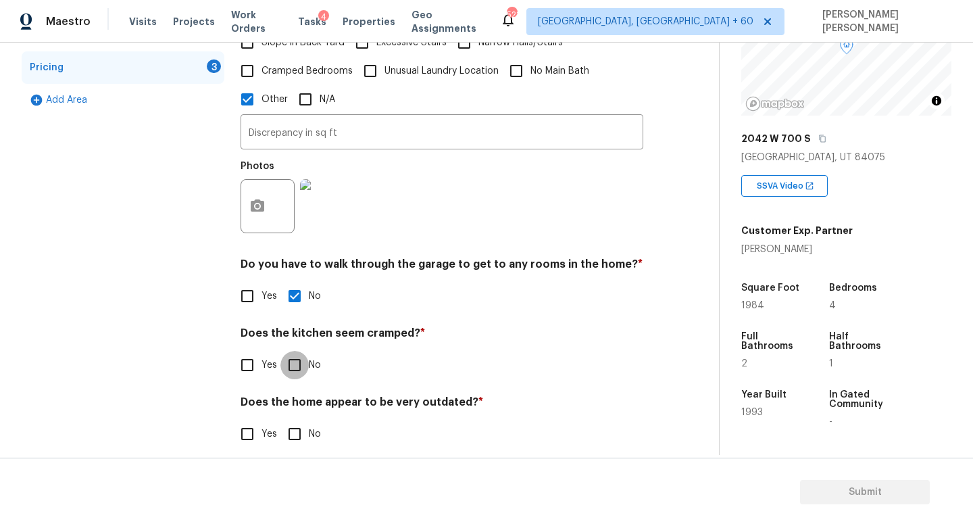
click at [295, 356] on input "No" at bounding box center [294, 365] width 28 height 28
checkbox input "true"
click at [295, 420] on input "No" at bounding box center [294, 434] width 28 height 28
checkbox input "true"
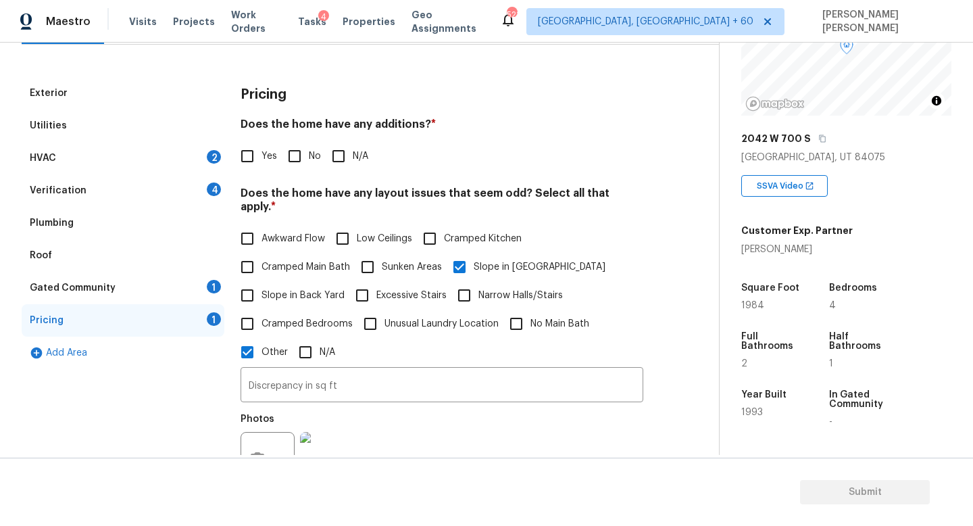
scroll to position [149, 0]
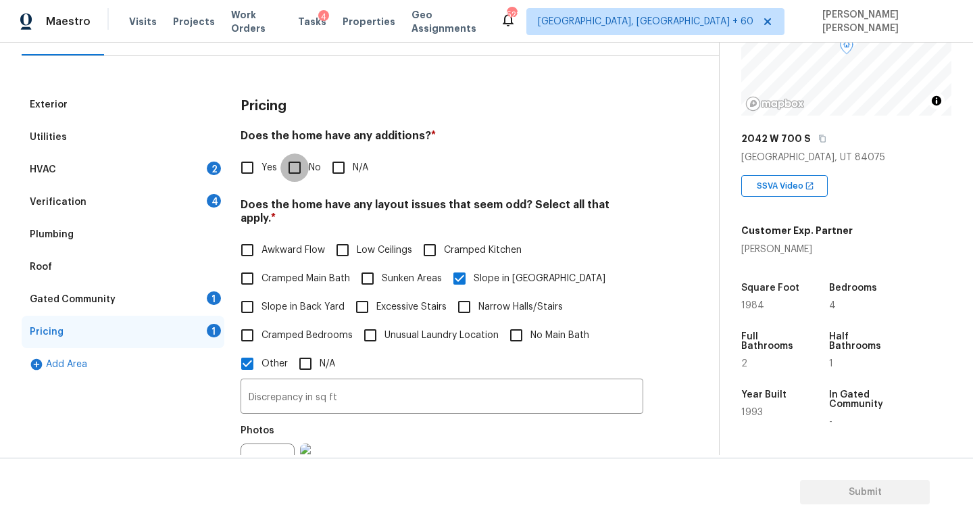
click at [292, 165] on input "No" at bounding box center [294, 167] width 28 height 28
checkbox input "true"
click at [180, 289] on div "Gated Community 1" at bounding box center [123, 299] width 203 height 32
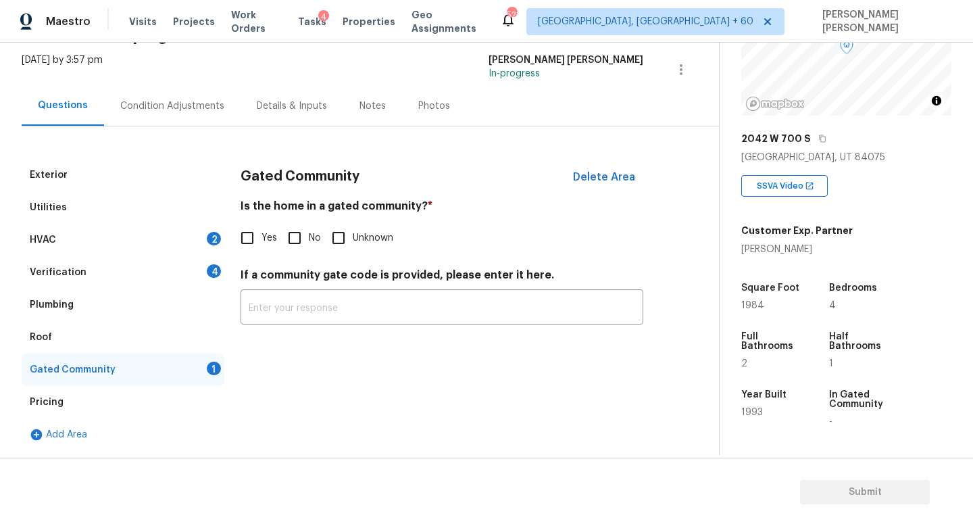
click at [299, 235] on input "No" at bounding box center [294, 238] width 28 height 28
checkbox input "true"
click at [126, 272] on div "Verification 4" at bounding box center [123, 272] width 203 height 32
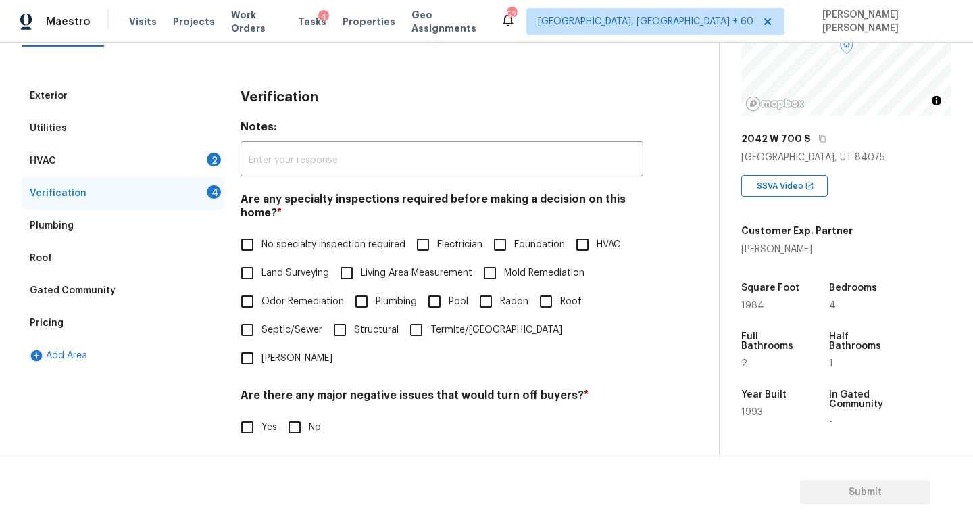
scroll to position [159, 0]
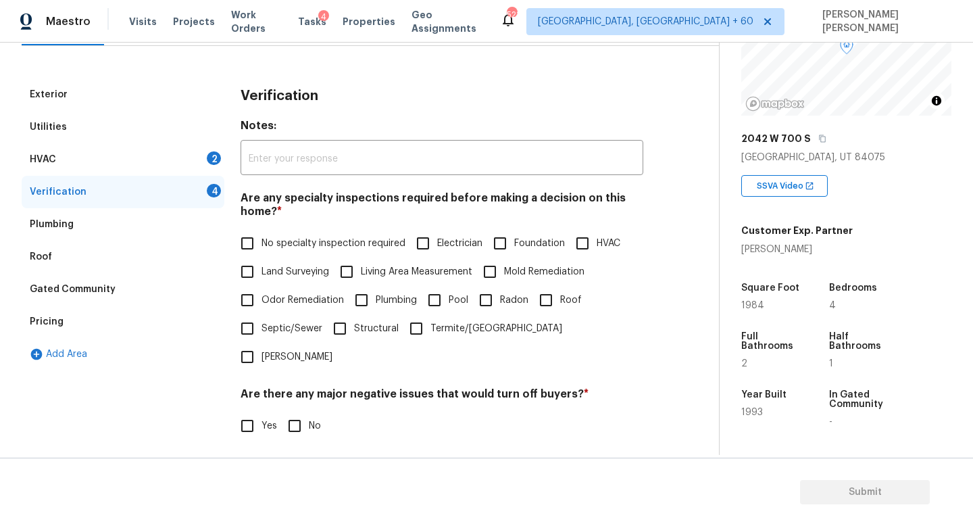
click at [147, 155] on div "HVAC 2" at bounding box center [123, 159] width 203 height 32
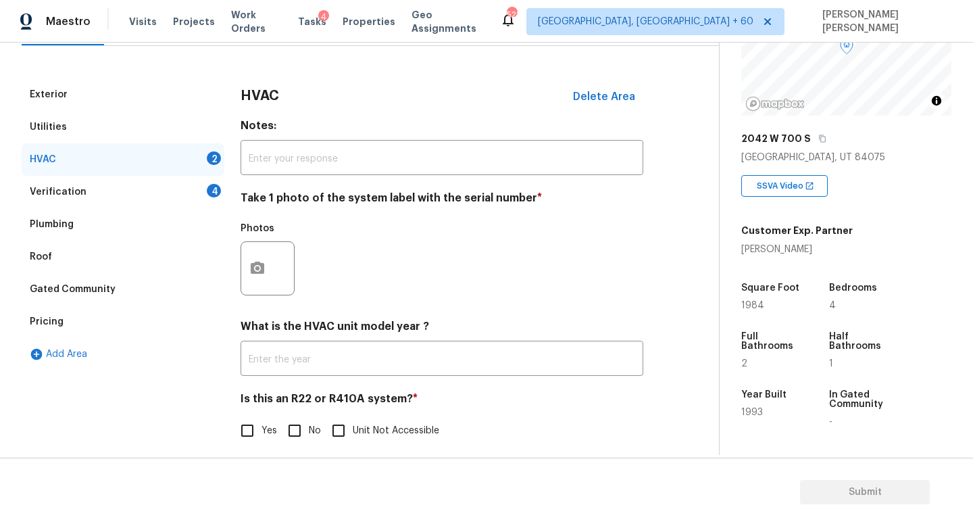
scroll to position [57, 0]
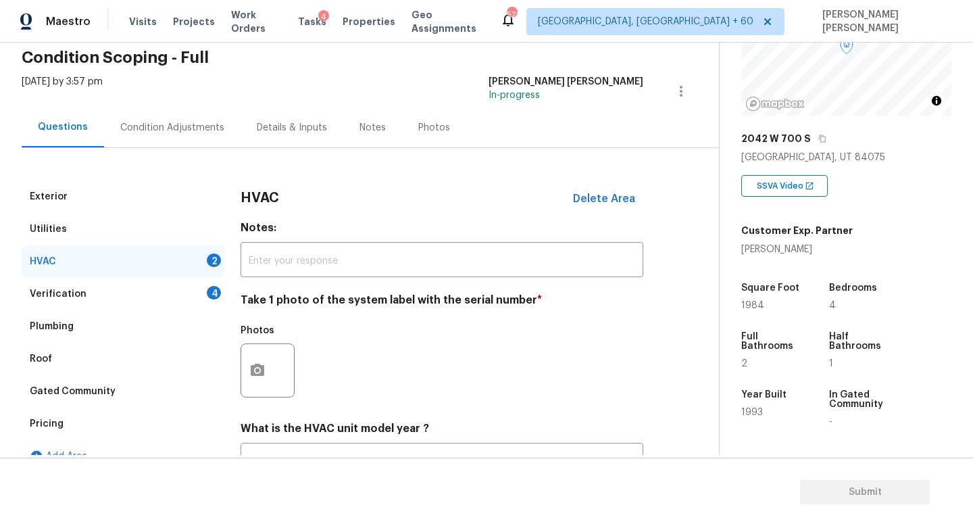
click at [137, 128] on div "Condition Adjustments" at bounding box center [172, 128] width 104 height 14
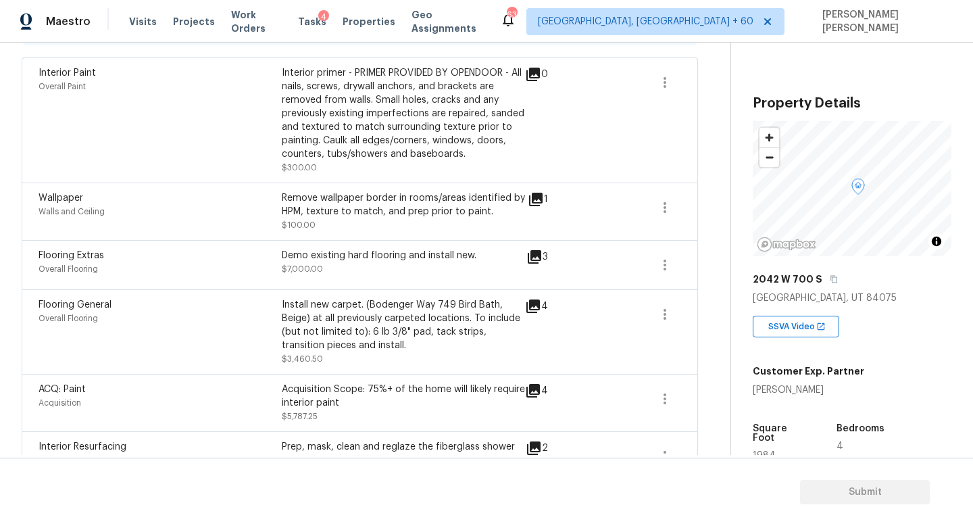
scroll to position [331, 0]
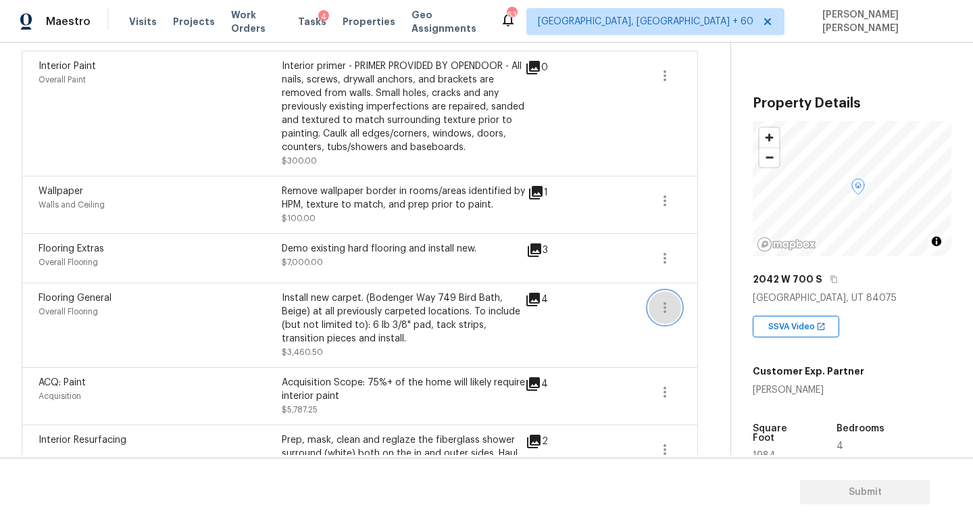
click at [670, 314] on icon "button" at bounding box center [665, 307] width 16 height 16
click at [708, 299] on div "Edit" at bounding box center [741, 306] width 105 height 14
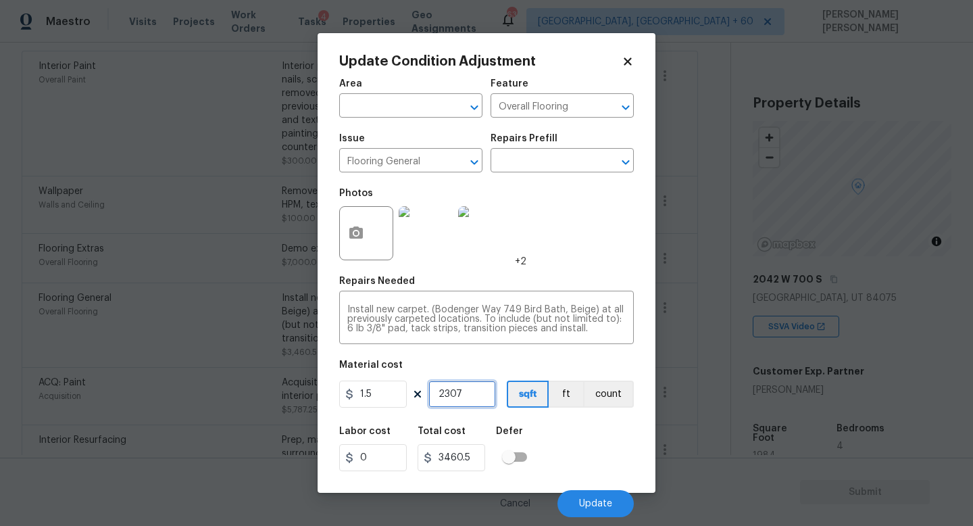
click at [480, 399] on input "2307" at bounding box center [462, 393] width 68 height 27
type input "230"
type input "345"
type input "23"
type input "34.5"
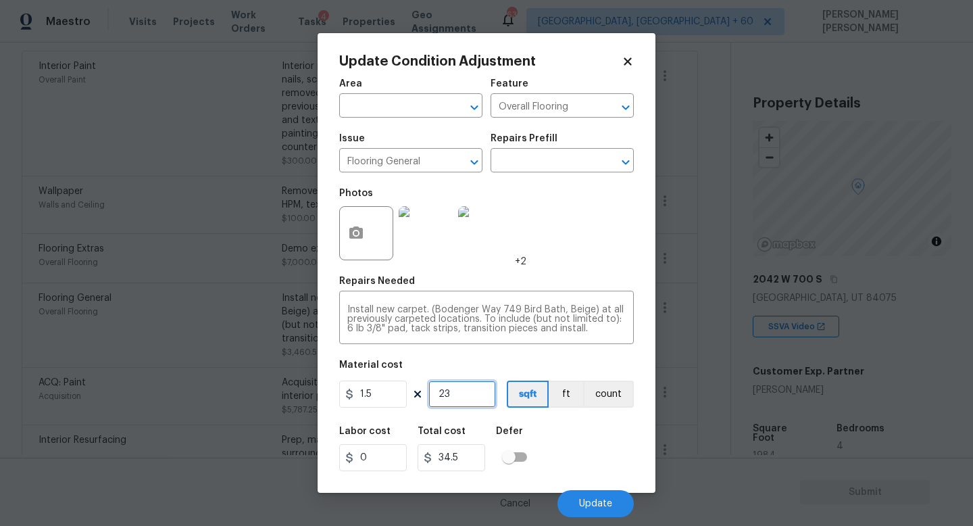
type input "2"
type input "3"
type input "25"
type input "37.5"
type input "250"
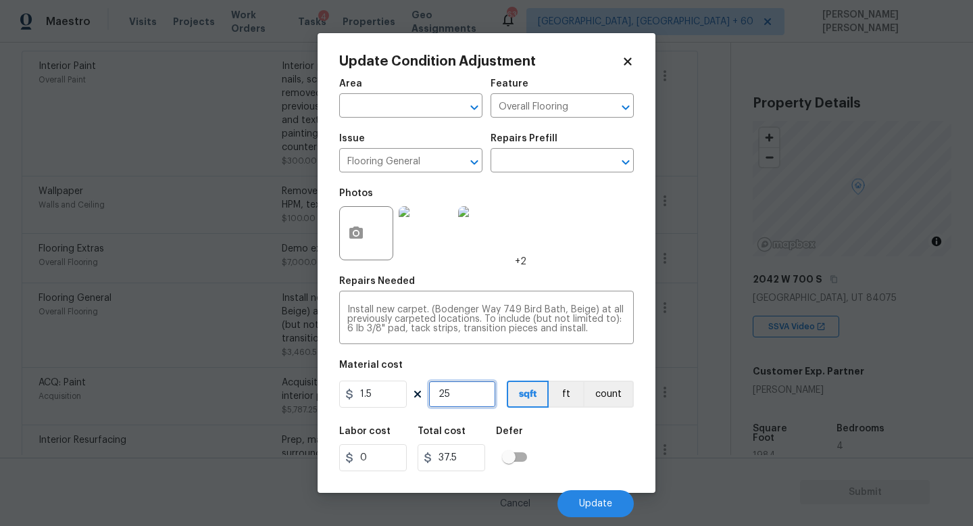
type input "375"
type input "2507"
type input "3760.5"
type input "2507"
click at [597, 502] on span "Update" at bounding box center [595, 504] width 33 height 10
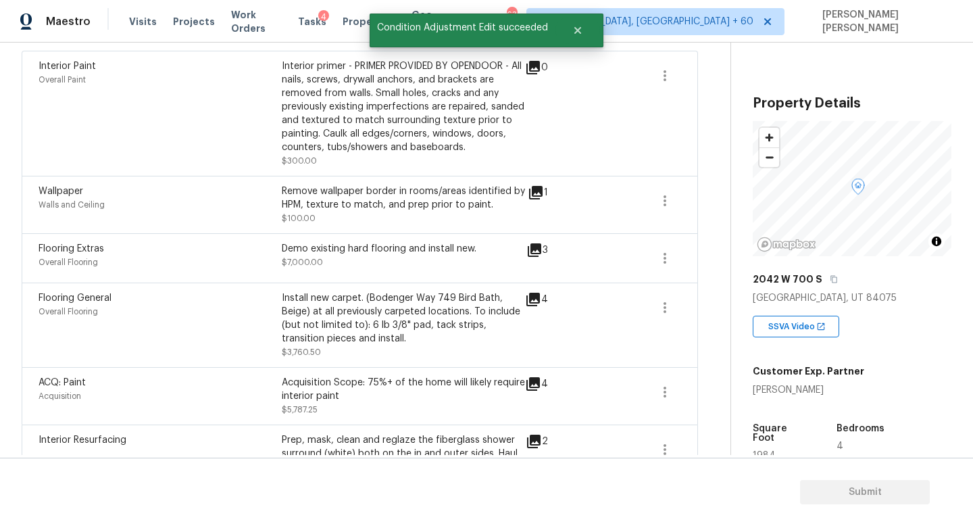
scroll to position [315, 0]
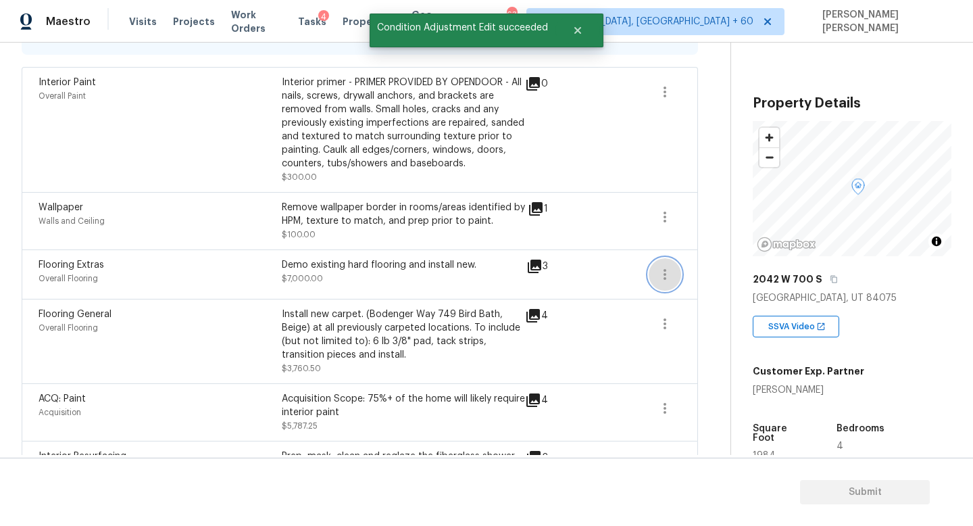
click at [669, 272] on icon "button" at bounding box center [665, 274] width 16 height 16
click at [712, 272] on div "Edit" at bounding box center [741, 273] width 105 height 14
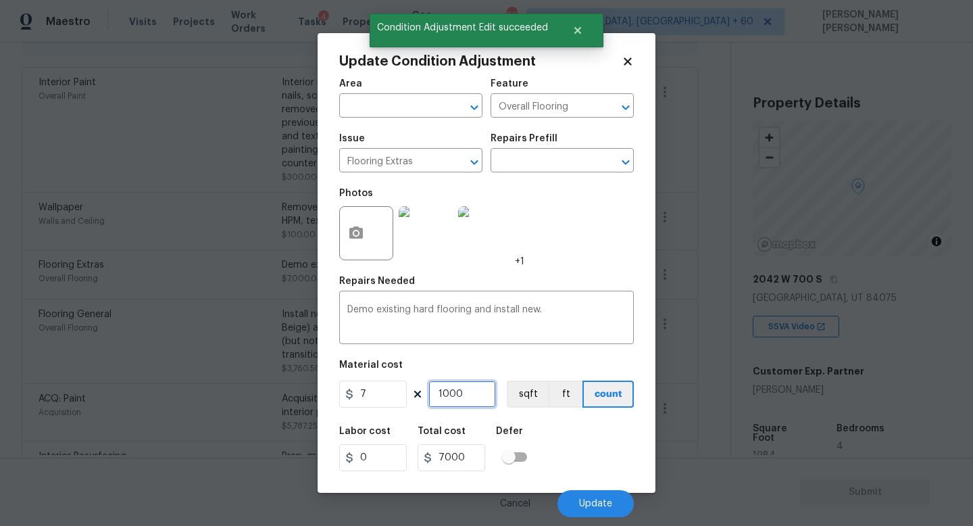
drag, startPoint x: 478, startPoint y: 388, endPoint x: 408, endPoint y: 388, distance: 69.6
click at [415, 388] on div "7 1000 sqft ft count" at bounding box center [486, 393] width 295 height 27
type input "8"
type input "56"
type input "80"
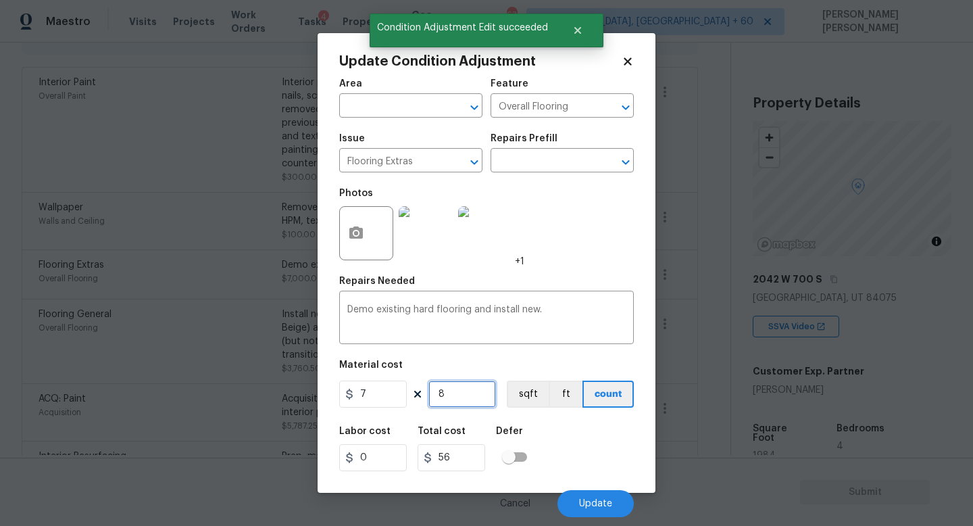
type input "560"
type input "800"
type input "5600"
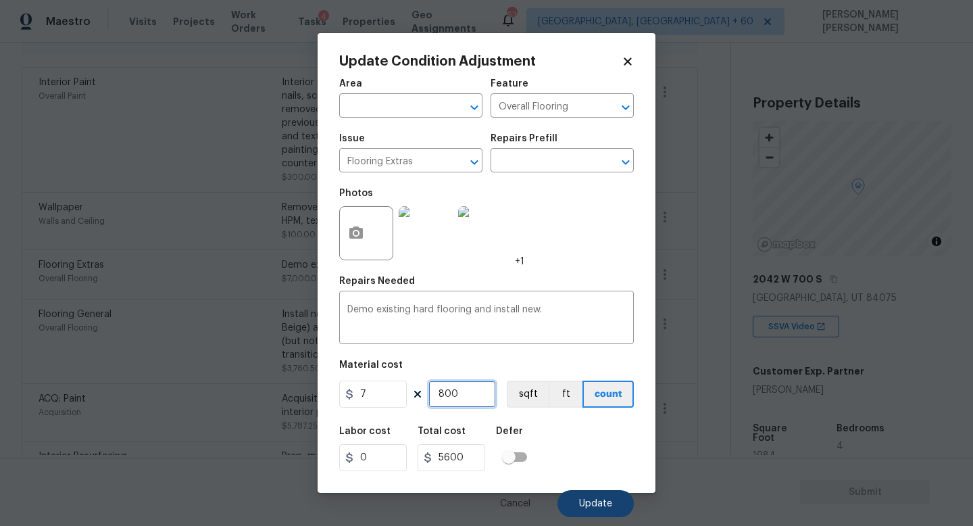
type input "800"
click at [598, 501] on span "Update" at bounding box center [595, 504] width 33 height 10
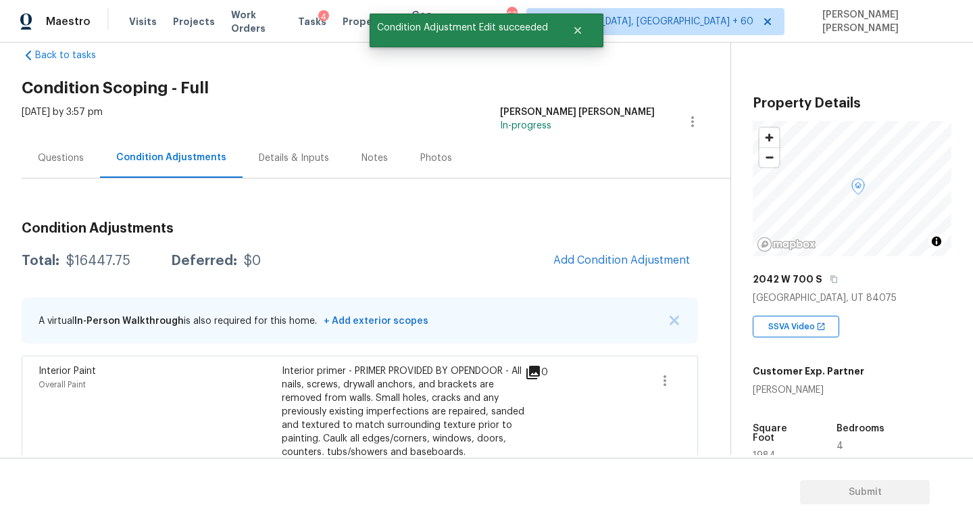
scroll to position [0, 0]
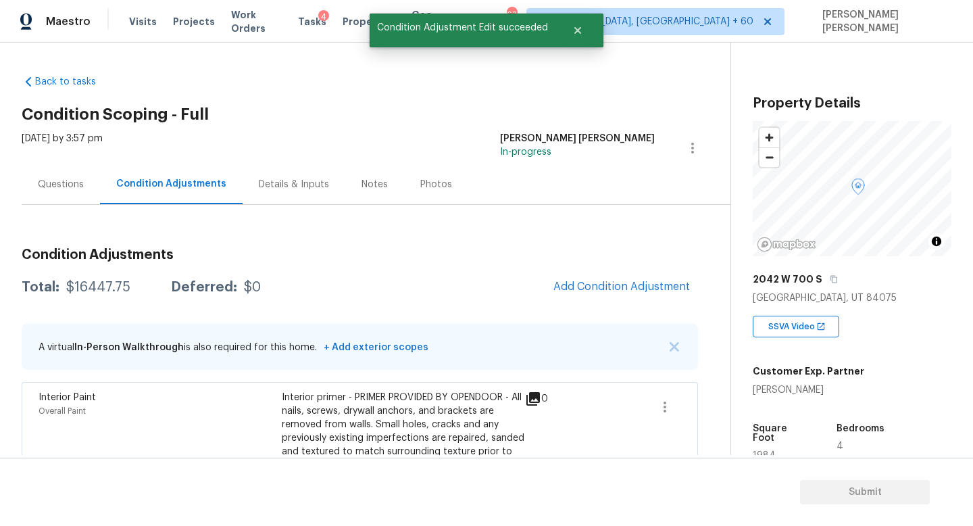
click at [78, 182] on div "Questions" at bounding box center [61, 185] width 46 height 14
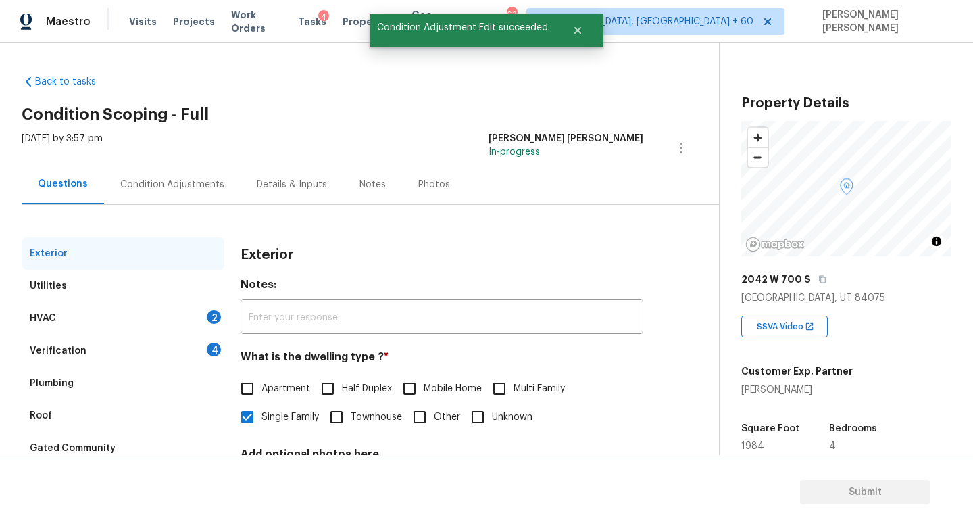
scroll to position [125, 0]
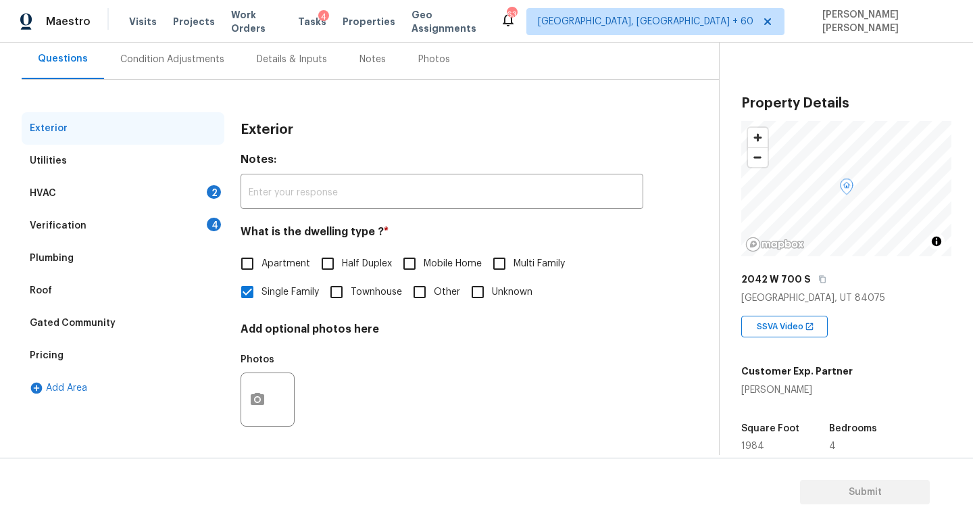
click at [126, 242] on div "Plumbing" at bounding box center [123, 258] width 203 height 32
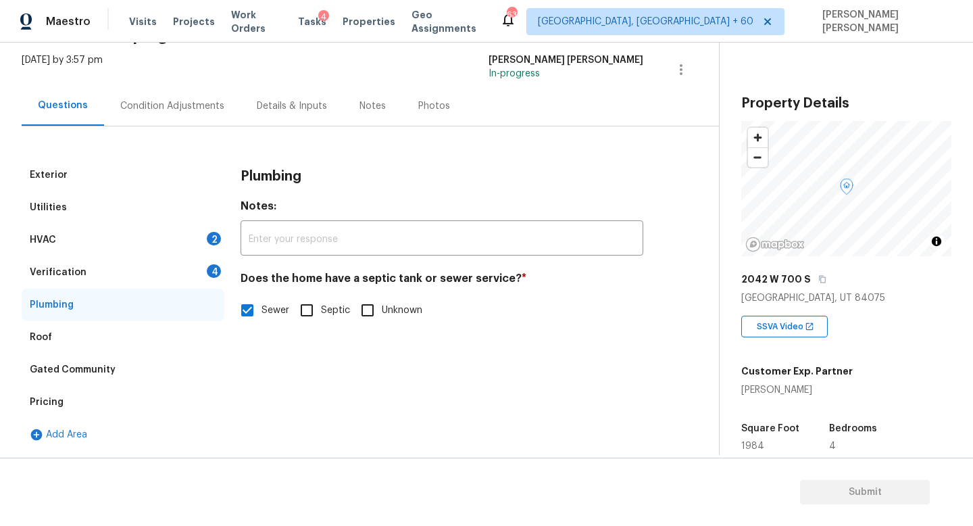
click at [150, 254] on div "HVAC 2" at bounding box center [123, 240] width 203 height 32
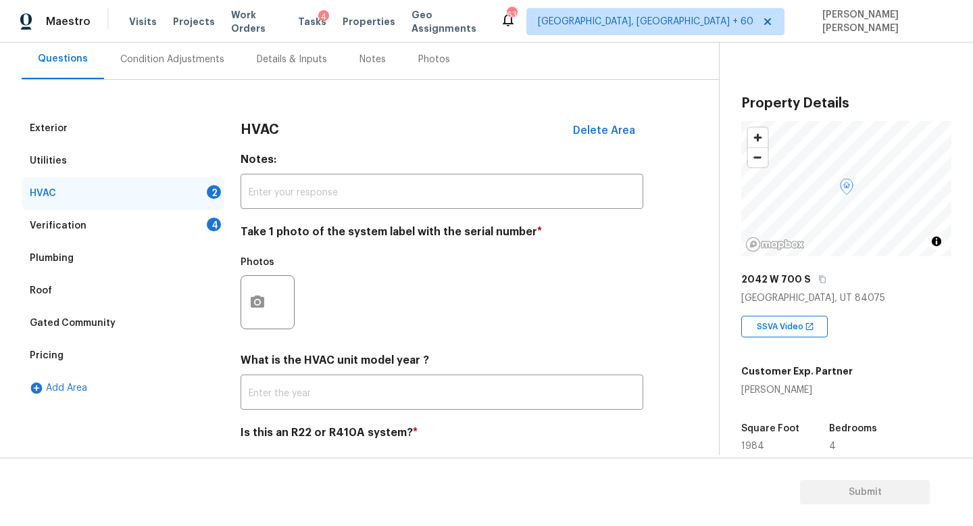
click at [152, 225] on div "Verification 4" at bounding box center [123, 225] width 203 height 32
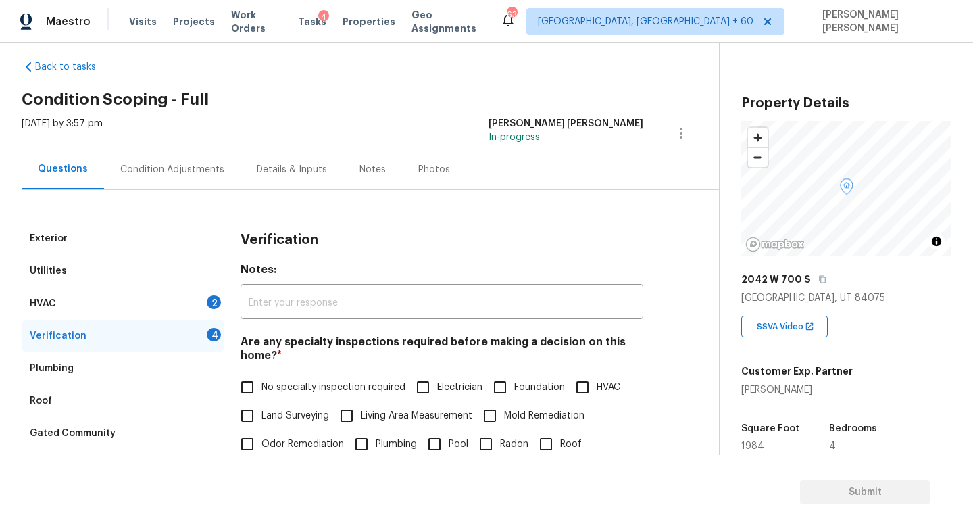
scroll to position [4, 0]
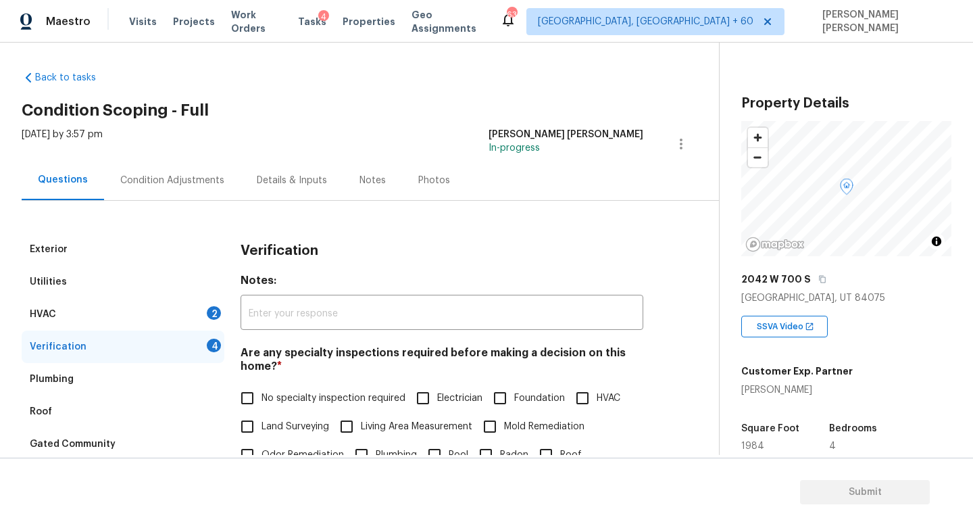
click at [178, 178] on div "Condition Adjustments" at bounding box center [172, 181] width 104 height 14
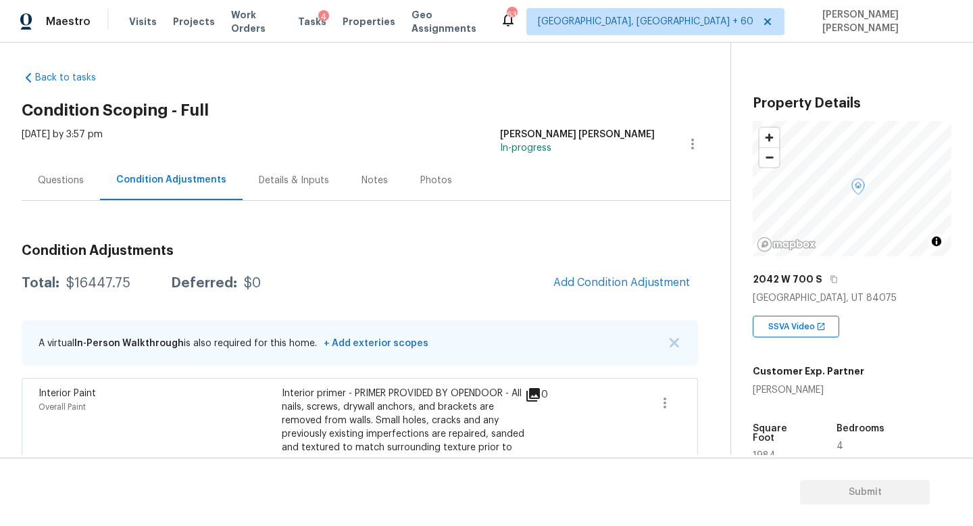
click at [628, 297] on span "Add Condition Adjustment" at bounding box center [621, 283] width 153 height 30
click at [631, 288] on span "Add Condition Adjustment" at bounding box center [621, 282] width 137 height 12
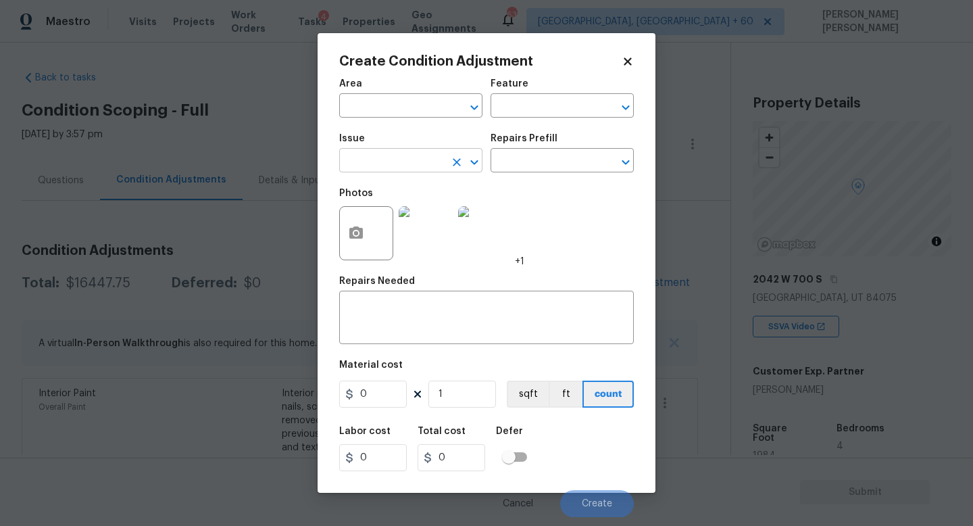
click at [403, 169] on input "text" at bounding box center [391, 161] width 105 height 21
type input "fgounda"
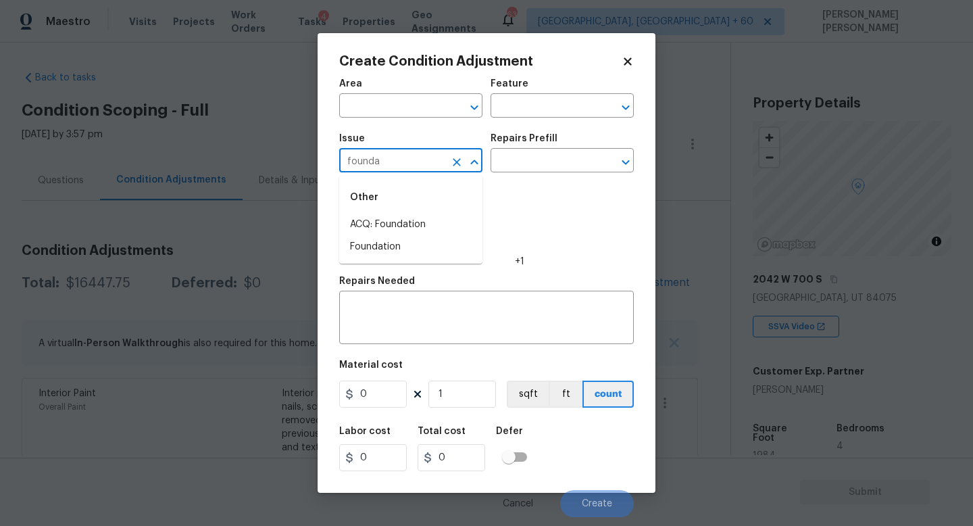
click at [411, 228] on li "ACQ: Foundation" at bounding box center [410, 225] width 143 height 22
type input "ACQ: Foundation"
click at [535, 138] on h5 "Repairs Prefill" at bounding box center [524, 138] width 67 height 9
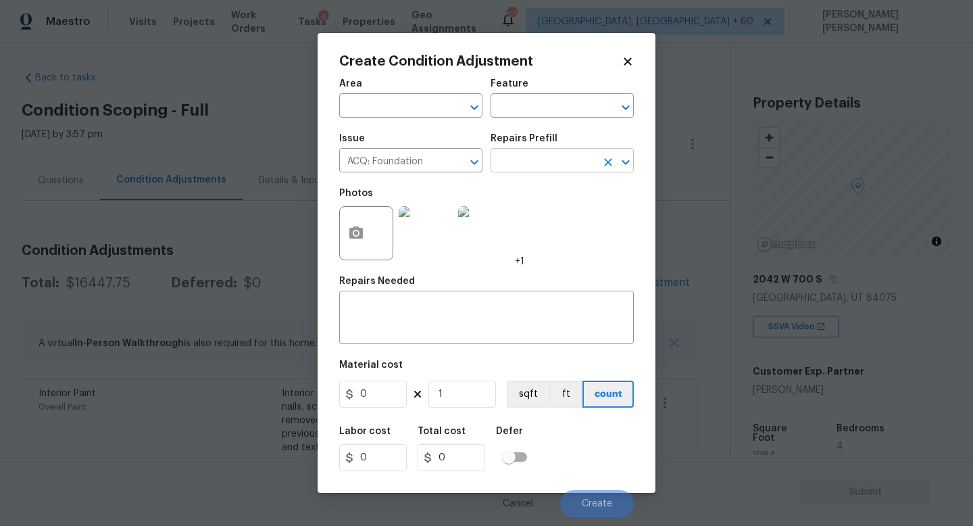
click at [527, 166] on input "text" at bounding box center [543, 161] width 105 height 21
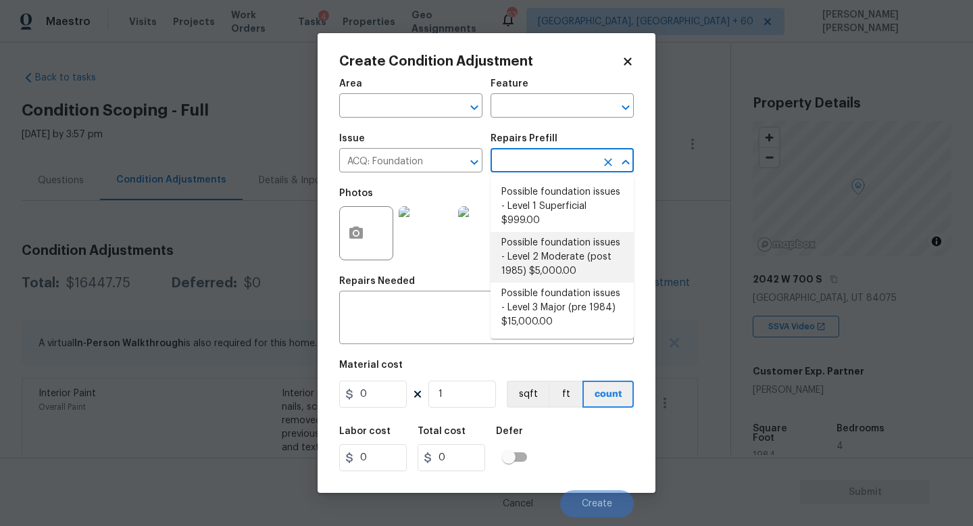
click at [839, 357] on body "Maestro Visits Projects Work Orders Tasks 4 Properties Geo Assignments 636 Knox…" at bounding box center [486, 263] width 973 height 526
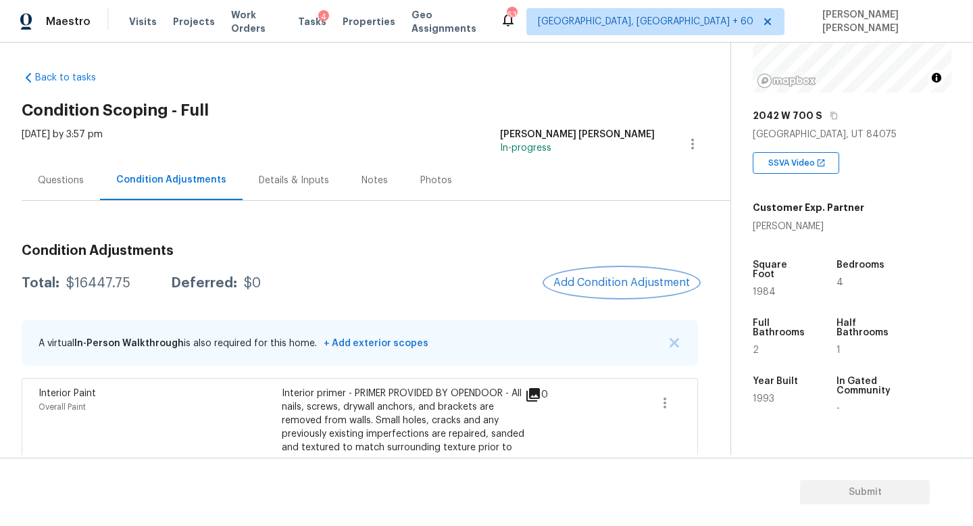
scroll to position [166, 0]
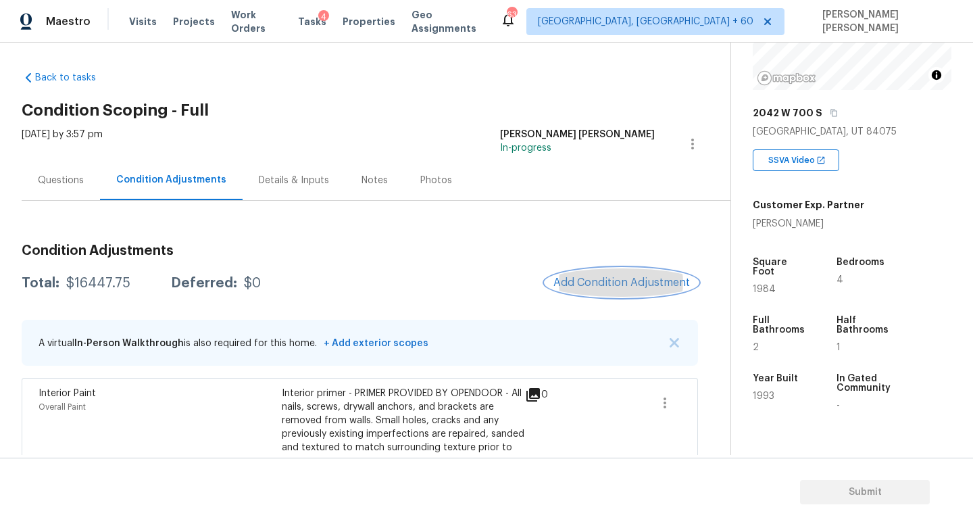
click at [631, 289] on button "Add Condition Adjustment" at bounding box center [621, 282] width 153 height 28
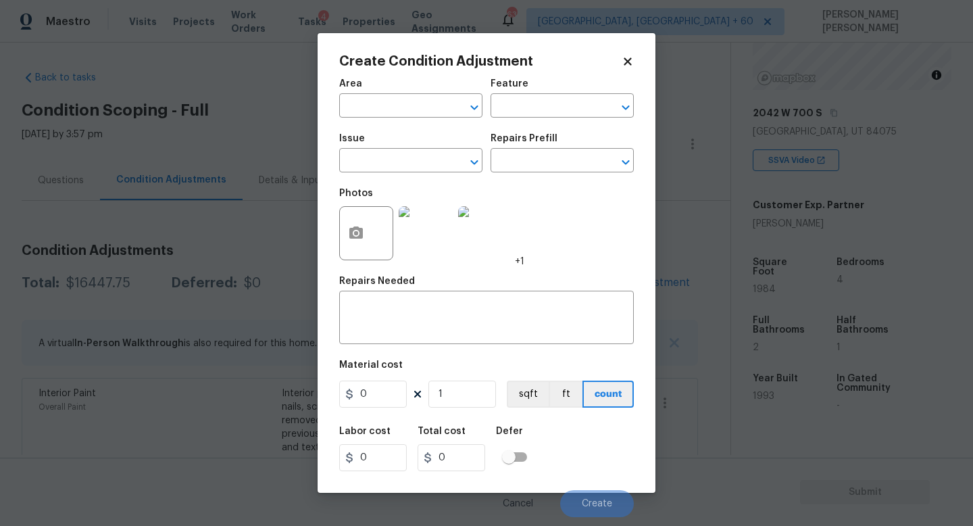
click at [369, 174] on span "Issue ​" at bounding box center [410, 153] width 143 height 55
click at [369, 167] on input "text" at bounding box center [391, 161] width 105 height 21
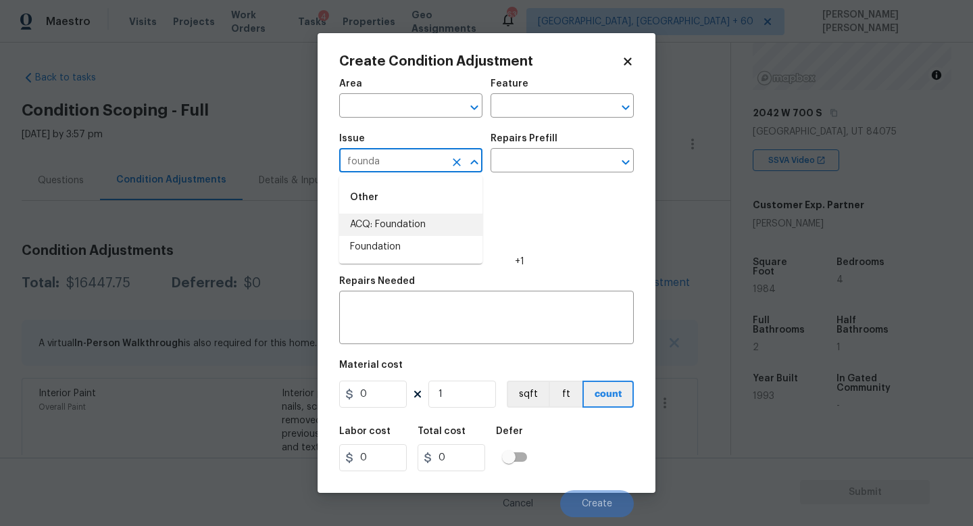
click at [418, 220] on li "ACQ: Foundation" at bounding box center [410, 225] width 143 height 22
type input "ACQ: Foundation"
click at [543, 141] on h5 "Repairs Prefill" at bounding box center [524, 138] width 67 height 9
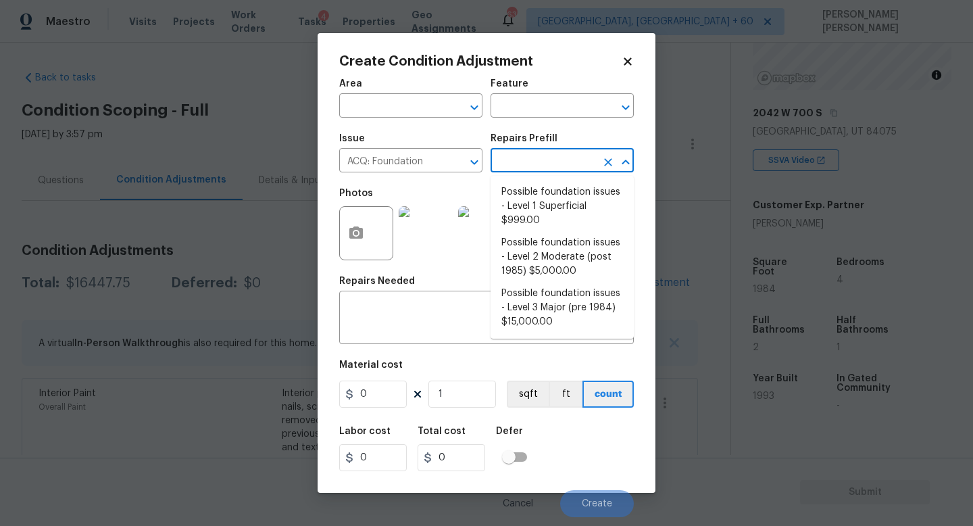
click at [530, 166] on input "text" at bounding box center [543, 161] width 105 height 21
click at [545, 240] on li "Possible foundation issues - Level 2 Moderate (post 1985) $5,000.00" at bounding box center [562, 257] width 143 height 51
type input "Acquisition"
type textarea "Possible foundation issues - Level 2 Moderate: Disclaimer: This is NOT a techni…"
type input "5000"
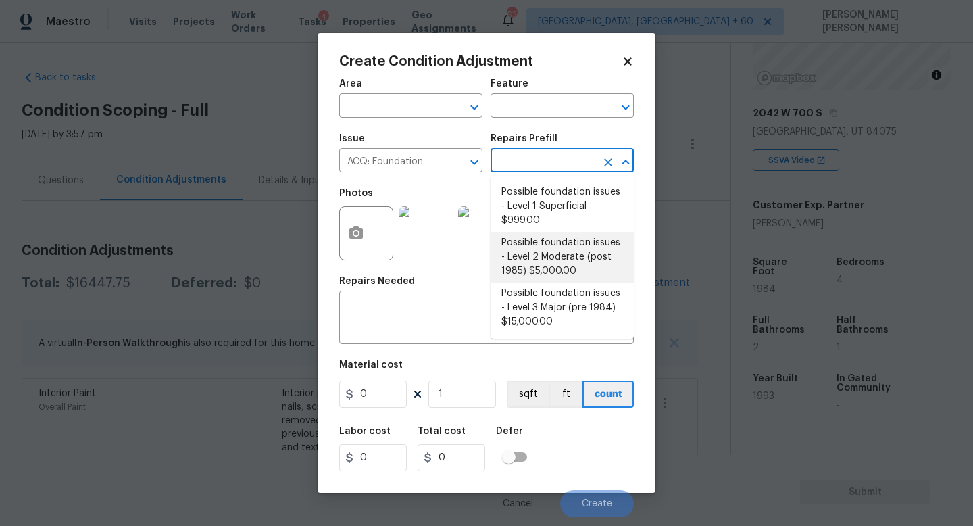
type input "5000"
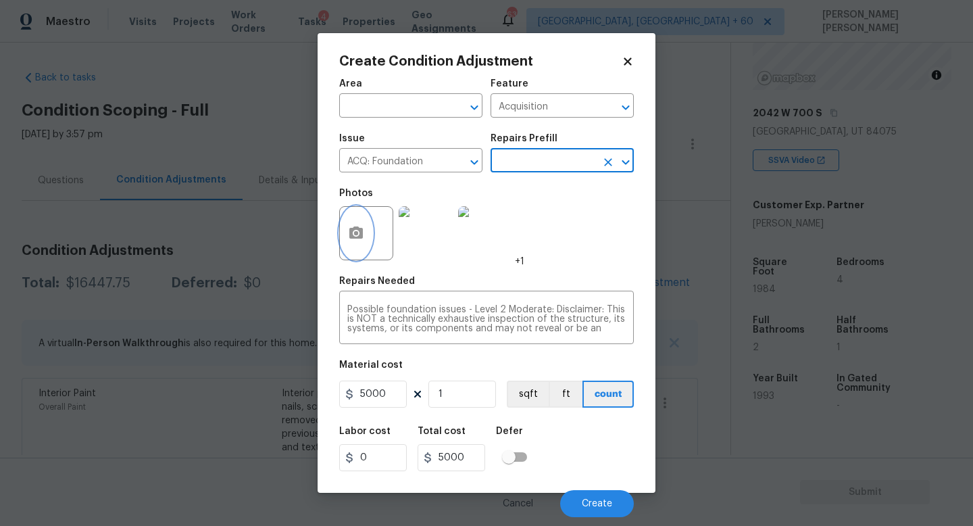
click at [350, 239] on icon "button" at bounding box center [356, 232] width 14 height 12
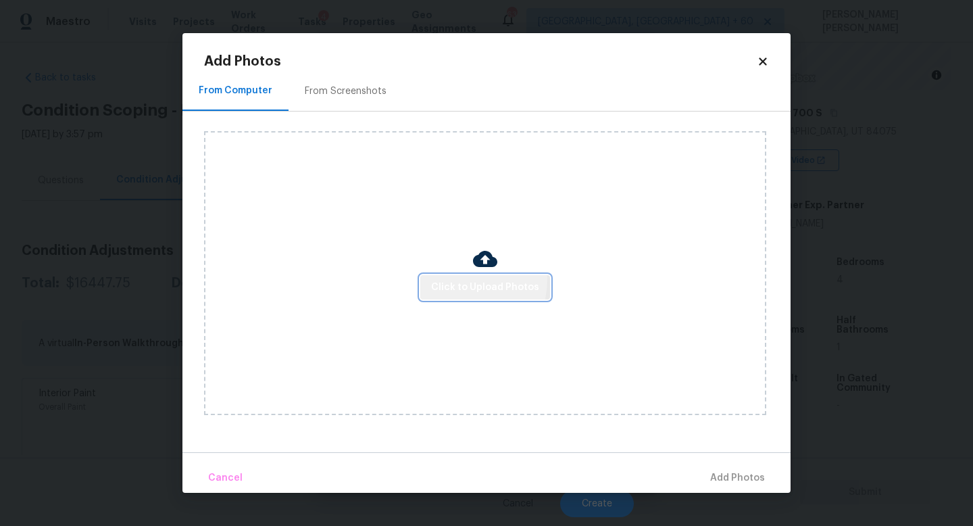
click at [466, 280] on span "Click to Upload Photos" at bounding box center [485, 287] width 108 height 17
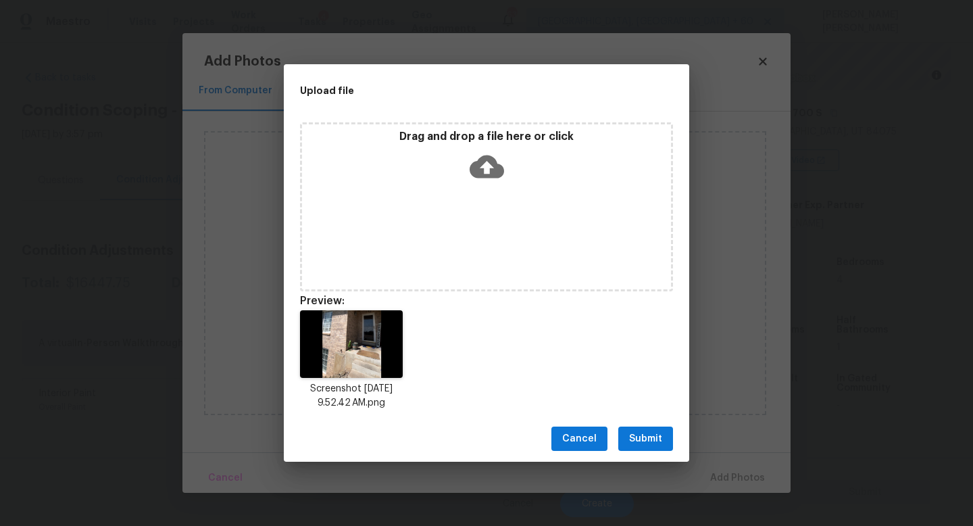
click at [643, 437] on span "Submit" at bounding box center [645, 438] width 33 height 17
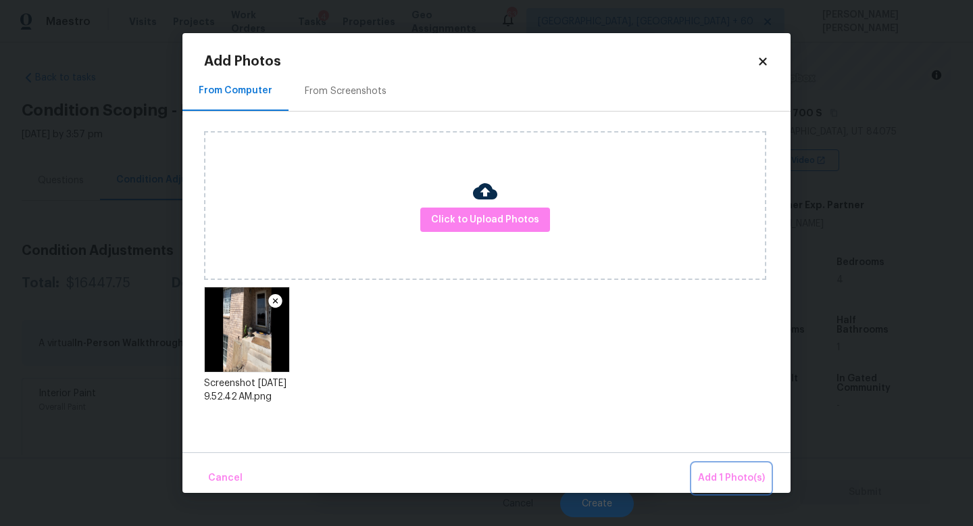
click at [722, 475] on span "Add 1 Photo(s)" at bounding box center [731, 478] width 67 height 17
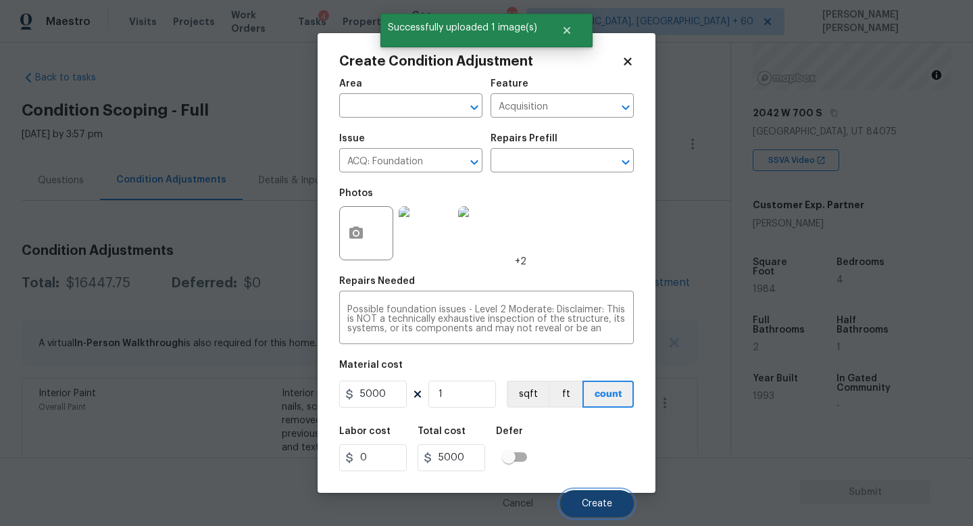
click at [593, 512] on button "Create" at bounding box center [597, 503] width 74 height 27
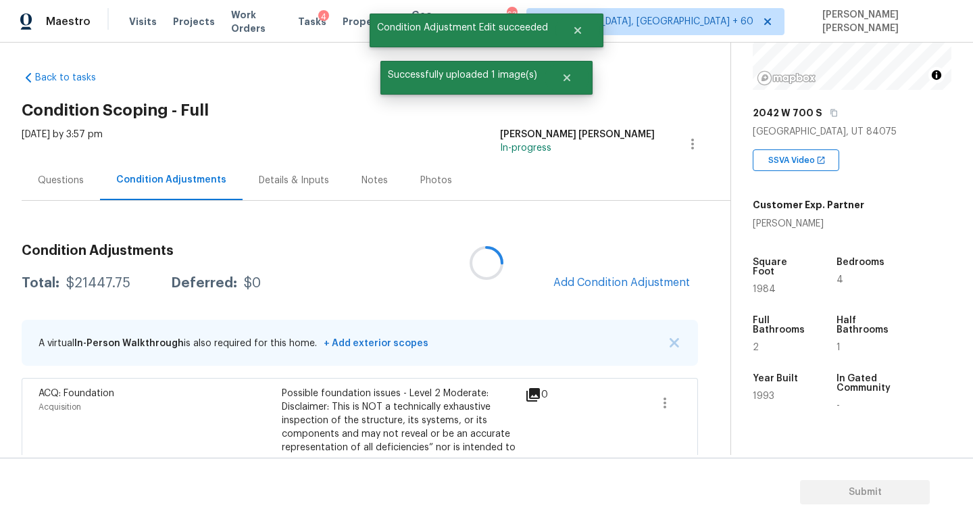
click at [55, 180] on div at bounding box center [486, 263] width 973 height 526
click at [55, 180] on div "Questions" at bounding box center [61, 181] width 46 height 14
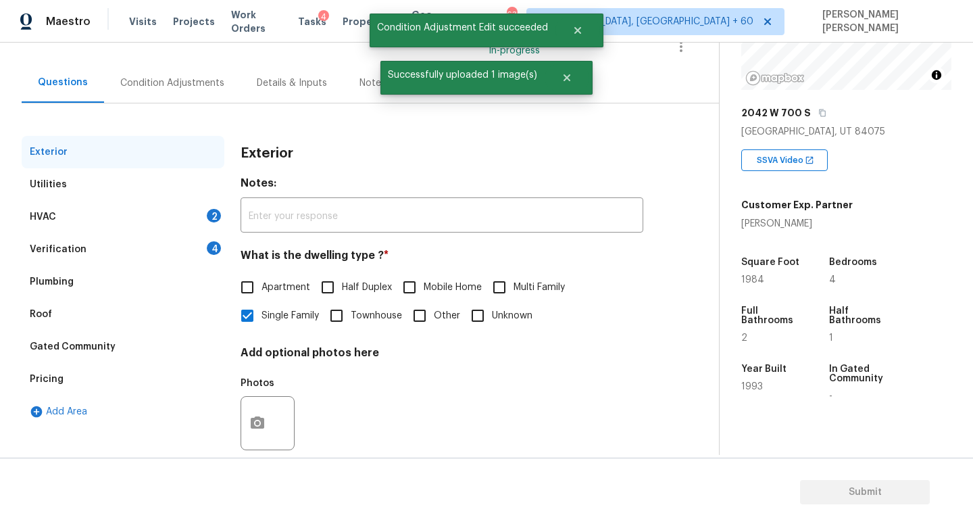
scroll to position [105, 0]
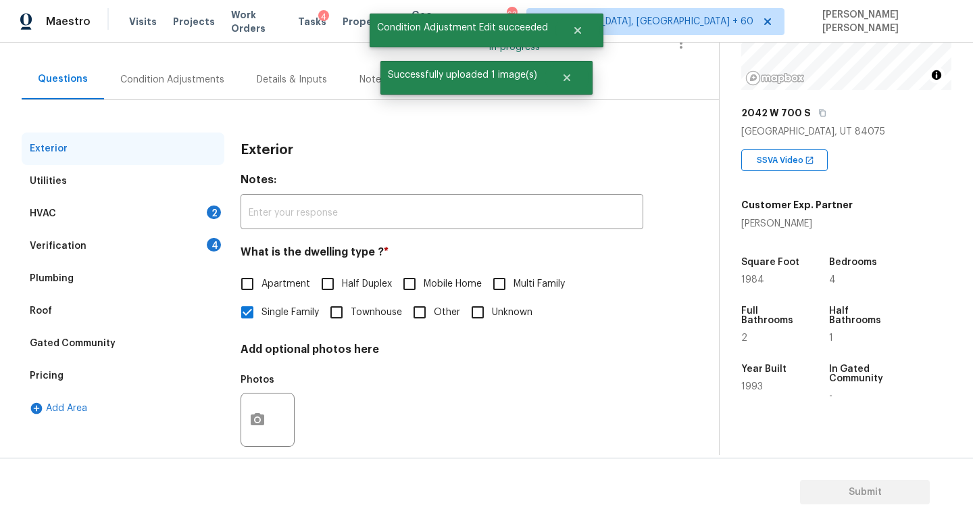
click at [78, 249] on div "Verification" at bounding box center [58, 246] width 57 height 14
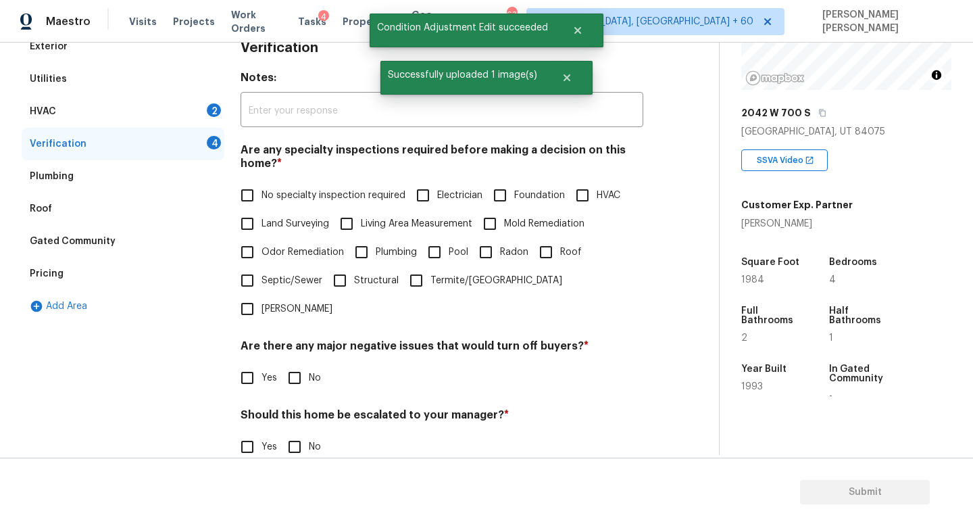
scroll to position [287, 0]
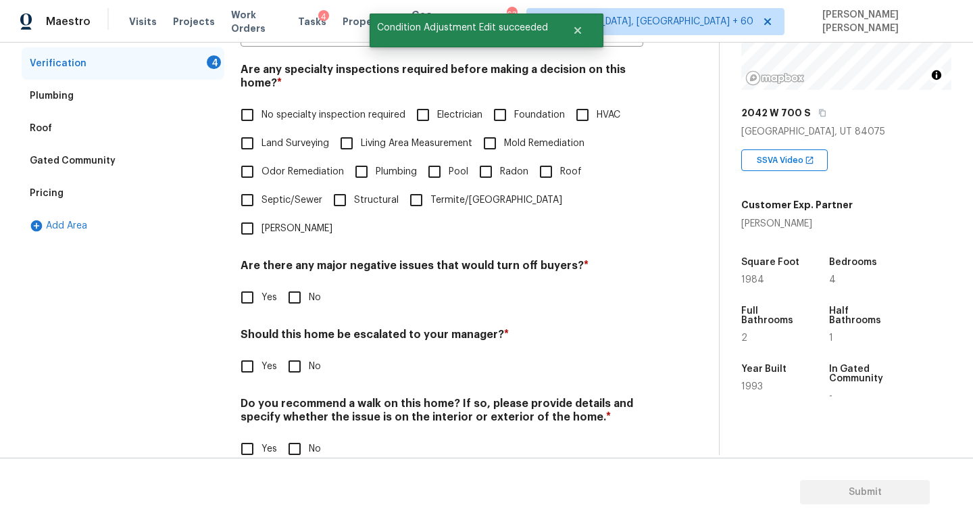
click at [516, 110] on span "Foundation" at bounding box center [539, 115] width 51 height 14
click at [514, 110] on input "Foundation" at bounding box center [500, 115] width 28 height 28
checkbox input "true"
click at [319, 291] on span "No" at bounding box center [315, 298] width 12 height 14
click at [309, 283] on input "No" at bounding box center [294, 297] width 28 height 28
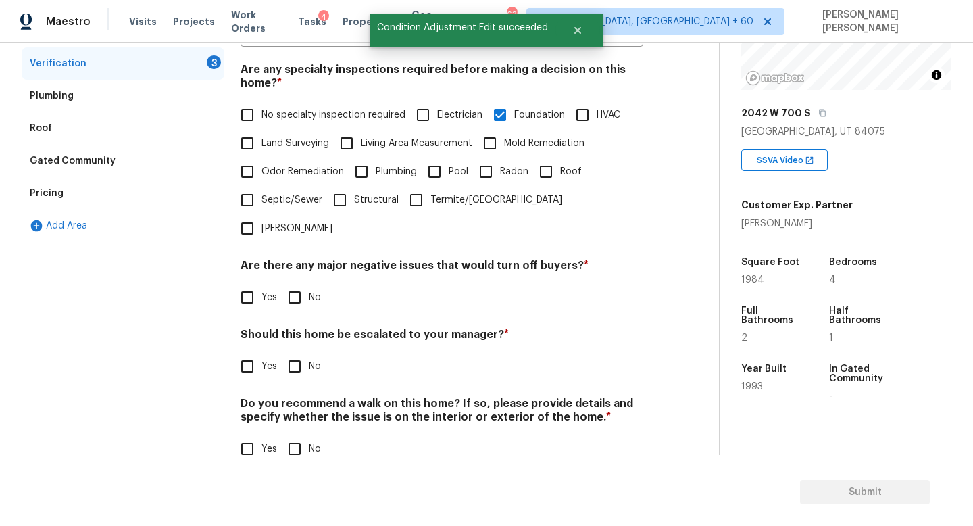
checkbox input "true"
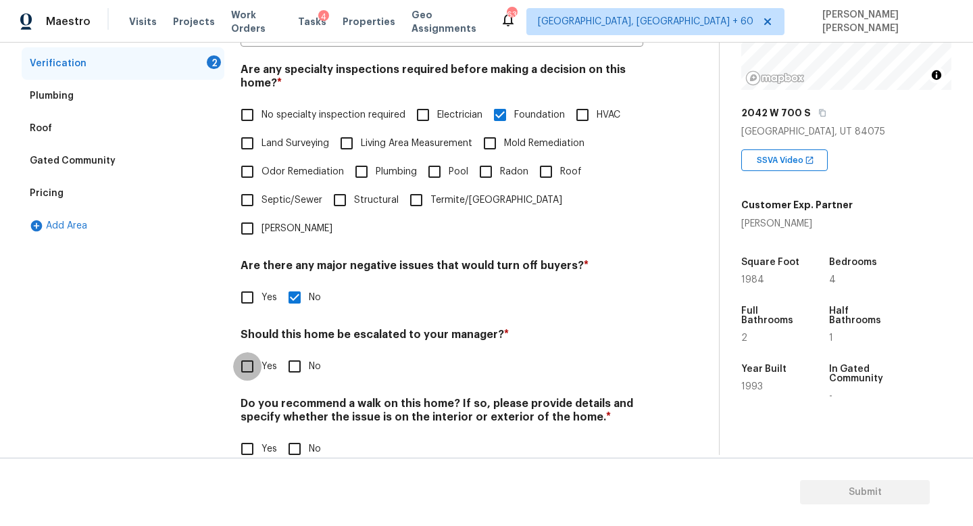
click at [257, 352] on input "Yes" at bounding box center [247, 366] width 28 height 28
checkbox input "true"
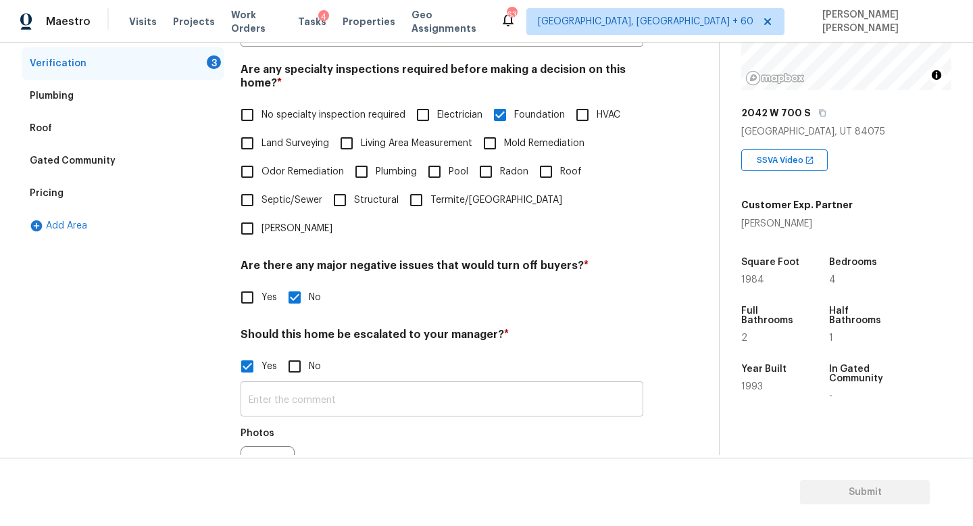
click at [337, 385] on input "text" at bounding box center [442, 401] width 403 height 32
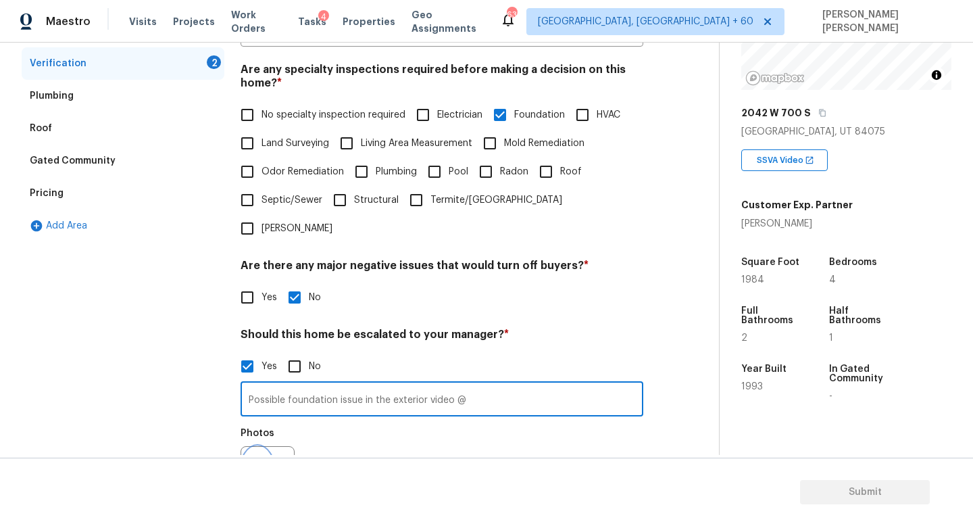
click at [267, 447] on button "button" at bounding box center [257, 473] width 32 height 53
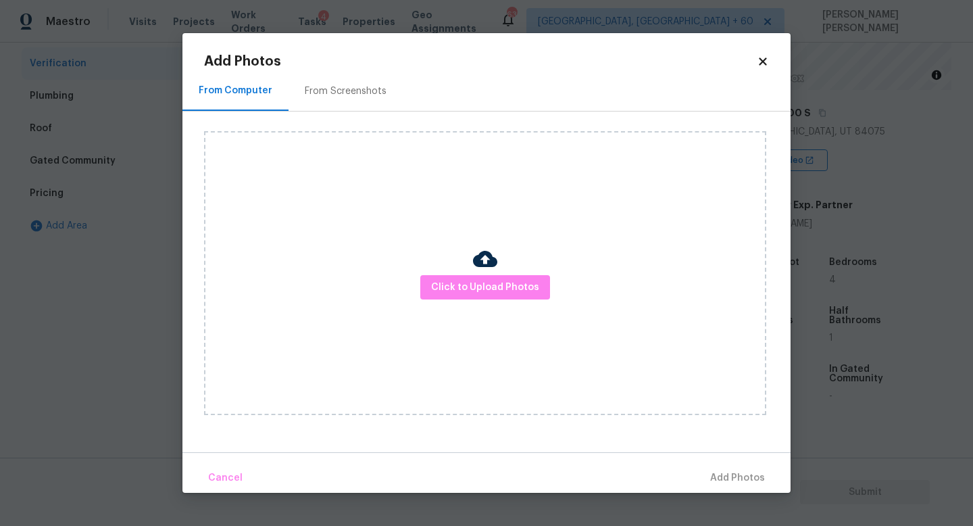
click at [480, 270] on img at bounding box center [485, 259] width 24 height 24
click at [483, 287] on span "Click to Upload Photos" at bounding box center [485, 287] width 108 height 17
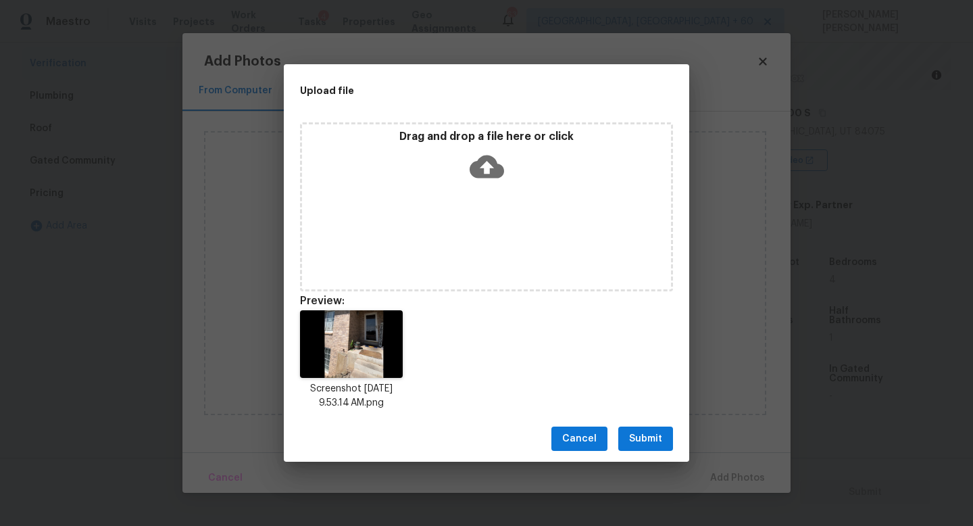
click at [657, 436] on span "Submit" at bounding box center [645, 438] width 33 height 17
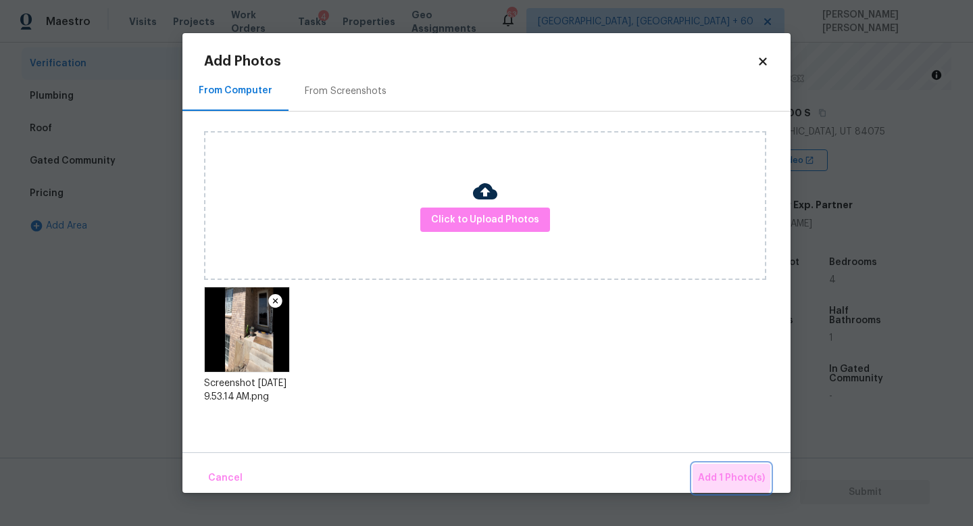
click at [716, 470] on span "Add 1 Photo(s)" at bounding box center [731, 478] width 67 height 17
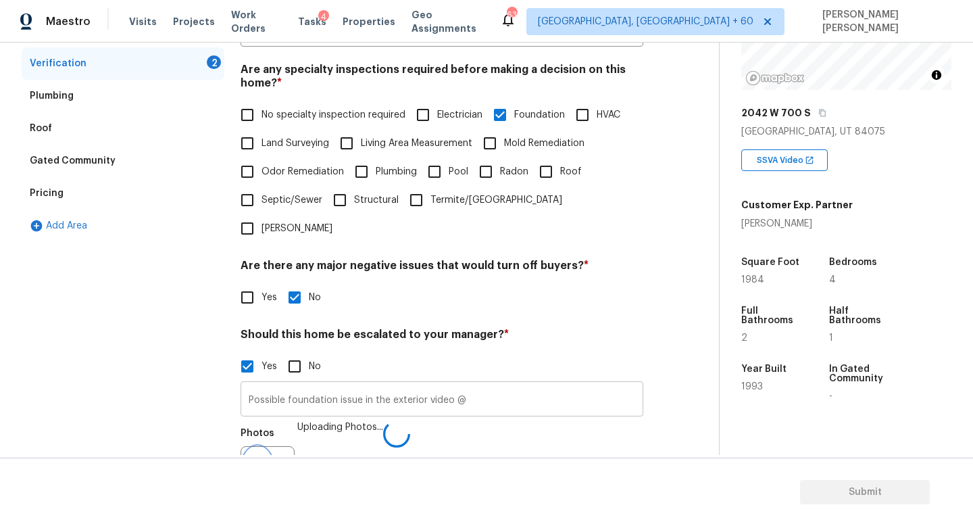
scroll to position [304, 0]
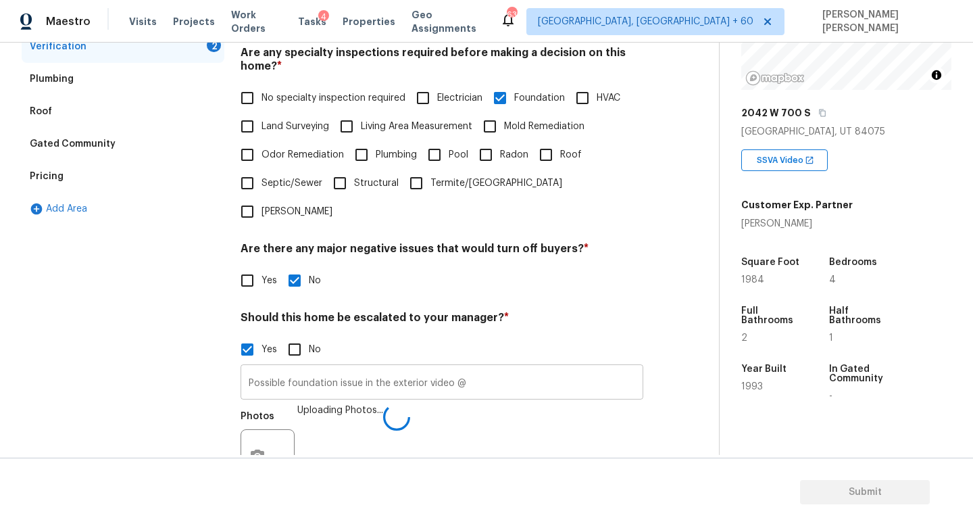
click at [536, 368] on input "Possible foundation issue in the exterior video @" at bounding box center [442, 384] width 403 height 32
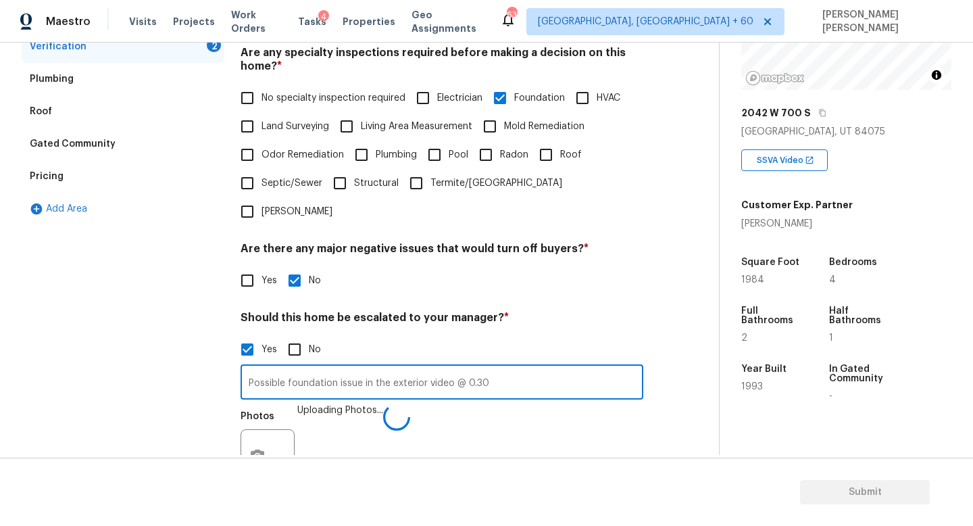
type input "Possible foundation issue in the exterior video @ 0.30"
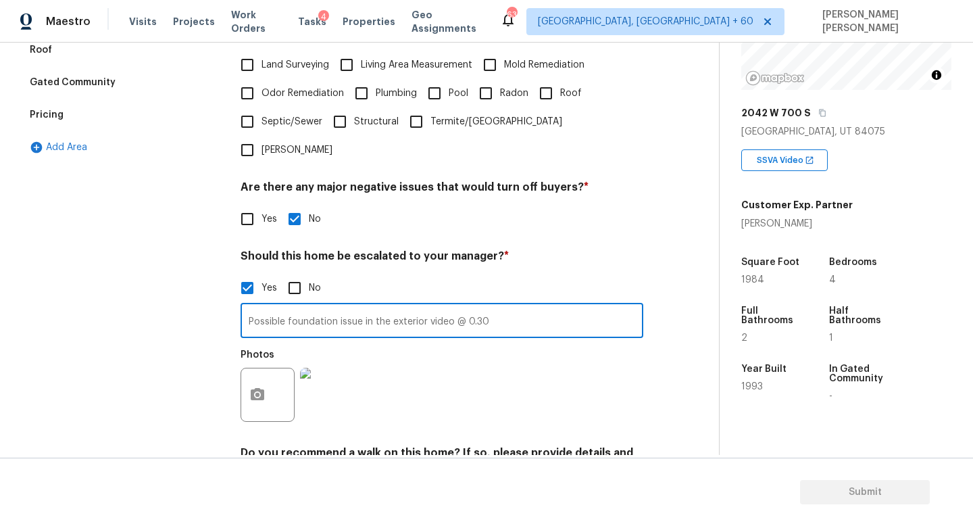
scroll to position [416, 0]
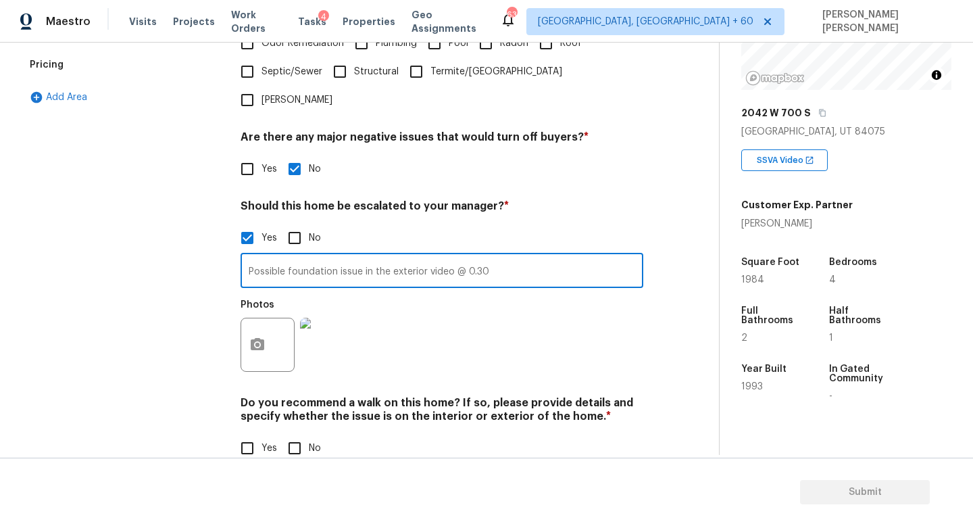
click at [303, 434] on input "No" at bounding box center [294, 448] width 28 height 28
checkbox input "true"
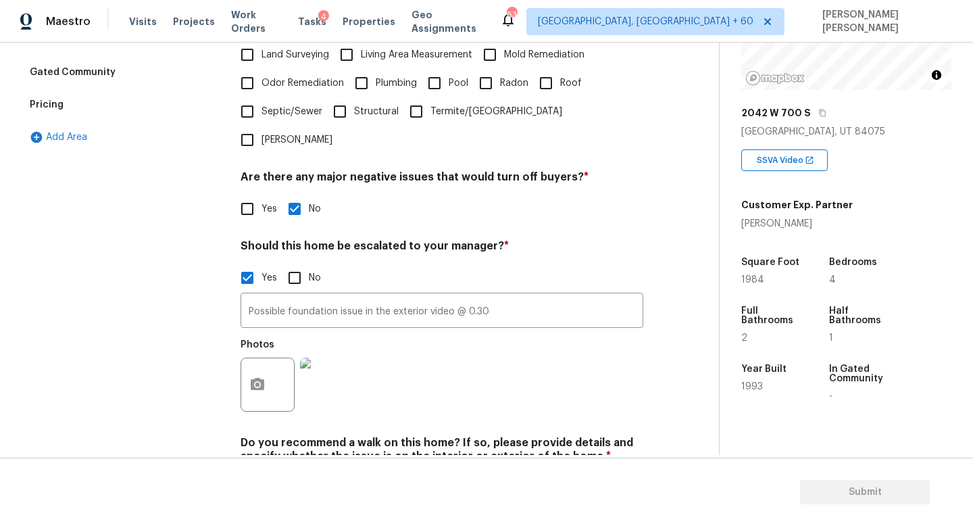
scroll to position [351, 0]
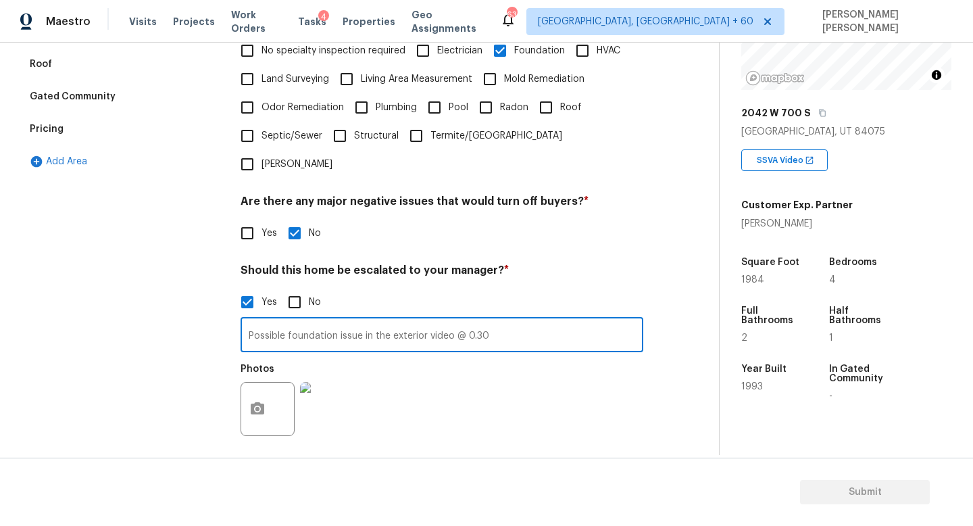
click at [537, 320] on input "Possible foundation issue in the exterior video @ 0.30" at bounding box center [442, 336] width 403 height 32
type input "Possible foundation issue in the exterior video @ 0.30. I have added scope, Kin…"
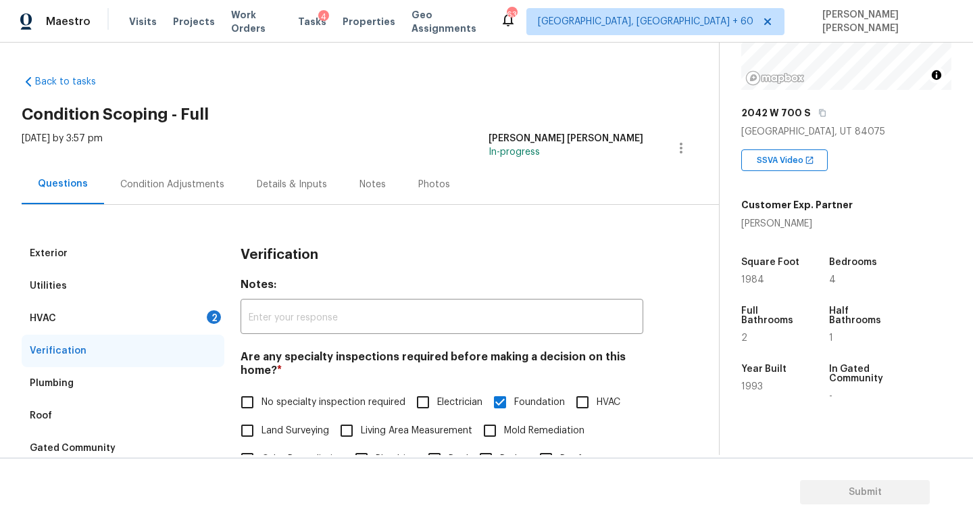
click at [140, 326] on div "HVAC 2" at bounding box center [123, 318] width 203 height 32
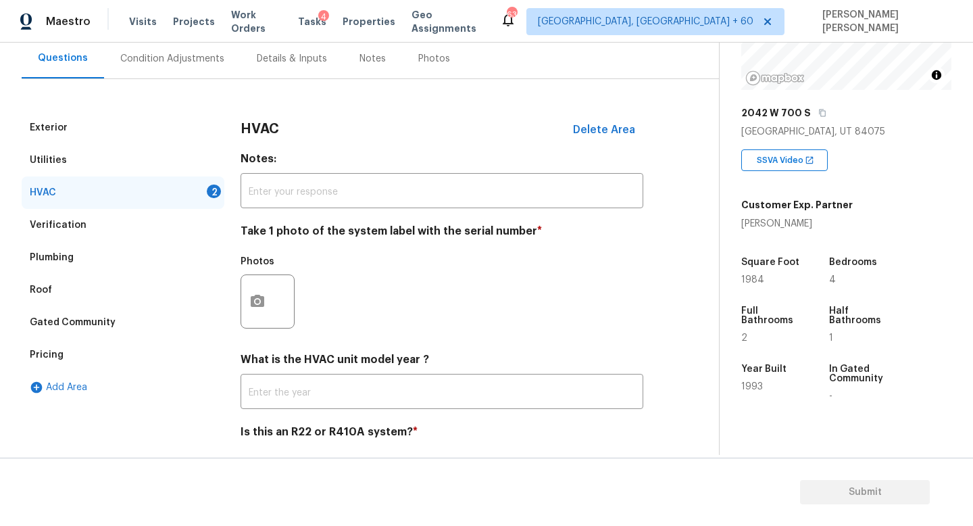
click at [222, 319] on div "Gated Community" at bounding box center [123, 322] width 203 height 32
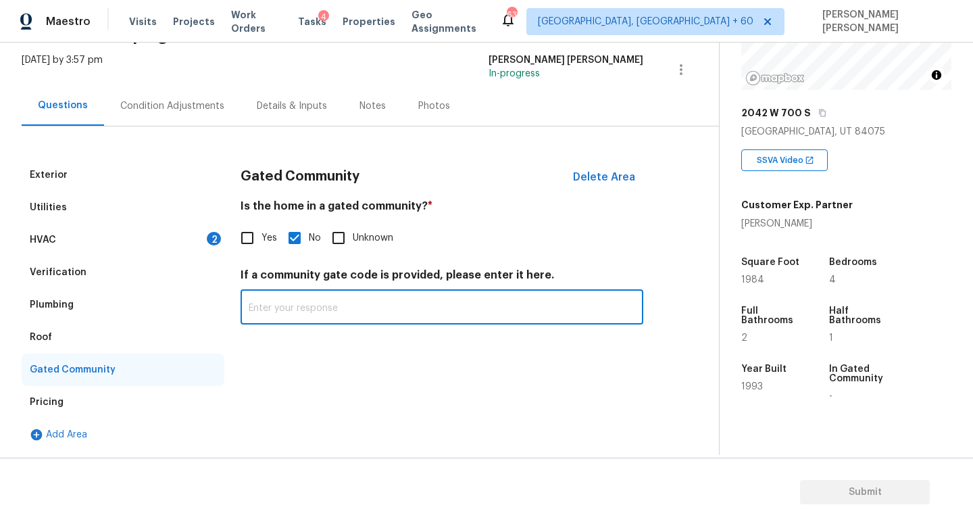
click at [251, 306] on input "text" at bounding box center [442, 309] width 403 height 32
click at [142, 242] on div "HVAC 2" at bounding box center [123, 240] width 203 height 32
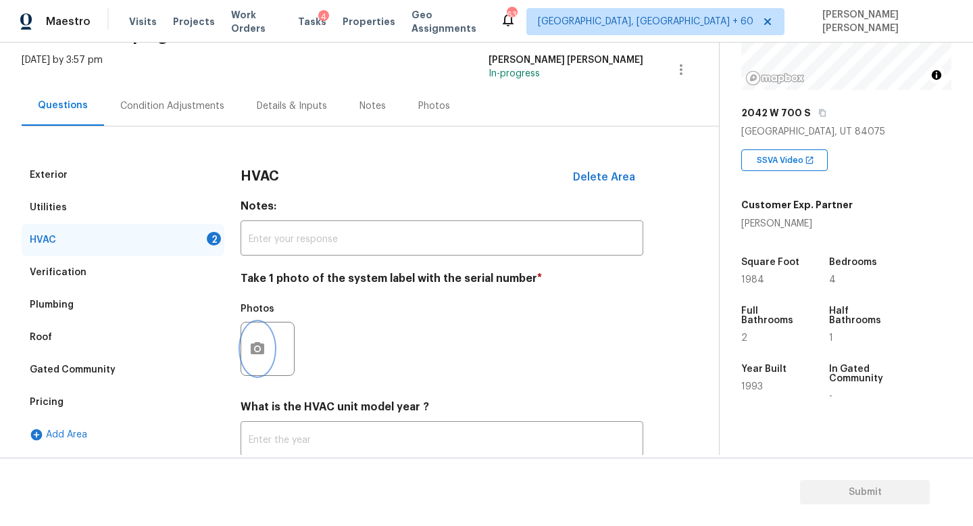
click at [247, 351] on button "button" at bounding box center [257, 348] width 32 height 53
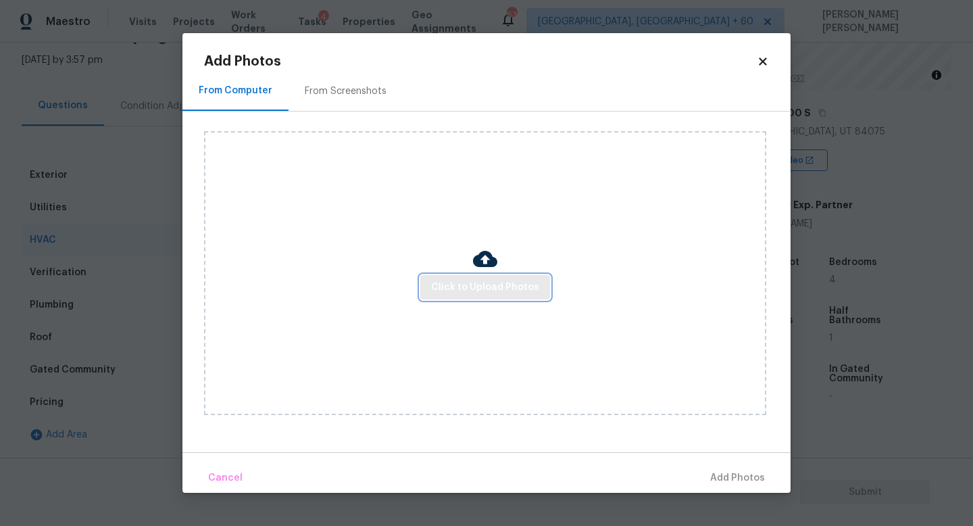
click at [476, 297] on button "Click to Upload Photos" at bounding box center [485, 287] width 130 height 25
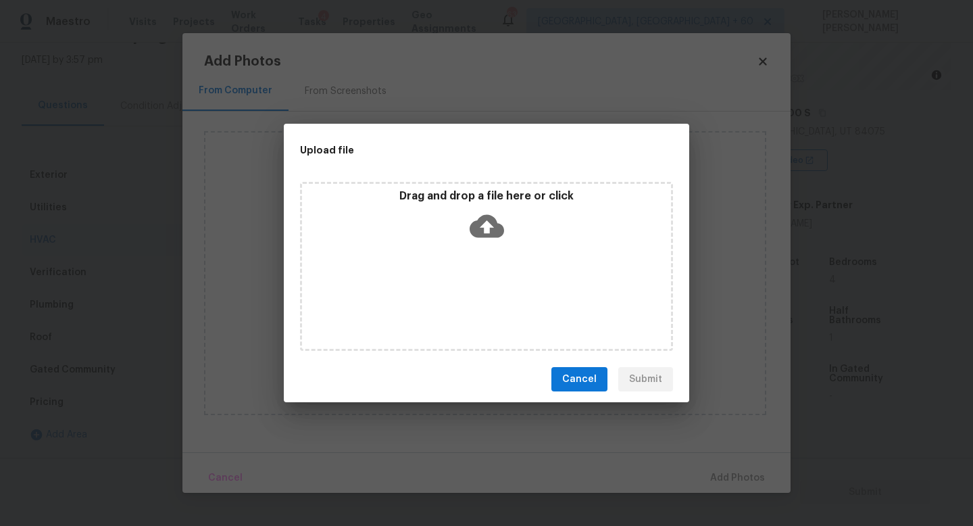
click at [494, 220] on icon at bounding box center [487, 226] width 34 height 23
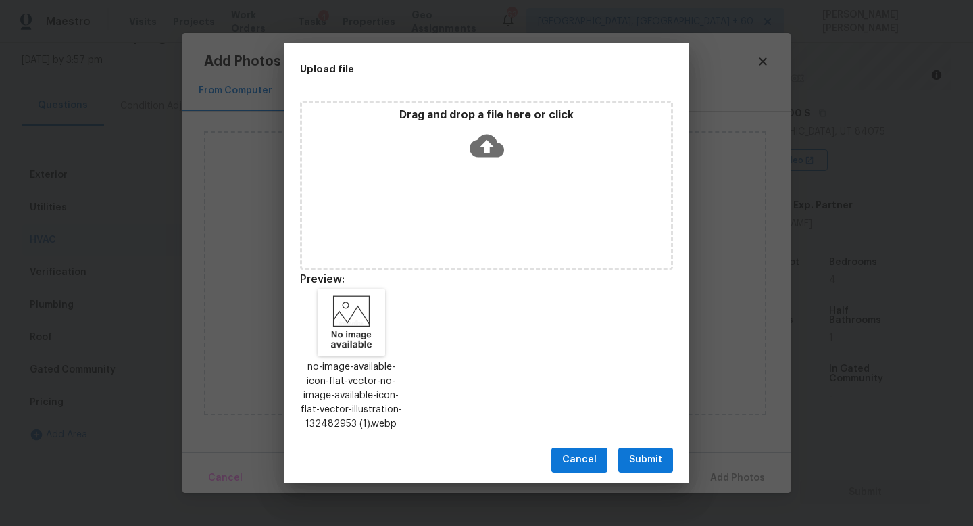
click at [644, 462] on span "Submit" at bounding box center [645, 459] width 33 height 17
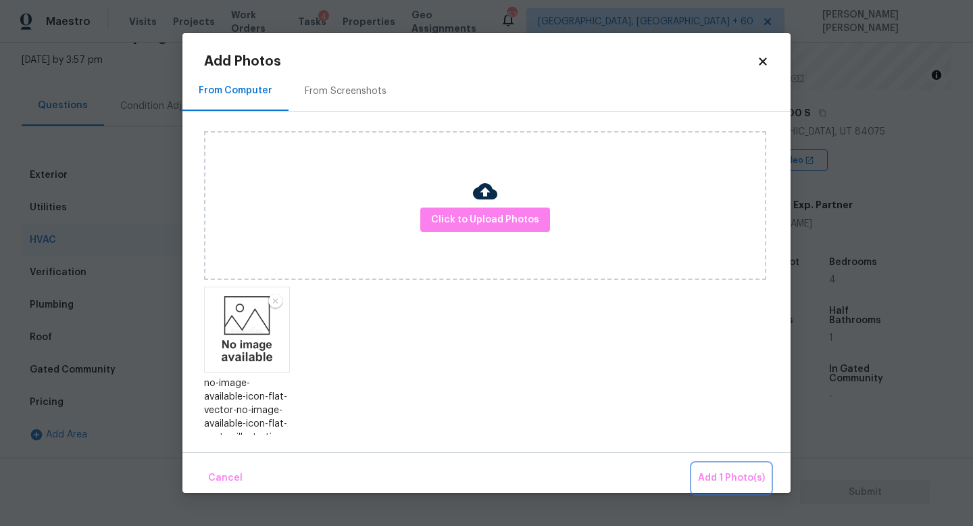
click at [712, 475] on span "Add 1 Photo(s)" at bounding box center [731, 478] width 67 height 17
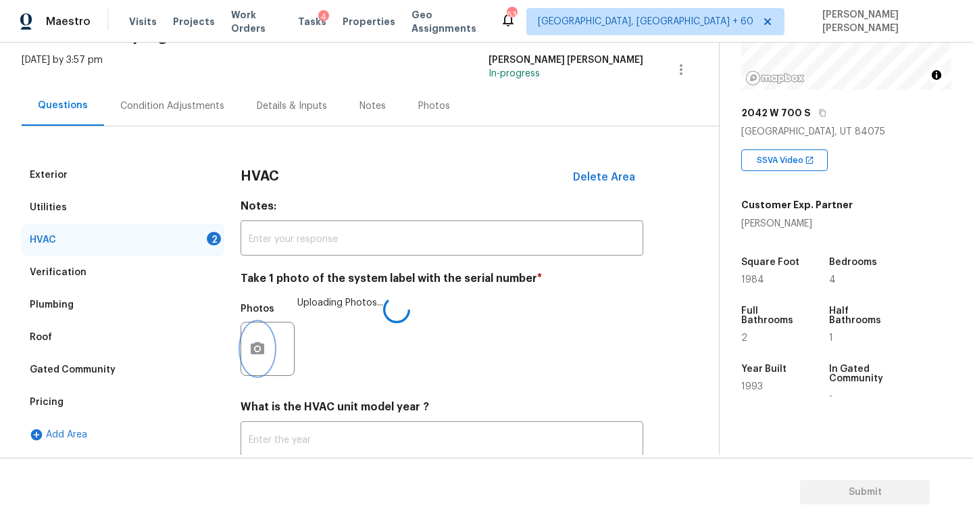
scroll to position [170, 0]
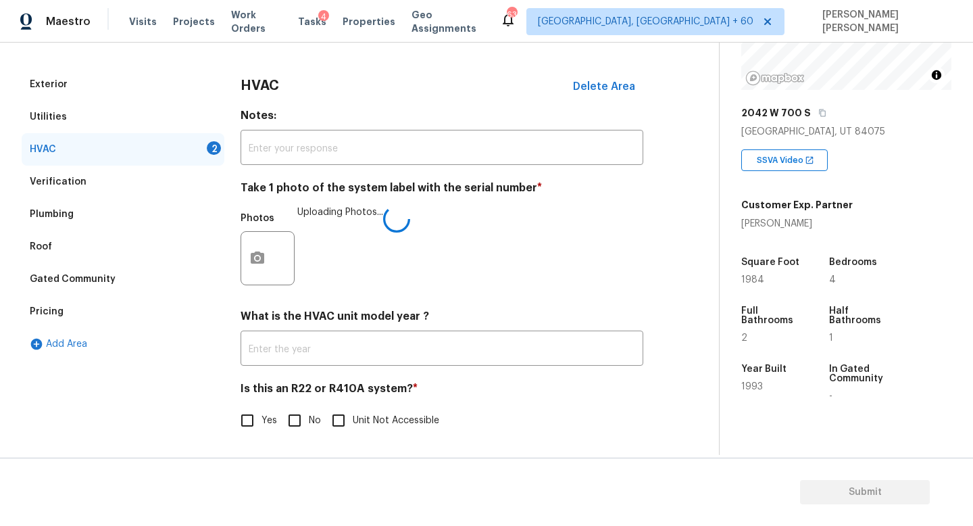
click at [295, 419] on input "No" at bounding box center [294, 420] width 28 height 28
checkbox input "true"
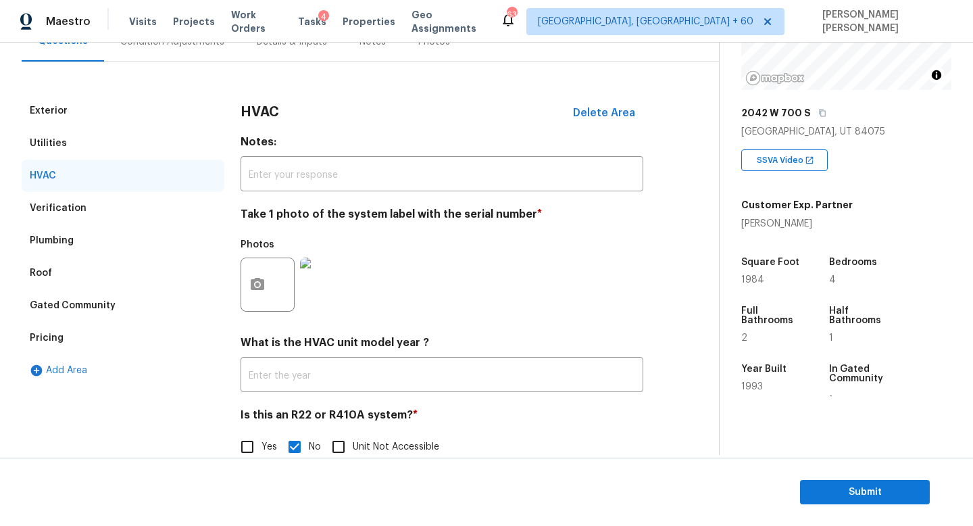
scroll to position [0, 0]
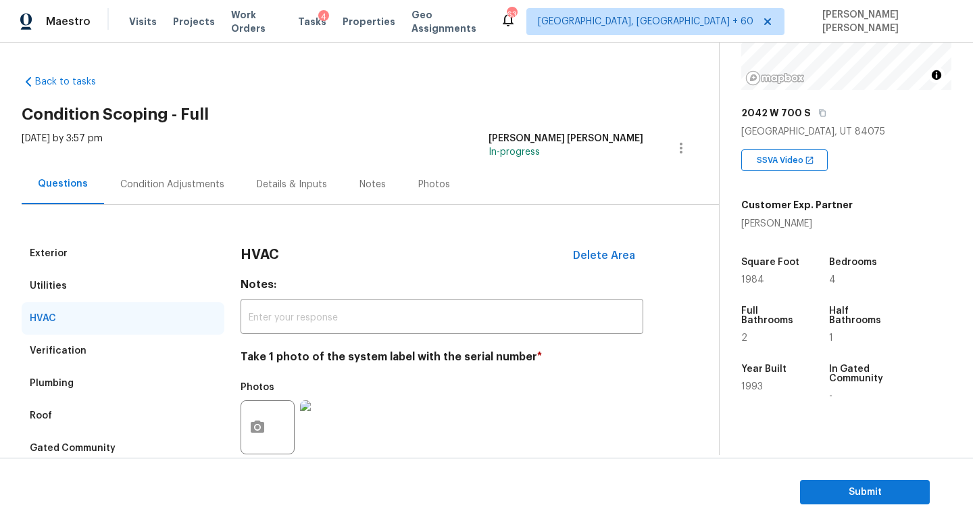
click at [130, 193] on div "Condition Adjustments" at bounding box center [172, 184] width 137 height 40
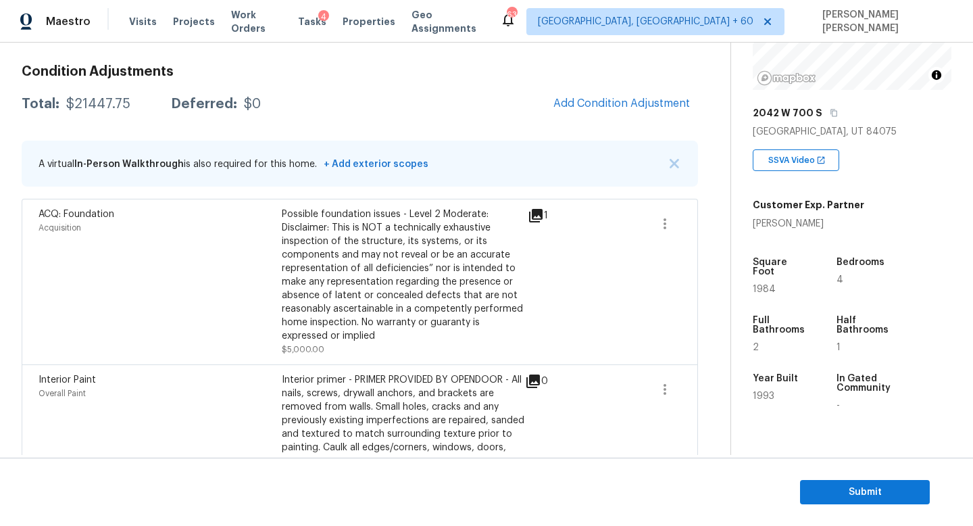
scroll to position [95, 0]
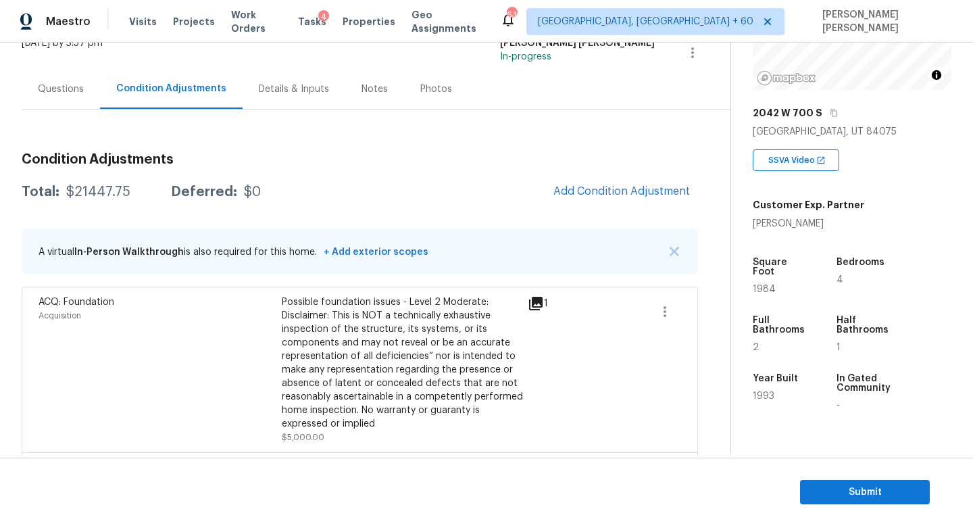
click at [583, 172] on div "Condition Adjustments Total: $21447.75 Deferred: $0 Add Condition Adjustment A …" at bounding box center [360, 520] width 676 height 756
click at [583, 182] on button "Add Condition Adjustment" at bounding box center [621, 191] width 153 height 28
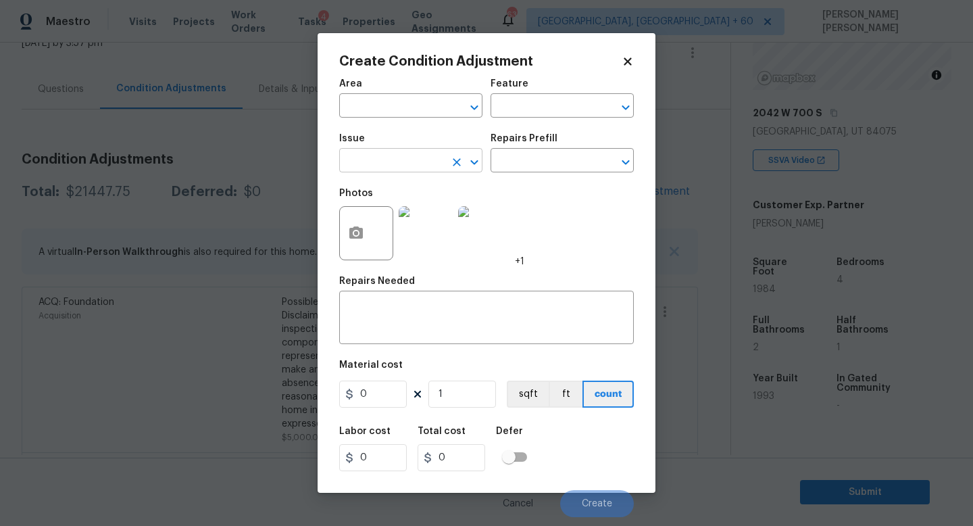
click at [374, 151] on input "text" at bounding box center [391, 161] width 105 height 21
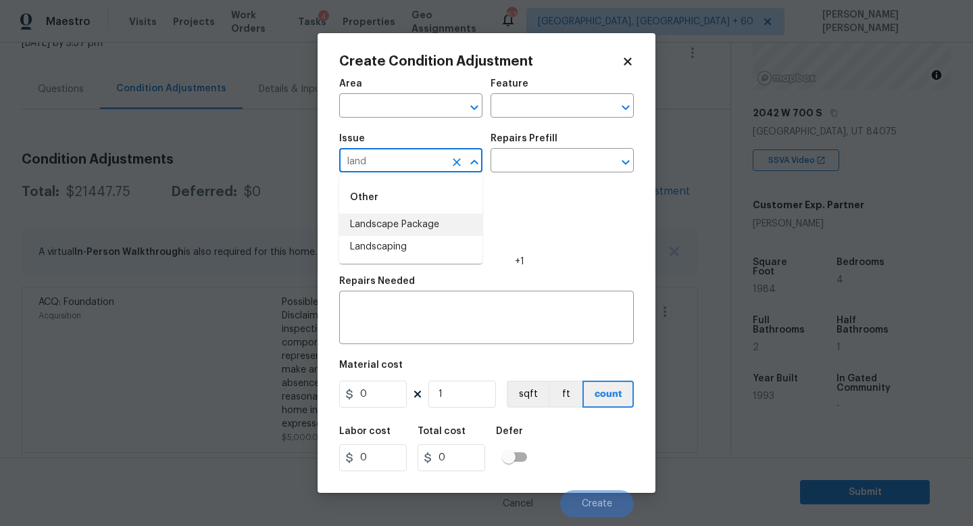
click at [379, 229] on li "Landscape Package" at bounding box center [410, 225] width 143 height 22
type input "Landscape Package"
click at [526, 163] on input "text" at bounding box center [543, 161] width 105 height 21
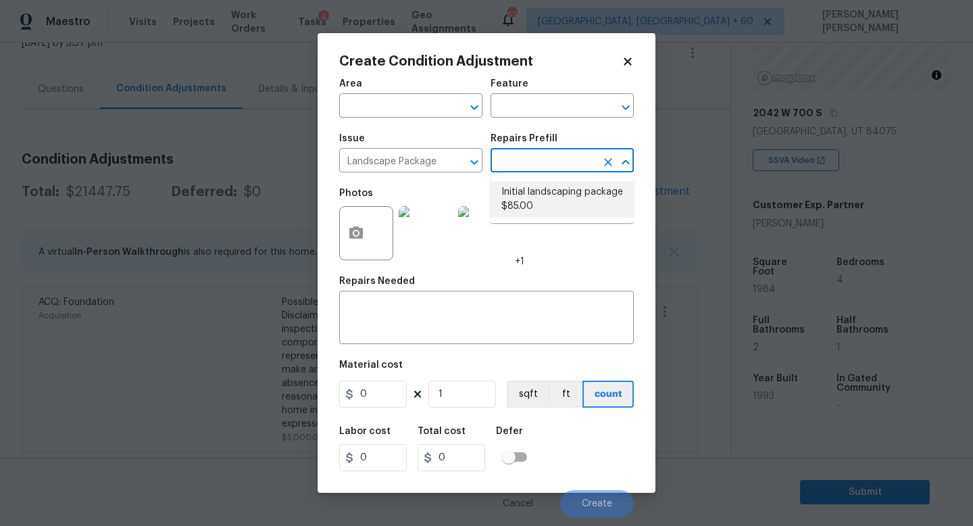
click at [527, 193] on li "Initial landscaping package $85.00" at bounding box center [562, 199] width 143 height 36
type input "Home Readiness Packages"
type textarea "Mowing of grass up to 6" in height. Mow, edge along driveways & sidewalks, trim…"
type input "85"
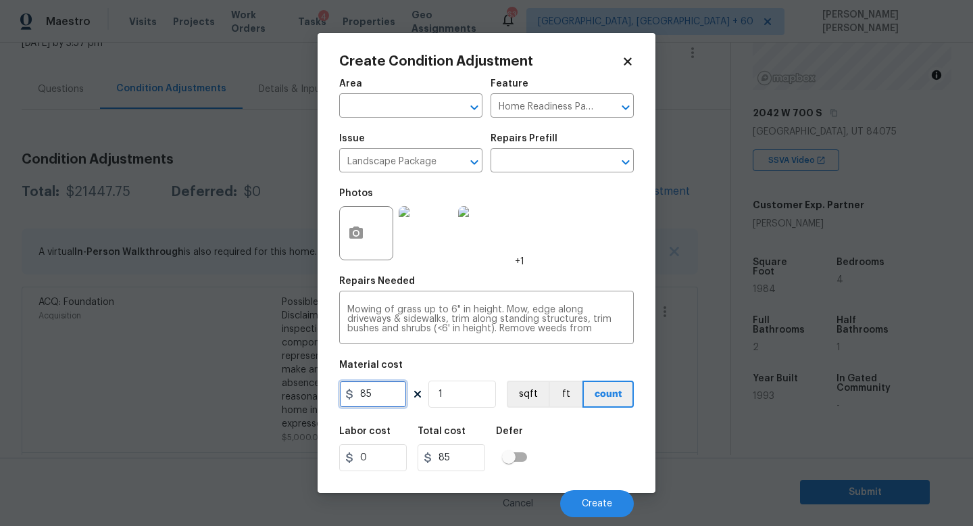
drag, startPoint x: 383, startPoint y: 402, endPoint x: 237, endPoint y: 361, distance: 152.3
click at [255, 374] on div "Create Condition Adjustment Area ​ Feature Home Readiness Packages ​ Issue Land…" at bounding box center [486, 263] width 973 height 526
type input "750"
click at [608, 500] on span "Create" at bounding box center [597, 504] width 30 height 10
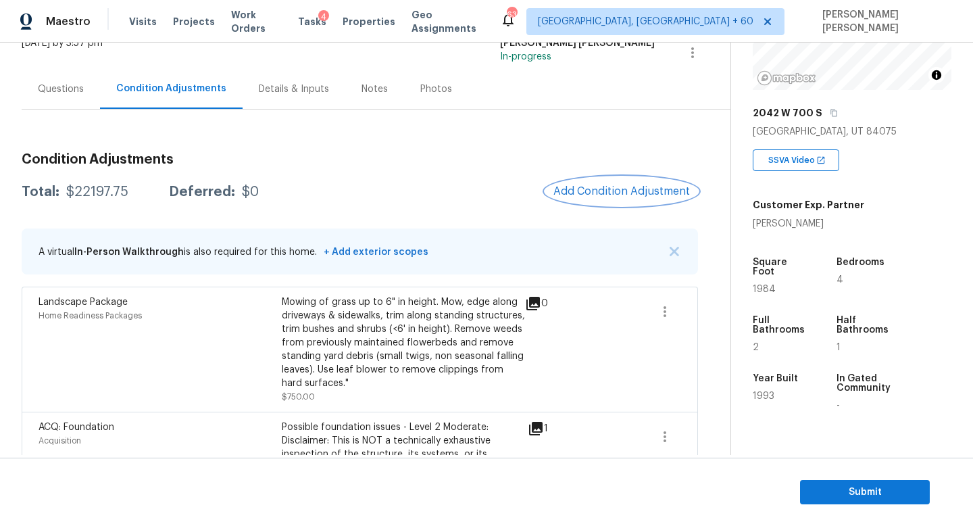
click at [607, 191] on span "Add Condition Adjustment" at bounding box center [621, 191] width 137 height 12
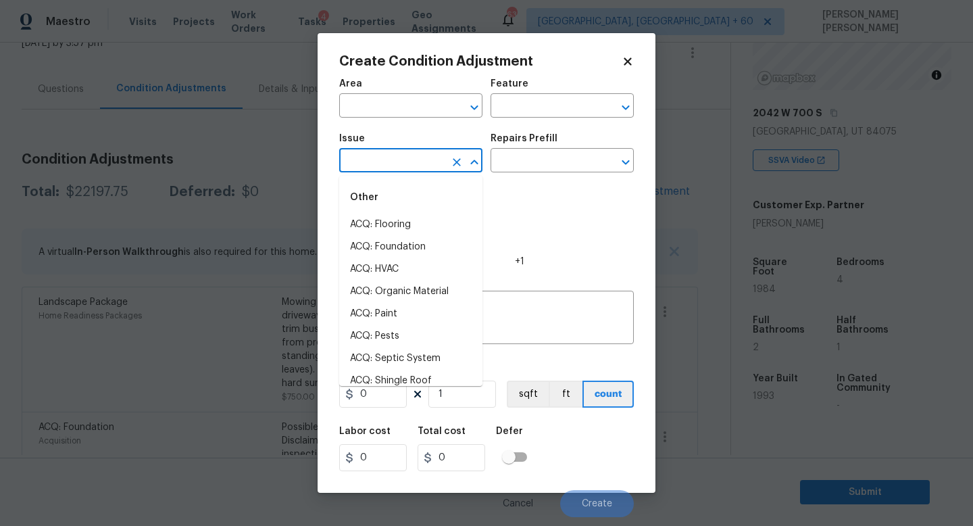
click at [402, 166] on input "text" at bounding box center [391, 161] width 105 height 21
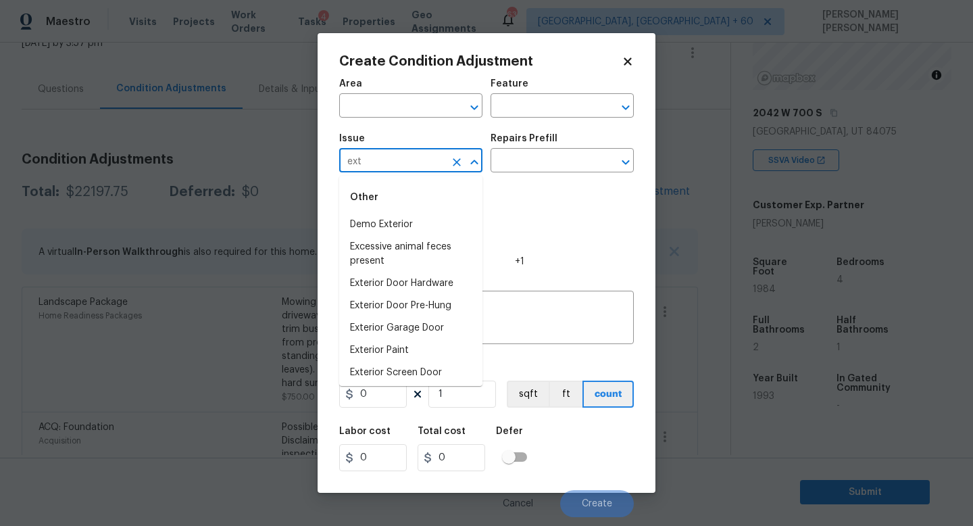
type input "exte"
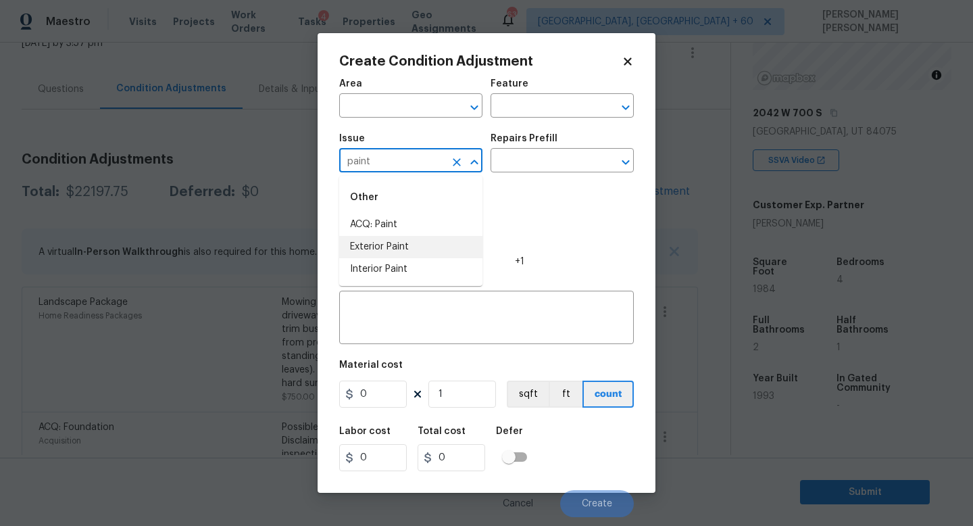
click at [391, 238] on li "Exterior Paint" at bounding box center [410, 247] width 143 height 22
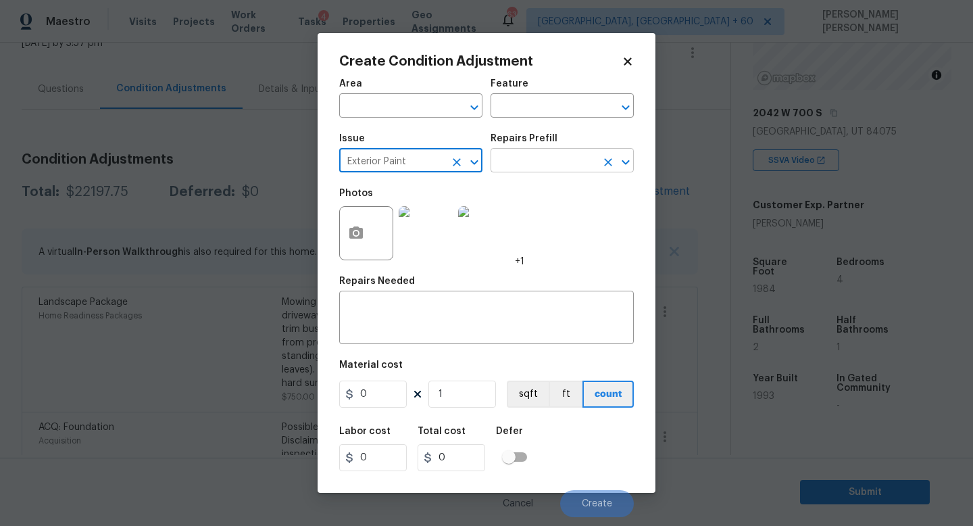
type input "Exterior Paint"
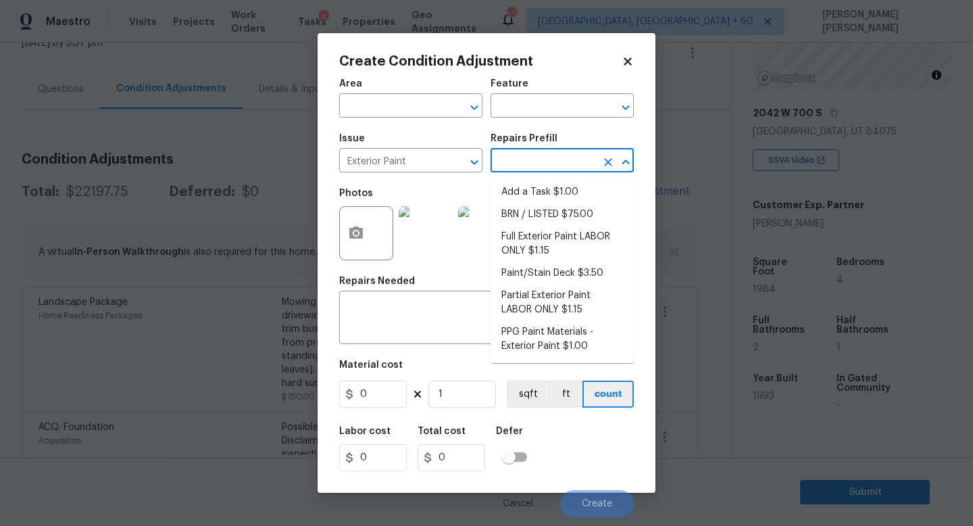
click at [514, 168] on input "text" at bounding box center [543, 161] width 105 height 21
type input "bri"
click at [458, 162] on icon "Clear" at bounding box center [457, 162] width 8 height 8
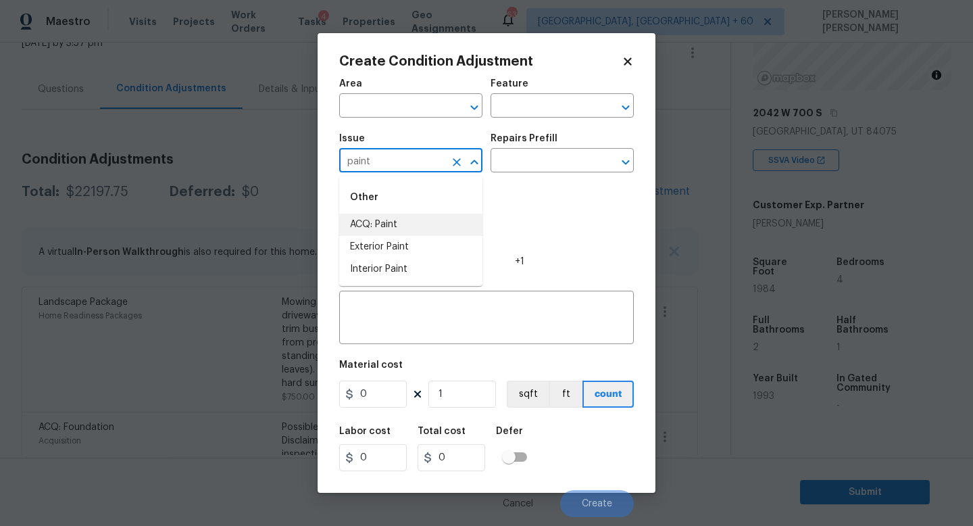
click at [414, 216] on li "ACQ: Paint" at bounding box center [410, 225] width 143 height 22
type input "ACQ: Paint"
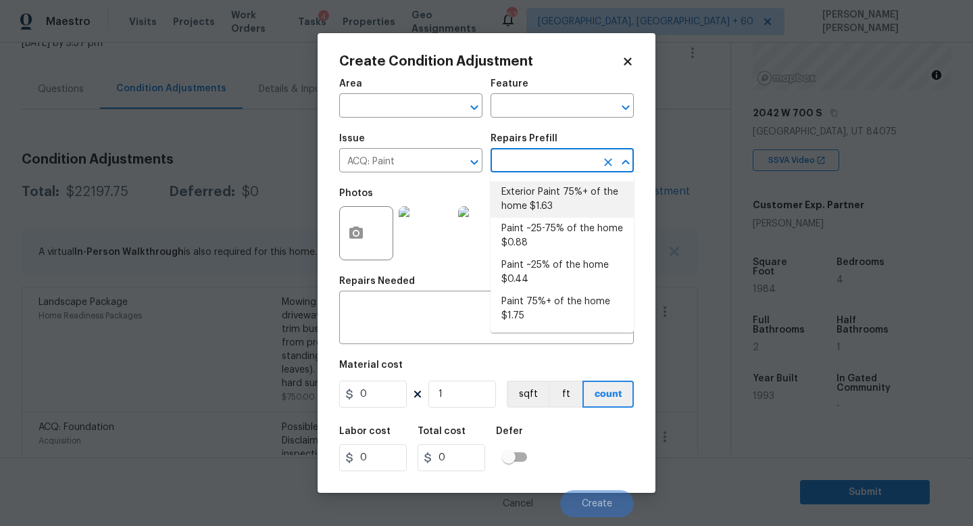
click at [515, 155] on input "text" at bounding box center [543, 161] width 105 height 21
click at [528, 191] on li "Exterior Paint 75%+ of the home $1.63" at bounding box center [562, 199] width 143 height 36
type input "Acquisition"
type textarea "Acquisition Scope: 75%+ of the home exterior will likely require paint"
type input "1.63"
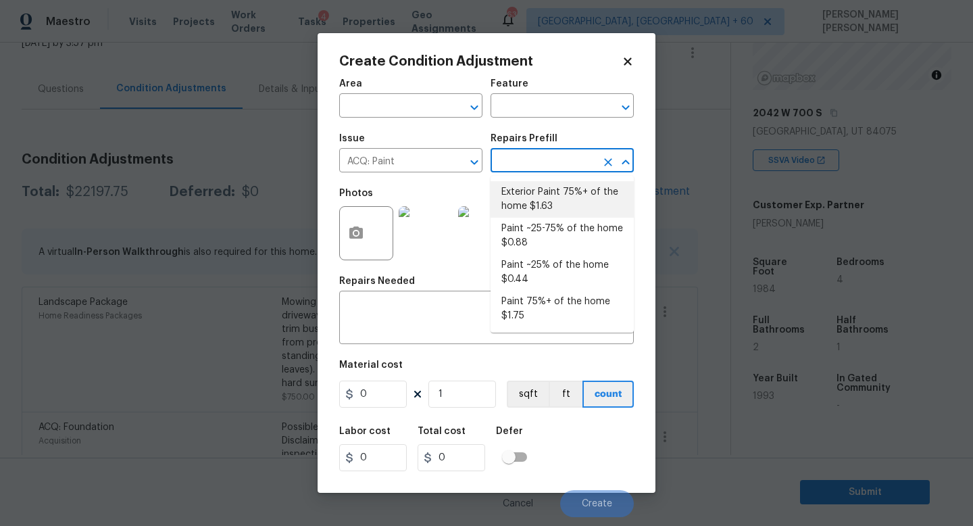
type input "1.63"
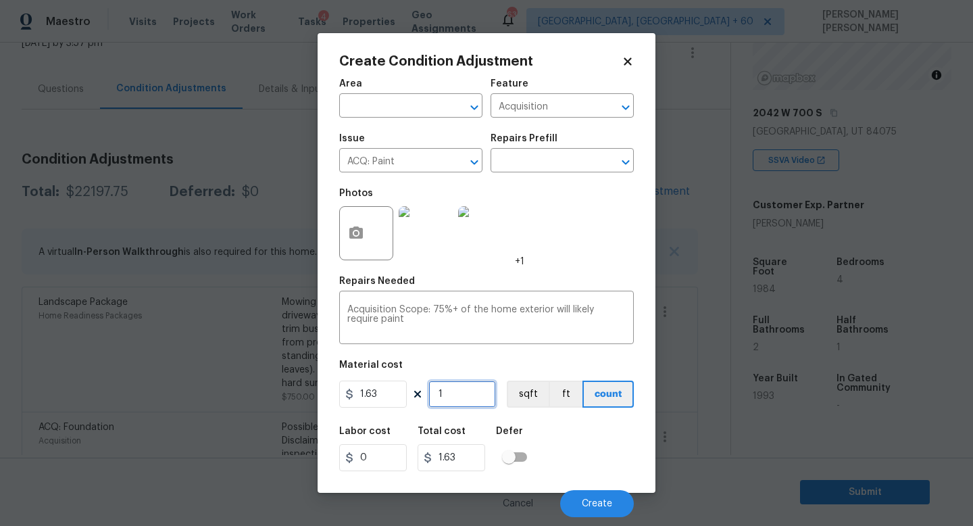
click at [458, 395] on input "1" at bounding box center [462, 393] width 68 height 27
type input "0"
type input "3"
type input "4.89"
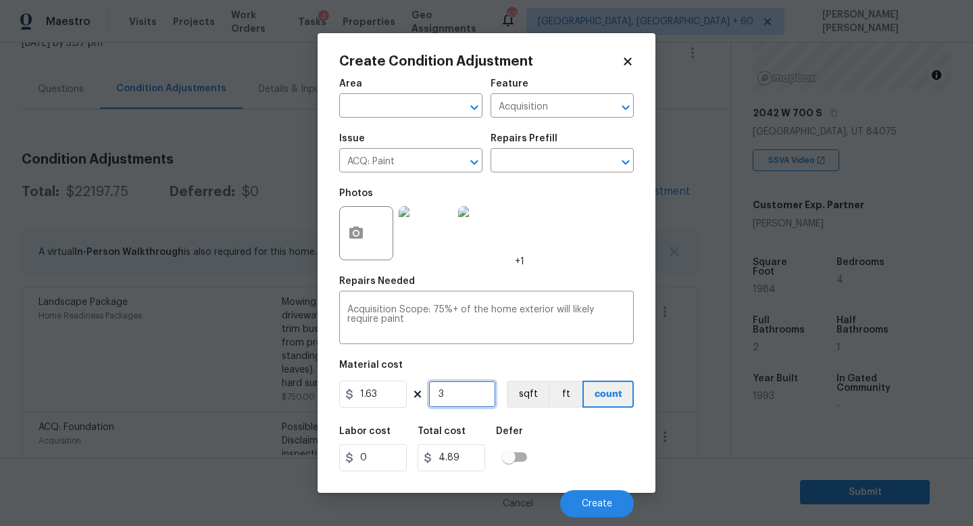
type input "33"
type input "53.79"
type input "330"
type input "537.9"
type input "3307"
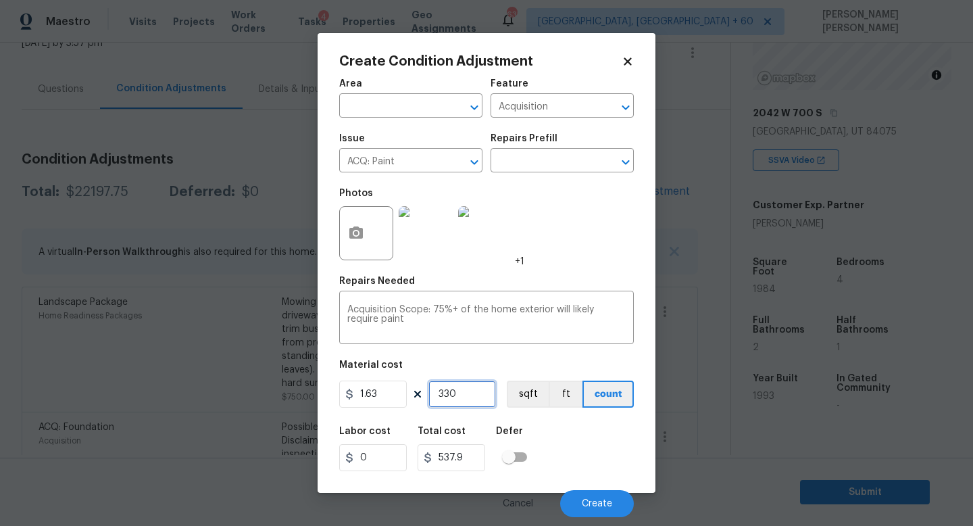
type input "5390.41"
type input "3307"
drag, startPoint x: 461, startPoint y: 456, endPoint x: 428, endPoint y: 455, distance: 32.4
click at [428, 455] on div "5390.41" at bounding box center [452, 457] width 68 height 27
click at [595, 506] on span "Create" at bounding box center [597, 504] width 30 height 10
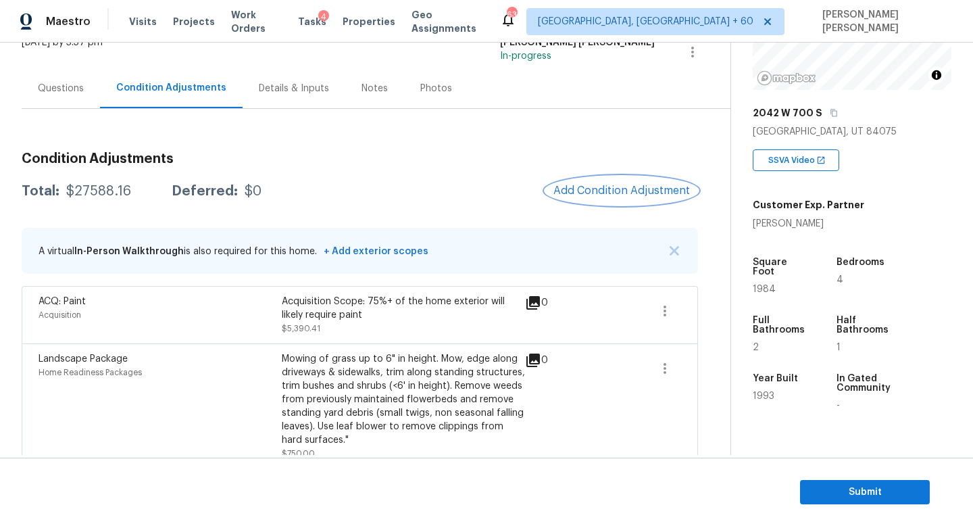
scroll to position [97, 0]
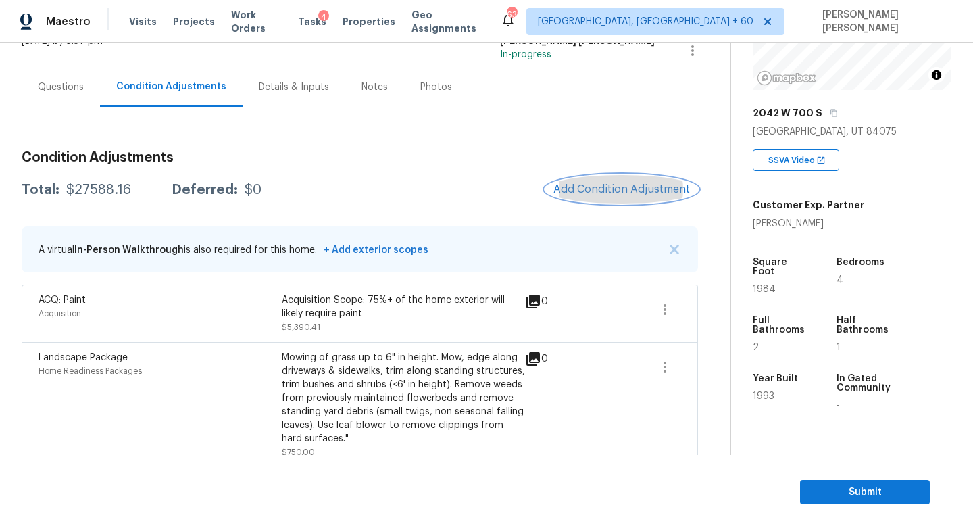
click at [643, 187] on span "Add Condition Adjustment" at bounding box center [621, 189] width 137 height 12
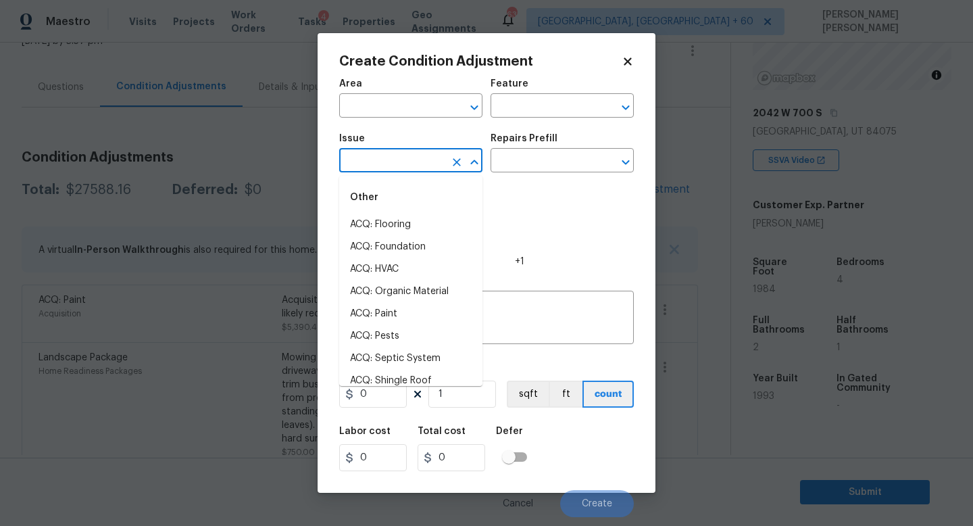
click at [379, 171] on input "text" at bounding box center [391, 161] width 105 height 21
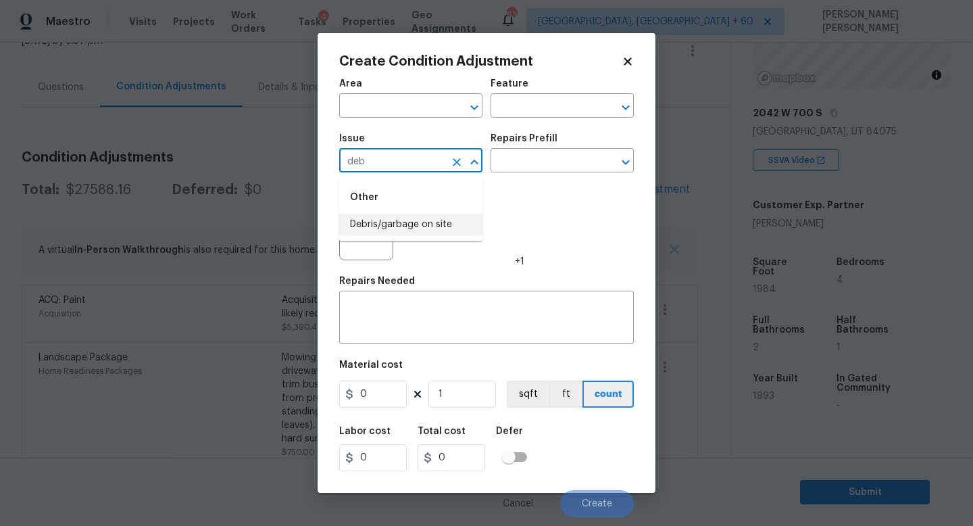
click at [399, 229] on li "Debris/garbage on site" at bounding box center [410, 225] width 143 height 22
type input "Debris/garbage on site"
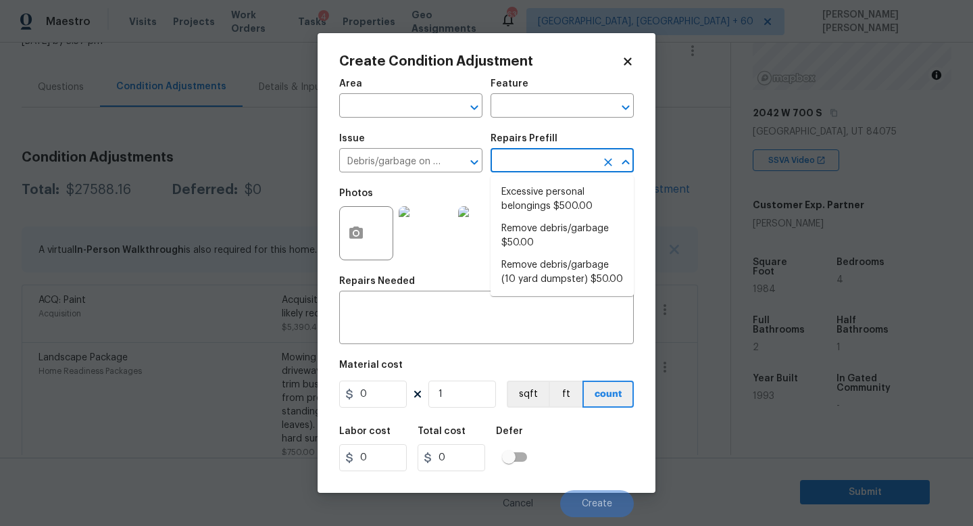
click at [537, 160] on input "text" at bounding box center [543, 161] width 105 height 21
click at [537, 235] on li "Remove debris/garbage $50.00" at bounding box center [562, 236] width 143 height 36
type textarea "Remove, haul off, and properly dispose of any debris left by seller to offsite …"
type input "50"
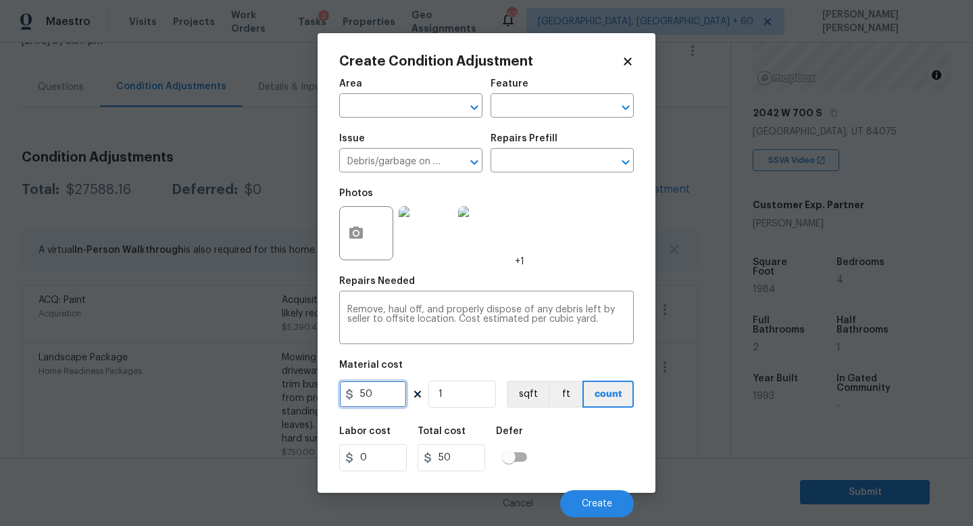
drag, startPoint x: 389, startPoint y: 394, endPoint x: 200, endPoint y: 388, distance: 188.6
click at [200, 388] on div "Create Condition Adjustment Area ​ Feature ​ Issue Debris/garbage on site ​ Rep…" at bounding box center [486, 263] width 973 height 526
click at [454, 162] on icon "Clear" at bounding box center [457, 162] width 14 height 14
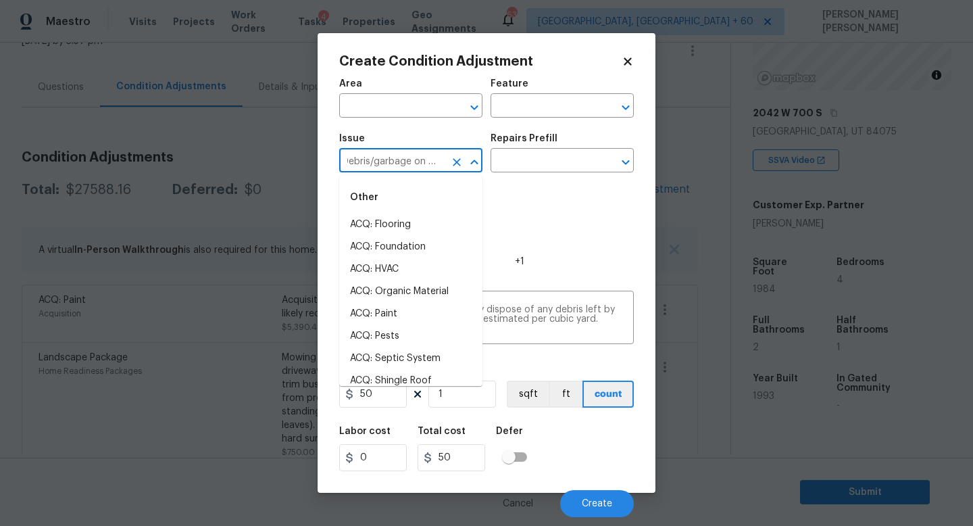
scroll to position [0, 0]
type input "Debris/garbage on si"
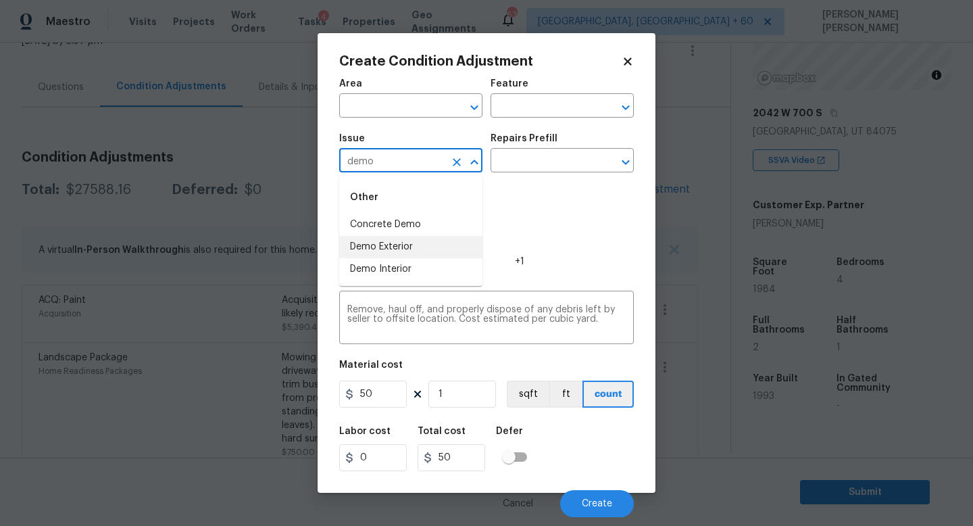
click at [430, 245] on li "Demo Exterior" at bounding box center [410, 247] width 143 height 22
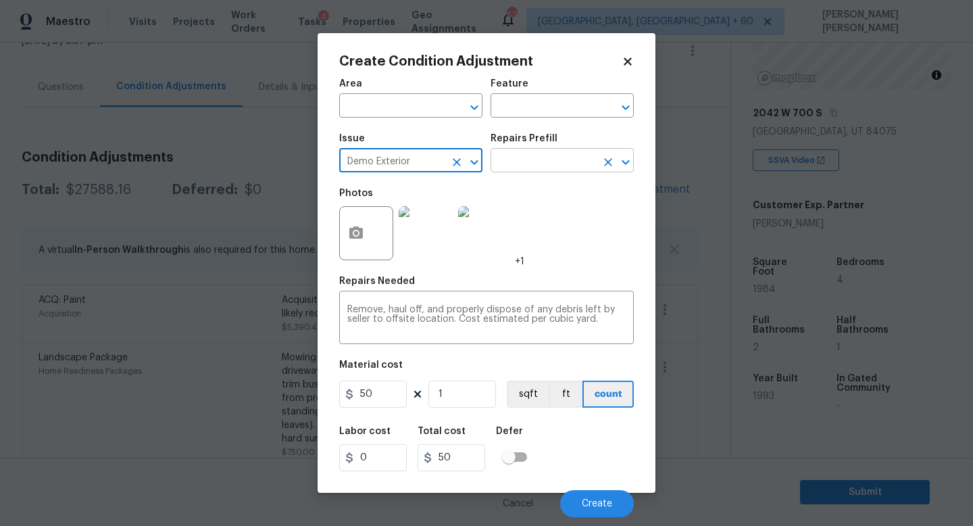
type input "Demo Exterior"
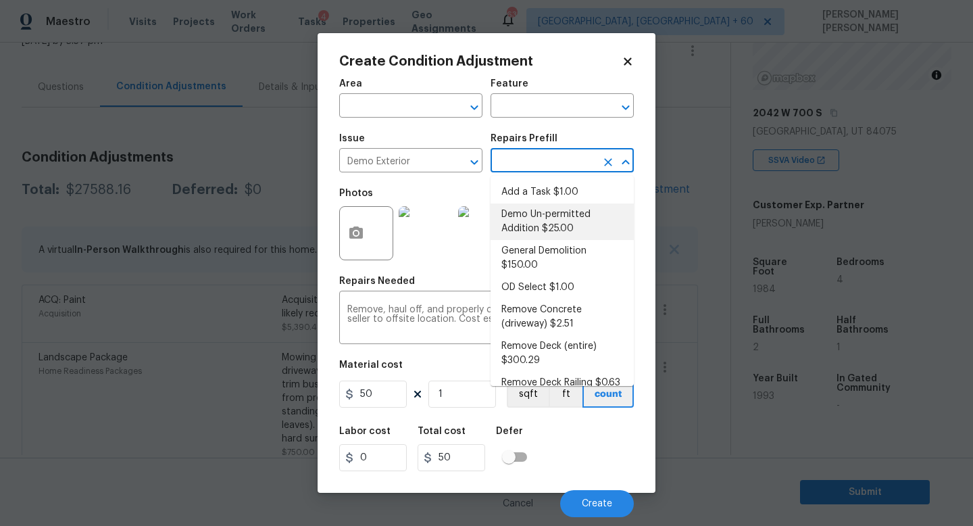
click at [545, 163] on input "text" at bounding box center [543, 161] width 105 height 21
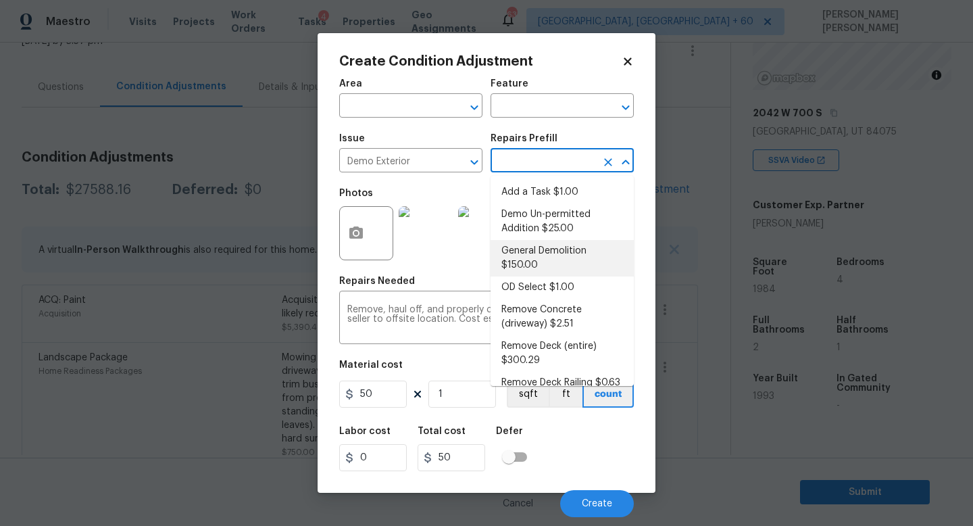
click at [535, 273] on li "General Demolition $150.00" at bounding box center [562, 258] width 143 height 36
type input "Demolition"
type textarea "Decks, sheds, above ground pools,"
type input "150"
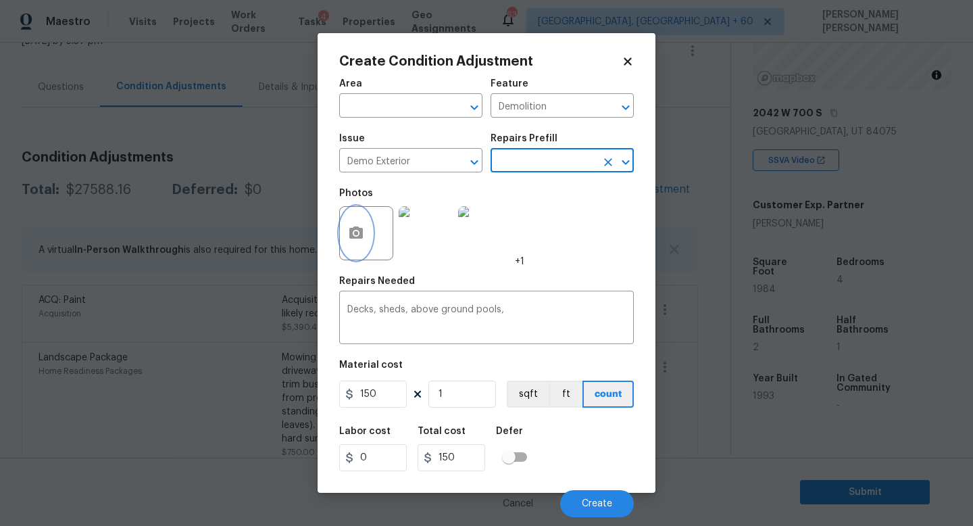
click at [363, 226] on icon "button" at bounding box center [356, 233] width 16 height 16
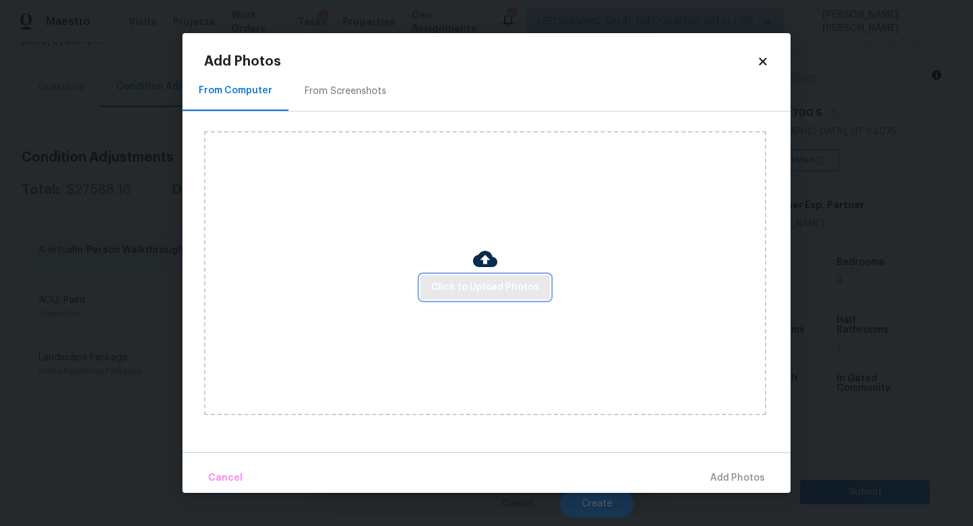
click at [492, 289] on span "Click to Upload Photos" at bounding box center [485, 287] width 108 height 17
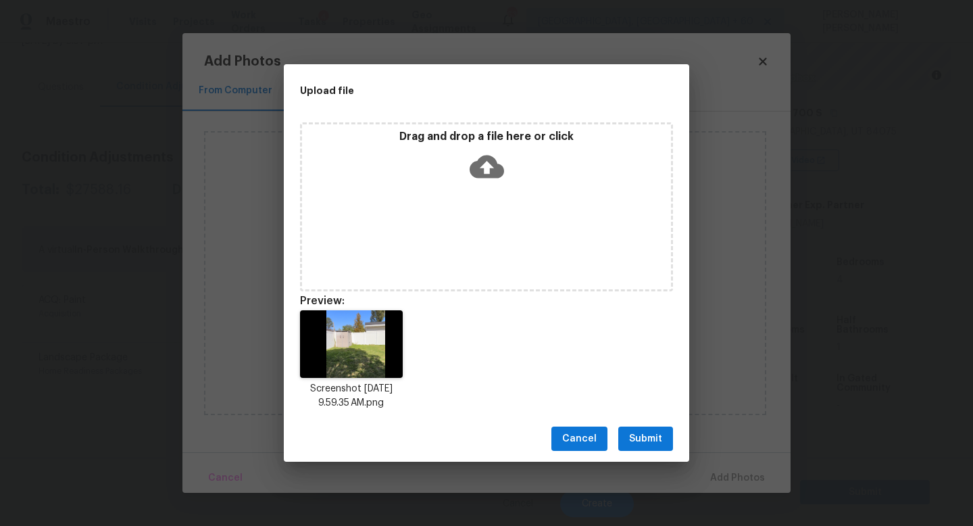
click at [643, 437] on span "Submit" at bounding box center [645, 438] width 33 height 17
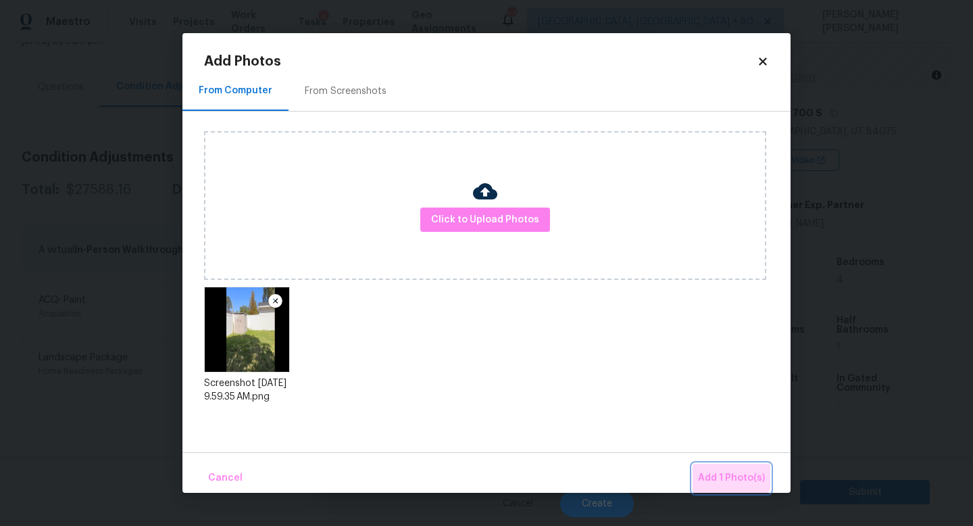
click at [714, 466] on button "Add 1 Photo(s)" at bounding box center [732, 478] width 78 height 29
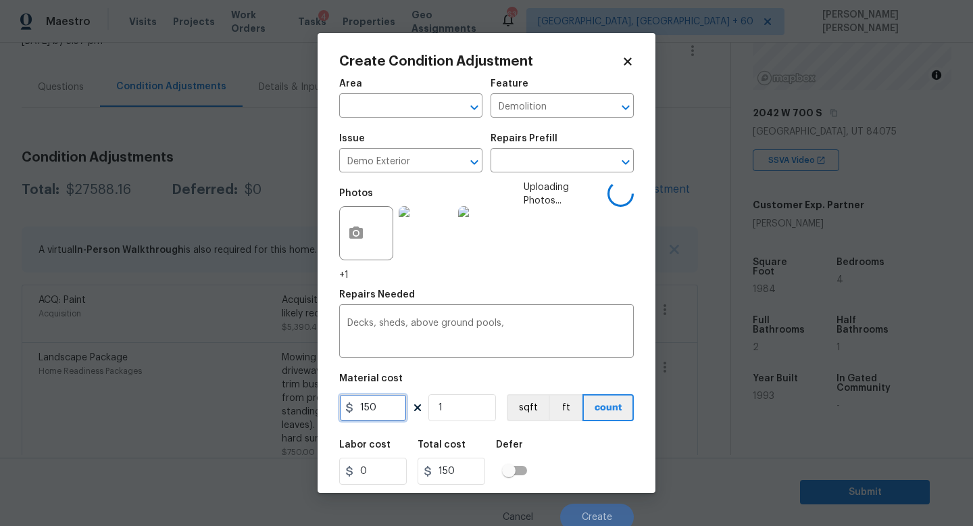
drag, startPoint x: 380, startPoint y: 410, endPoint x: 260, endPoint y: 410, distance: 120.3
click at [260, 410] on div "Create Condition Adjustment Area ​ Feature Demolition ​ Issue Demo Exterior ​ R…" at bounding box center [486, 263] width 973 height 526
type input "500"
click at [587, 453] on div "Labor cost 0 Total cost 500 Defer" at bounding box center [486, 462] width 295 height 61
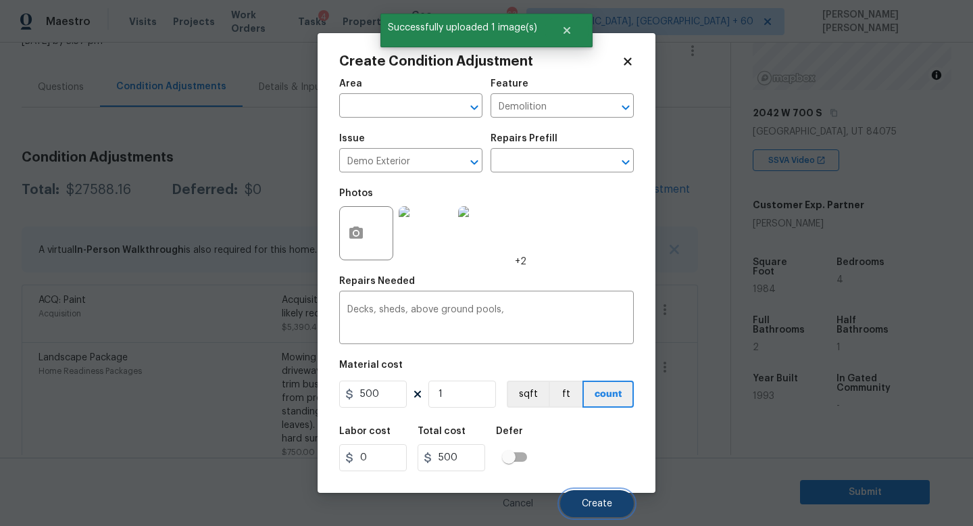
click at [583, 509] on span "Create" at bounding box center [597, 504] width 30 height 10
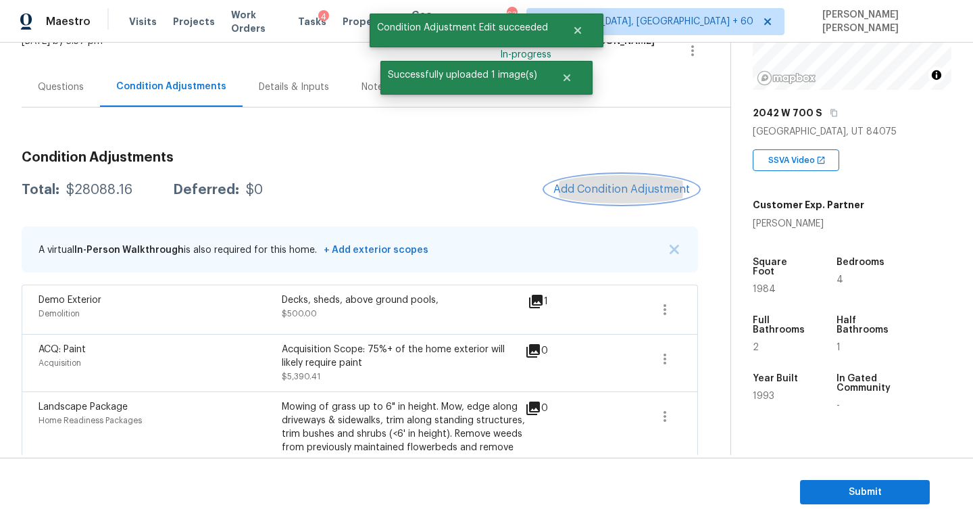
click at [624, 189] on span "Add Condition Adjustment" at bounding box center [621, 189] width 137 height 12
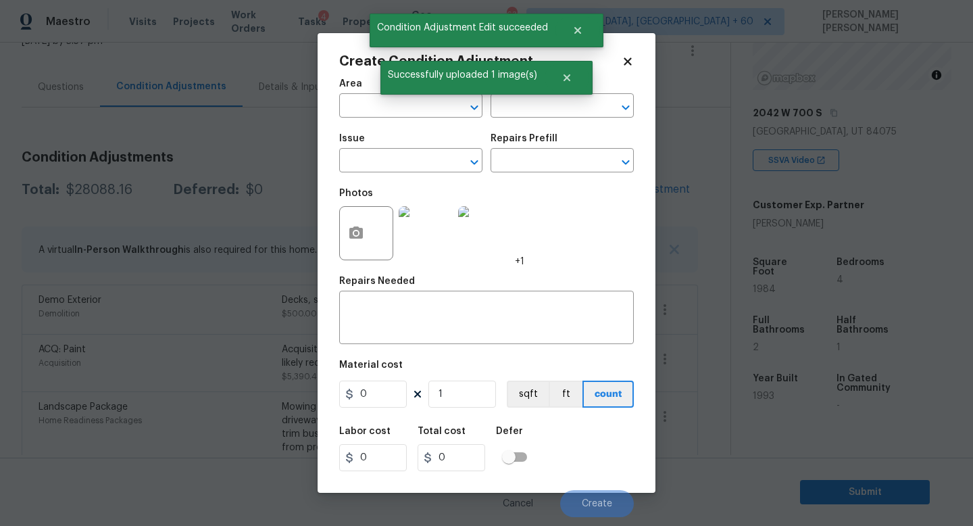
click at [387, 141] on div "Issue" at bounding box center [410, 143] width 143 height 18
click at [389, 170] on input "text" at bounding box center [391, 161] width 105 height 21
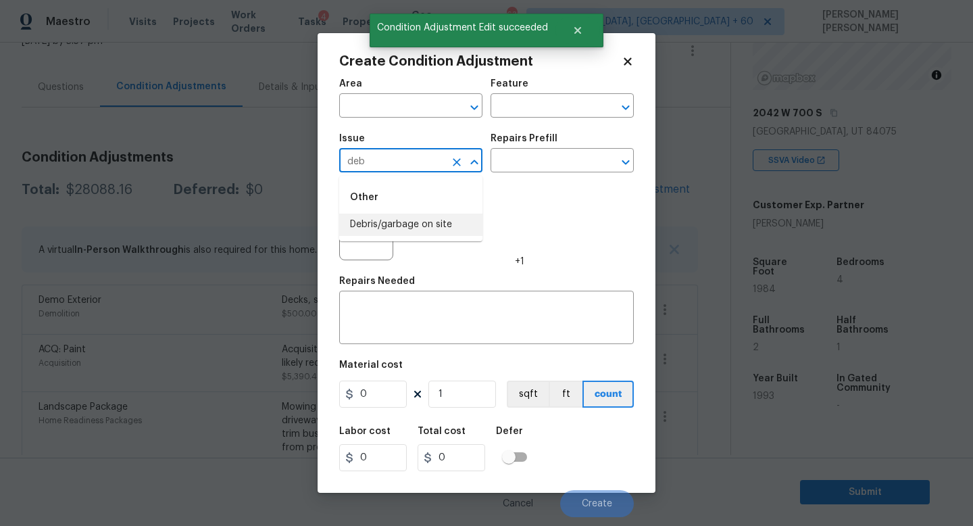
click at [426, 220] on li "Debris/garbage on site" at bounding box center [410, 225] width 143 height 22
type input "Debris/garbage on site"
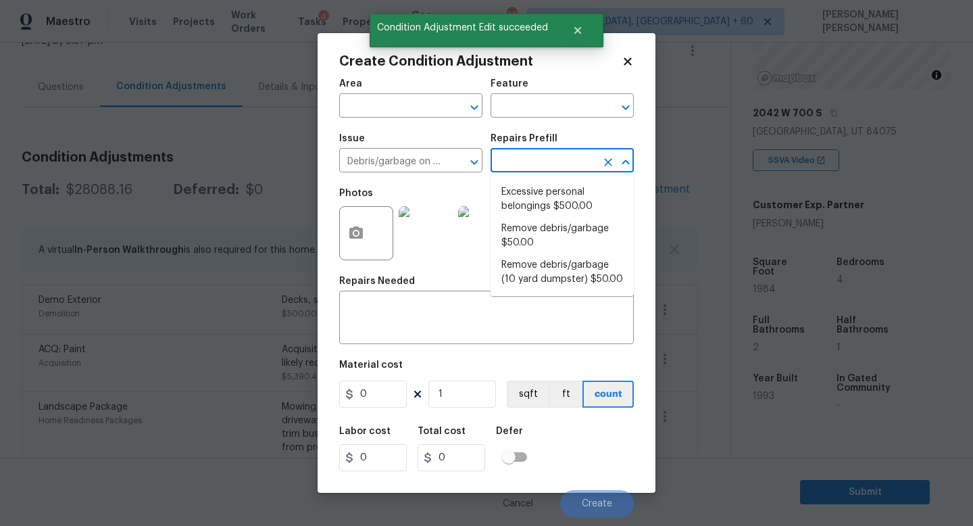
click at [541, 165] on input "text" at bounding box center [543, 161] width 105 height 21
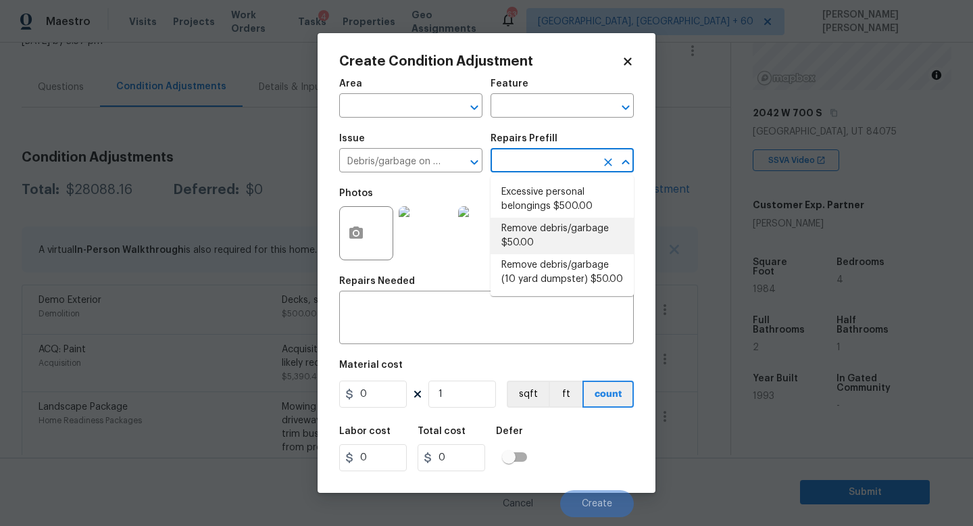
click at [549, 237] on li "Remove debris/garbage $50.00" at bounding box center [562, 236] width 143 height 36
type textarea "Remove, haul off, and properly dispose of any debris left by seller to offsite …"
type input "50"
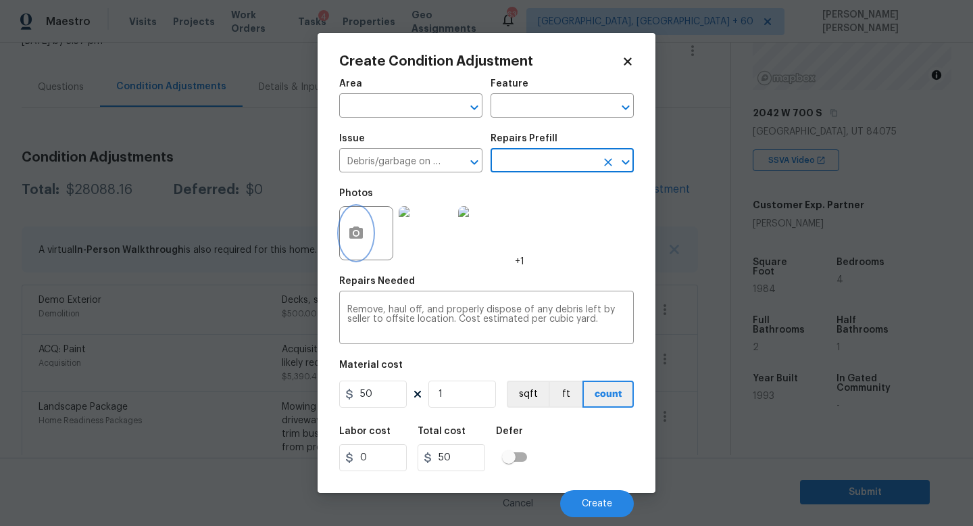
click at [355, 219] on button "button" at bounding box center [356, 233] width 32 height 53
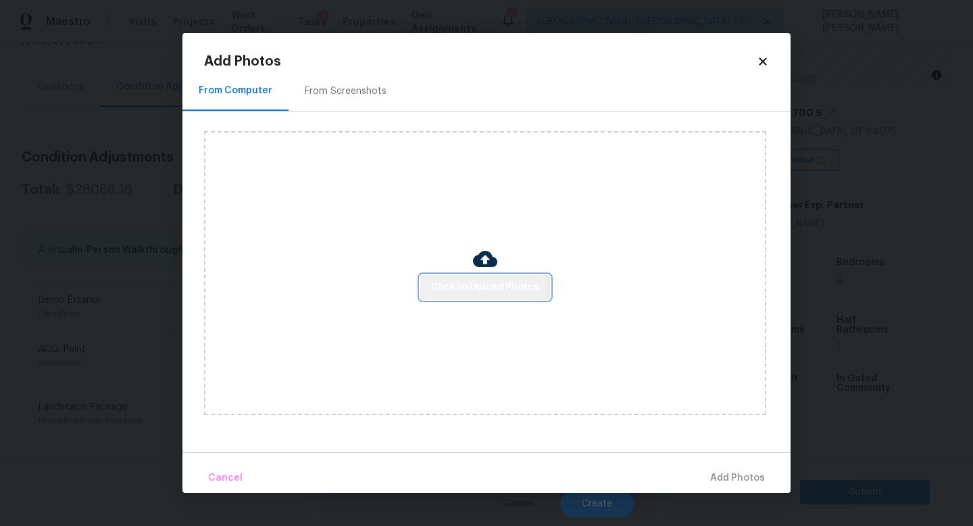
click at [479, 285] on span "Click to Upload Photos" at bounding box center [485, 287] width 108 height 17
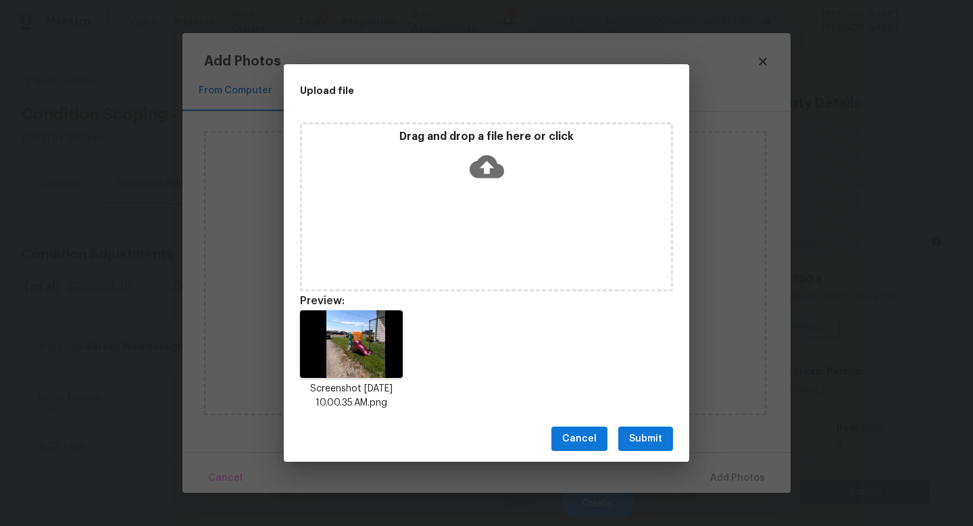
scroll to position [166, 0]
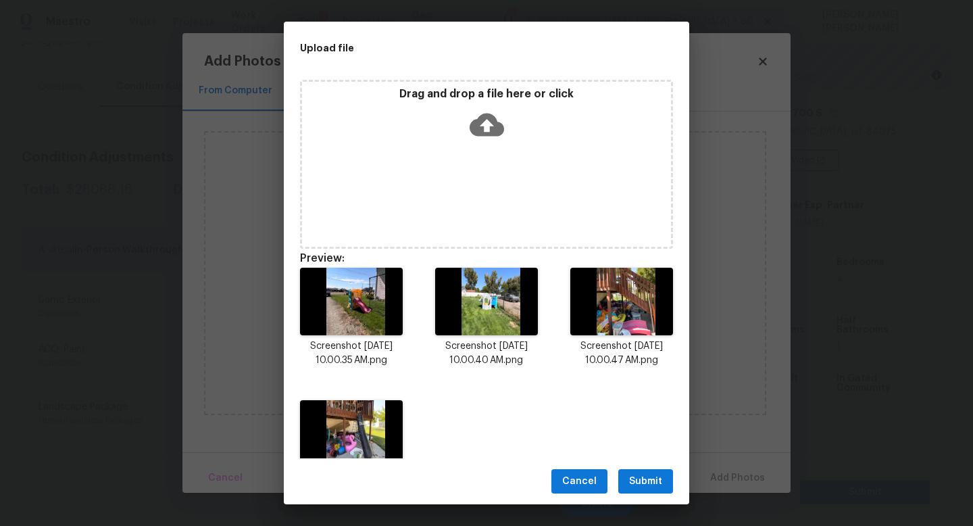
click at [660, 478] on span "Submit" at bounding box center [645, 481] width 33 height 17
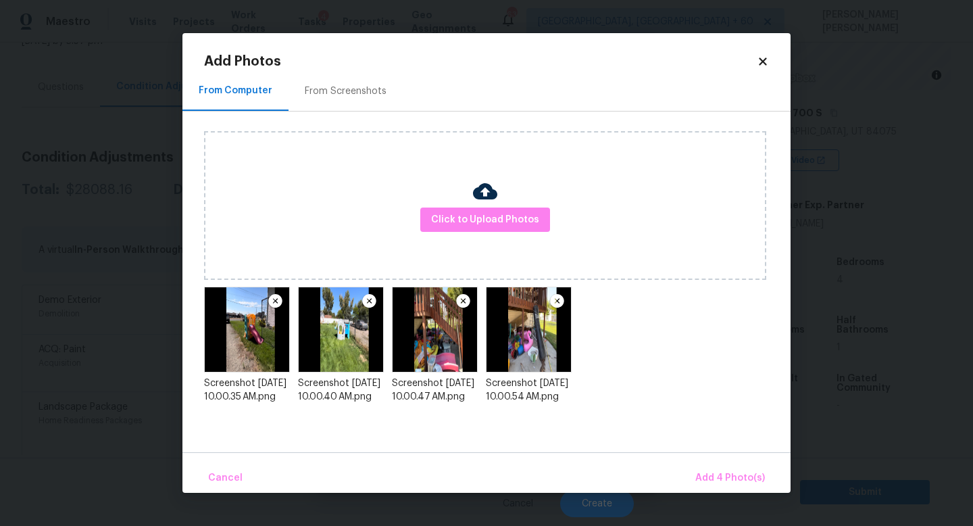
click at [477, 232] on div "Click to Upload Photos" at bounding box center [485, 205] width 562 height 149
click at [476, 225] on span "Click to Upload Photos" at bounding box center [485, 220] width 108 height 17
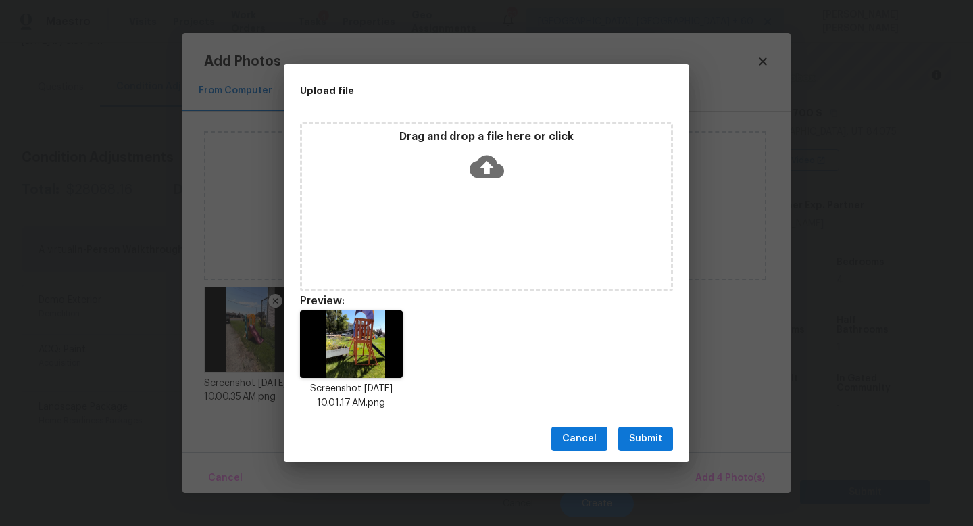
click at [652, 434] on span "Submit" at bounding box center [645, 438] width 33 height 17
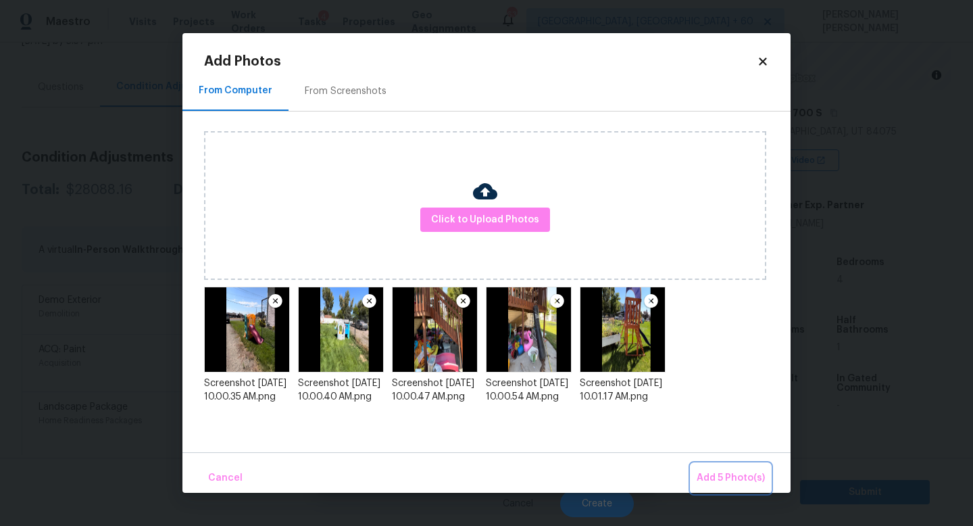
click at [704, 466] on button "Add 5 Photo(s)" at bounding box center [730, 478] width 79 height 29
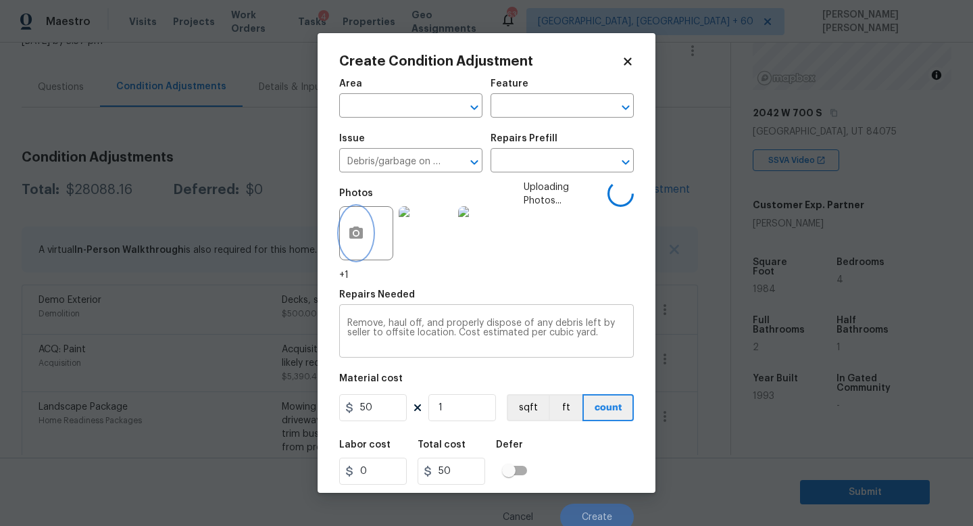
scroll to position [5, 0]
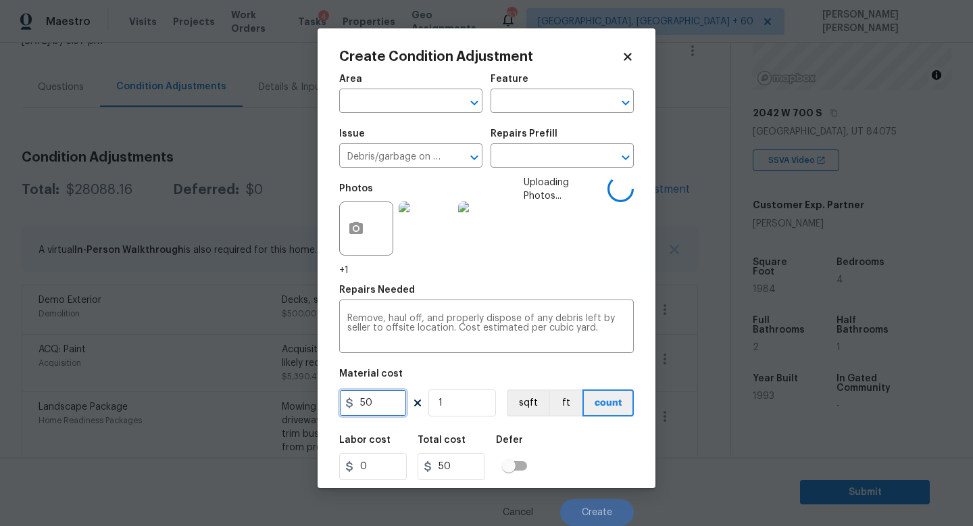
drag, startPoint x: 387, startPoint y: 406, endPoint x: 255, endPoint y: 405, distance: 131.1
click at [255, 405] on div "Create Condition Adjustment Area ​ Feature ​ Issue Debris/garbage on site ​ Rep…" at bounding box center [486, 263] width 973 height 526
type input "1000"
click at [614, 468] on div "Labor cost 0 Total cost 1000 Defer" at bounding box center [486, 457] width 295 height 61
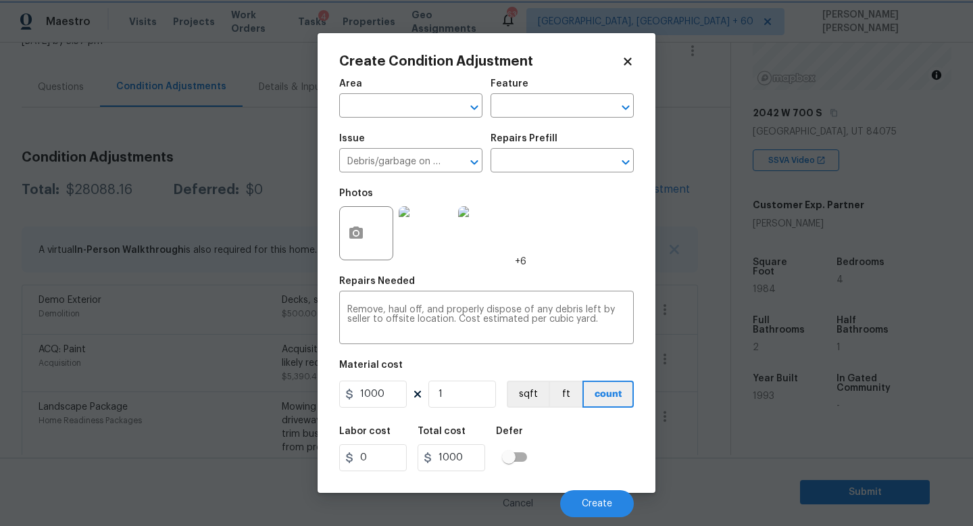
scroll to position [0, 0]
click at [602, 501] on span "Create" at bounding box center [597, 504] width 30 height 10
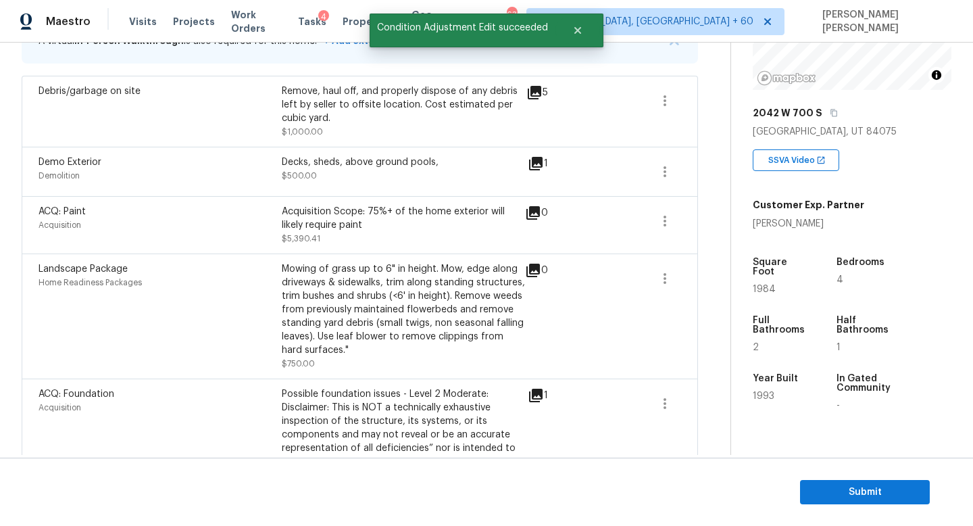
scroll to position [316, 0]
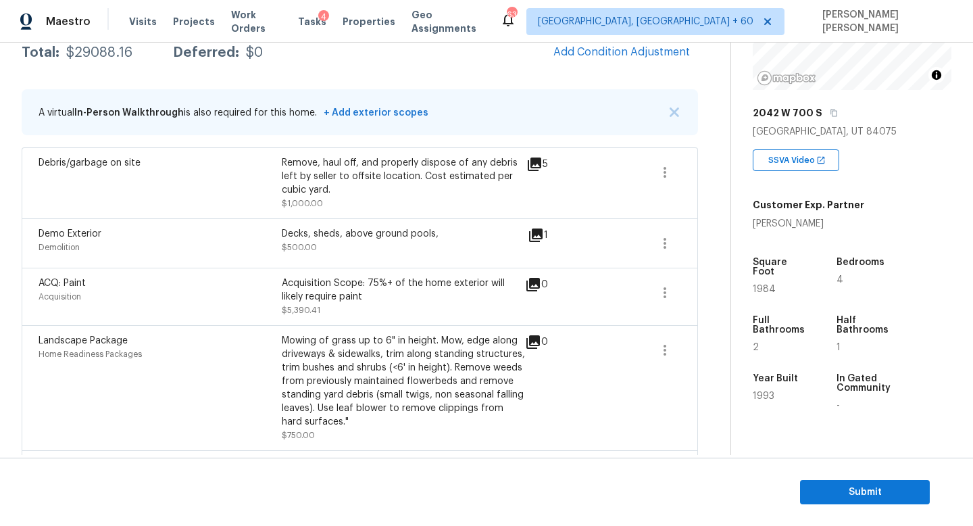
scroll to position [233, 0]
click at [620, 119] on div "A virtual In-Person Walkthrough is also required for this home. + Add exterior …" at bounding box center [360, 114] width 676 height 46
click at [620, 49] on span "Add Condition Adjustment" at bounding box center [621, 53] width 137 height 12
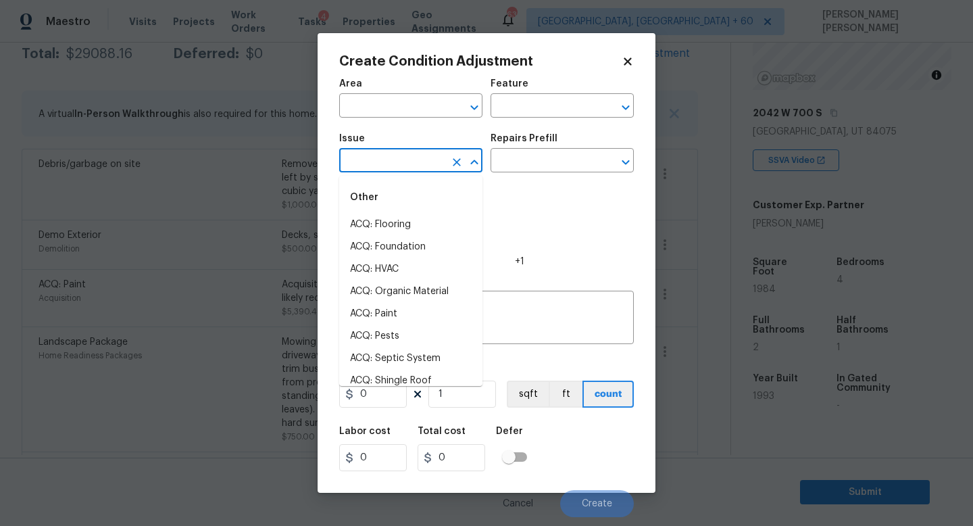
click at [384, 171] on input "text" at bounding box center [391, 161] width 105 height 21
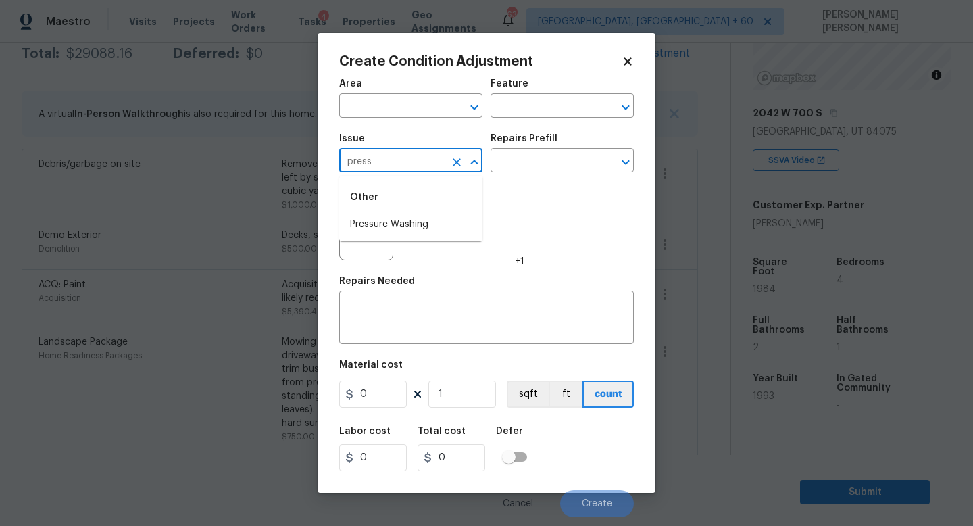
click at [397, 218] on li "Pressure Washing" at bounding box center [410, 225] width 143 height 22
type input "Pressure Washing"
click at [509, 164] on input "text" at bounding box center [543, 161] width 105 height 21
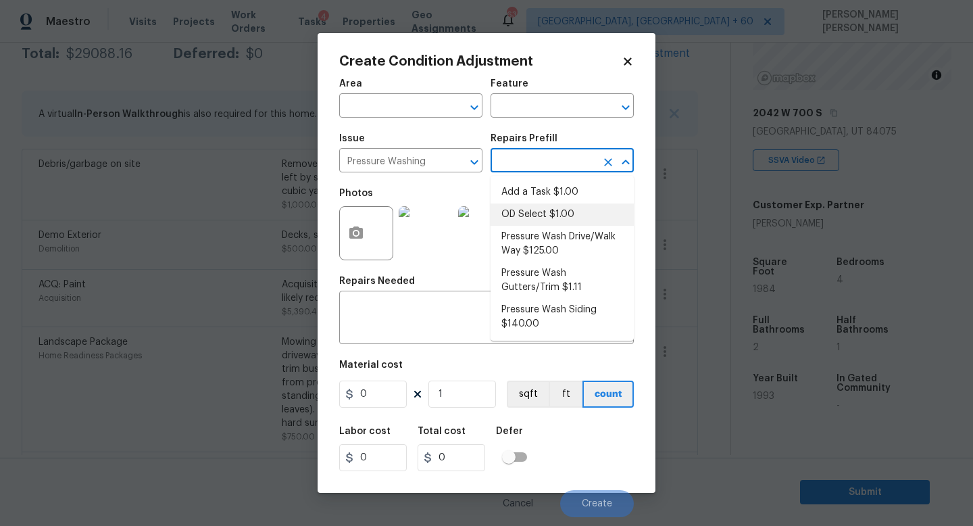
click at [551, 237] on li "Pressure Wash Drive/Walk Way $125.00" at bounding box center [562, 244] width 143 height 36
type input "Siding"
type textarea "Pressure wash the driveways/walkways as directed by the PM. Ensure that all deb…"
type input "125"
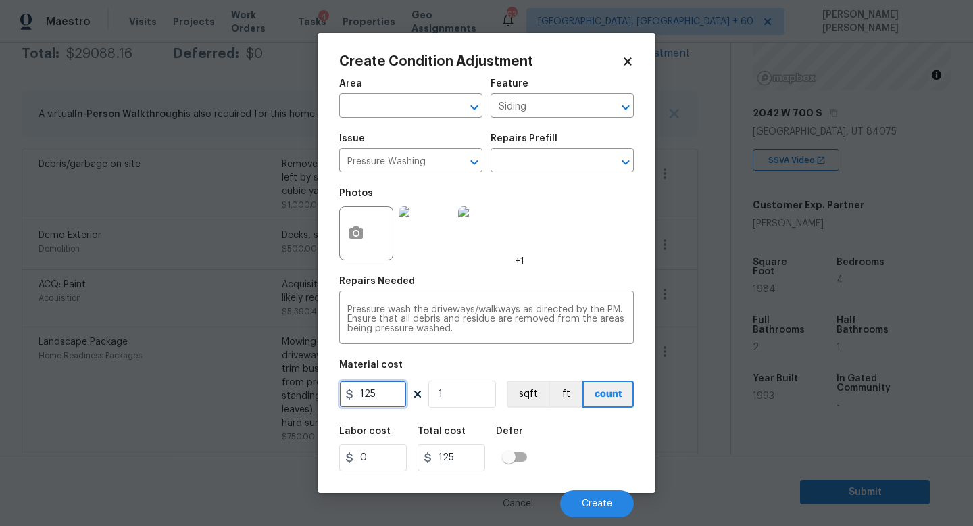
drag, startPoint x: 395, startPoint y: 395, endPoint x: 241, endPoint y: 357, distance: 159.2
click at [241, 357] on div "Create Condition Adjustment Area ​ Feature Siding ​ Issue Pressure Washing ​ Re…" at bounding box center [486, 263] width 973 height 526
type input "200"
click at [602, 497] on button "Create" at bounding box center [597, 503] width 74 height 27
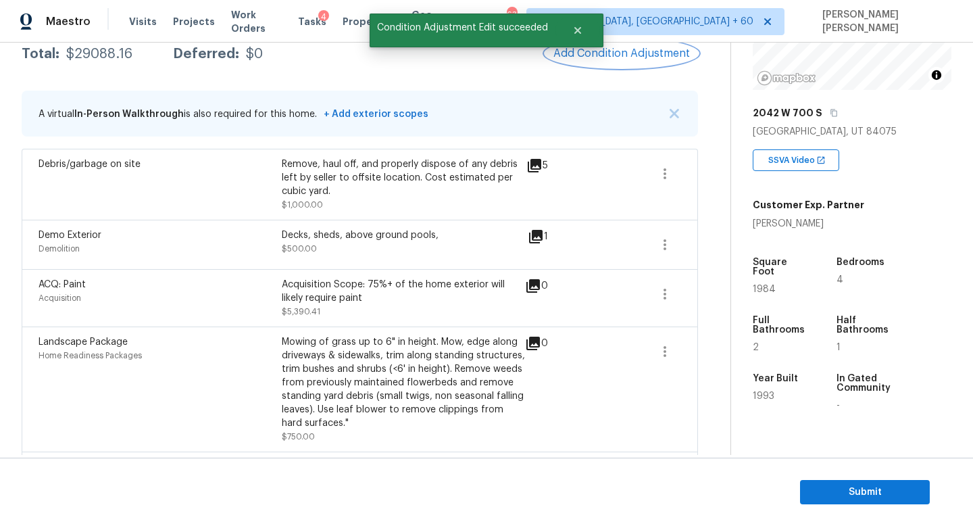
scroll to position [230, 0]
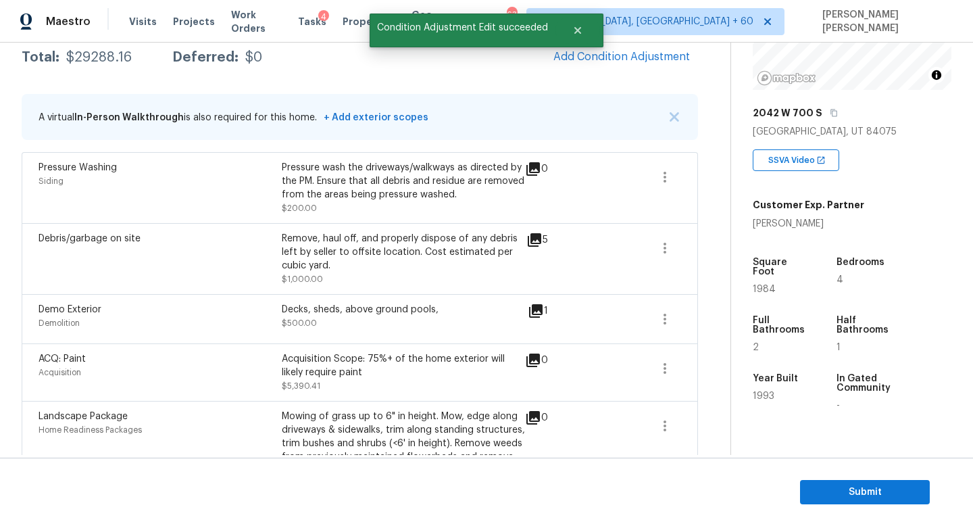
click at [86, 66] on div "Total: $29288.16 Deferred: $0 Add Condition Adjustment" at bounding box center [360, 58] width 676 height 30
copy div "$29288.16"
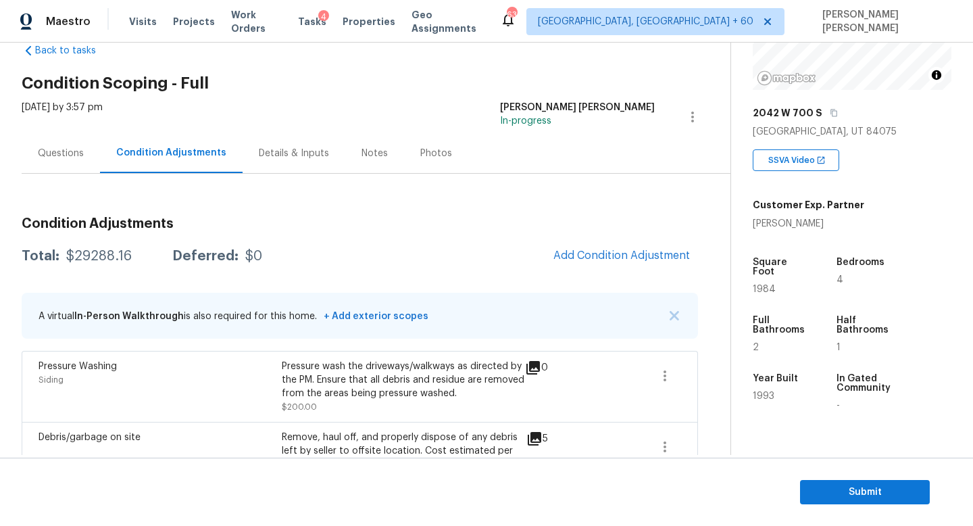
scroll to position [18, 0]
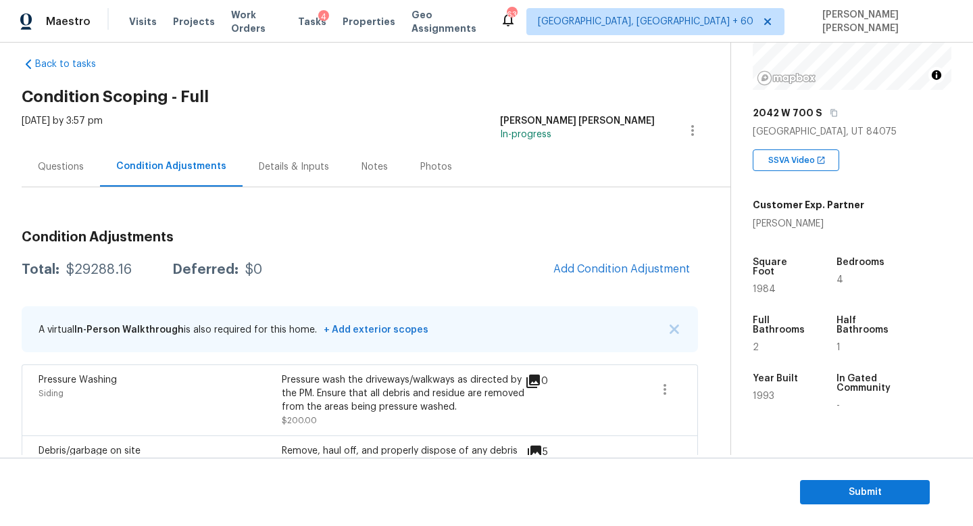
click at [57, 159] on div "Questions" at bounding box center [61, 167] width 78 height 40
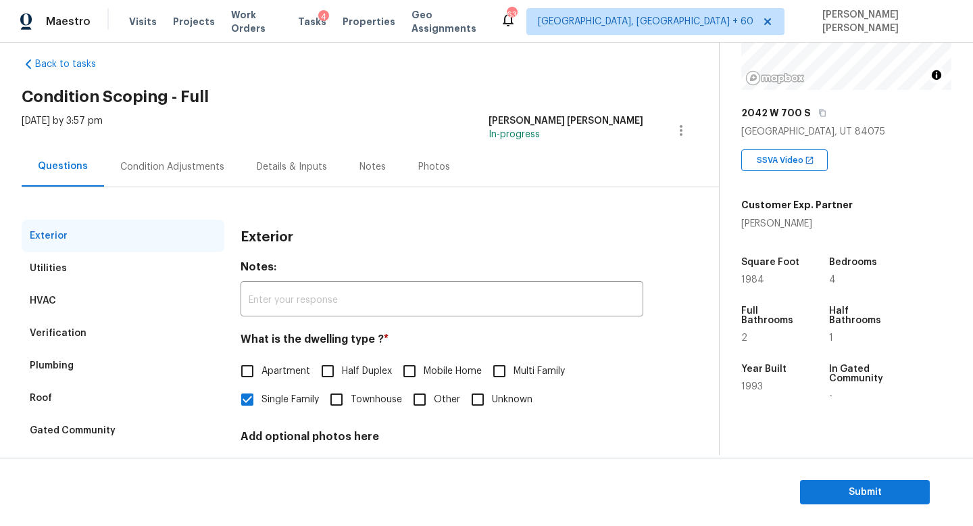
scroll to position [125, 0]
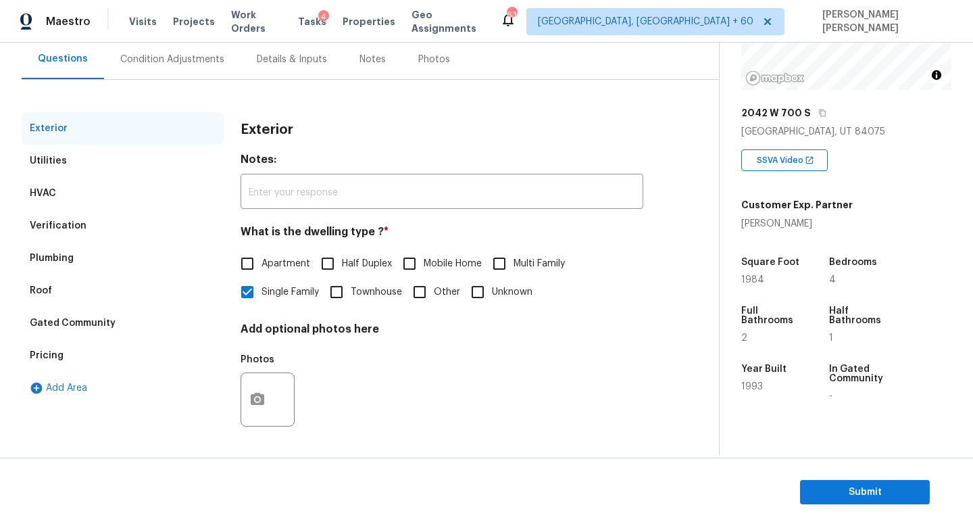
click at [80, 257] on div "Plumbing" at bounding box center [123, 258] width 203 height 32
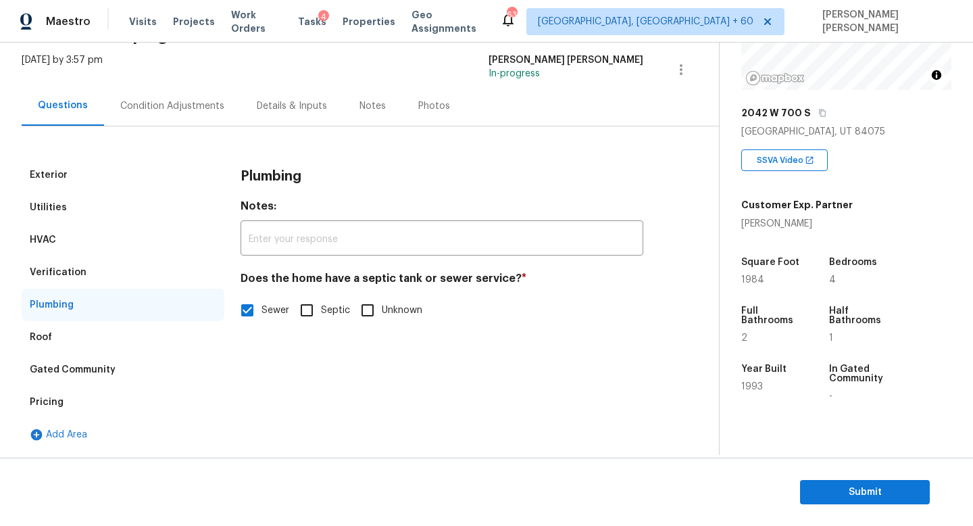
click at [81, 270] on div "Verification" at bounding box center [123, 272] width 203 height 32
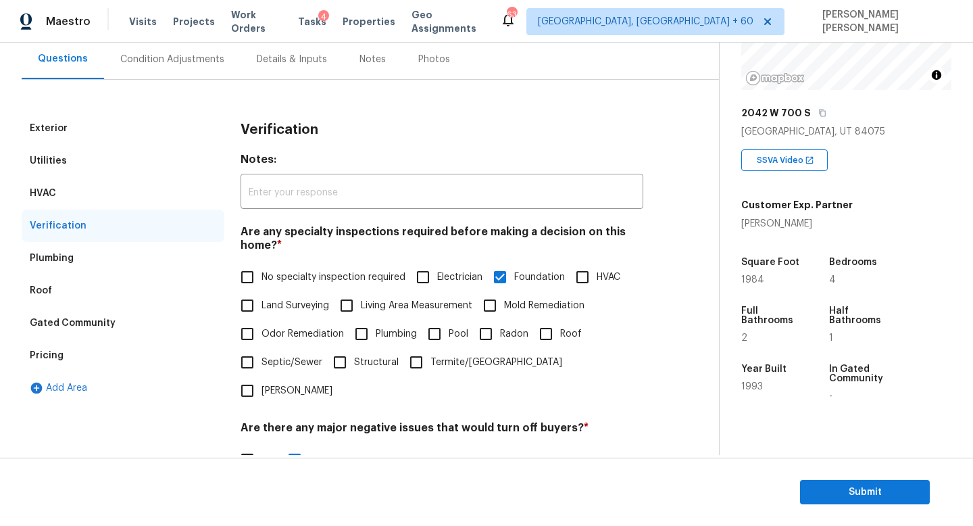
scroll to position [416, 0]
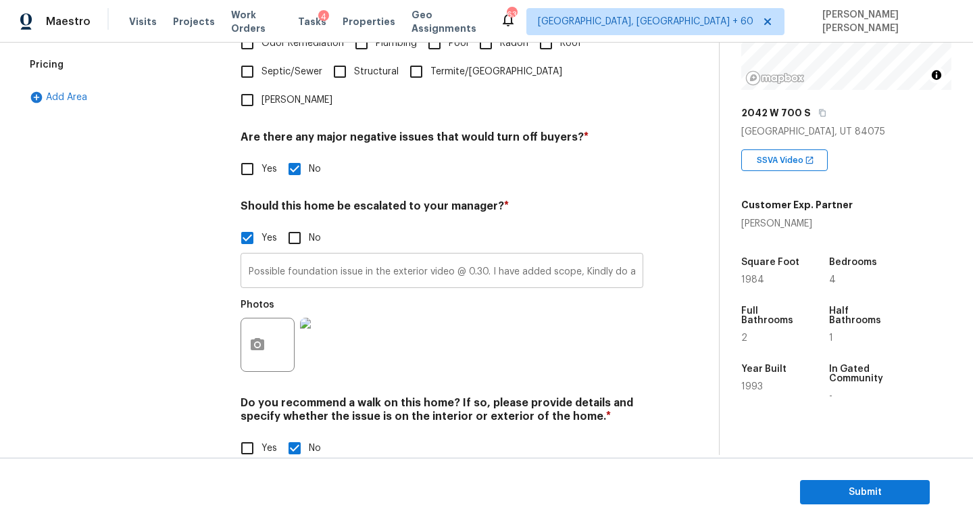
click at [395, 256] on input "Possible foundation issue in the exterior video @ 0.30. I have added scope, Kin…" at bounding box center [442, 272] width 403 height 32
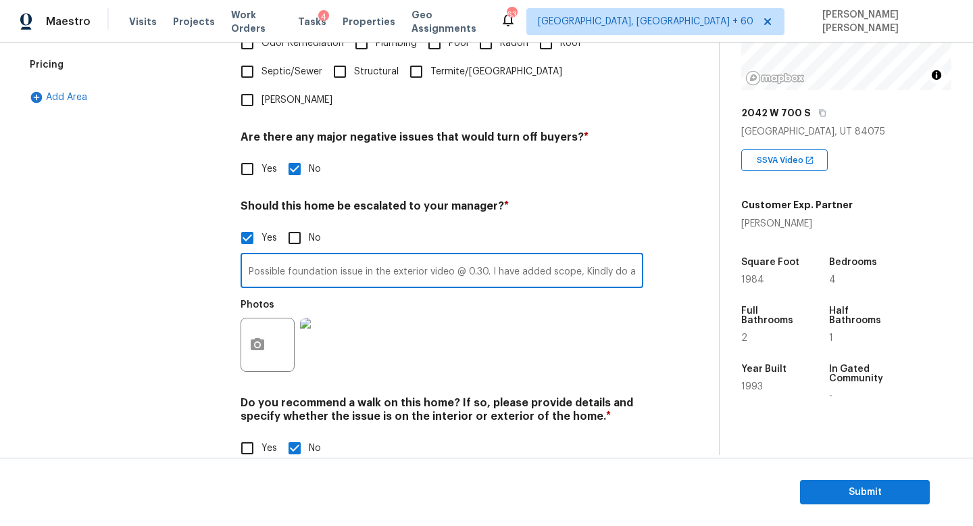
scroll to position [212, 0]
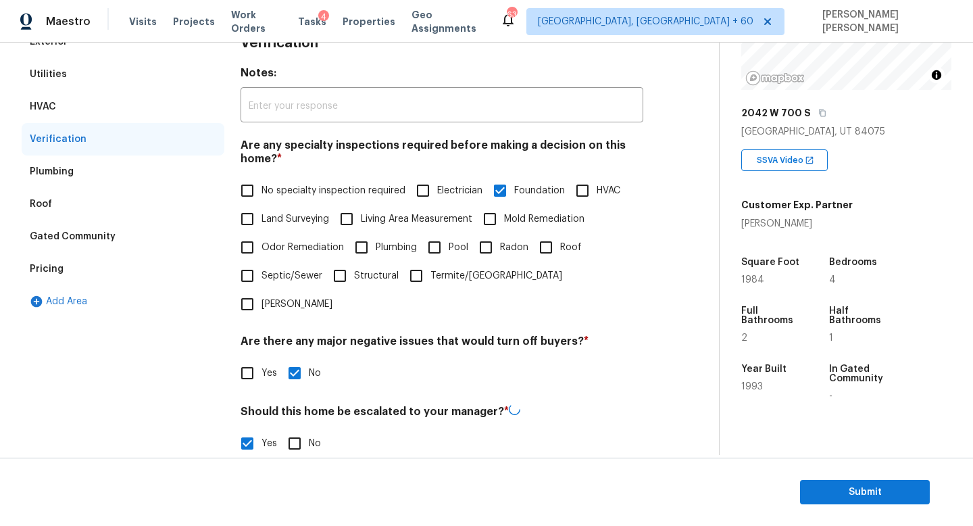
click at [77, 268] on div "Pricing" at bounding box center [123, 269] width 203 height 32
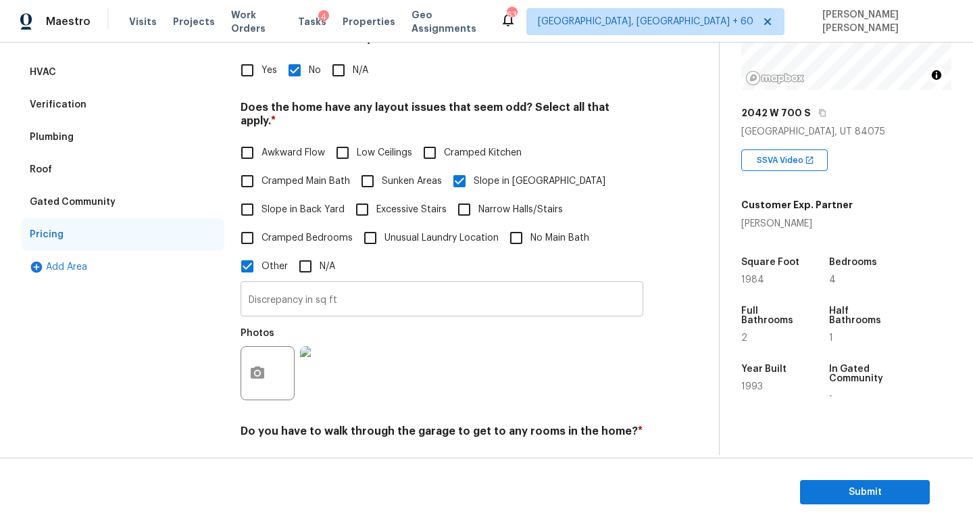
scroll to position [248, 0]
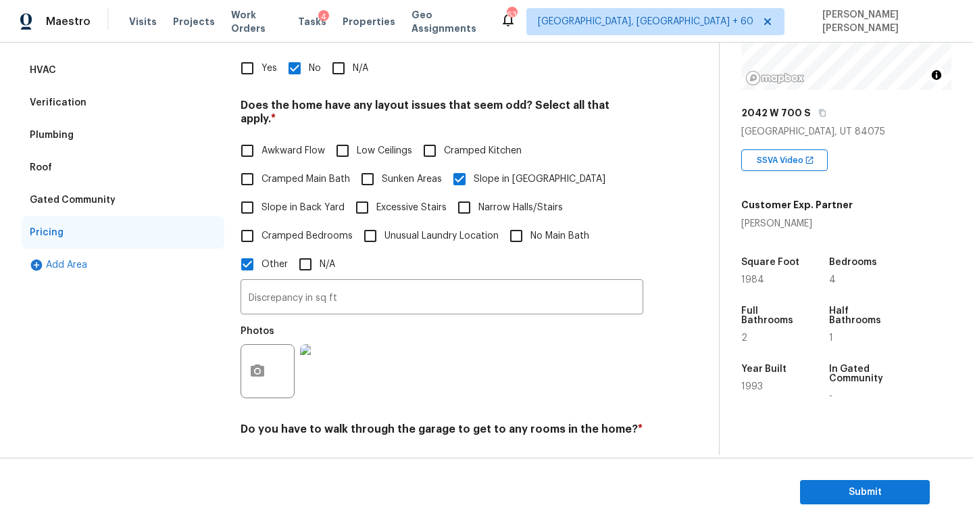
drag, startPoint x: 247, startPoint y: 247, endPoint x: 176, endPoint y: 324, distance: 105.7
click at [176, 324] on div "Exterior Utilities HVAC Verification Plumbing Roof Gated Community Pricing Add …" at bounding box center [354, 309] width 665 height 640
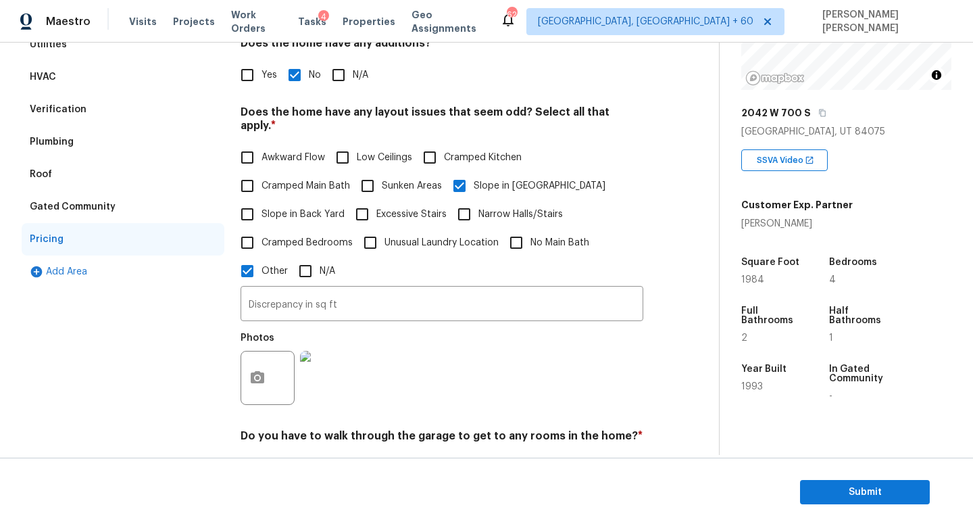
scroll to position [0, 0]
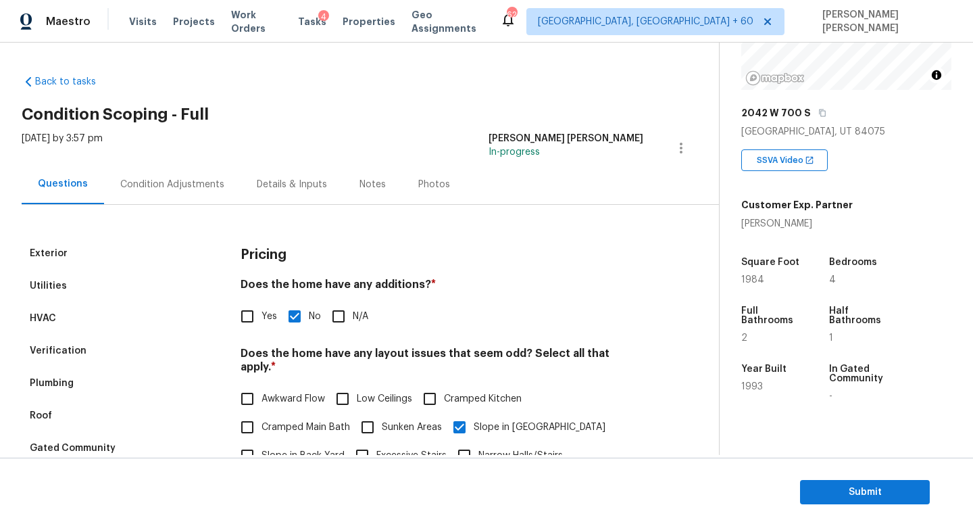
click at [209, 192] on div "Condition Adjustments" at bounding box center [172, 184] width 137 height 40
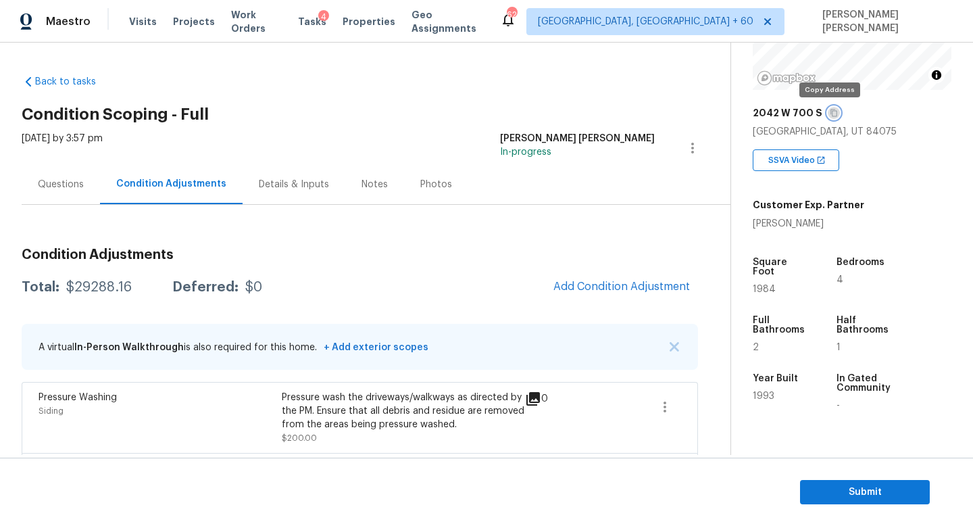
click at [830, 116] on icon "button" at bounding box center [834, 113] width 8 height 8
click at [59, 187] on div "Questions" at bounding box center [61, 185] width 46 height 14
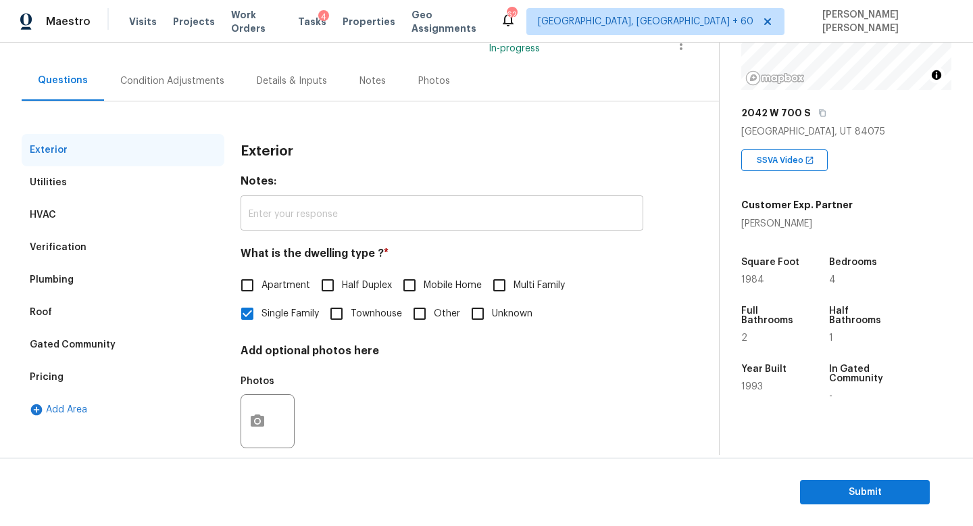
scroll to position [125, 0]
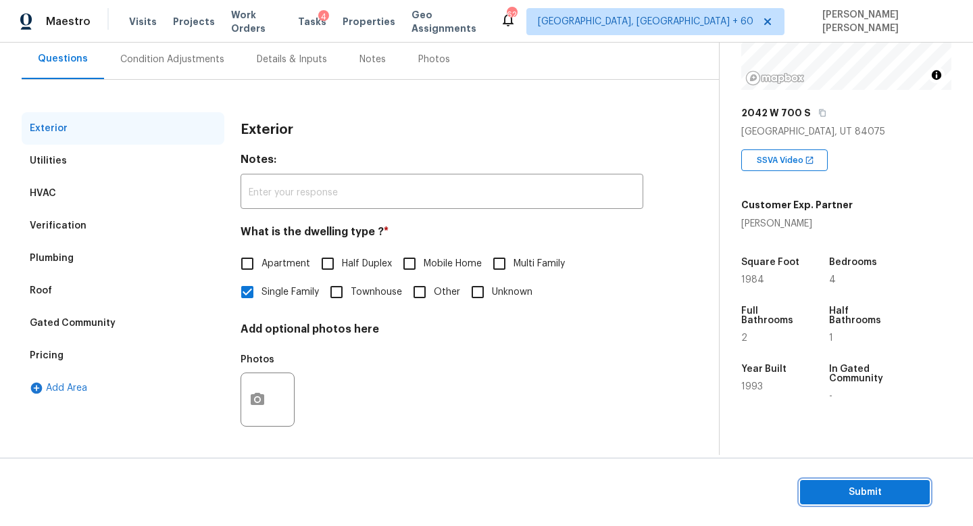
click at [865, 490] on span "Submit" at bounding box center [865, 492] width 108 height 17
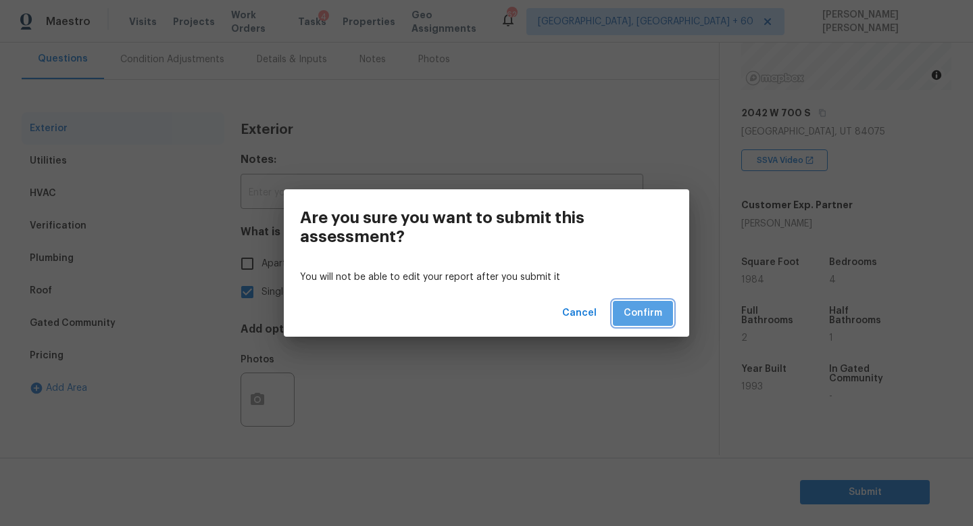
click at [628, 313] on span "Confirm" at bounding box center [643, 313] width 39 height 17
